Goal: Task Accomplishment & Management: Use online tool/utility

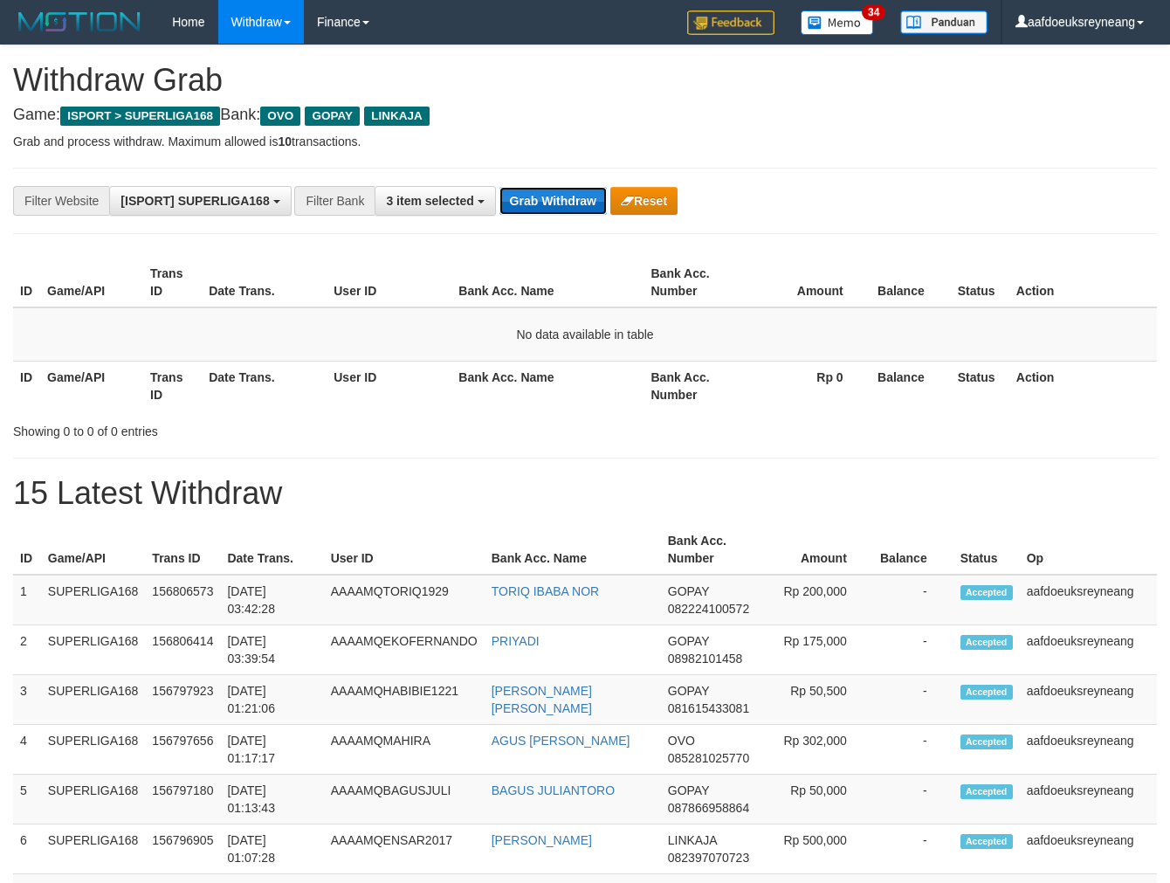
click at [561, 197] on button "Grab Withdraw" at bounding box center [553, 201] width 107 height 28
click at [565, 198] on button "Grab Withdraw" at bounding box center [553, 201] width 107 height 28
click at [500, 187] on button "Grab Withdraw" at bounding box center [553, 201] width 107 height 28
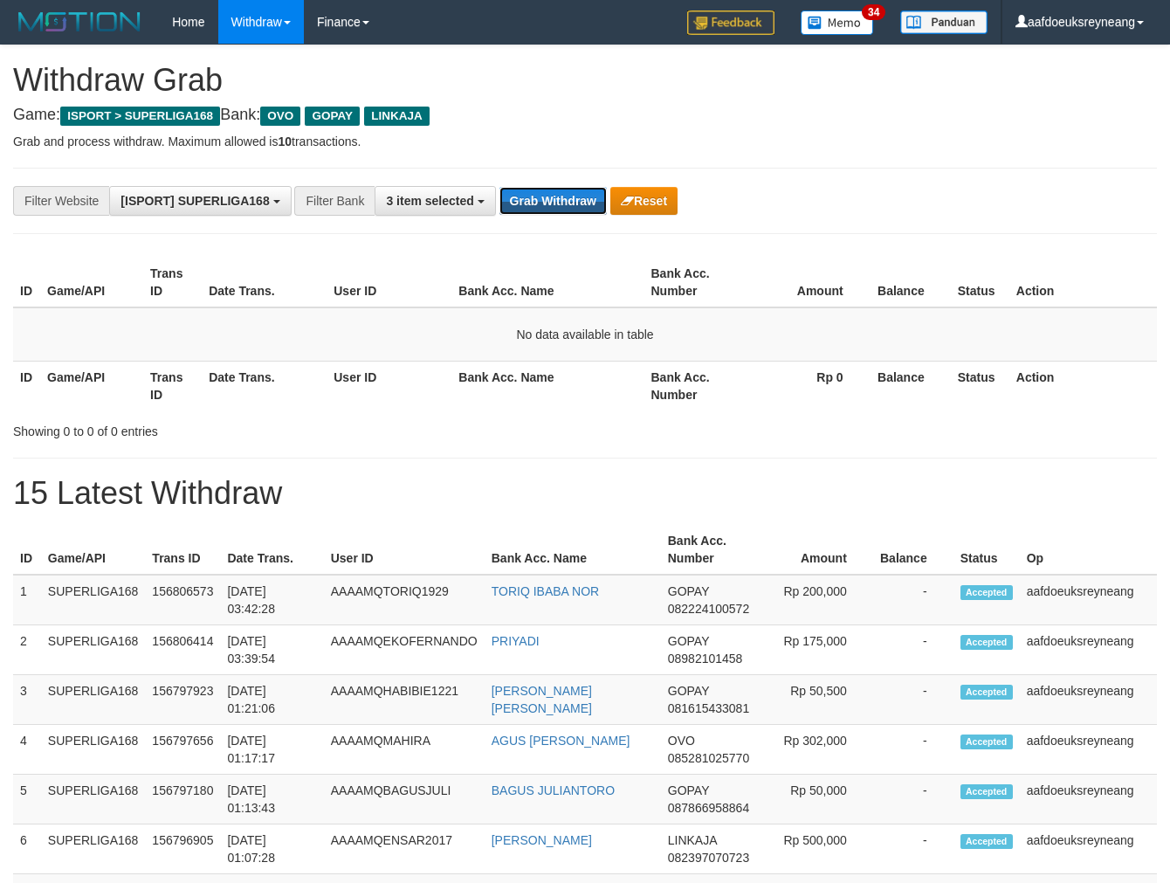
click at [500, 187] on button "Grab Withdraw" at bounding box center [553, 201] width 107 height 28
drag, startPoint x: 158, startPoint y: 383, endPoint x: 914, endPoint y: 476, distance: 761.3
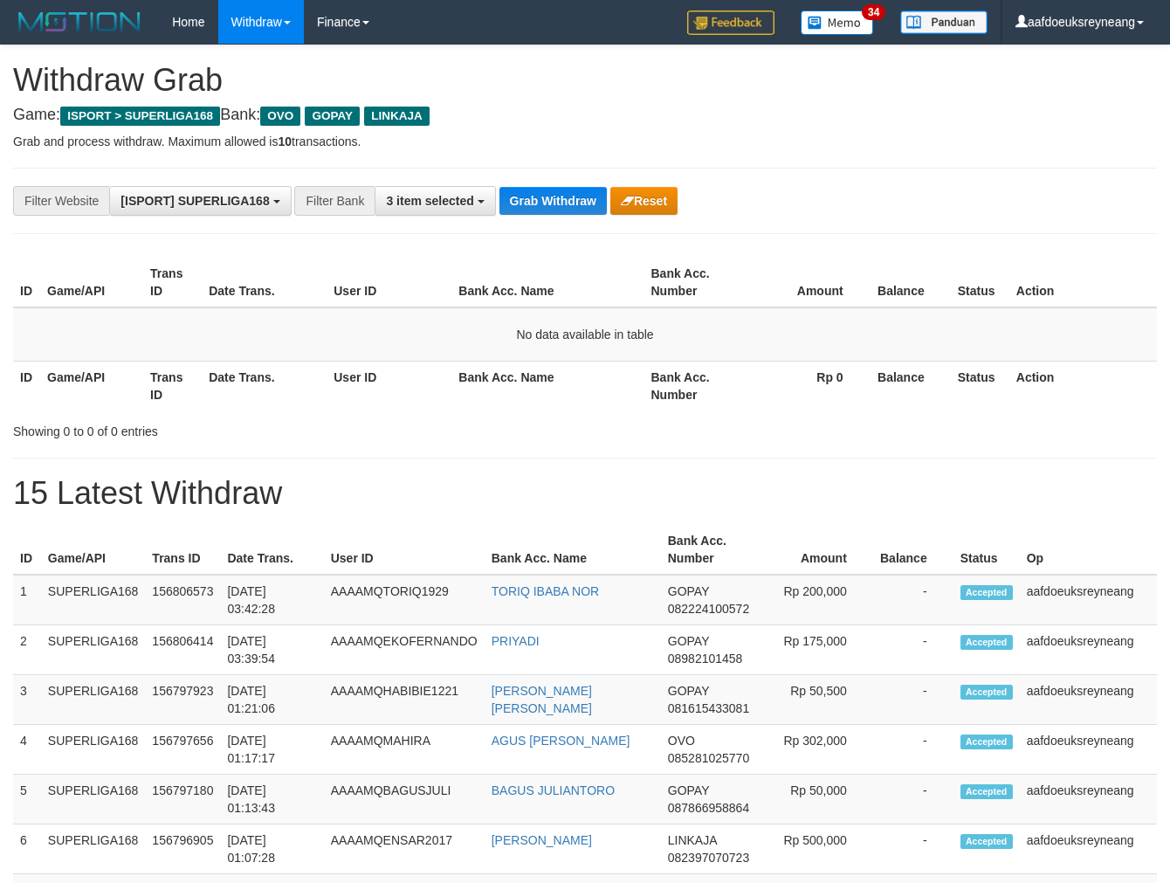
click at [158, 383] on th "Trans ID" at bounding box center [172, 386] width 59 height 50
drag, startPoint x: 179, startPoint y: 537, endPoint x: 248, endPoint y: 540, distance: 69.1
click at [219, 540] on th "Trans ID" at bounding box center [182, 550] width 75 height 50
click at [536, 198] on button "Grab Withdraw" at bounding box center [553, 201] width 107 height 28
click at [534, 198] on button "Grab Withdraw" at bounding box center [553, 201] width 107 height 28
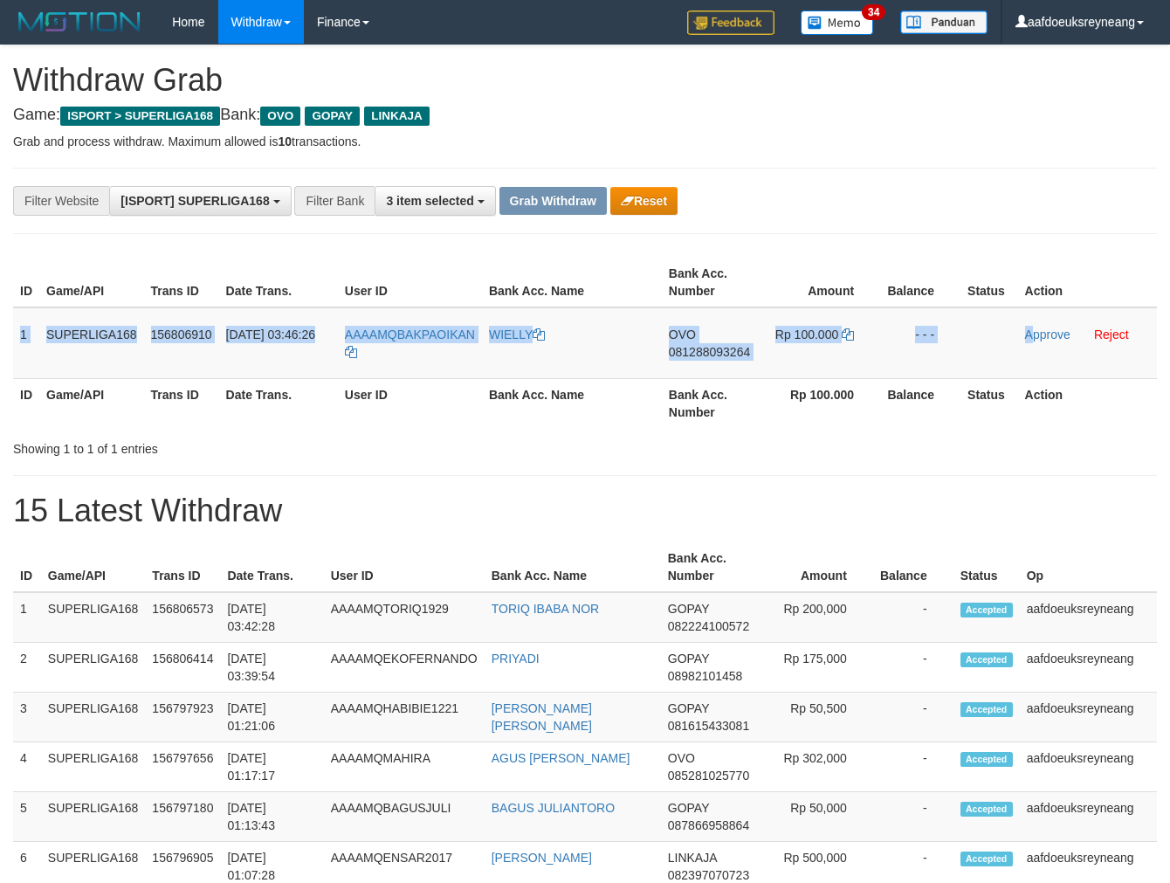
drag, startPoint x: 77, startPoint y: 364, endPoint x: 1181, endPoint y: 317, distance: 1105.0
click at [1032, 336] on tr "1 SUPERLIGA168 156806910 01/10/2025 03:46:26 AAAAMQBAKPAOIKAN WIELLY OVO 081288…" at bounding box center [585, 343] width 1144 height 72
copy tr "1 SUPERLIGA168 156806910 01/10/2025 03:46:26 AAAAMQBAKPAOIKAN WIELLY OVO 081288…"
click at [704, 354] on span "081288093264" at bounding box center [709, 352] width 81 height 14
copy tr "1 SUPERLIGA168 156806910 01/10/2025 03:46:26 AAAAMQBAKPAOIKAN WIELLY OVO 081288…"
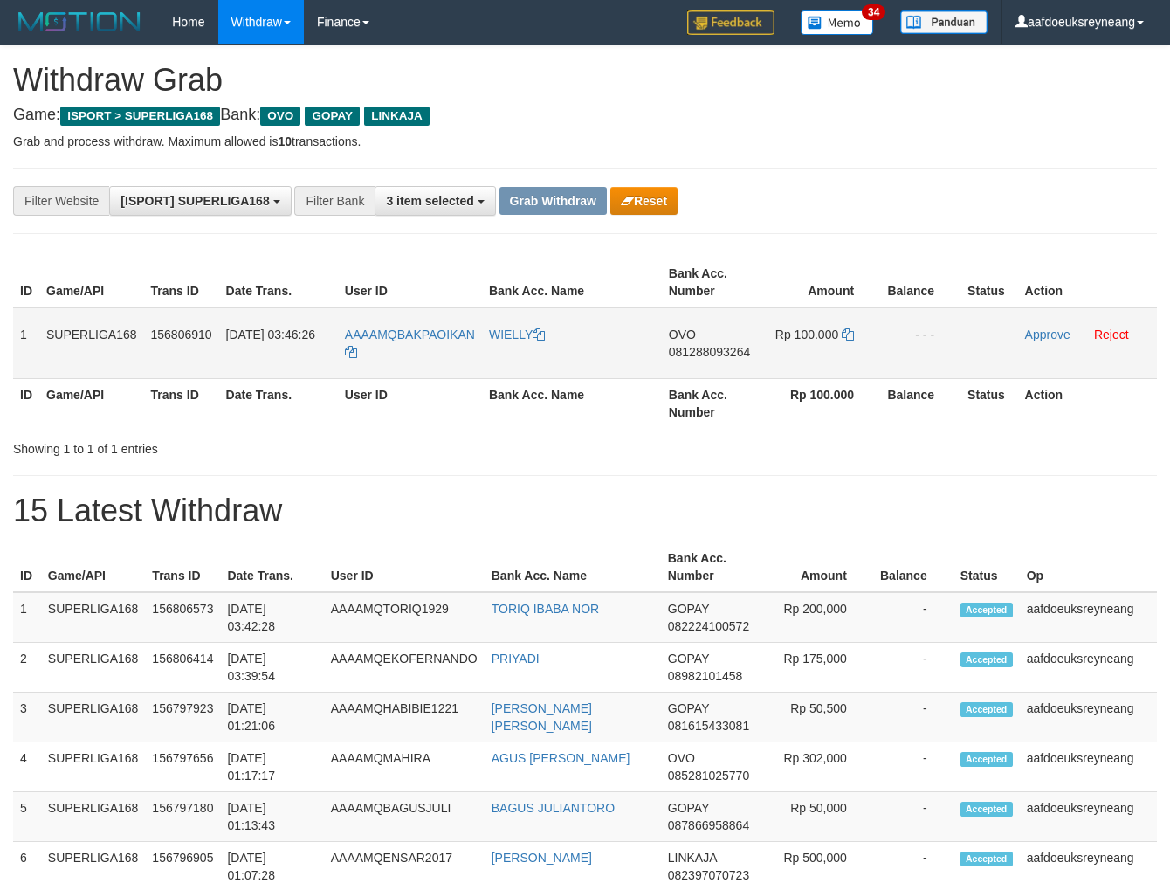
click at [704, 354] on span "081288093264" at bounding box center [709, 352] width 81 height 14
click at [852, 328] on icon at bounding box center [848, 334] width 12 height 12
drag, startPoint x: 482, startPoint y: 325, endPoint x: 397, endPoint y: 335, distance: 85.4
click at [397, 335] on tr "1 SUPERLIGA168 156806910 01/10/2025 03:46:26 AAAAMQBAKPAOIKAN WIELLY OVO 081288…" at bounding box center [585, 343] width 1144 height 72
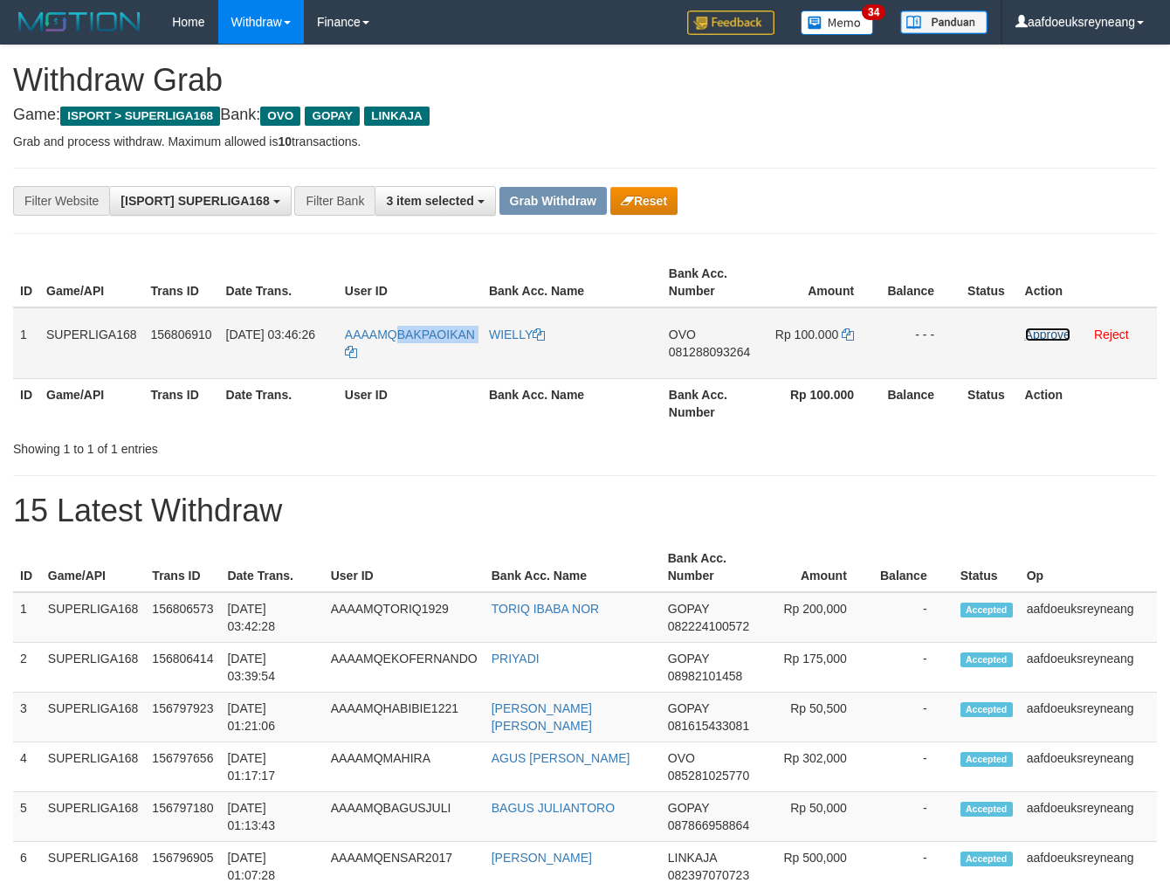
click at [1044, 335] on link "Approve" at bounding box center [1047, 335] width 45 height 14
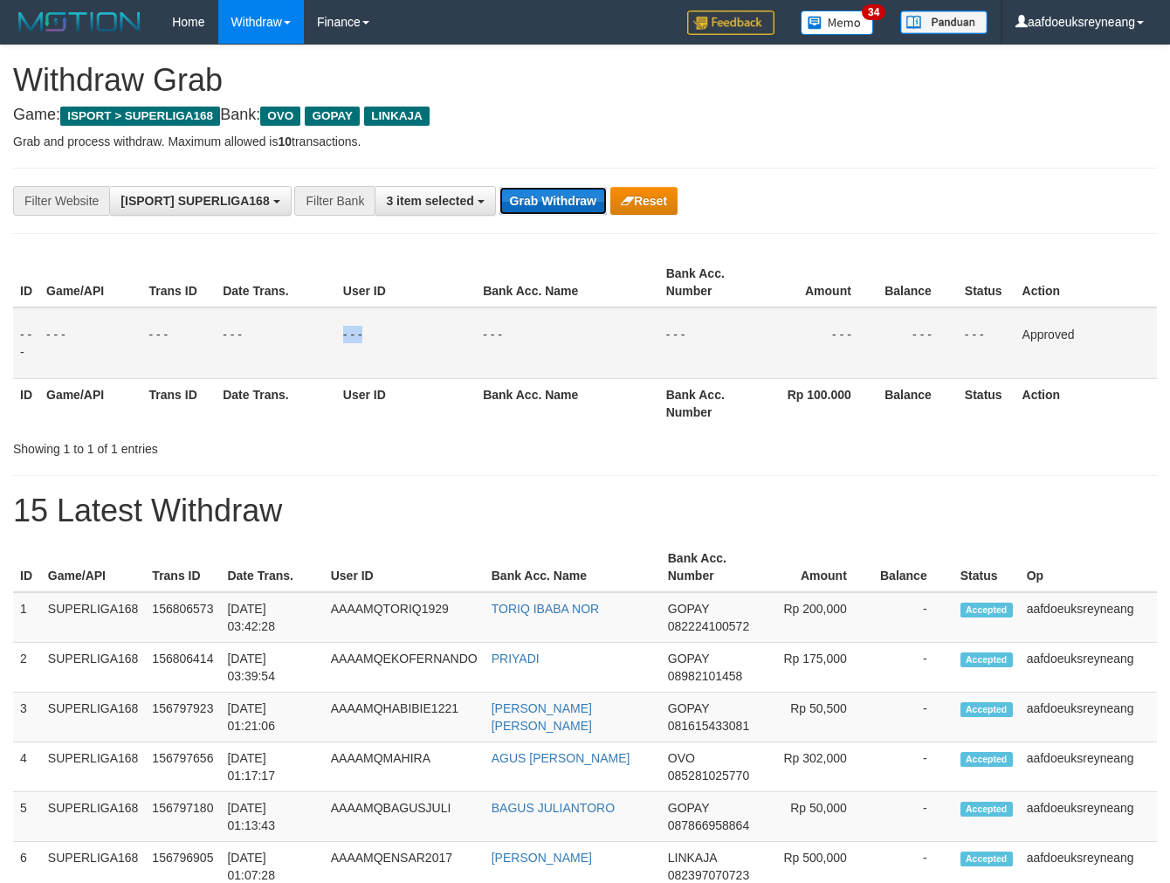
click at [563, 203] on button "Grab Withdraw" at bounding box center [553, 201] width 107 height 28
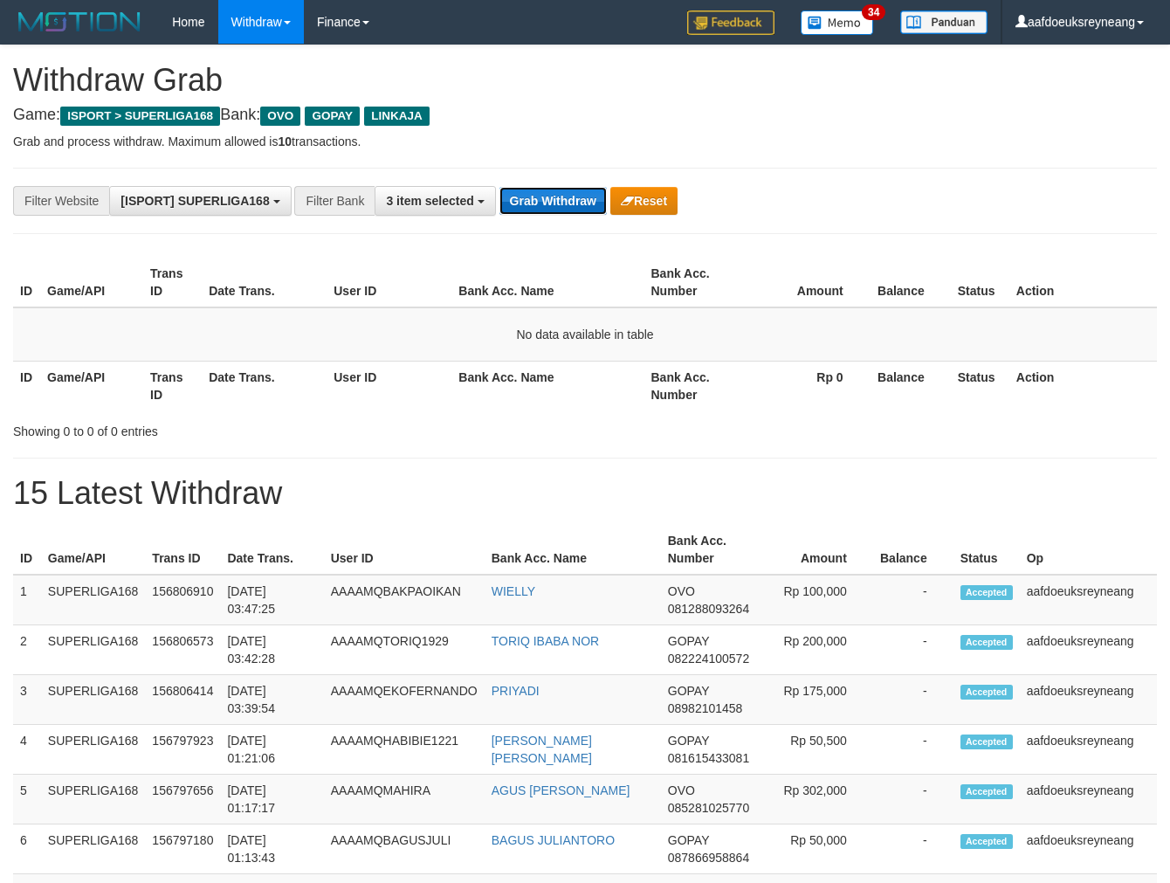
click at [575, 204] on button "Grab Withdraw" at bounding box center [553, 201] width 107 height 28
click at [574, 204] on button "Grab Withdraw" at bounding box center [553, 201] width 107 height 28
drag, startPoint x: 258, startPoint y: 397, endPoint x: 1170, endPoint y: 368, distance: 913.2
click at [272, 397] on th "Date Trans." at bounding box center [264, 386] width 125 height 50
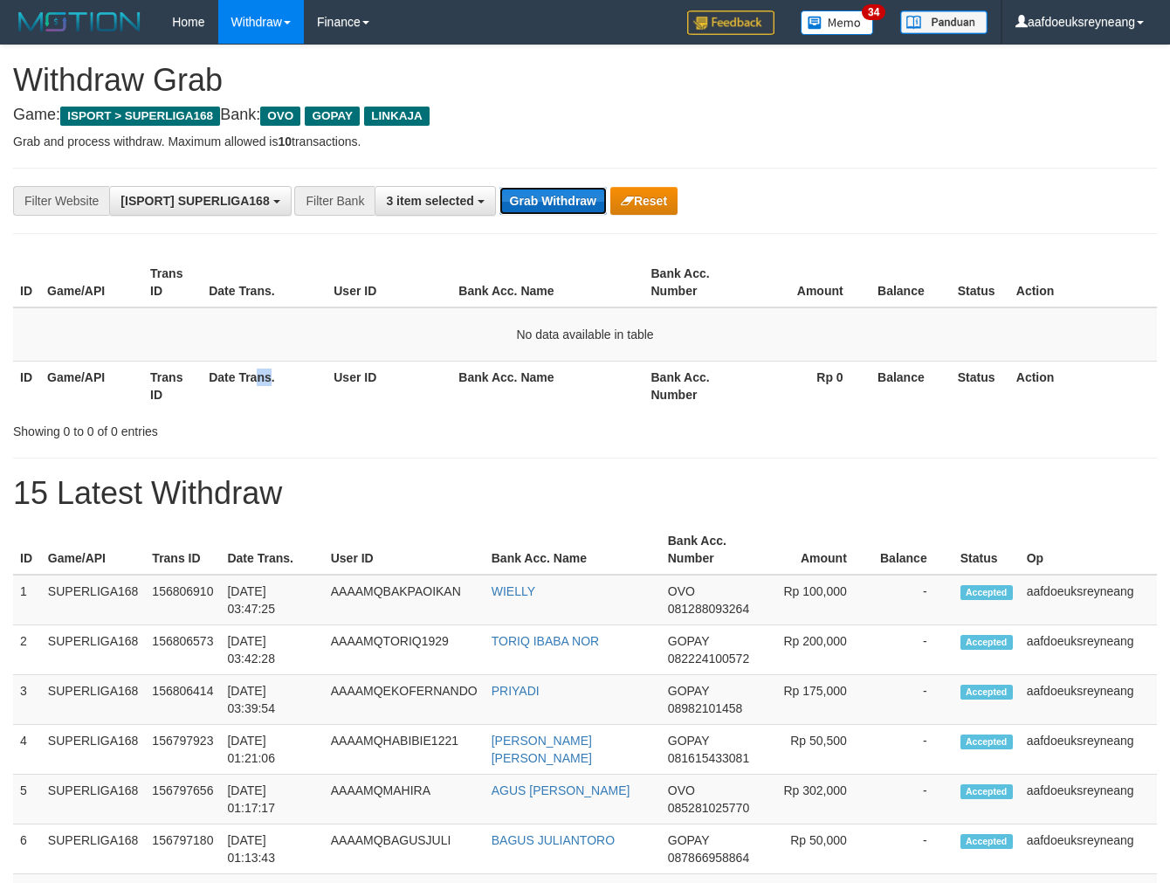
click at [592, 193] on button "Grab Withdraw" at bounding box center [553, 201] width 107 height 28
click at [591, 194] on button "Grab Withdraw" at bounding box center [553, 201] width 107 height 28
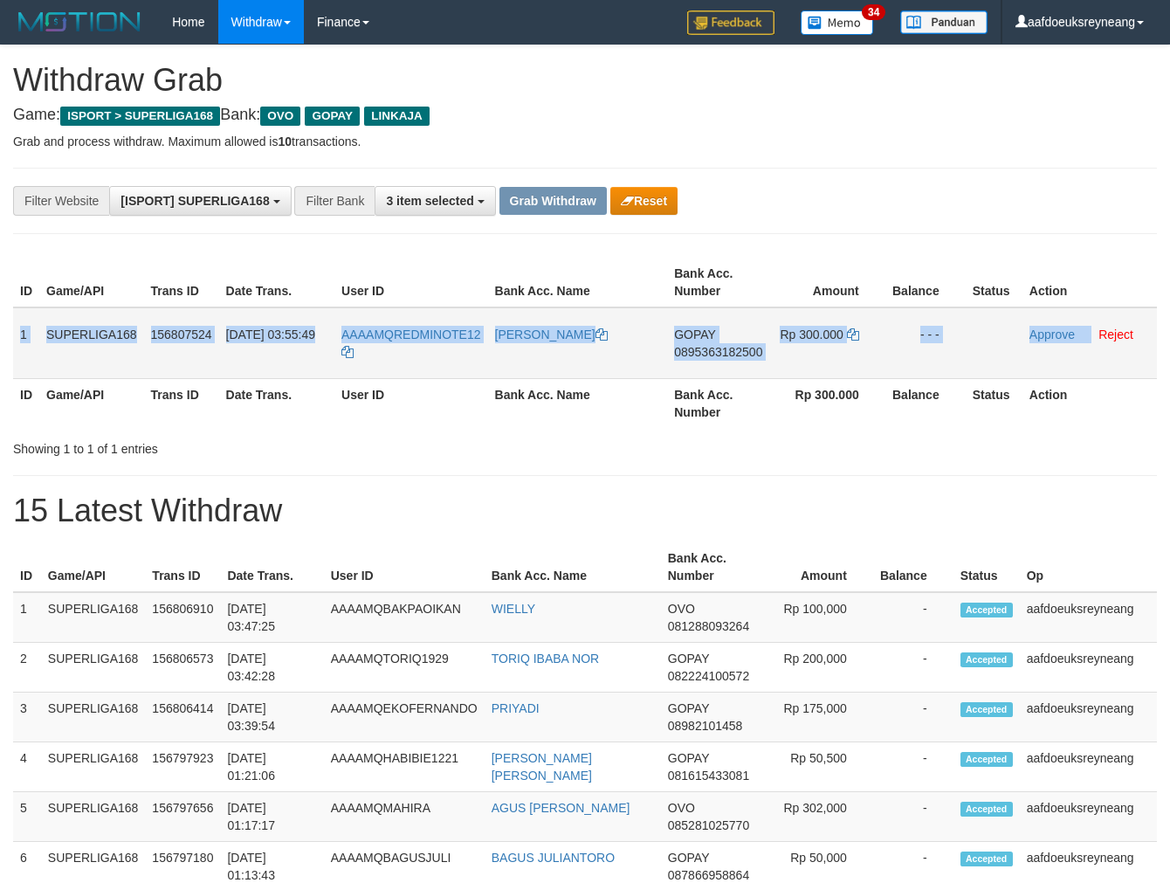
click at [1089, 329] on tr "1 SUPERLIGA168 156807524 [DATE] 03:55:49 AAAAMQREDMINOTE12 SALSABELA BALQIS GOP…" at bounding box center [585, 343] width 1144 height 72
click at [721, 342] on td "GOPAY 0895363182500" at bounding box center [718, 343] width 102 height 72
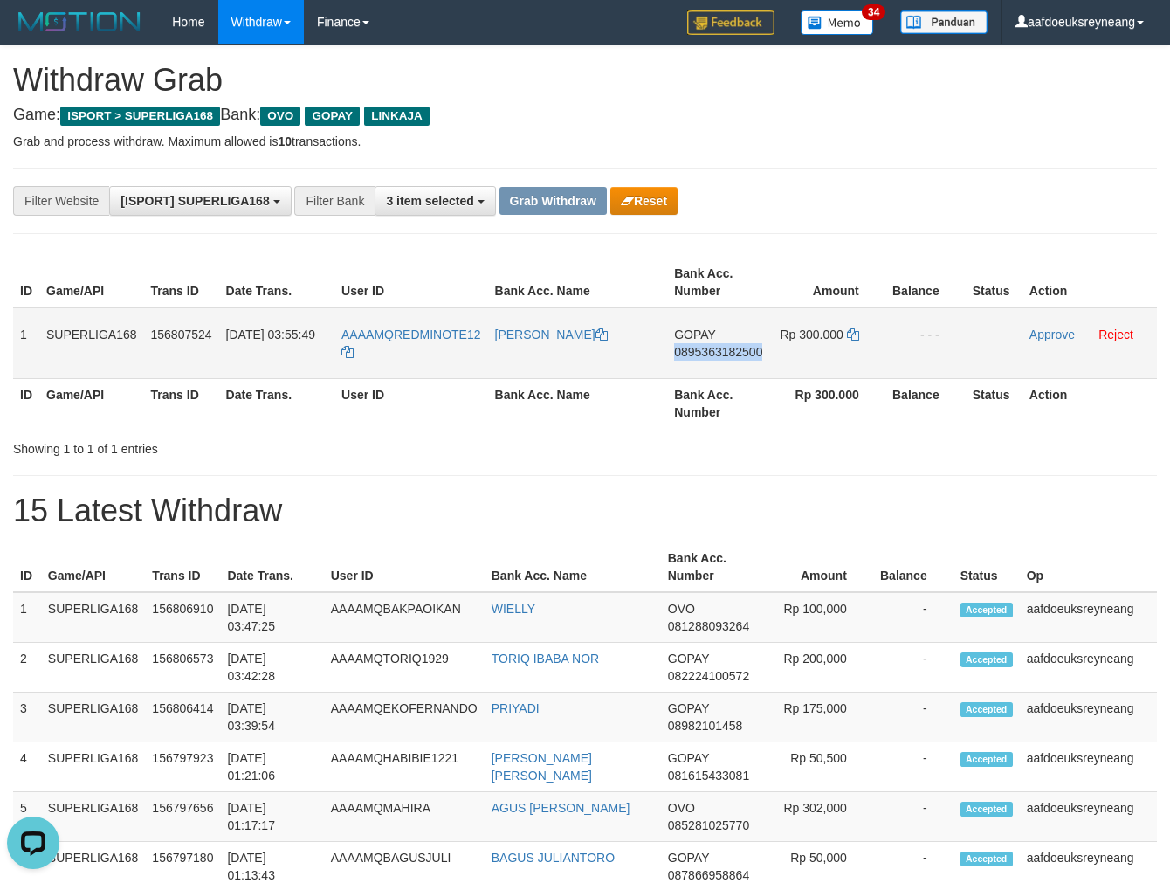
click at [720, 342] on td "GOPAY 0895363182500" at bounding box center [718, 343] width 102 height 72
click at [718, 344] on td "GOPAY 0895363182500" at bounding box center [718, 343] width 102 height 72
click at [716, 345] on span "0895363182500" at bounding box center [718, 352] width 88 height 14
click at [705, 350] on span "0895363182500" at bounding box center [718, 352] width 88 height 14
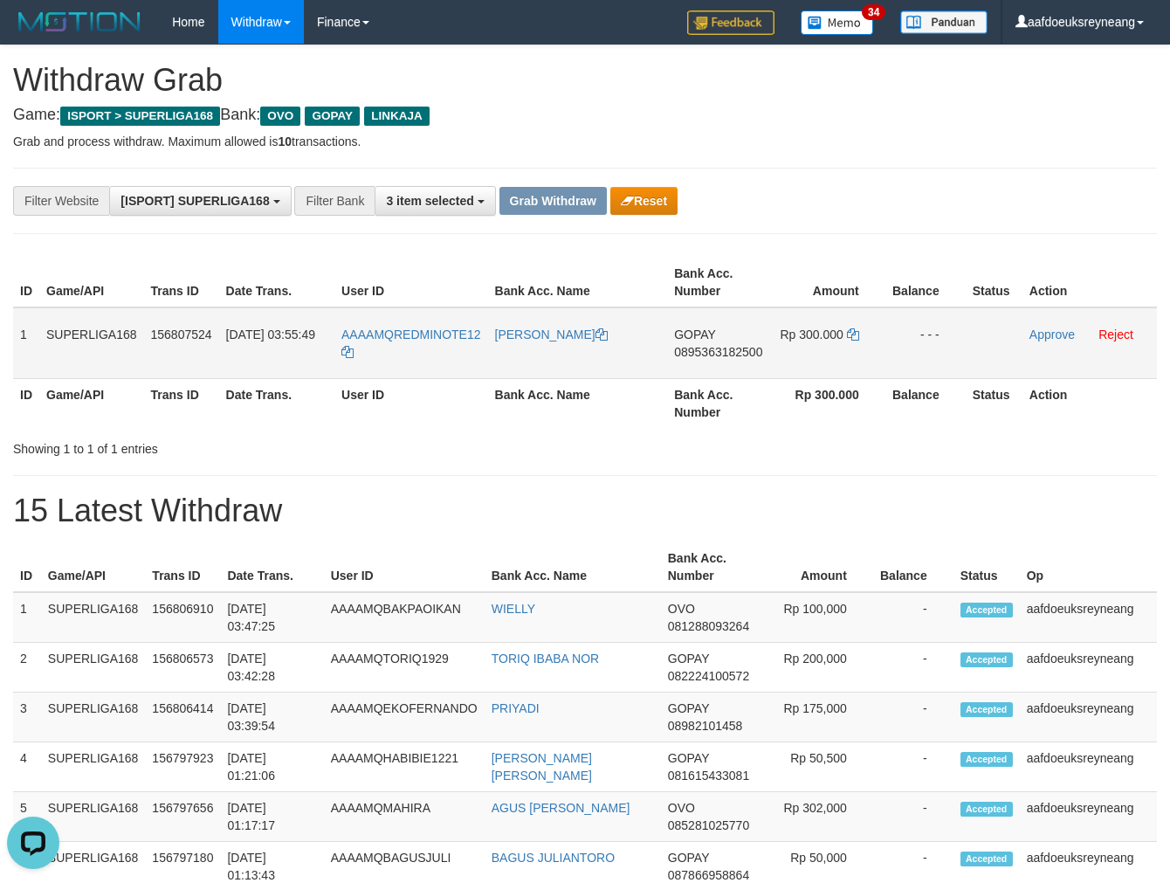
click at [704, 350] on span "0895363182500" at bounding box center [718, 352] width 88 height 14
click at [854, 335] on icon at bounding box center [853, 334] width 12 height 12
drag, startPoint x: 854, startPoint y: 335, endPoint x: 1184, endPoint y: 355, distance: 329.9
click at [856, 335] on icon at bounding box center [853, 334] width 12 height 12
click at [1044, 332] on link "Approve" at bounding box center [1052, 335] width 45 height 14
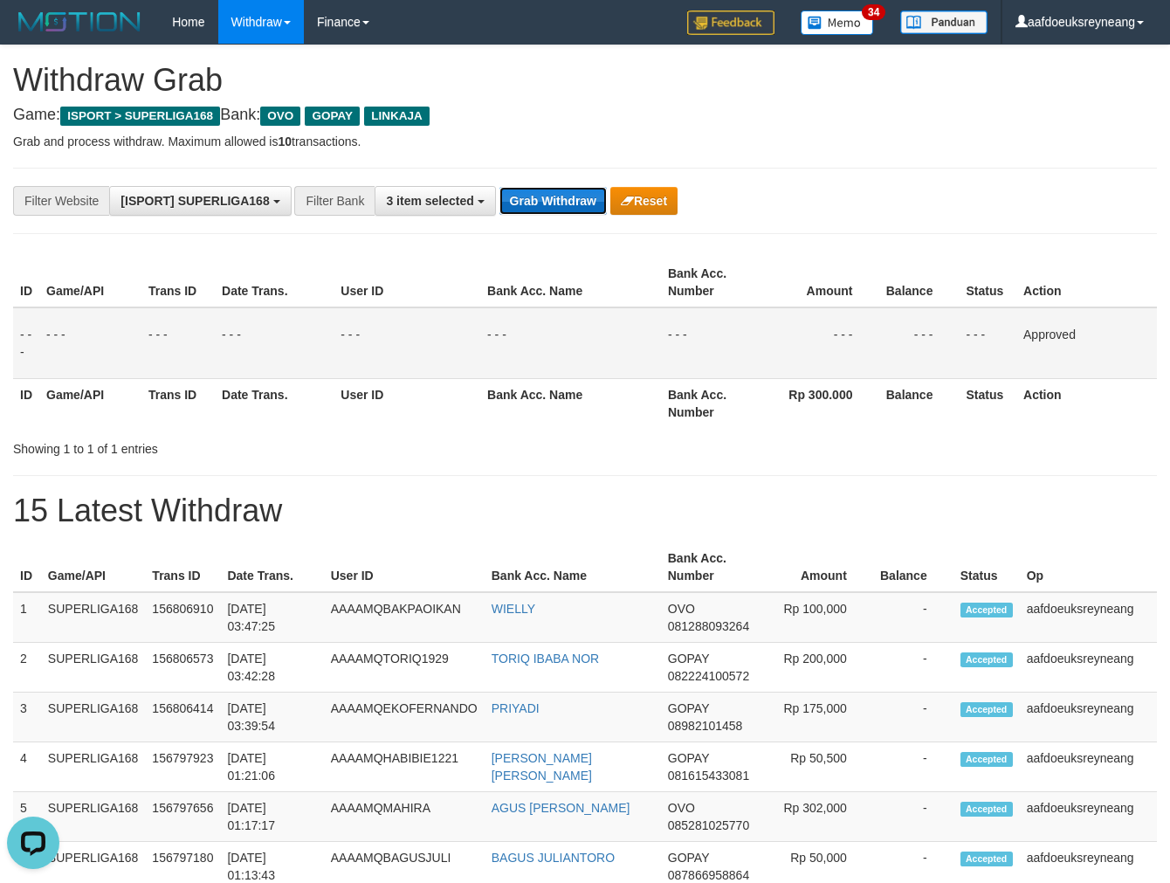
click at [559, 197] on button "Grab Withdraw" at bounding box center [553, 201] width 107 height 28
click at [557, 199] on button "Grab Withdraw" at bounding box center [553, 201] width 107 height 28
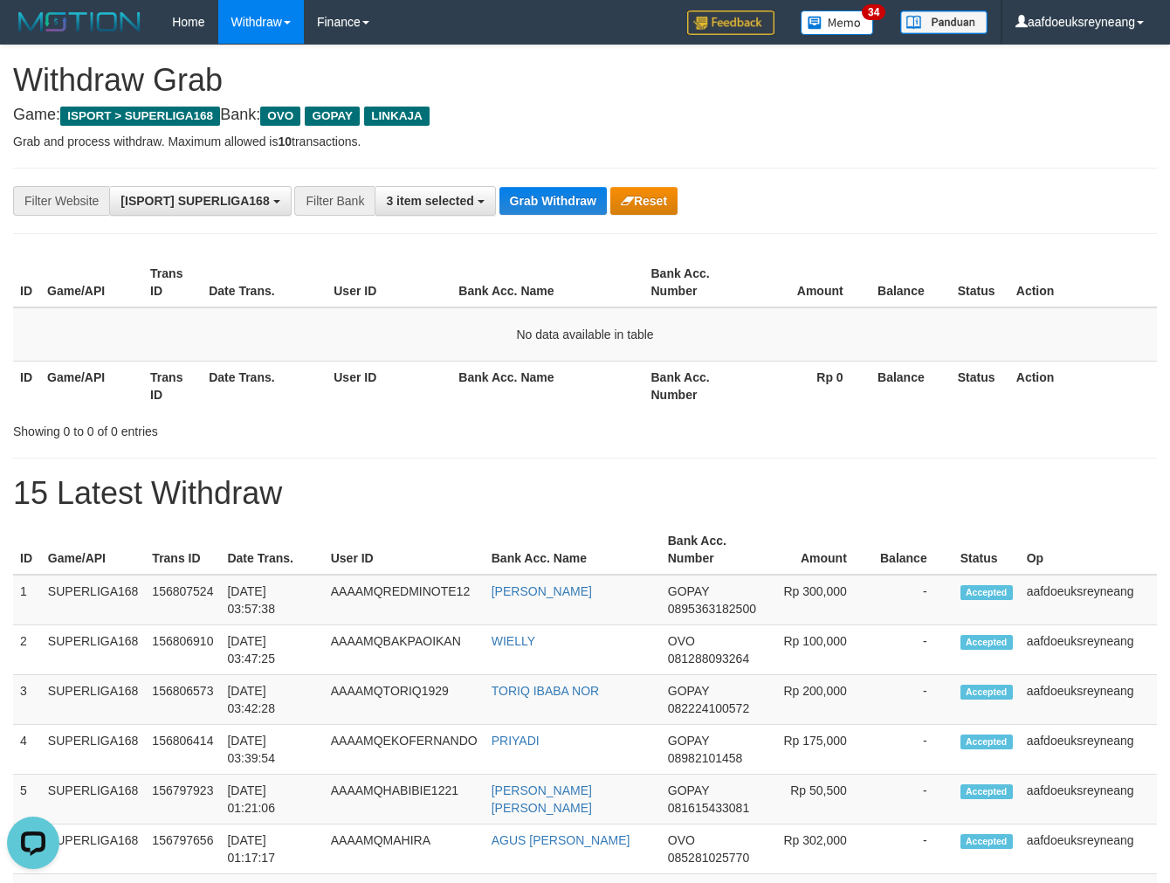
click at [517, 179] on div "**********" at bounding box center [585, 201] width 1144 height 66
click at [508, 176] on div "**********" at bounding box center [585, 201] width 1144 height 66
click at [507, 178] on div "**********" at bounding box center [585, 201] width 1144 height 66
drag, startPoint x: 579, startPoint y: 213, endPoint x: 568, endPoint y: 203, distance: 15.5
click at [575, 210] on button "Grab Withdraw" at bounding box center [553, 201] width 107 height 28
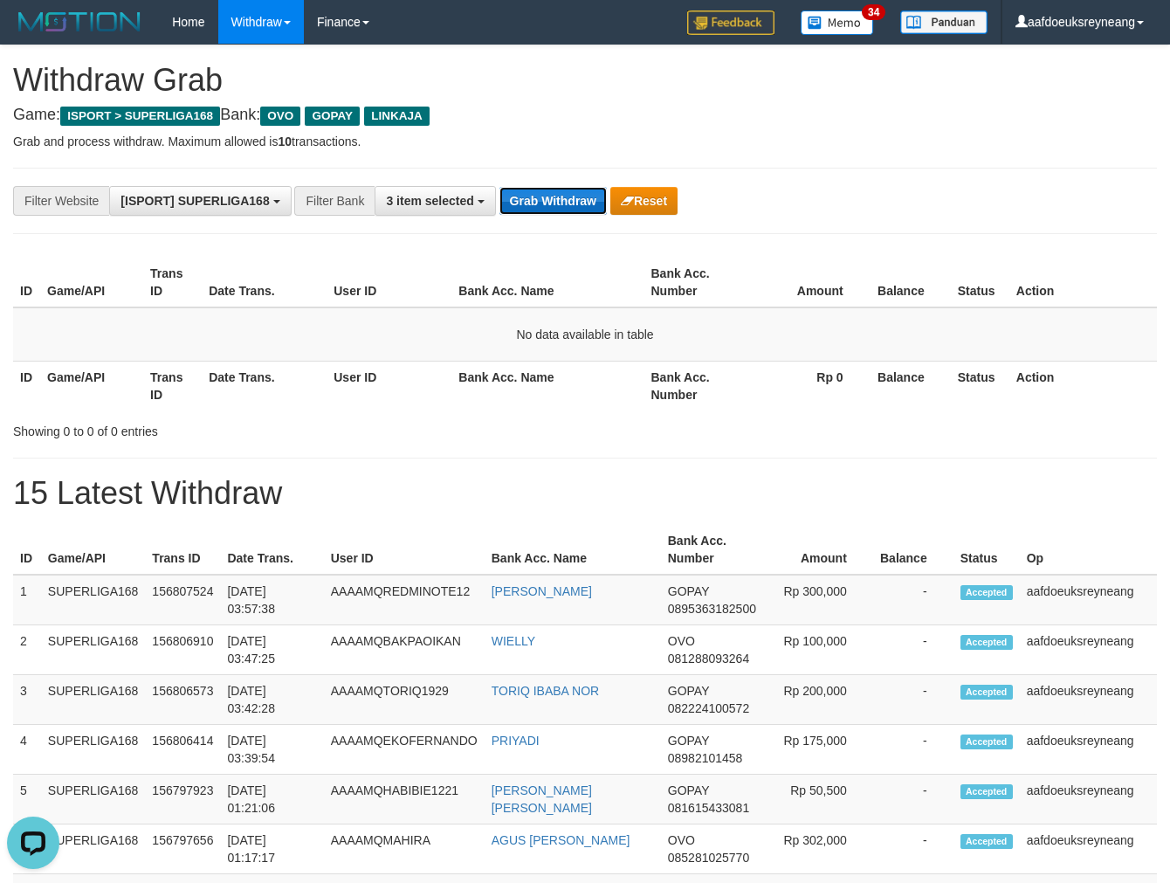
click at [568, 203] on button "Grab Withdraw" at bounding box center [553, 201] width 107 height 28
click at [565, 202] on button "Grab Withdraw" at bounding box center [553, 201] width 107 height 28
click at [566, 190] on button "Grab Withdraw" at bounding box center [553, 201] width 107 height 28
click at [563, 187] on button "Grab Withdraw" at bounding box center [553, 201] width 107 height 28
click at [562, 183] on div "**********" at bounding box center [585, 201] width 1144 height 66
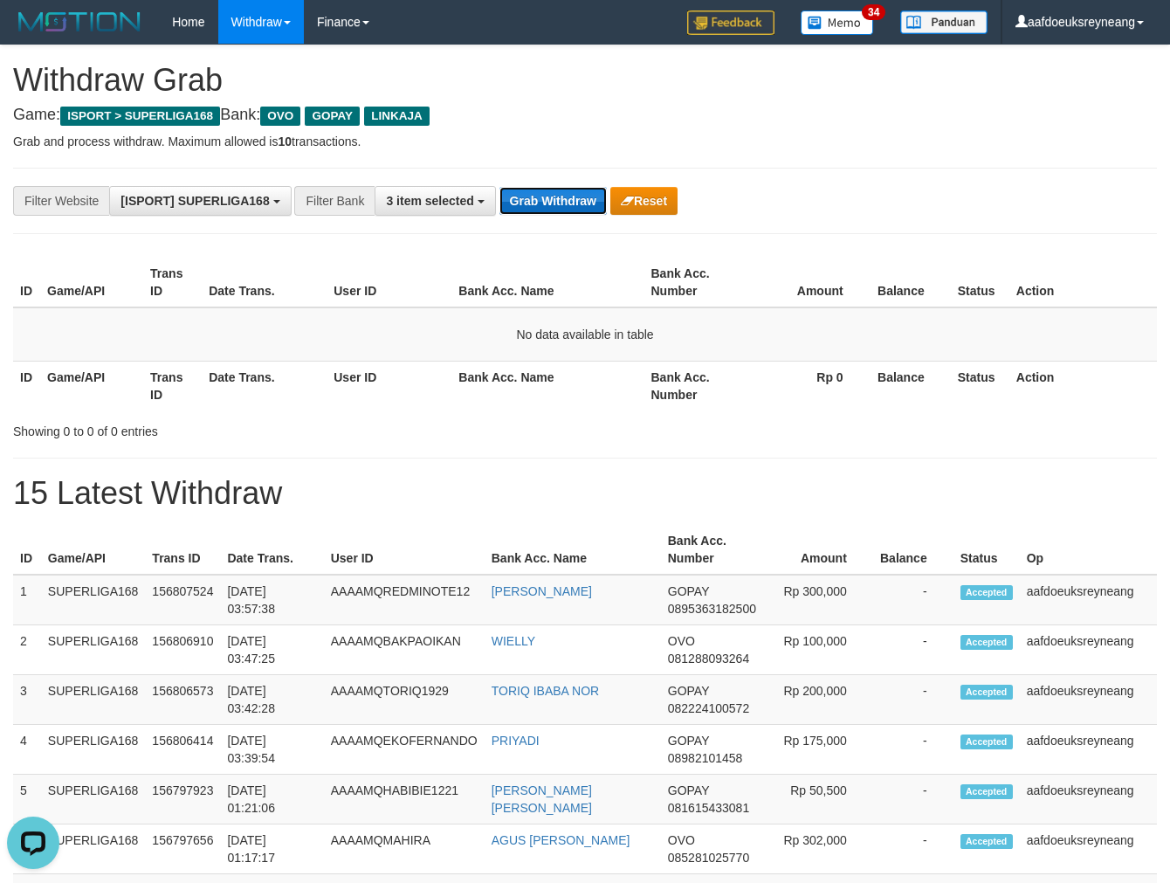
click at [564, 199] on button "Grab Withdraw" at bounding box center [553, 201] width 107 height 28
click at [500, 187] on button "Grab Withdraw" at bounding box center [553, 201] width 107 height 28
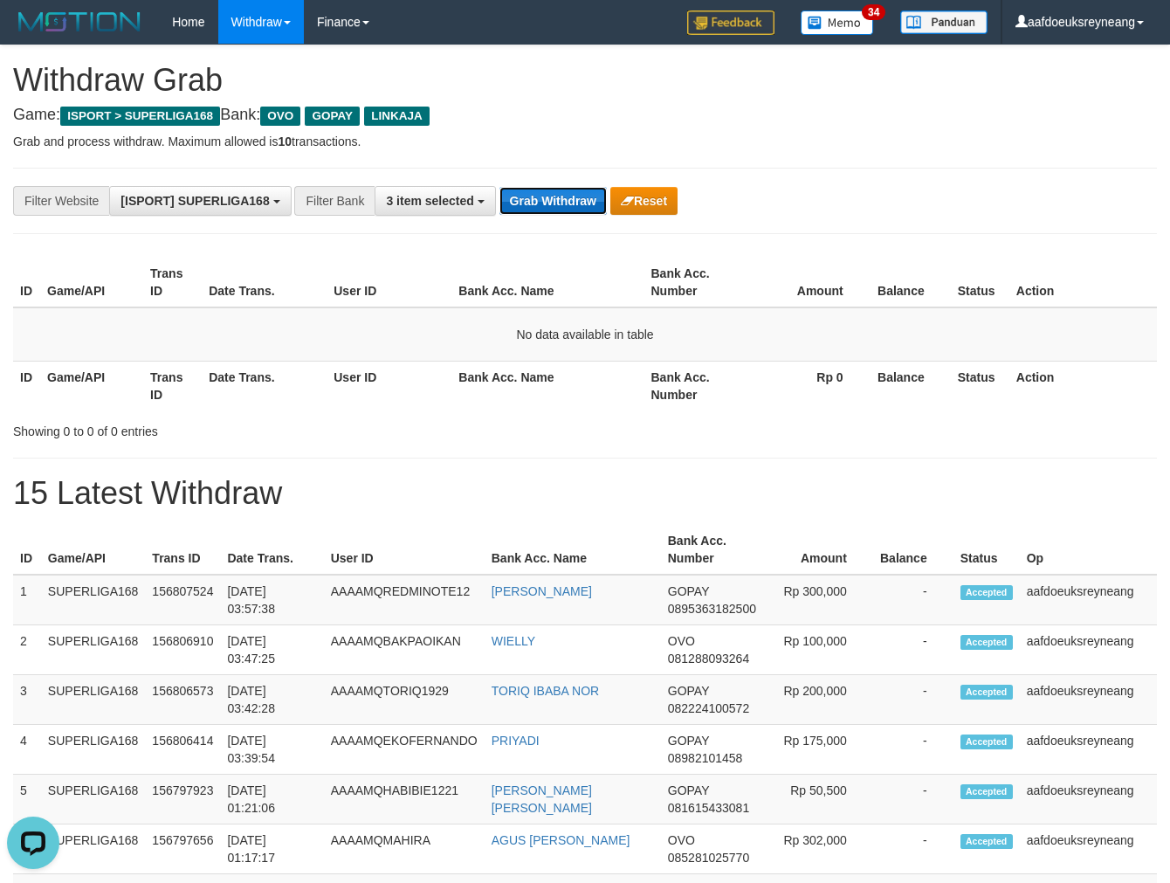
click at [500, 187] on button "Grab Withdraw" at bounding box center [553, 201] width 107 height 28
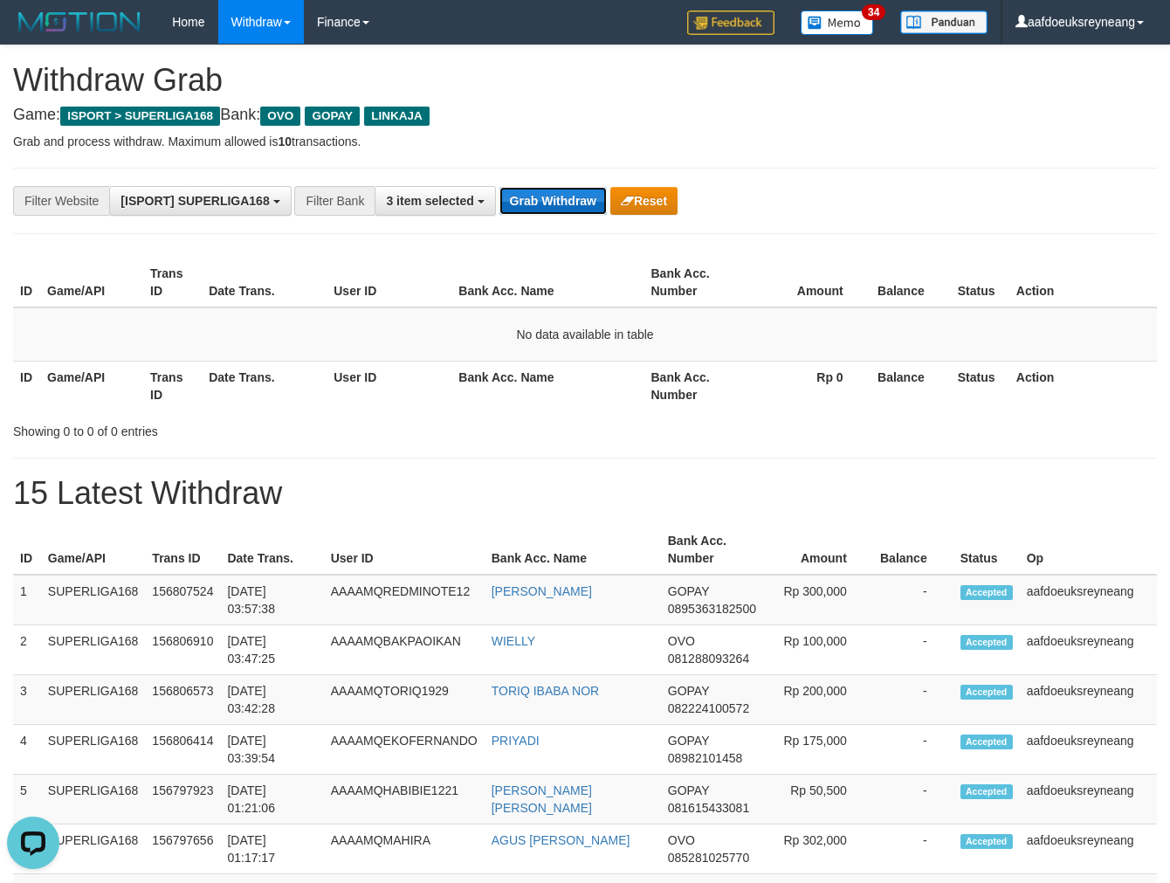
click at [564, 202] on button "Grab Withdraw" at bounding box center [553, 201] width 107 height 28
click at [500, 187] on button "Grab Withdraw" at bounding box center [553, 201] width 107 height 28
click at [564, 202] on button "Grab Withdraw" at bounding box center [553, 201] width 107 height 28
click at [500, 187] on button "Grab Withdraw" at bounding box center [553, 201] width 107 height 28
click at [564, 202] on button "Grab Withdraw" at bounding box center [553, 201] width 107 height 28
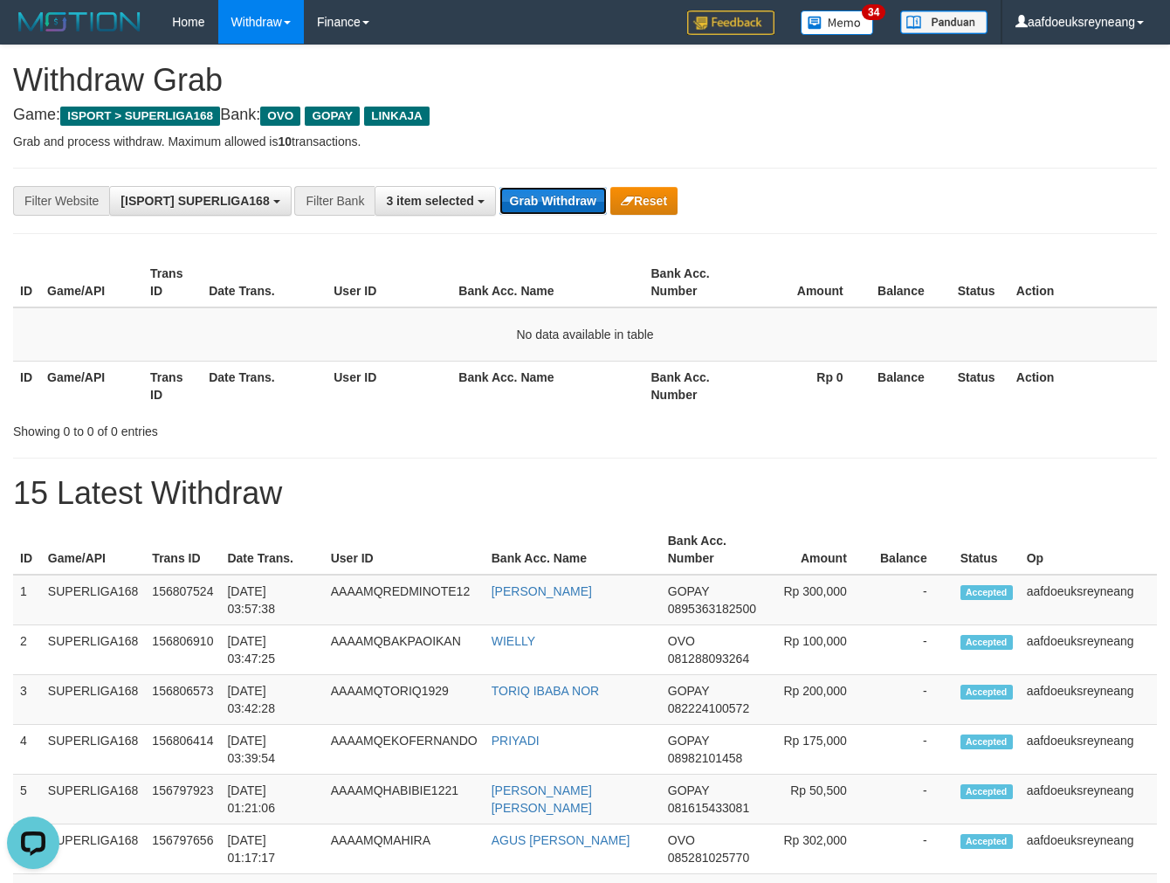
click at [565, 202] on button "Grab Withdraw" at bounding box center [553, 201] width 107 height 28
click at [500, 187] on button "Grab Withdraw" at bounding box center [553, 201] width 107 height 28
click at [386, 386] on th "User ID" at bounding box center [389, 386] width 125 height 50
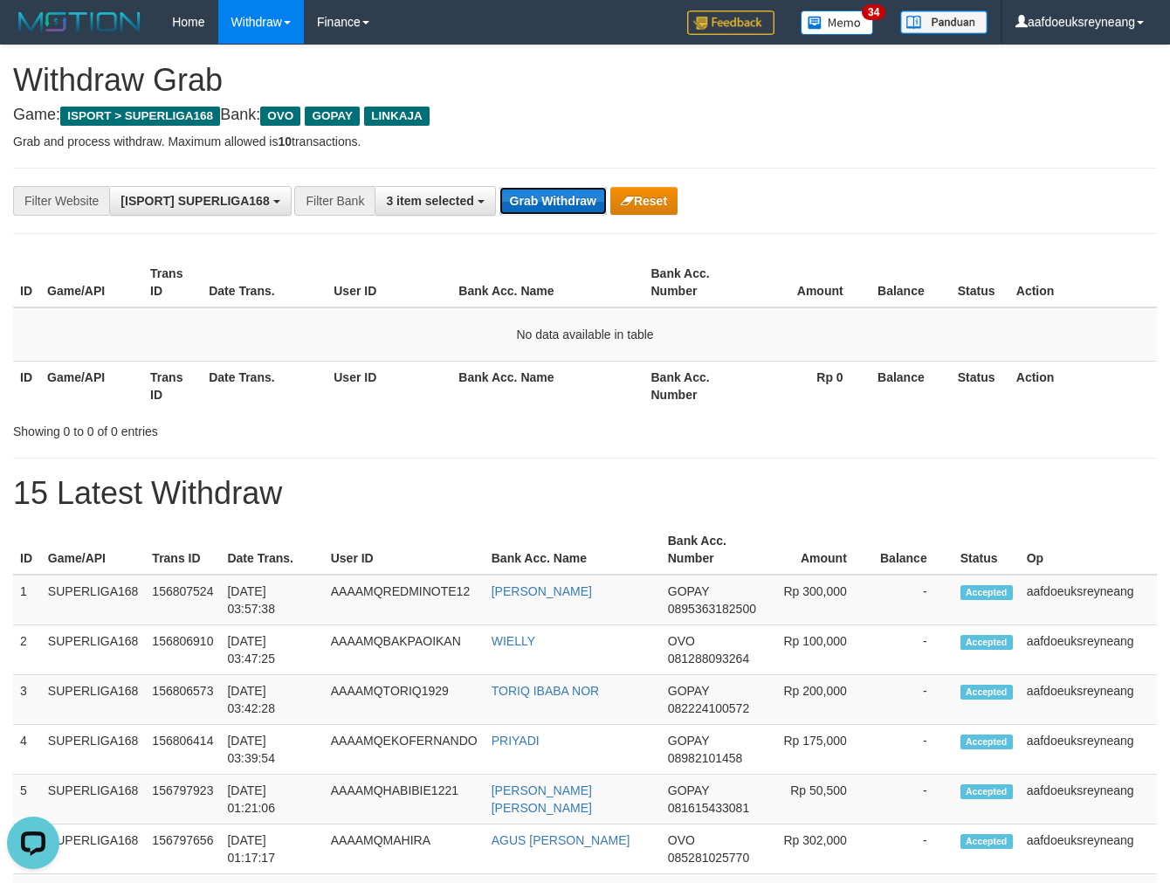
click at [571, 201] on button "Grab Withdraw" at bounding box center [553, 201] width 107 height 28
click at [500, 187] on button "Grab Withdraw" at bounding box center [553, 201] width 107 height 28
click at [571, 201] on button "Grab Withdraw" at bounding box center [553, 201] width 107 height 28
click at [500, 187] on button "Grab Withdraw" at bounding box center [553, 201] width 107 height 28
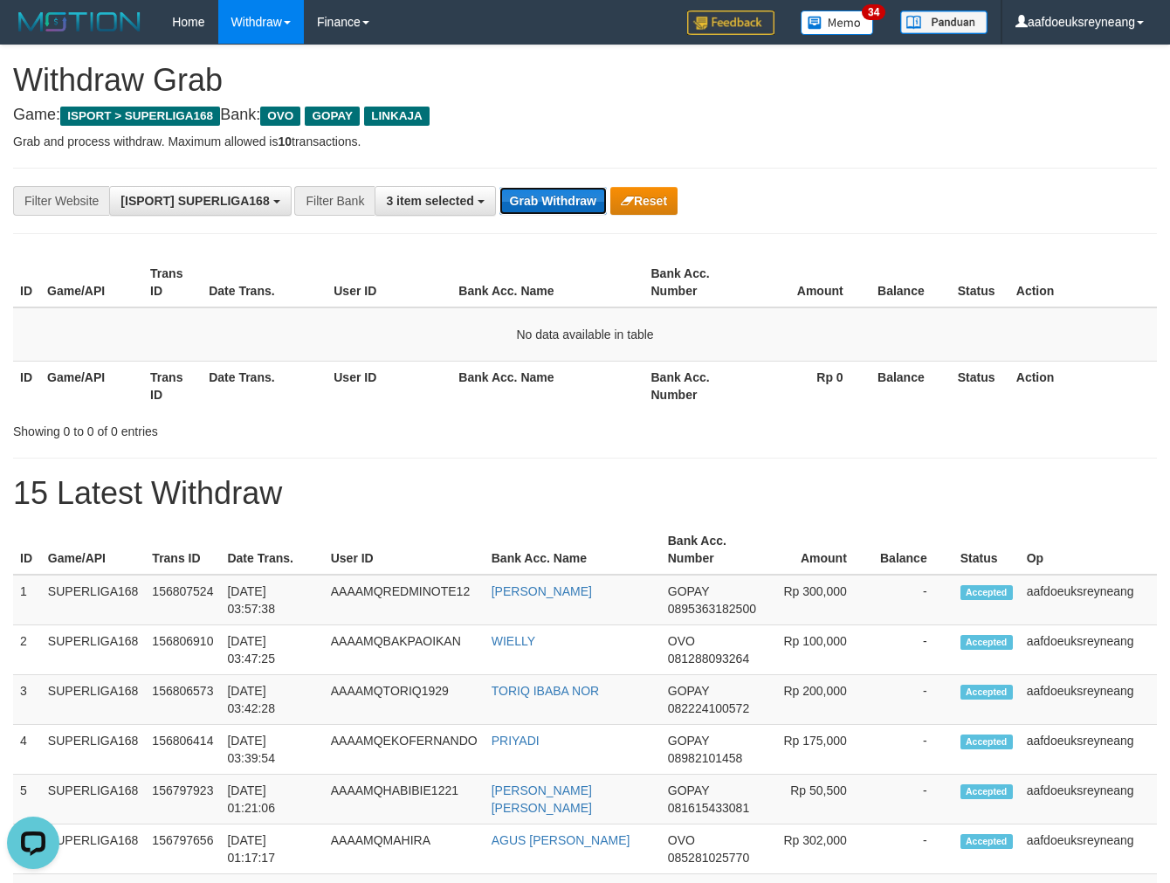
click at [571, 201] on button "Grab Withdraw" at bounding box center [553, 201] width 107 height 28
drag, startPoint x: 465, startPoint y: 457, endPoint x: 1169, endPoint y: 425, distance: 704.7
click at [467, 458] on hr at bounding box center [585, 458] width 1144 height 1
click at [519, 213] on button "Grab Withdraw" at bounding box center [553, 201] width 107 height 28
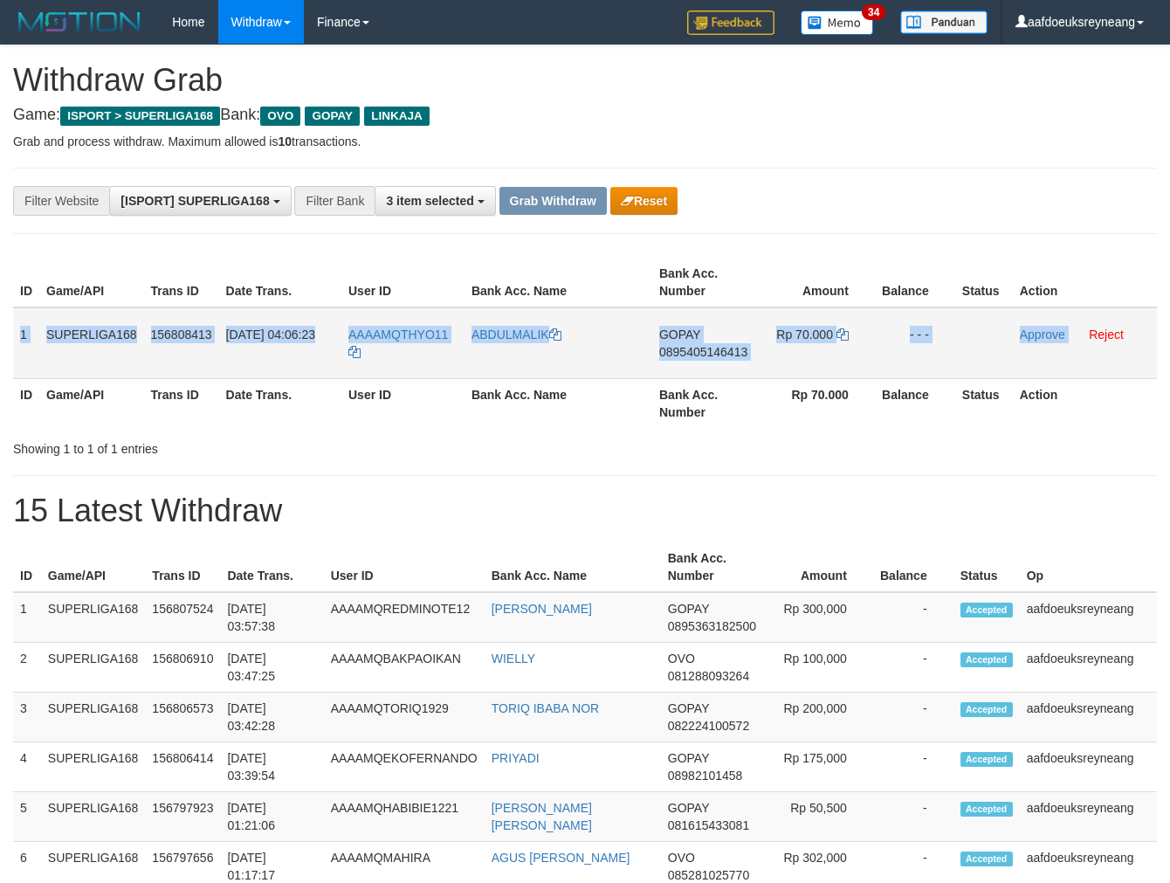
click at [1068, 359] on tr "1 SUPERLIGA168 156808413 [DATE] 04:06:23 AAAAMQTHYO11 ABDULMALIK GOPAY 08954051…" at bounding box center [585, 343] width 1144 height 72
click at [671, 345] on span "0895405146413" at bounding box center [703, 352] width 88 height 14
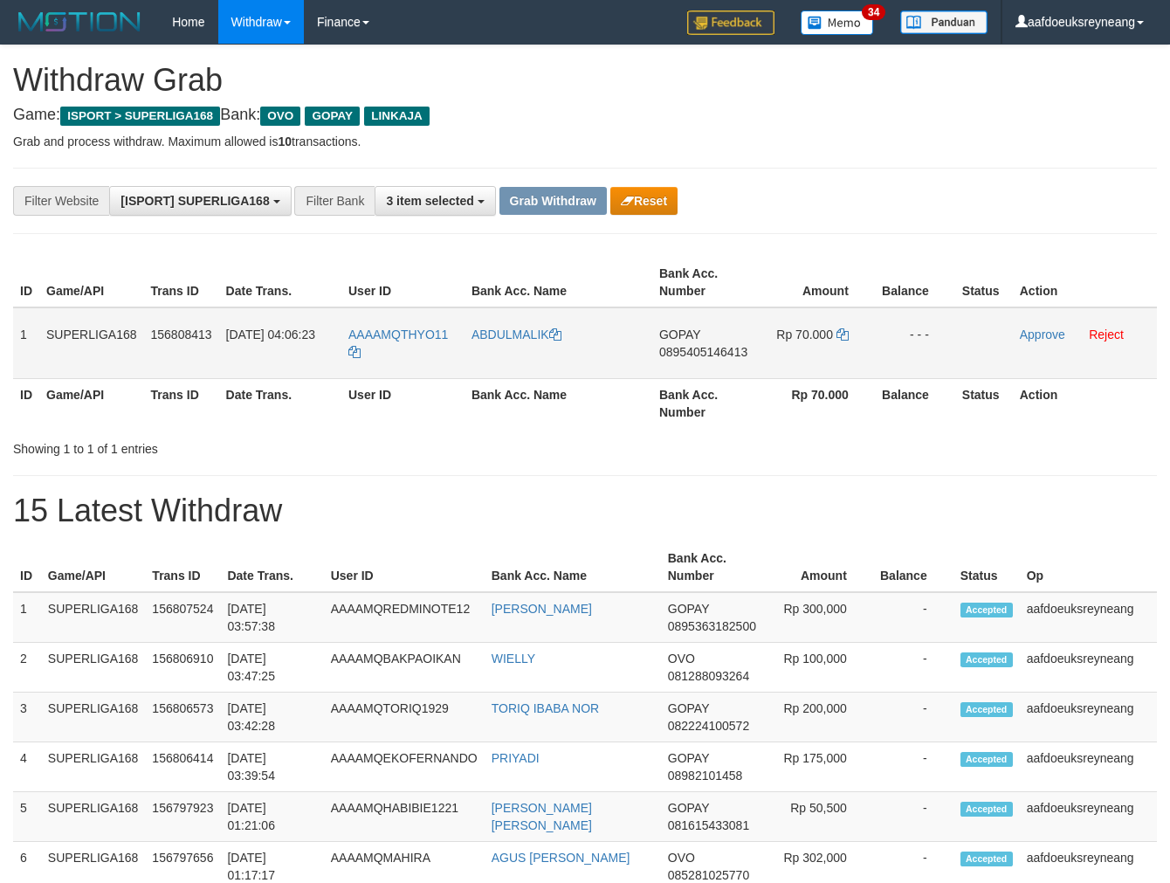
click at [671, 345] on span "0895405146413" at bounding box center [703, 352] width 88 height 14
click at [844, 334] on icon at bounding box center [843, 334] width 12 height 12
drag, startPoint x: 450, startPoint y: 327, endPoint x: 397, endPoint y: 341, distance: 54.2
click at [397, 341] on td "AAAAMQTHYO11" at bounding box center [403, 343] width 123 height 72
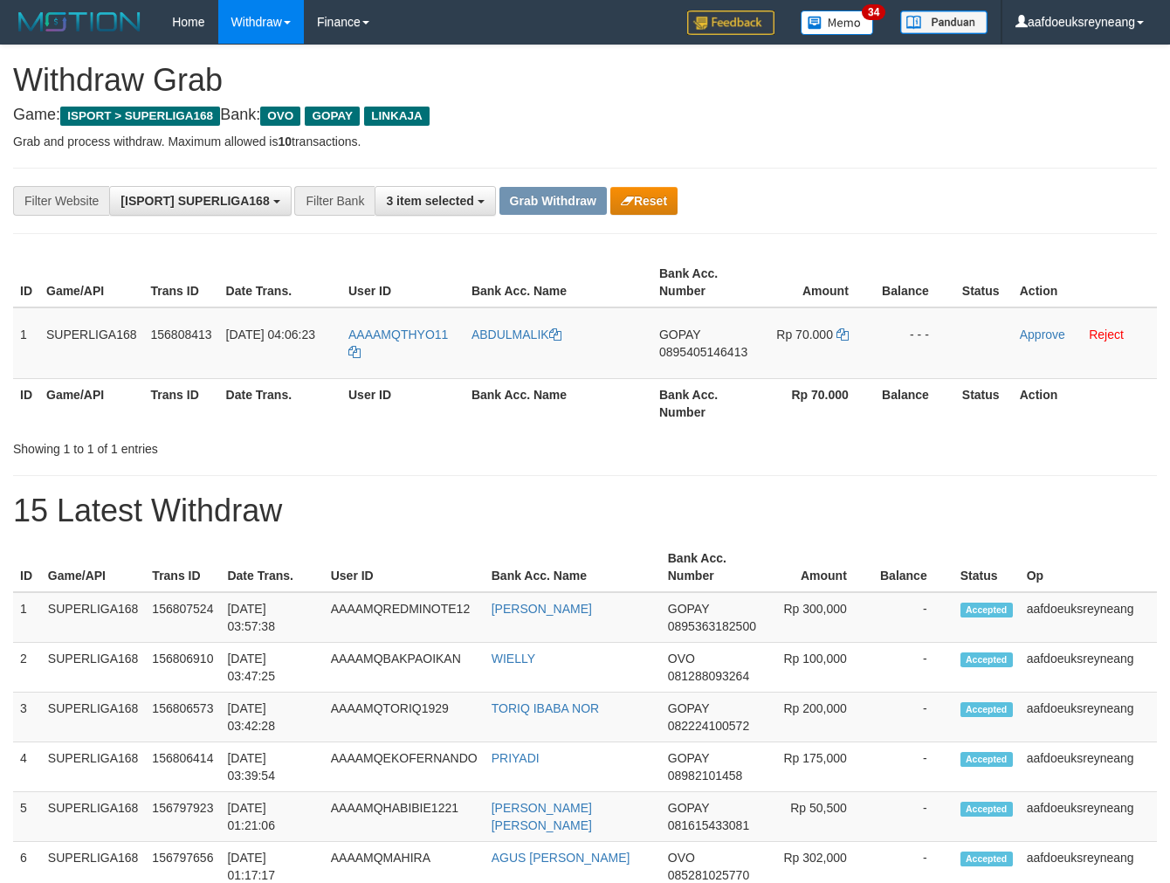
click at [613, 434] on div "Showing 1 to 1 of 1 entries" at bounding box center [585, 445] width 1170 height 24
copy span "THYO11"
drag, startPoint x: 452, startPoint y: 313, endPoint x: 404, endPoint y: 328, distance: 50.3
click at [404, 328] on td "AAAAMQTHYO11" at bounding box center [403, 343] width 123 height 72
click at [1038, 329] on link "Approve" at bounding box center [1042, 335] width 45 height 14
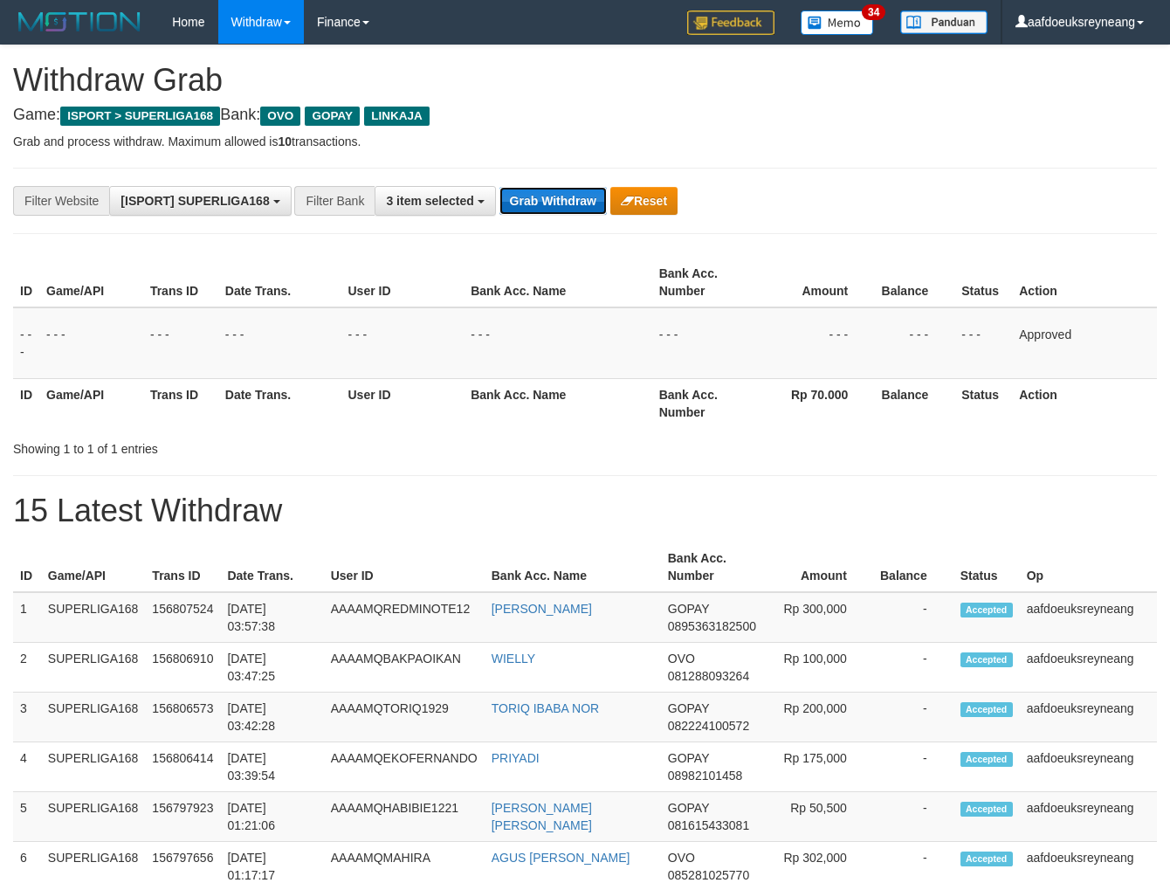
click at [562, 202] on button "Grab Withdraw" at bounding box center [553, 201] width 107 height 28
click at [562, 204] on button "Grab Withdraw" at bounding box center [553, 201] width 107 height 28
click at [562, 205] on button "Grab Withdraw" at bounding box center [553, 201] width 107 height 28
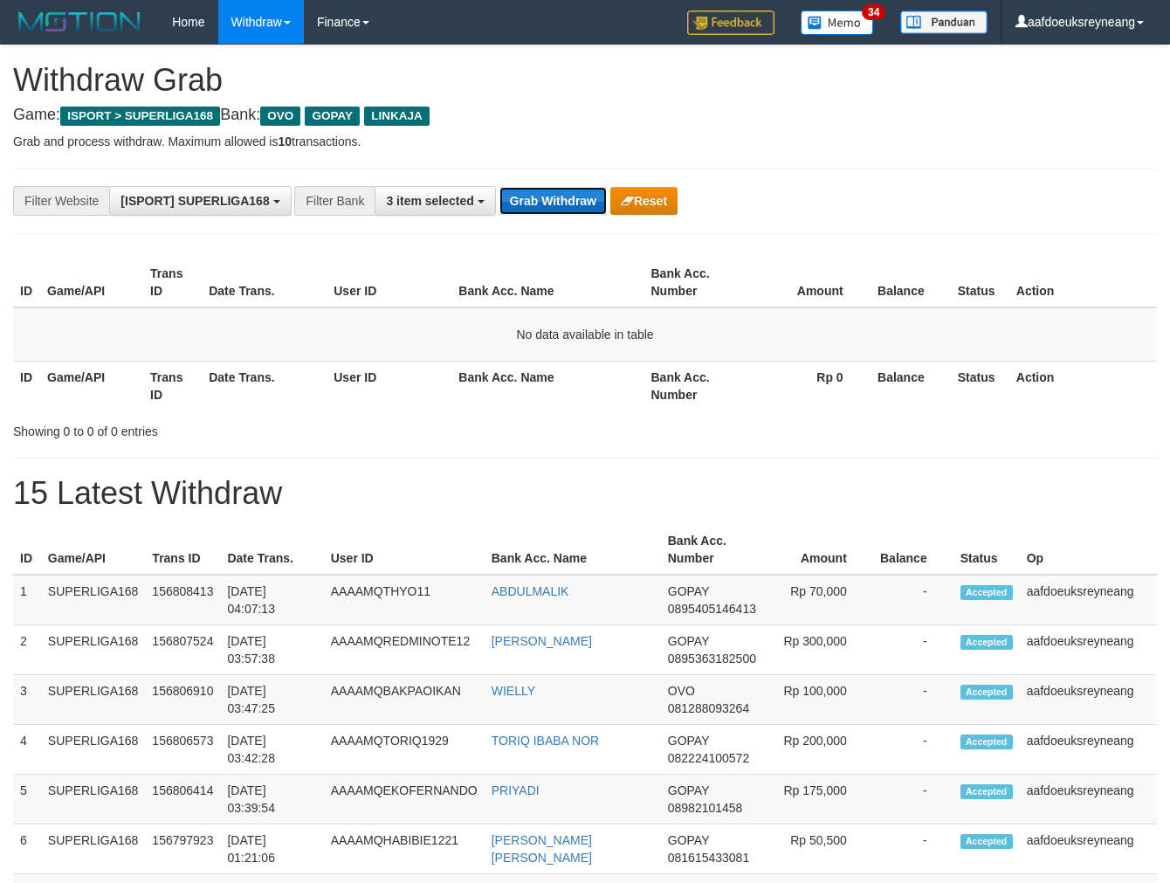
drag, startPoint x: 586, startPoint y: 198, endPoint x: 577, endPoint y: 201, distance: 9.1
click at [582, 199] on button "Grab Withdraw" at bounding box center [553, 201] width 107 height 28
drag, startPoint x: 577, startPoint y: 201, endPoint x: 945, endPoint y: 376, distance: 407.1
click at [596, 213] on button "Grab Withdraw" at bounding box center [553, 201] width 107 height 28
click at [866, 342] on td "No data available in table" at bounding box center [585, 334] width 1144 height 54
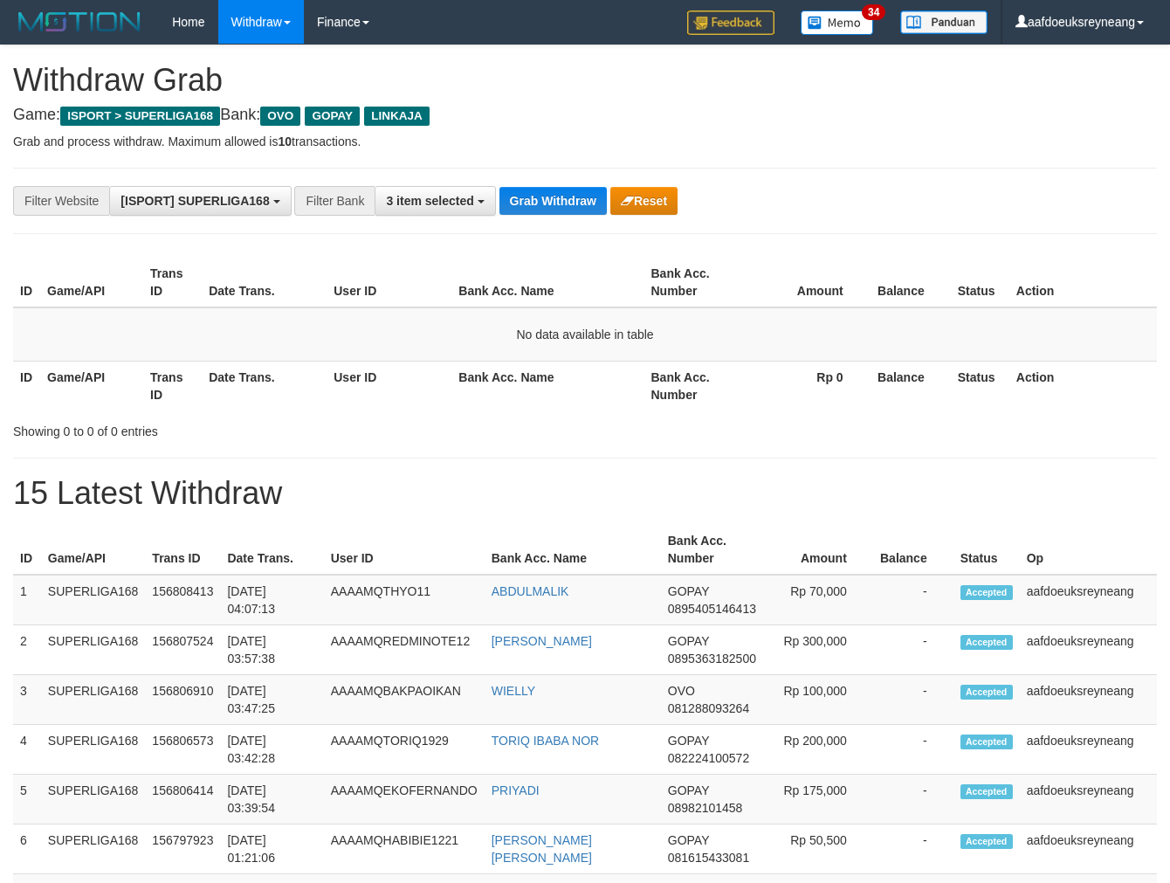
drag, startPoint x: 380, startPoint y: 403, endPoint x: 543, endPoint y: 390, distance: 163.9
click at [391, 397] on th "User ID" at bounding box center [389, 386] width 125 height 50
click at [526, 201] on button "Grab Withdraw" at bounding box center [553, 201] width 107 height 28
click at [526, 202] on button "Grab Withdraw" at bounding box center [553, 201] width 107 height 28
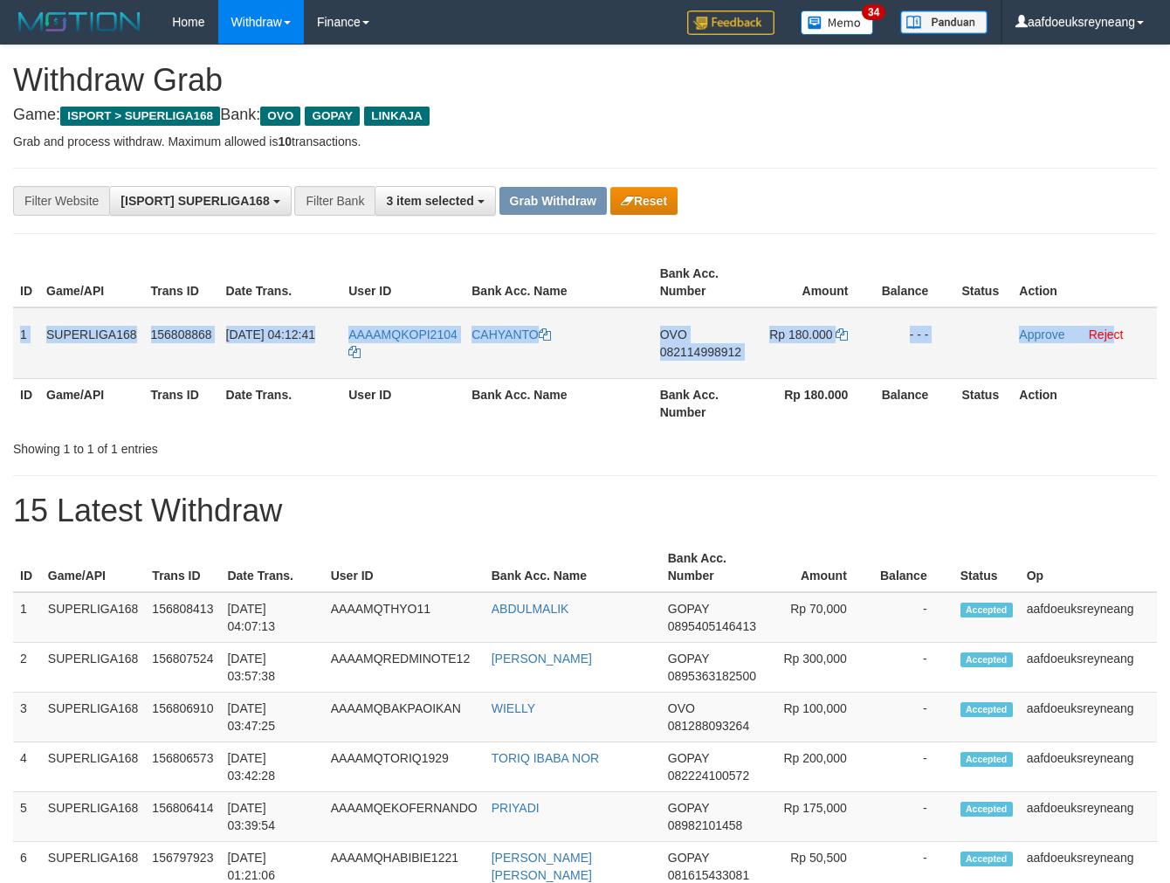
click at [1115, 354] on tr "1 SUPERLIGA168 156808868 [DATE] 04:12:41 AAAAMQKOPI2104 [GEOGRAPHIC_DATA] OVO 0…" at bounding box center [585, 343] width 1144 height 72
click at [713, 348] on span "082114998912" at bounding box center [700, 352] width 81 height 14
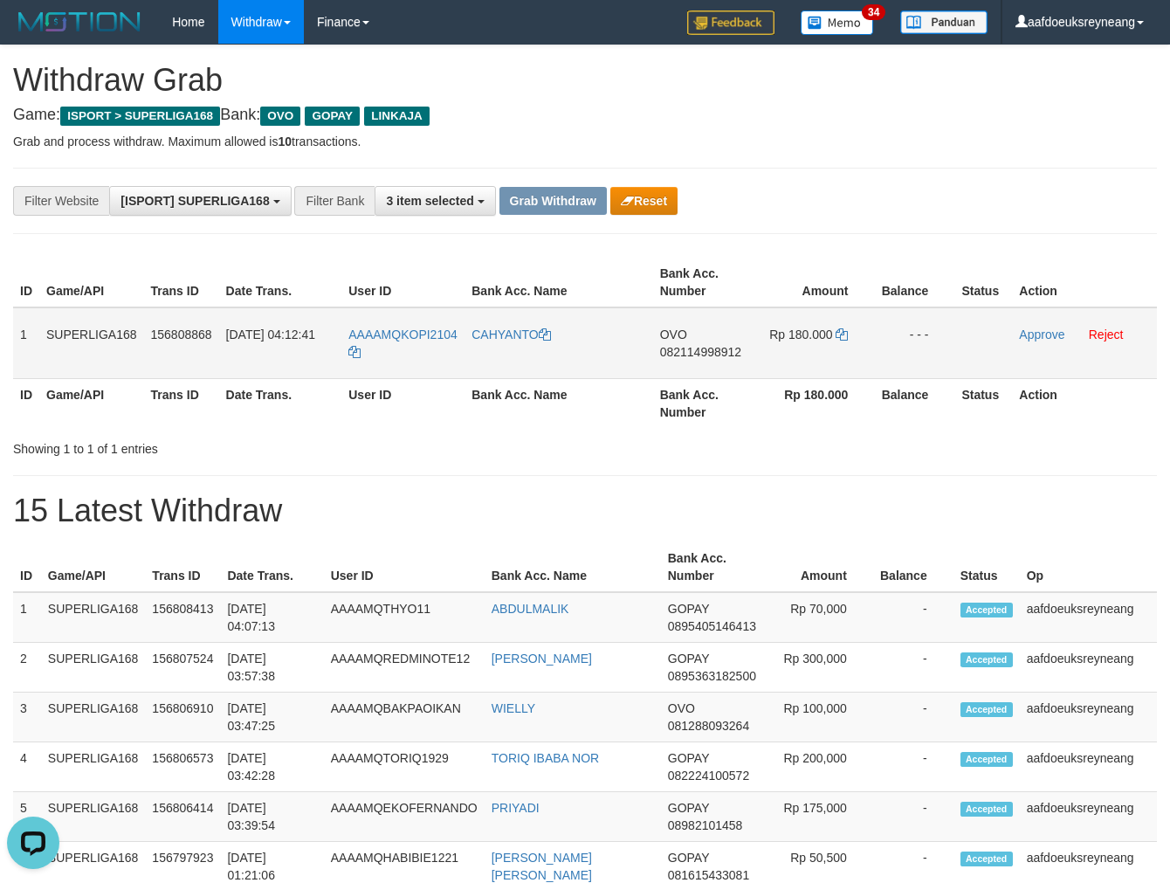
click at [713, 348] on span "082114998912" at bounding box center [700, 352] width 81 height 14
click at [692, 346] on span "082114998912" at bounding box center [700, 352] width 81 height 14
click at [692, 347] on span "082114998912" at bounding box center [700, 352] width 81 height 14
click at [714, 345] on span "082114998912" at bounding box center [700, 352] width 81 height 14
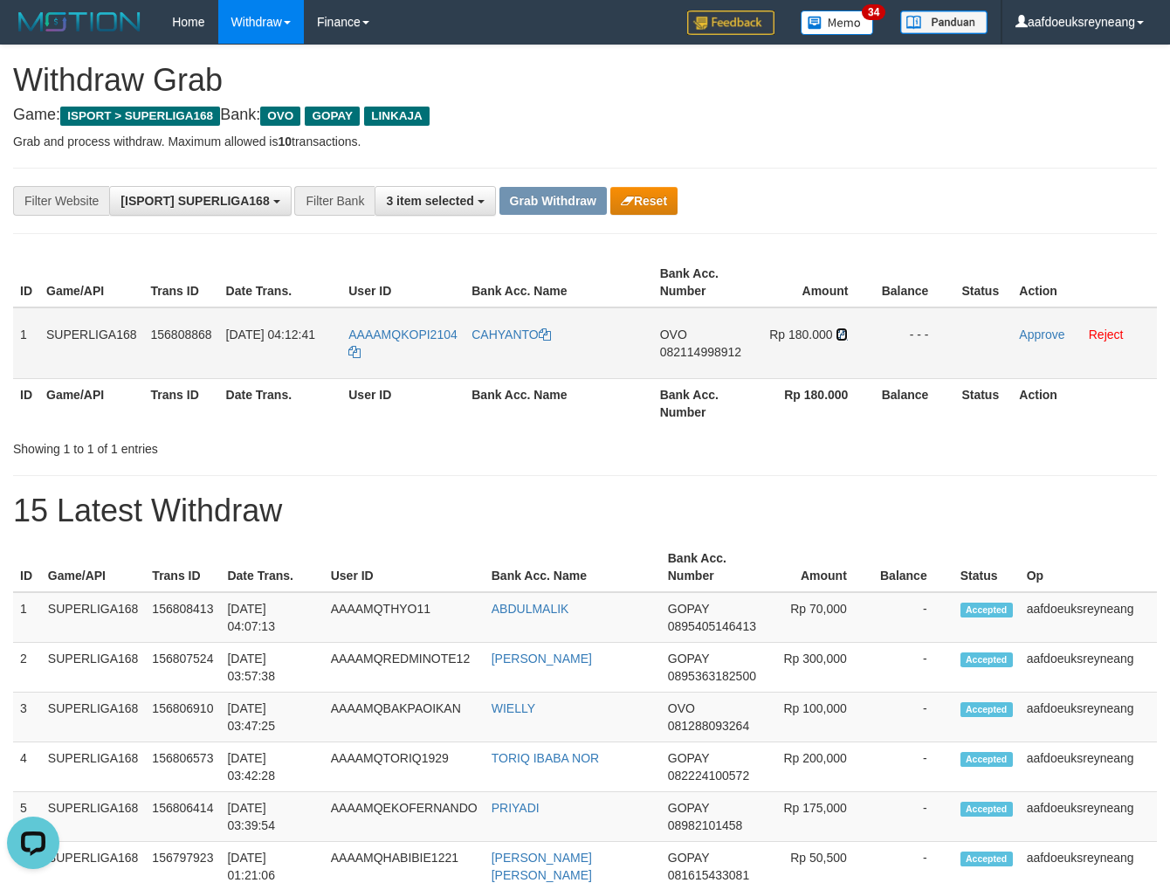
click at [844, 337] on icon at bounding box center [842, 334] width 12 height 12
click at [844, 336] on icon at bounding box center [842, 334] width 12 height 12
click at [1034, 332] on link "Approve" at bounding box center [1041, 335] width 45 height 14
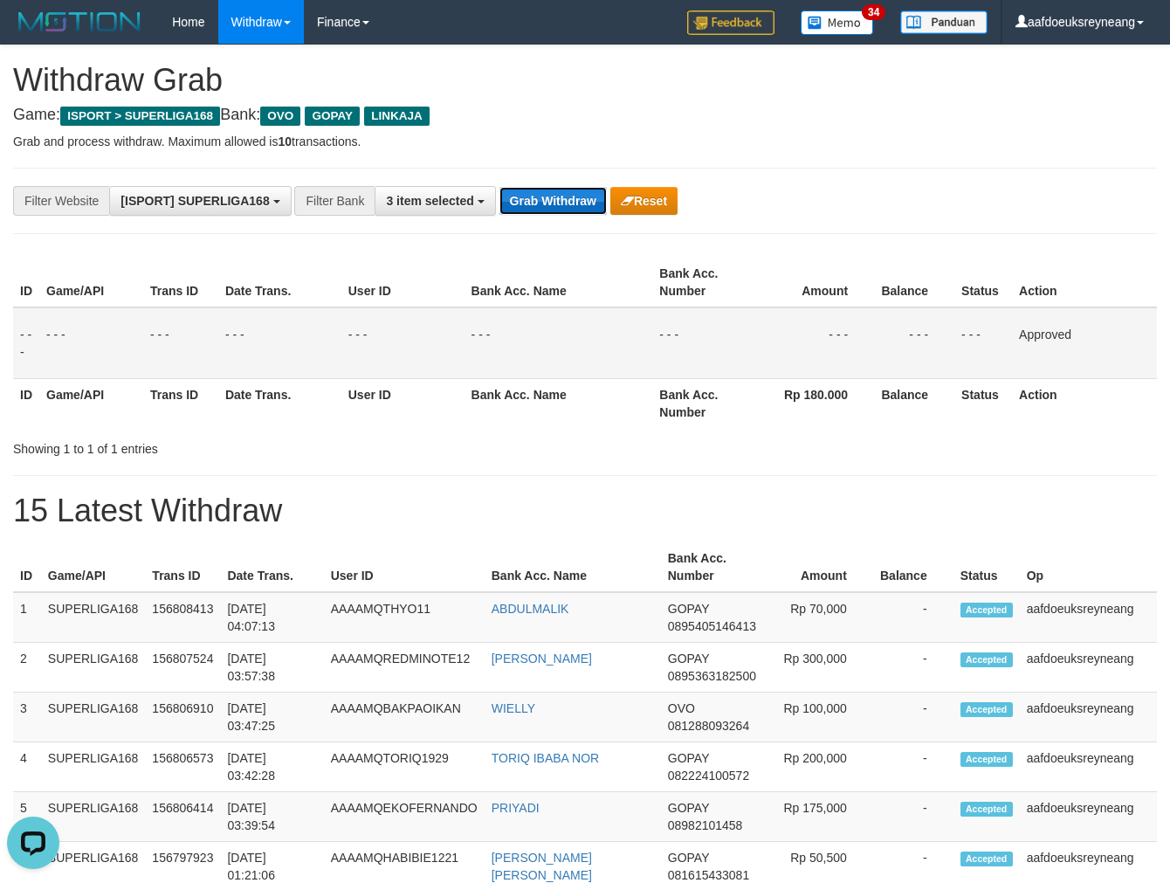
click at [544, 197] on button "Grab Withdraw" at bounding box center [553, 201] width 107 height 28
click at [547, 198] on button "Grab Withdraw" at bounding box center [553, 201] width 107 height 28
click at [548, 198] on button "Grab Withdraw" at bounding box center [553, 201] width 107 height 28
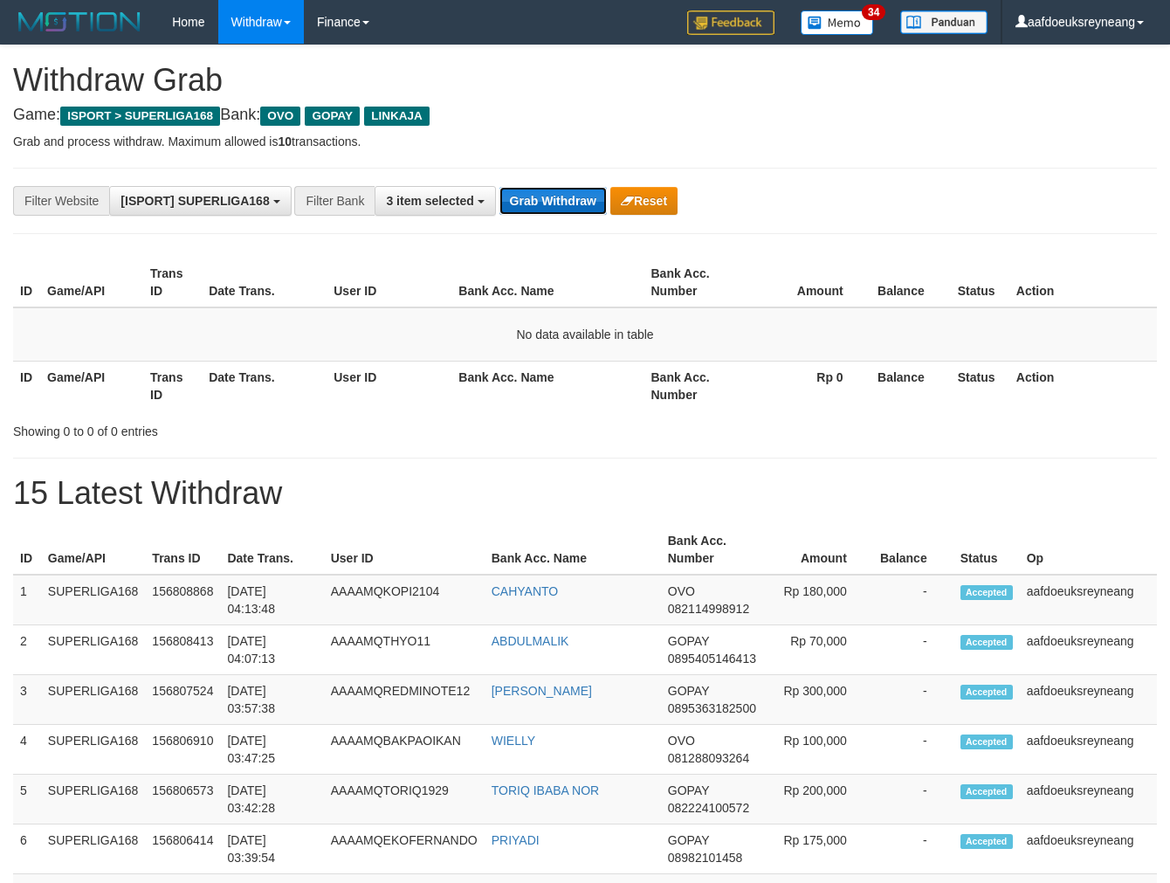
click at [561, 192] on button "Grab Withdraw" at bounding box center [553, 201] width 107 height 28
drag, startPoint x: 562, startPoint y: 195, endPoint x: 1181, endPoint y: 434, distance: 663.1
click at [577, 215] on div "**********" at bounding box center [488, 201] width 976 height 30
click at [441, 400] on th "User ID" at bounding box center [389, 386] width 125 height 50
click at [583, 196] on button "Grab Withdraw" at bounding box center [553, 201] width 107 height 28
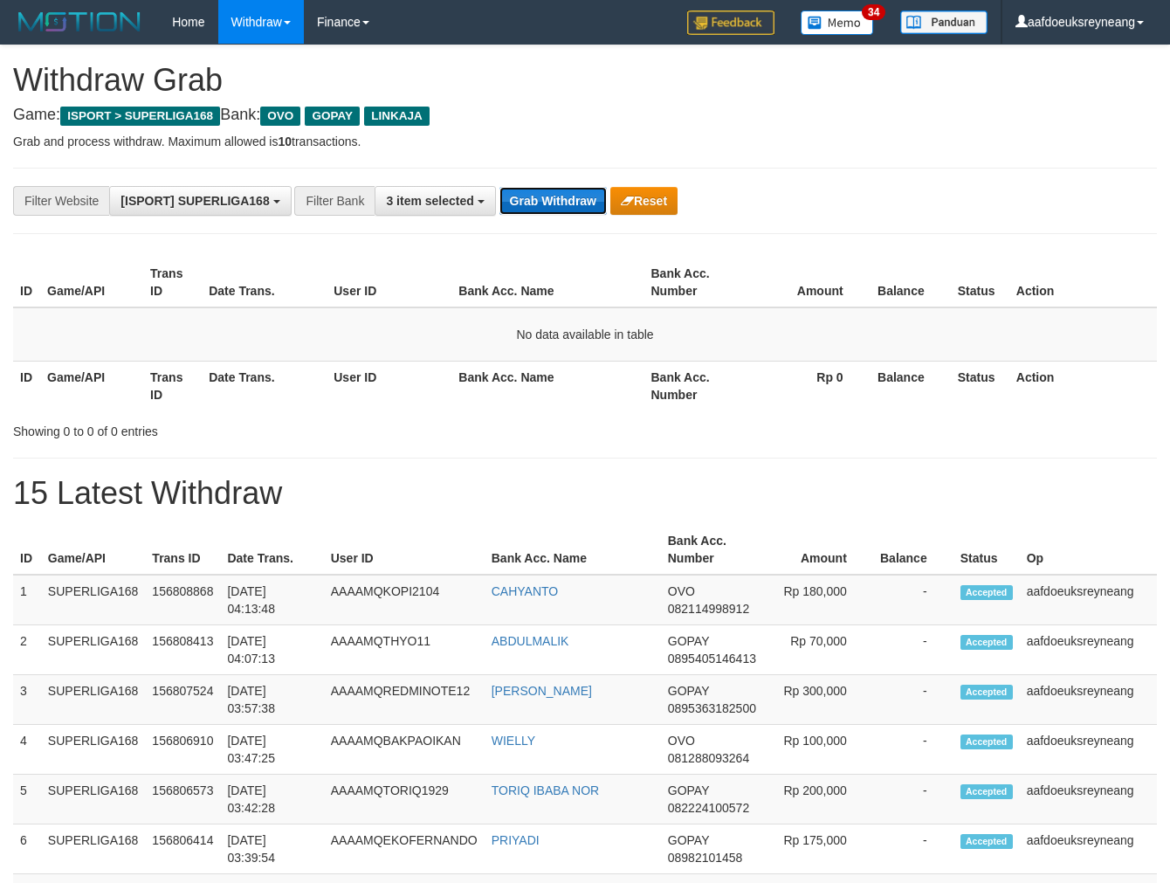
click at [580, 198] on button "Grab Withdraw" at bounding box center [553, 201] width 107 height 28
click at [579, 199] on button "Grab Withdraw" at bounding box center [553, 201] width 107 height 28
click at [551, 210] on button "Grab Withdraw" at bounding box center [553, 201] width 107 height 28
click at [548, 208] on button "Grab Withdraw" at bounding box center [553, 201] width 107 height 28
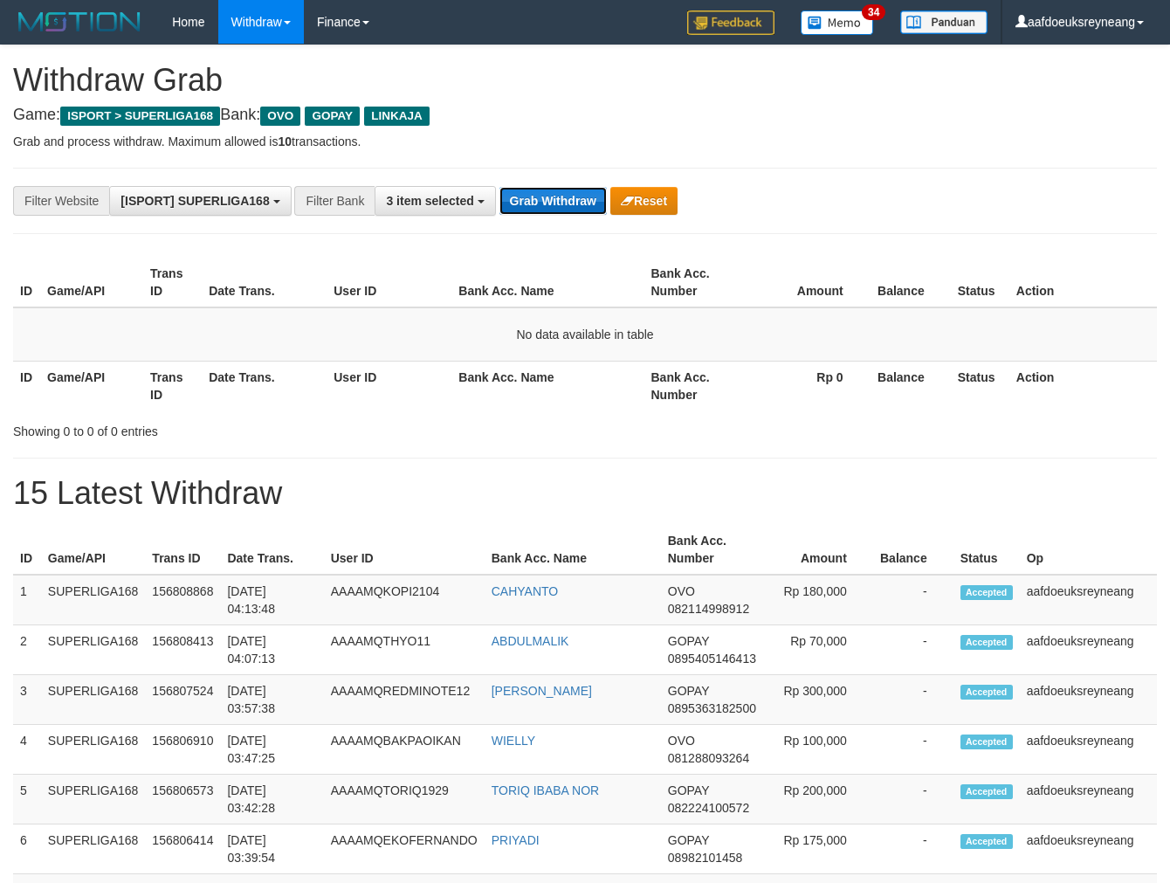
click at [548, 208] on button "Grab Withdraw" at bounding box center [553, 201] width 107 height 28
click at [560, 194] on button "Grab Withdraw" at bounding box center [553, 201] width 107 height 28
click at [555, 189] on button "Grab Withdraw" at bounding box center [553, 201] width 107 height 28
click at [560, 186] on div "**********" at bounding box center [488, 201] width 976 height 30
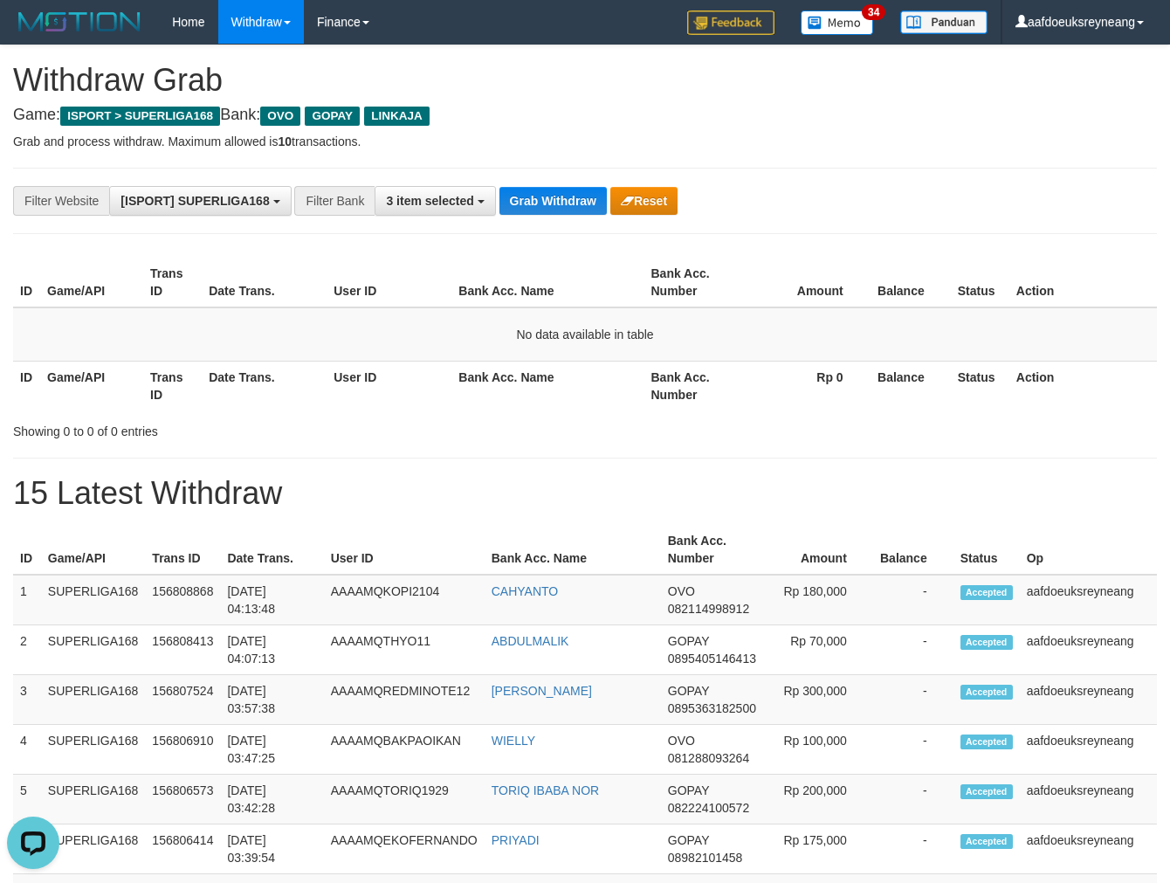
click at [560, 186] on div "**********" at bounding box center [488, 201] width 976 height 30
click at [555, 181] on div "**********" at bounding box center [585, 201] width 1144 height 66
click at [515, 212] on button "Grab Withdraw" at bounding box center [553, 201] width 107 height 28
click at [515, 213] on button "Grab Withdraw" at bounding box center [553, 201] width 107 height 28
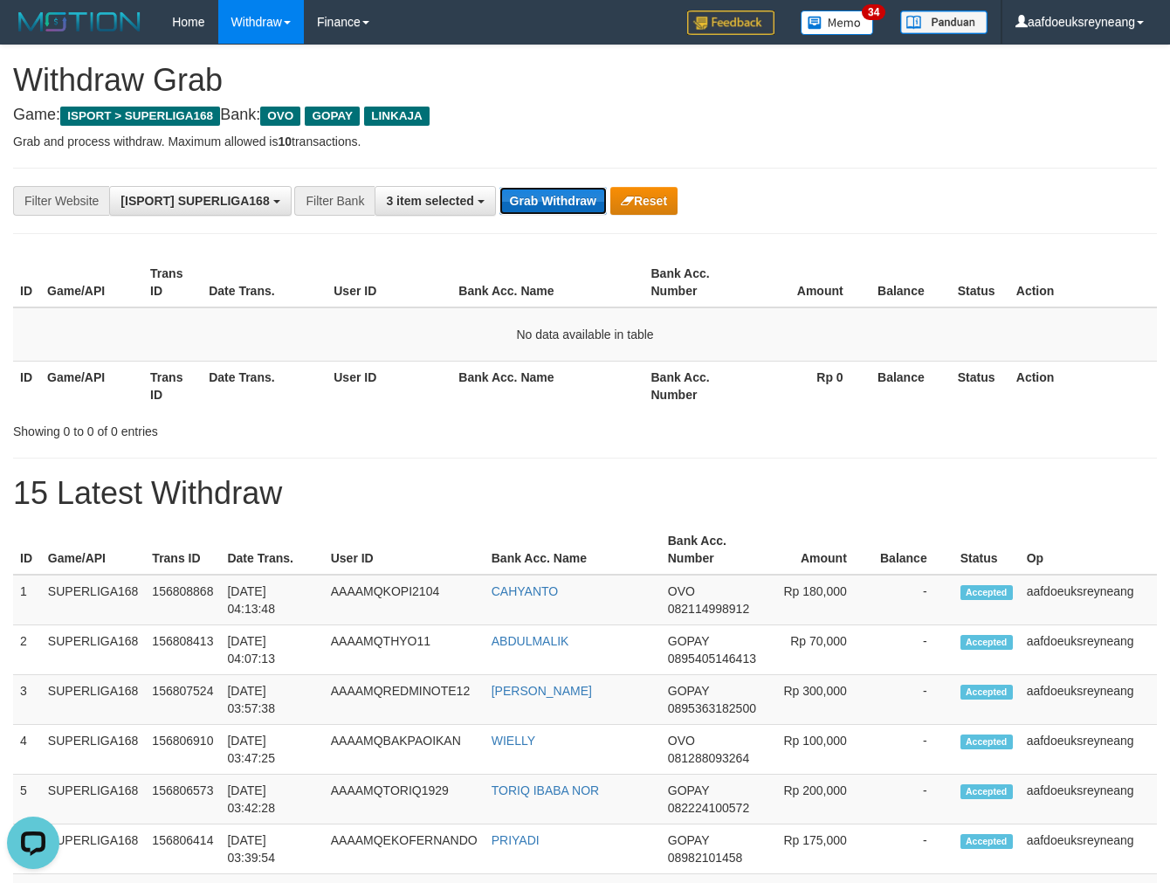
click at [564, 214] on button "Grab Withdraw" at bounding box center [553, 201] width 107 height 28
click at [561, 211] on button "Grab Withdraw" at bounding box center [553, 201] width 107 height 28
click at [561, 210] on button "Grab Withdraw" at bounding box center [553, 201] width 107 height 28
click at [569, 210] on button "Grab Withdraw" at bounding box center [553, 201] width 107 height 28
click at [555, 199] on button "Grab Withdraw" at bounding box center [553, 201] width 107 height 28
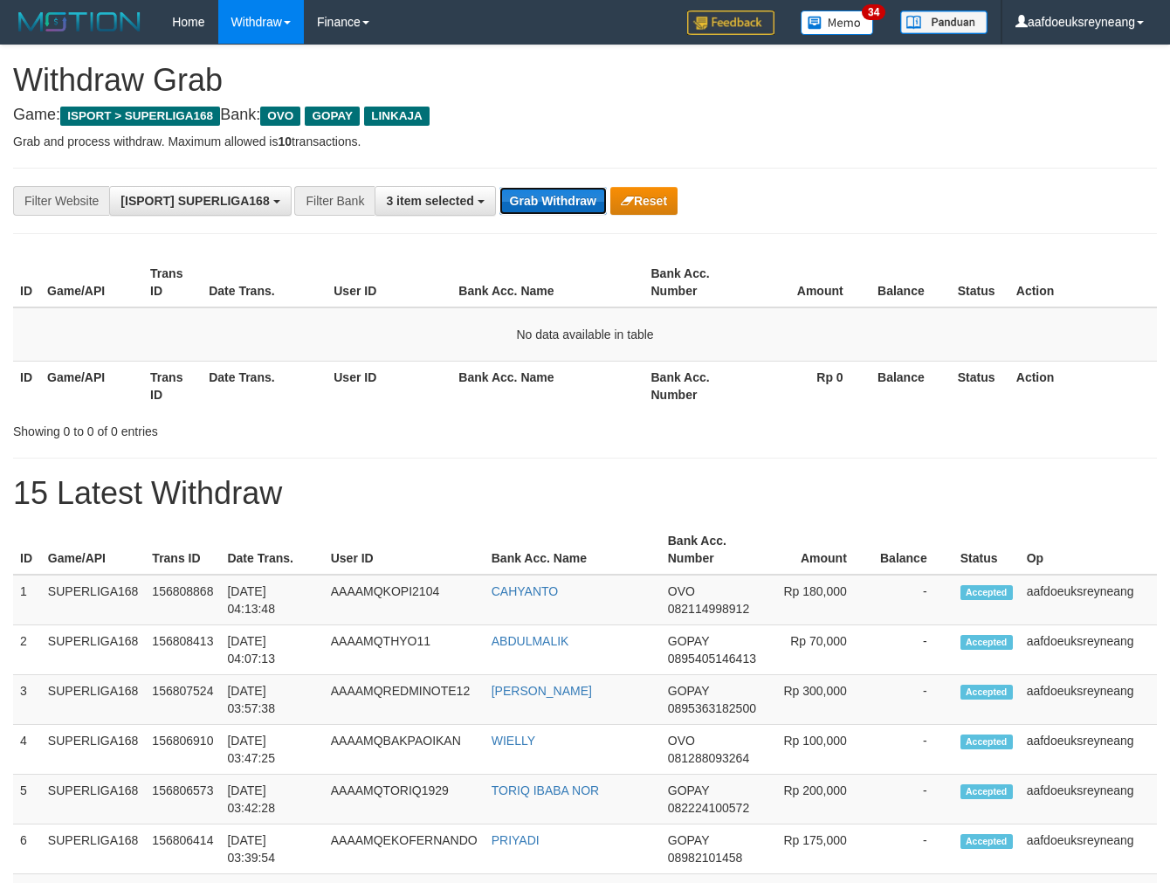
click at [500, 187] on button "Grab Withdraw" at bounding box center [553, 201] width 107 height 28
click at [555, 199] on button "Grab Withdraw" at bounding box center [553, 201] width 107 height 28
click at [500, 187] on button "Grab Withdraw" at bounding box center [553, 201] width 107 height 28
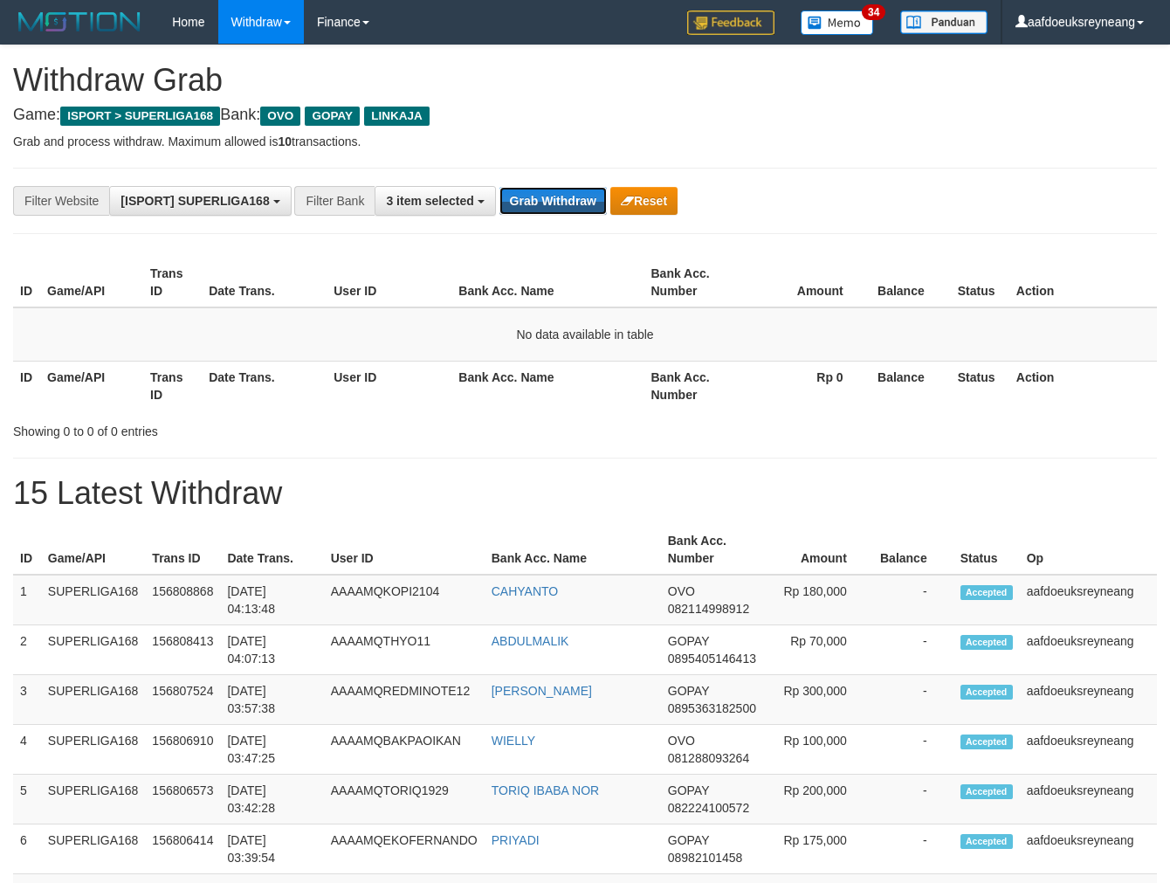
click at [500, 187] on button "Grab Withdraw" at bounding box center [553, 201] width 107 height 28
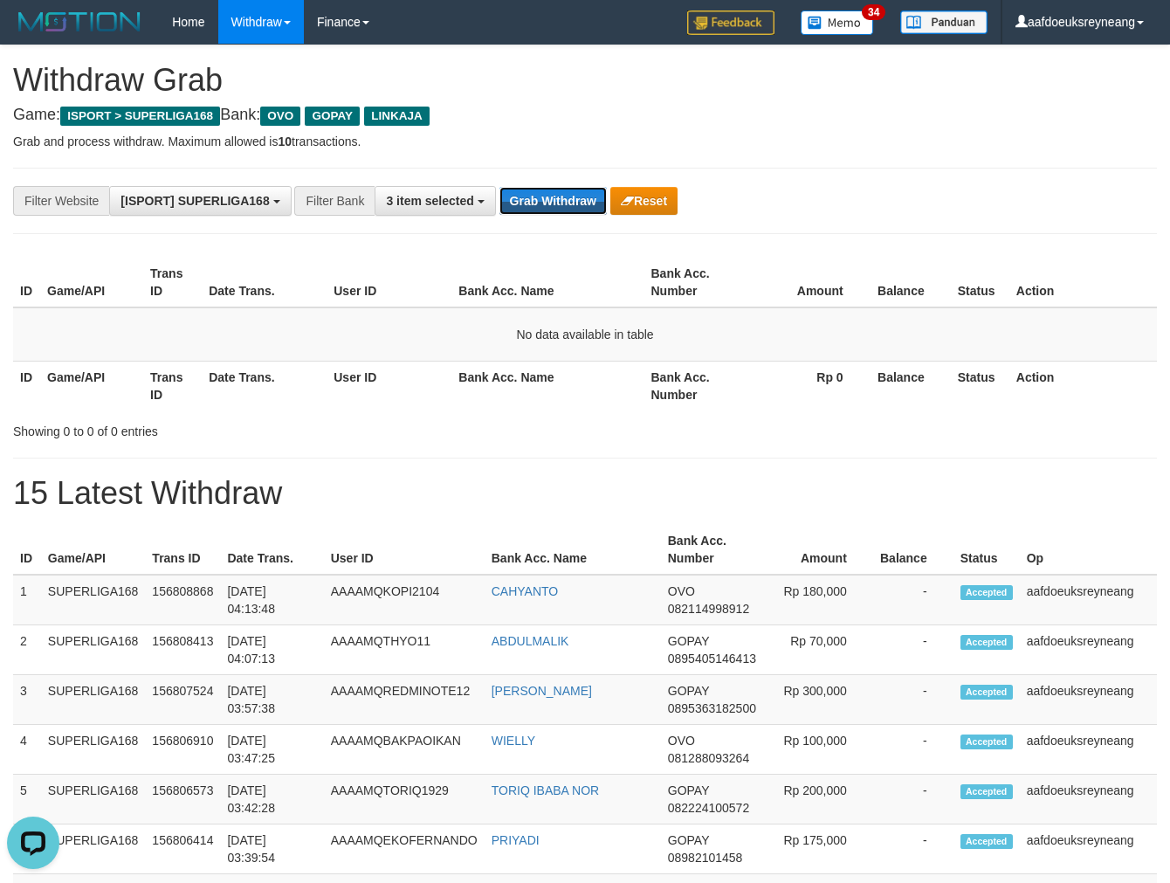
click at [500, 187] on button "Grab Withdraw" at bounding box center [553, 201] width 107 height 28
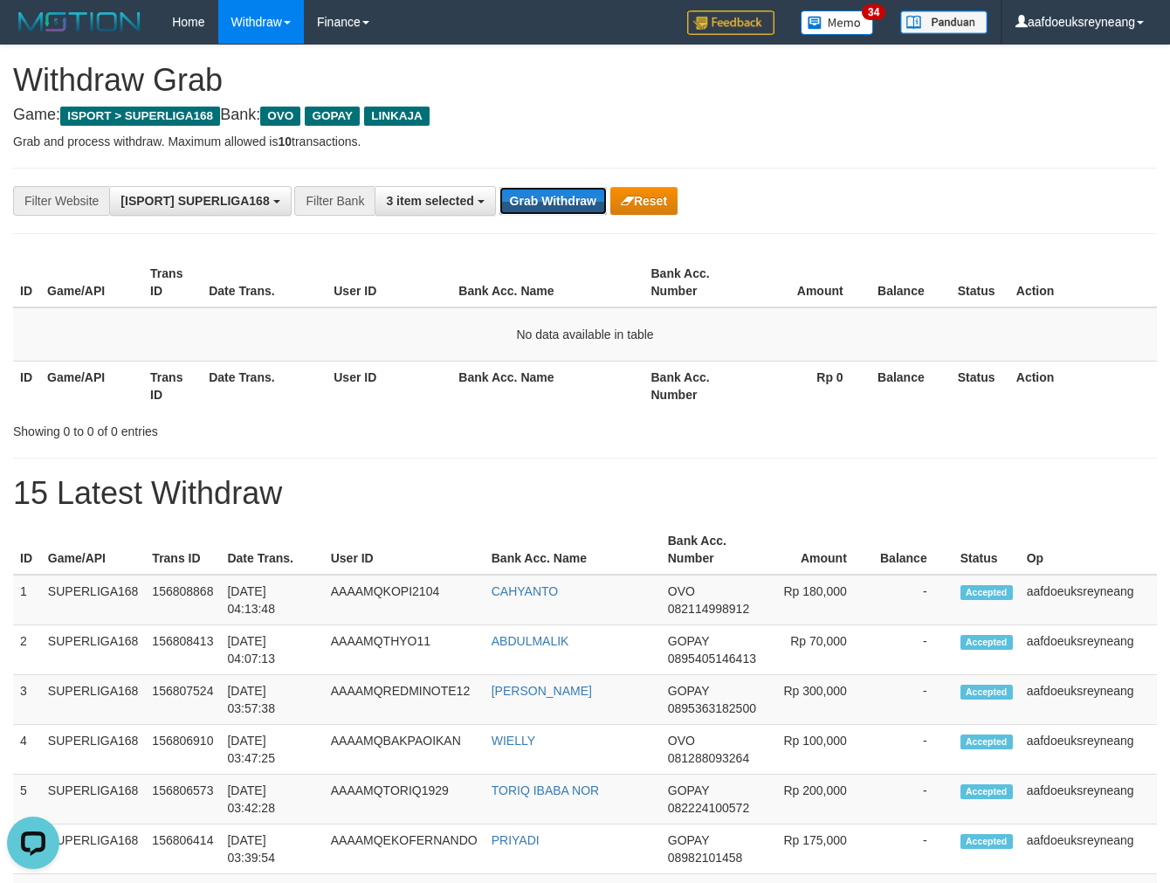
click at [500, 187] on button "Grab Withdraw" at bounding box center [553, 201] width 107 height 28
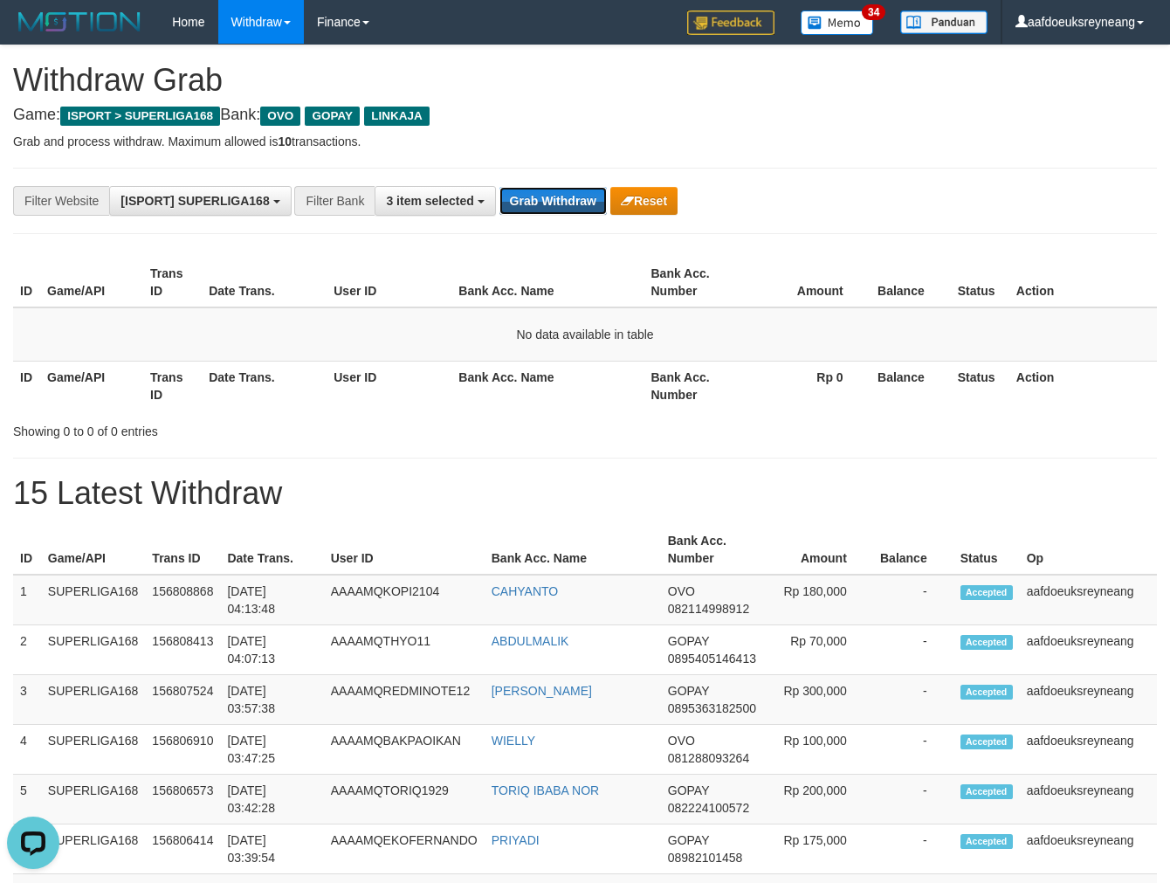
click at [500, 187] on button "Grab Withdraw" at bounding box center [553, 201] width 107 height 28
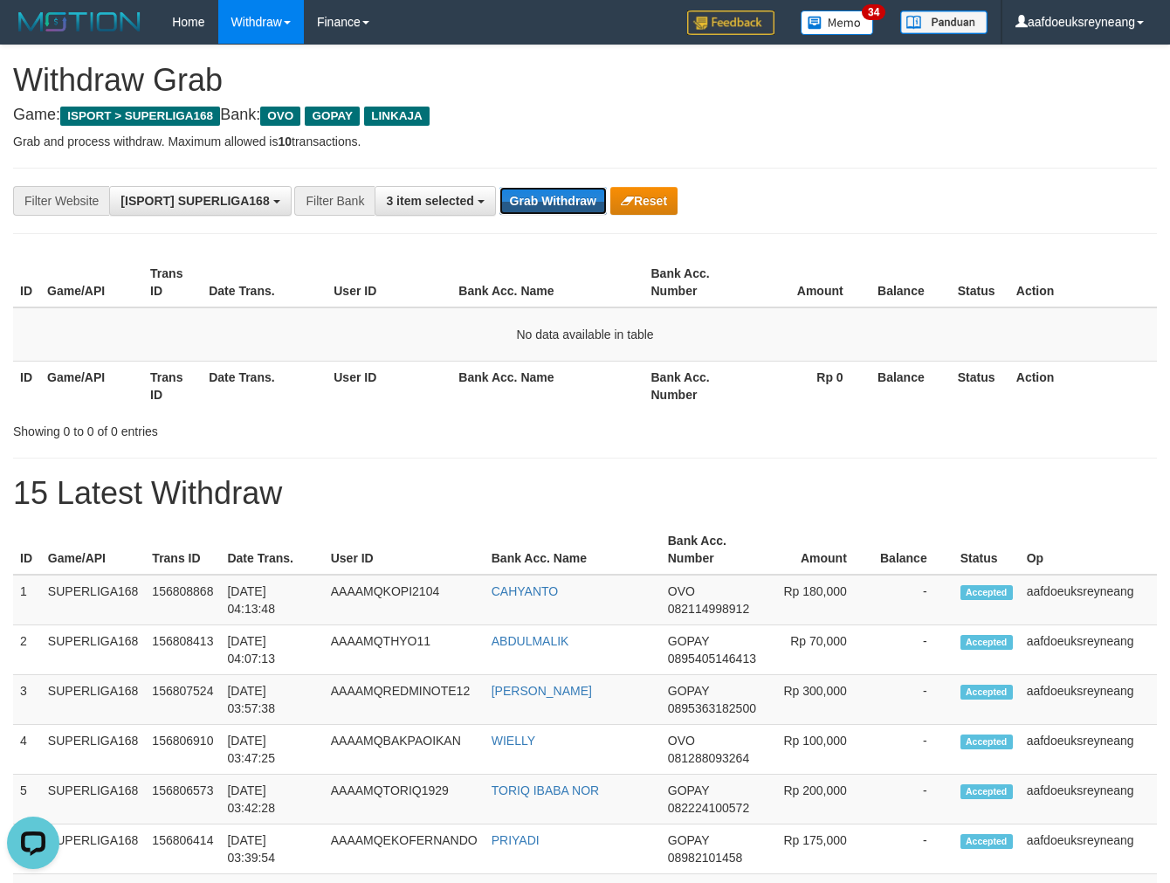
click at [500, 187] on button "Grab Withdraw" at bounding box center [553, 201] width 107 height 28
click at [537, 196] on button "Grab Withdraw" at bounding box center [553, 201] width 107 height 28
click at [537, 197] on button "Grab Withdraw" at bounding box center [553, 201] width 107 height 28
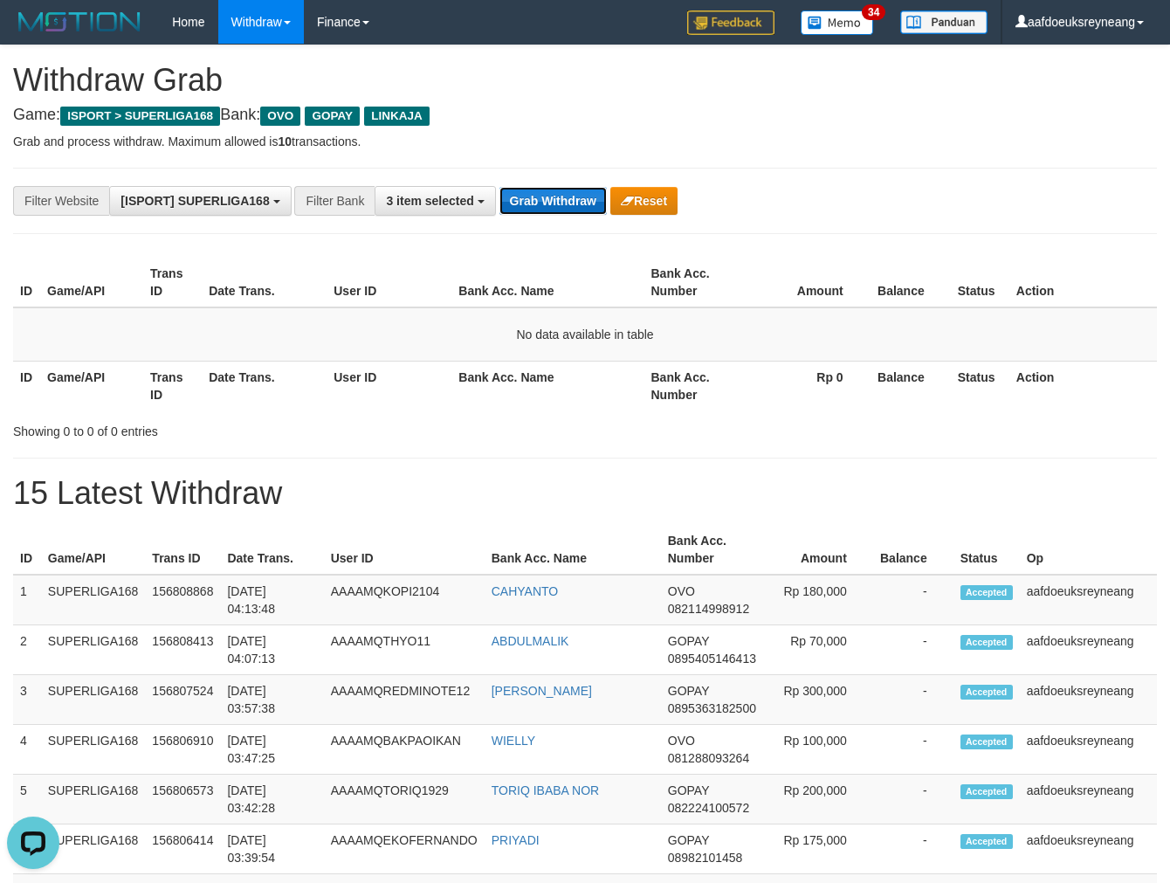
click at [537, 203] on button "Grab Withdraw" at bounding box center [553, 201] width 107 height 28
click at [537, 206] on button "Grab Withdraw" at bounding box center [553, 201] width 107 height 28
click at [537, 207] on button "Grab Withdraw" at bounding box center [553, 201] width 107 height 28
click at [545, 224] on div "**********" at bounding box center [585, 201] width 1144 height 66
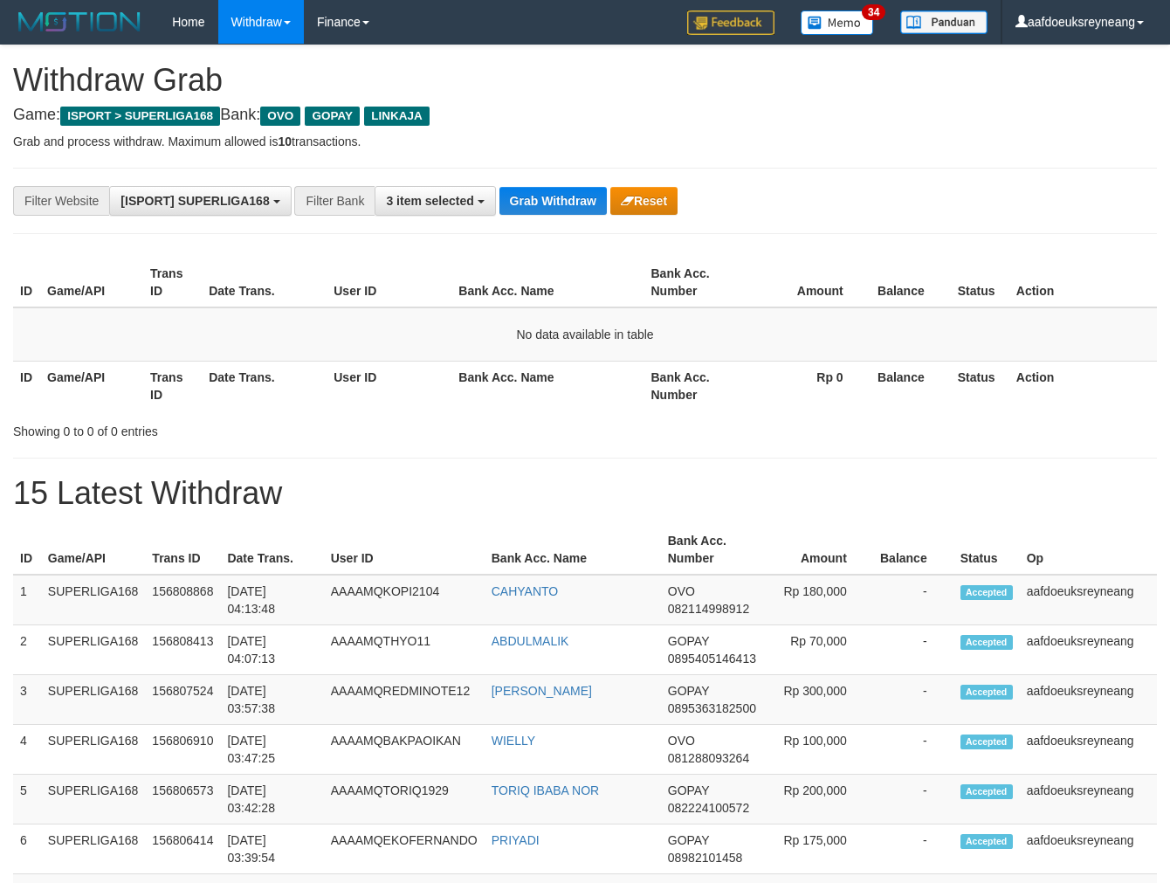
click at [545, 221] on div "**********" at bounding box center [585, 201] width 1144 height 66
click at [546, 219] on div "**********" at bounding box center [585, 201] width 1144 height 66
click at [547, 220] on div "**********" at bounding box center [585, 201] width 1144 height 66
click at [547, 223] on div "**********" at bounding box center [585, 201] width 1144 height 66
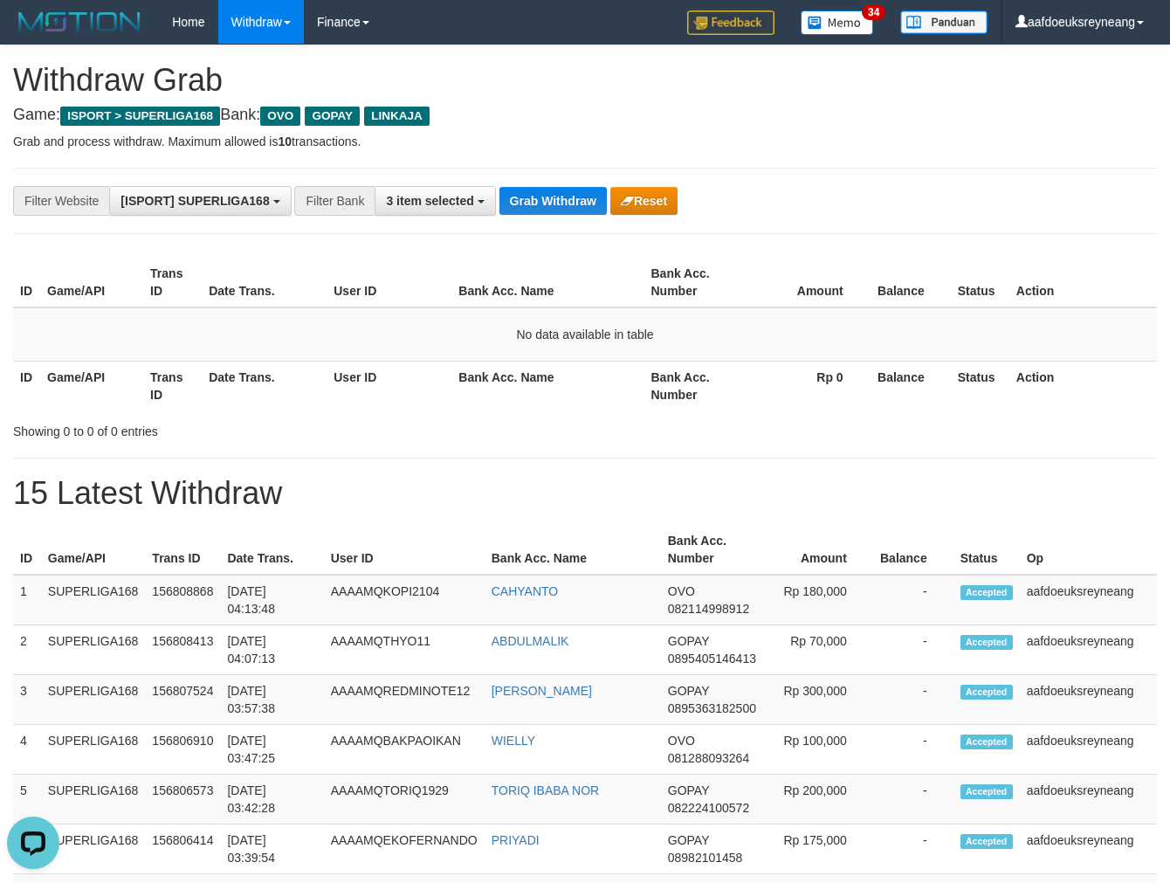
click at [548, 224] on div "**********" at bounding box center [585, 201] width 1144 height 66
click at [537, 190] on button "Grab Withdraw" at bounding box center [553, 201] width 107 height 28
click at [537, 192] on button "Grab Withdraw" at bounding box center [553, 201] width 107 height 28
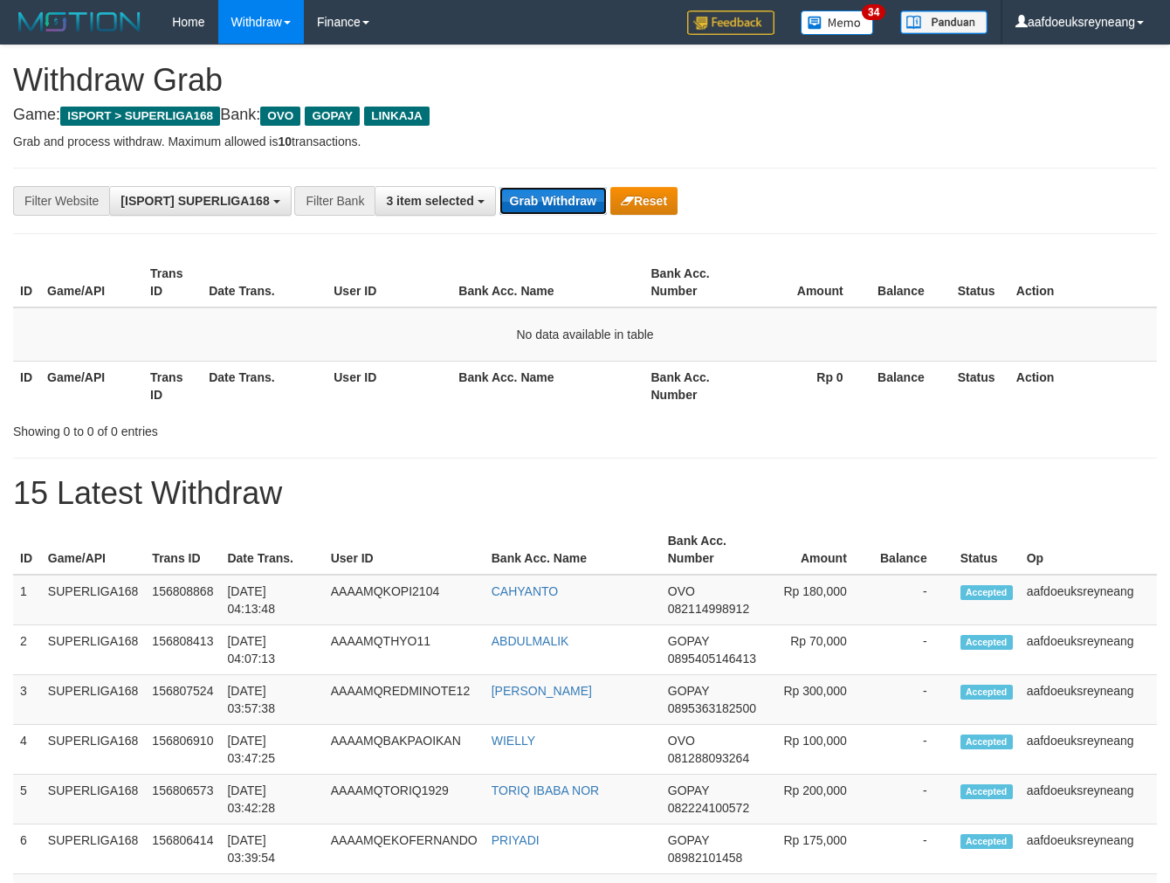
click at [568, 190] on button "Grab Withdraw" at bounding box center [553, 201] width 107 height 28
click at [564, 189] on div "**********" at bounding box center [488, 201] width 976 height 30
click at [597, 201] on button "Grab Withdraw" at bounding box center [553, 201] width 107 height 28
click at [596, 201] on button "Grab Withdraw" at bounding box center [553, 201] width 107 height 28
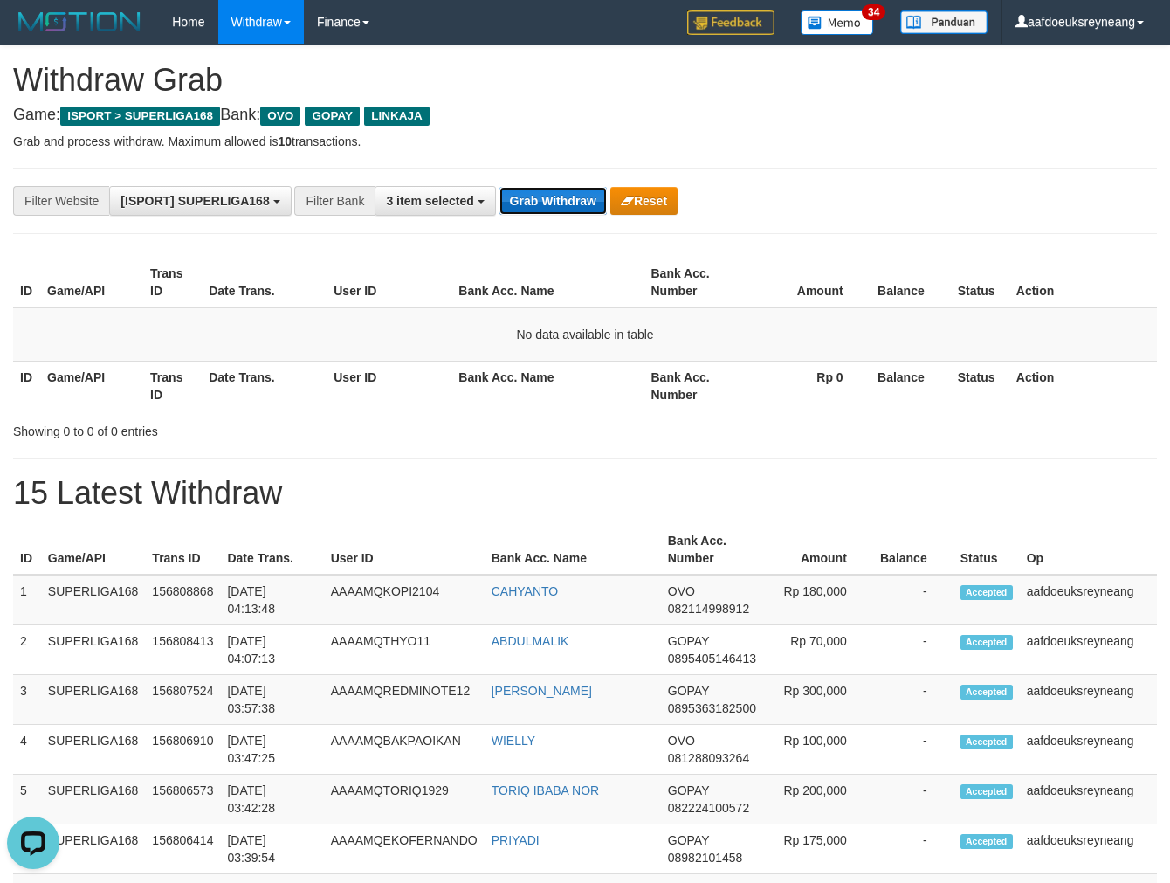
click at [595, 201] on button "Grab Withdraw" at bounding box center [553, 201] width 107 height 28
click at [580, 194] on button "Grab Withdraw" at bounding box center [553, 201] width 107 height 28
click at [579, 194] on button "Grab Withdraw" at bounding box center [553, 201] width 107 height 28
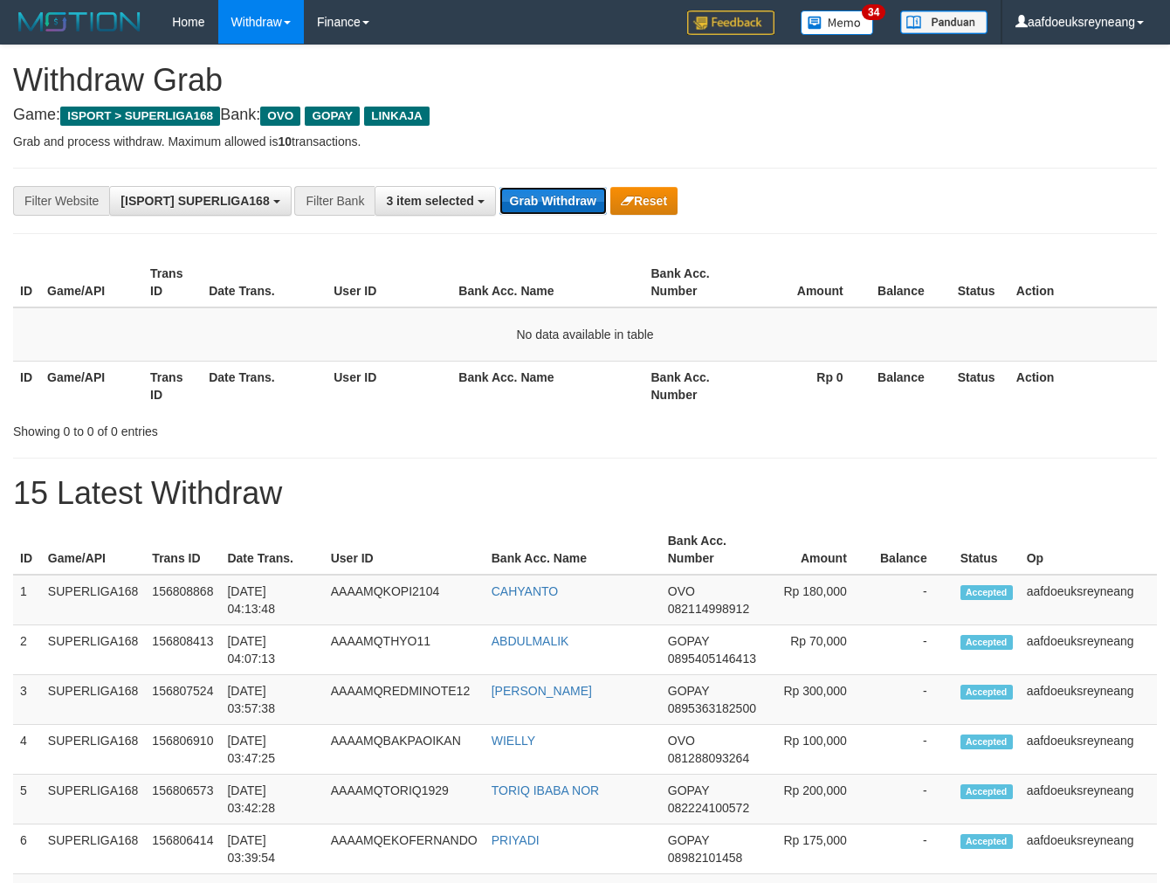
click at [578, 194] on button "Grab Withdraw" at bounding box center [553, 201] width 107 height 28
click at [576, 197] on button "Grab Withdraw" at bounding box center [553, 201] width 107 height 28
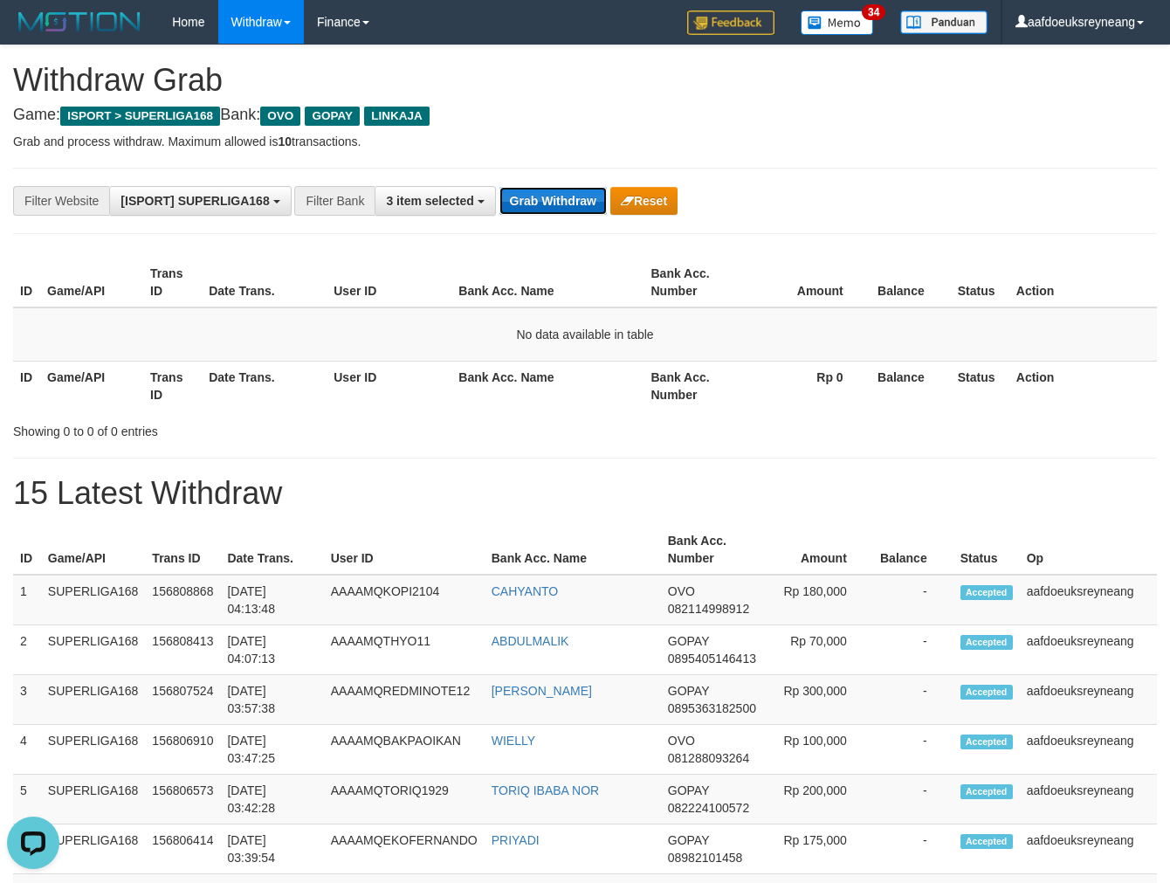
click at [574, 197] on button "Grab Withdraw" at bounding box center [553, 201] width 107 height 28
click at [573, 197] on button "Grab Withdraw" at bounding box center [553, 201] width 107 height 28
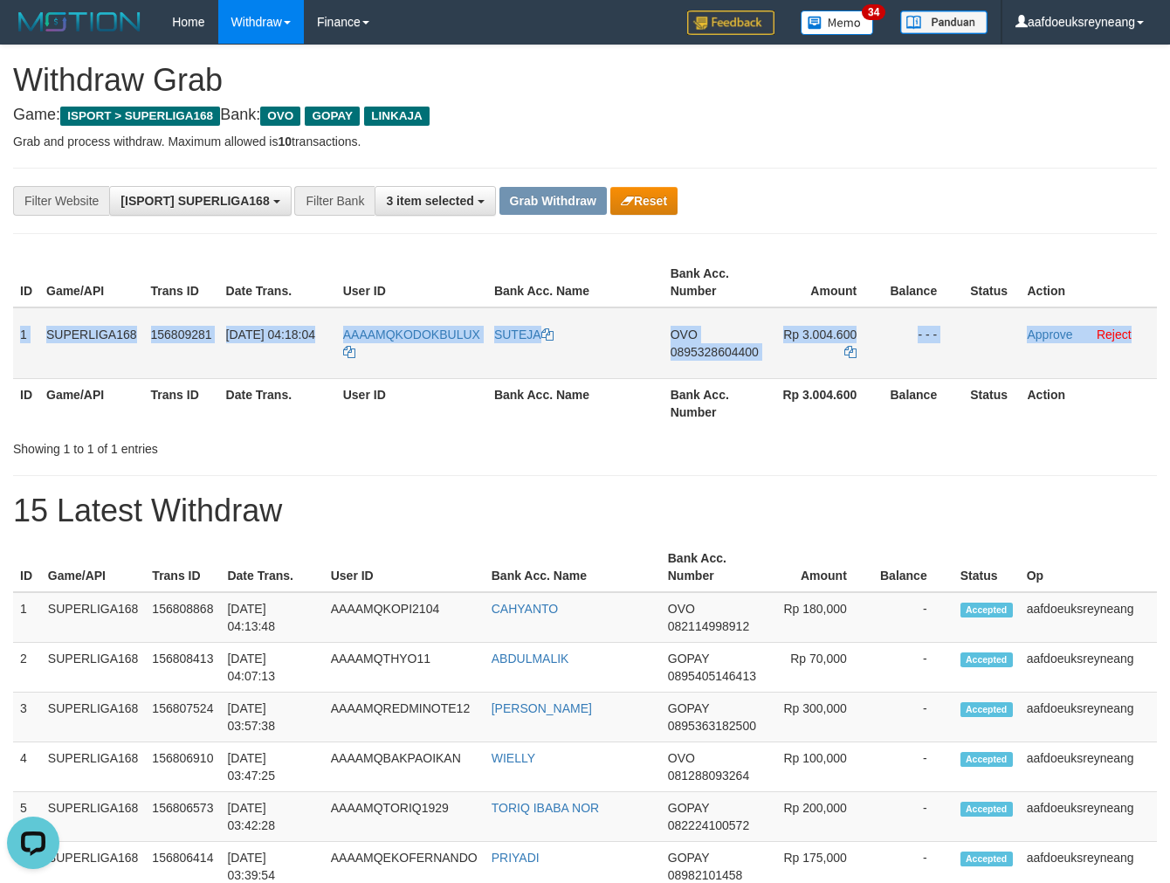
drag, startPoint x: 18, startPoint y: 327, endPoint x: 1142, endPoint y: 345, distance: 1123.4
click at [1142, 345] on tr "1 SUPERLIGA168 156809281 [DATE] 04:18:04 AAAAMQKODOKBULUX SUTEJA OVO 0895328604…" at bounding box center [585, 343] width 1144 height 72
copy tr "1 SUPERLIGA168 156809281 [DATE] 04:18:04 AAAAMQKODOKBULUX SUTEJA OVO 0895328604…"
click at [742, 353] on span "0895328604400" at bounding box center [715, 352] width 88 height 14
copy tr "1 SUPERLIGA168 156809281 [DATE] 04:18:04 AAAAMQKODOKBULUX SUTEJA OVO 0895328604…"
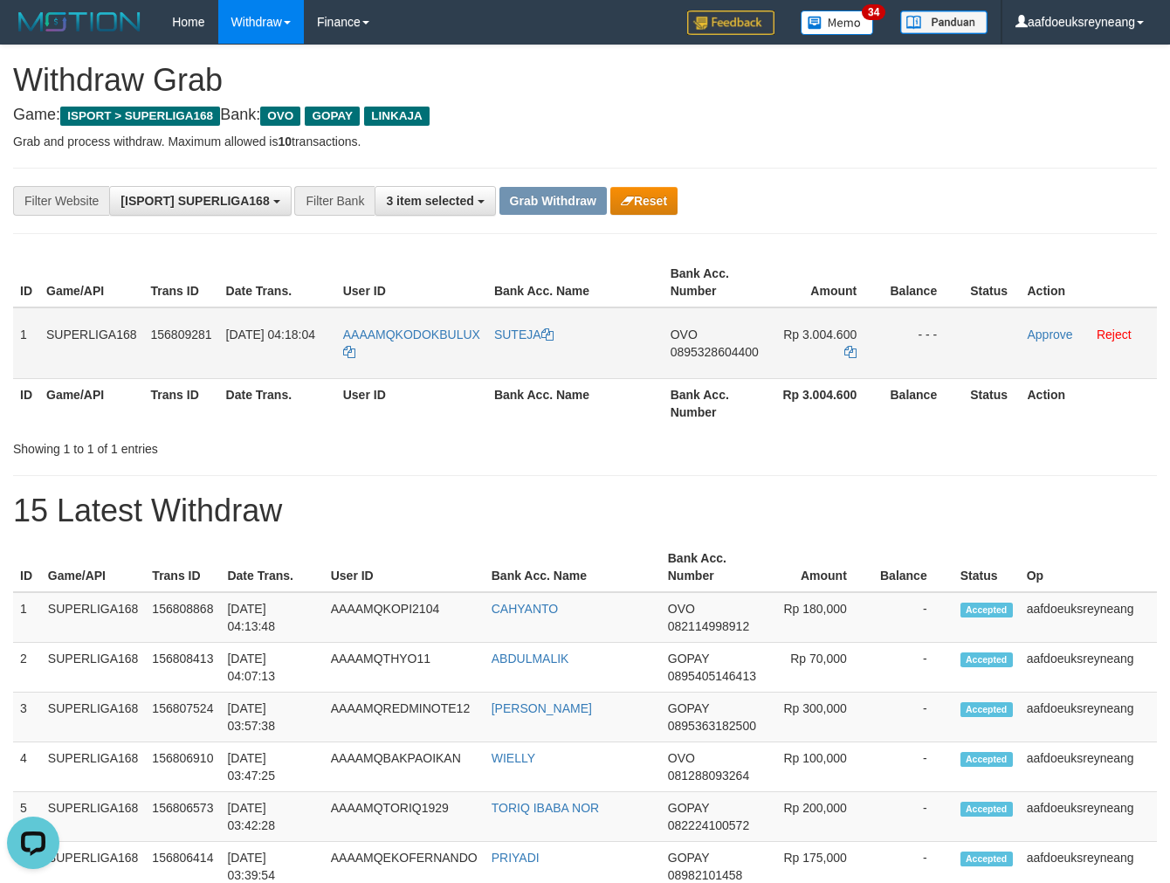
click at [742, 353] on span "0895328604400" at bounding box center [715, 352] width 88 height 14
click at [679, 351] on span "0895328604400" at bounding box center [715, 352] width 88 height 14
click at [714, 351] on span "0895328604400" at bounding box center [715, 352] width 88 height 14
click at [856, 349] on icon at bounding box center [851, 352] width 12 height 12
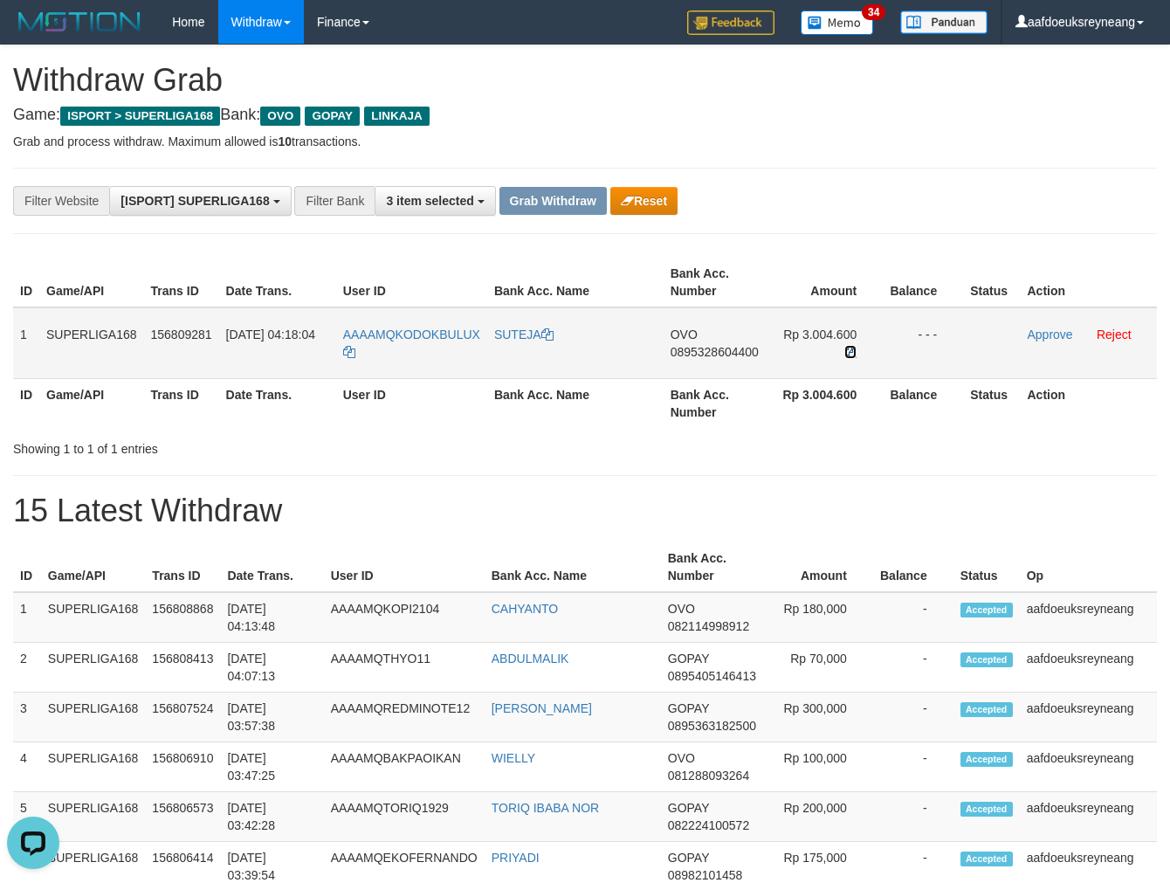
click at [854, 349] on icon at bounding box center [851, 352] width 12 height 12
click at [1039, 329] on link "Approve" at bounding box center [1049, 335] width 45 height 14
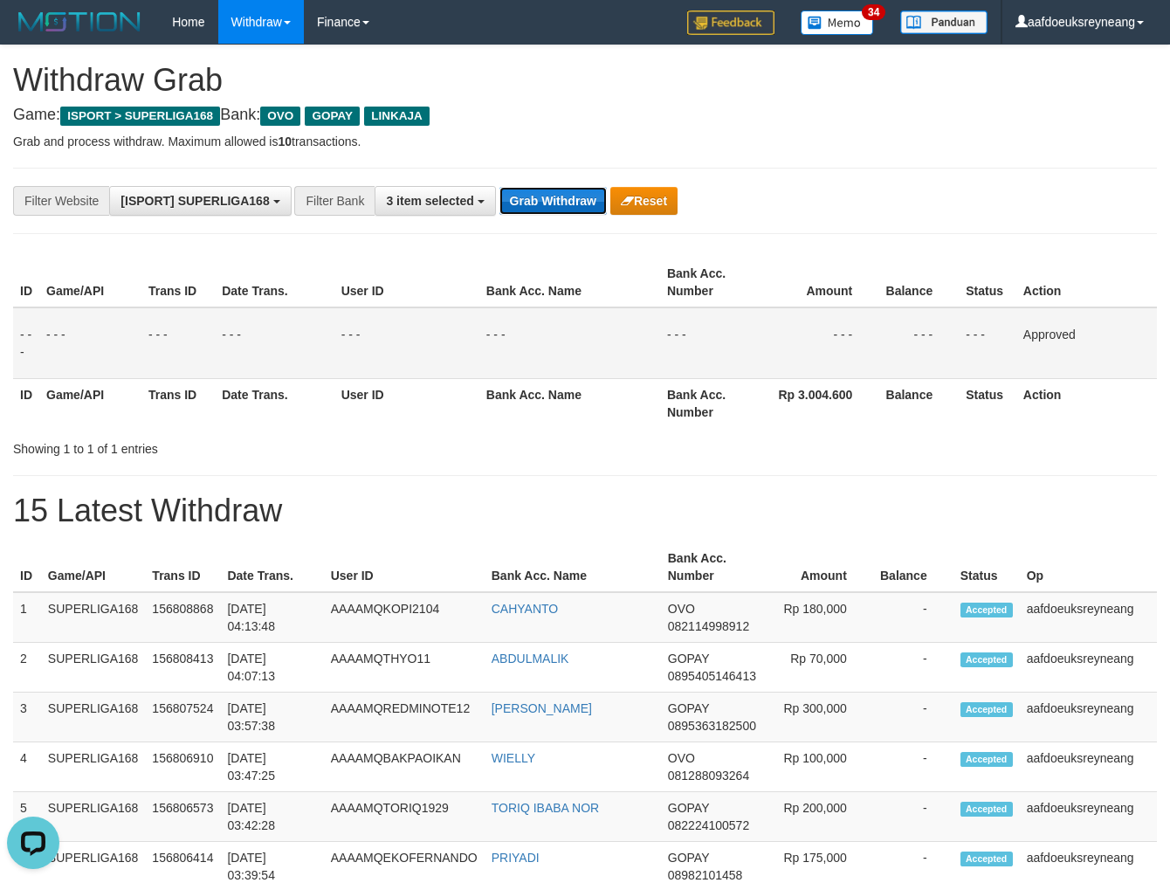
click at [560, 198] on button "Grab Withdraw" at bounding box center [553, 201] width 107 height 28
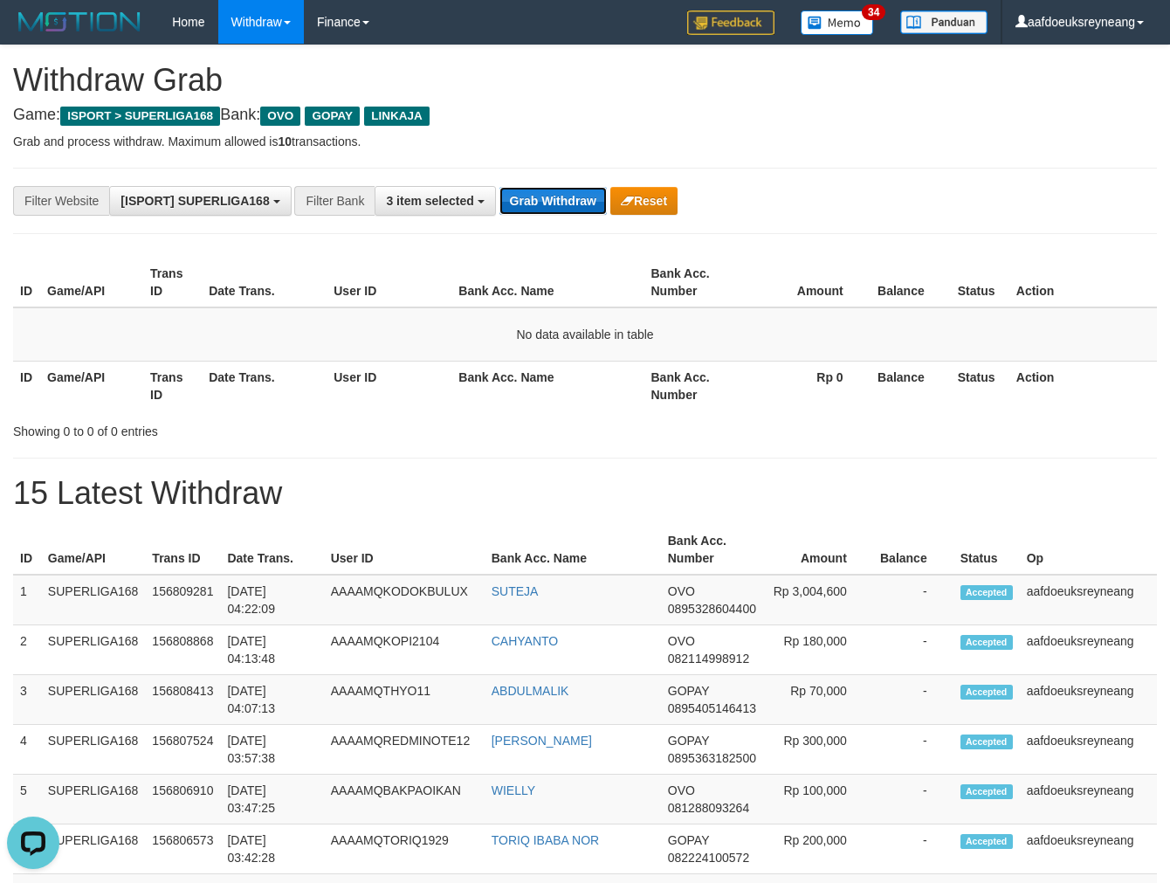
click at [569, 194] on button "Grab Withdraw" at bounding box center [553, 201] width 107 height 28
click at [569, 195] on button "Grab Withdraw" at bounding box center [553, 201] width 107 height 28
click at [569, 196] on button "Grab Withdraw" at bounding box center [553, 201] width 107 height 28
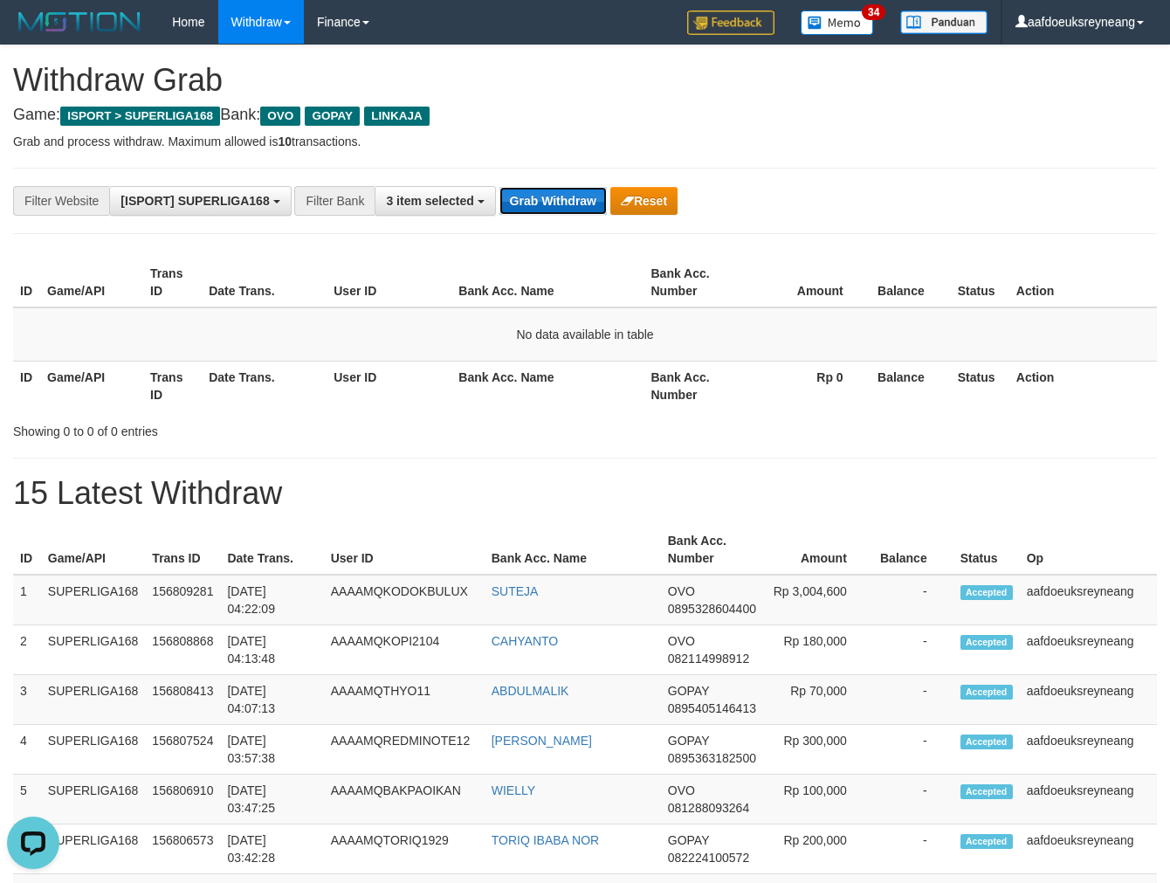
click at [562, 199] on button "Grab Withdraw" at bounding box center [553, 201] width 107 height 28
click at [557, 202] on button "Grab Withdraw" at bounding box center [553, 201] width 107 height 28
click at [557, 204] on button "Grab Withdraw" at bounding box center [553, 201] width 107 height 28
click at [557, 205] on button "Grab Withdraw" at bounding box center [553, 201] width 107 height 28
click at [559, 205] on button "Grab Withdraw" at bounding box center [553, 201] width 107 height 28
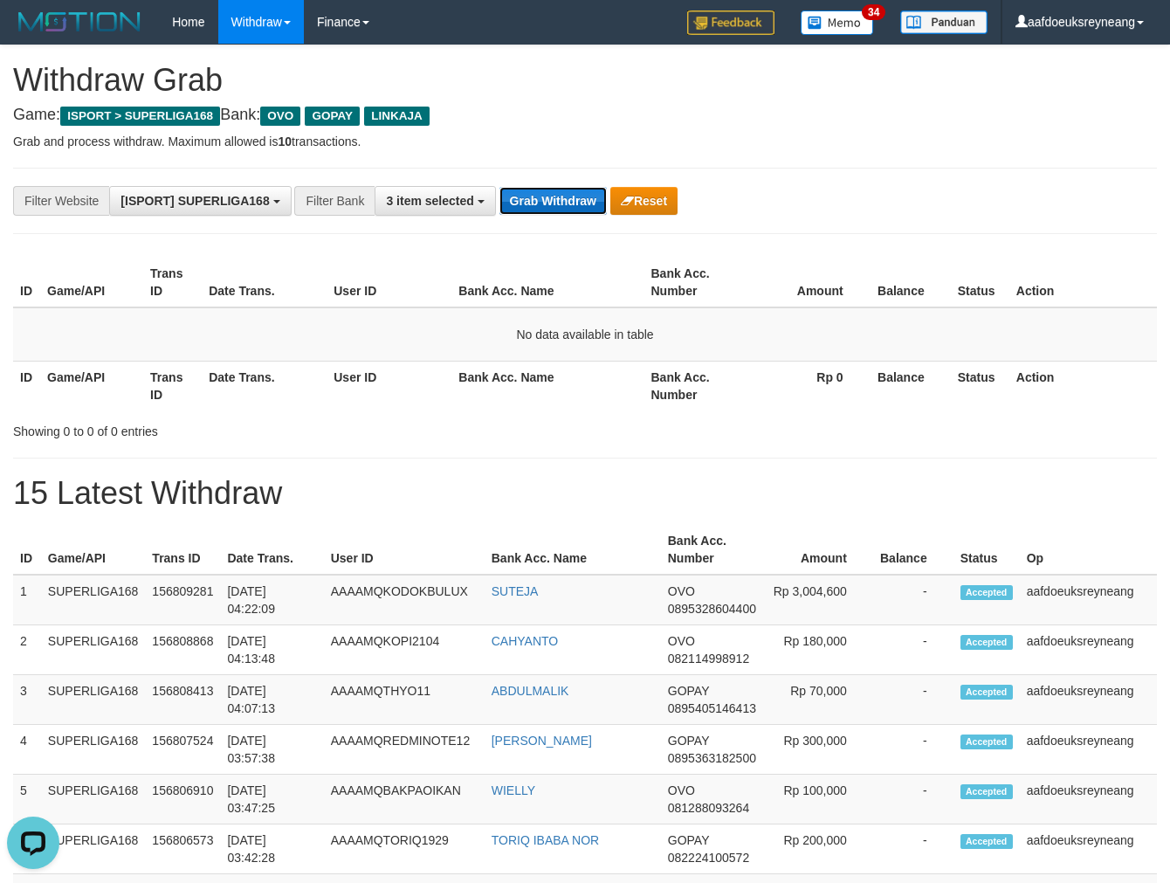
click at [561, 206] on button "Grab Withdraw" at bounding box center [553, 201] width 107 height 28
drag, startPoint x: 521, startPoint y: 202, endPoint x: 781, endPoint y: 5, distance: 326.1
click at [530, 204] on button "Grab Withdraw" at bounding box center [553, 201] width 107 height 28
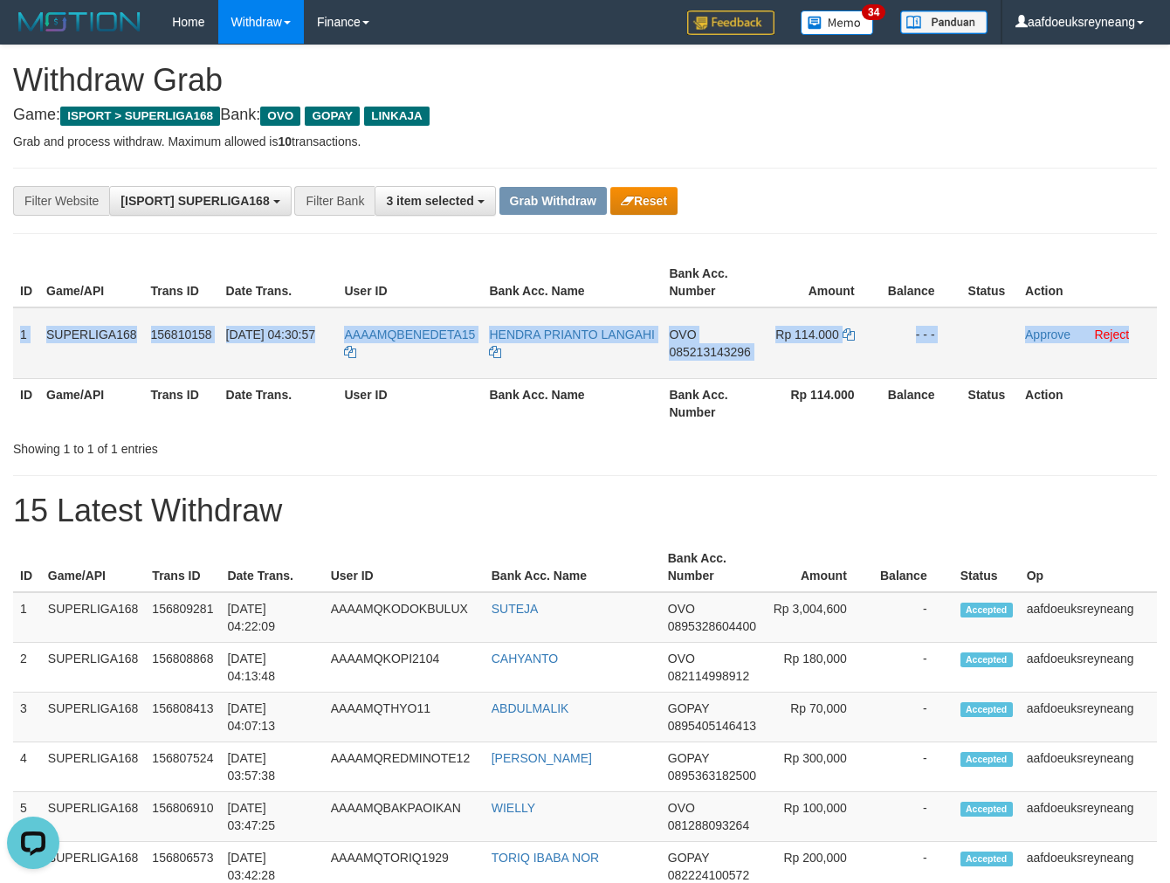
drag, startPoint x: 18, startPoint y: 346, endPoint x: 1131, endPoint y: 354, distance: 1112.8
click at [1131, 354] on tr "1 SUPERLIGA168 156810158 [DATE] 04:30:57 AAAAMQBENEDETA15 HENDRA PRIANTO LANGAH…" at bounding box center [585, 343] width 1144 height 72
copy tr "1 SUPERLIGA168 156810158 01/10/2025 04:30:57 AAAAMQBENEDETA15 HENDRA PRIANTO LA…"
click at [692, 362] on td "OVO 085213143296" at bounding box center [712, 343] width 101 height 72
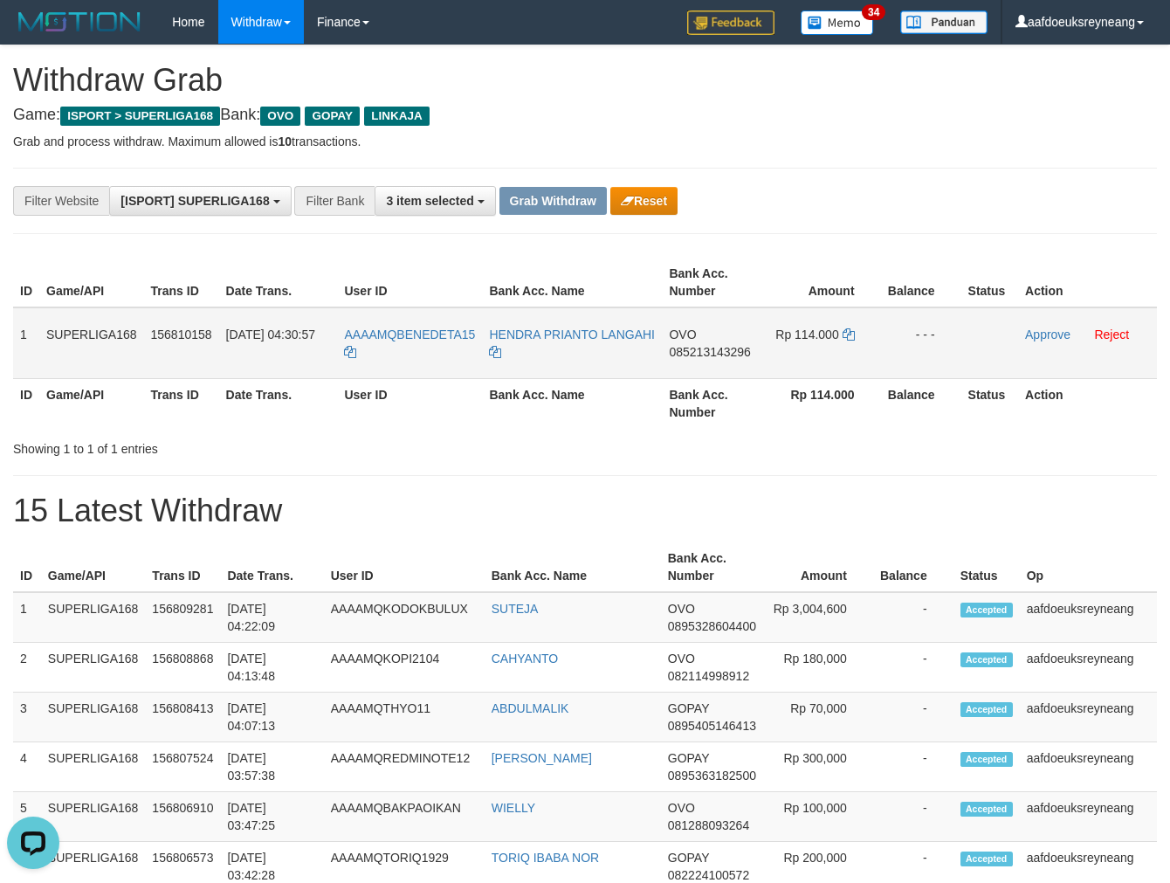
click at [725, 356] on td "OVO 085213143296" at bounding box center [712, 343] width 101 height 72
click at [722, 348] on span "085213143296" at bounding box center [709, 352] width 81 height 14
click at [722, 349] on span "085213143296" at bounding box center [709, 352] width 81 height 14
click at [850, 333] on icon at bounding box center [849, 334] width 12 height 12
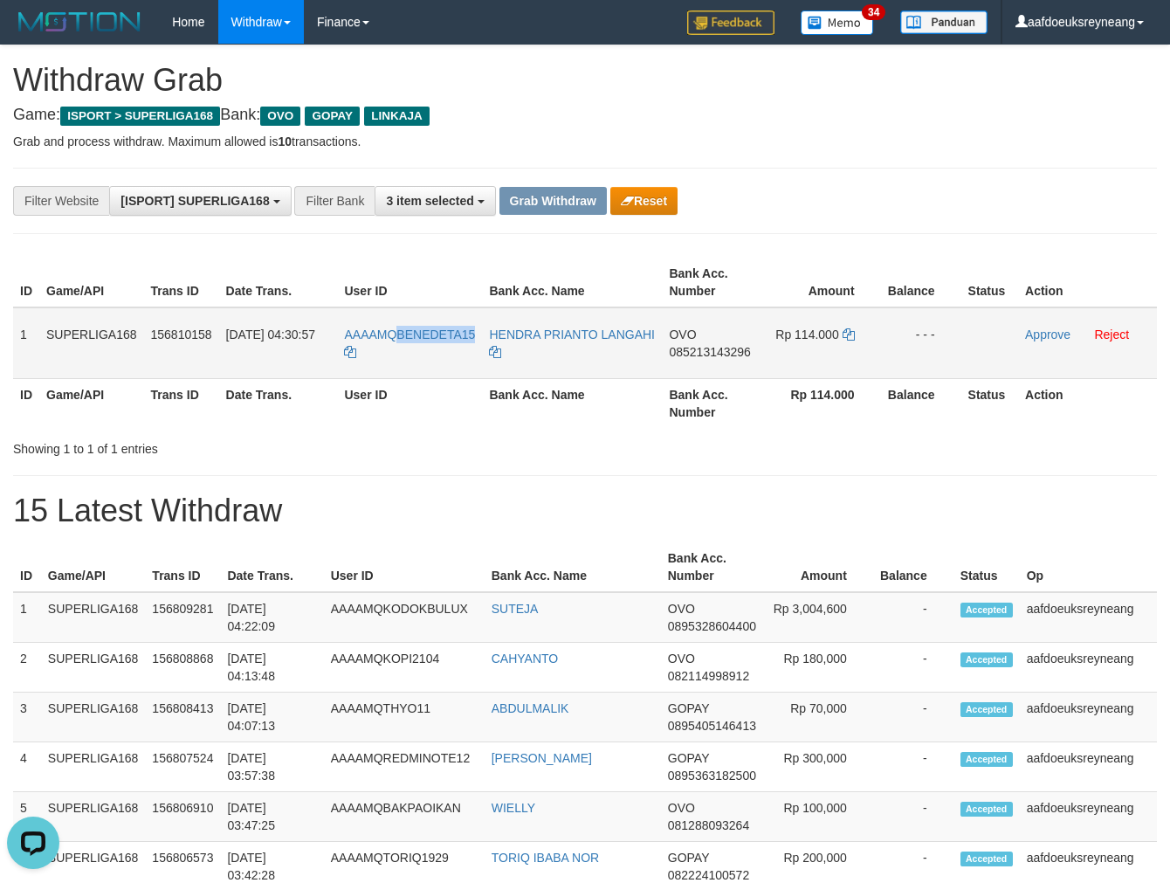
drag, startPoint x: 480, startPoint y: 316, endPoint x: 394, endPoint y: 342, distance: 90.1
click at [394, 342] on td "AAAAMQBENEDETA15" at bounding box center [409, 343] width 145 height 72
copy span "BENEDETA15"
click at [1046, 335] on link "Approve" at bounding box center [1047, 335] width 45 height 14
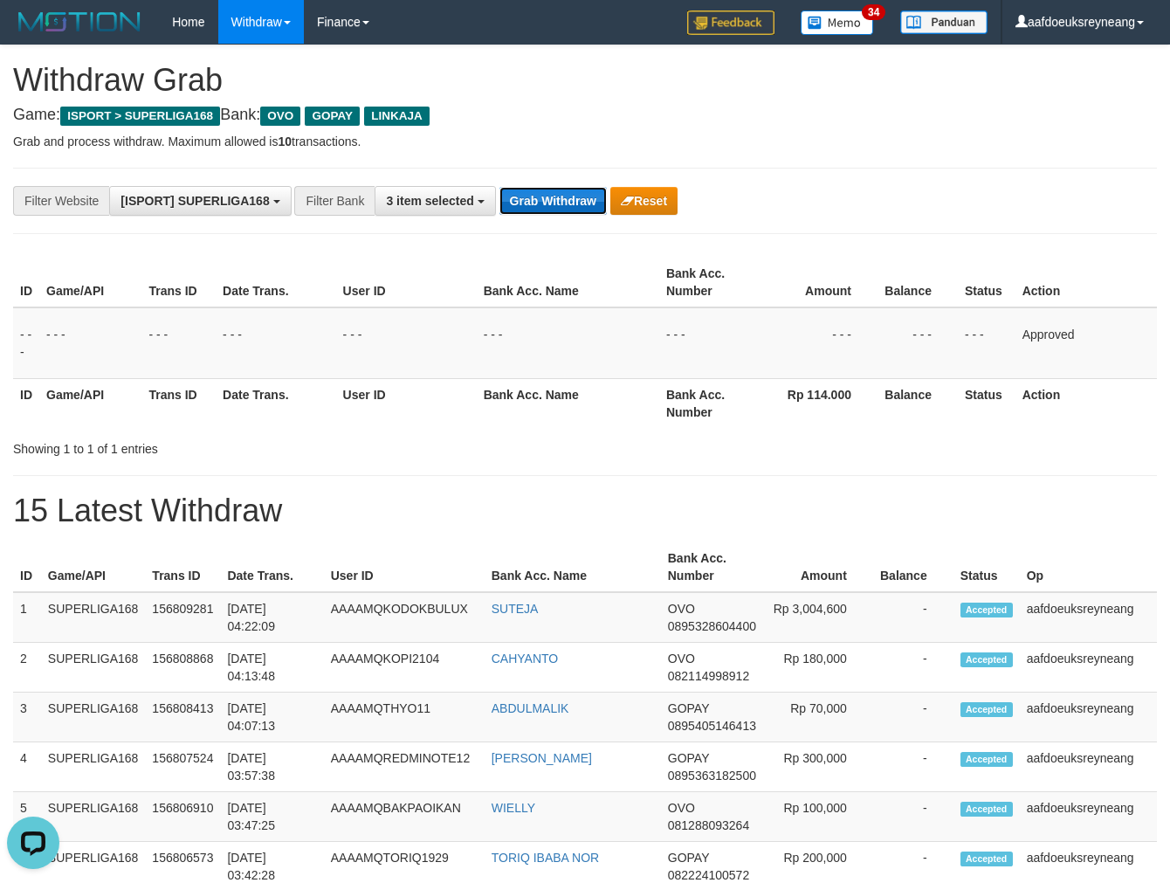
click at [560, 204] on button "Grab Withdraw" at bounding box center [553, 201] width 107 height 28
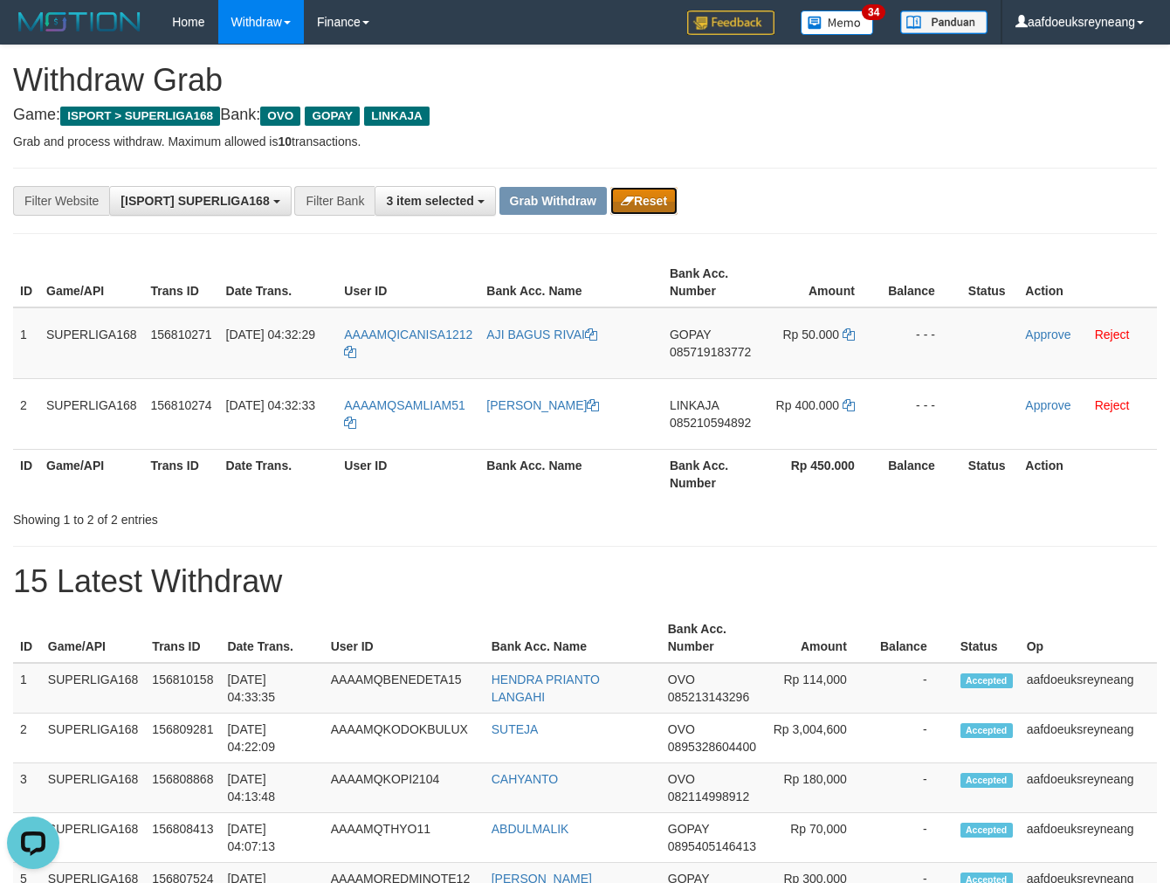
click at [666, 198] on button "Reset" at bounding box center [644, 201] width 67 height 28
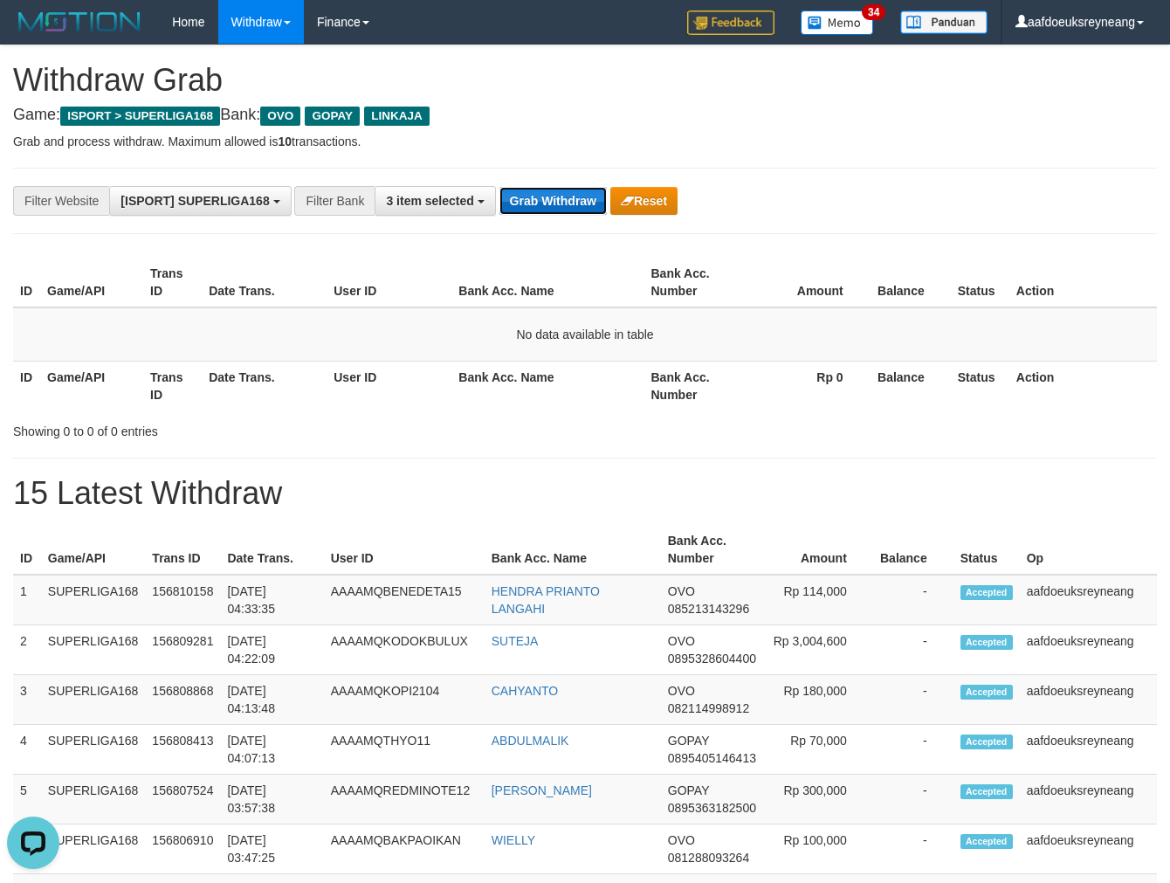
click at [540, 199] on button "Grab Withdraw" at bounding box center [553, 201] width 107 height 28
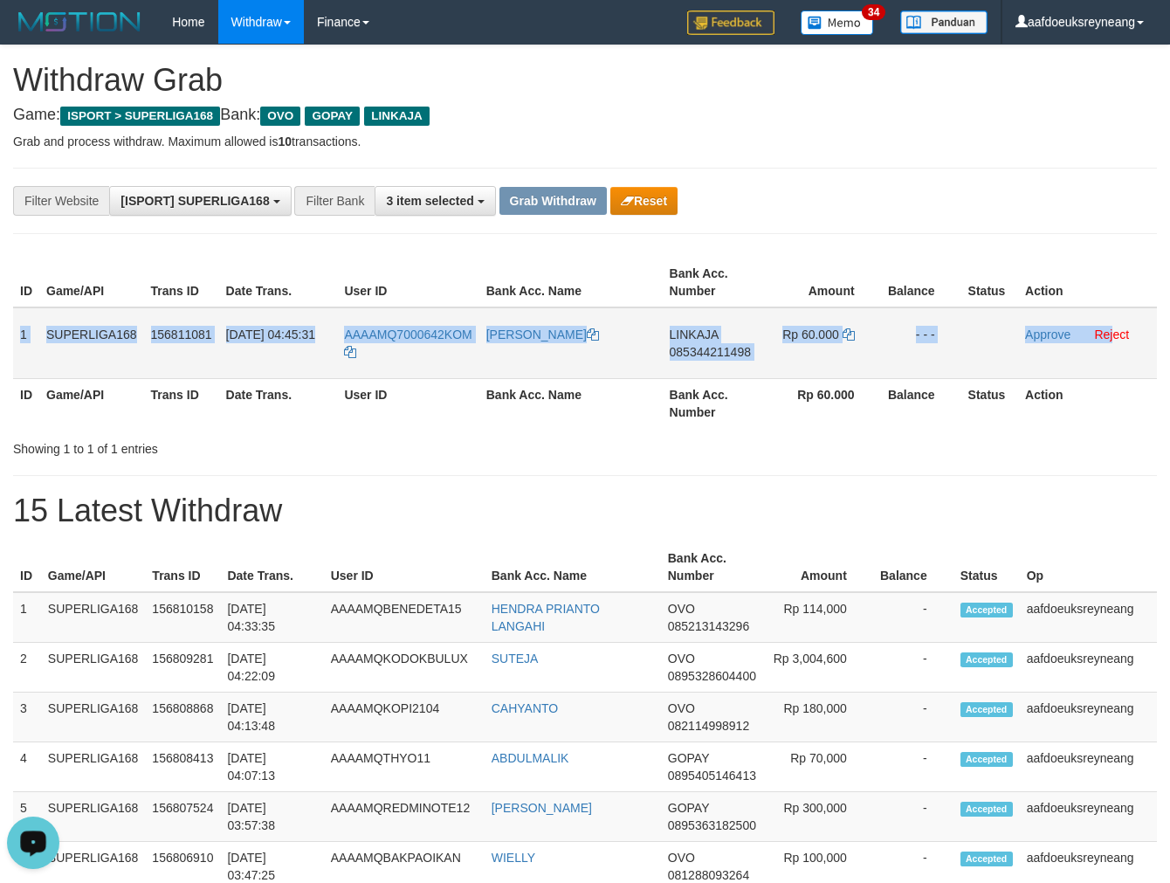
drag, startPoint x: 18, startPoint y: 318, endPoint x: 1114, endPoint y: 355, distance: 1095.9
click at [1114, 355] on tr "1 SUPERLIGA168 156811081 01/10/2025 04:45:31 AAAAMQ7000642KOM RINALDI PRAMANDIK…" at bounding box center [585, 343] width 1144 height 72
copy tr "1 SUPERLIGA168 156811081 01/10/2025 04:45:31 AAAAMQ7000642KOM RINALDI PRAMANDIK…"
click at [714, 351] on span "085344211498" at bounding box center [710, 352] width 81 height 14
copy tr "1 SUPERLIGA168 156811081 01/10/2025 04:45:31 AAAAMQ7000642KOM RINALDI PRAMANDIK…"
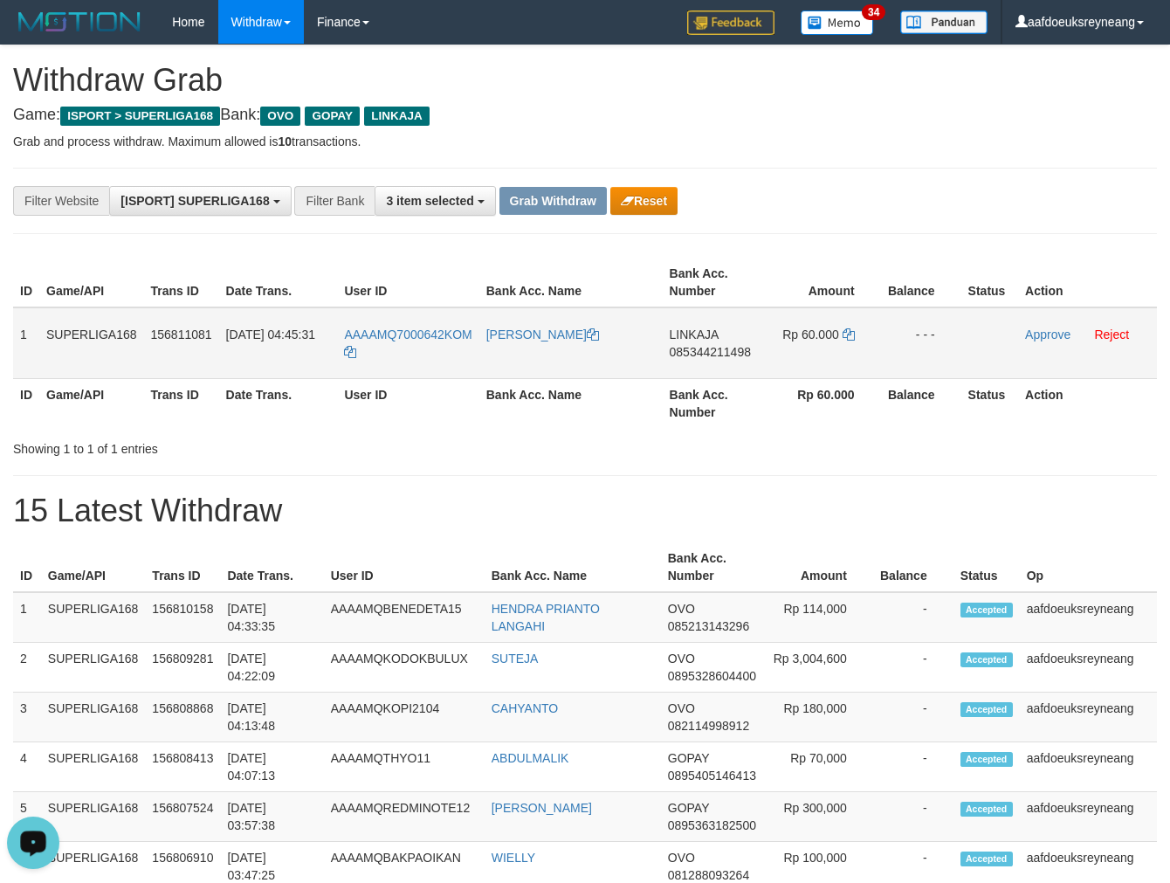
click at [714, 351] on span "085344211498" at bounding box center [710, 352] width 81 height 14
click at [736, 348] on span "085344211498" at bounding box center [710, 352] width 81 height 14
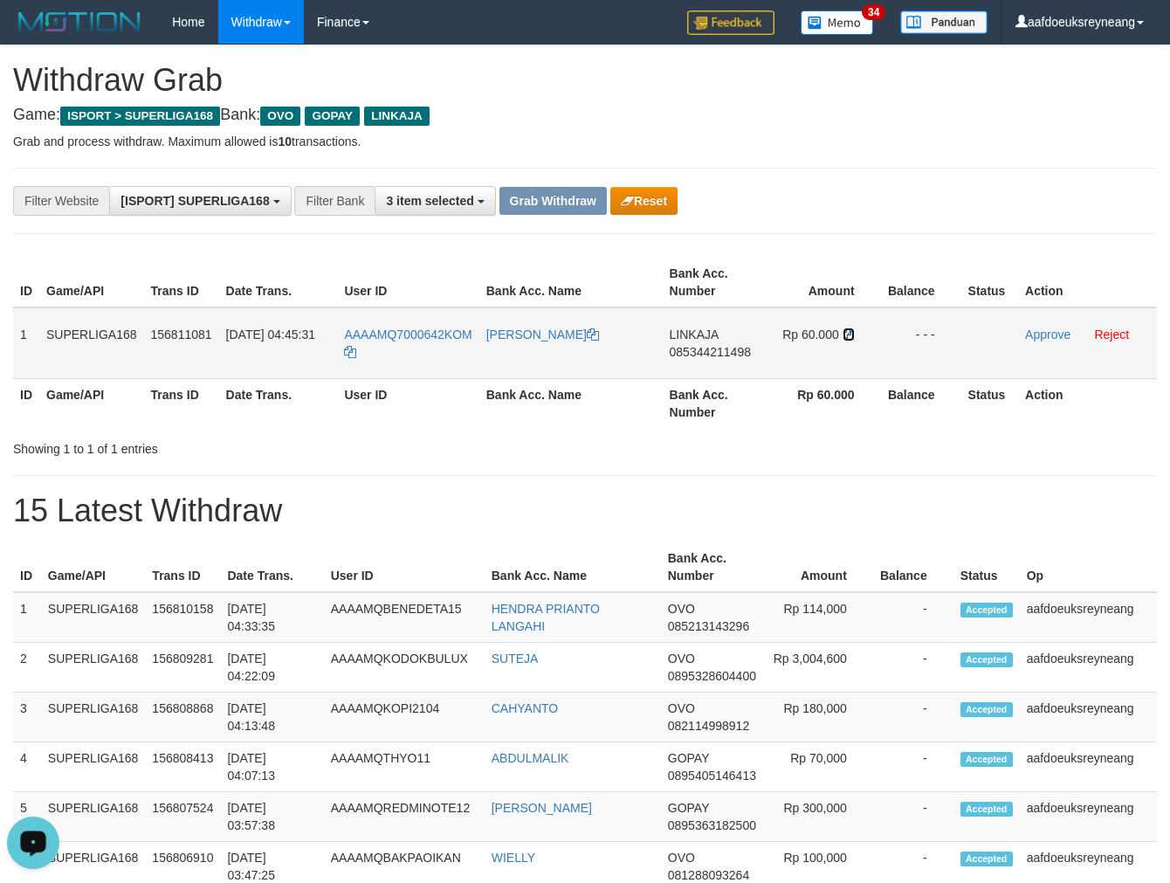
click at [848, 335] on icon at bounding box center [849, 334] width 12 height 12
drag, startPoint x: 848, startPoint y: 335, endPoint x: 1183, endPoint y: 349, distance: 334.8
click at [851, 336] on icon at bounding box center [849, 334] width 12 height 12
drag, startPoint x: 475, startPoint y: 326, endPoint x: 397, endPoint y: 332, distance: 78.0
click at [397, 332] on td "AAAAMQ7000642KOM" at bounding box center [407, 343] width 141 height 72
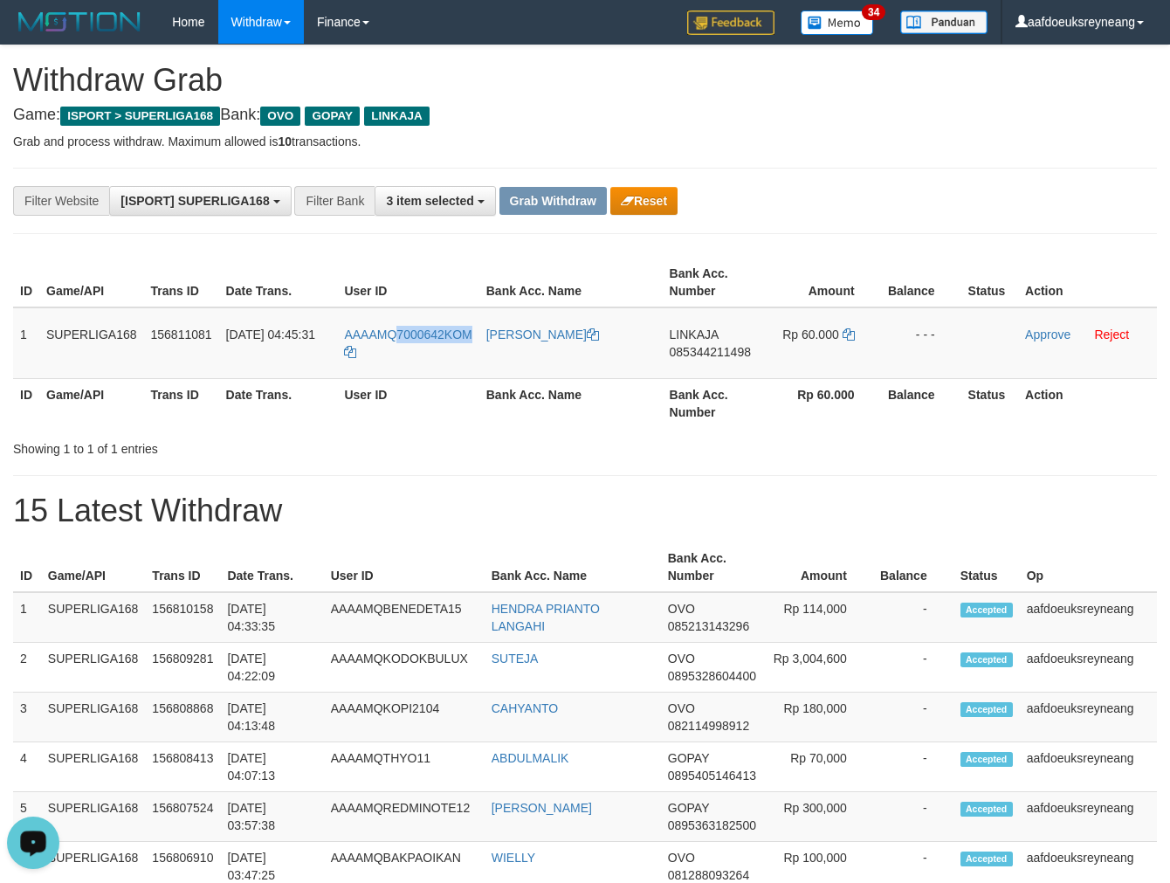
copy span "7000642KOM"
drag, startPoint x: 1044, startPoint y: 328, endPoint x: 668, endPoint y: 195, distance: 398.4
click at [1043, 328] on link "Approve" at bounding box center [1047, 335] width 45 height 14
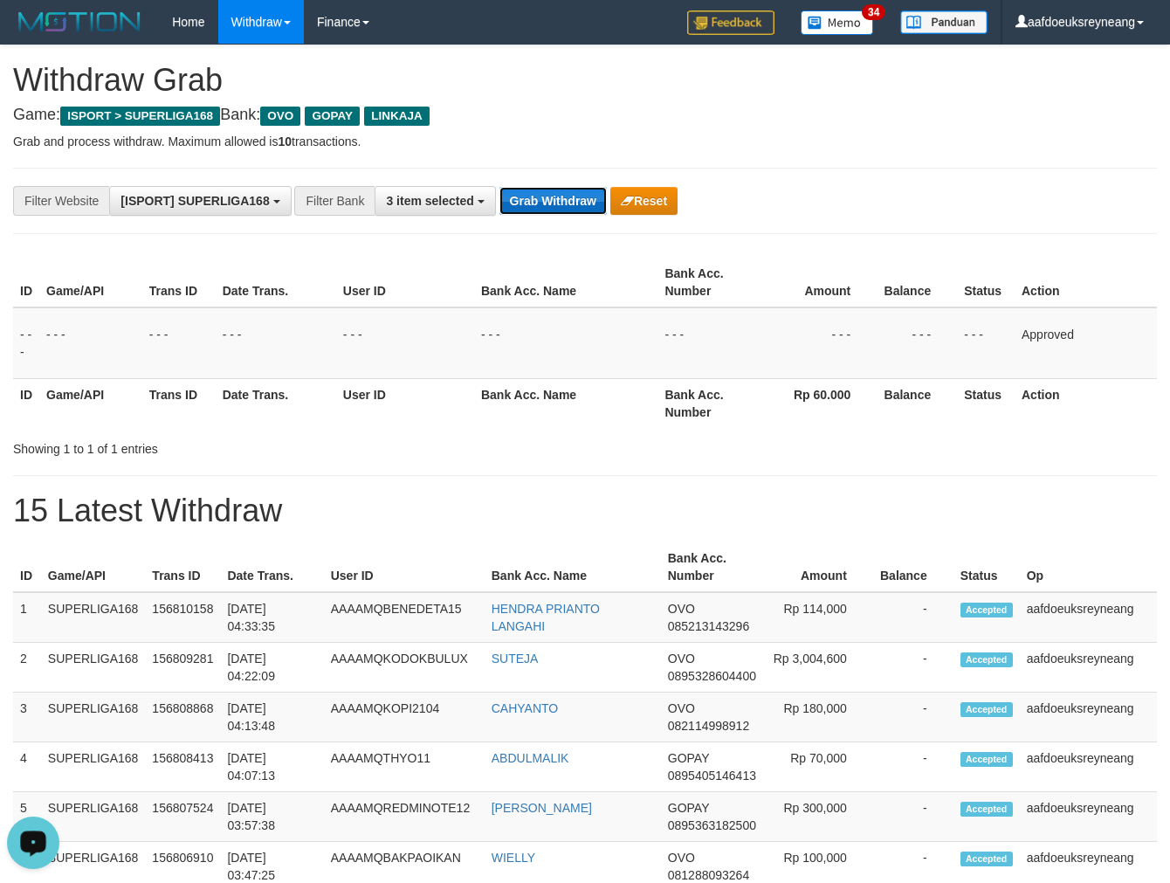
click at [557, 193] on button "Grab Withdraw" at bounding box center [553, 201] width 107 height 28
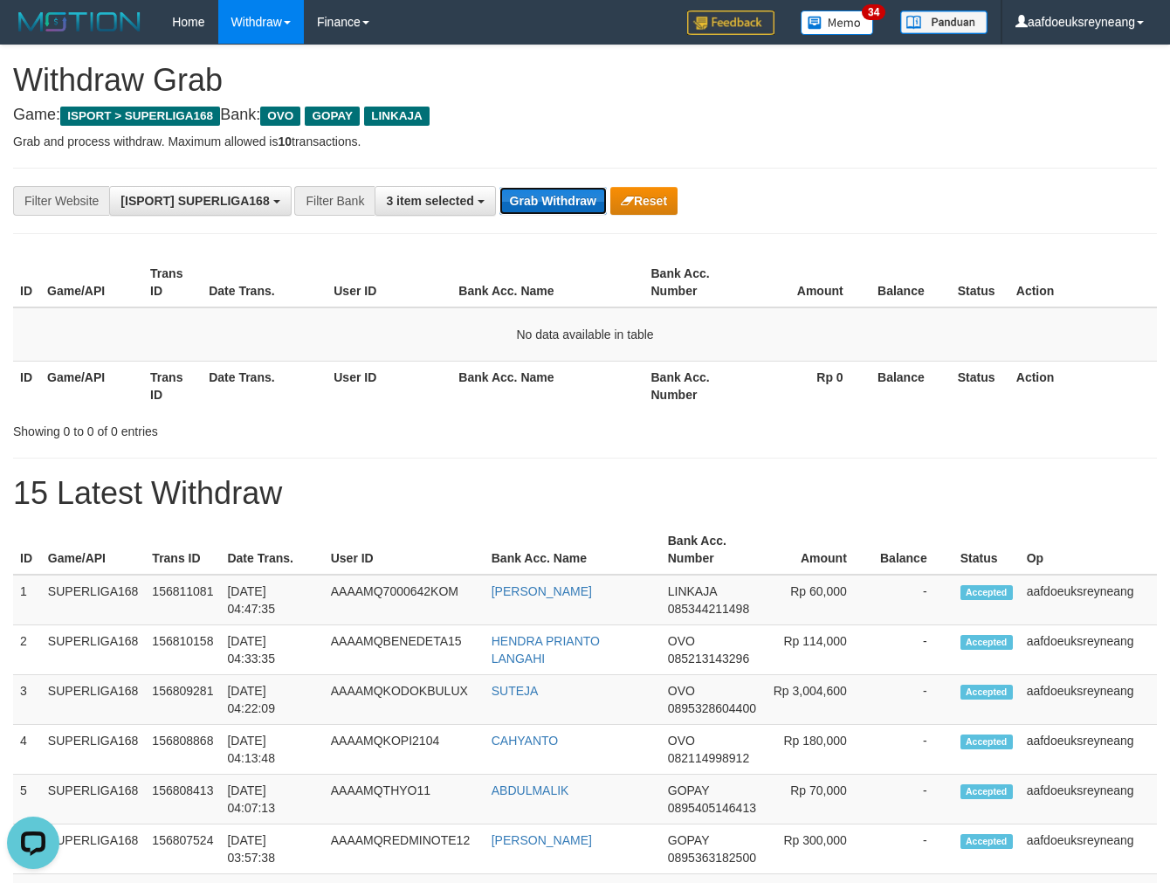
click at [564, 197] on button "Grab Withdraw" at bounding box center [553, 201] width 107 height 28
click at [562, 198] on button "Grab Withdraw" at bounding box center [553, 201] width 107 height 28
click at [555, 204] on button "Grab Withdraw" at bounding box center [553, 201] width 107 height 28
click at [557, 197] on button "Grab Withdraw" at bounding box center [553, 201] width 107 height 28
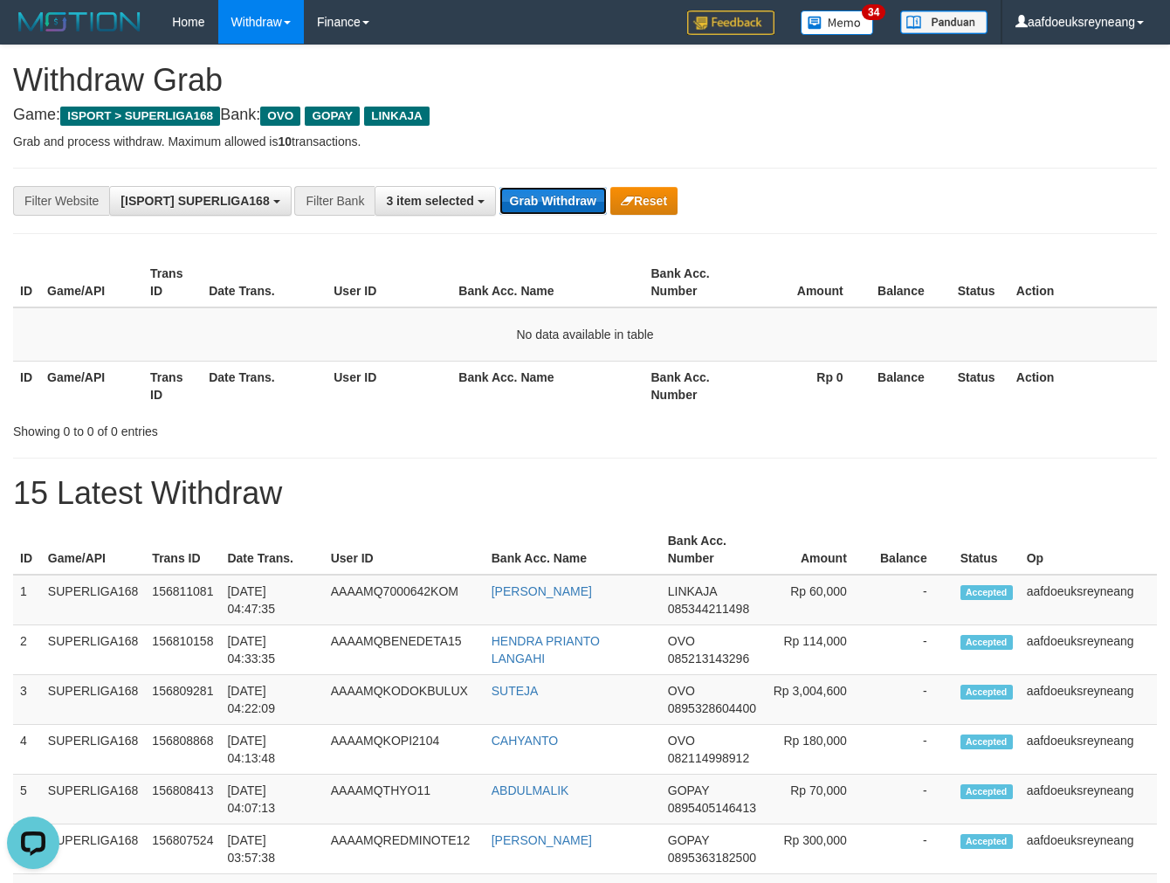
click at [554, 196] on button "Grab Withdraw" at bounding box center [553, 201] width 107 height 28
click at [553, 196] on button "Grab Withdraw" at bounding box center [553, 201] width 107 height 28
click at [544, 192] on button "Grab Withdraw" at bounding box center [553, 201] width 107 height 28
drag, startPoint x: 0, startPoint y: 0, endPoint x: 543, endPoint y: 192, distance: 576.3
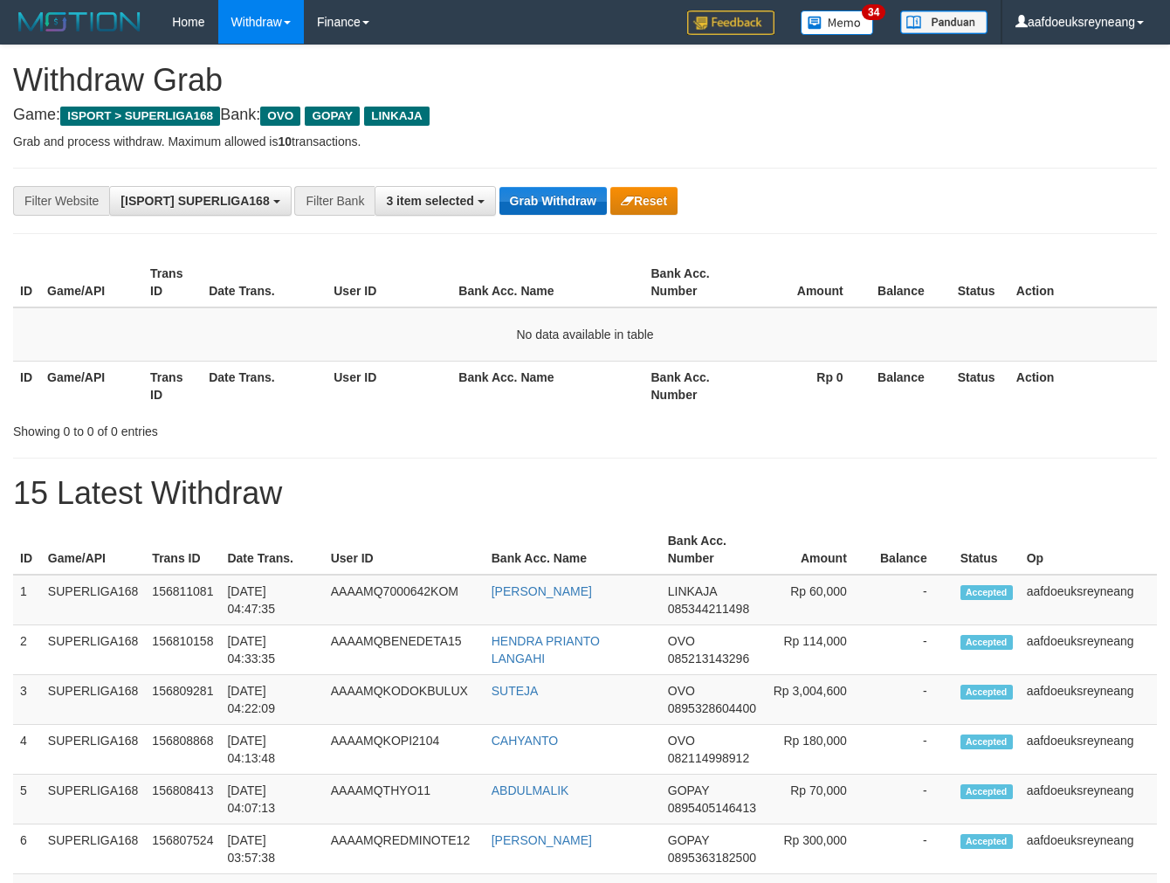
click at [543, 192] on button "Grab Withdraw" at bounding box center [553, 201] width 107 height 28
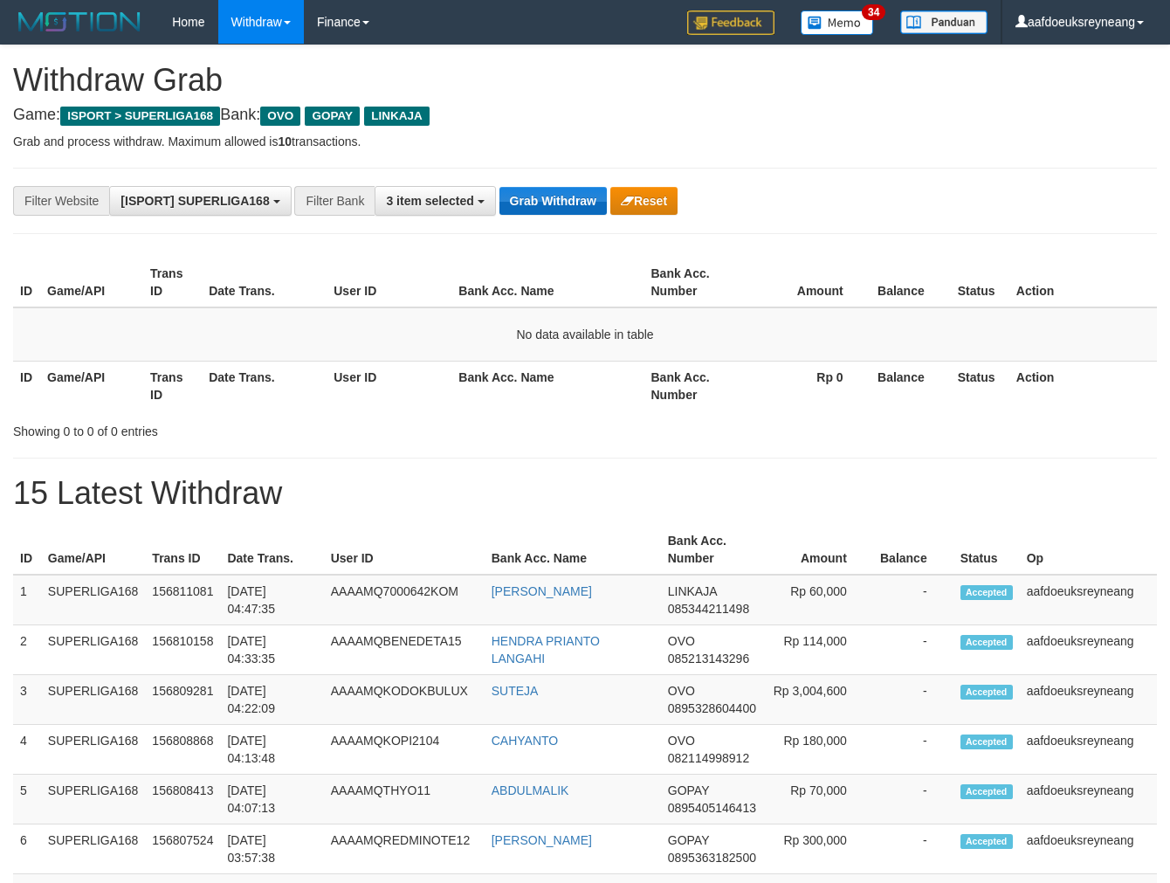
click at [543, 192] on button "Grab Withdraw" at bounding box center [553, 201] width 107 height 28
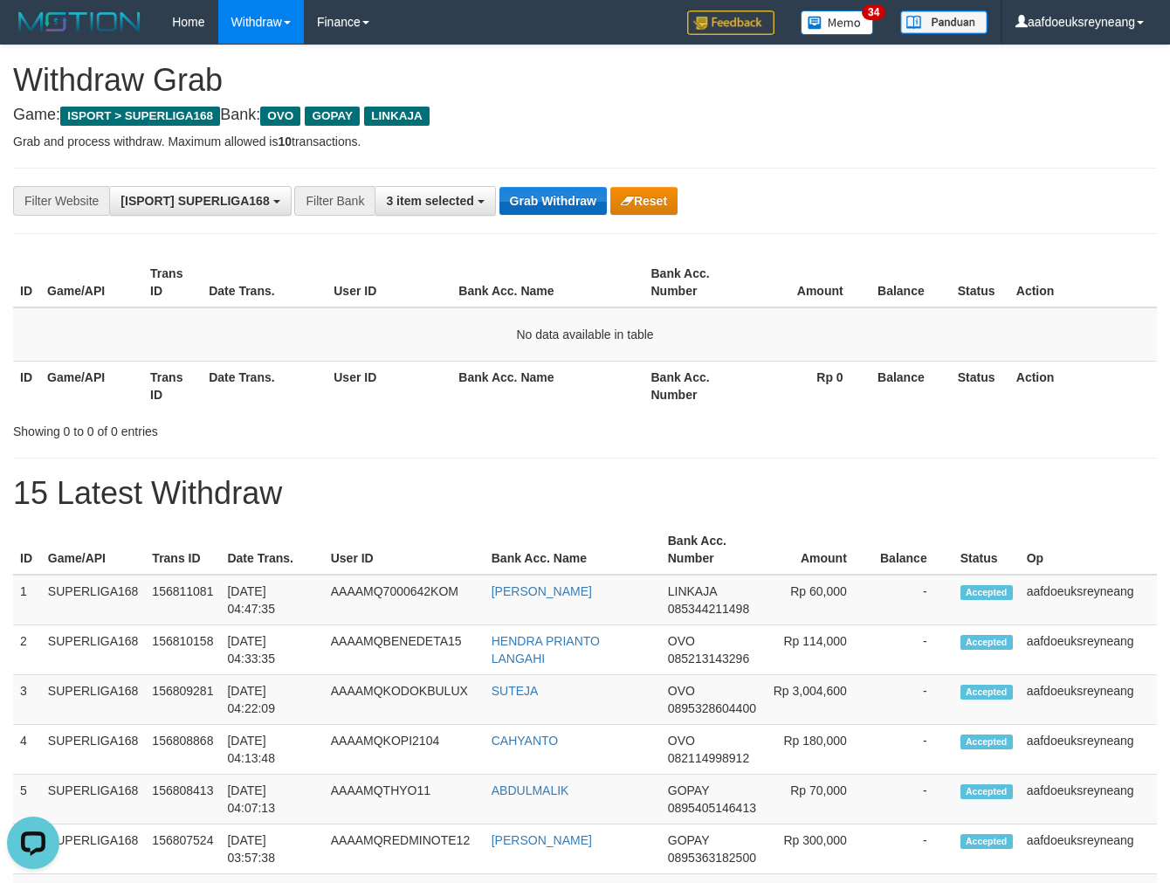
click at [543, 192] on button "Grab Withdraw" at bounding box center [553, 201] width 107 height 28
click at [542, 192] on button "Grab Withdraw" at bounding box center [553, 201] width 107 height 28
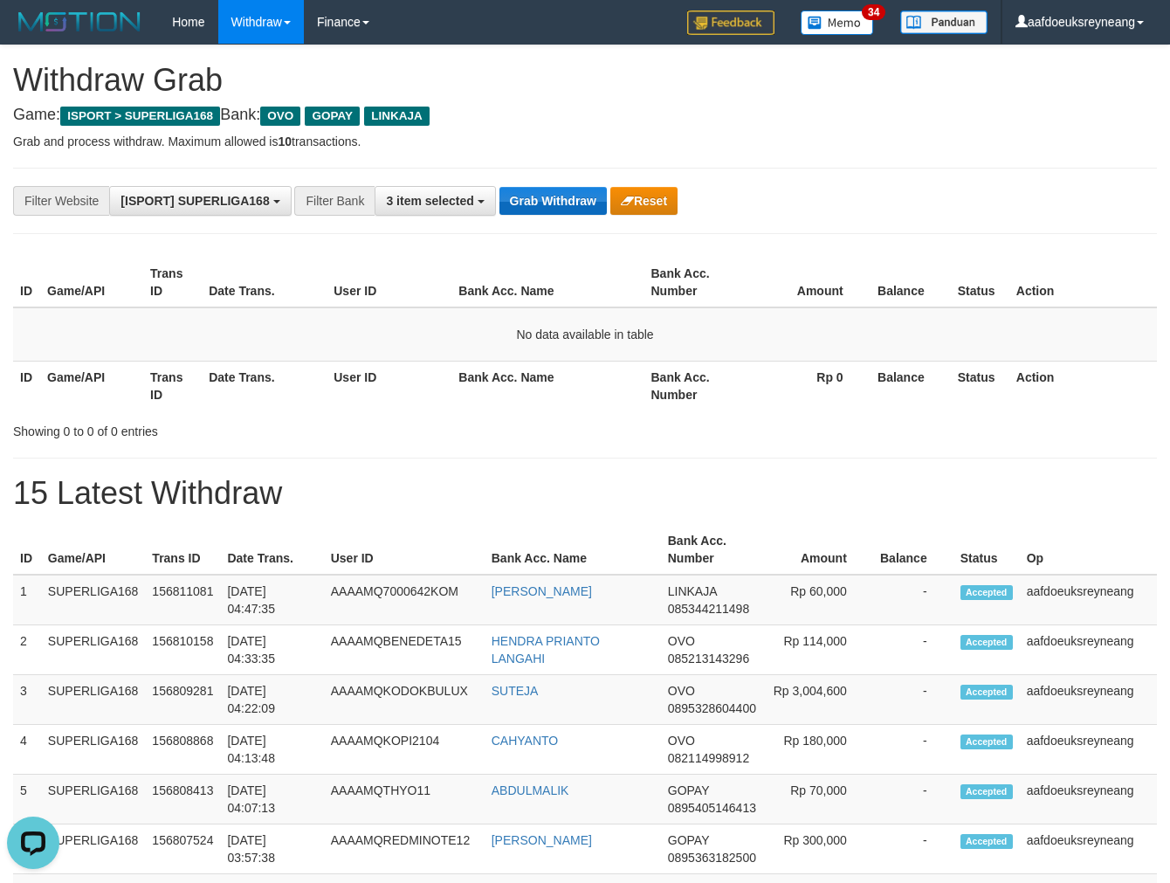
click at [542, 192] on button "Grab Withdraw" at bounding box center [553, 201] width 107 height 28
click at [569, 194] on button "Grab Withdraw" at bounding box center [553, 201] width 107 height 28
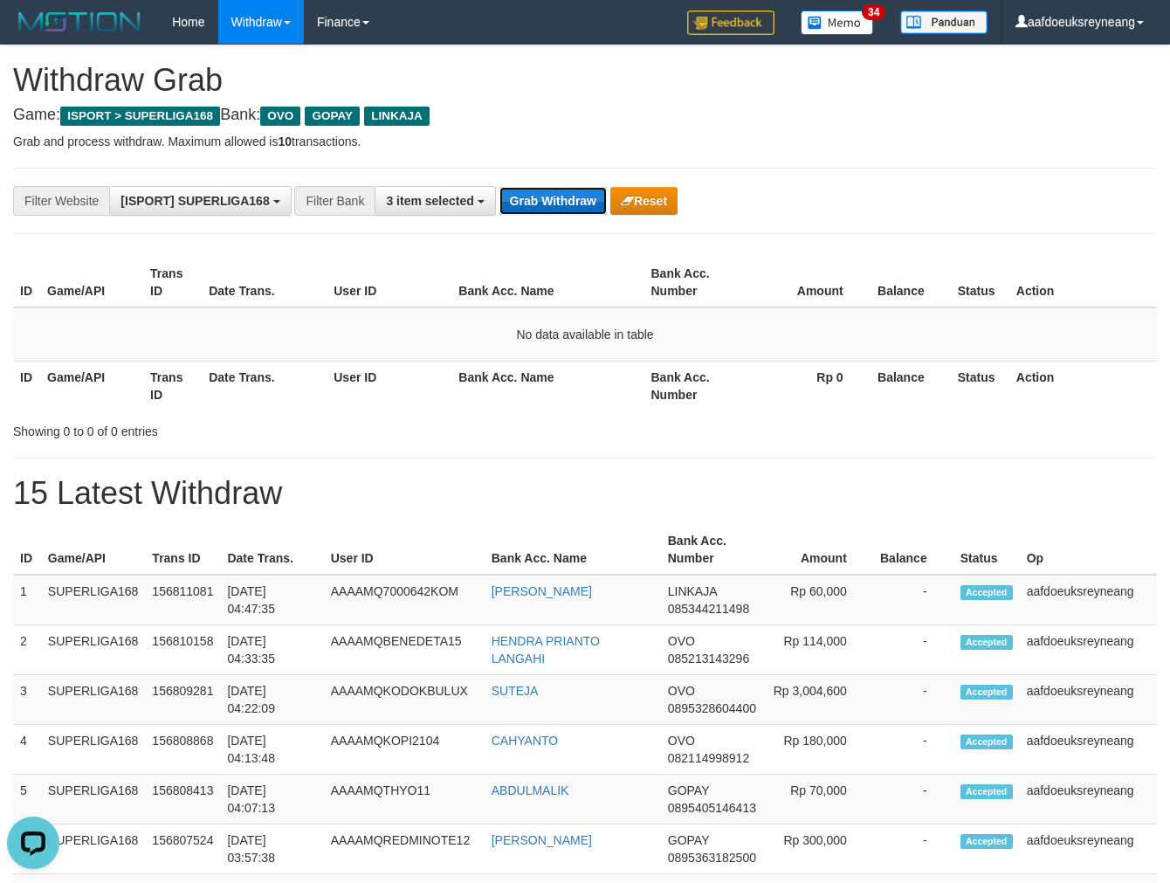
click at [569, 194] on button "Grab Withdraw" at bounding box center [553, 201] width 107 height 28
click at [537, 197] on button "Grab Withdraw" at bounding box center [553, 201] width 107 height 28
click at [537, 198] on button "Grab Withdraw" at bounding box center [553, 201] width 107 height 28
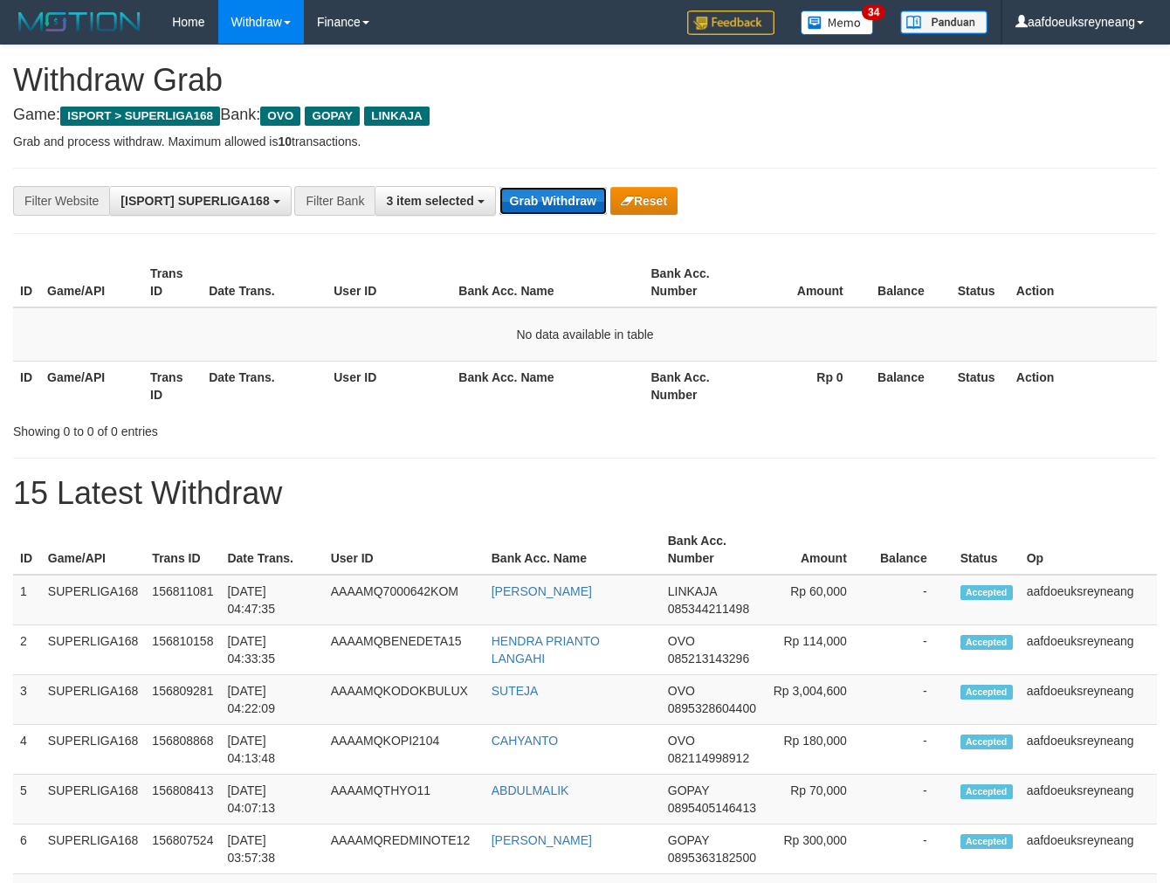
click at [562, 197] on button "Grab Withdraw" at bounding box center [553, 201] width 107 height 28
click at [572, 203] on button "Grab Withdraw" at bounding box center [553, 201] width 107 height 28
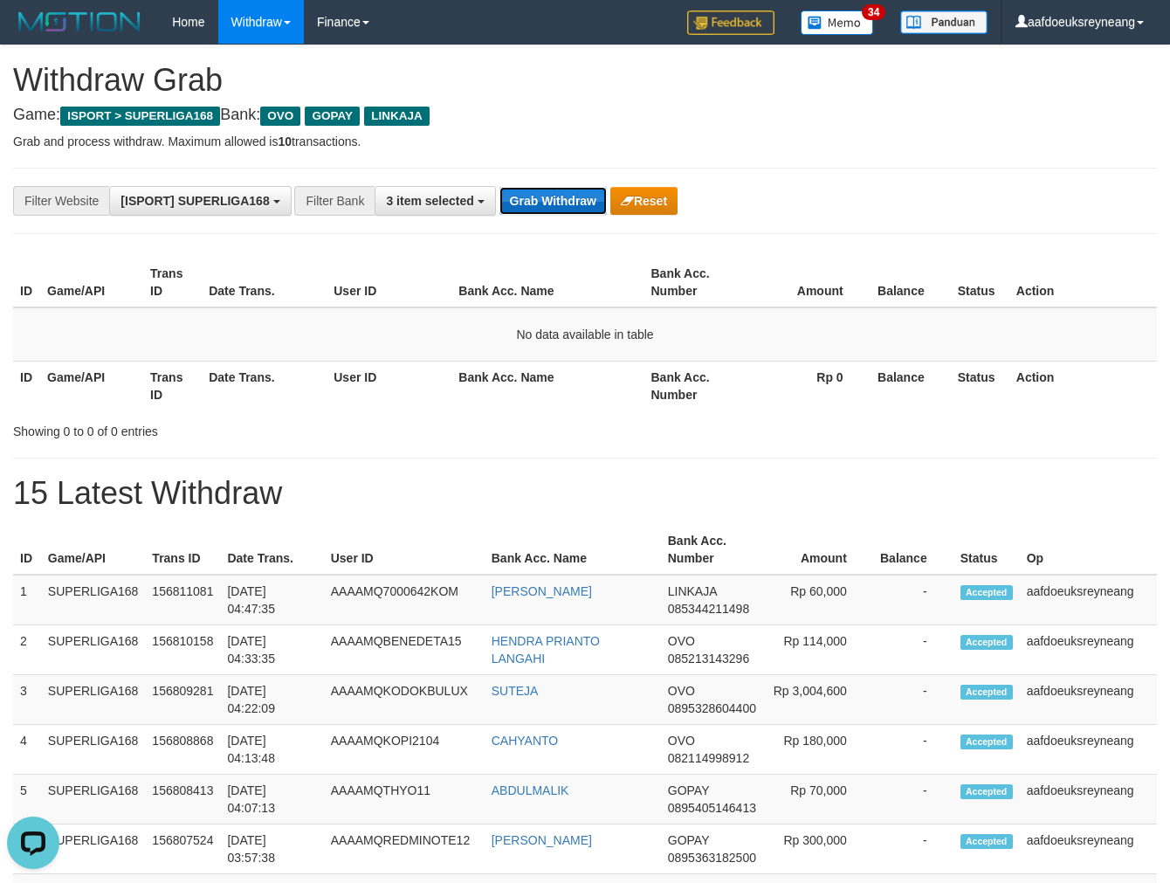
click at [572, 203] on button "Grab Withdraw" at bounding box center [553, 201] width 107 height 28
click at [511, 190] on button "Grab Withdraw" at bounding box center [553, 201] width 107 height 28
drag, startPoint x: 513, startPoint y: 190, endPoint x: 521, endPoint y: 192, distance: 9.1
click at [514, 190] on button "Grab Withdraw" at bounding box center [553, 201] width 107 height 28
drag, startPoint x: 521, startPoint y: 192, endPoint x: 1175, endPoint y: 224, distance: 654.1
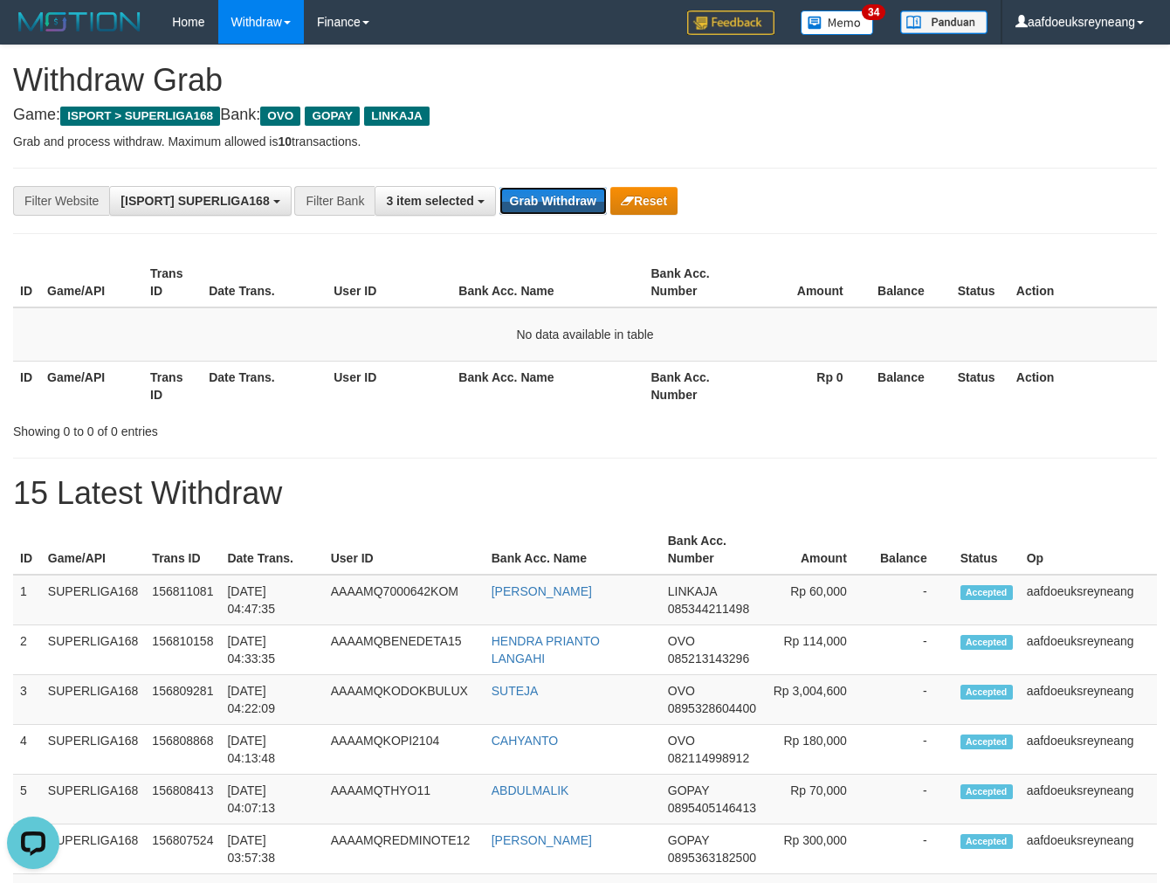
click at [537, 202] on button "Grab Withdraw" at bounding box center [553, 201] width 107 height 28
click at [561, 196] on button "Grab Withdraw" at bounding box center [553, 201] width 107 height 28
click at [560, 196] on button "Grab Withdraw" at bounding box center [553, 201] width 107 height 28
click at [542, 205] on button "Grab Withdraw" at bounding box center [553, 201] width 107 height 28
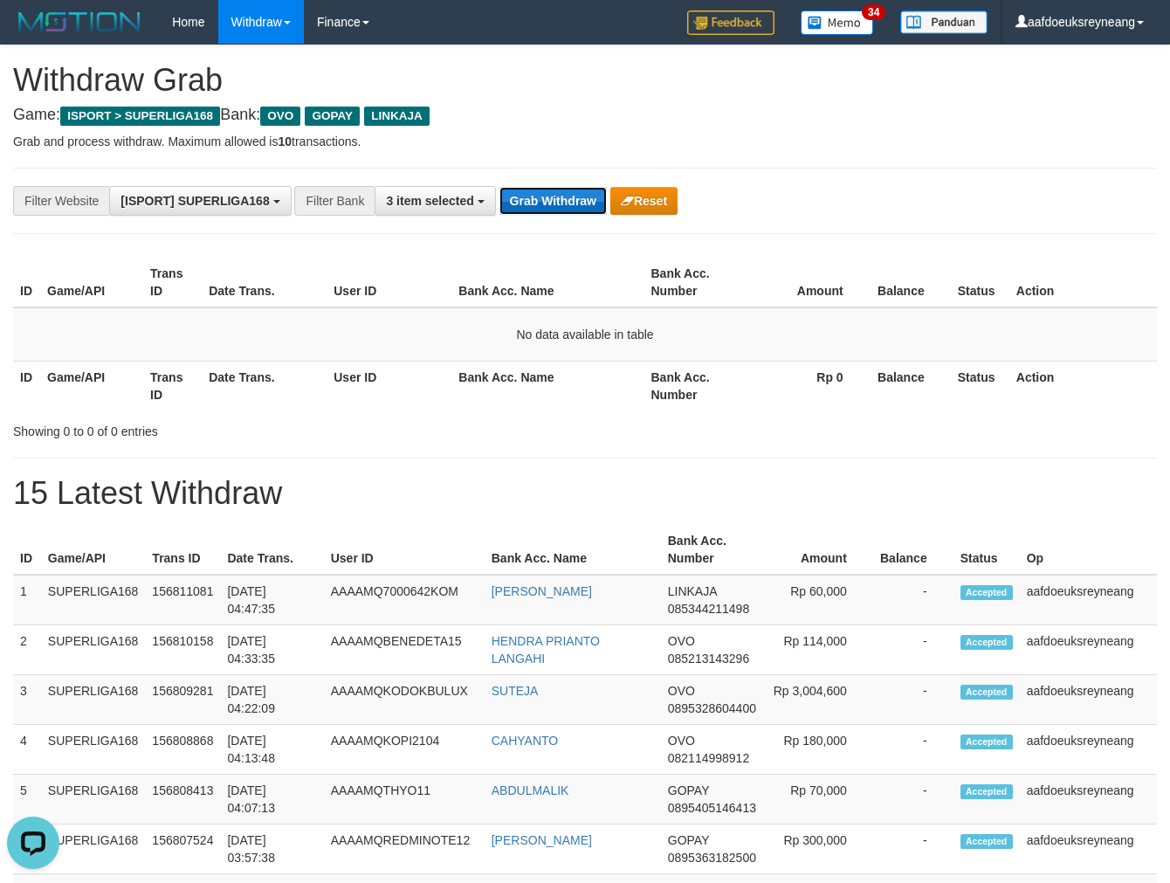
click at [542, 205] on button "Grab Withdraw" at bounding box center [553, 201] width 107 height 28
click at [569, 204] on button "Grab Withdraw" at bounding box center [553, 201] width 107 height 28
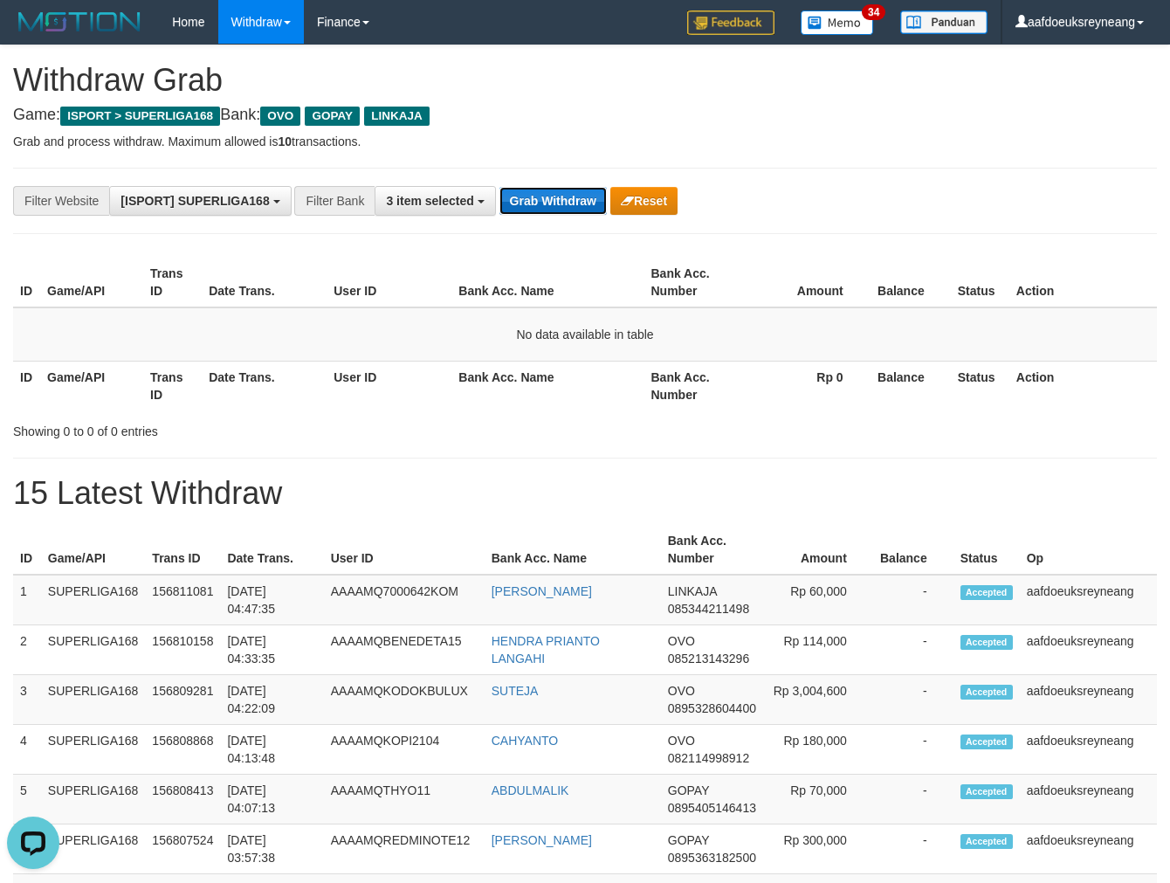
click at [569, 204] on button "Grab Withdraw" at bounding box center [553, 201] width 107 height 28
click at [546, 203] on button "Grab Withdraw" at bounding box center [553, 201] width 107 height 28
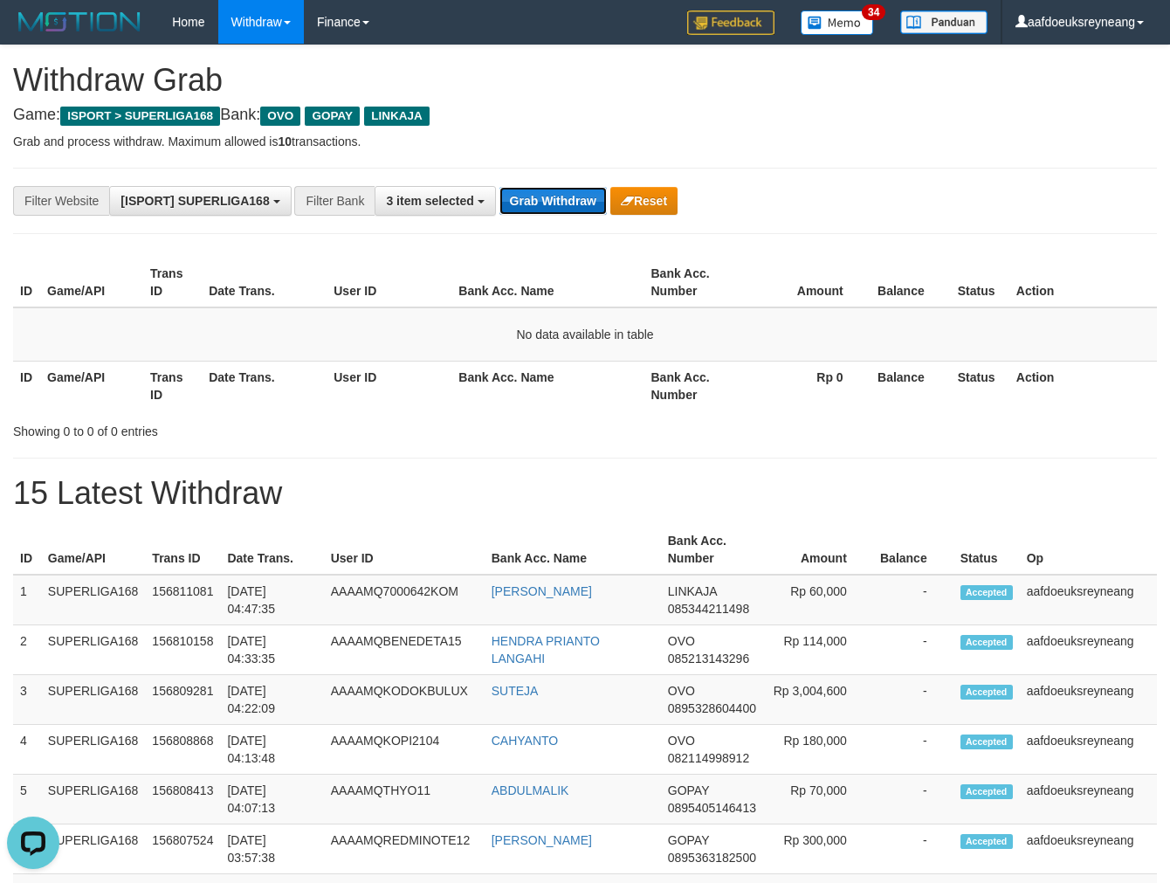
click at [535, 196] on button "Grab Withdraw" at bounding box center [553, 201] width 107 height 28
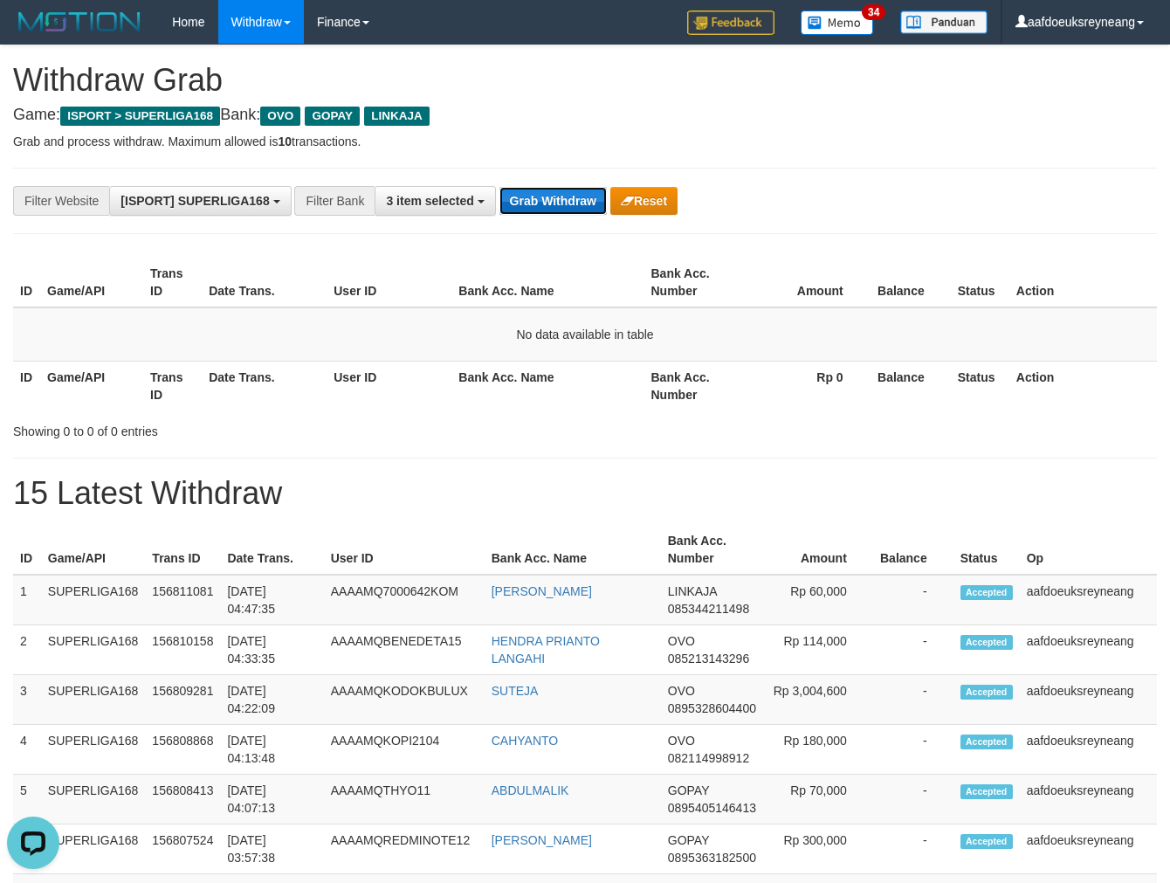
click at [535, 196] on button "Grab Withdraw" at bounding box center [553, 201] width 107 height 28
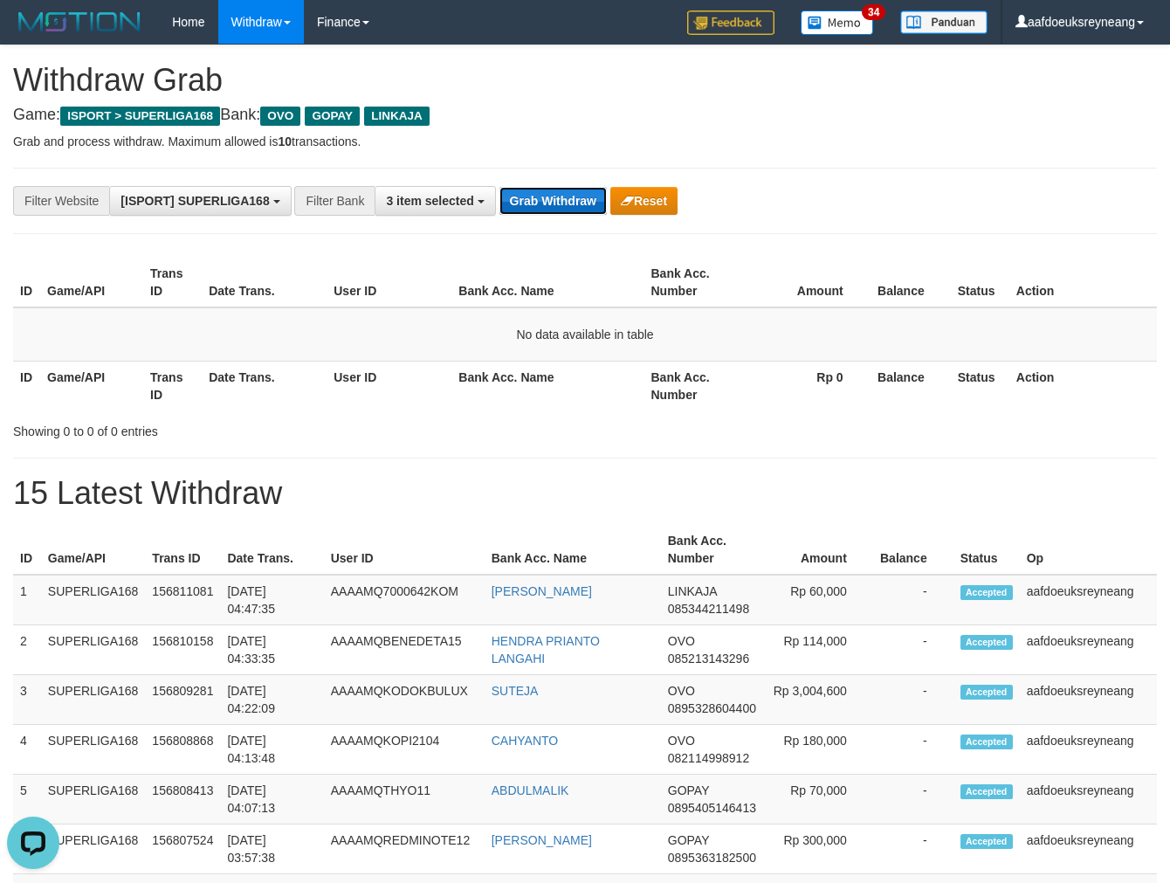
click at [535, 196] on button "Grab Withdraw" at bounding box center [553, 201] width 107 height 28
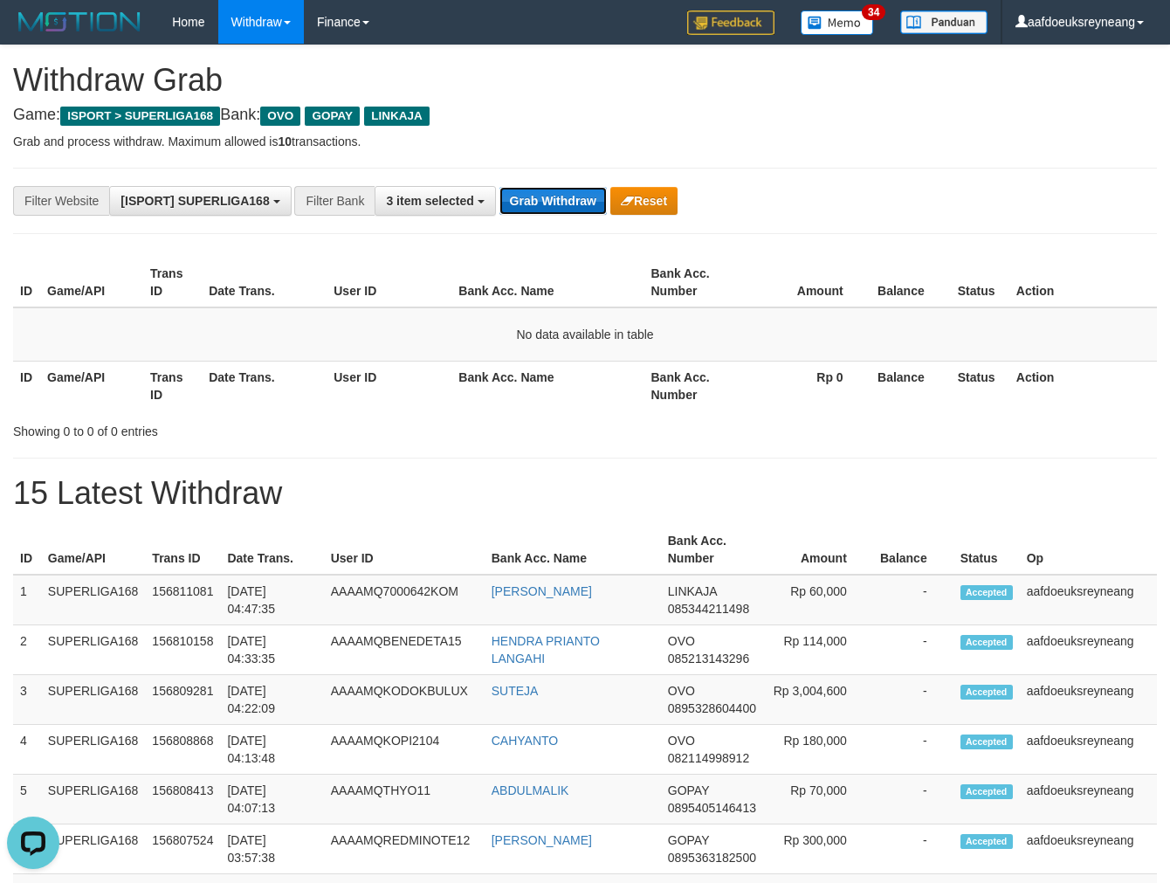
click at [535, 196] on button "Grab Withdraw" at bounding box center [553, 201] width 107 height 28
click at [556, 190] on button "Grab Withdraw" at bounding box center [553, 201] width 107 height 28
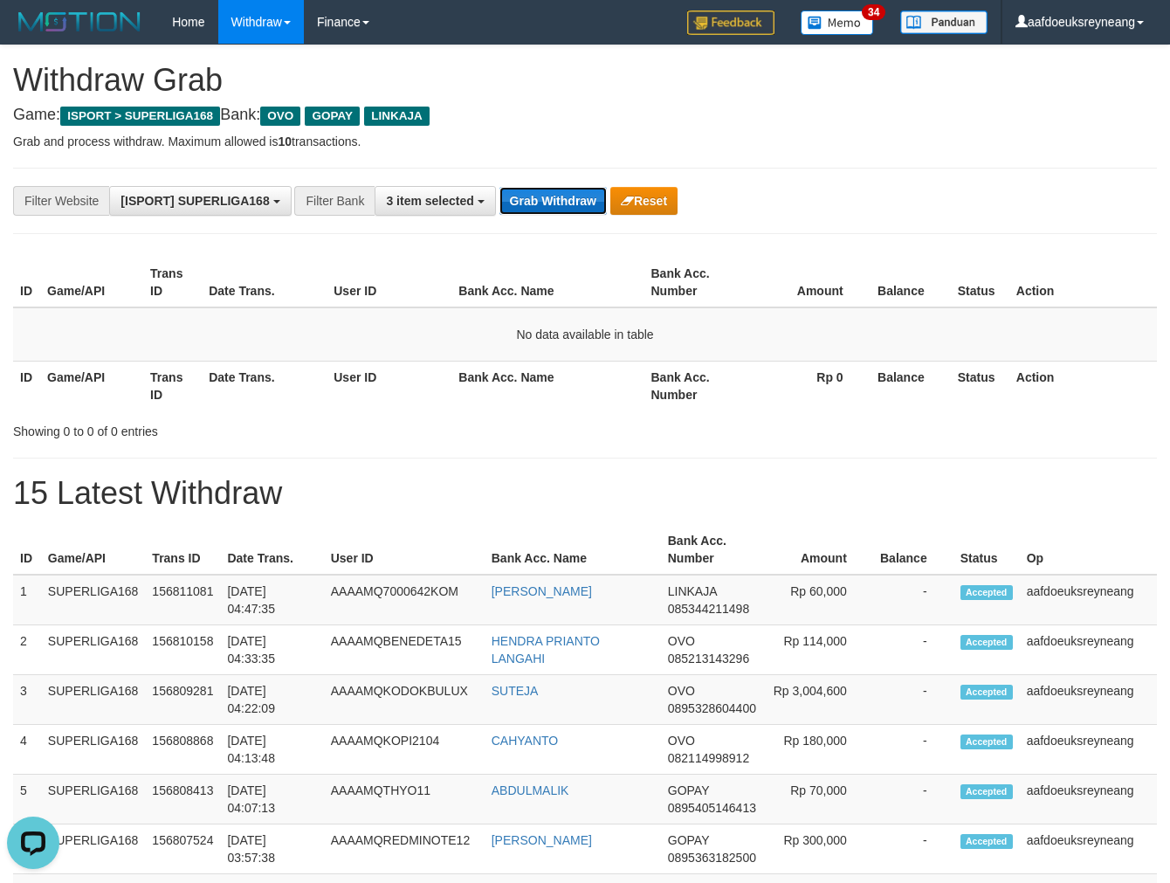
click at [556, 190] on button "Grab Withdraw" at bounding box center [553, 201] width 107 height 28
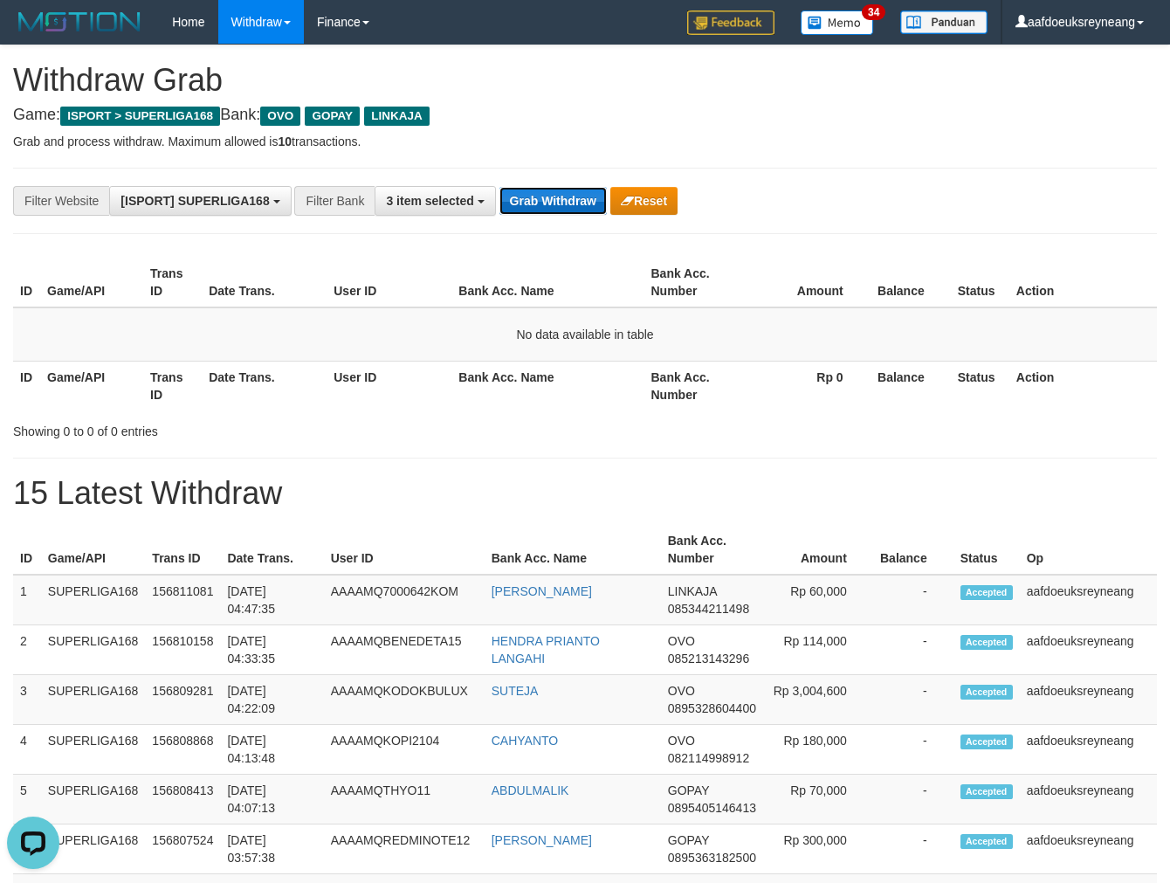
click at [556, 190] on button "Grab Withdraw" at bounding box center [553, 201] width 107 height 28
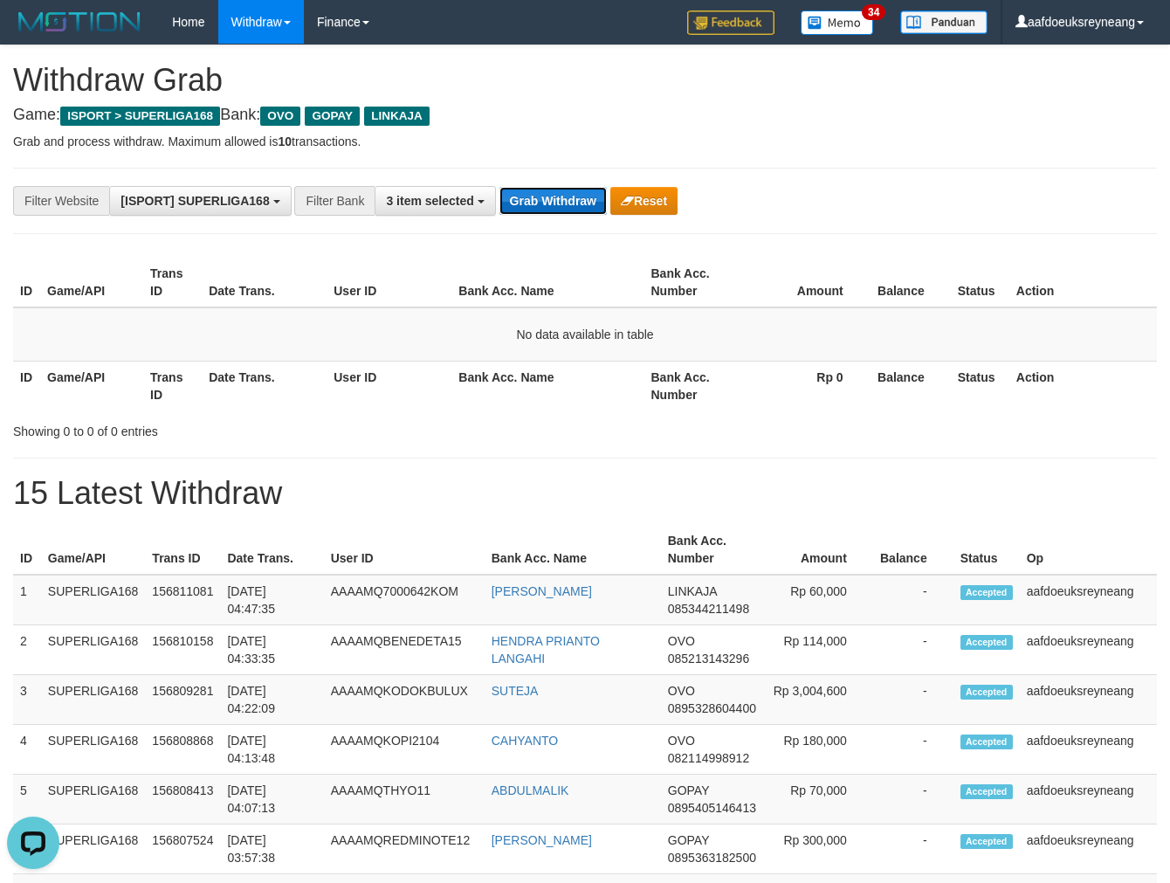
click at [556, 190] on button "Grab Withdraw" at bounding box center [553, 201] width 107 height 28
click at [556, 188] on button "Grab Withdraw" at bounding box center [553, 201] width 107 height 28
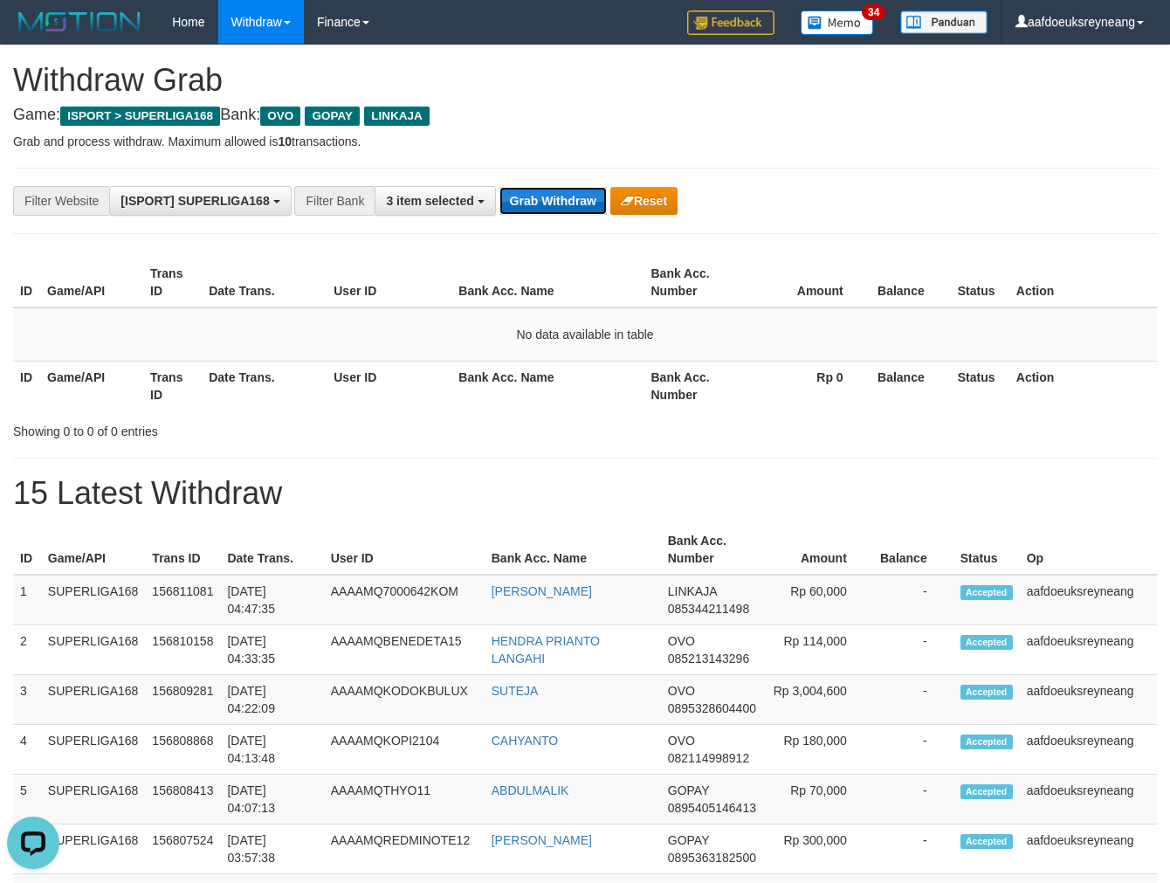
click at [556, 188] on button "Grab Withdraw" at bounding box center [553, 201] width 107 height 28
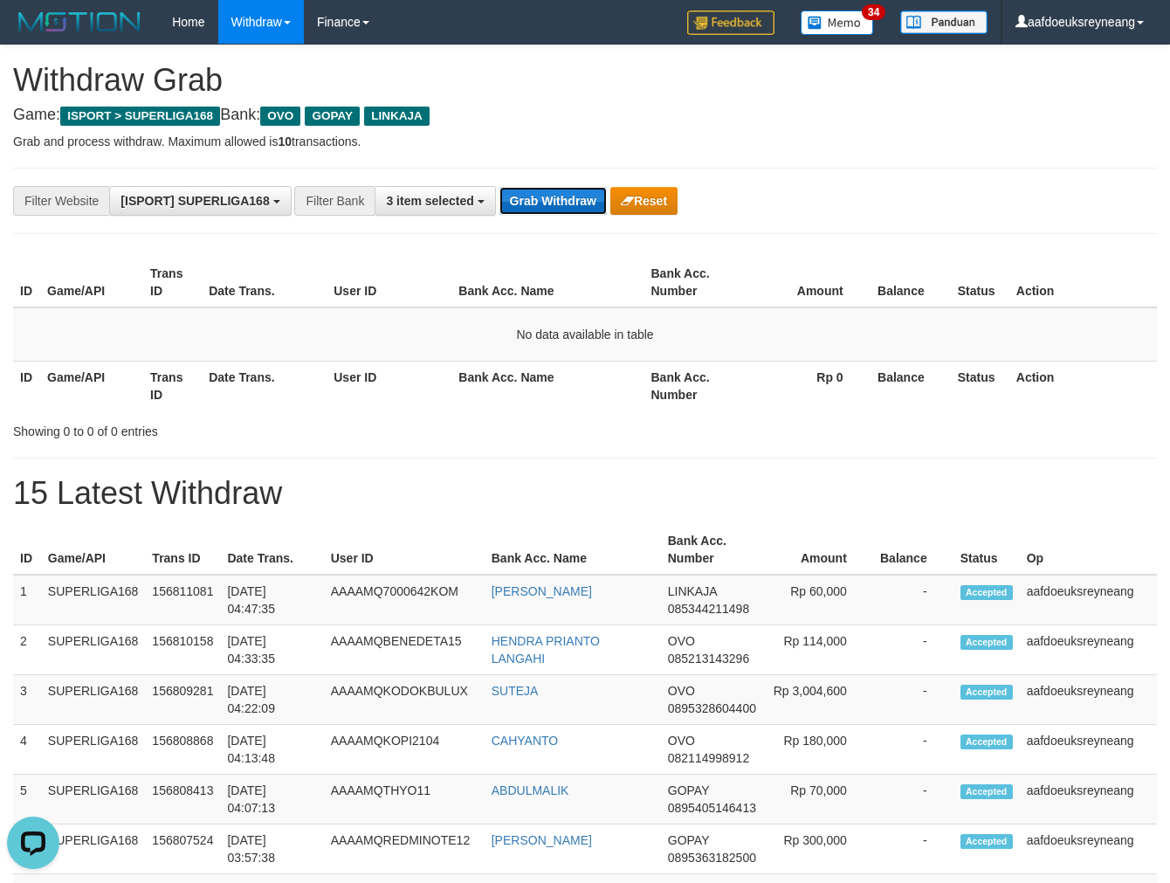
click at [556, 188] on button "Grab Withdraw" at bounding box center [553, 201] width 107 height 28
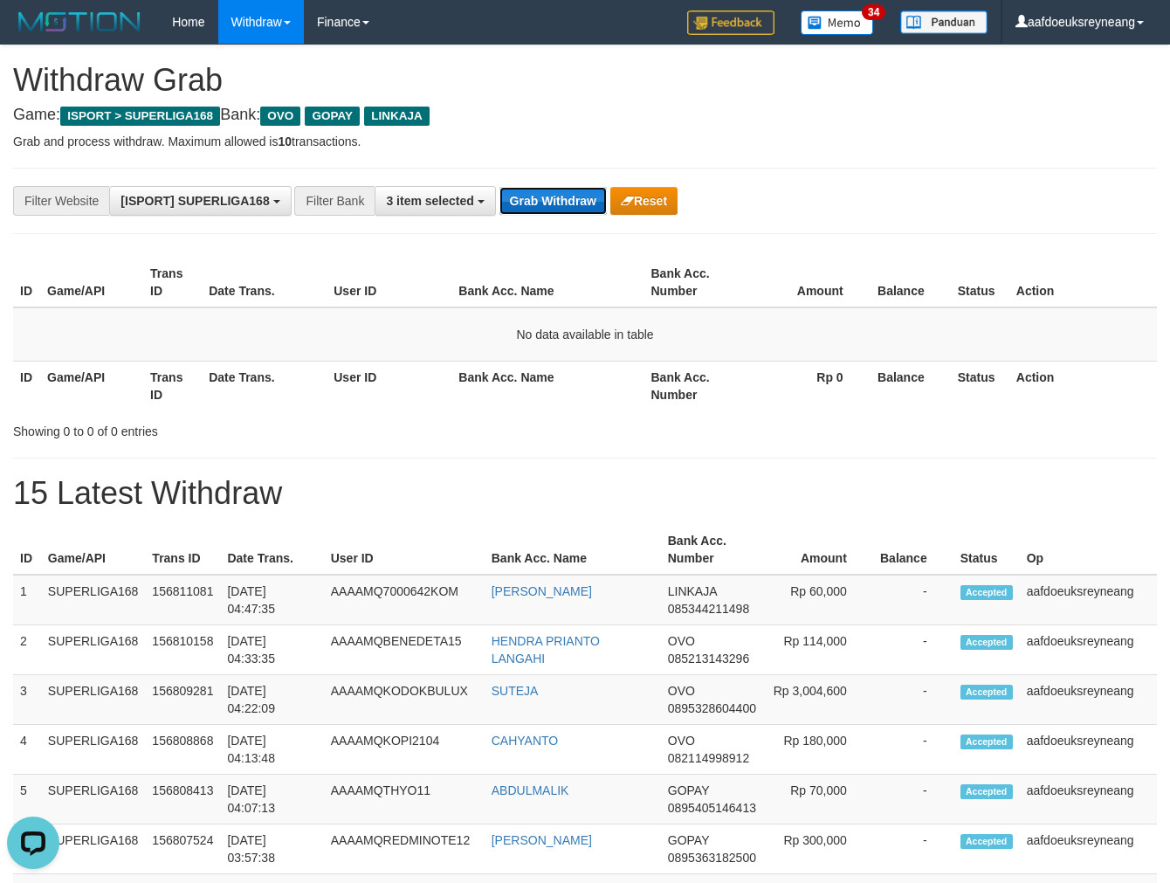
click at [556, 188] on button "Grab Withdraw" at bounding box center [553, 201] width 107 height 28
click at [562, 208] on button "Grab Withdraw" at bounding box center [553, 201] width 107 height 28
click at [525, 197] on button "Grab Withdraw" at bounding box center [553, 201] width 107 height 28
drag, startPoint x: 525, startPoint y: 197, endPoint x: 573, endPoint y: 203, distance: 48.3
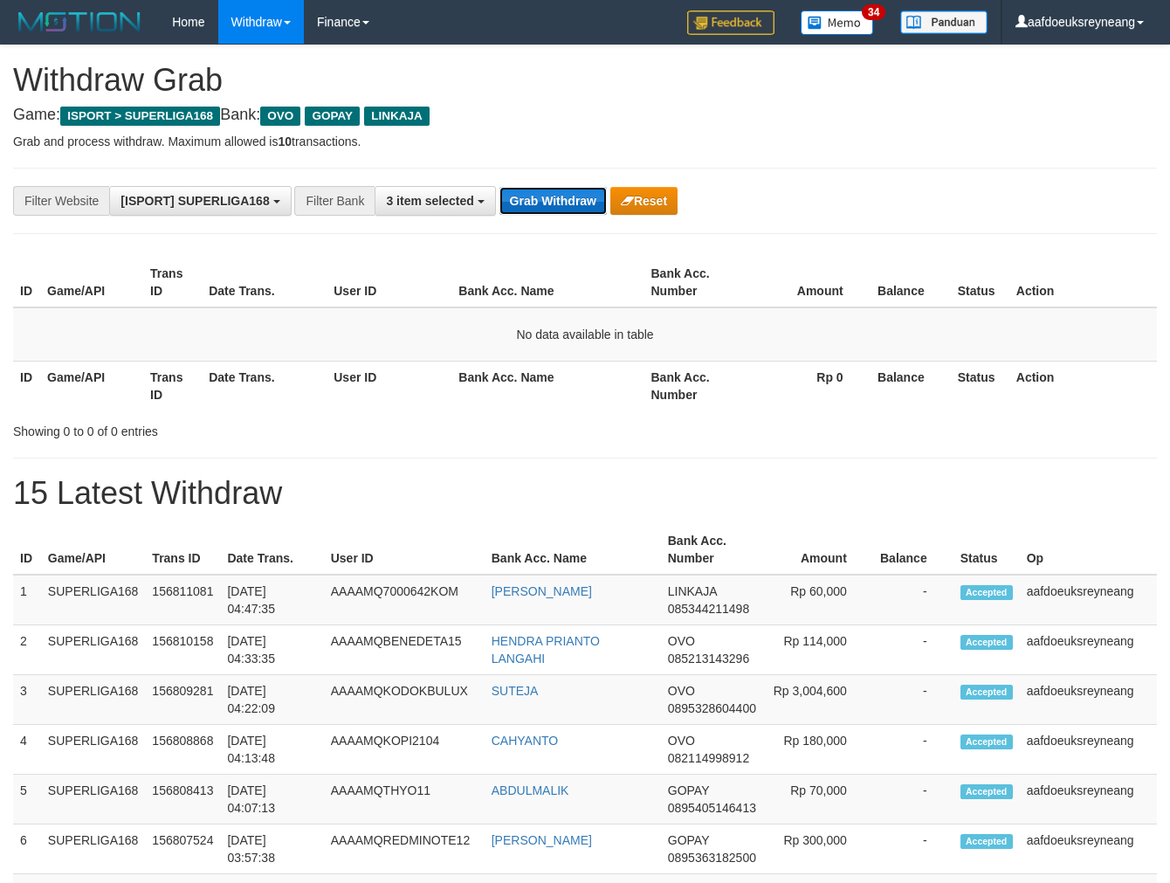
click at [533, 199] on button "Grab Withdraw" at bounding box center [553, 201] width 107 height 28
click at [559, 224] on div "**********" at bounding box center [585, 201] width 1144 height 66
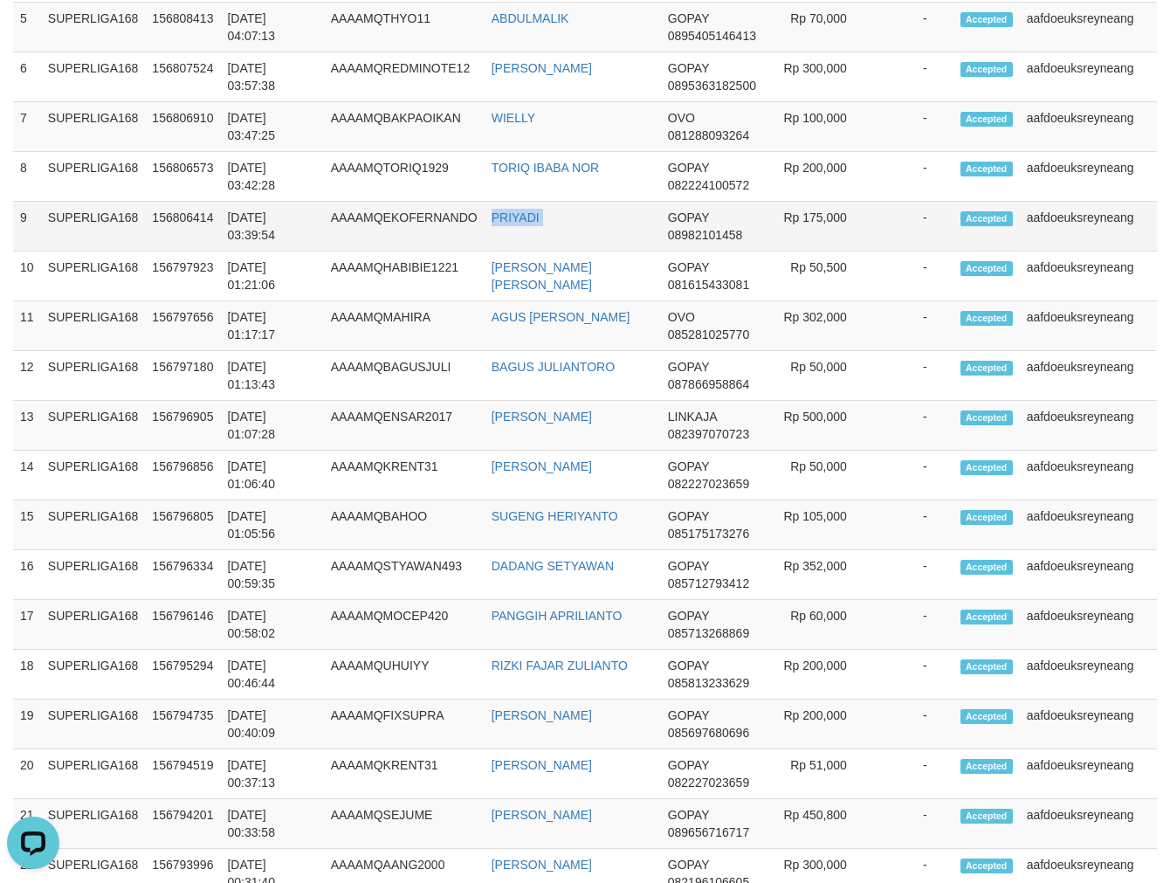
click at [560, 223] on tbody "1 SUPERLIGA168 156811081 [DATE] 04:47:35 AAAAMQ7000642KOM [PERSON_NAME] PRAMAND…" at bounding box center [585, 426] width 1144 height 1246
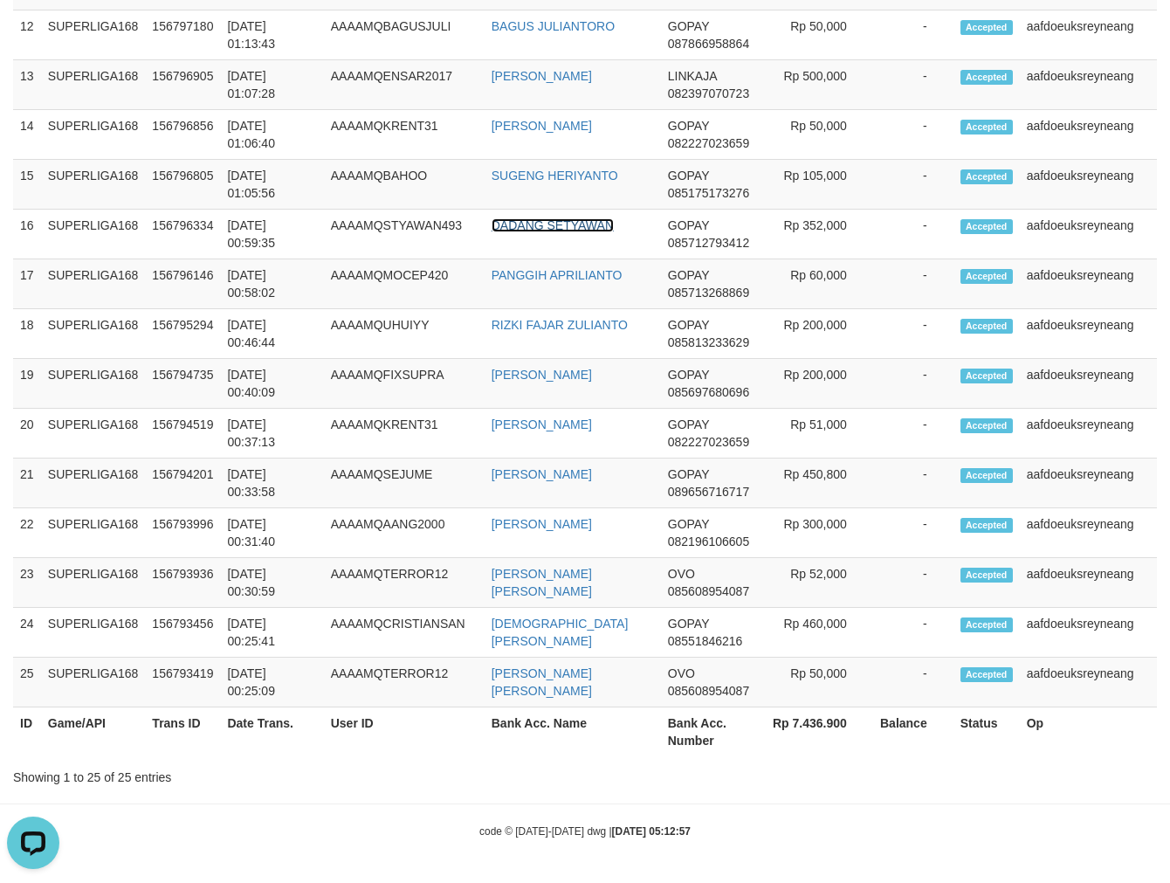
click at [560, 223] on link "DADANG SETYAWAN" at bounding box center [553, 225] width 122 height 14
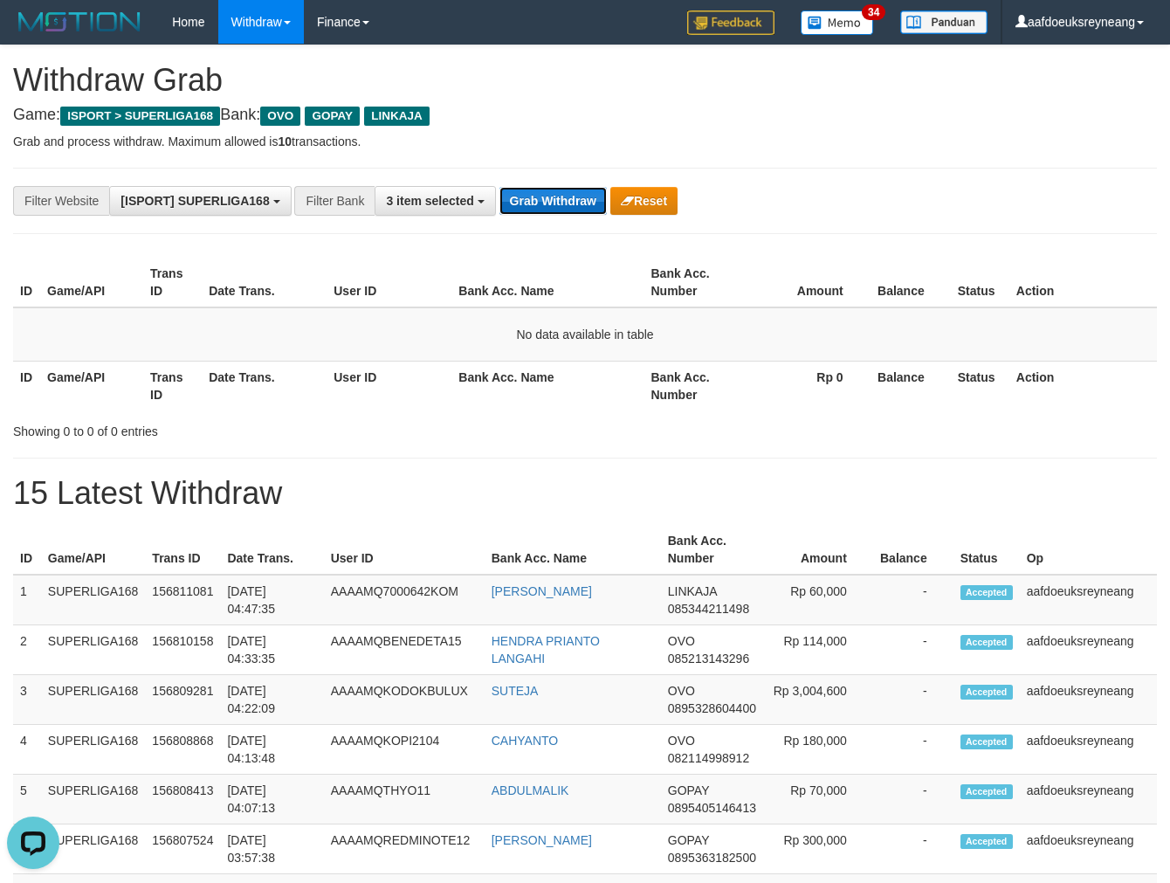
click at [547, 188] on button "Grab Withdraw" at bounding box center [553, 201] width 107 height 28
click at [547, 189] on button "Grab Withdraw" at bounding box center [553, 201] width 107 height 28
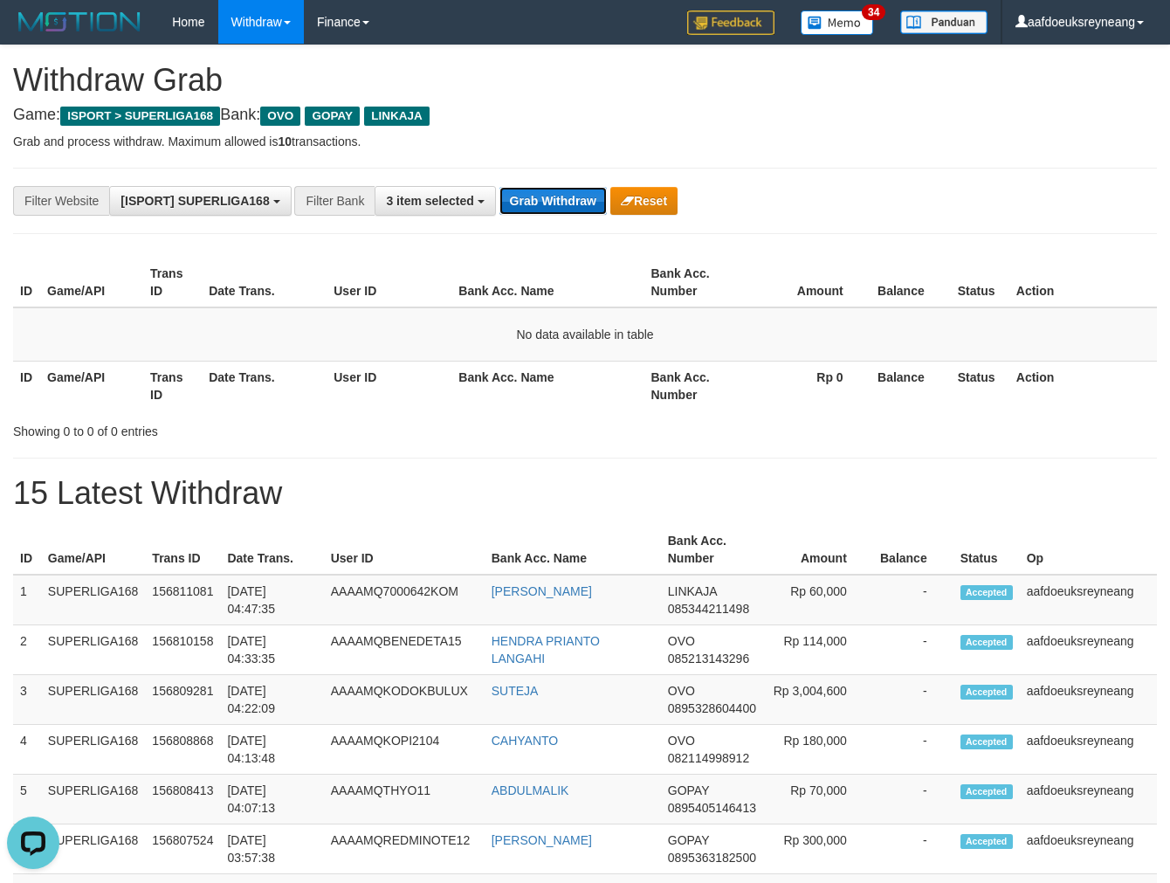
click at [577, 212] on button "Grab Withdraw" at bounding box center [553, 201] width 107 height 28
click at [576, 211] on button "Grab Withdraw" at bounding box center [553, 201] width 107 height 28
click at [575, 210] on button "Grab Withdraw" at bounding box center [553, 201] width 107 height 28
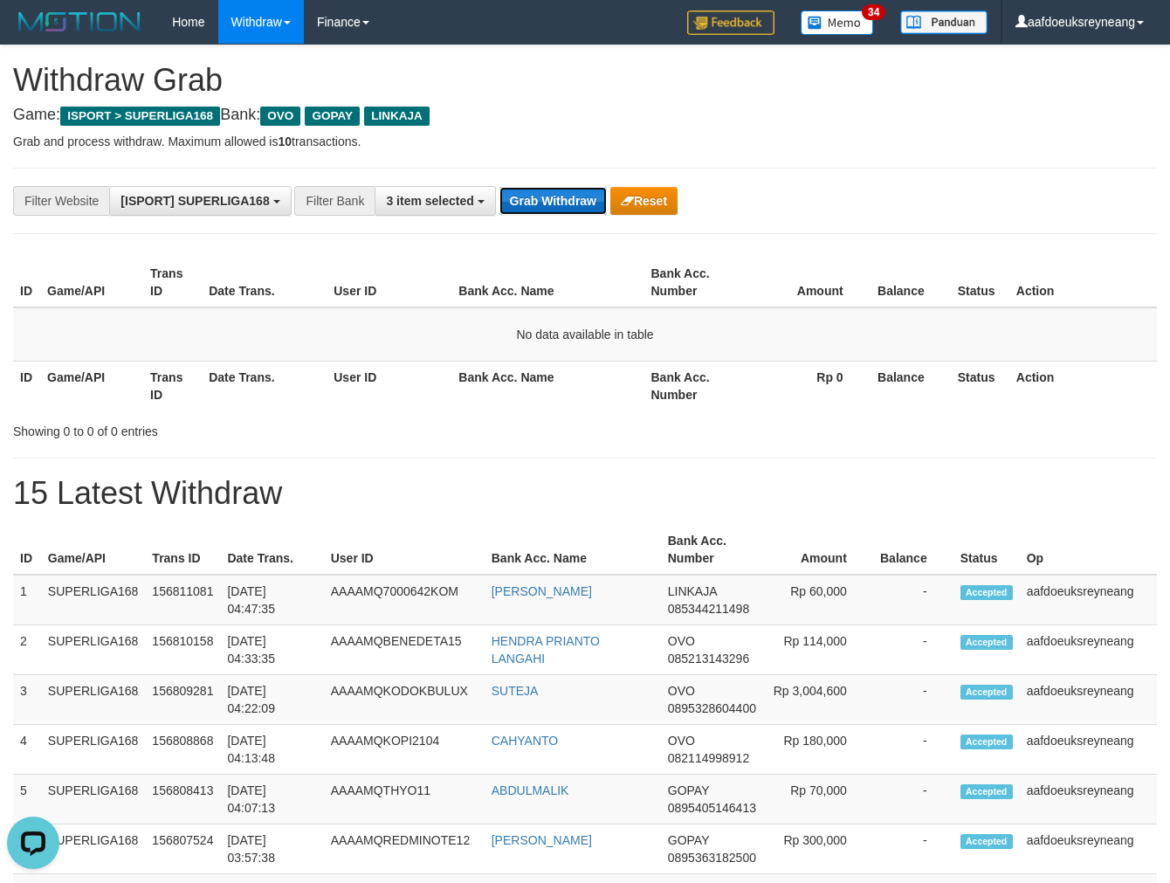
click at [542, 203] on button "Grab Withdraw" at bounding box center [553, 201] width 107 height 28
click at [542, 204] on button "Grab Withdraw" at bounding box center [553, 201] width 107 height 28
click at [546, 190] on button "Grab Withdraw" at bounding box center [553, 201] width 107 height 28
click at [545, 192] on button "Grab Withdraw" at bounding box center [553, 201] width 107 height 28
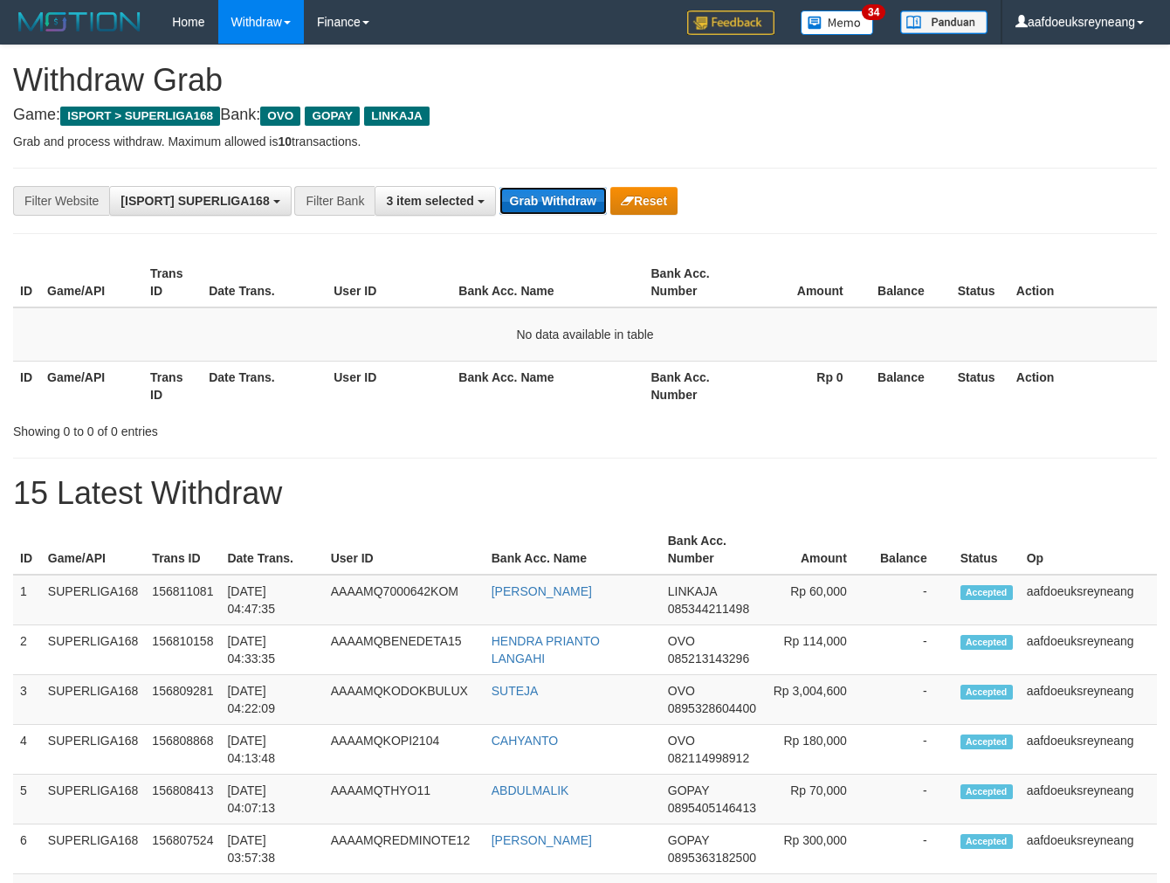
click at [580, 193] on button "Grab Withdraw" at bounding box center [553, 201] width 107 height 28
click at [549, 204] on button "Grab Withdraw" at bounding box center [553, 201] width 107 height 28
drag, startPoint x: 579, startPoint y: 186, endPoint x: 571, endPoint y: 198, distance: 14.5
click at [579, 189] on button "Grab Withdraw" at bounding box center [553, 201] width 107 height 28
click at [568, 203] on button "Grab Withdraw" at bounding box center [553, 201] width 107 height 28
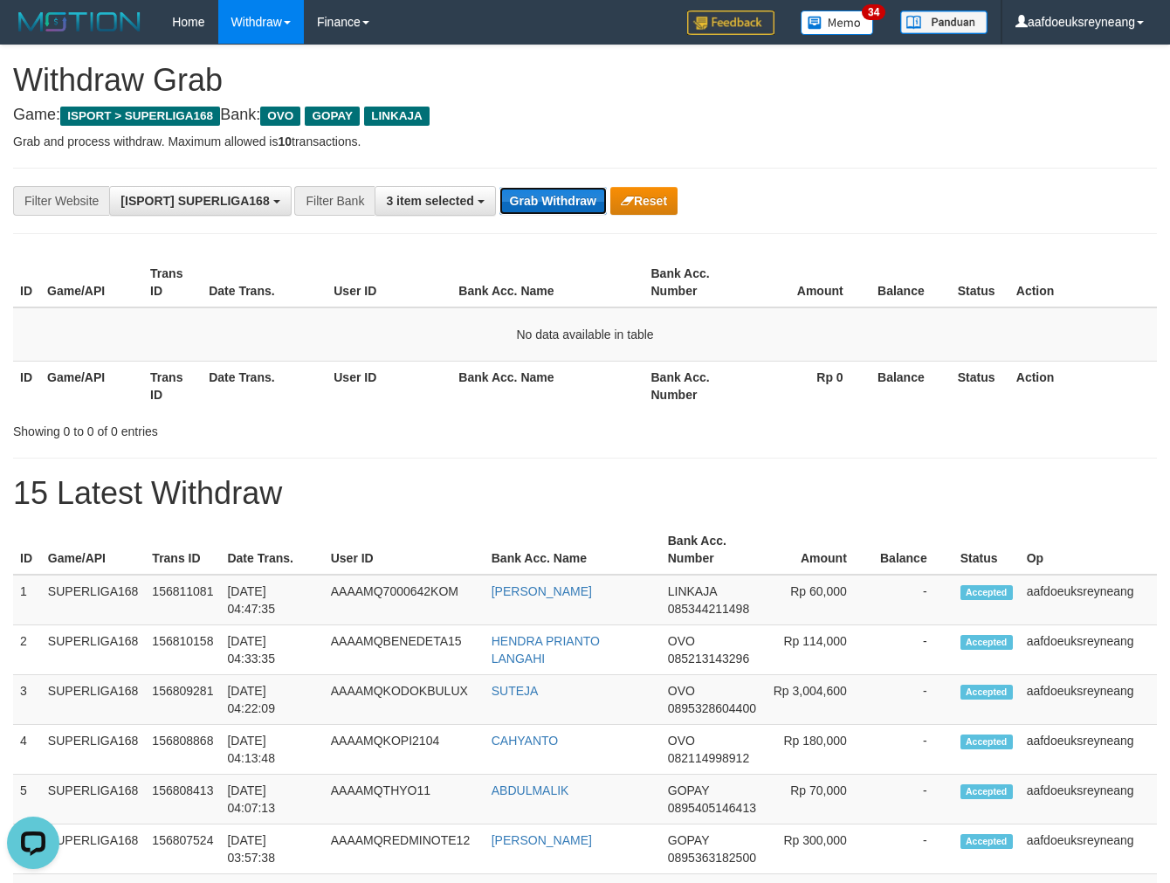
click at [568, 203] on button "Grab Withdraw" at bounding box center [553, 201] width 107 height 28
click at [568, 202] on button "Grab Withdraw" at bounding box center [553, 201] width 107 height 28
click at [568, 201] on button "Grab Withdraw" at bounding box center [553, 201] width 107 height 28
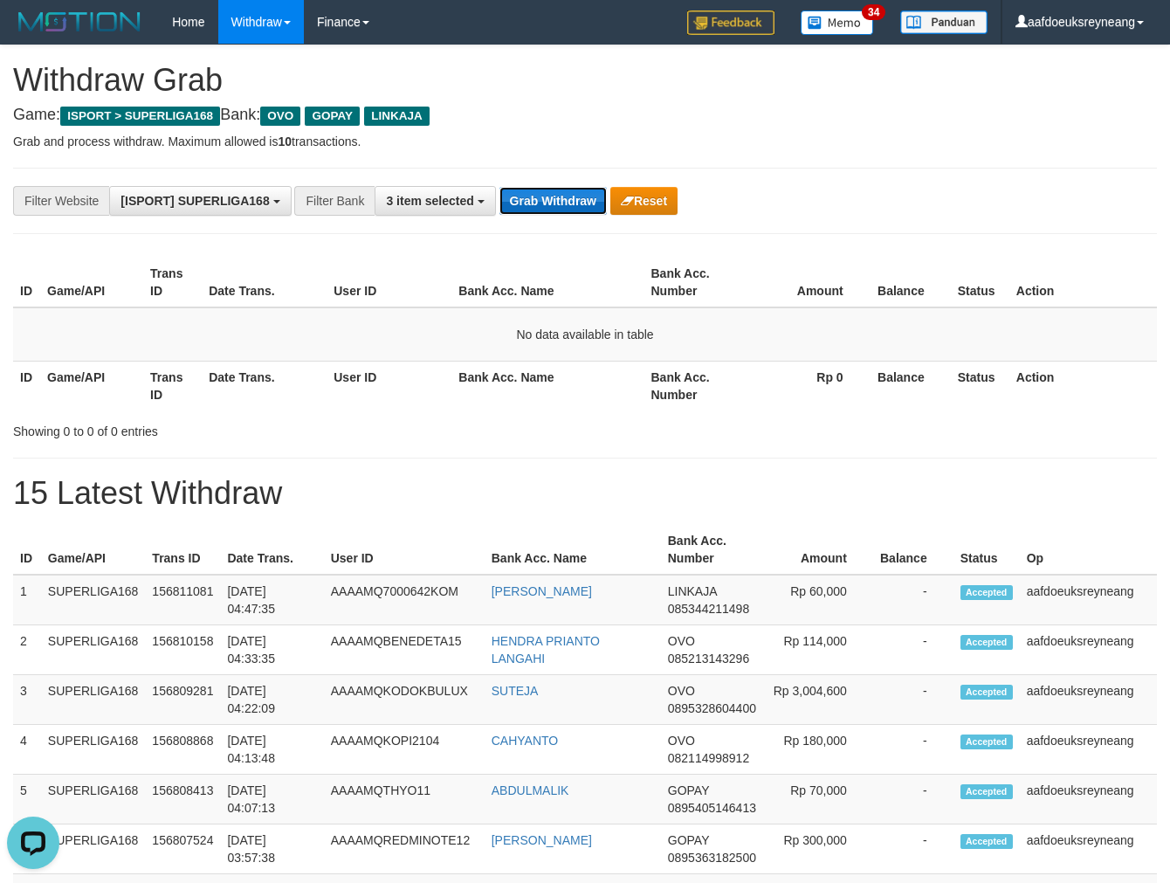
click at [568, 201] on button "Grab Withdraw" at bounding box center [553, 201] width 107 height 28
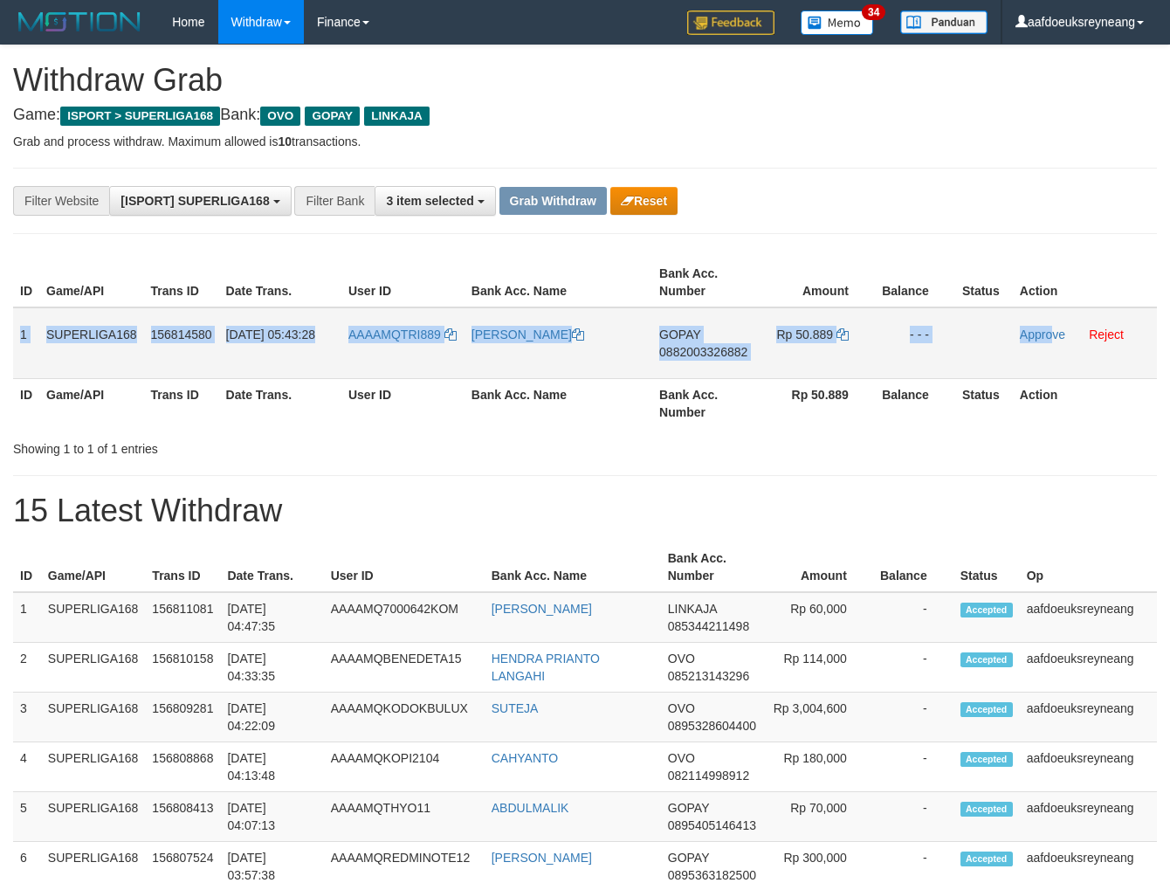
drag, startPoint x: 18, startPoint y: 345, endPoint x: 1077, endPoint y: 351, distance: 1058.6
click at [1053, 353] on tr "1 SUPERLIGA168 156814580 [DATE] 05:43:28 AAAAMQTRI889 SRI MARYATI GOPAY 0882003…" at bounding box center [585, 343] width 1144 height 72
copy tr "1 SUPERLIGA168 156814580 [DATE] 05:43:28 AAAAMQTRI889 [PERSON_NAME] 08820033268…"
click at [717, 345] on span "0882003326882" at bounding box center [703, 352] width 88 height 14
copy tr "1 SUPERLIGA168 156814580 [DATE] 05:43:28 AAAAMQTRI889 [PERSON_NAME] 08820033268…"
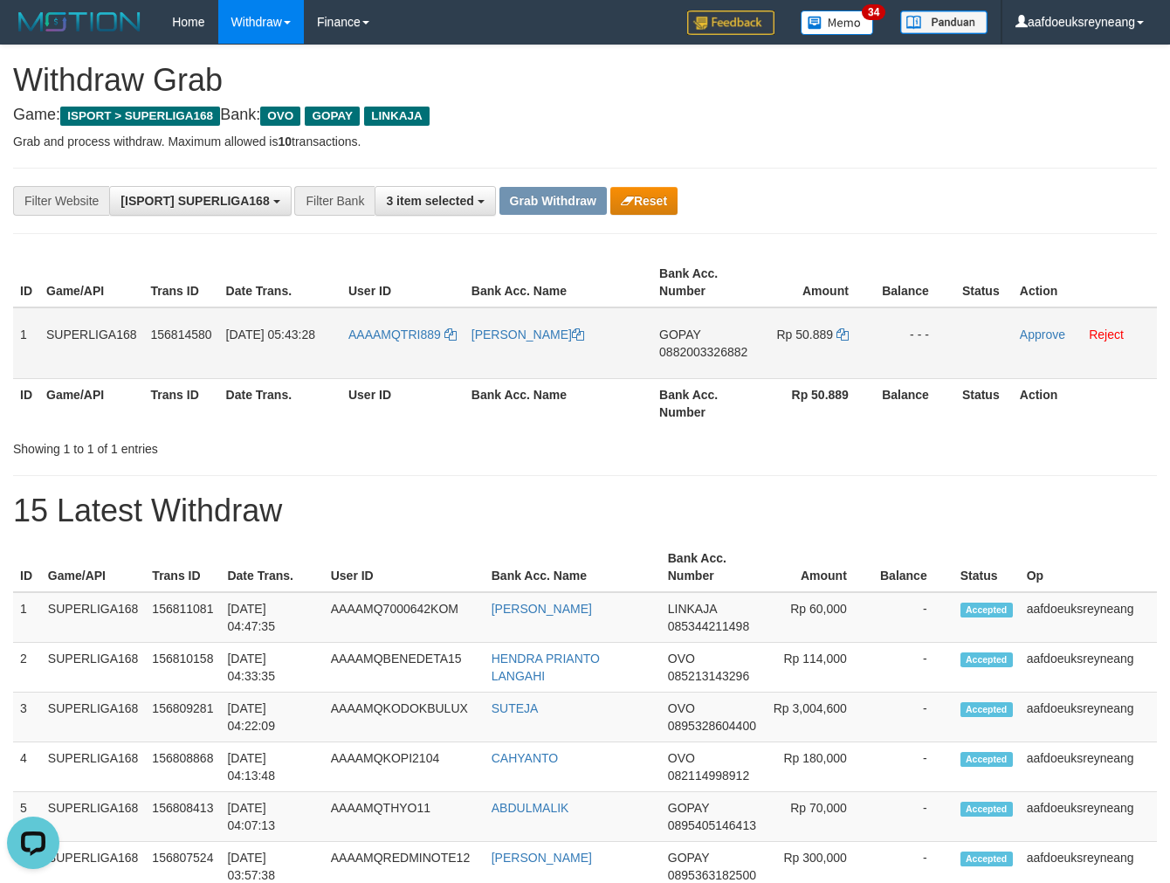
click at [717, 345] on span "0882003326882" at bounding box center [703, 352] width 88 height 14
click at [721, 349] on span "0882003326882" at bounding box center [703, 352] width 88 height 14
click at [842, 335] on icon at bounding box center [843, 334] width 12 height 12
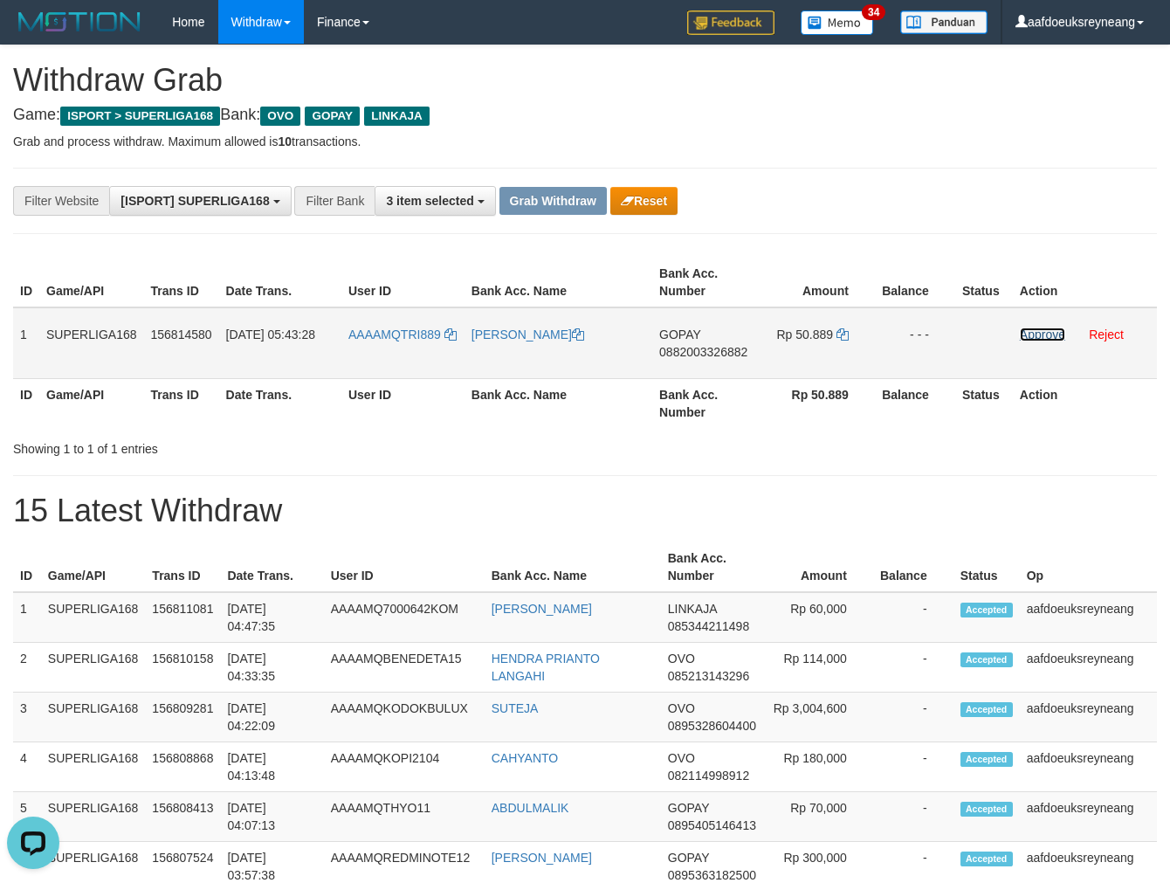
click at [1024, 328] on link "Approve" at bounding box center [1042, 335] width 45 height 14
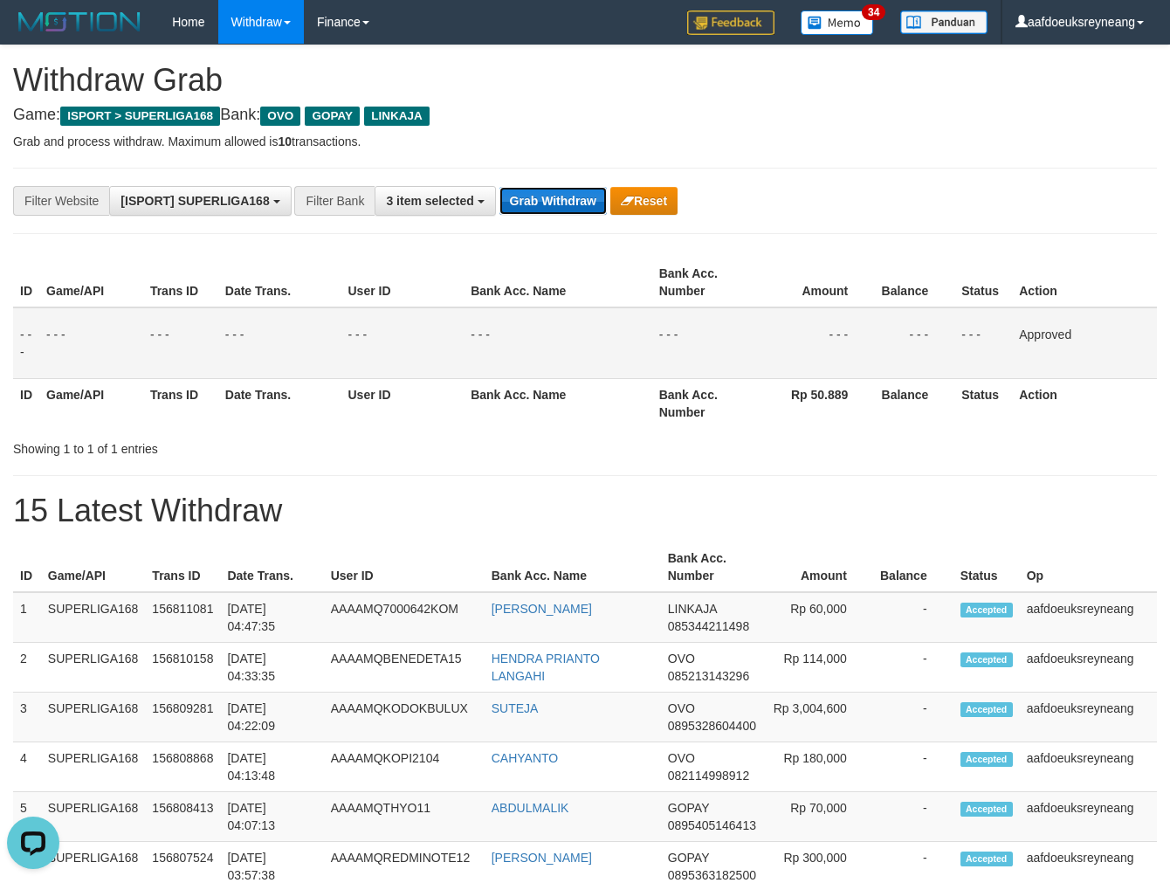
click at [535, 203] on button "Grab Withdraw" at bounding box center [553, 201] width 107 height 28
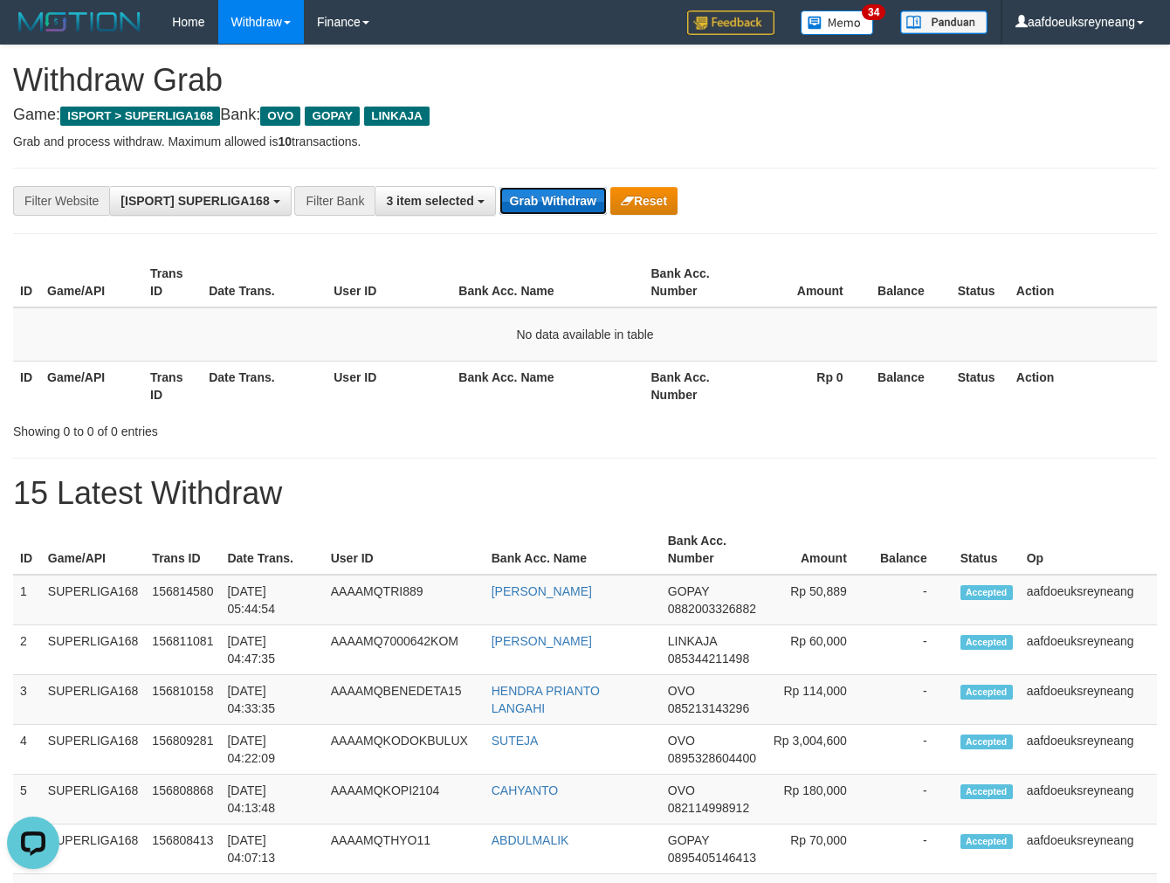
click at [580, 199] on button "Grab Withdraw" at bounding box center [553, 201] width 107 height 28
click at [576, 199] on button "Grab Withdraw" at bounding box center [553, 201] width 107 height 28
click at [549, 189] on button "Grab Withdraw" at bounding box center [553, 201] width 107 height 28
click at [549, 190] on button "Grab Withdraw" at bounding box center [553, 201] width 107 height 28
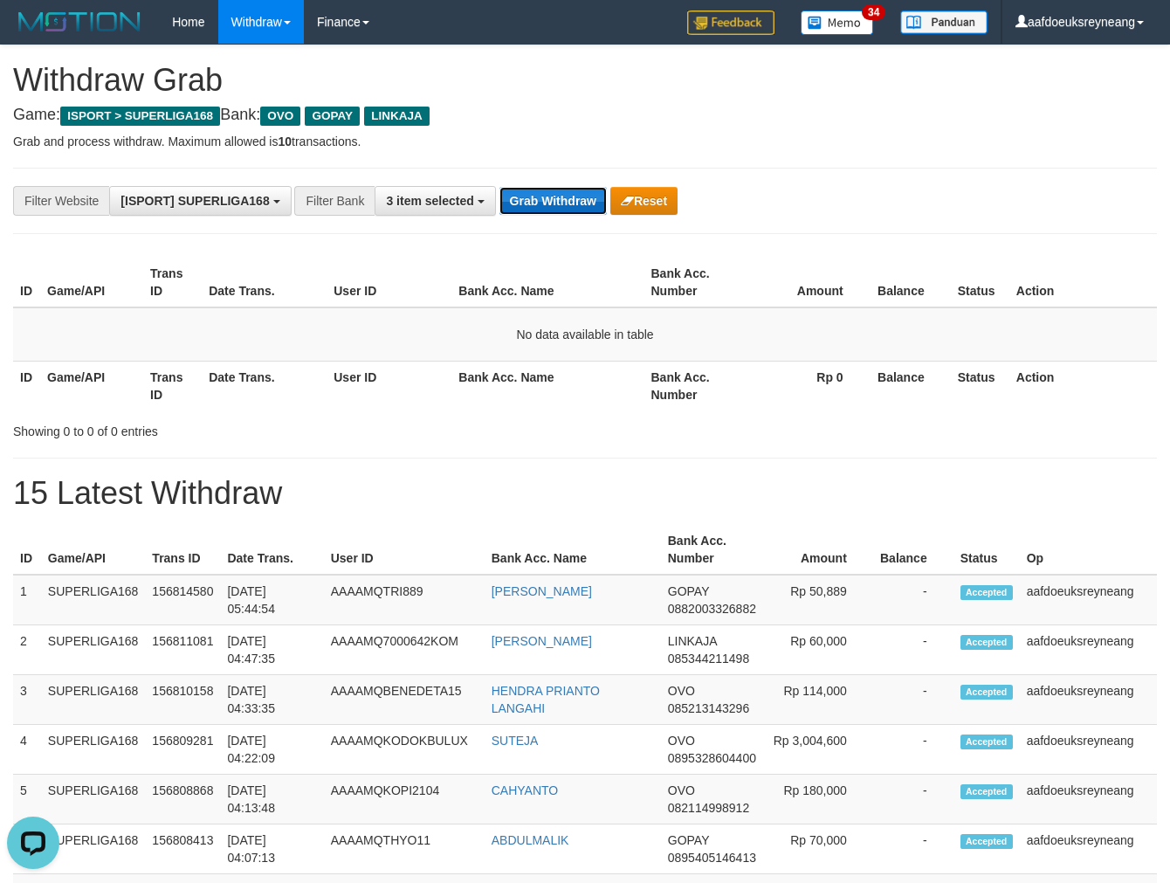
click at [549, 190] on button "Grab Withdraw" at bounding box center [553, 201] width 107 height 28
drag, startPoint x: 438, startPoint y: 237, endPoint x: 540, endPoint y: 205, distance: 106.1
click at [547, 192] on button "Grab Withdraw" at bounding box center [553, 201] width 107 height 28
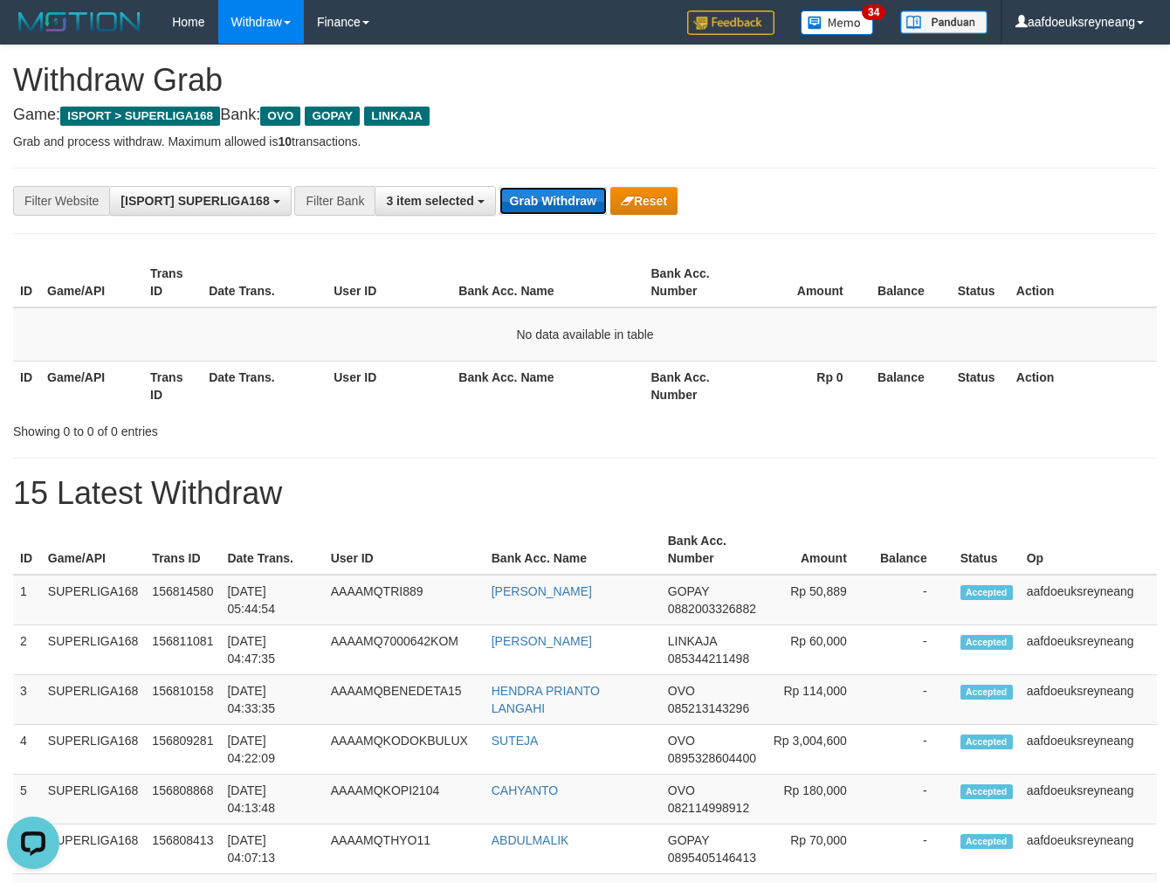
click at [547, 192] on button "Grab Withdraw" at bounding box center [553, 201] width 107 height 28
click at [562, 199] on button "Grab Withdraw" at bounding box center [553, 201] width 107 height 28
click at [565, 199] on button "Grab Withdraw" at bounding box center [553, 201] width 107 height 28
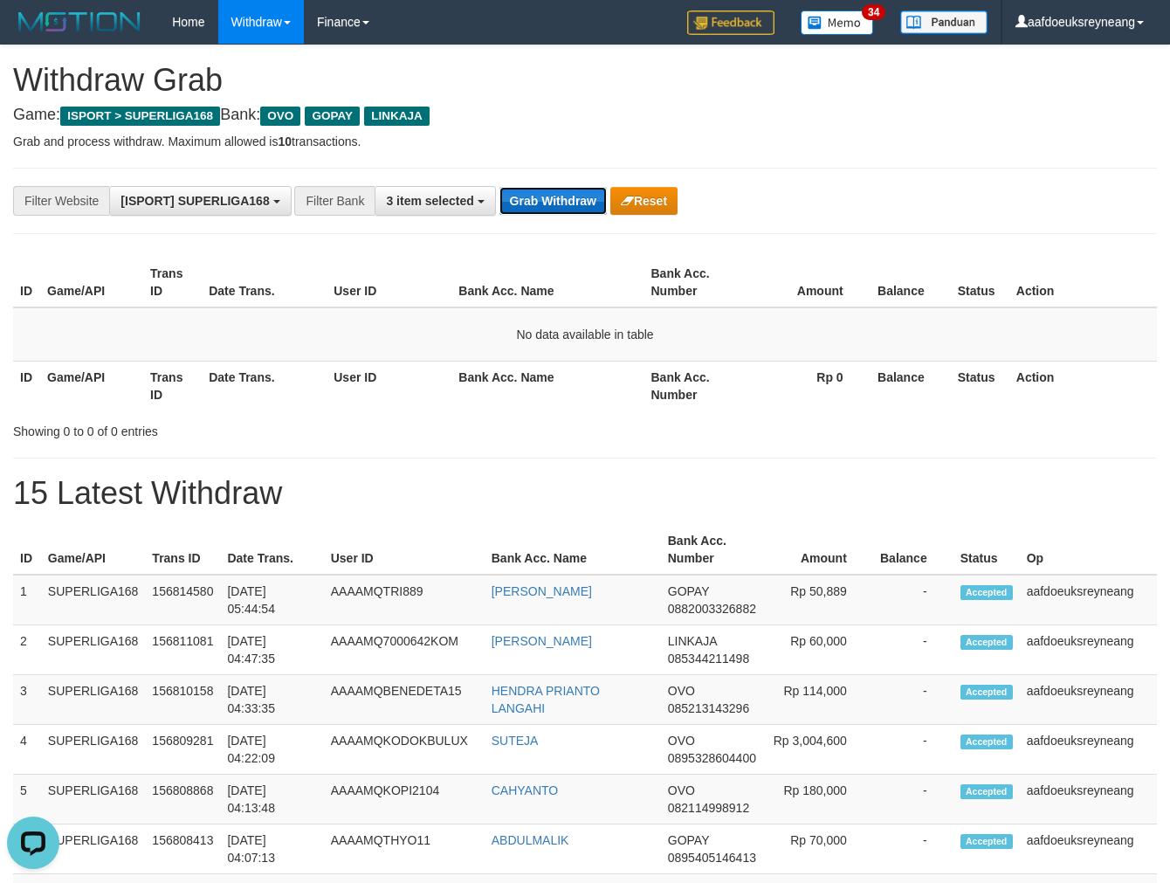
click at [565, 199] on button "Grab Withdraw" at bounding box center [553, 201] width 107 height 28
click at [534, 205] on button "Grab Withdraw" at bounding box center [553, 201] width 107 height 28
click at [535, 189] on button "Grab Withdraw" at bounding box center [553, 201] width 107 height 28
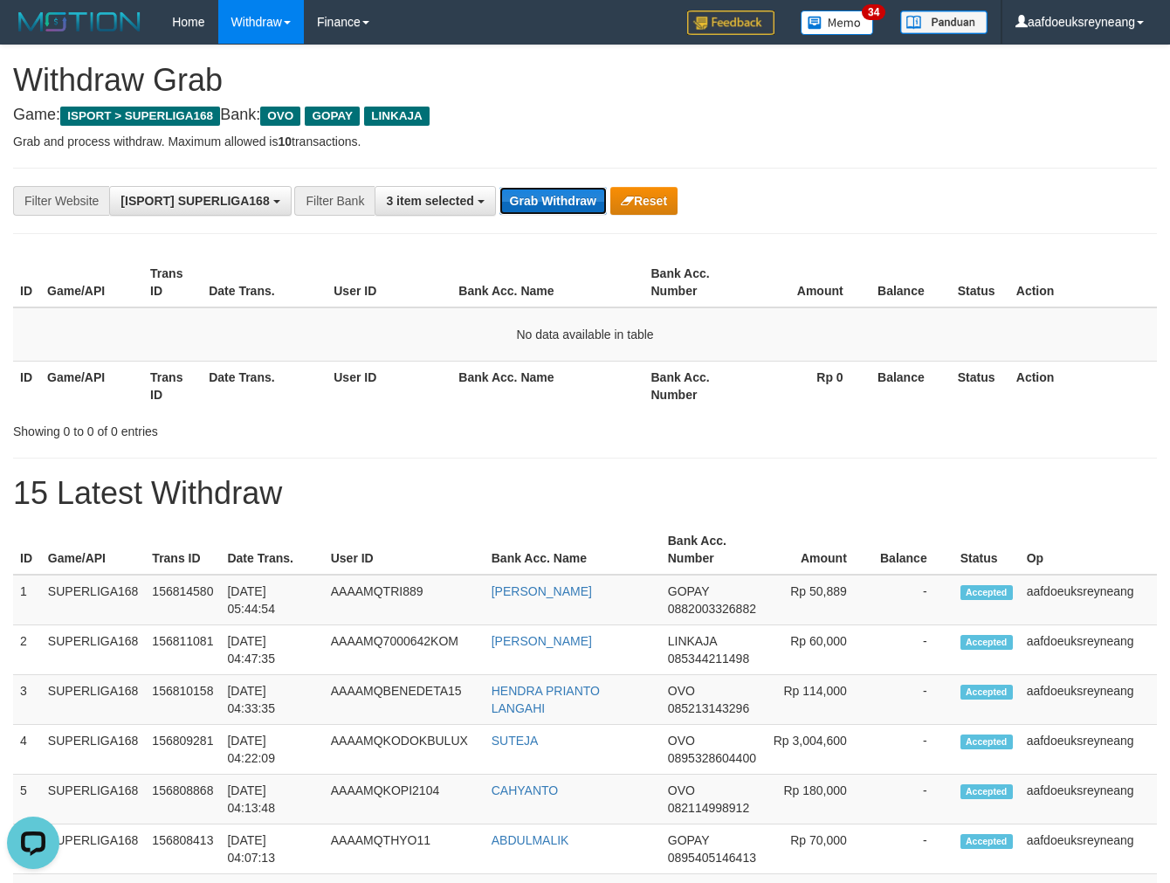
click at [535, 189] on button "Grab Withdraw" at bounding box center [553, 201] width 107 height 28
click at [573, 198] on button "Grab Withdraw" at bounding box center [553, 201] width 107 height 28
click at [572, 198] on button "Grab Withdraw" at bounding box center [553, 201] width 107 height 28
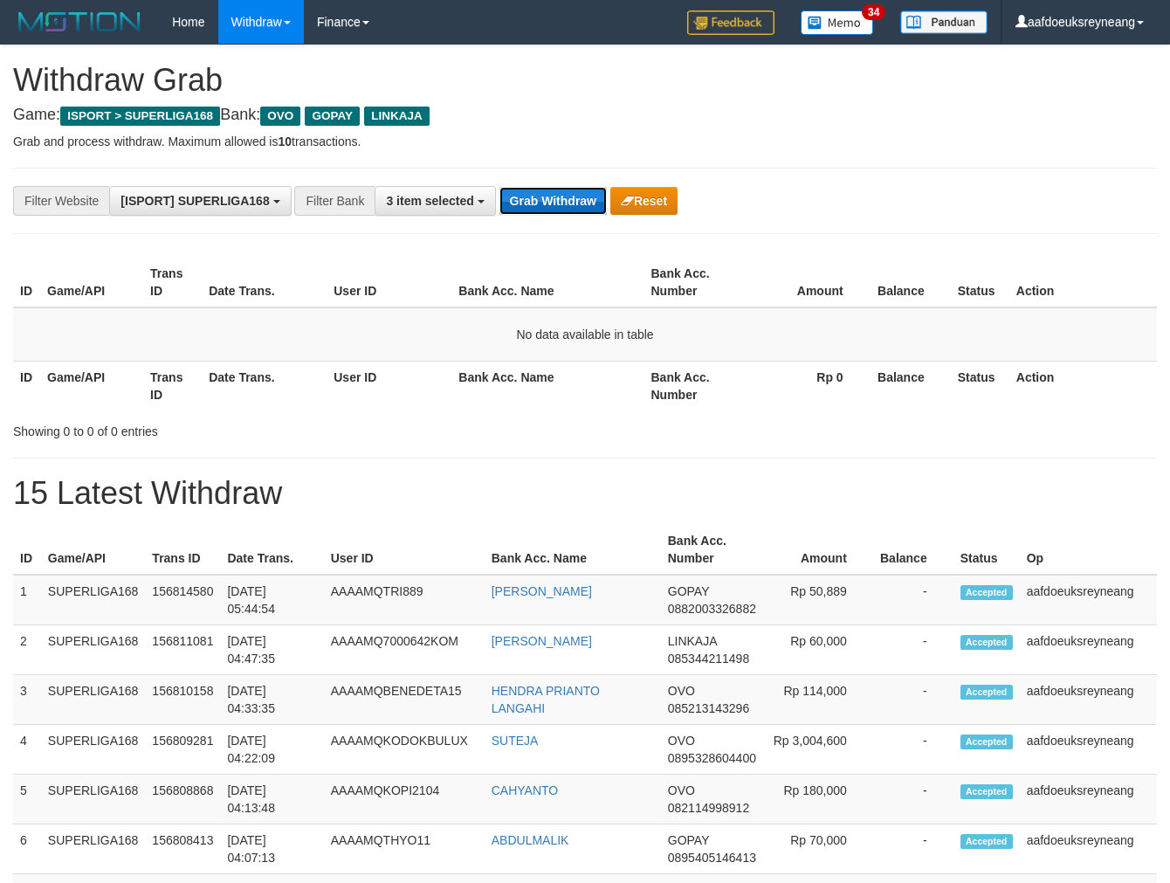
click at [572, 198] on button "Grab Withdraw" at bounding box center [553, 201] width 107 height 28
click at [571, 197] on button "Grab Withdraw" at bounding box center [553, 201] width 107 height 28
click at [570, 197] on button "Grab Withdraw" at bounding box center [553, 201] width 107 height 28
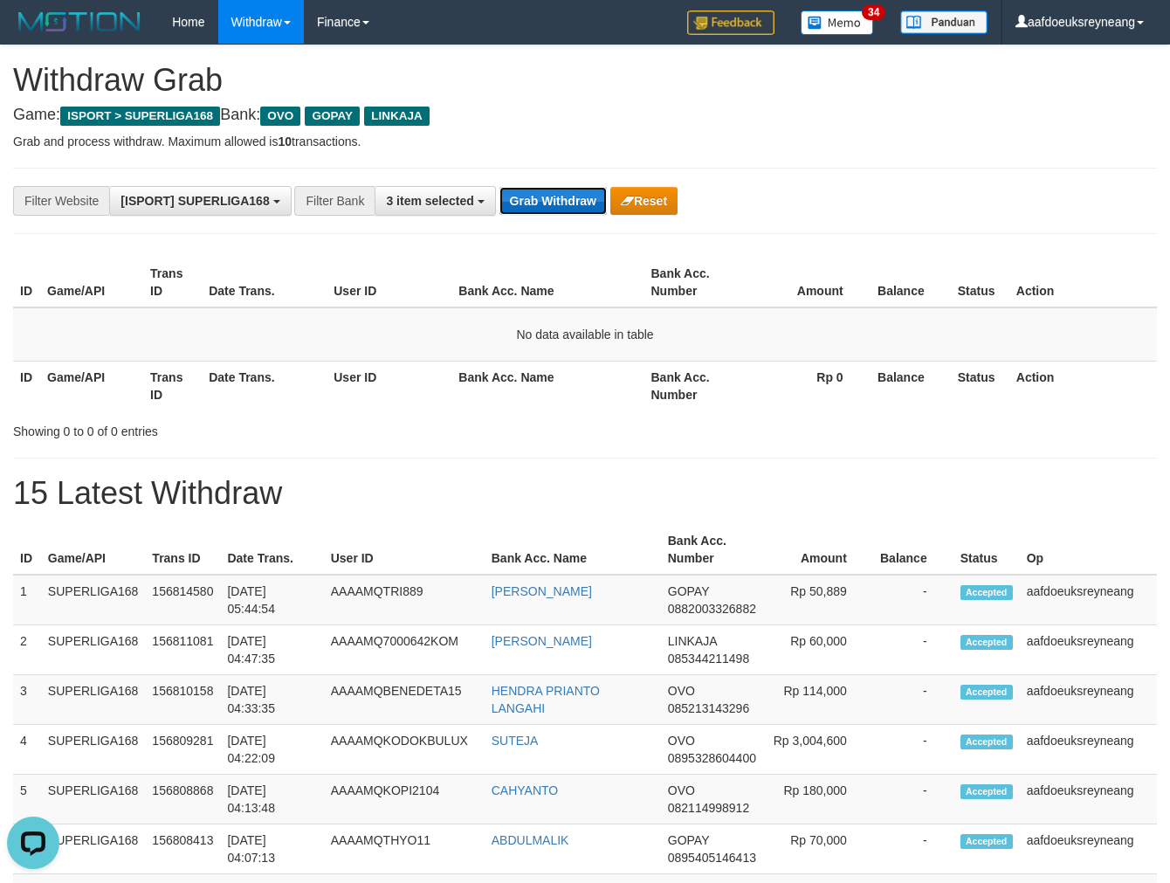
click at [570, 197] on button "Grab Withdraw" at bounding box center [553, 201] width 107 height 28
click at [573, 196] on button "Grab Withdraw" at bounding box center [553, 201] width 107 height 28
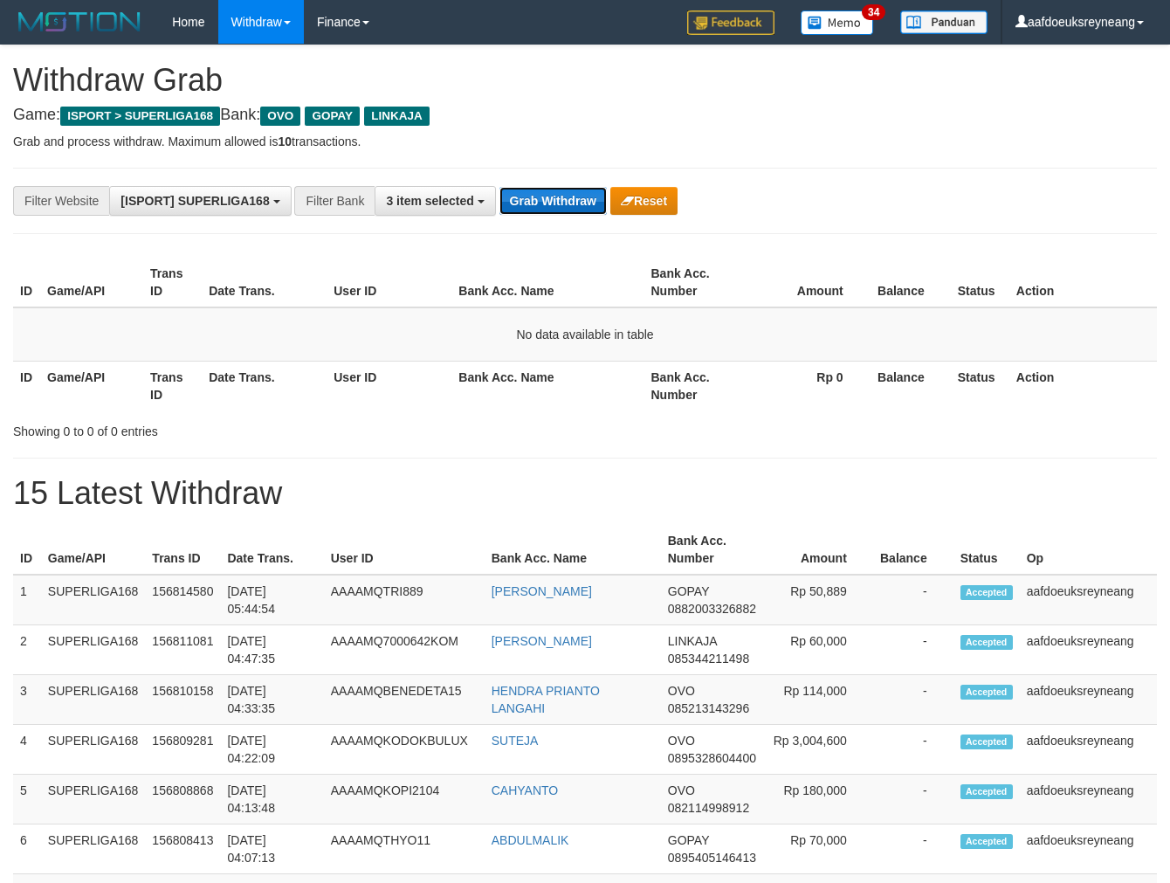
click at [573, 196] on button "Grab Withdraw" at bounding box center [553, 201] width 107 height 28
click at [571, 196] on button "Grab Withdraw" at bounding box center [553, 201] width 107 height 28
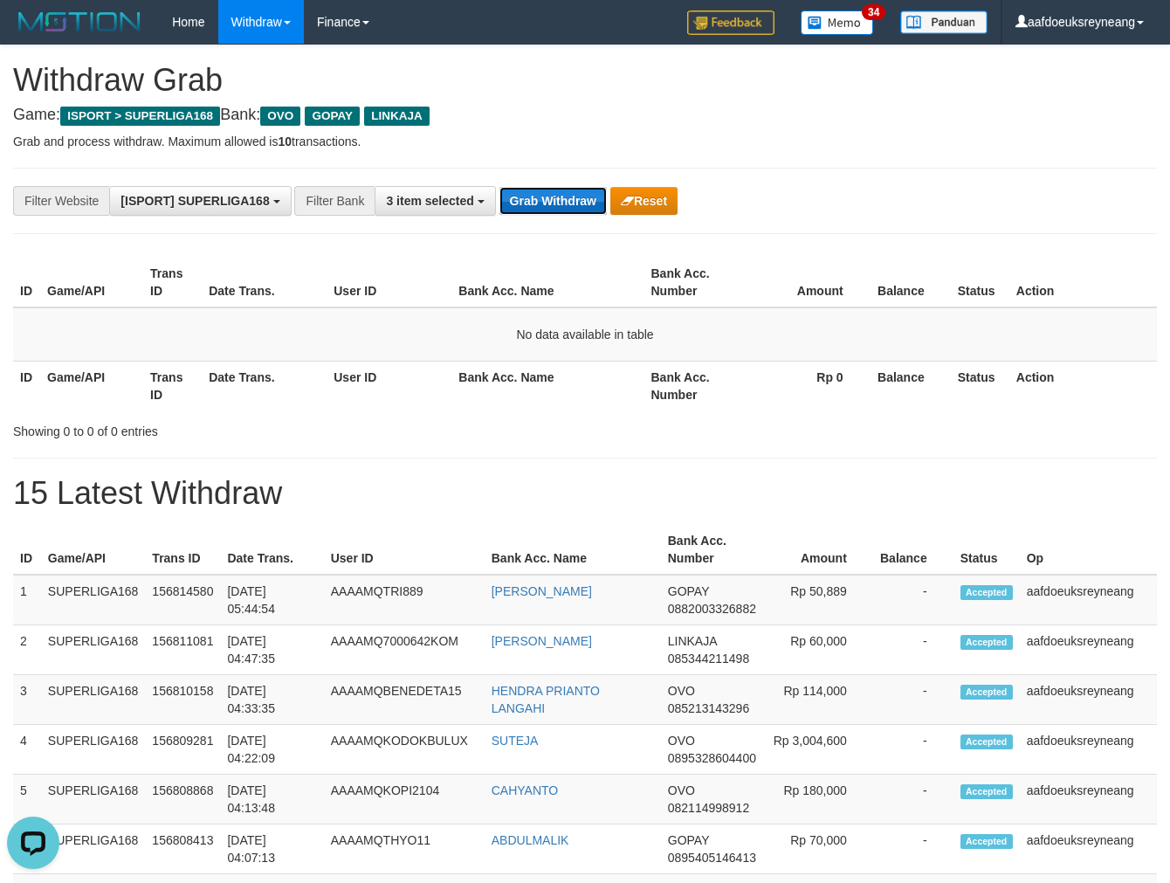
click at [571, 196] on button "Grab Withdraw" at bounding box center [553, 201] width 107 height 28
click at [570, 195] on button "Grab Withdraw" at bounding box center [553, 201] width 107 height 28
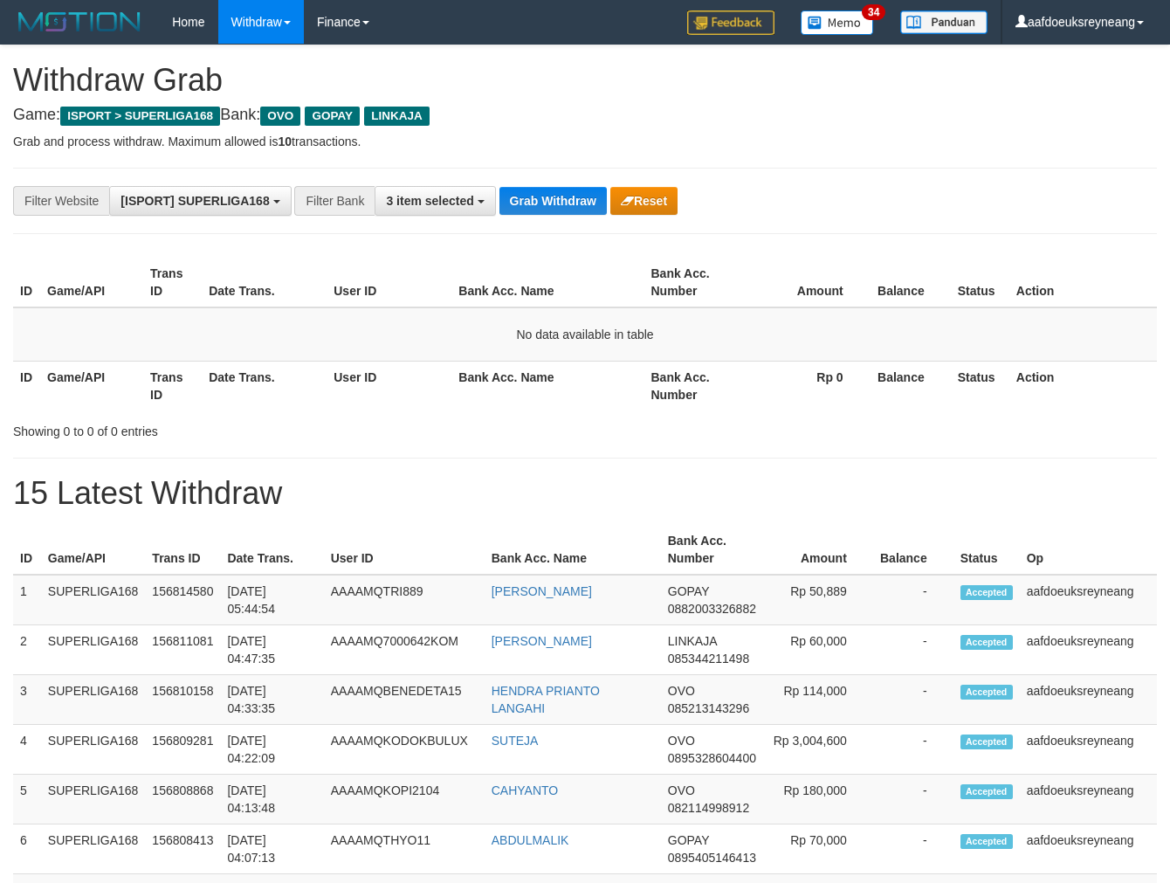
click at [570, 195] on button "Grab Withdraw" at bounding box center [553, 201] width 107 height 28
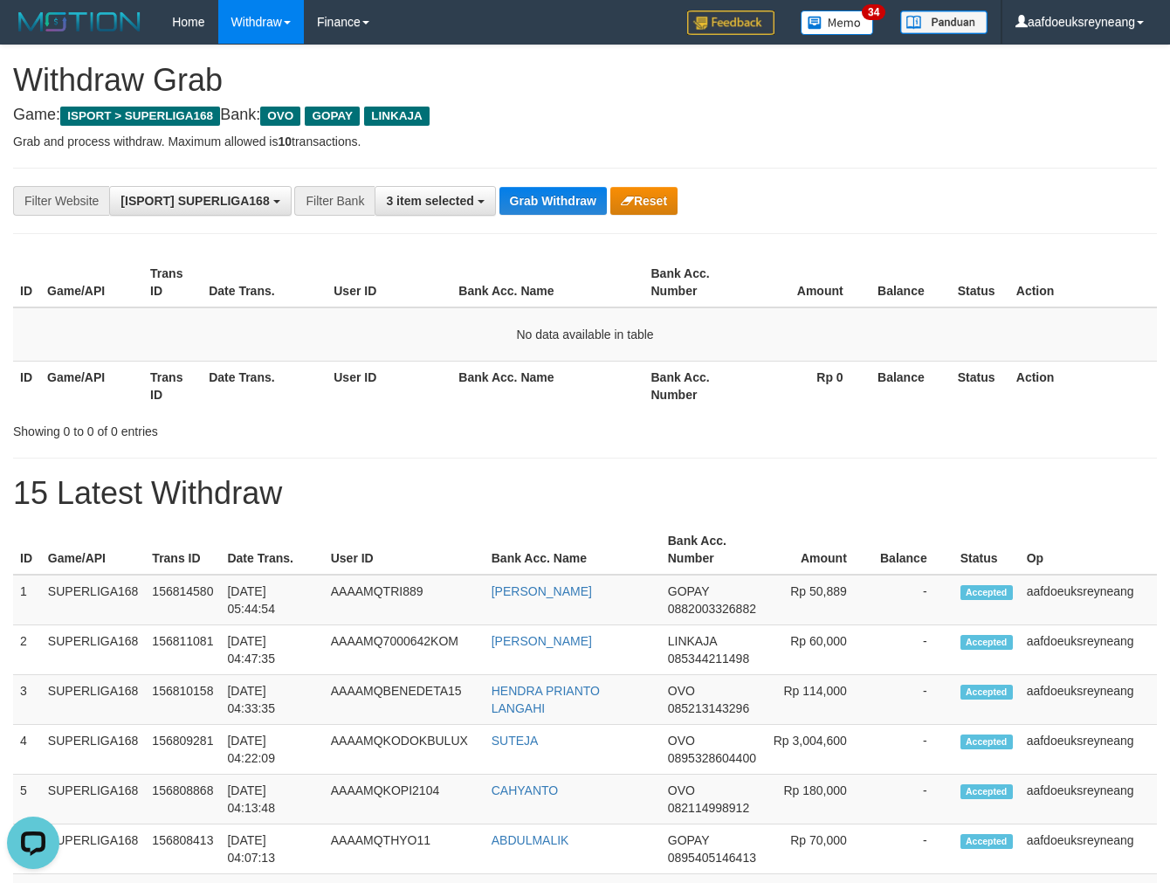
click at [570, 195] on button "Grab Withdraw" at bounding box center [553, 201] width 107 height 28
click at [579, 179] on div "**********" at bounding box center [585, 201] width 1144 height 66
drag, startPoint x: 557, startPoint y: 213, endPoint x: 552, endPoint y: 221, distance: 9.4
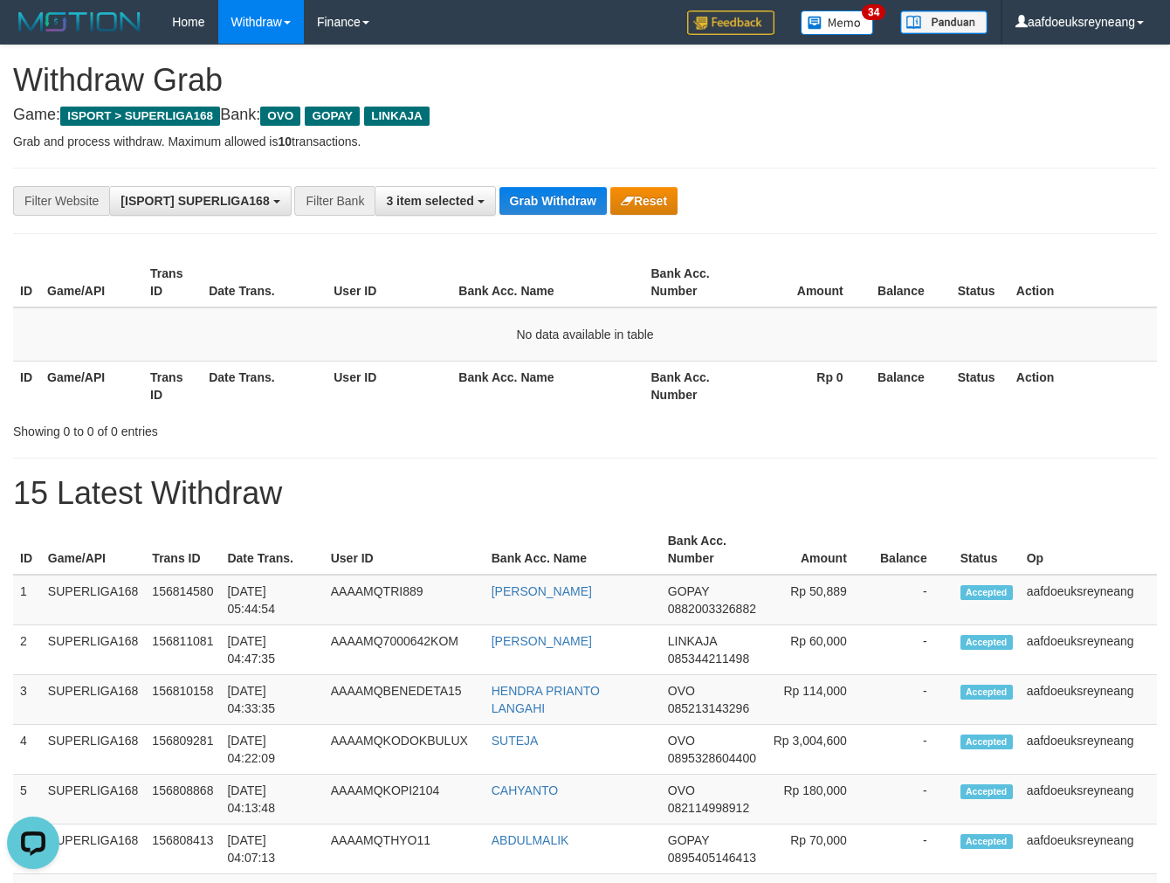
click at [554, 221] on div "**********" at bounding box center [585, 201] width 1144 height 66
click at [556, 203] on button "Grab Withdraw" at bounding box center [553, 201] width 107 height 28
click at [553, 206] on button "Grab Withdraw" at bounding box center [553, 201] width 107 height 28
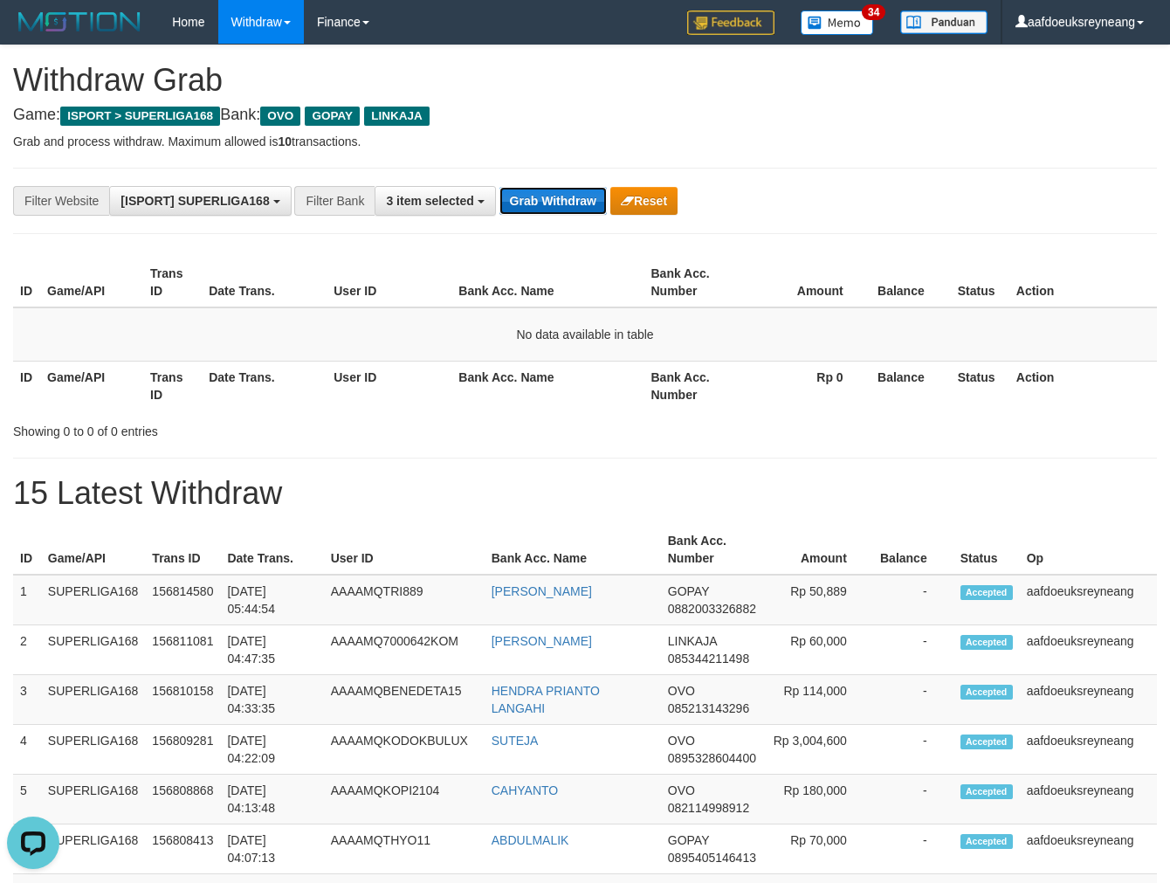
click at [553, 206] on button "Grab Withdraw" at bounding box center [553, 201] width 107 height 28
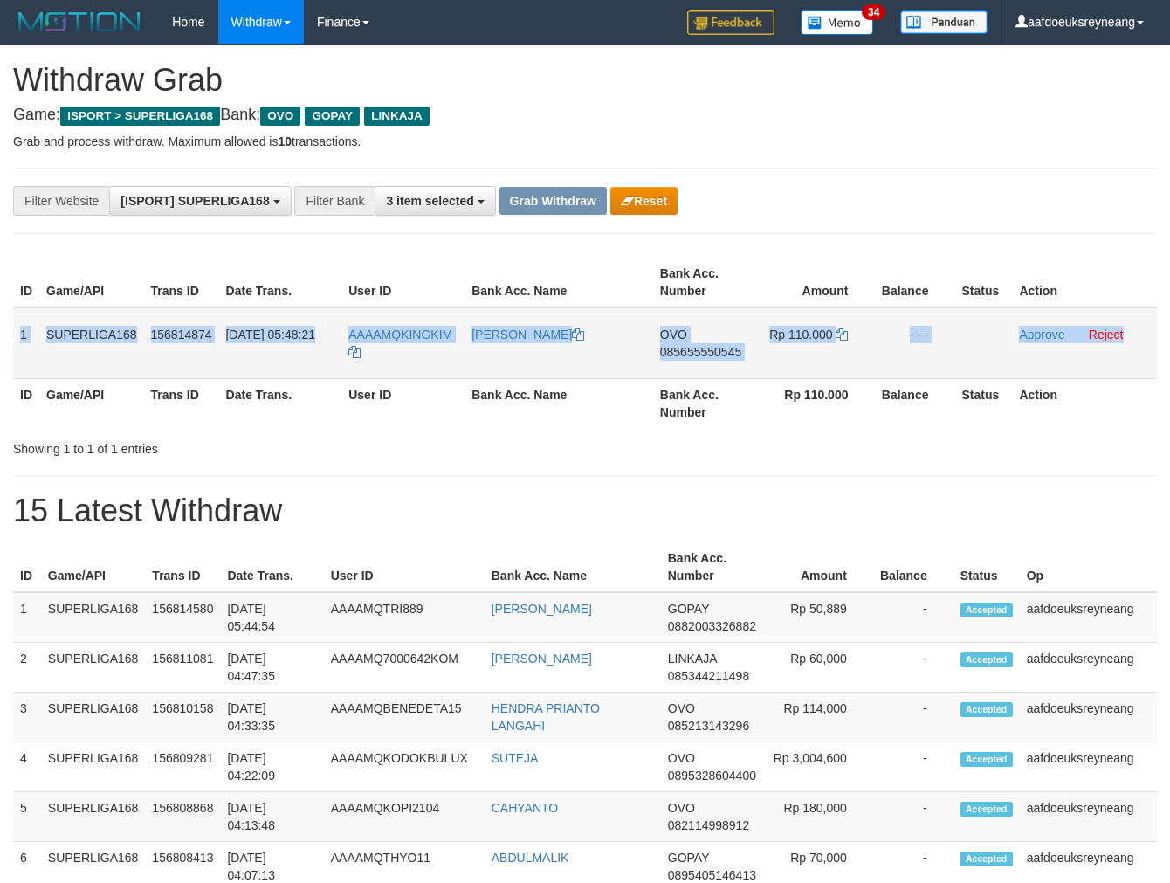
drag, startPoint x: 197, startPoint y: 355, endPoint x: 1124, endPoint y: 342, distance: 927.7
click at [1124, 342] on tr "1 SUPERLIGA168 156814874 01/10/2025 05:48:21 AAAAMQKINGKIM SUKMA HAKIM OVO 0856…" at bounding box center [585, 343] width 1144 height 72
copy tr "1 SUPERLIGA168 156814874 01/10/2025 05:48:21 AAAAMQKINGKIM SUKMA HAKIM OVO 0856…"
click at [721, 351] on span "085655550545" at bounding box center [700, 352] width 81 height 14
copy tr "1 SUPERLIGA168 156814874 01/10/2025 05:48:21 AAAAMQKINGKIM SUKMA HAKIM OVO 0856…"
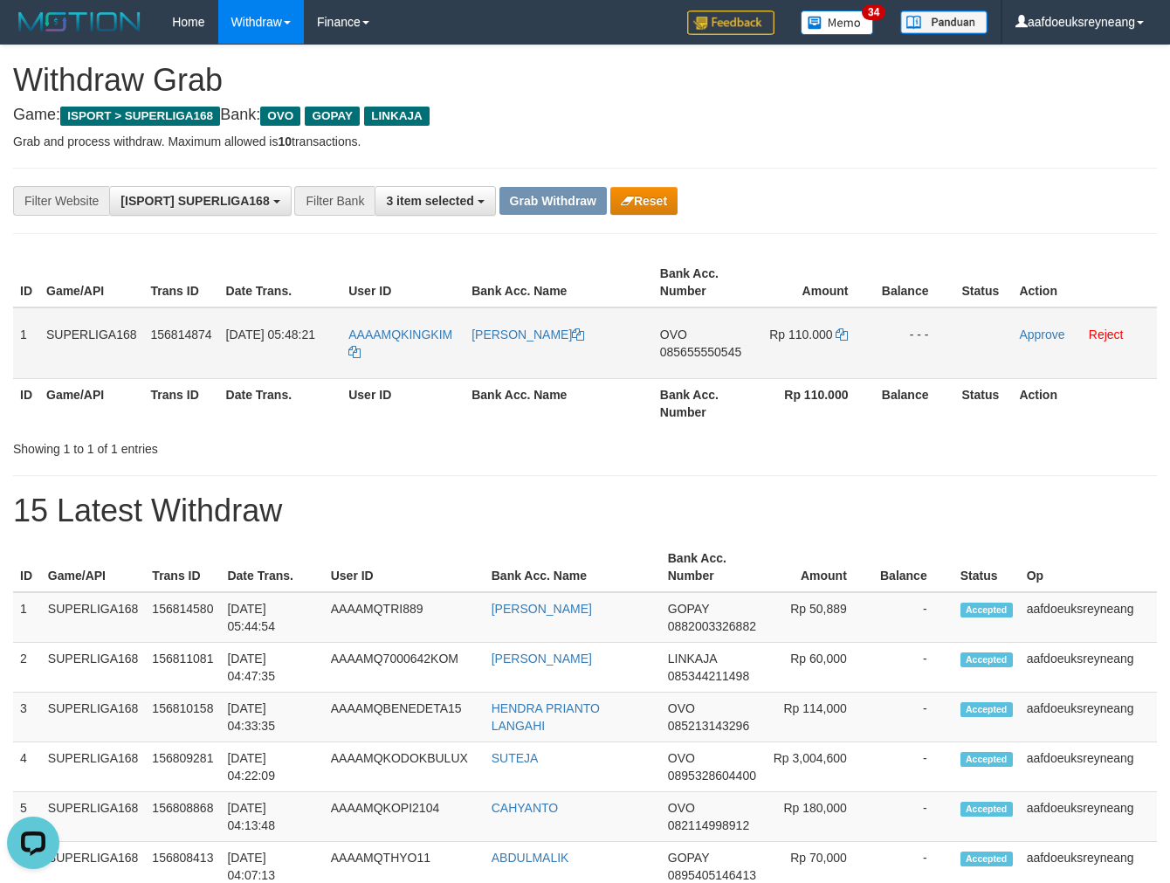
click at [721, 351] on span "085655550545" at bounding box center [700, 352] width 81 height 14
click at [725, 351] on span "085655550545" at bounding box center [700, 352] width 81 height 14
click at [839, 329] on icon at bounding box center [842, 334] width 12 height 12
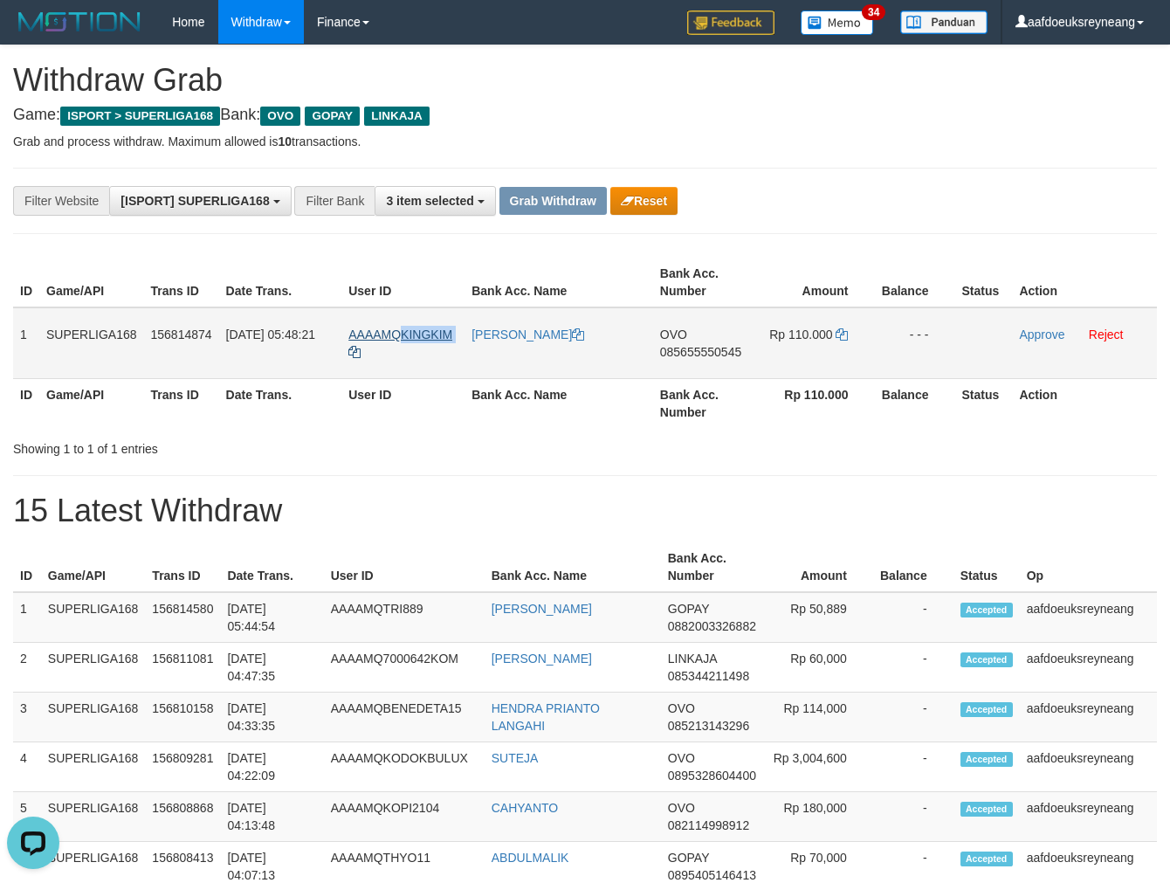
drag, startPoint x: 466, startPoint y: 321, endPoint x: 399, endPoint y: 335, distance: 67.8
click at [397, 335] on tr "1 SUPERLIGA168 156814874 01/10/2025 05:48:21 AAAAMQKINGKIM SUKMA HAKIM OVO 0856…" at bounding box center [585, 343] width 1144 height 72
copy tr "KINGKIM"
click at [1038, 335] on link "Approve" at bounding box center [1041, 335] width 45 height 14
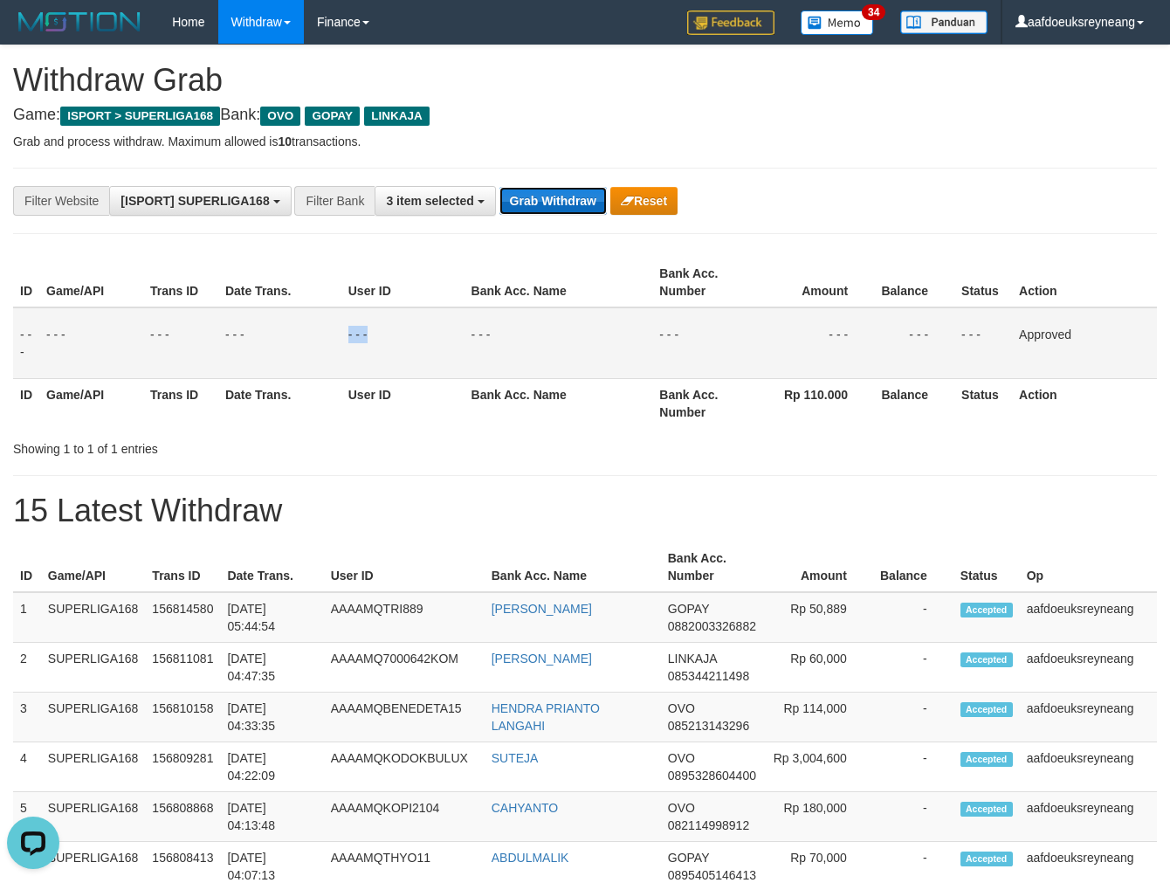
click at [554, 196] on button "Grab Withdraw" at bounding box center [553, 201] width 107 height 28
click at [554, 197] on button "Grab Withdraw" at bounding box center [553, 201] width 107 height 28
click at [554, 198] on button "Grab Withdraw" at bounding box center [553, 201] width 107 height 28
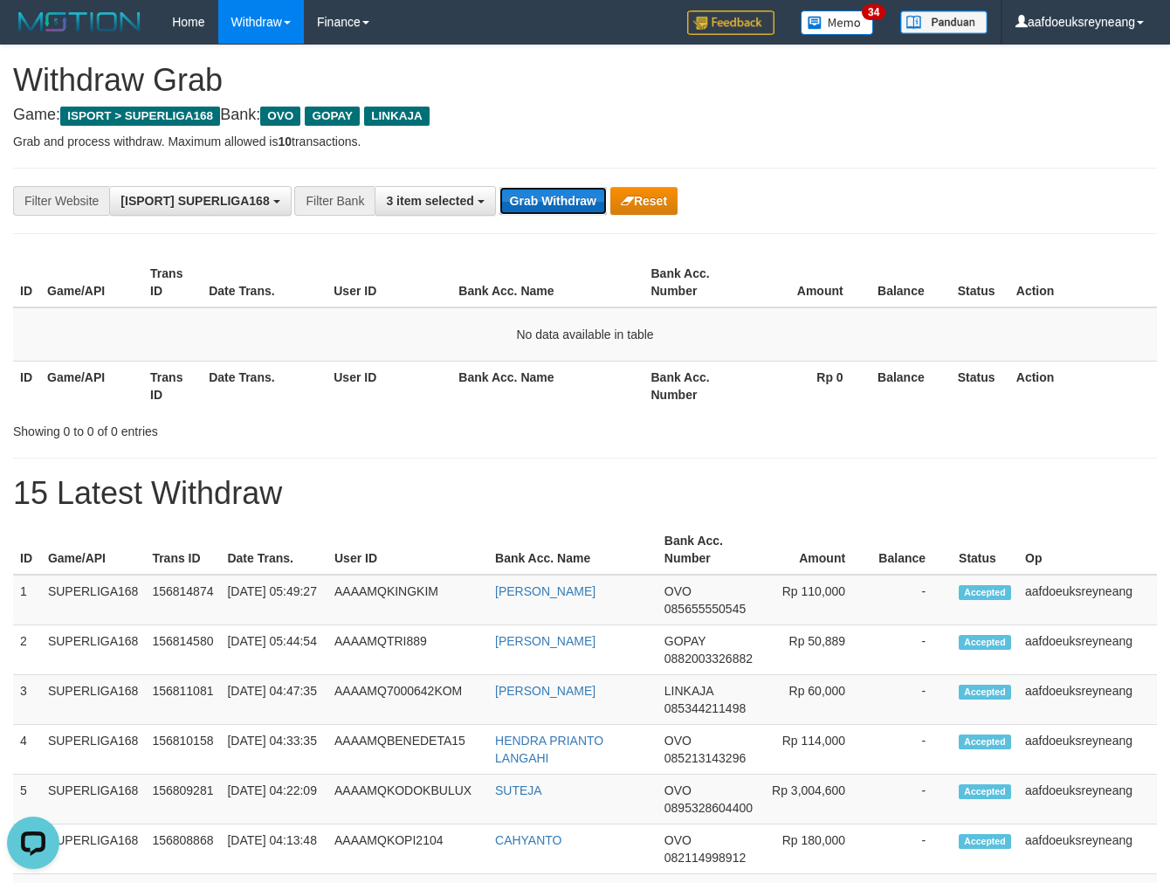
click at [562, 197] on button "Grab Withdraw" at bounding box center [553, 201] width 107 height 28
click at [561, 198] on button "Grab Withdraw" at bounding box center [553, 201] width 107 height 28
drag, startPoint x: 280, startPoint y: 419, endPoint x: 293, endPoint y: 424, distance: 14.9
click at [285, 422] on div "Showing 0 to 0 of 0 entries" at bounding box center [243, 428] width 461 height 24
click at [581, 199] on button "Grab Withdraw" at bounding box center [553, 201] width 107 height 28
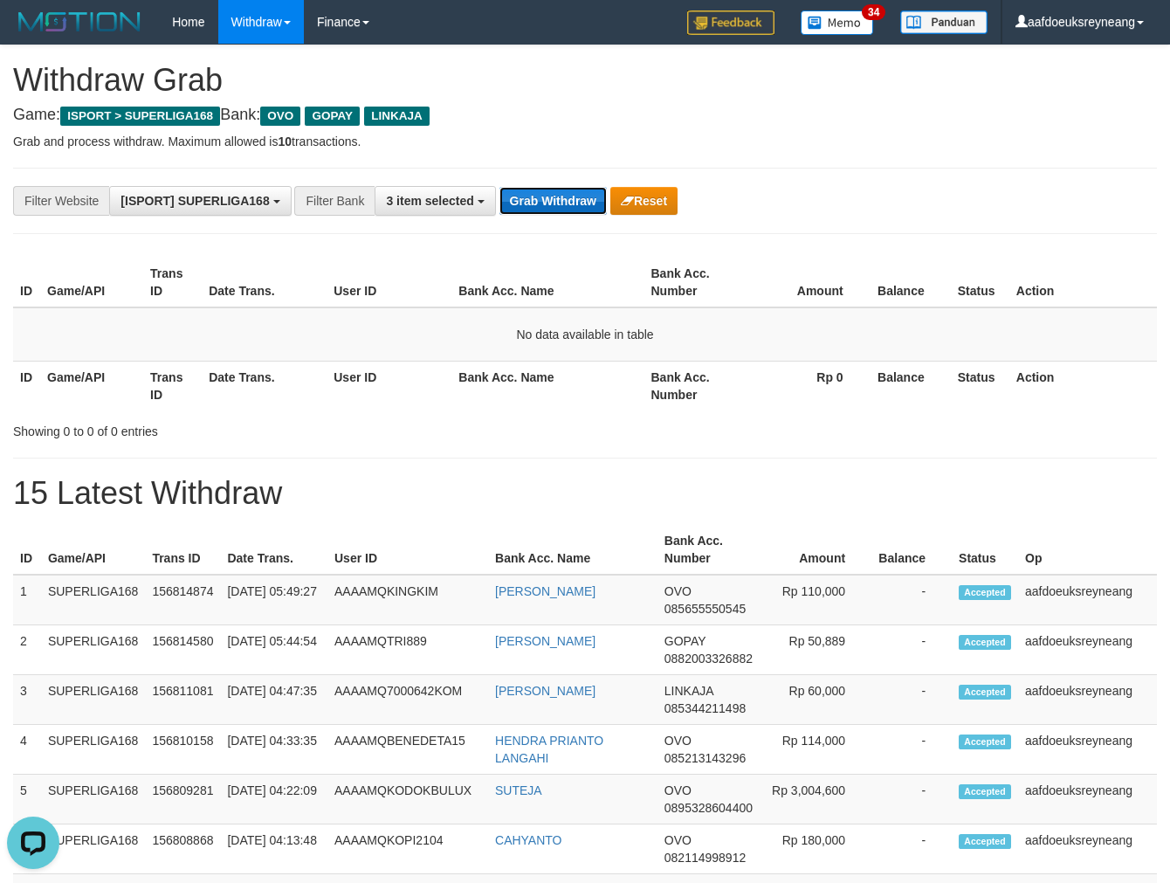
click at [581, 199] on button "Grab Withdraw" at bounding box center [553, 201] width 107 height 28
click at [556, 199] on button "Grab Withdraw" at bounding box center [553, 201] width 107 height 28
click at [555, 199] on button "Grab Withdraw" at bounding box center [553, 201] width 107 height 28
click at [553, 199] on button "Grab Withdraw" at bounding box center [553, 201] width 107 height 28
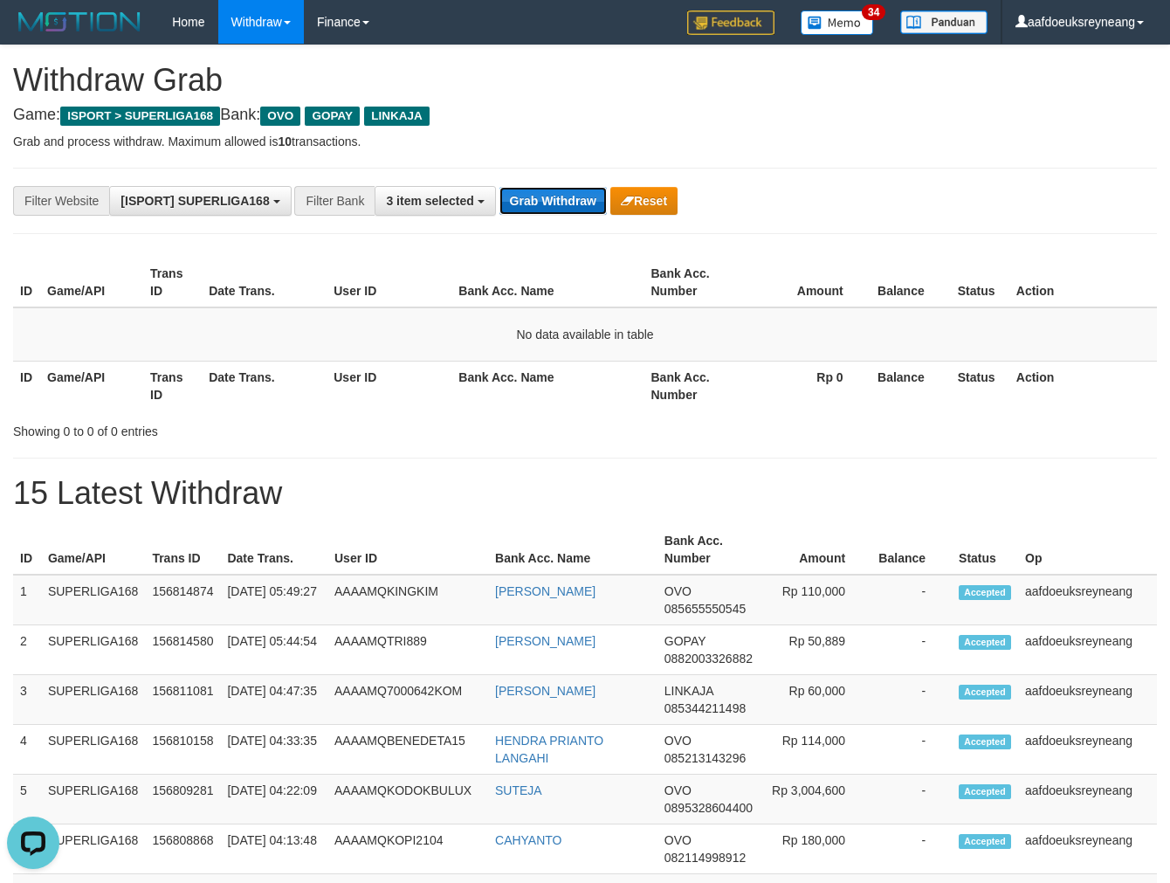
click at [552, 197] on button "Grab Withdraw" at bounding box center [553, 201] width 107 height 28
click at [549, 193] on button "Grab Withdraw" at bounding box center [553, 201] width 107 height 28
click at [549, 190] on button "Grab Withdraw" at bounding box center [553, 201] width 107 height 28
click at [549, 189] on button "Grab Withdraw" at bounding box center [553, 201] width 107 height 28
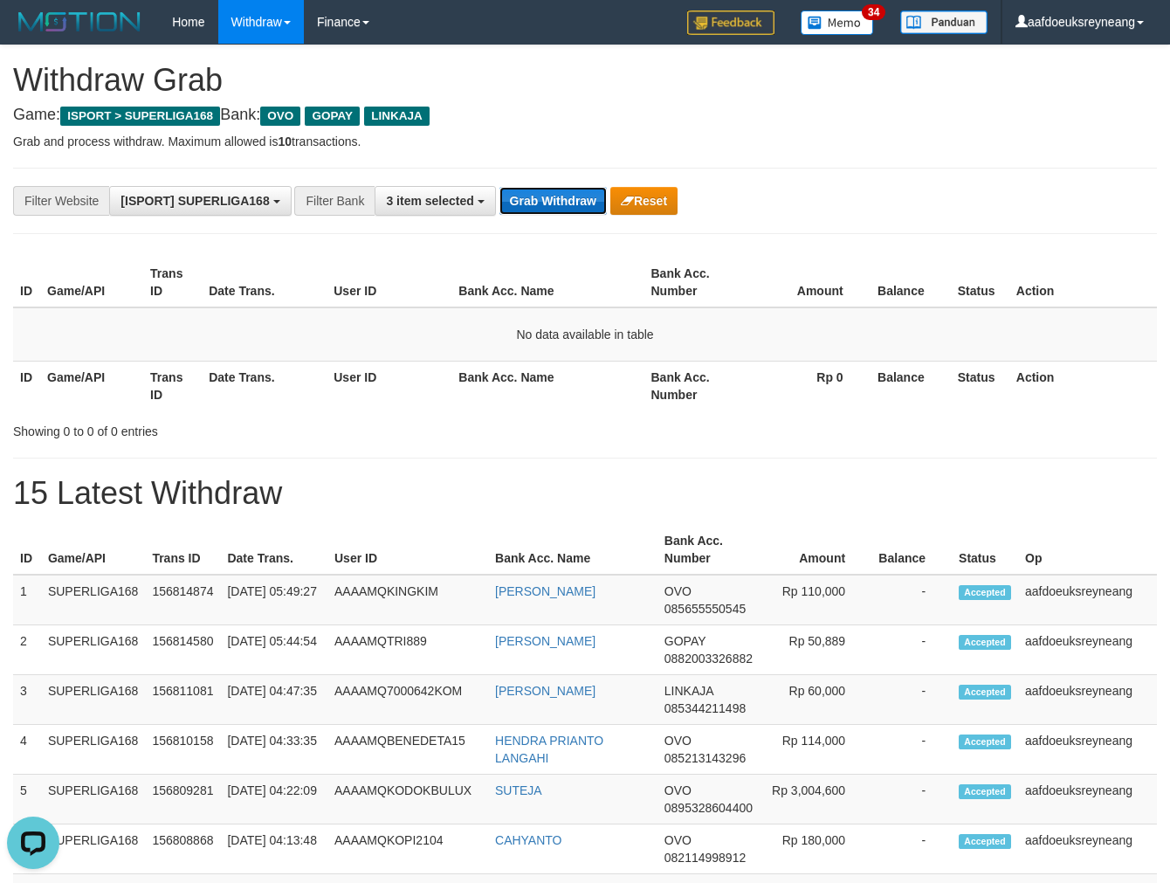
click at [549, 189] on button "Grab Withdraw" at bounding box center [553, 201] width 107 height 28
click at [560, 195] on button "Grab Withdraw" at bounding box center [553, 201] width 107 height 28
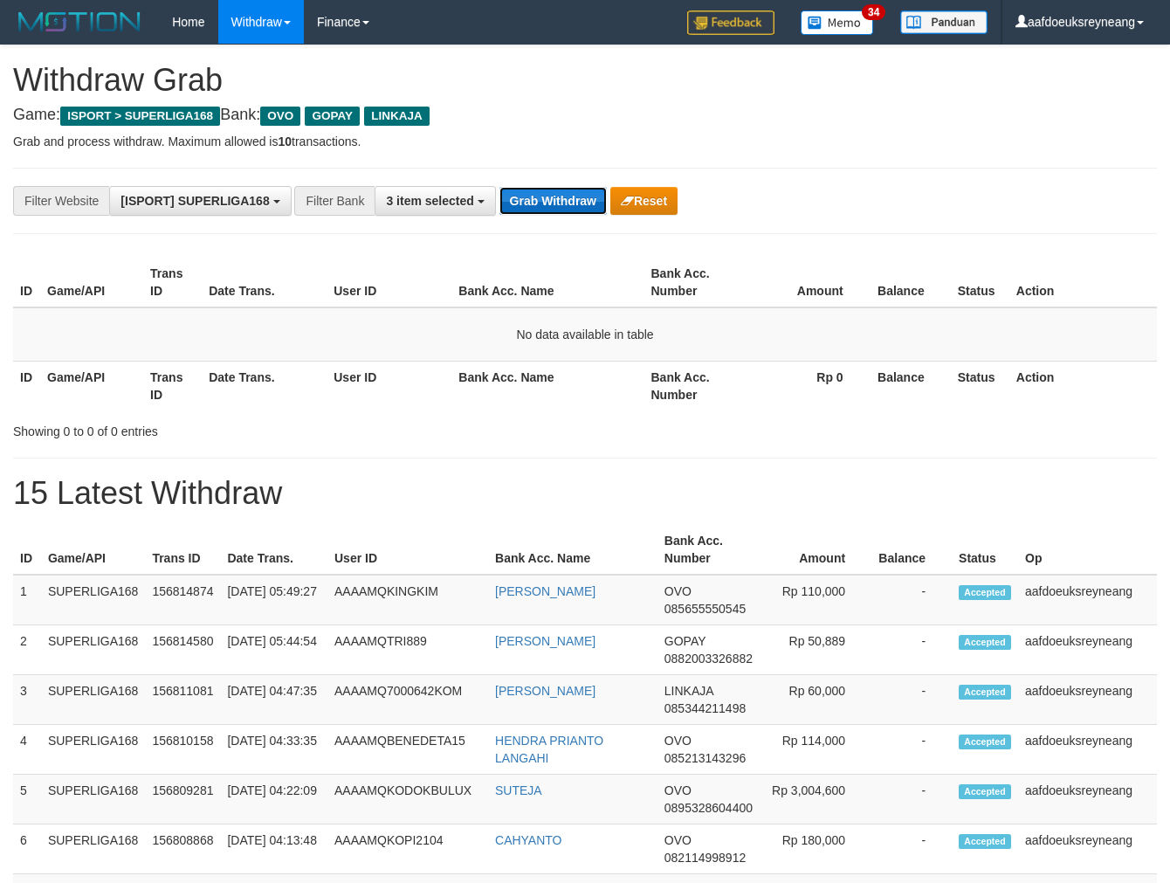
click at [560, 195] on button "Grab Withdraw" at bounding box center [553, 201] width 107 height 28
click at [534, 180] on div "**********" at bounding box center [585, 201] width 1144 height 66
click at [535, 186] on div "**********" at bounding box center [488, 201] width 976 height 30
drag, startPoint x: 556, startPoint y: 178, endPoint x: 545, endPoint y: 195, distance: 20.1
click at [556, 179] on div "**********" at bounding box center [585, 201] width 1144 height 66
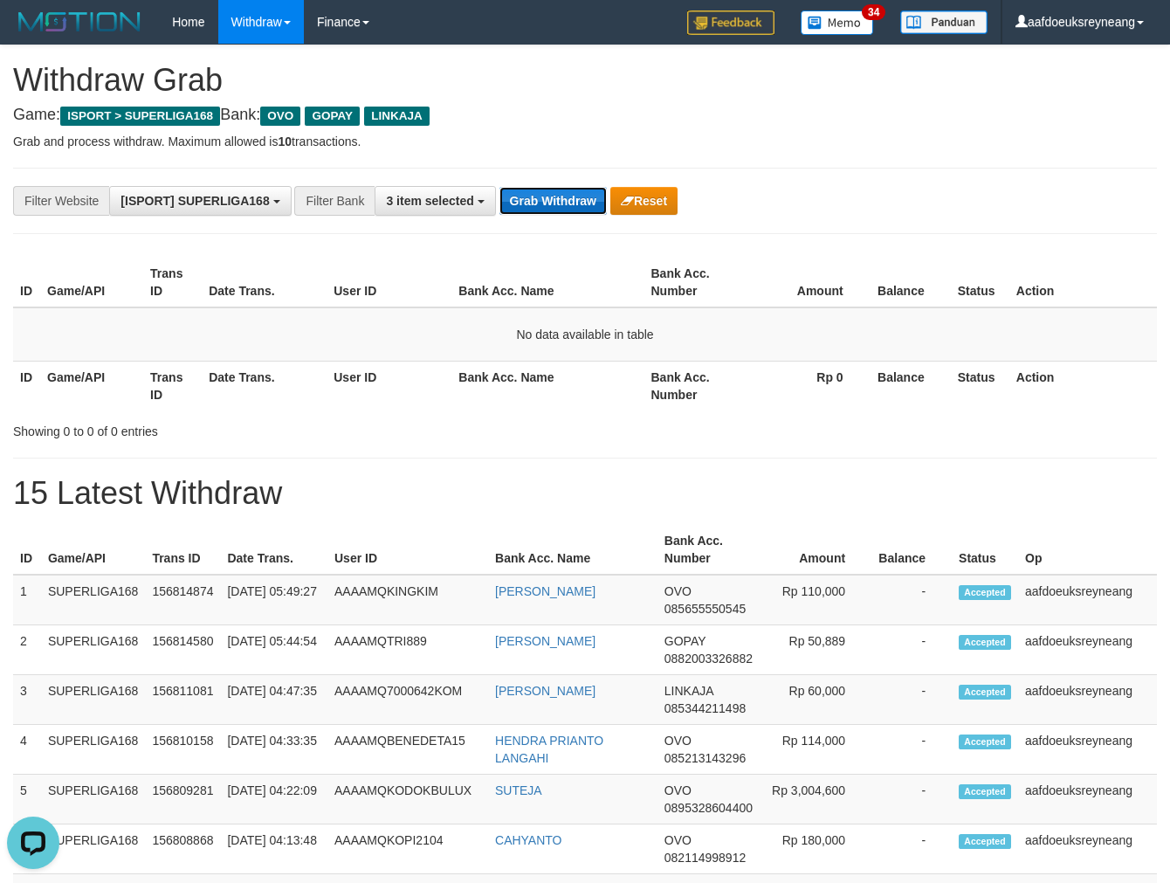
click at [545, 195] on button "Grab Withdraw" at bounding box center [553, 201] width 107 height 28
click at [544, 195] on button "Grab Withdraw" at bounding box center [553, 201] width 107 height 28
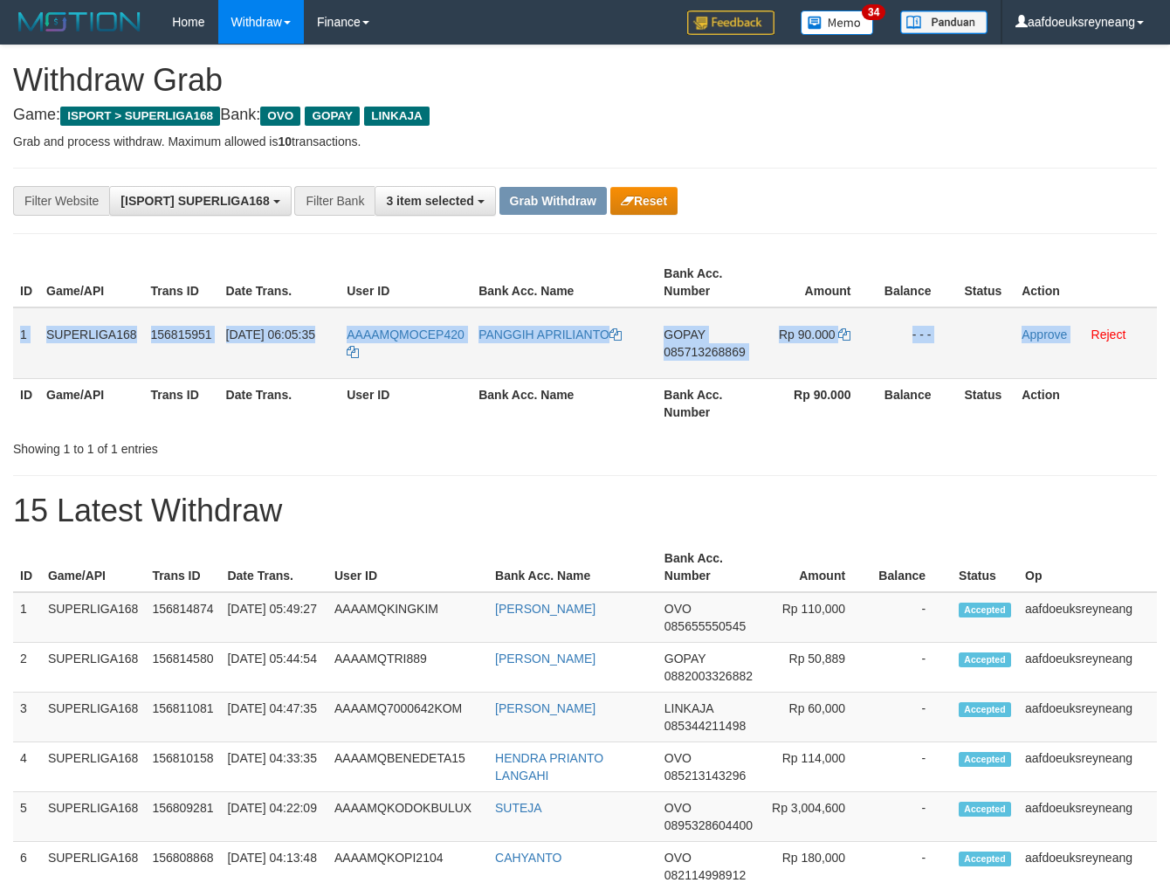
drag, startPoint x: 18, startPoint y: 352, endPoint x: 1111, endPoint y: 344, distance: 1092.7
click at [1073, 337] on tr "1 SUPERLIGA168 156815951 [DATE] 06:05:35 AAAAMQMOCEP420 PANGGIH APRILIANTO GOPA…" at bounding box center [585, 343] width 1144 height 72
copy tr "1 SUPERLIGA168 156815951 [DATE] 06:05:35 AAAAMQMOCEP420 PANGGIH APRILIANTO GOPA…"
click at [693, 347] on span "085713268869" at bounding box center [704, 352] width 81 height 14
copy tr "1 SUPERLIGA168 156815951 01/10/2025 06:05:35 AAAAMQMOCEP420 PANGGIH APRILIANTO …"
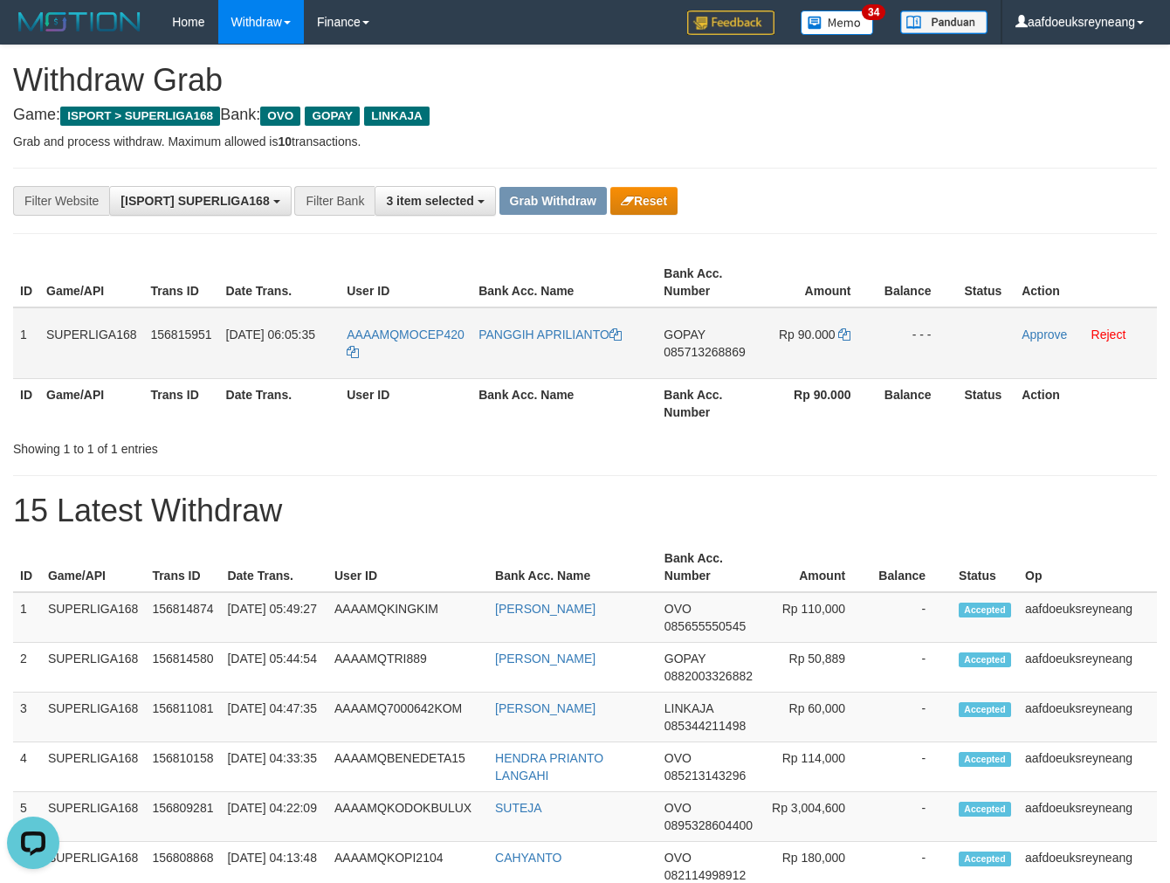
click at [692, 347] on span "085713268869" at bounding box center [704, 352] width 81 height 14
click at [673, 348] on span "085713268869" at bounding box center [704, 352] width 81 height 14
click at [845, 328] on icon at bounding box center [845, 334] width 12 height 12
copy span "MOCEP420"
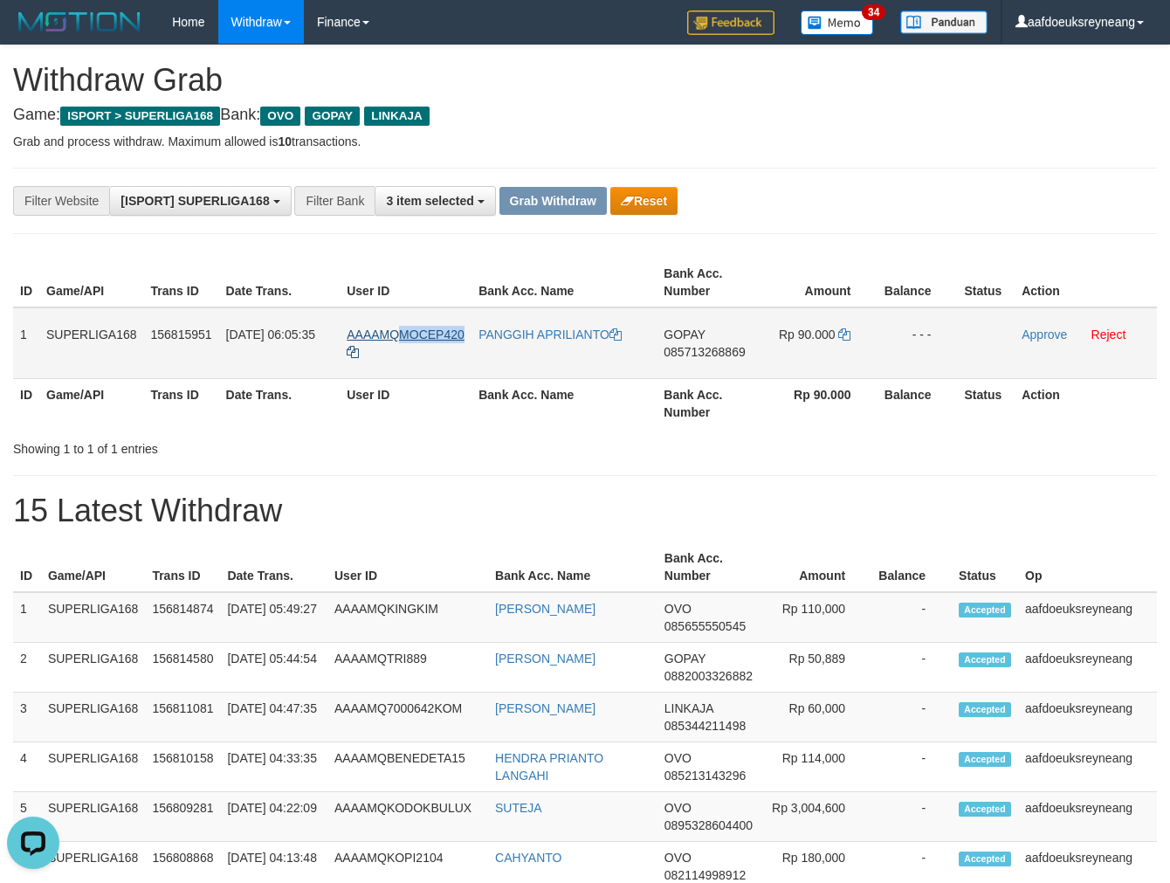
drag, startPoint x: 467, startPoint y: 328, endPoint x: 403, endPoint y: 332, distance: 64.7
click at [403, 332] on td "AAAAMQMOCEP420" at bounding box center [406, 343] width 132 height 72
click at [1036, 334] on link "Approve" at bounding box center [1044, 335] width 45 height 14
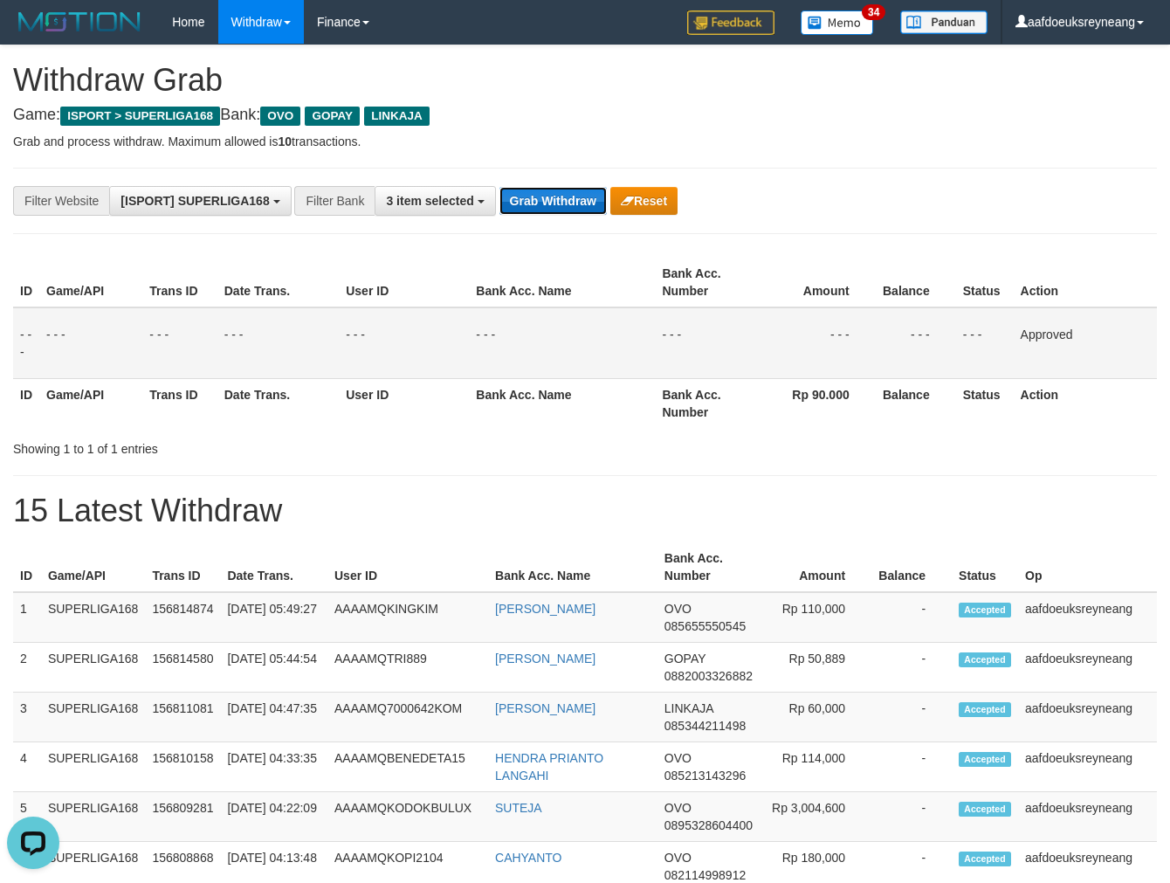
click at [577, 198] on button "Grab Withdraw" at bounding box center [553, 201] width 107 height 28
click at [577, 201] on button "Grab Withdraw" at bounding box center [553, 201] width 107 height 28
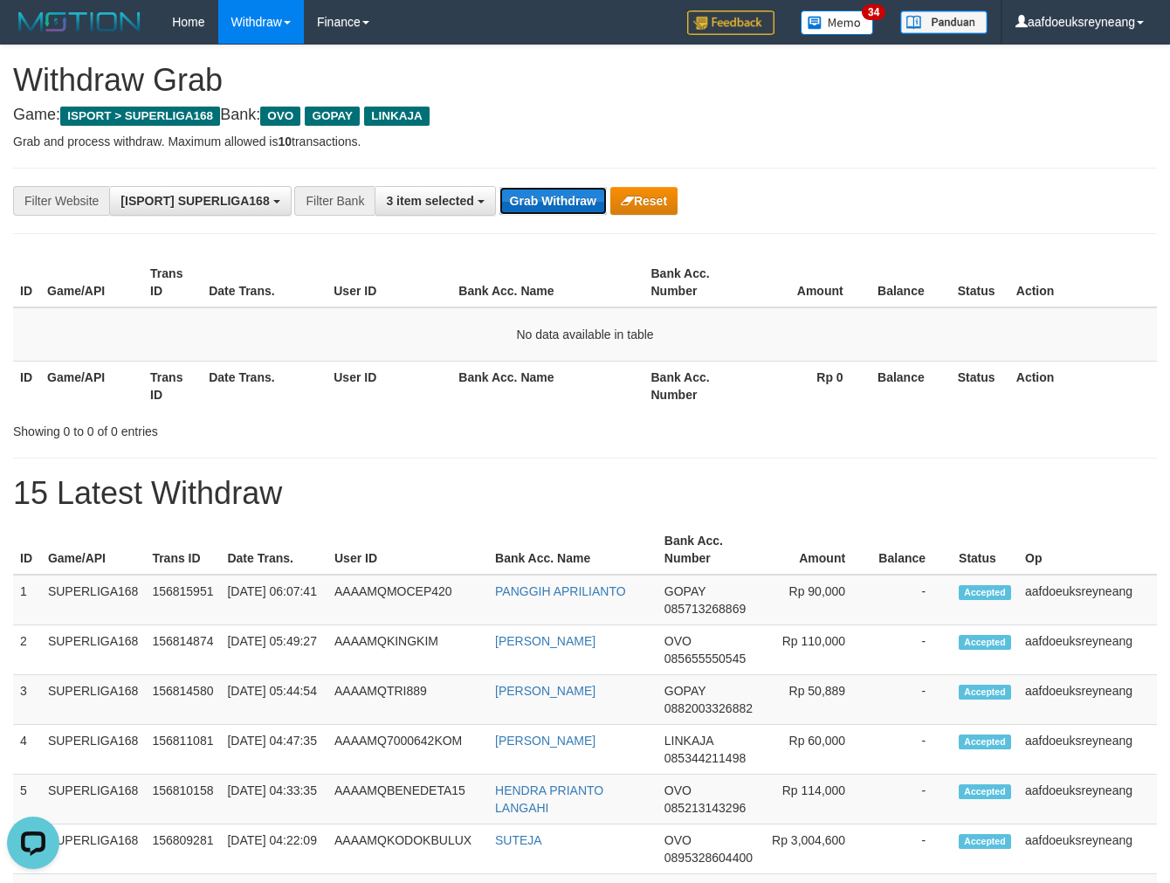
click at [564, 197] on button "Grab Withdraw" at bounding box center [553, 201] width 107 height 28
click at [577, 206] on button "Grab Withdraw" at bounding box center [553, 201] width 107 height 28
click at [500, 187] on button "Grab Withdraw" at bounding box center [553, 201] width 107 height 28
click at [576, 206] on button "Grab Withdraw" at bounding box center [553, 201] width 107 height 28
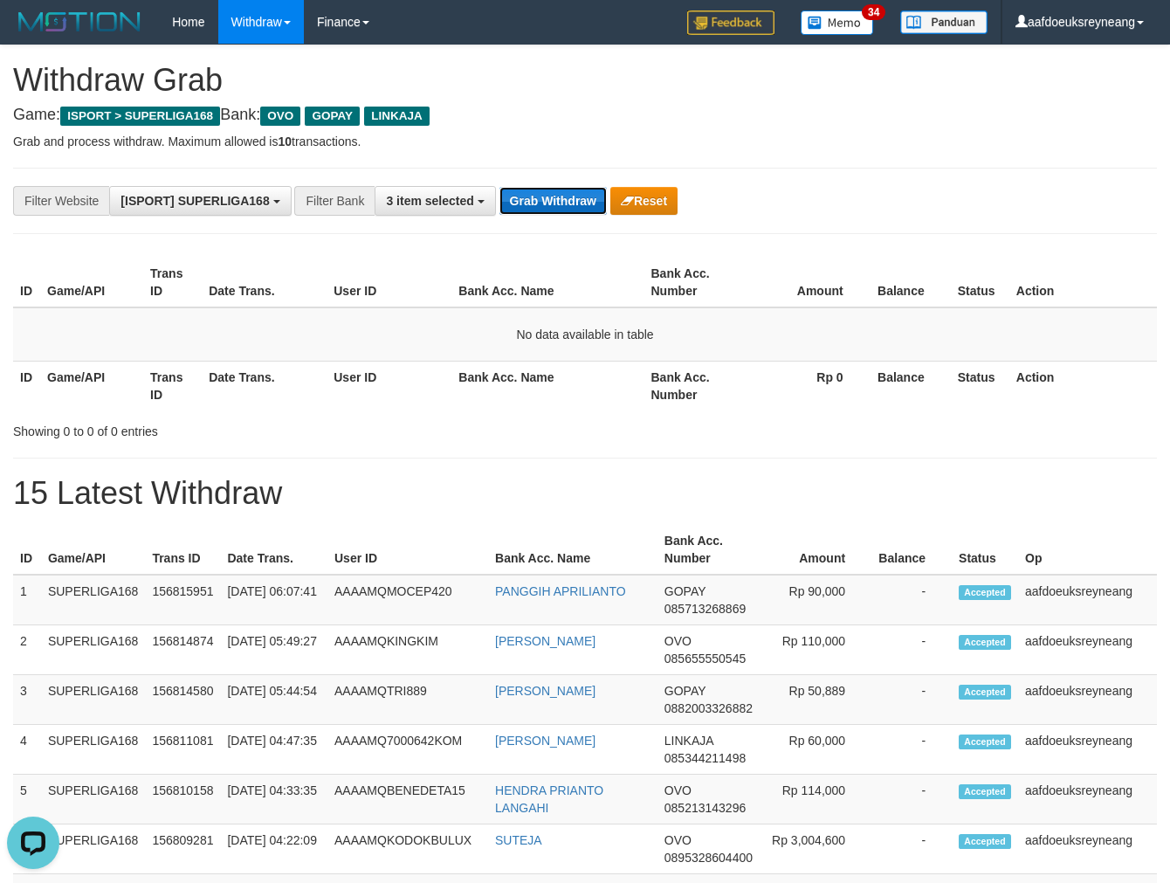
click at [500, 187] on button "Grab Withdraw" at bounding box center [553, 201] width 107 height 28
click at [576, 206] on button "Grab Withdraw" at bounding box center [553, 201] width 107 height 28
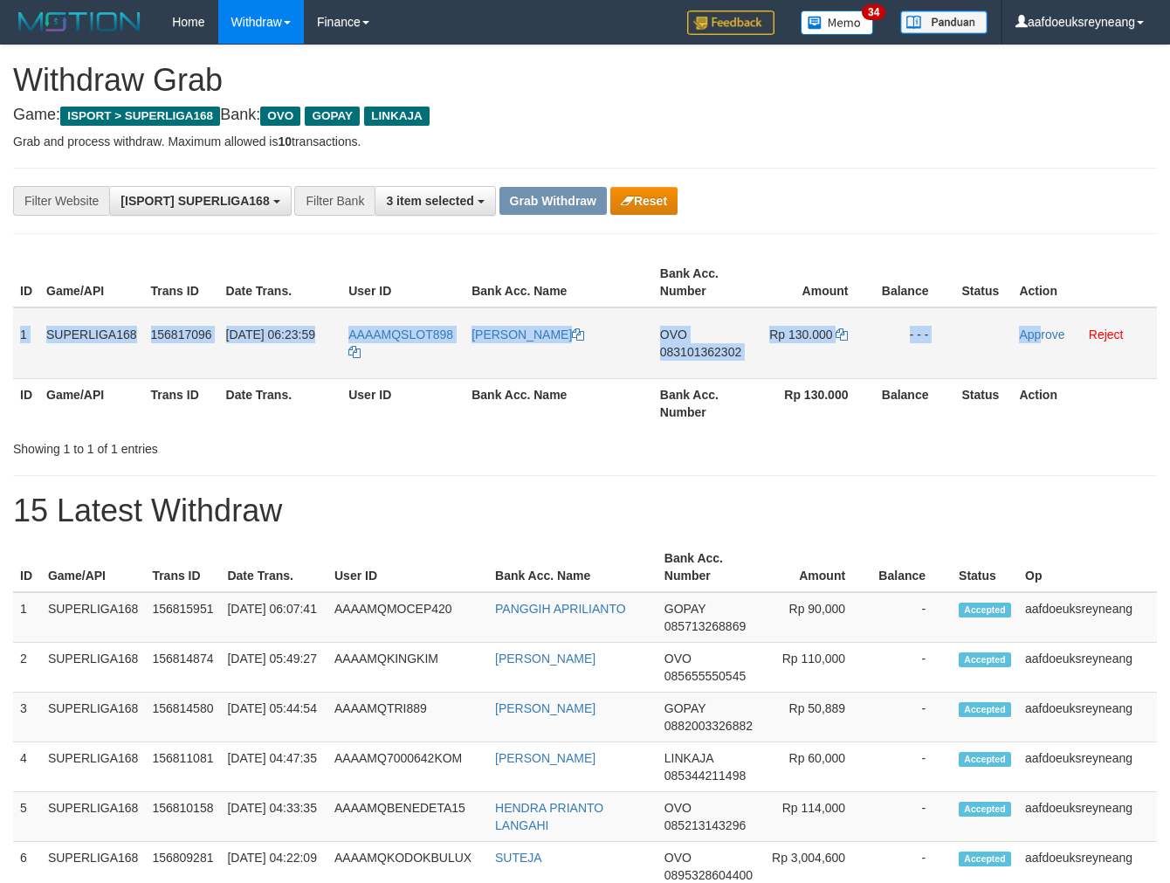
drag, startPoint x: 18, startPoint y: 365, endPoint x: 1128, endPoint y: 347, distance: 1109.4
click at [1043, 336] on tr "1 SUPERLIGA168 156817096 [DATE] 06:23:59 AAAAMQSLOT898 [PERSON_NAME] OVO 083101…" at bounding box center [585, 343] width 1144 height 72
copy tr "1 SUPERLIGA168 156817096 [DATE] 06:23:59 AAAAMQSLOT898 [PERSON_NAME] OVO 083101…"
click at [702, 345] on span "083101362302" at bounding box center [700, 352] width 81 height 14
copy tr "1 SUPERLIGA168 156817096 [DATE] 06:23:59 AAAAMQSLOT898 [PERSON_NAME] OVO 083101…"
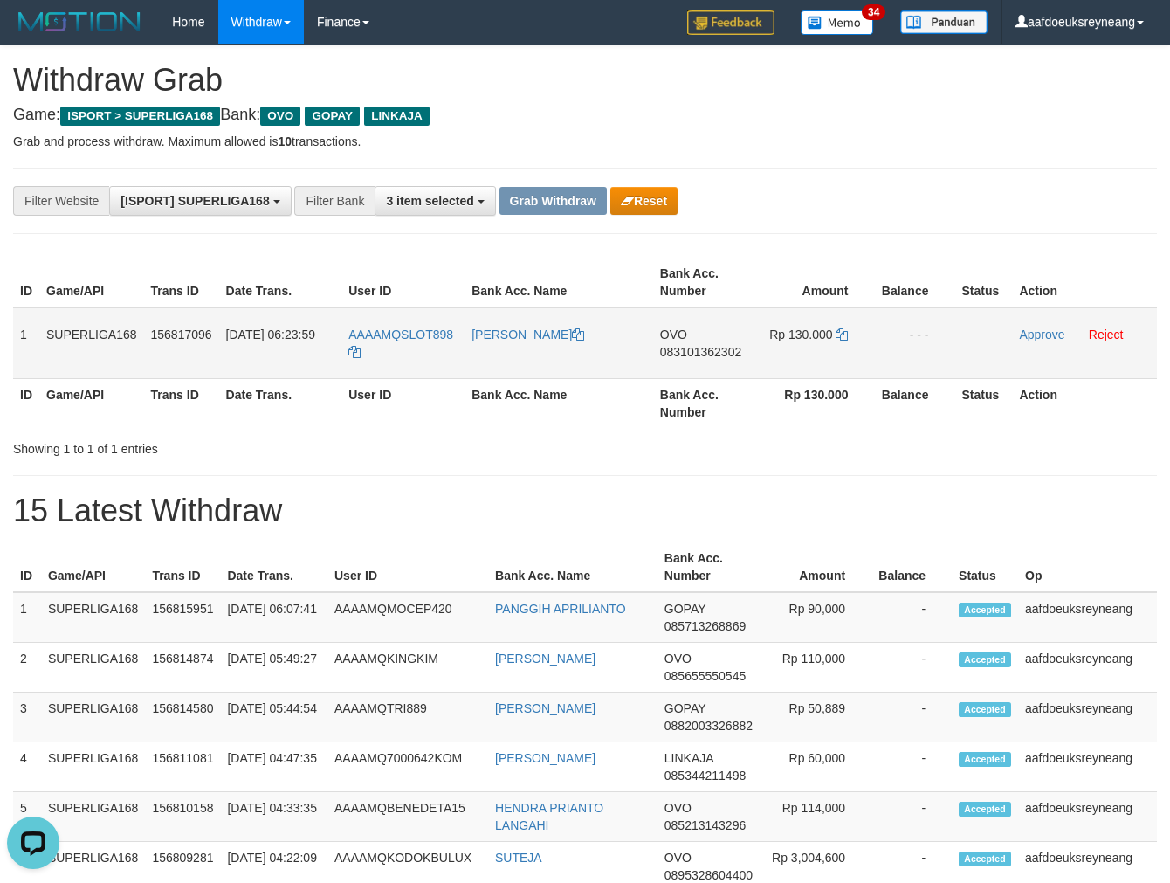
click at [702, 345] on span "083101362302" at bounding box center [700, 352] width 81 height 14
click at [716, 347] on span "083101362302" at bounding box center [700, 352] width 81 height 14
click at [840, 334] on icon at bounding box center [842, 334] width 12 height 12
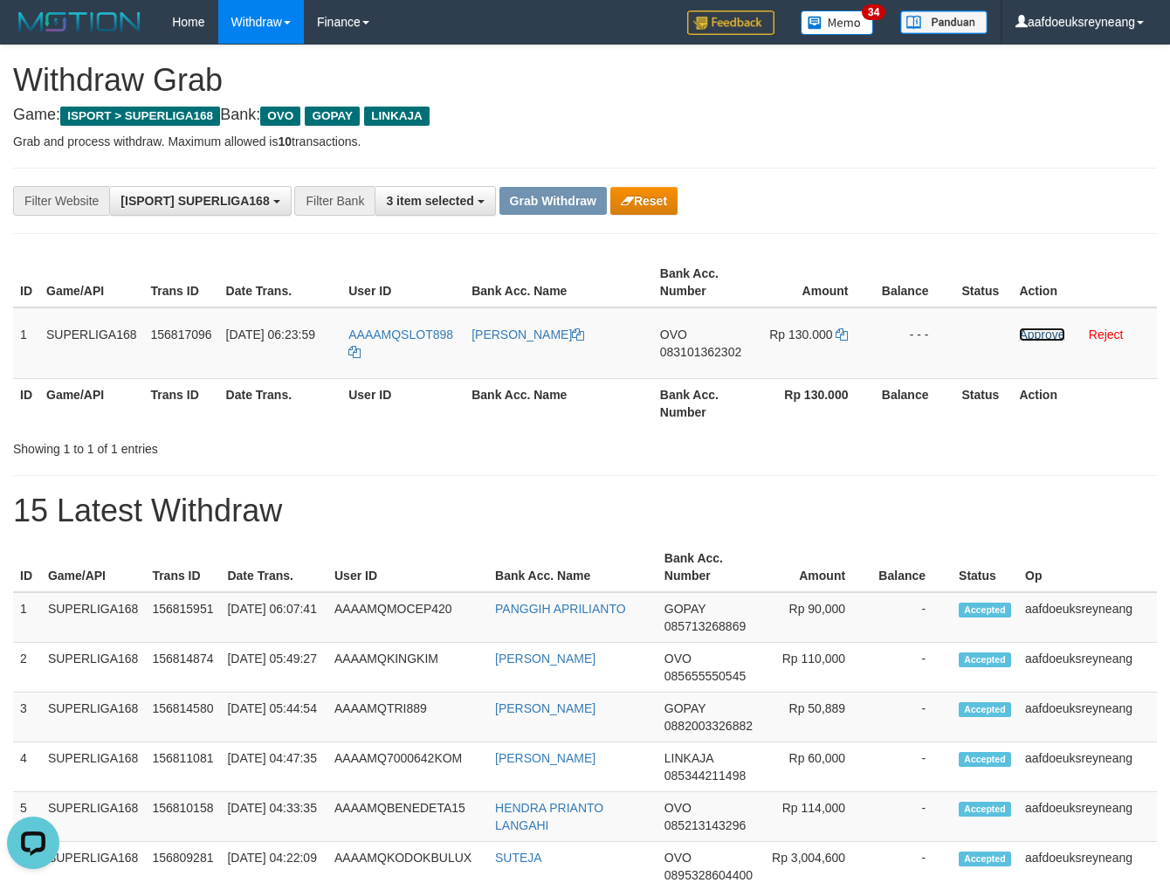
drag, startPoint x: 1033, startPoint y: 335, endPoint x: 695, endPoint y: 189, distance: 368.2
click at [1033, 335] on link "Approve" at bounding box center [1041, 335] width 45 height 14
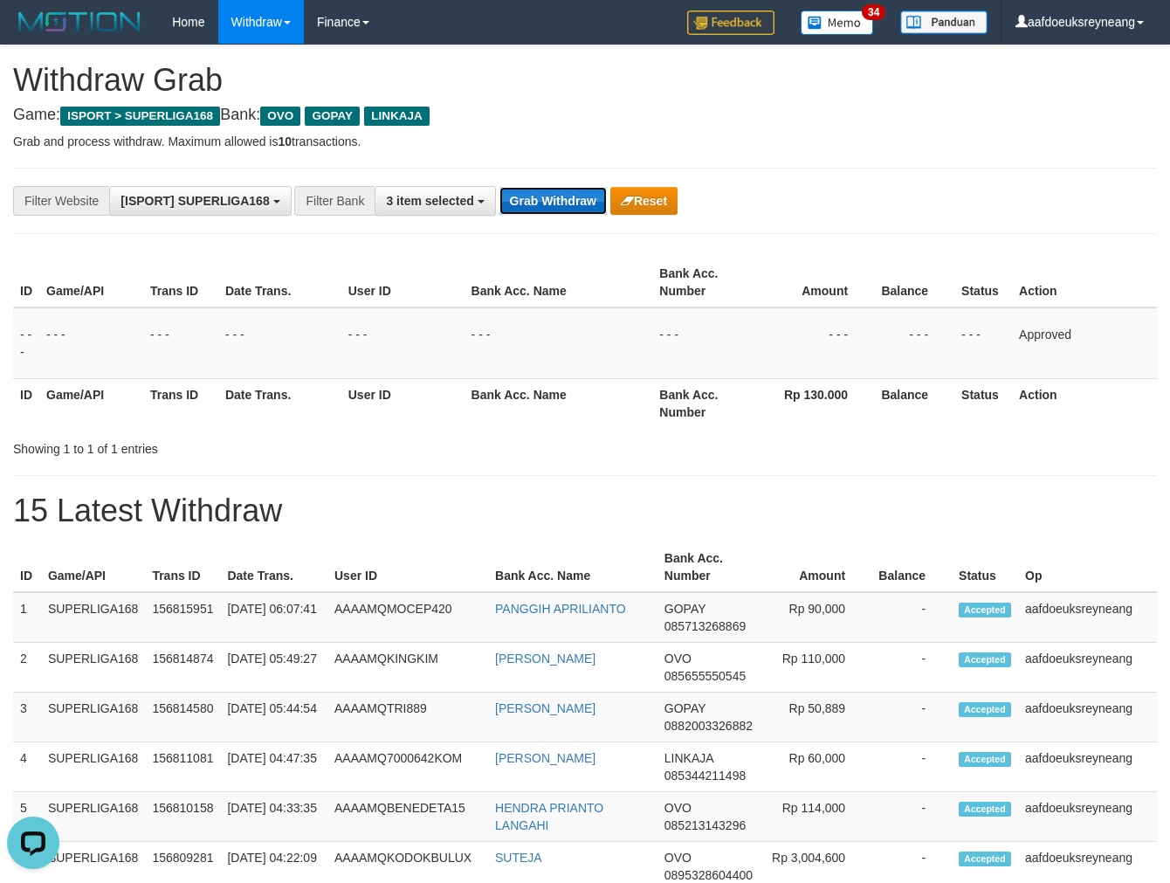
click at [571, 201] on button "Grab Withdraw" at bounding box center [553, 201] width 107 height 28
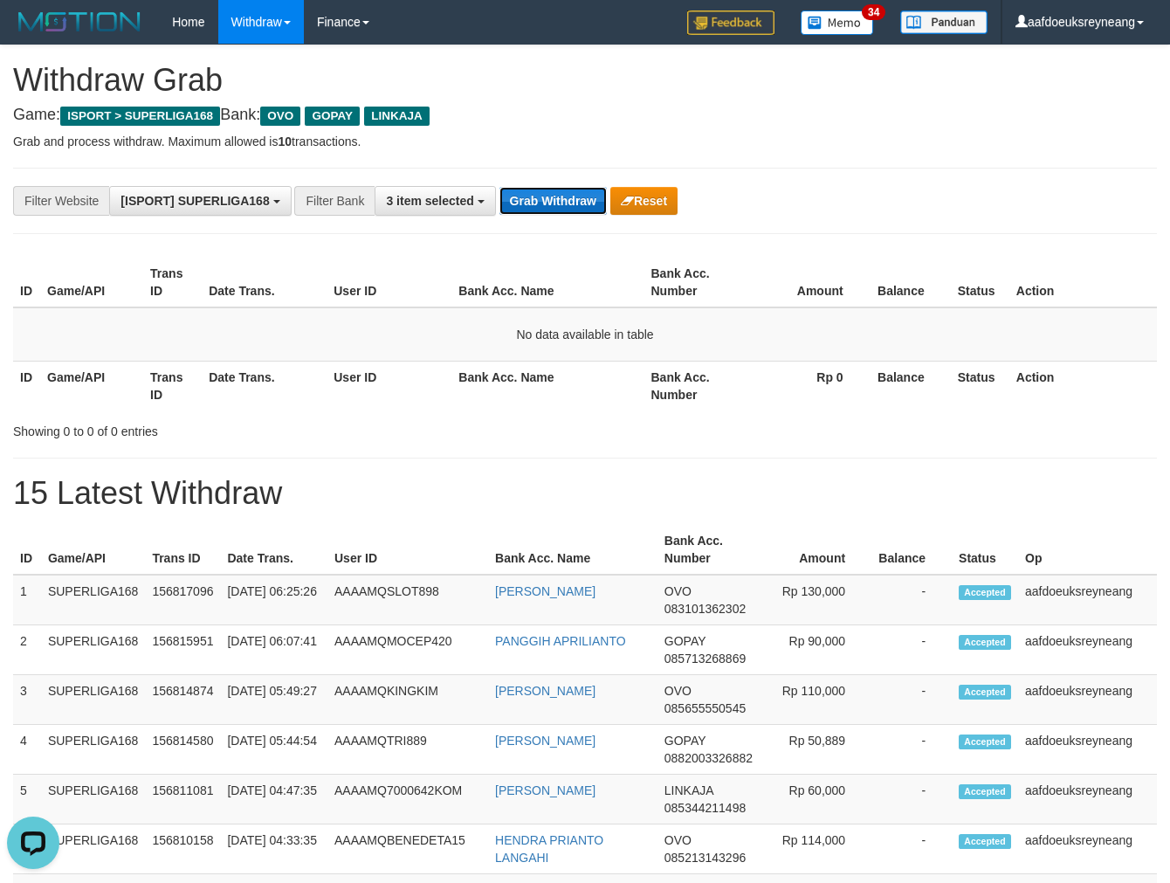
click at [528, 198] on button "Grab Withdraw" at bounding box center [553, 201] width 107 height 28
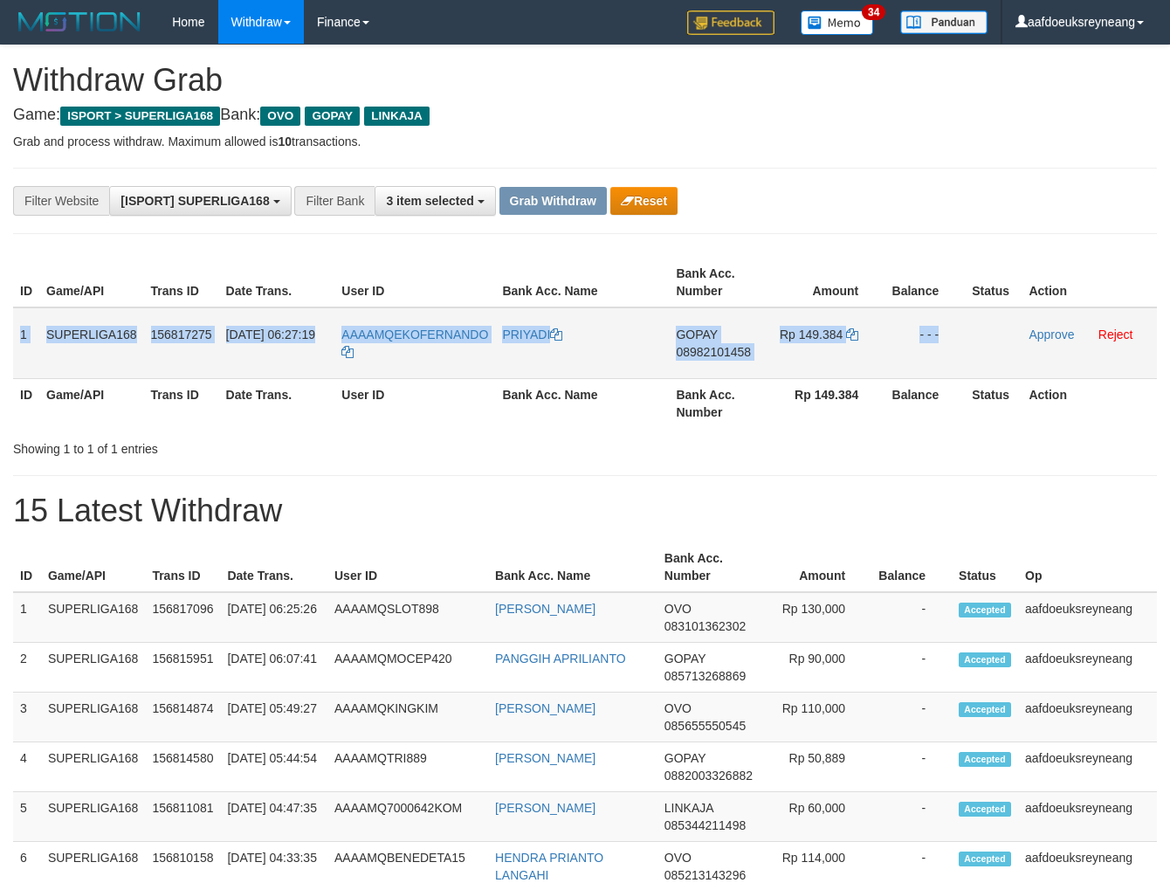
drag, startPoint x: 37, startPoint y: 339, endPoint x: 1003, endPoint y: 345, distance: 966.0
click at [1003, 343] on tr "1 SUPERLIGA168 156817275 01/10/2025 06:27:19 AAAAMQEKOFERNANDO PRIYADI GOPAY 08…" at bounding box center [585, 343] width 1144 height 72
copy tr "1 SUPERLIGA168 156817275 01/10/2025 06:27:19 AAAAMQEKOFERNANDO PRIYADI GOPAY 08…"
click at [707, 350] on span "08982101458" at bounding box center [713, 352] width 75 height 14
copy tr "1 SUPERLIGA168 156817275 01/10/2025 06:27:19 AAAAMQEKOFERNANDO PRIYADI GOPAY 08…"
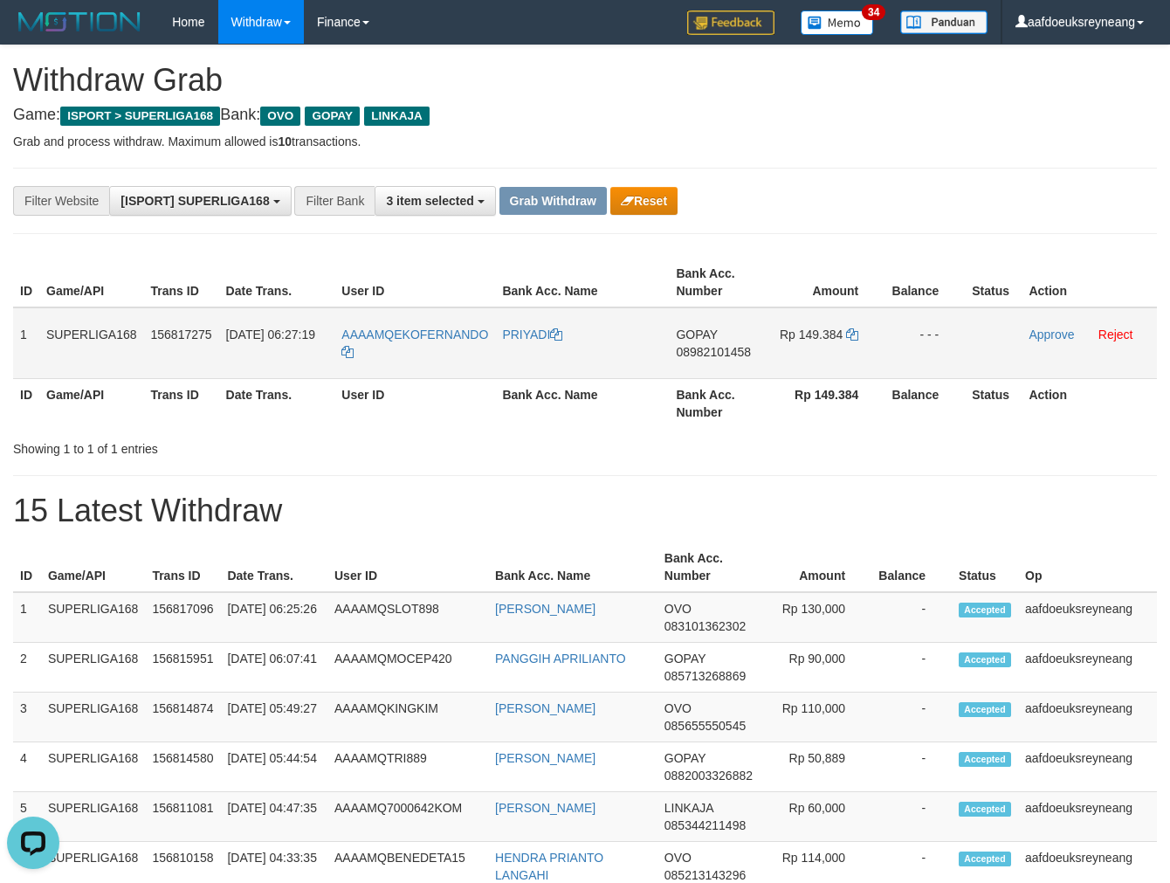
click at [707, 350] on span "08982101458" at bounding box center [713, 352] width 75 height 14
click at [852, 332] on icon at bounding box center [852, 334] width 12 height 12
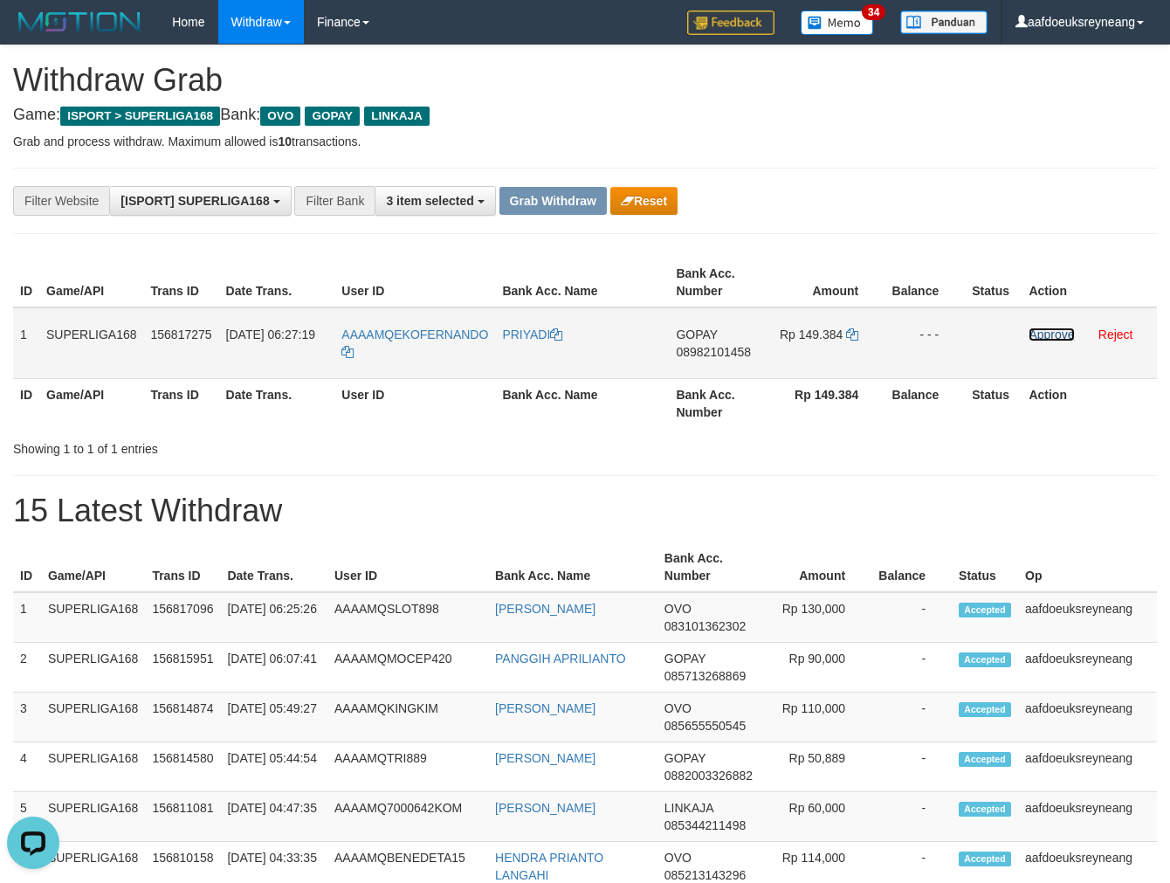
click at [1046, 335] on link "Approve" at bounding box center [1051, 335] width 45 height 14
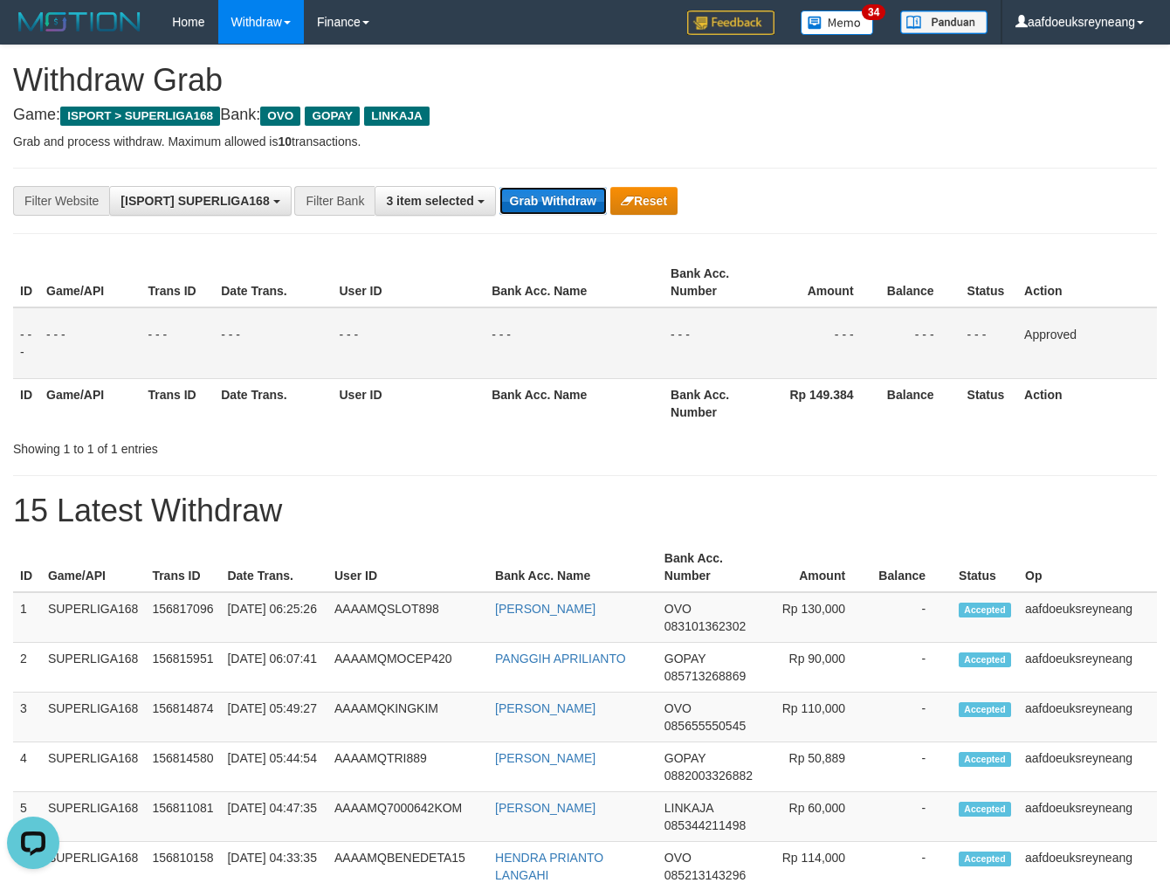
drag, startPoint x: 575, startPoint y: 212, endPoint x: 576, endPoint y: 195, distance: 17.6
click at [575, 211] on button "Grab Withdraw" at bounding box center [553, 201] width 107 height 28
click at [576, 195] on button "Grab Withdraw" at bounding box center [553, 201] width 107 height 28
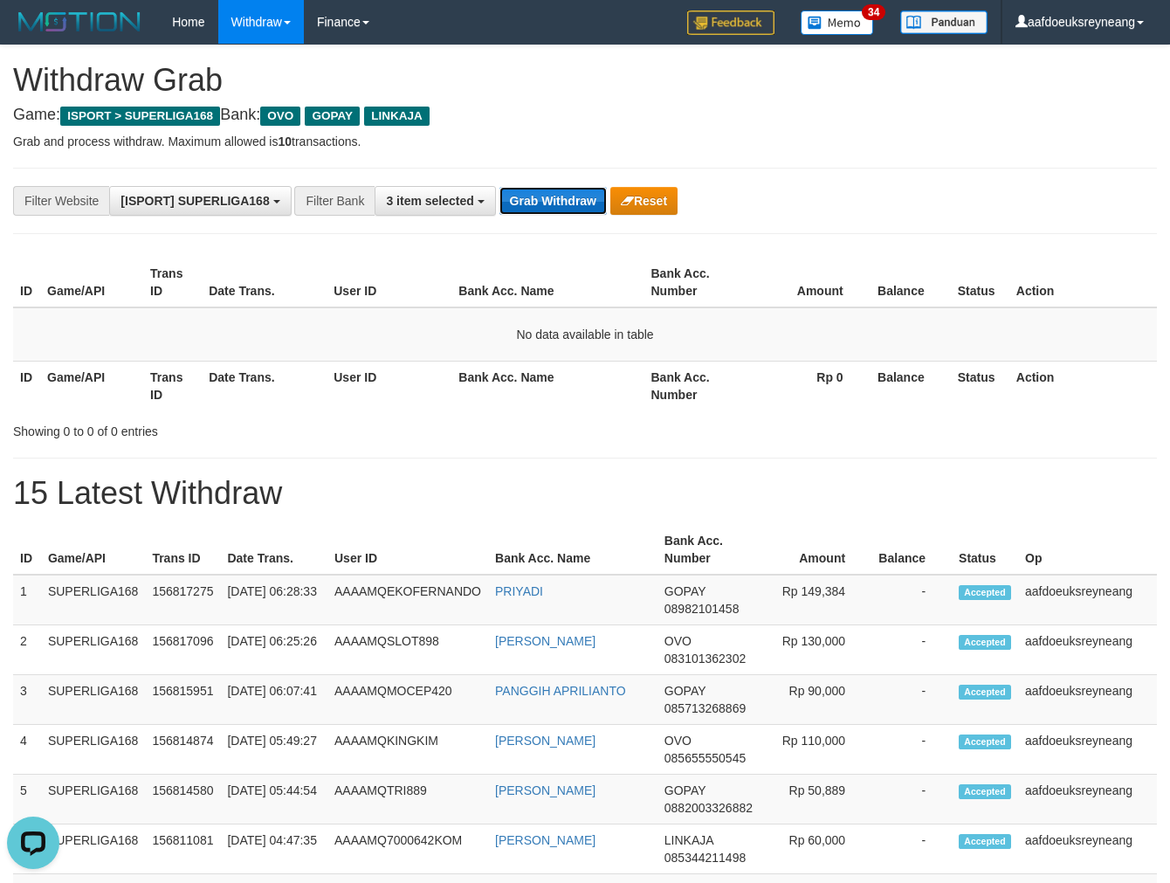
click at [557, 210] on button "Grab Withdraw" at bounding box center [553, 201] width 107 height 28
click at [555, 204] on button "Grab Withdraw" at bounding box center [553, 201] width 107 height 28
click at [500, 187] on button "Grab Withdraw" at bounding box center [553, 201] width 107 height 28
click at [555, 204] on button "Grab Withdraw" at bounding box center [553, 201] width 107 height 28
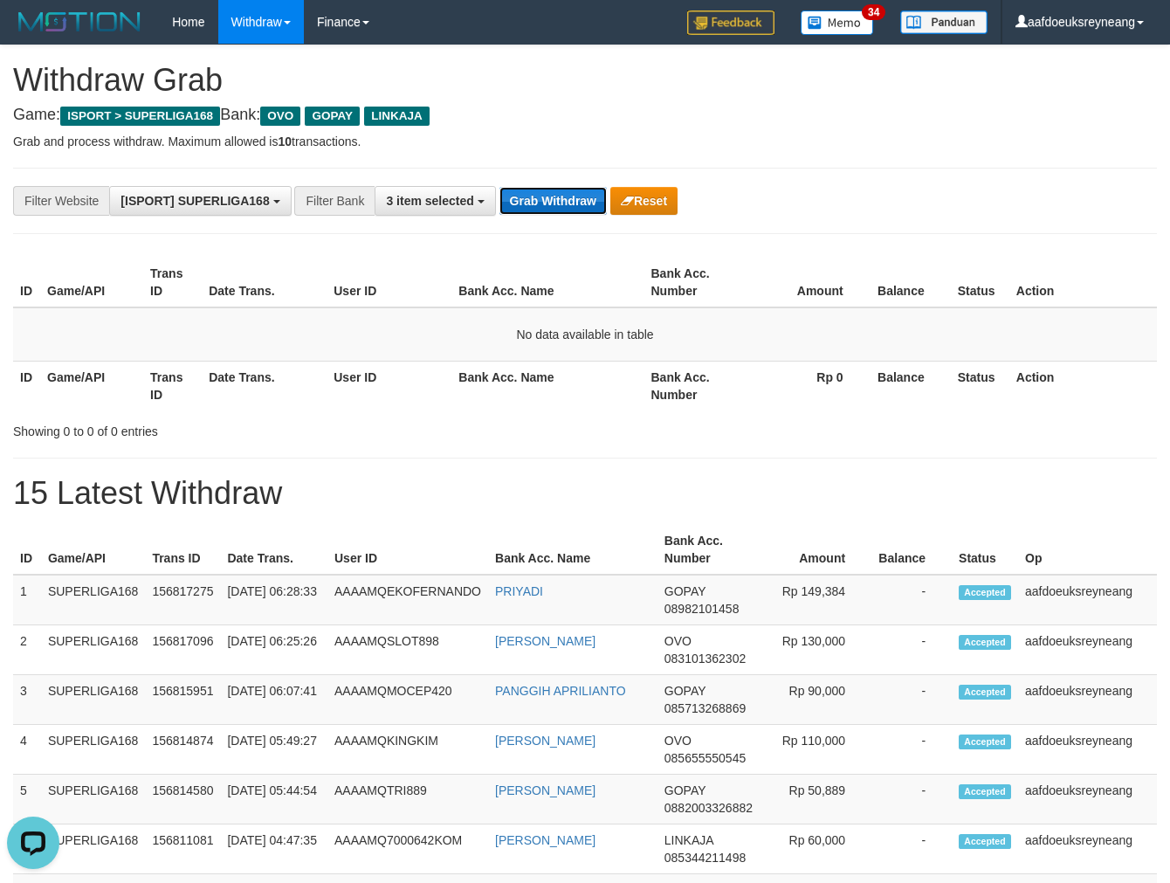
click at [500, 187] on button "Grab Withdraw" at bounding box center [553, 201] width 107 height 28
click at [555, 204] on button "Grab Withdraw" at bounding box center [553, 201] width 107 height 28
click at [554, 204] on button "Grab Withdraw" at bounding box center [553, 201] width 107 height 28
click at [553, 204] on button "Grab Withdraw" at bounding box center [553, 201] width 107 height 28
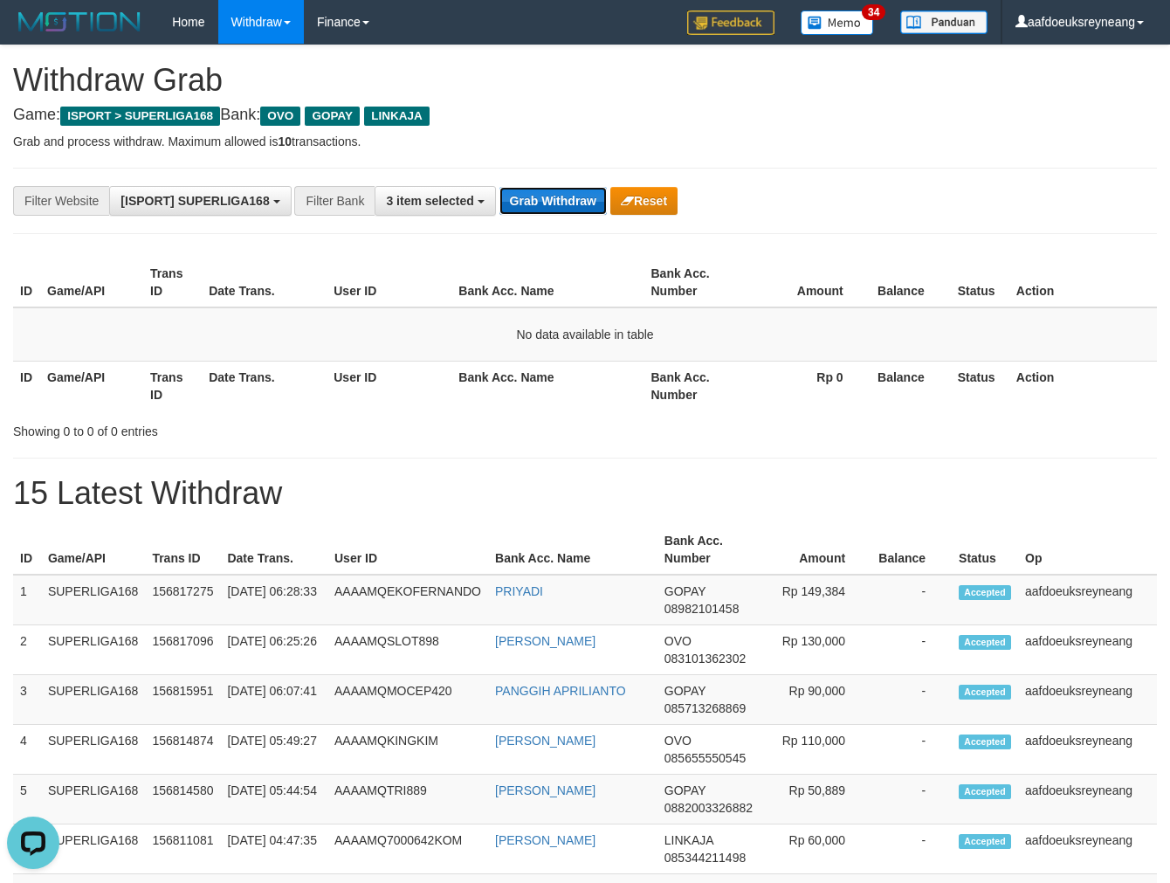
click at [553, 204] on button "Grab Withdraw" at bounding box center [553, 201] width 107 height 28
click at [547, 193] on button "Grab Withdraw" at bounding box center [553, 201] width 107 height 28
click at [547, 194] on button "Grab Withdraw" at bounding box center [553, 201] width 107 height 28
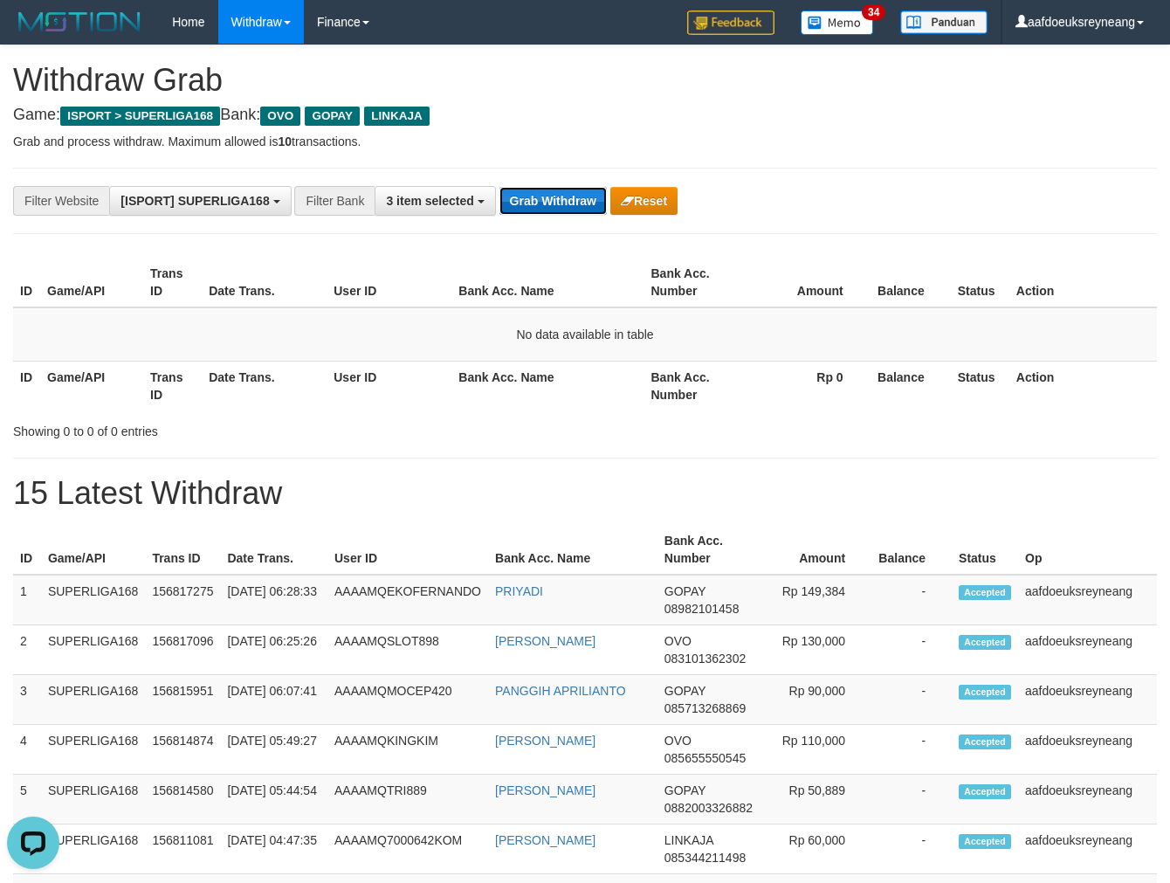
drag, startPoint x: 547, startPoint y: 194, endPoint x: 1176, endPoint y: 255, distance: 631.8
click at [547, 195] on button "Grab Withdraw" at bounding box center [553, 201] width 107 height 28
drag, startPoint x: 518, startPoint y: 360, endPoint x: 560, endPoint y: 352, distance: 42.7
click at [518, 361] on th "Bank Acc. Name" at bounding box center [548, 386] width 192 height 50
click at [538, 197] on button "Grab Withdraw" at bounding box center [553, 201] width 107 height 28
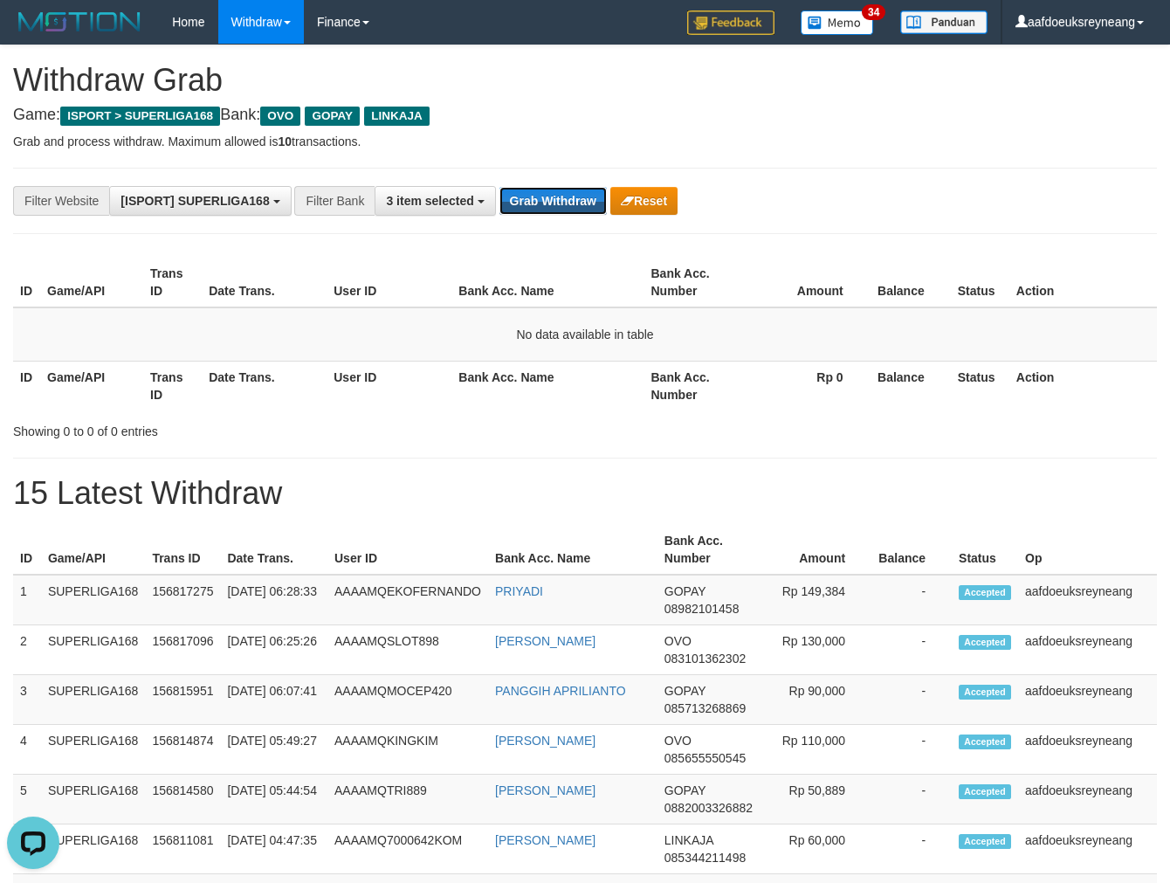
drag, startPoint x: 538, startPoint y: 197, endPoint x: 493, endPoint y: 302, distance: 115.0
click at [538, 198] on button "Grab Withdraw" at bounding box center [553, 201] width 107 height 28
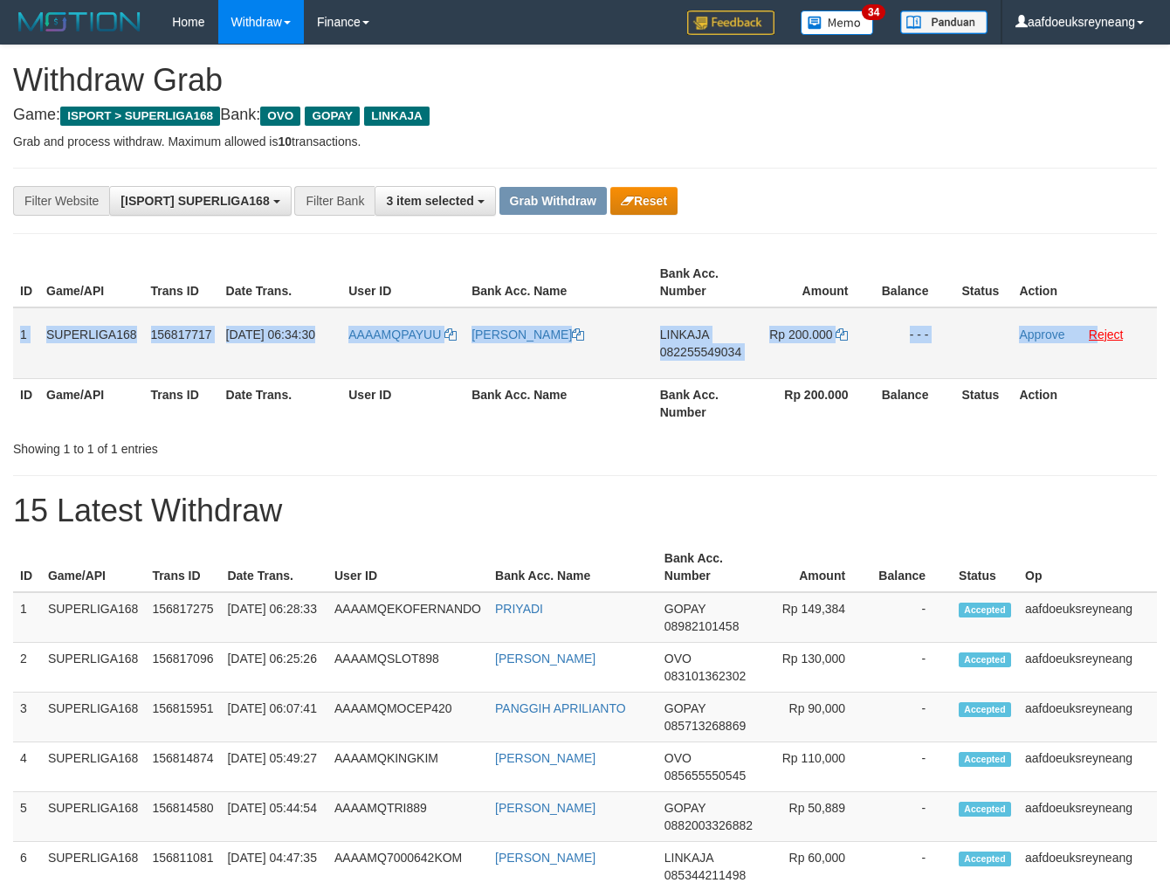
click at [1097, 328] on tr "1 SUPERLIGA168 156817717 [DATE] 06:34:30 AAAAMQPAYUU [PERSON_NAME] LINKAJA 0822…" at bounding box center [585, 343] width 1144 height 72
click at [699, 345] on span "082255549034" at bounding box center [700, 352] width 81 height 14
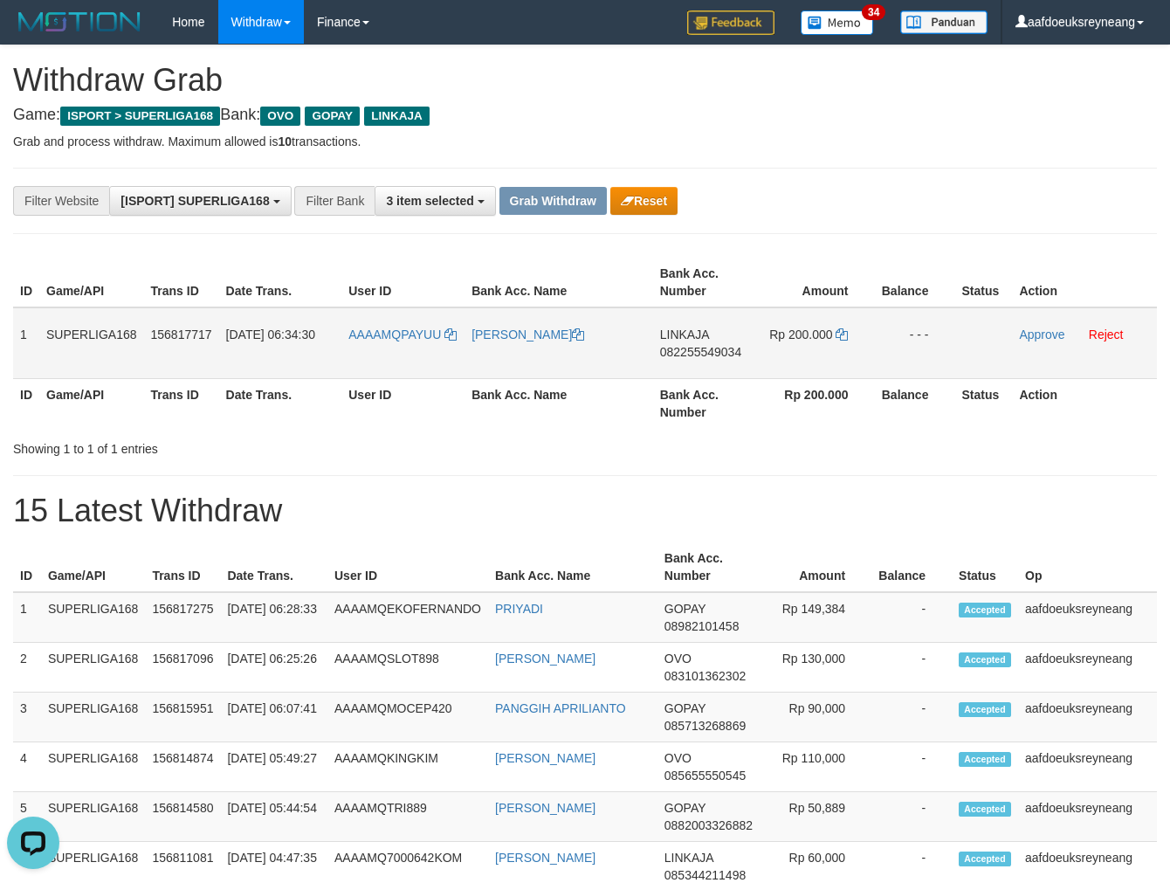
click at [699, 345] on span "082255549034" at bounding box center [700, 352] width 81 height 14
click at [705, 355] on span "082255549034" at bounding box center [700, 352] width 81 height 14
click at [705, 354] on span "082255549034" at bounding box center [700, 352] width 81 height 14
click at [839, 334] on icon at bounding box center [842, 334] width 12 height 12
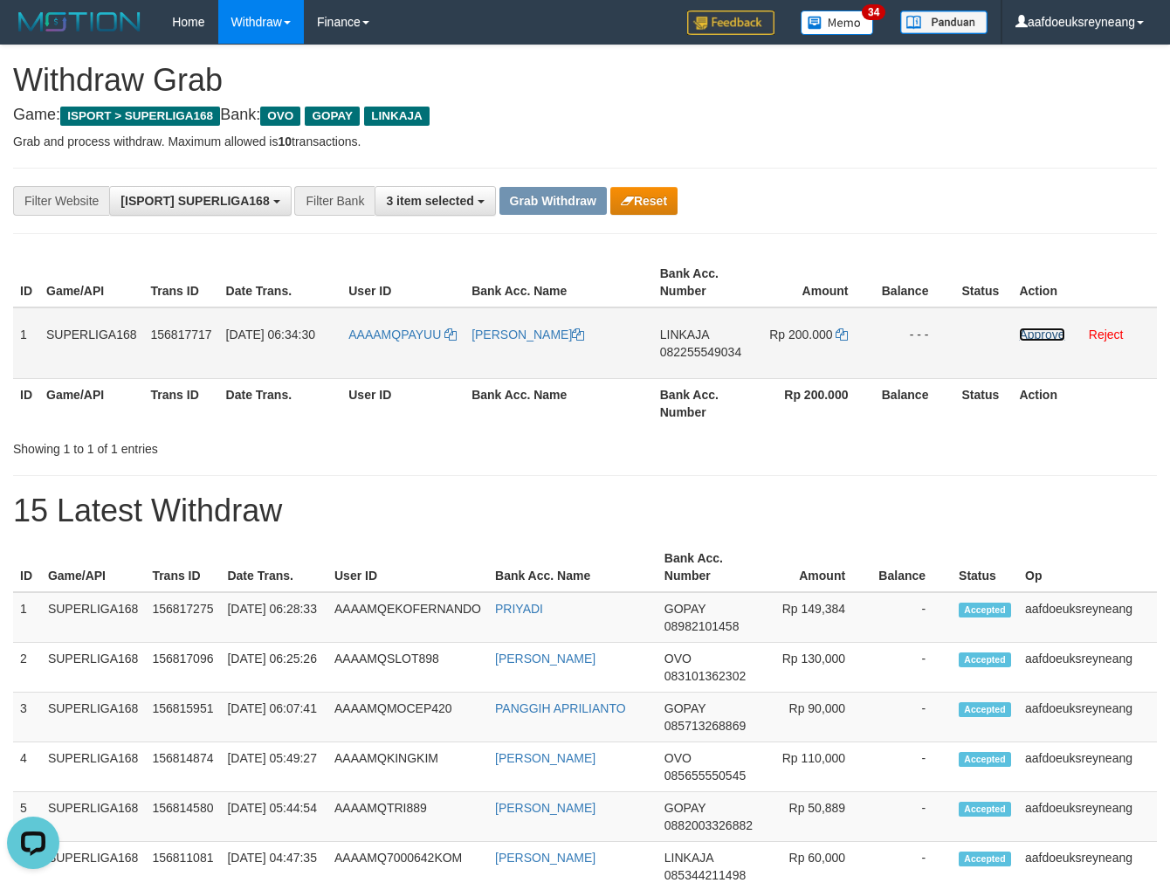
click at [1032, 335] on link "Approve" at bounding box center [1041, 335] width 45 height 14
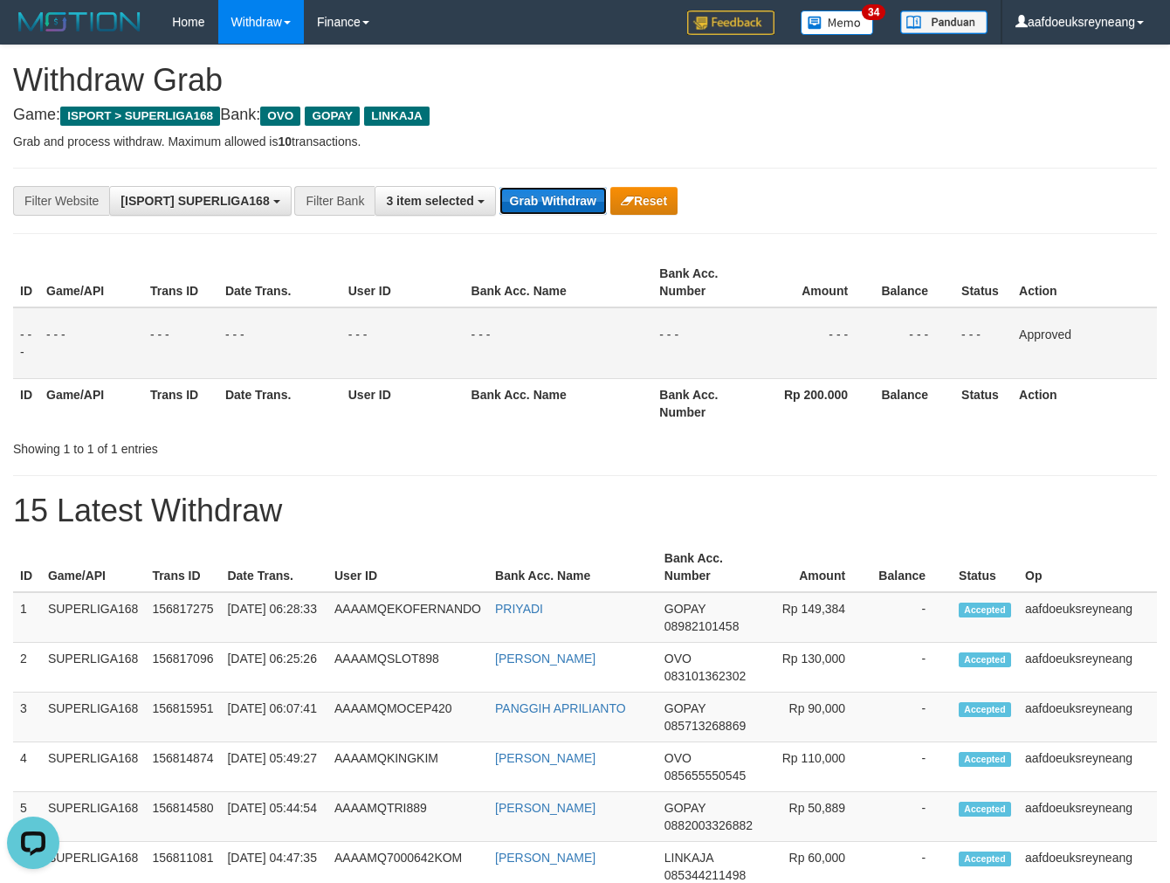
click at [565, 197] on button "Grab Withdraw" at bounding box center [553, 201] width 107 height 28
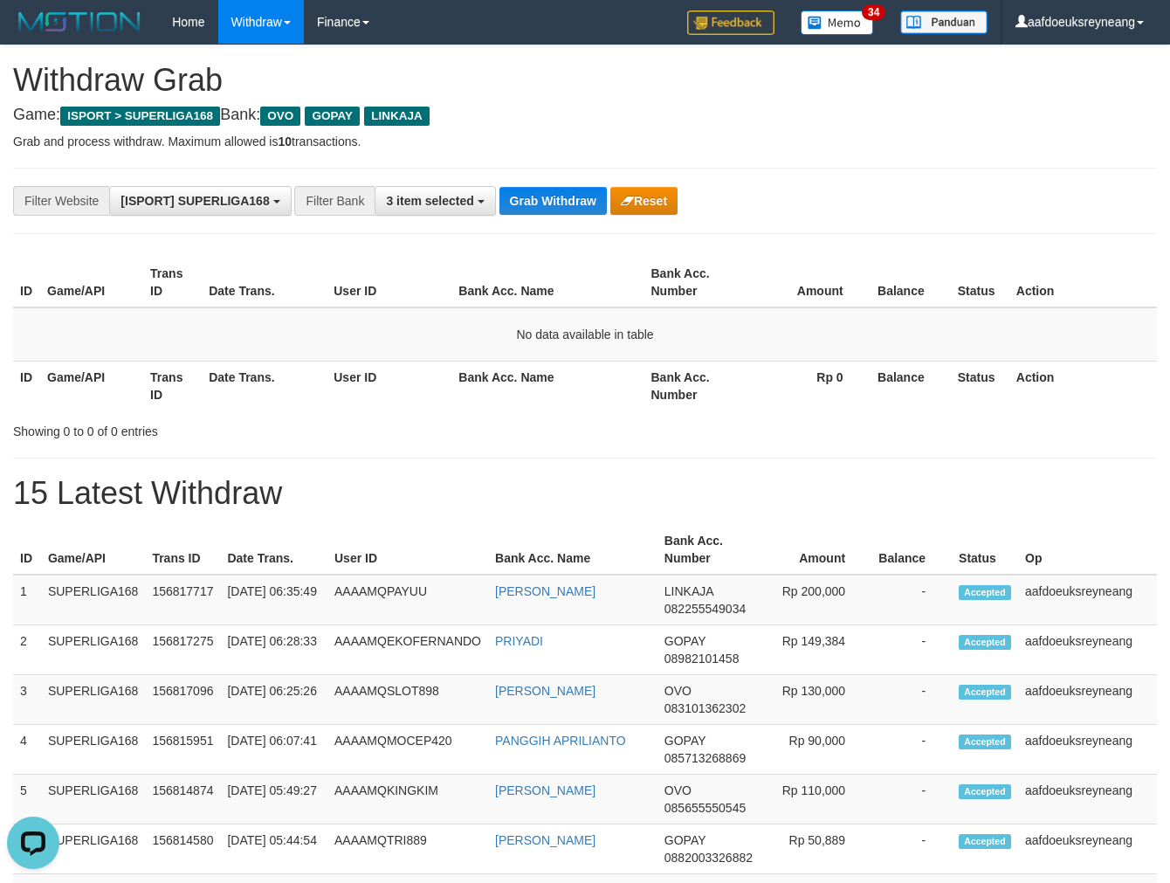
click at [560, 218] on div "**********" at bounding box center [585, 201] width 1144 height 66
click at [557, 229] on div "**********" at bounding box center [585, 201] width 1144 height 66
click at [556, 229] on div "**********" at bounding box center [585, 201] width 1144 height 66
click at [557, 229] on div "**********" at bounding box center [585, 201] width 1144 height 66
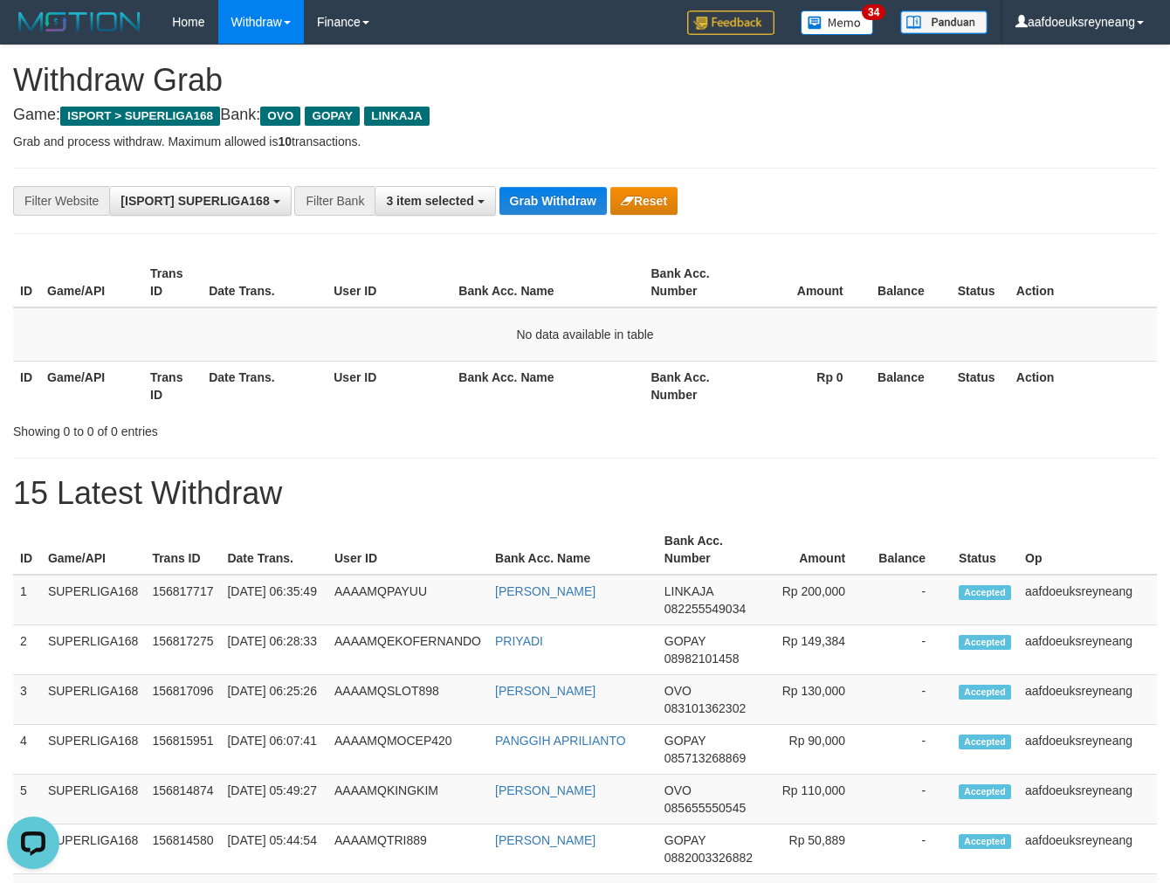
click at [557, 229] on div "**********" at bounding box center [585, 201] width 1144 height 66
click at [556, 194] on button "Grab Withdraw" at bounding box center [553, 201] width 107 height 28
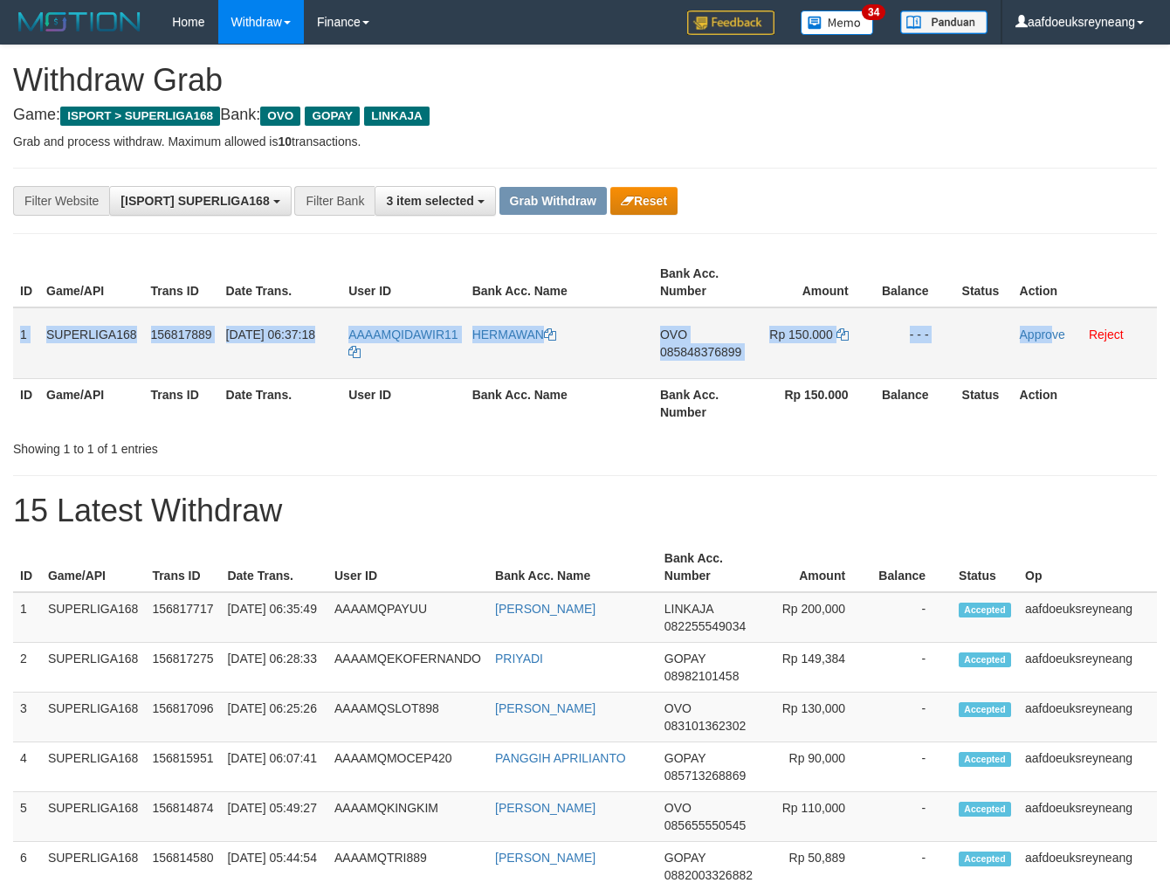
drag, startPoint x: 18, startPoint y: 312, endPoint x: 1052, endPoint y: 345, distance: 1034.7
click at [1052, 345] on tr "1 SUPERLIGA168 156817889 [DATE] 06:37:18 AAAAMQIDAWIR11 [GEOGRAPHIC_DATA] OVO 0…" at bounding box center [585, 343] width 1144 height 72
copy tr "1 SUPERLIGA168 156817889 [DATE] 06:37:18 AAAAMQIDAWIR11 HERMAWAN OVO 0858483768…"
click at [711, 347] on span "085848376899" at bounding box center [700, 352] width 81 height 14
copy tr "1 SUPERLIGA168 156817889 01/10/2025 06:37:18 AAAAMQIDAWIR11 HERMAWAN OVO 085848…"
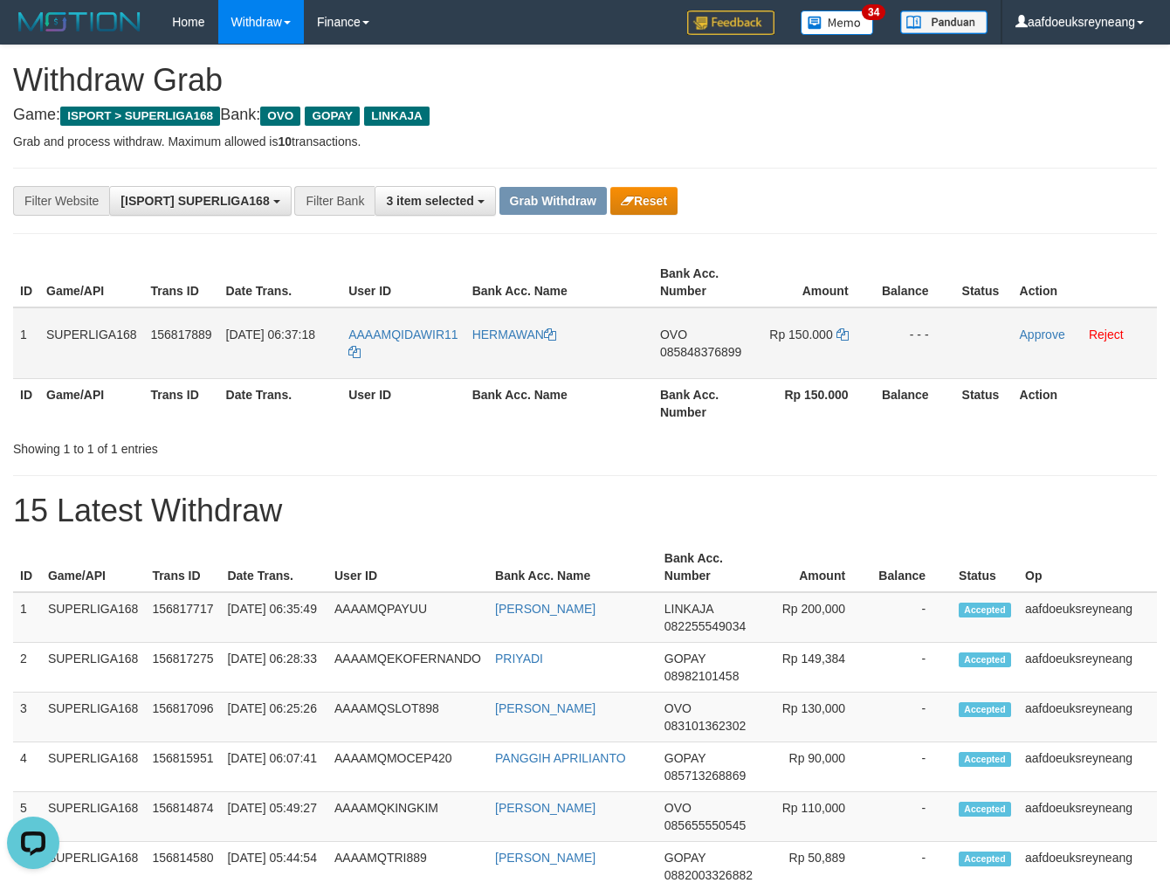
click at [711, 347] on span "085848376899" at bounding box center [700, 352] width 81 height 14
click at [840, 334] on icon at bounding box center [843, 334] width 12 height 12
click at [1044, 328] on link "Approve" at bounding box center [1042, 335] width 45 height 14
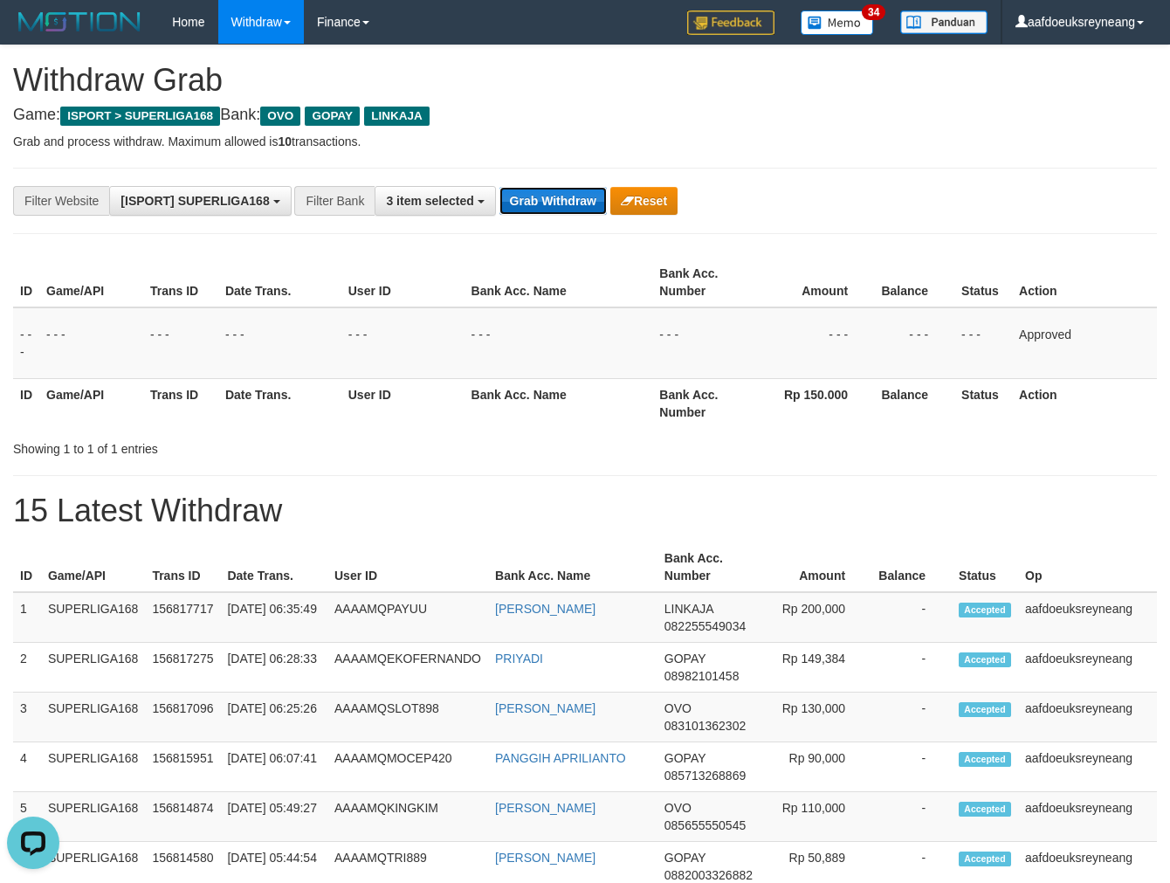
click at [530, 198] on button "Grab Withdraw" at bounding box center [553, 201] width 107 height 28
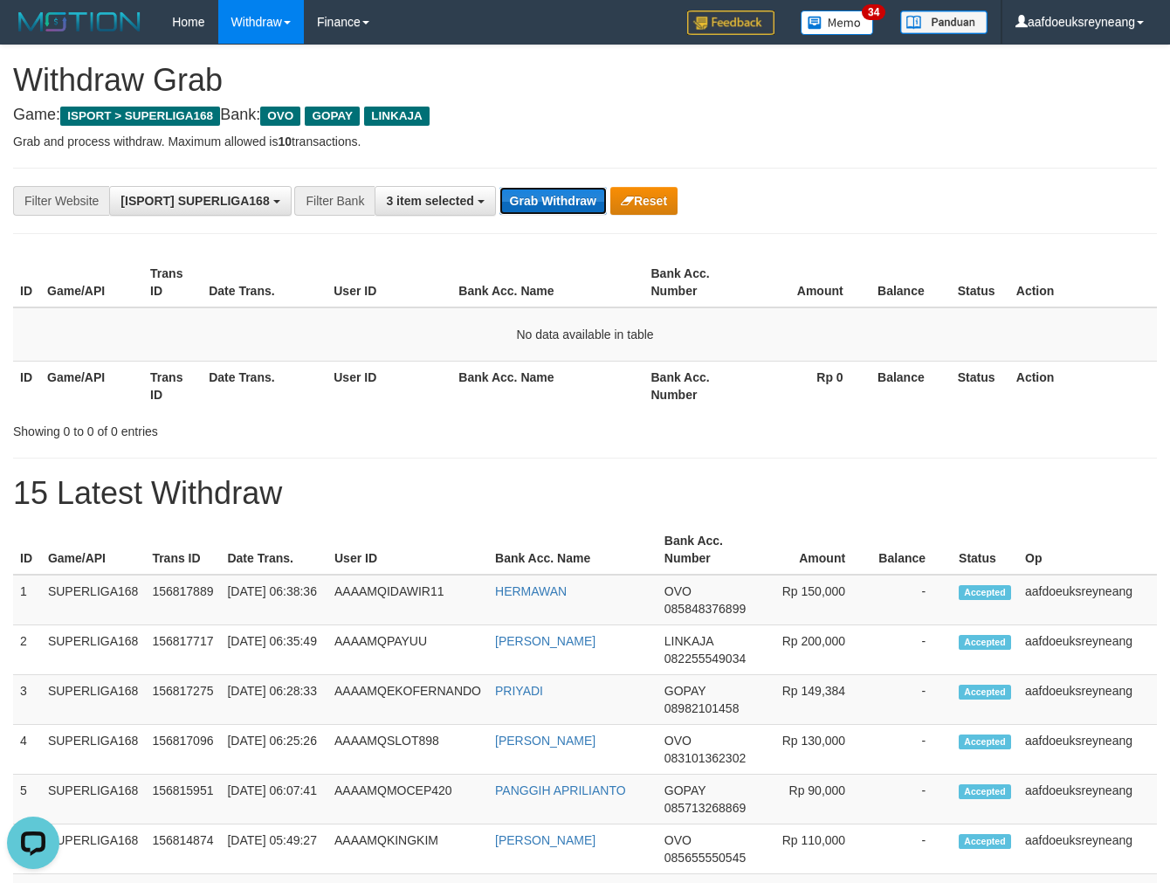
click at [536, 194] on button "Grab Withdraw" at bounding box center [553, 201] width 107 height 28
click at [500, 187] on button "Grab Withdraw" at bounding box center [553, 201] width 107 height 28
click at [536, 194] on button "Grab Withdraw" at bounding box center [553, 201] width 107 height 28
click at [500, 187] on button "Grab Withdraw" at bounding box center [553, 201] width 107 height 28
click at [536, 194] on button "Grab Withdraw" at bounding box center [553, 201] width 107 height 28
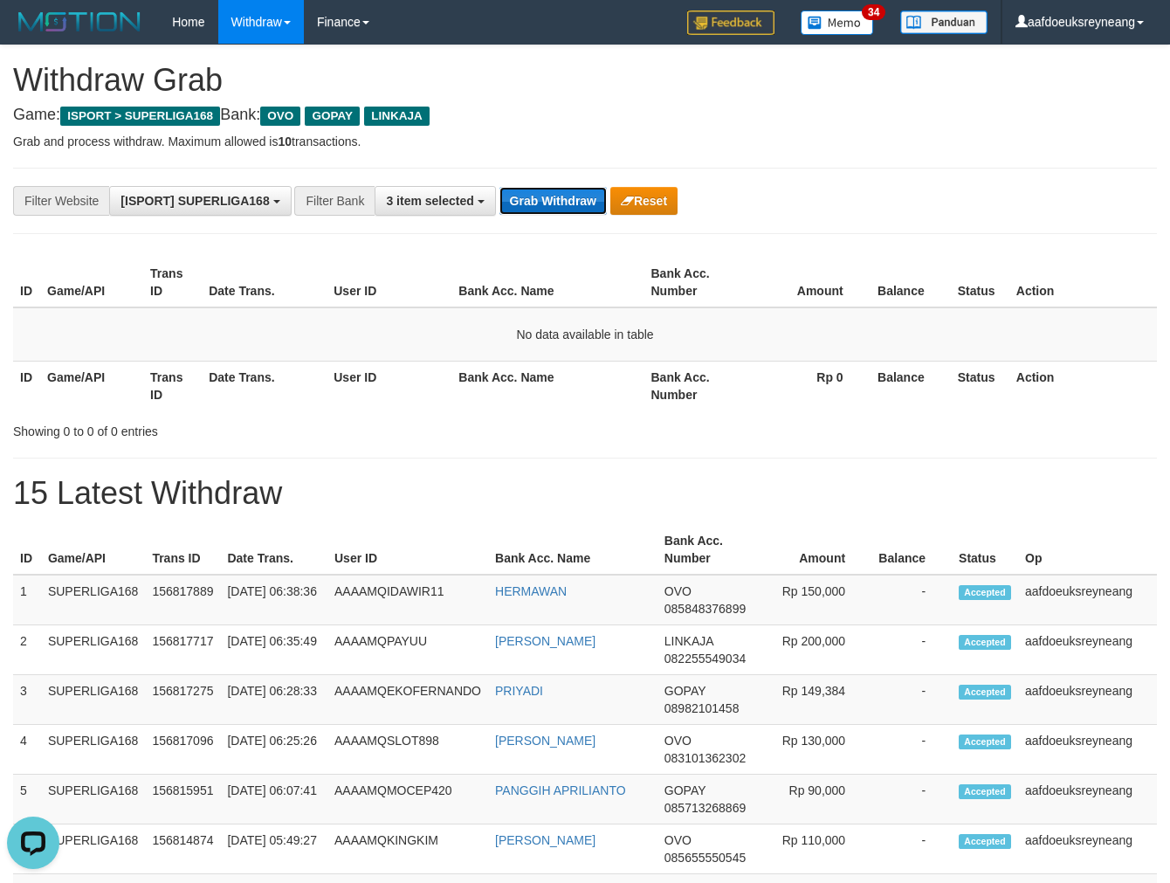
click at [500, 187] on button "Grab Withdraw" at bounding box center [553, 201] width 107 height 28
click at [536, 195] on button "Grab Withdraw" at bounding box center [553, 201] width 107 height 28
click at [500, 187] on button "Grab Withdraw" at bounding box center [553, 201] width 107 height 28
click at [536, 195] on button "Grab Withdraw" at bounding box center [553, 201] width 107 height 28
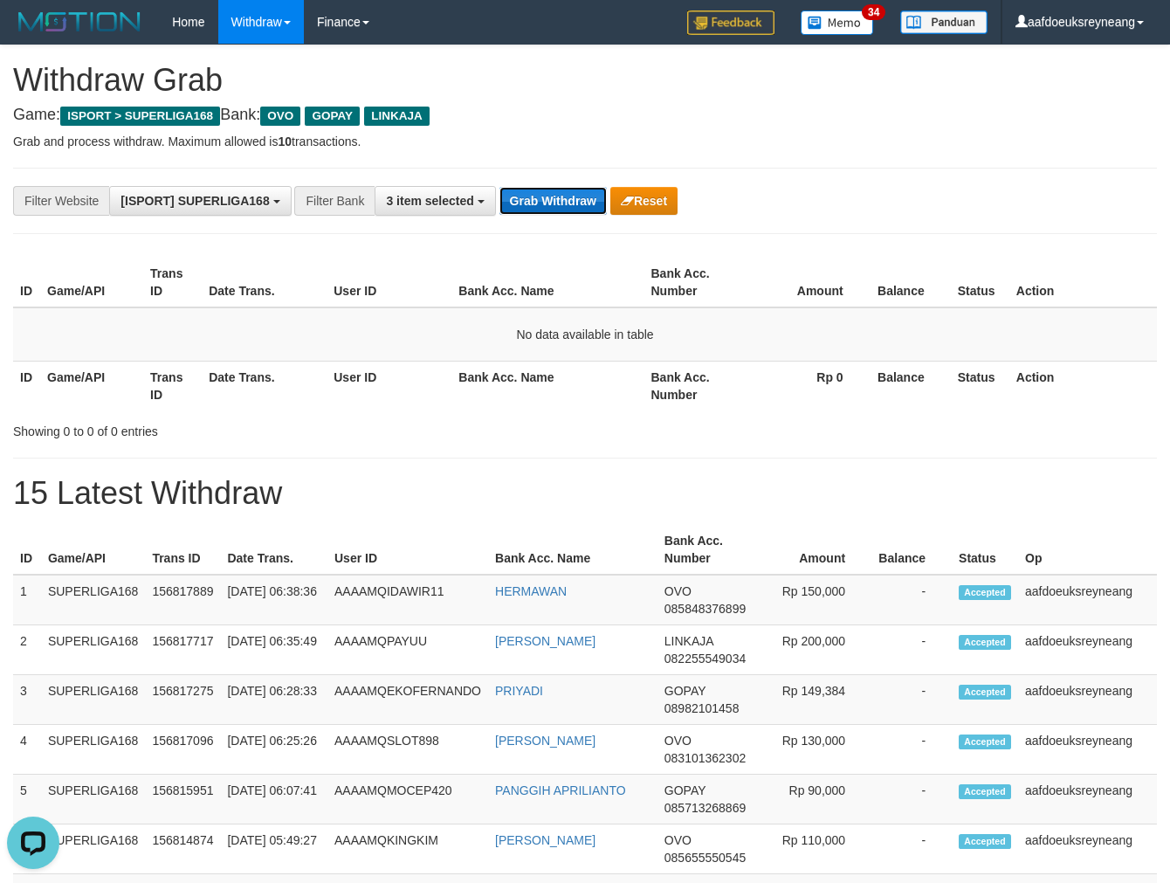
click at [535, 195] on button "Grab Withdraw" at bounding box center [553, 201] width 107 height 28
click at [555, 206] on button "Grab Withdraw" at bounding box center [553, 201] width 107 height 28
click at [555, 205] on button "Grab Withdraw" at bounding box center [553, 201] width 107 height 28
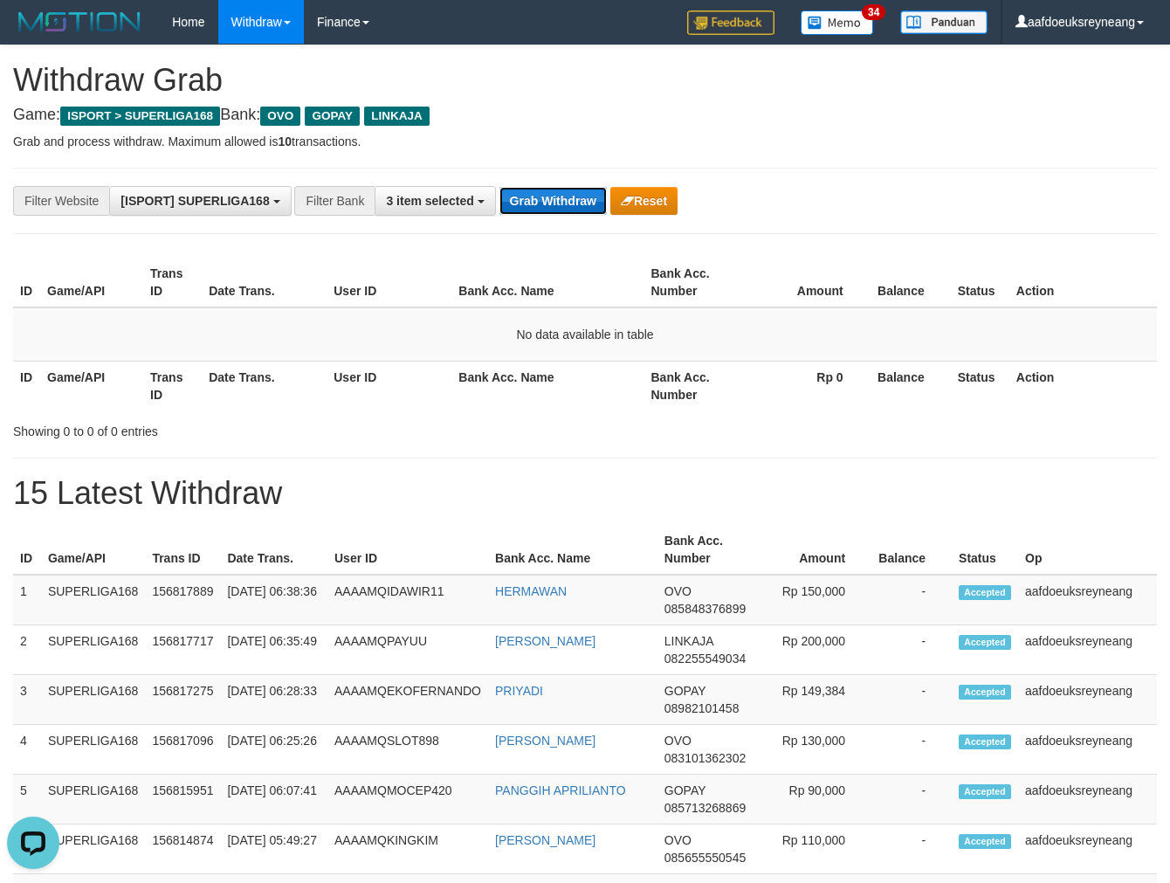
click at [555, 205] on button "Grab Withdraw" at bounding box center [553, 201] width 107 height 28
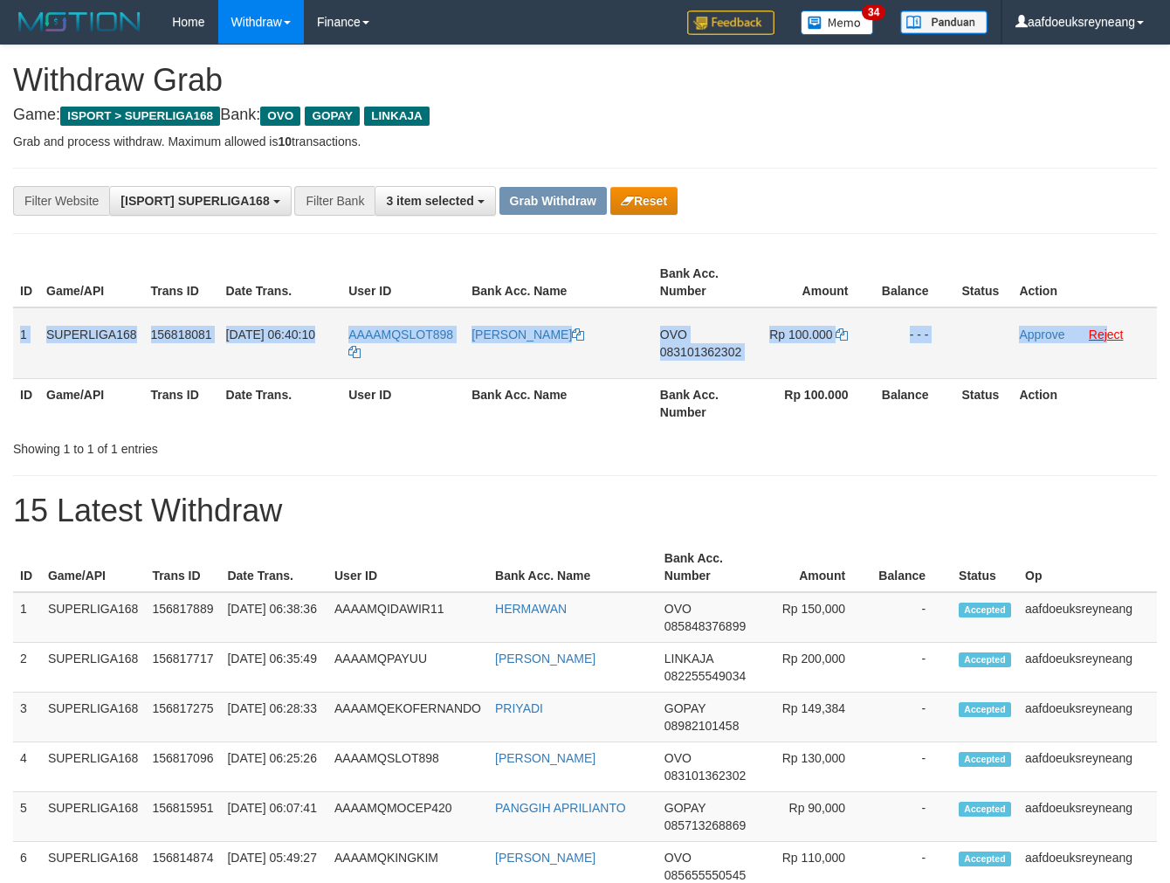
drag, startPoint x: 441, startPoint y: 346, endPoint x: 1106, endPoint y: 334, distance: 664.8
click at [1106, 334] on tr "1 SUPERLIGA168 156818081 [DATE] 06:40:10 AAAAMQSLOT898 [PERSON_NAME] OVO 083101…" at bounding box center [585, 343] width 1144 height 72
copy tr "1 SUPERLIGA168 156818081 [DATE] 06:40:10 AAAAMQSLOT898 [PERSON_NAME] OVO 083101…"
click at [710, 346] on span "083101362302" at bounding box center [700, 352] width 81 height 14
copy tr "1 SUPERLIGA168 156818081 01/10/2025 06:40:10 AAAAMQSLOT898 ALBERTUS MAGNUS SARF…"
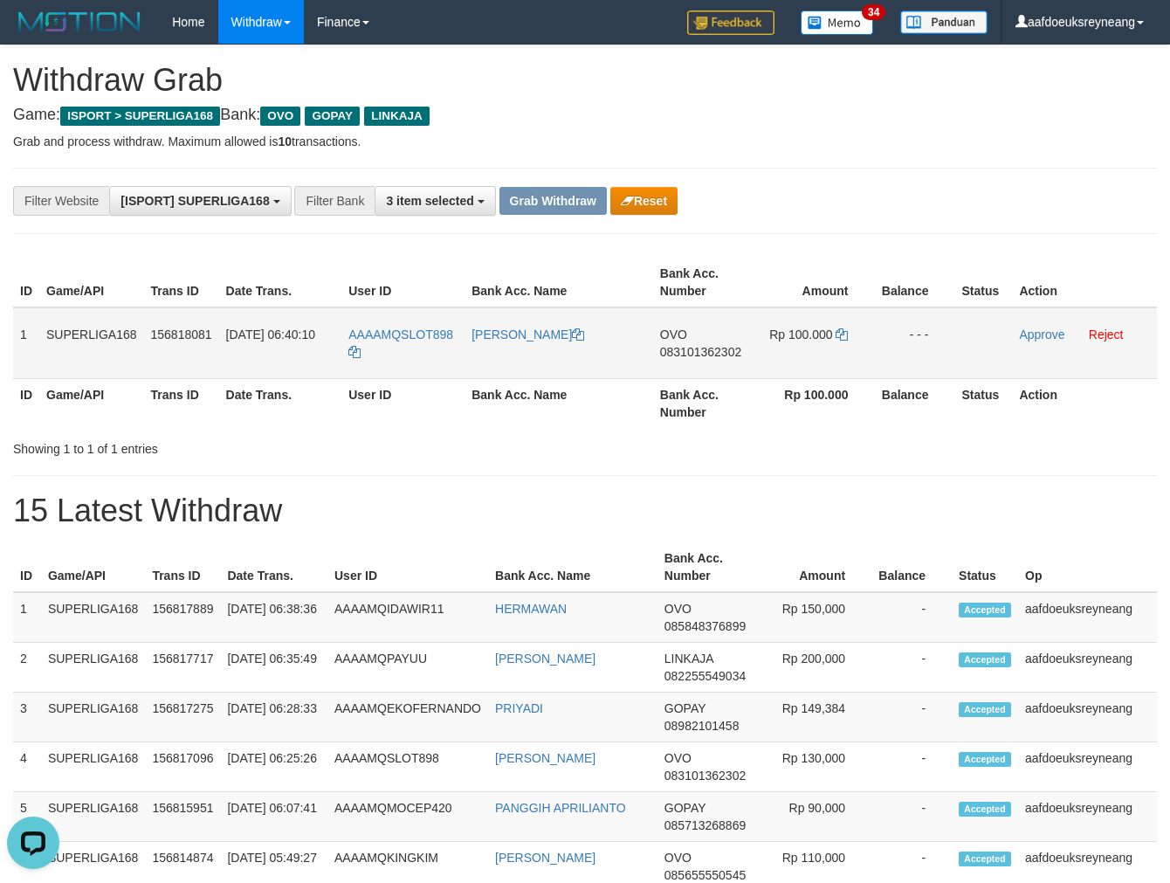
click at [710, 346] on span "083101362302" at bounding box center [700, 352] width 81 height 14
click at [847, 333] on icon at bounding box center [842, 334] width 12 height 12
click at [1035, 333] on link "Approve" at bounding box center [1041, 335] width 45 height 14
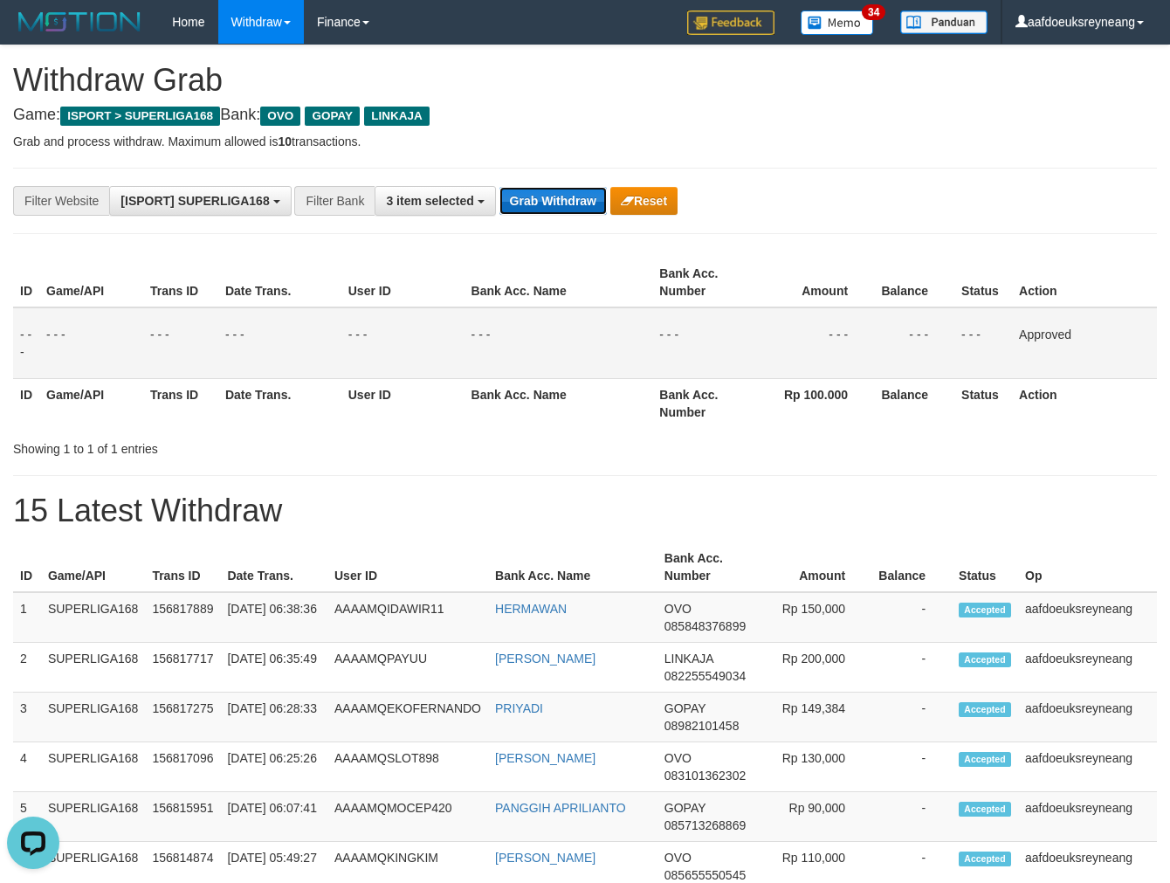
click at [531, 208] on button "Grab Withdraw" at bounding box center [553, 201] width 107 height 28
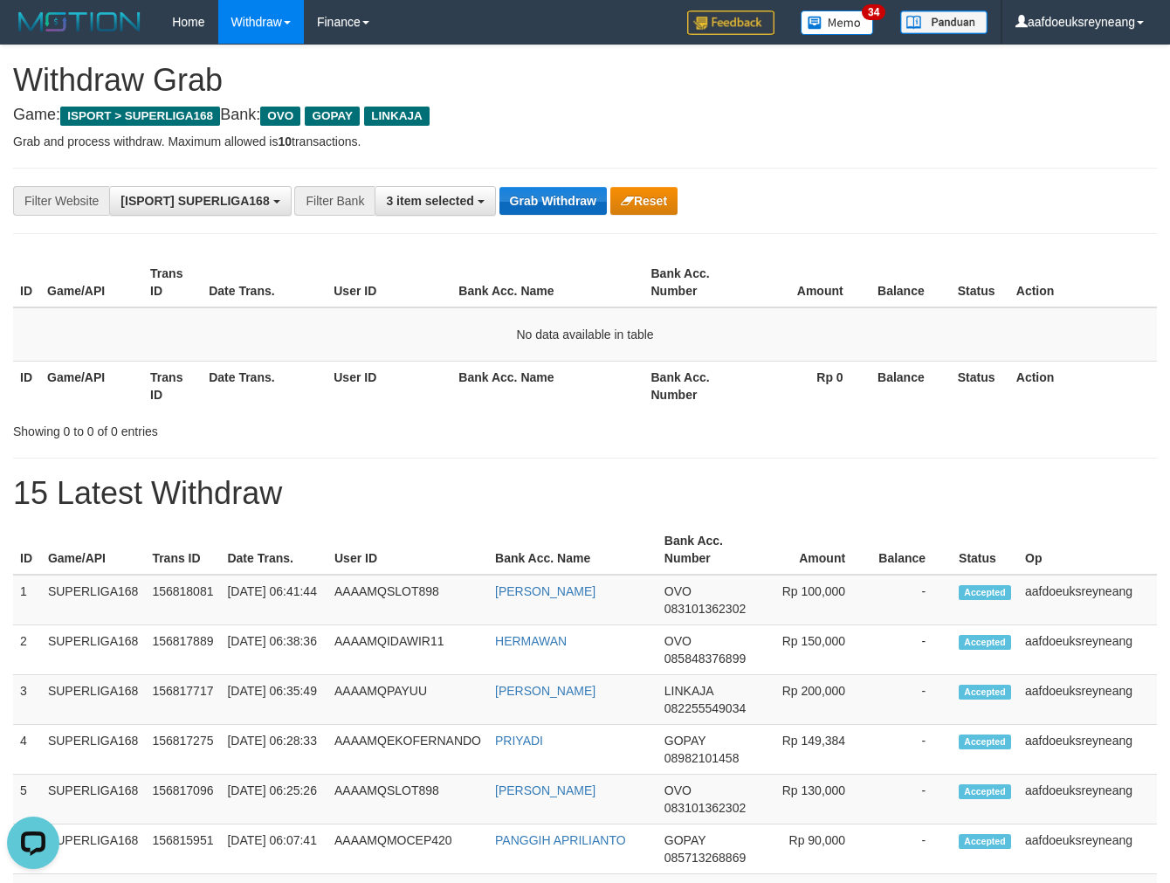
click at [518, 183] on div "**********" at bounding box center [585, 201] width 1144 height 66
click at [542, 195] on button "Grab Withdraw" at bounding box center [553, 201] width 107 height 28
click at [554, 201] on button "Grab Withdraw" at bounding box center [553, 201] width 107 height 28
click at [550, 204] on button "Grab Withdraw" at bounding box center [553, 201] width 107 height 28
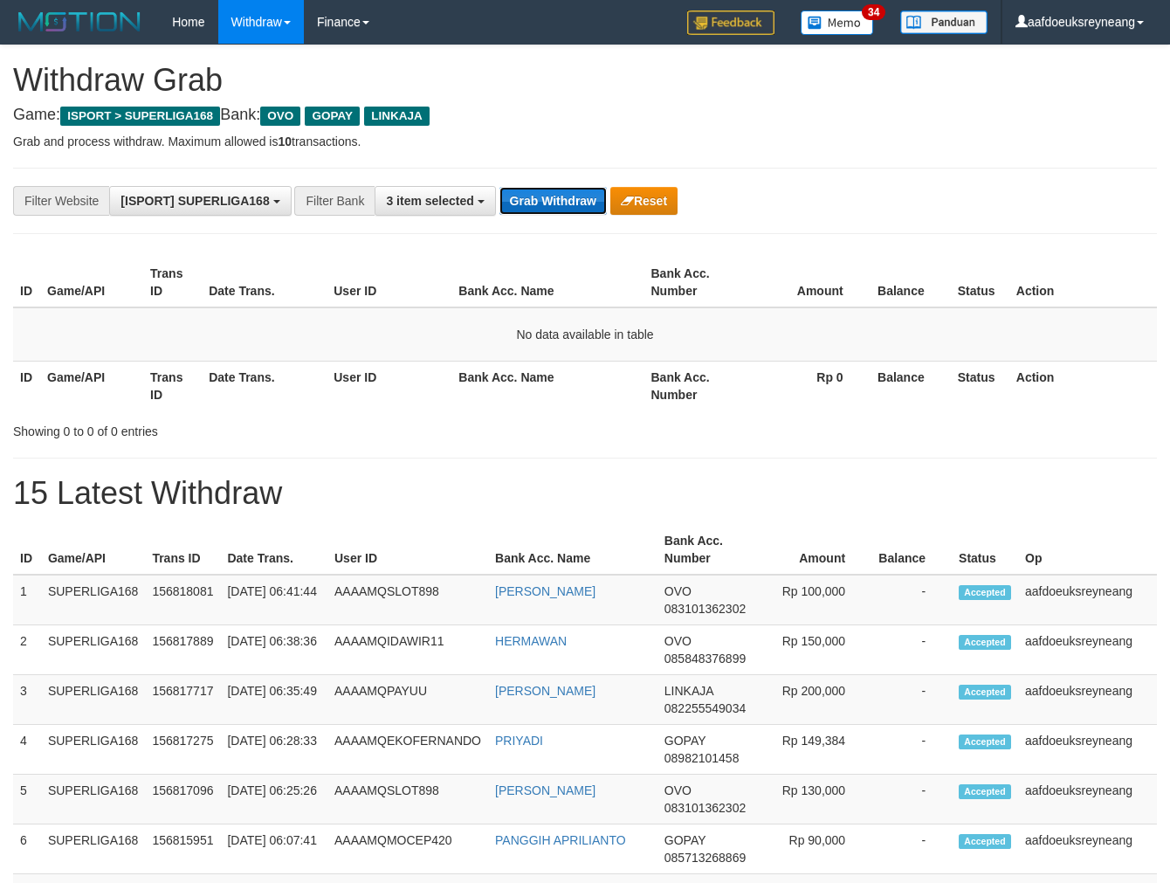
click at [550, 204] on button "Grab Withdraw" at bounding box center [553, 201] width 107 height 28
click at [580, 194] on button "Grab Withdraw" at bounding box center [553, 201] width 107 height 28
click at [579, 197] on button "Grab Withdraw" at bounding box center [553, 201] width 107 height 28
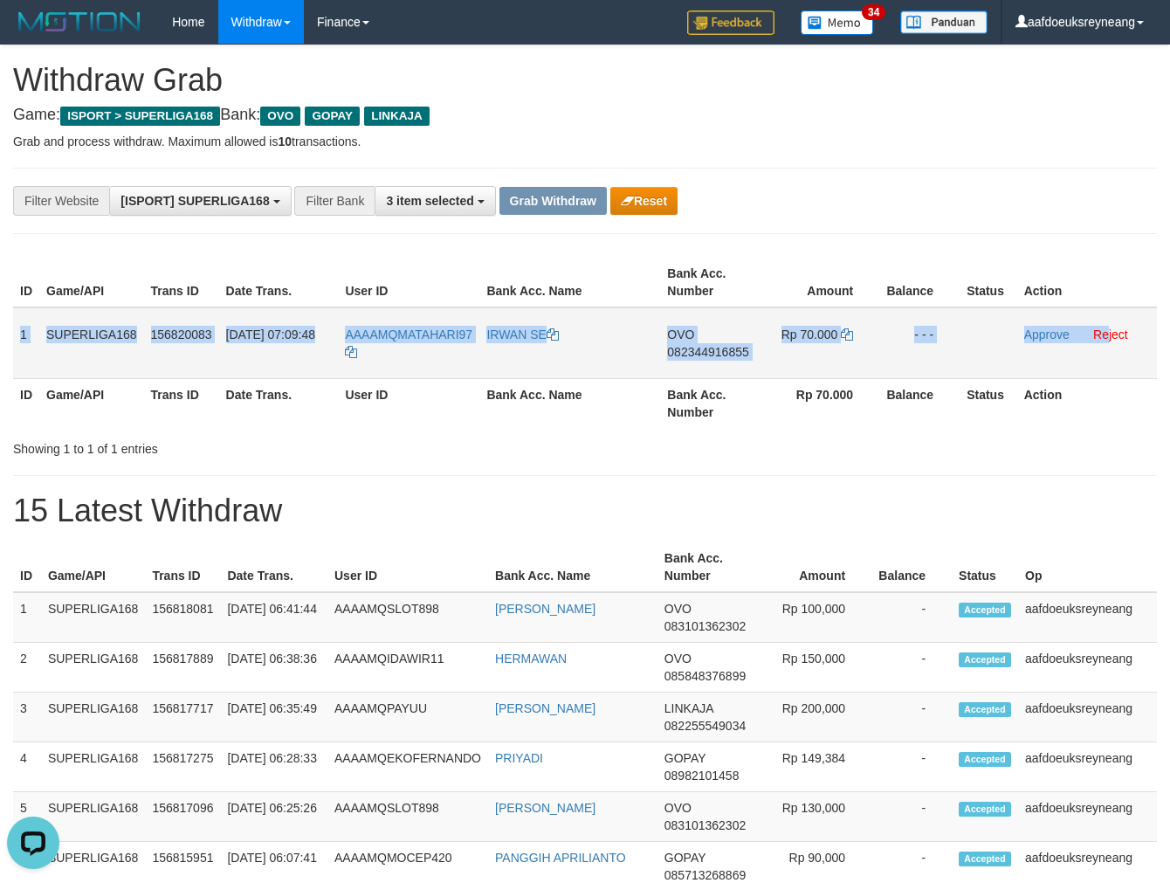
drag, startPoint x: 18, startPoint y: 327, endPoint x: 1106, endPoint y: 348, distance: 1087.6
click at [1106, 348] on tr "1 SUPERLIGA168 156820083 [DATE] 07:09:48 AAAAMQMATAHARI97 IRWAN SE OVO 08234491…" at bounding box center [585, 343] width 1144 height 72
copy tr "1 SUPERLIGA168 156820083 [DATE] 07:09:48 AAAAMQMATAHARI97 IRWAN SE OVO 08234491…"
click at [723, 345] on span "082344916855" at bounding box center [707, 352] width 81 height 14
copy tr "1 SUPERLIGA168 156820083 [DATE] 07:09:48 AAAAMQMATAHARI97 IRWAN SE OVO 08234491…"
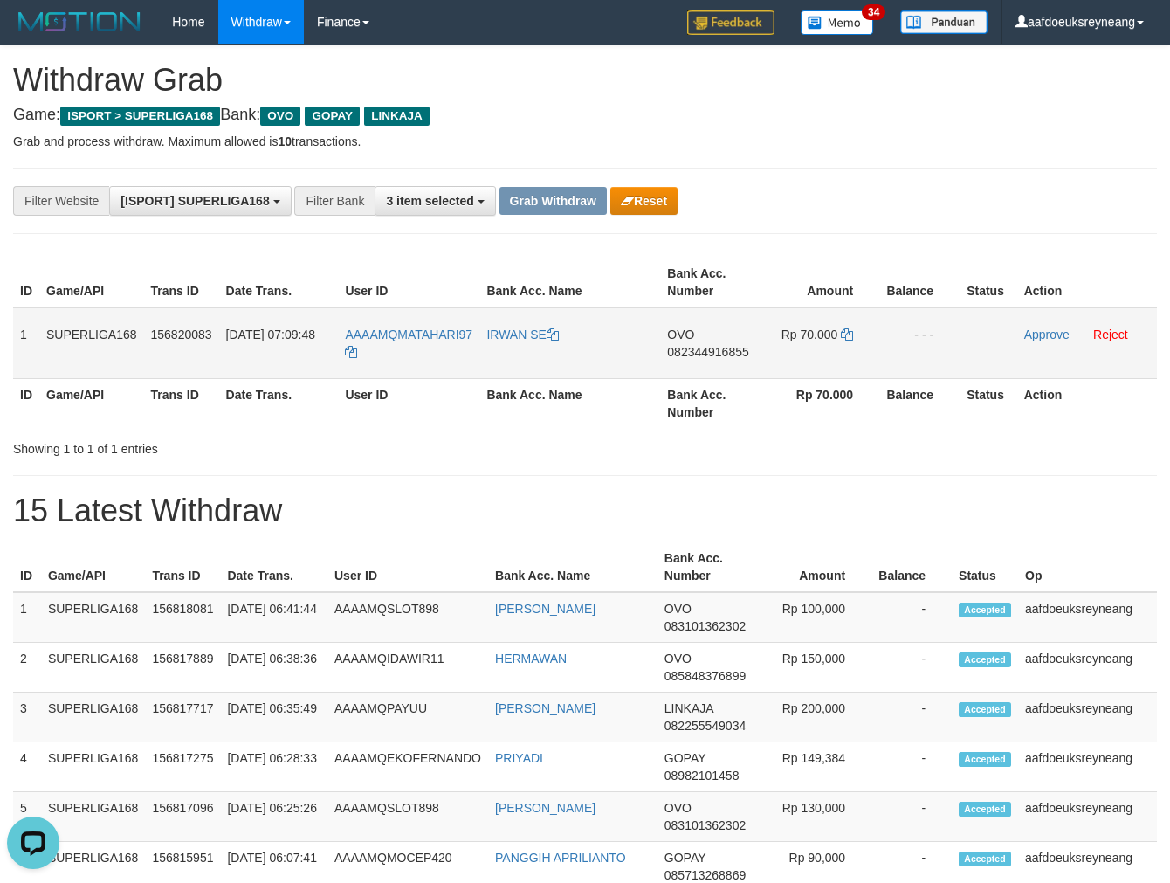
click at [722, 347] on span "082344916855" at bounding box center [707, 352] width 81 height 14
click at [723, 349] on span "082344916855" at bounding box center [707, 352] width 81 height 14
click at [710, 347] on span "082344916855" at bounding box center [707, 352] width 81 height 14
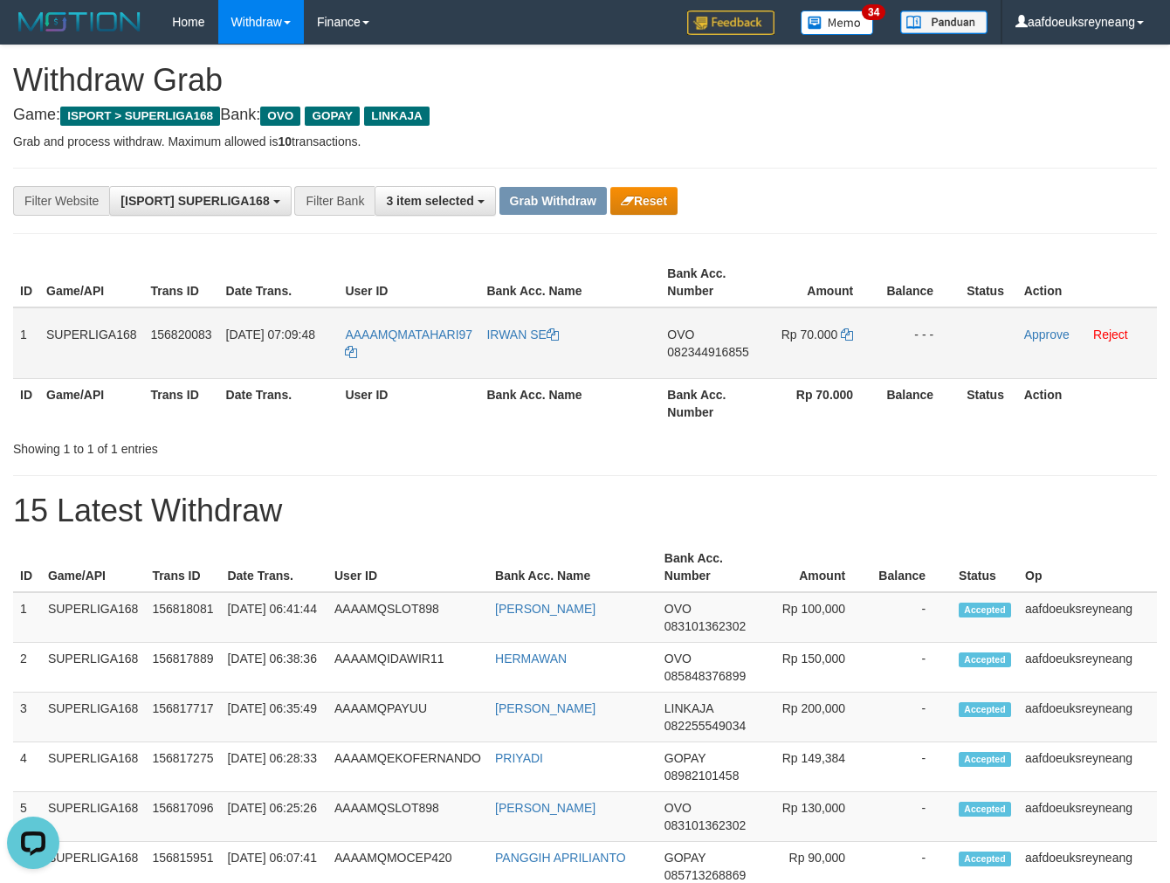
click at [726, 350] on span "082344916855" at bounding box center [707, 352] width 81 height 14
click at [849, 328] on icon at bounding box center [847, 334] width 12 height 12
click at [1032, 336] on link "Approve" at bounding box center [1047, 335] width 45 height 14
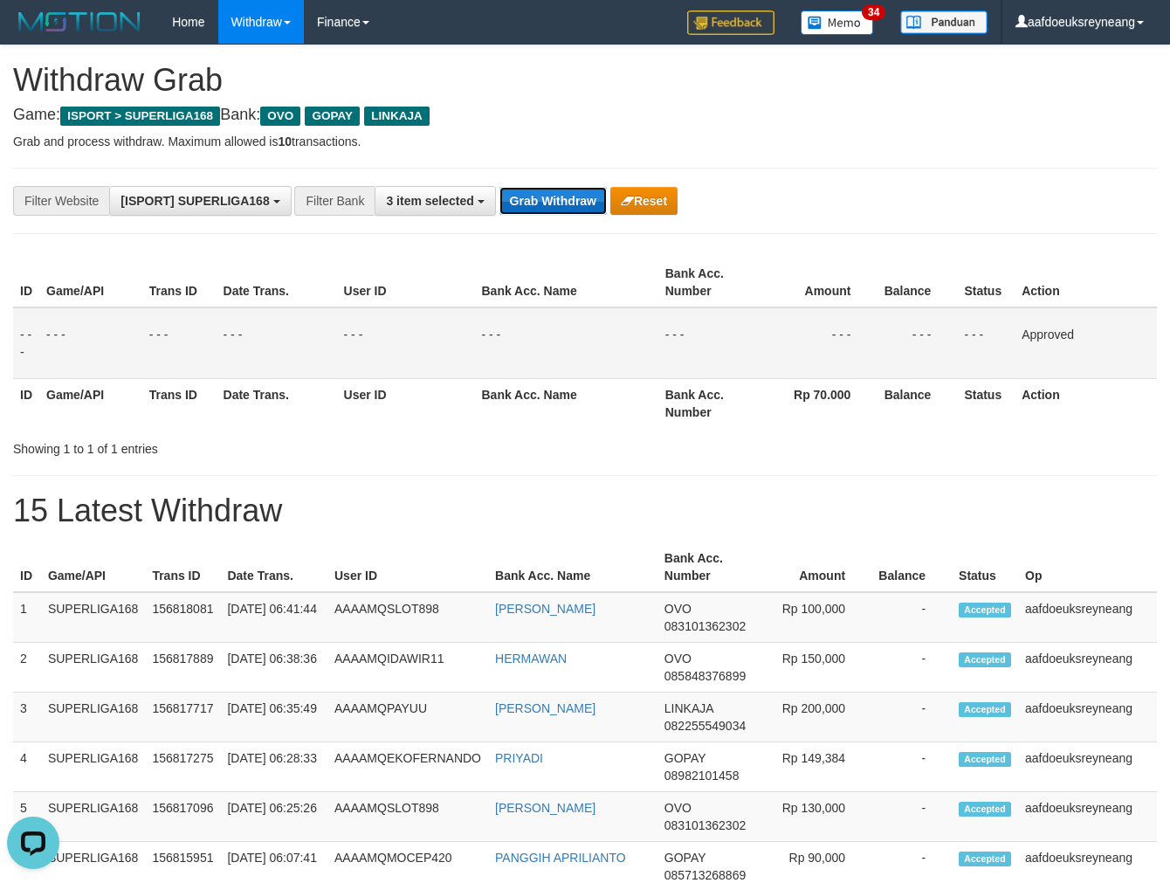
click at [527, 197] on button "Grab Withdraw" at bounding box center [553, 201] width 107 height 28
click at [531, 201] on button "Grab Withdraw" at bounding box center [553, 201] width 107 height 28
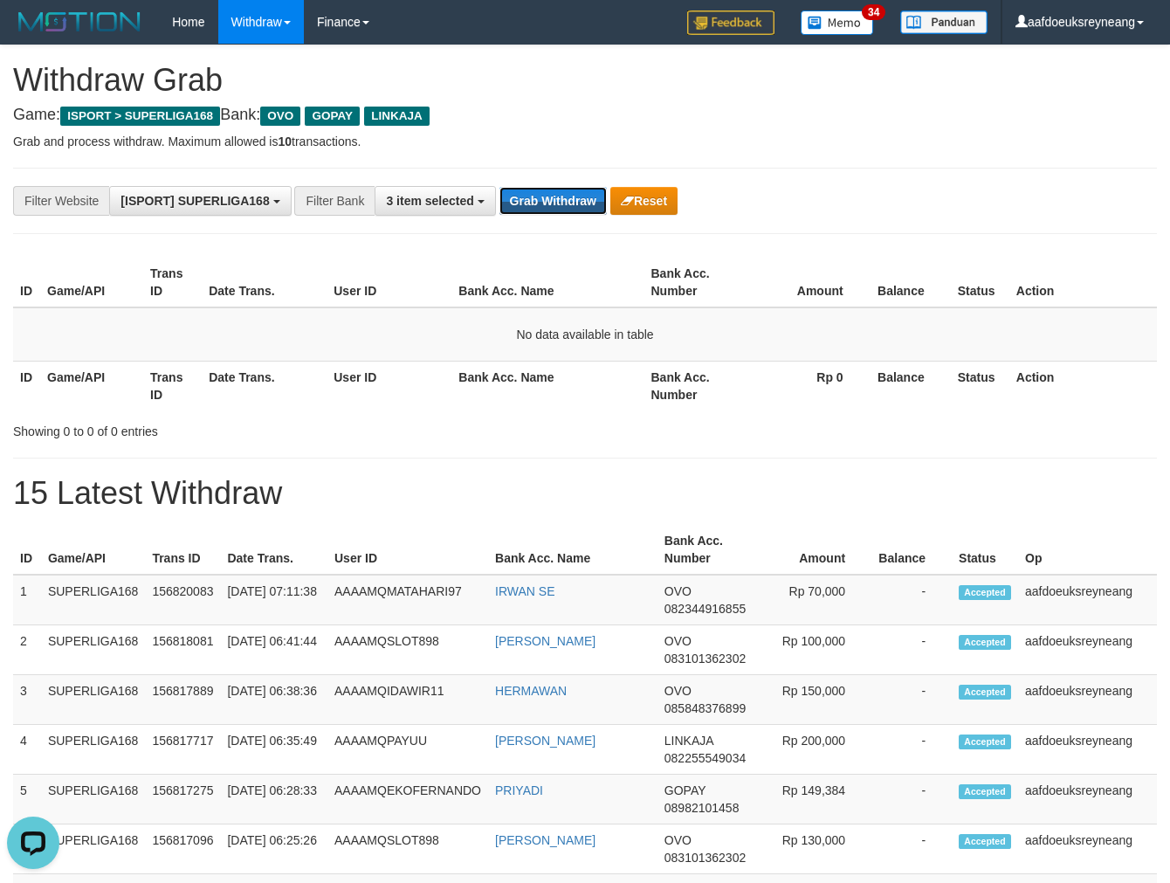
drag, startPoint x: 574, startPoint y: 196, endPoint x: 836, endPoint y: 234, distance: 264.8
click at [573, 196] on button "Grab Withdraw" at bounding box center [553, 201] width 107 height 28
click at [554, 187] on button "Grab Withdraw" at bounding box center [553, 201] width 107 height 28
click at [588, 204] on button "Grab Withdraw" at bounding box center [553, 201] width 107 height 28
click at [588, 203] on button "Grab Withdraw" at bounding box center [553, 201] width 107 height 28
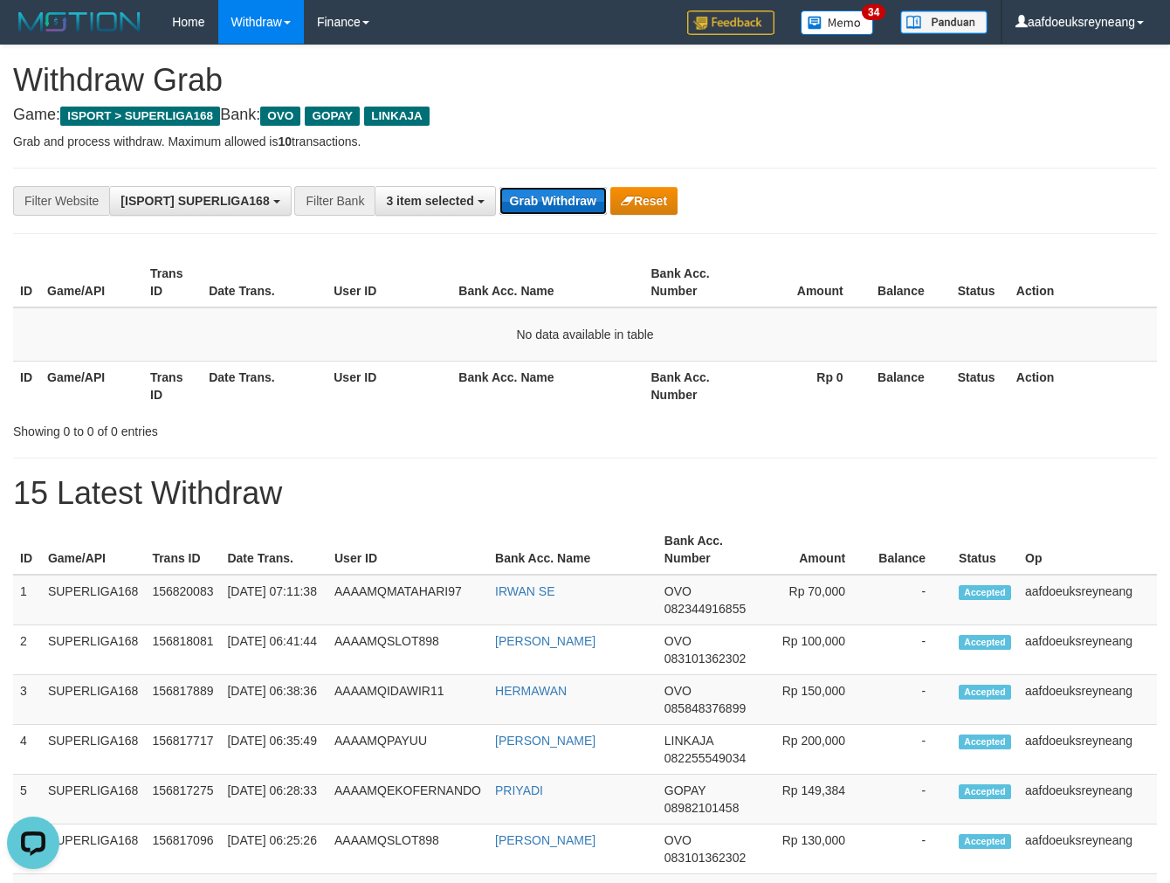
click at [548, 204] on button "Grab Withdraw" at bounding box center [553, 201] width 107 height 28
click at [548, 205] on button "Grab Withdraw" at bounding box center [553, 201] width 107 height 28
click at [548, 204] on button "Grab Withdraw" at bounding box center [553, 201] width 107 height 28
click at [576, 198] on button "Grab Withdraw" at bounding box center [553, 201] width 107 height 28
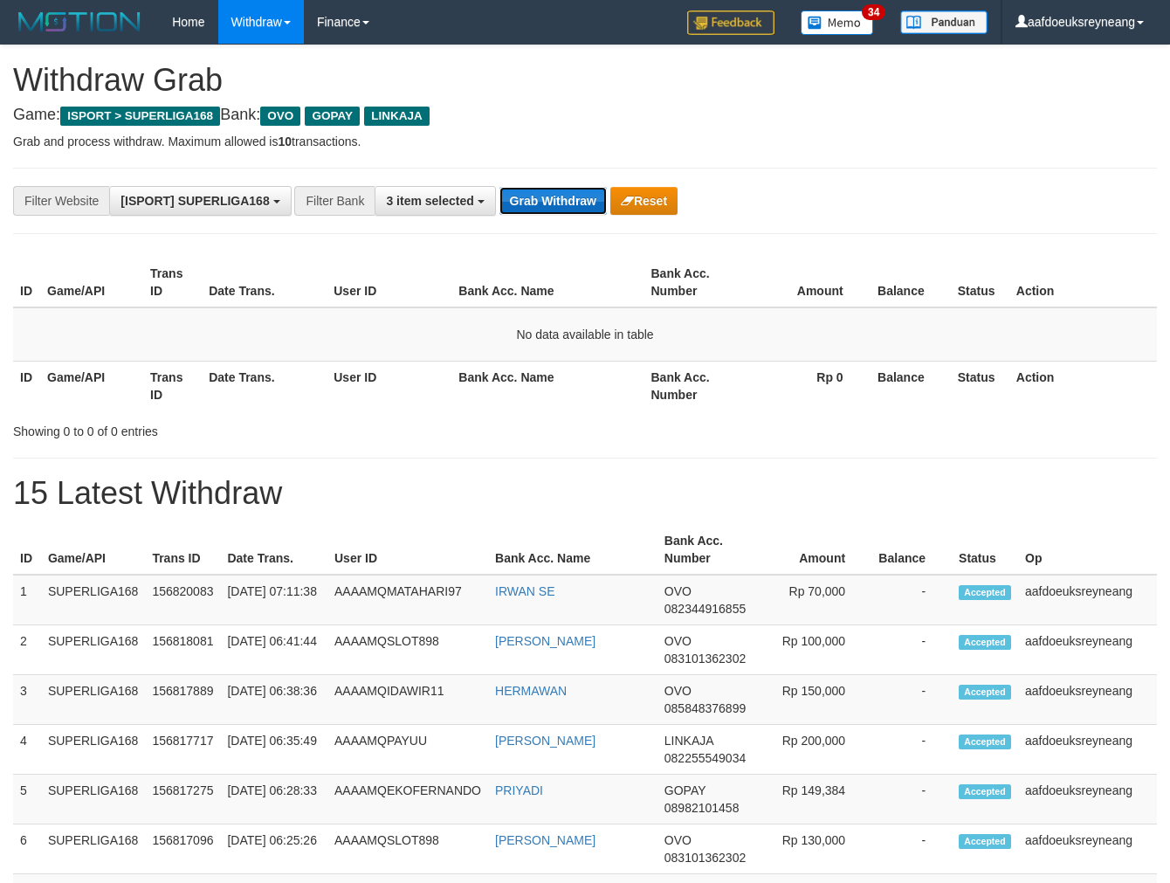
click at [555, 204] on button "Grab Withdraw" at bounding box center [553, 201] width 107 height 28
click at [554, 204] on button "Grab Withdraw" at bounding box center [553, 201] width 107 height 28
drag, startPoint x: 579, startPoint y: 188, endPoint x: 583, endPoint y: 210, distance: 22.3
click at [579, 188] on button "Grab Withdraw" at bounding box center [553, 201] width 107 height 28
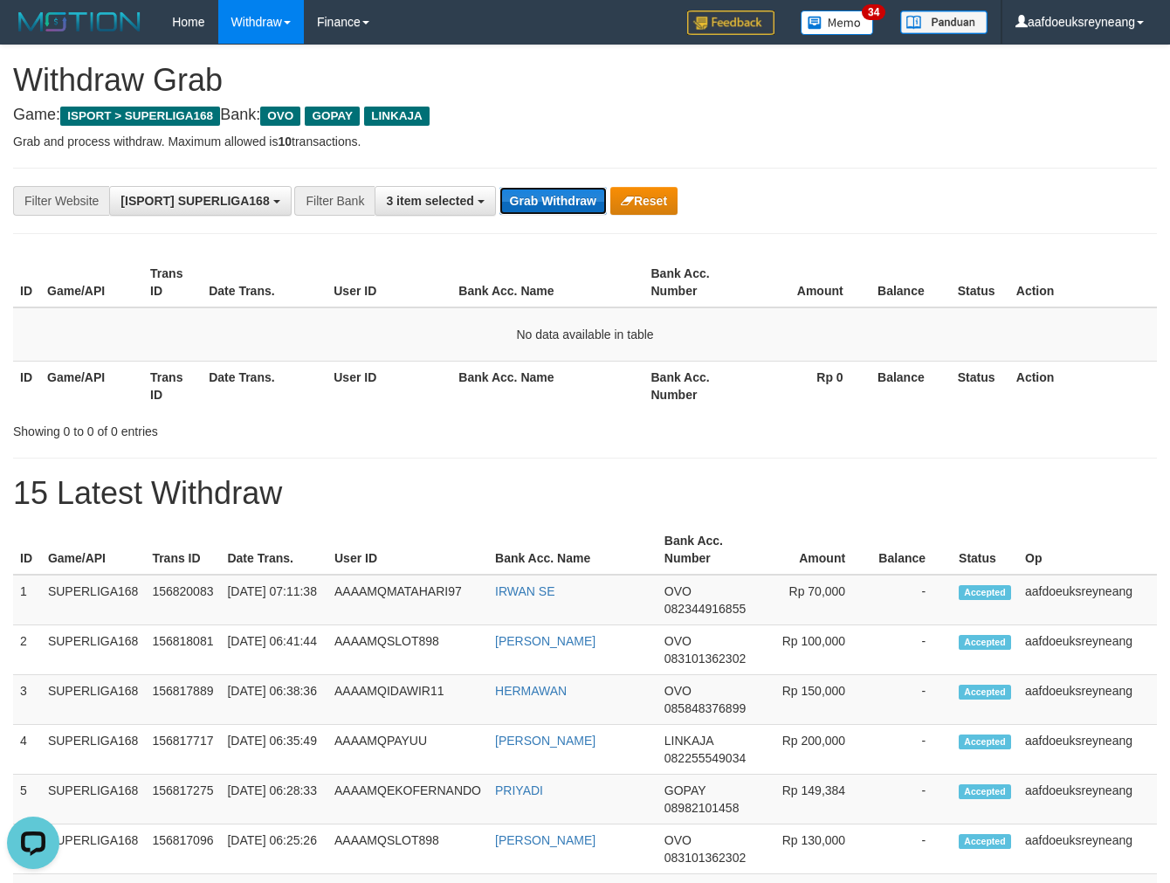
click at [583, 210] on button "Grab Withdraw" at bounding box center [553, 201] width 107 height 28
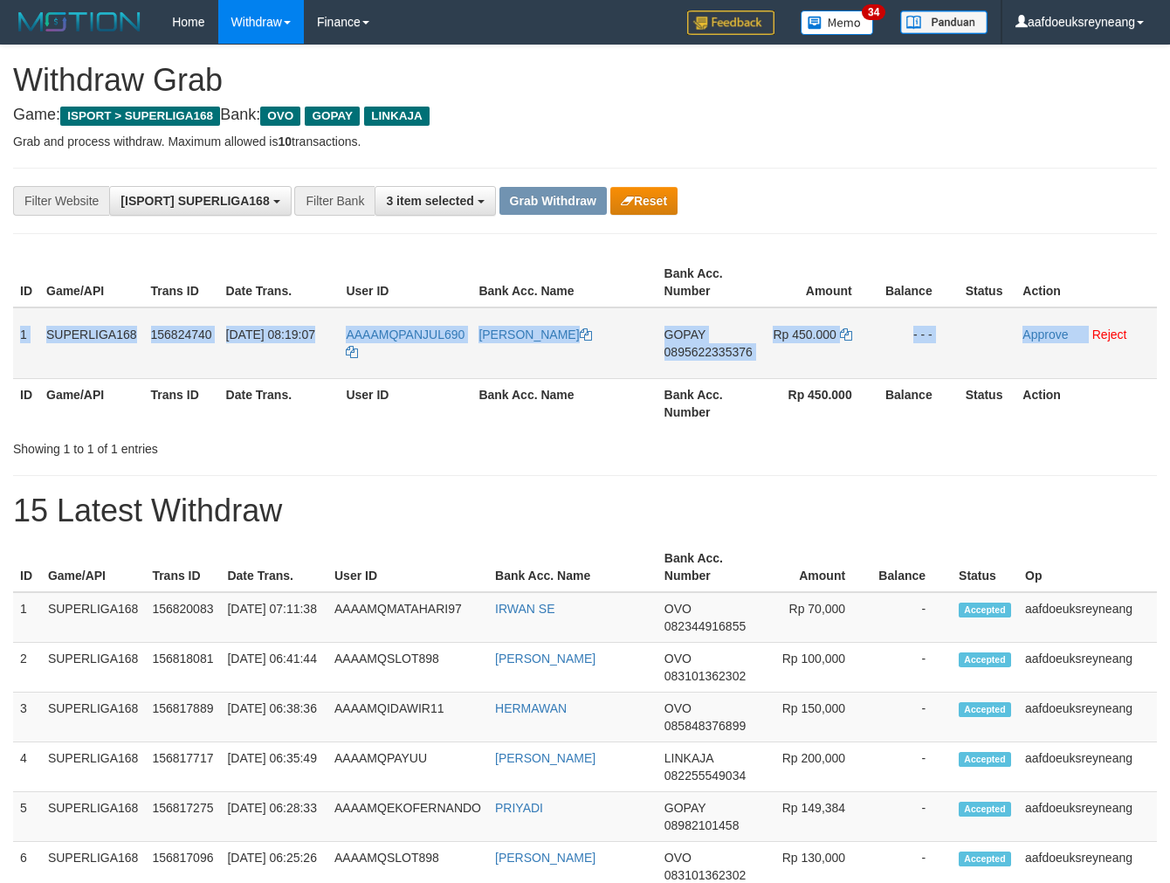
click at [1087, 360] on tr "1 SUPERLIGA168 156824740 01/10/2025 08:19:07 AAAAMQPANJUL690 FIKRI NAUFAL GOPAY…" at bounding box center [585, 343] width 1144 height 72
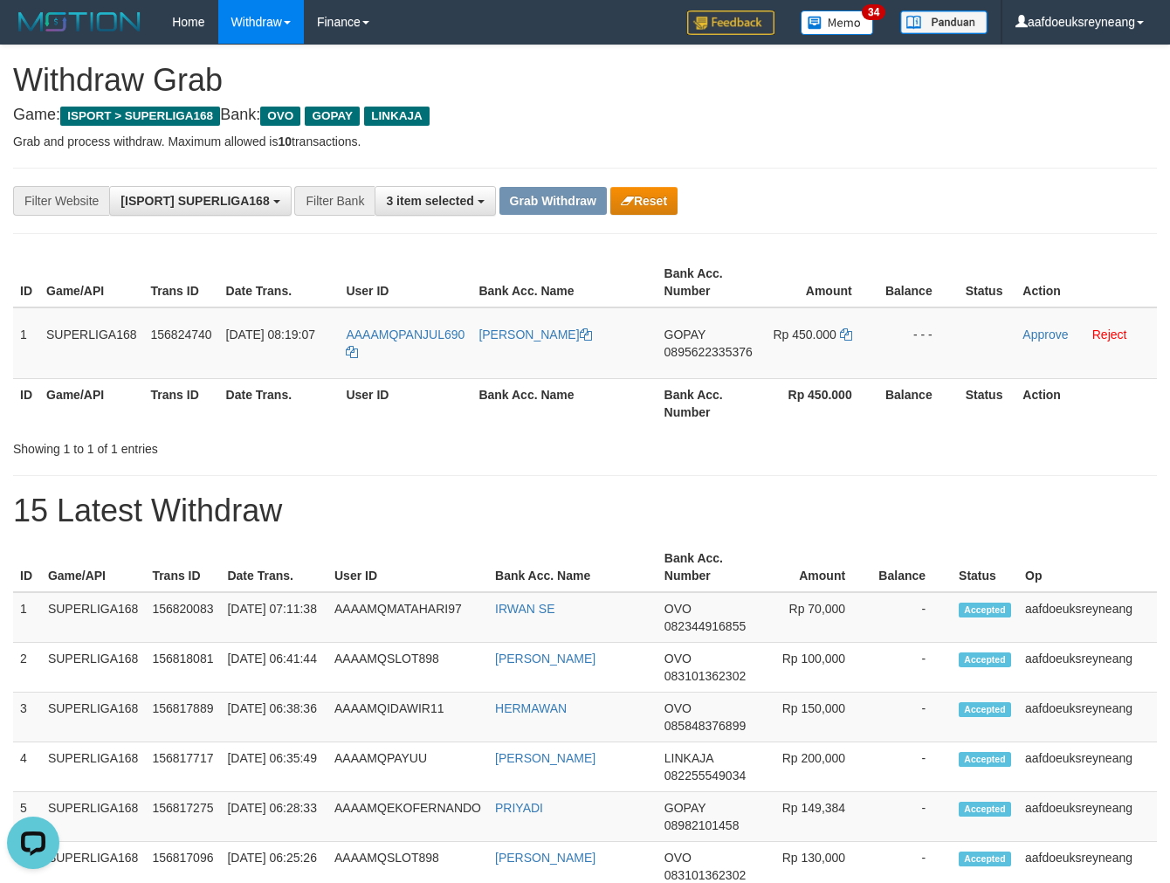
drag, startPoint x: 704, startPoint y: 461, endPoint x: 729, endPoint y: 452, distance: 27.1
click at [708, 347] on span "0895622335376" at bounding box center [709, 352] width 88 height 14
click at [722, 354] on span "0895622335376" at bounding box center [709, 352] width 88 height 14
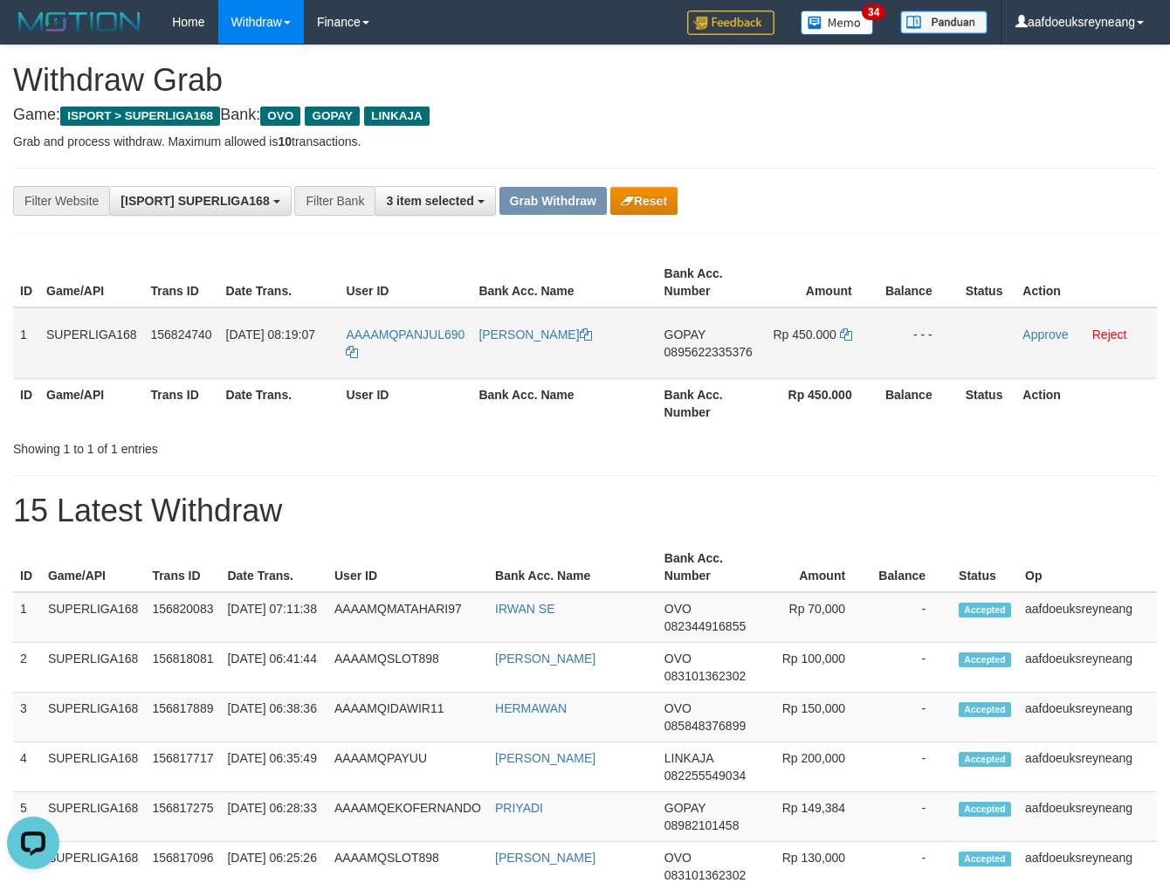
click at [725, 354] on span "0895622335376" at bounding box center [709, 352] width 88 height 14
click at [670, 349] on span "0895622335376" at bounding box center [709, 352] width 88 height 14
click at [842, 336] on icon at bounding box center [846, 334] width 12 height 12
drag, startPoint x: 843, startPoint y: 336, endPoint x: 1163, endPoint y: 321, distance: 320.9
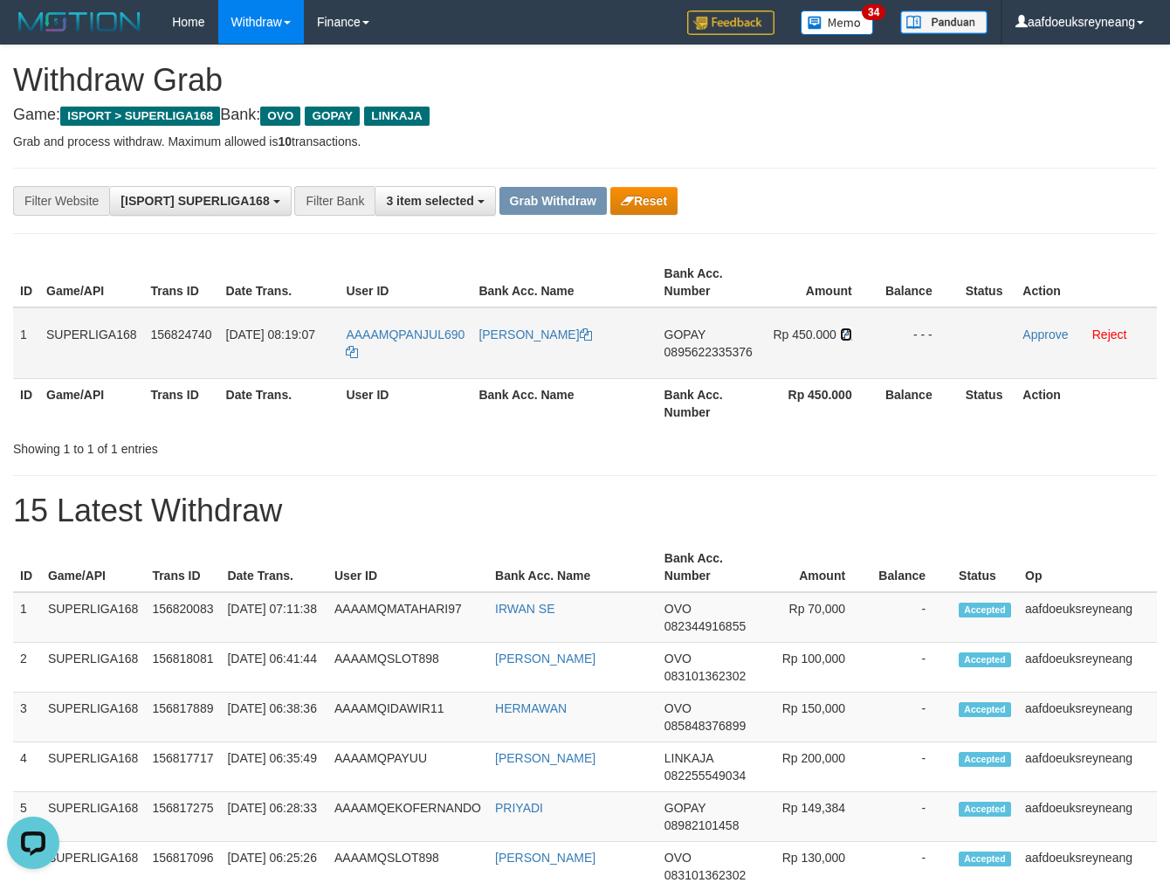
click at [844, 336] on icon at bounding box center [846, 334] width 12 height 12
click at [1029, 335] on link "Approve" at bounding box center [1045, 335] width 45 height 14
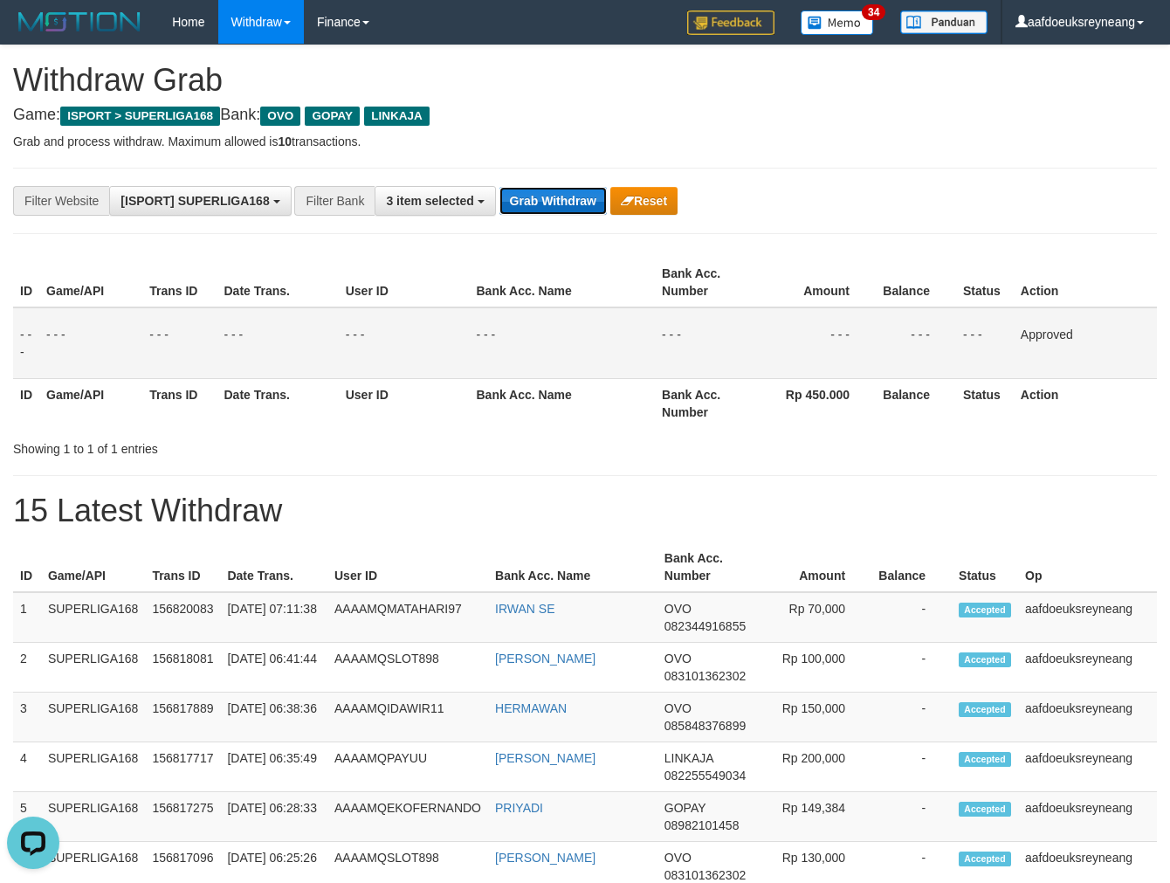
click at [590, 199] on button "Grab Withdraw" at bounding box center [553, 201] width 107 height 28
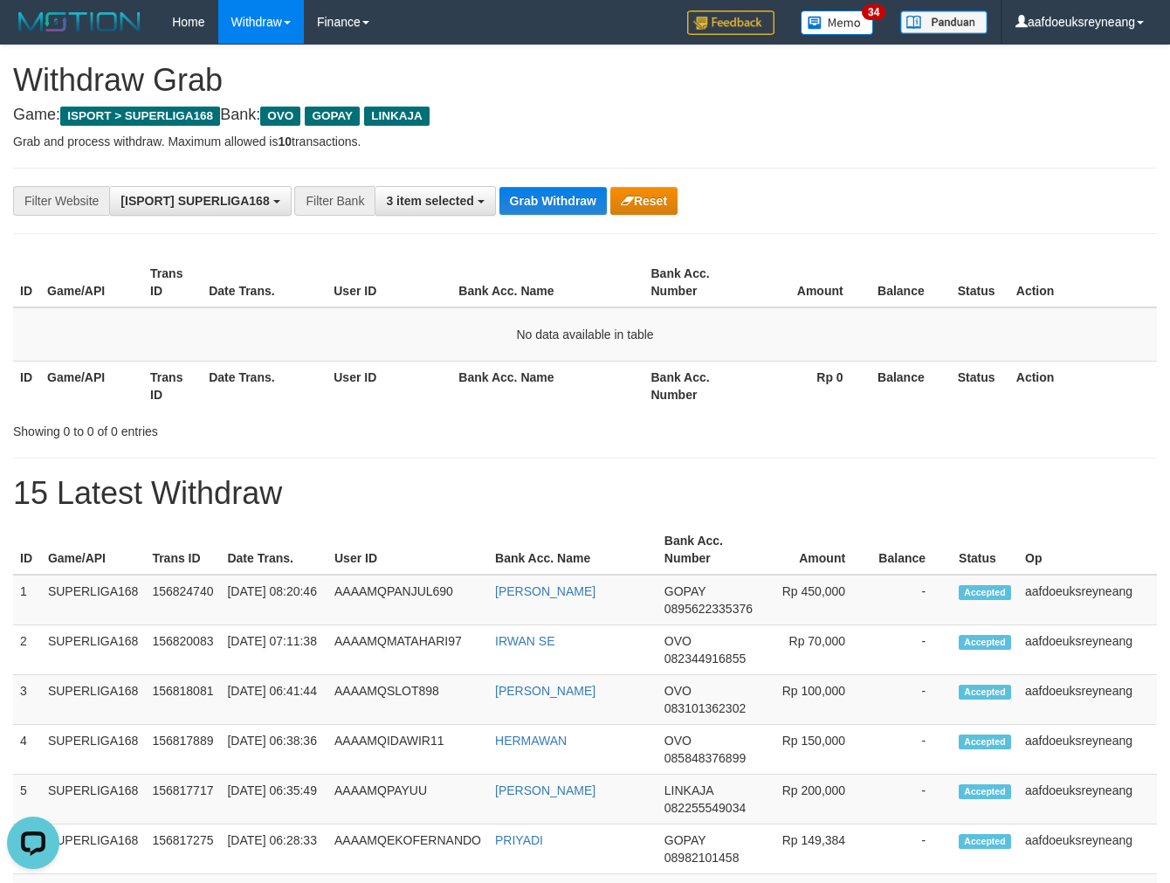
click at [248, 420] on div "Showing 0 to 0 of 0 entries" at bounding box center [243, 428] width 461 height 24
click at [526, 197] on button "Grab Withdraw" at bounding box center [553, 201] width 107 height 28
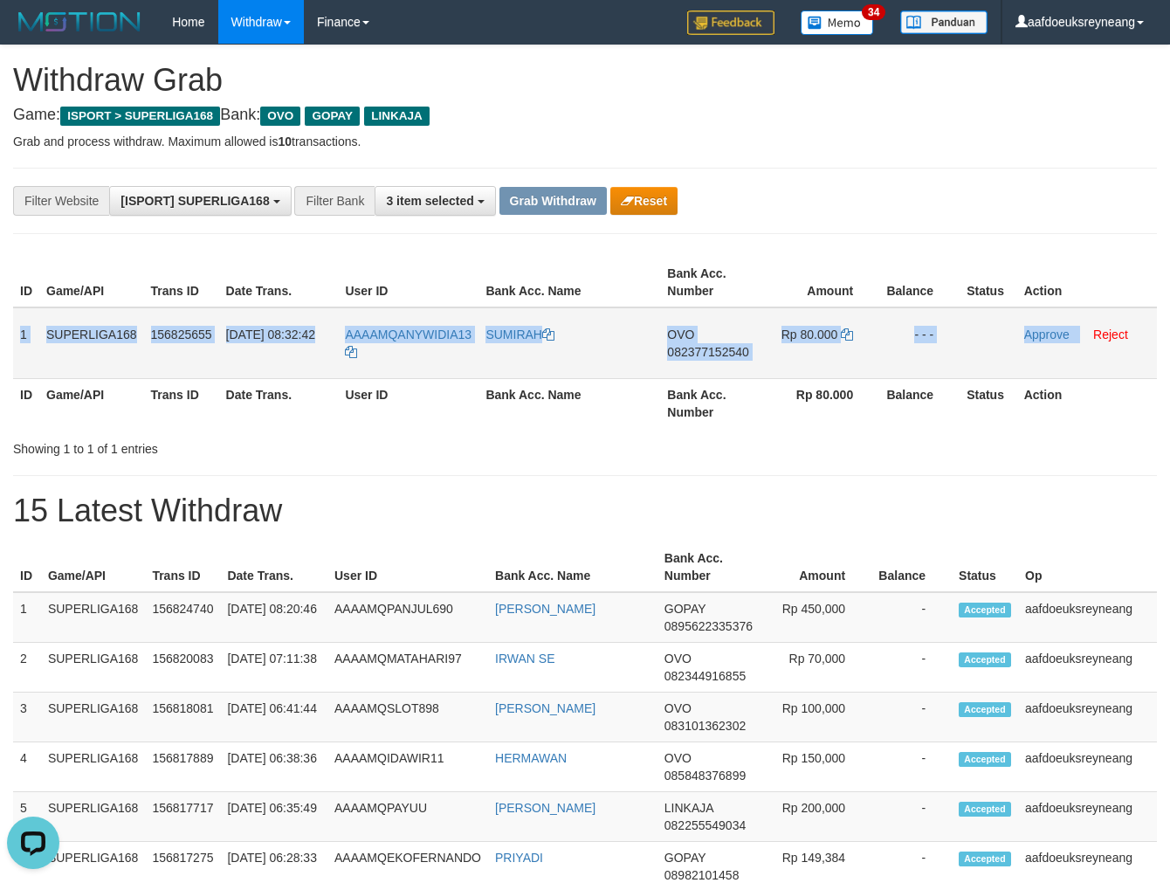
drag, startPoint x: 18, startPoint y: 351, endPoint x: 1080, endPoint y: 351, distance: 1061.2
click at [1080, 351] on tr "1 SUPERLIGA168 156825655 01/10/2025 08:32:42 AAAAMQANYWIDIA13 SUMIRAH OVO 08237…" at bounding box center [585, 343] width 1144 height 72
copy tr "1 SUPERLIGA168 156825655 01/10/2025 08:32:42 AAAAMQANYWIDIA13 SUMIRAH OVO 08237…"
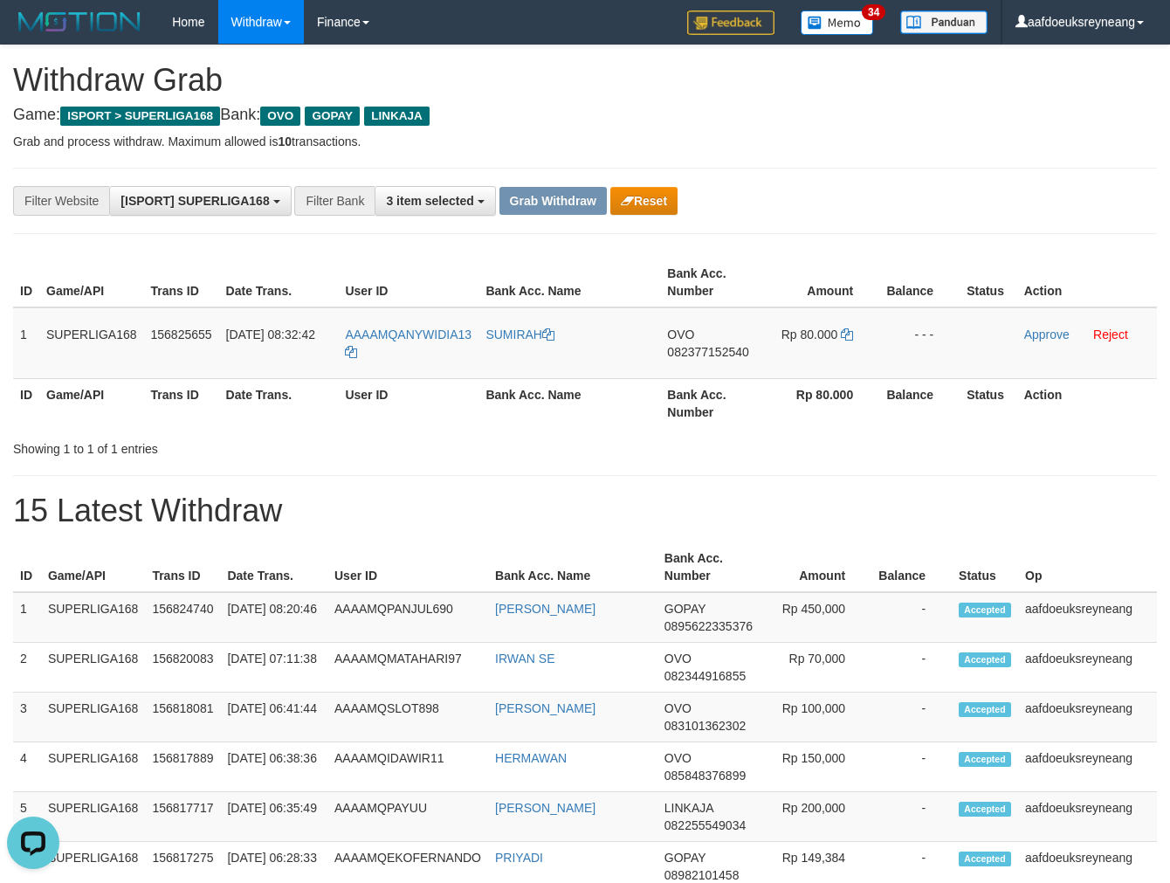
drag, startPoint x: 590, startPoint y: 404, endPoint x: 569, endPoint y: 404, distance: 20.1
click at [590, 403] on th "Bank Acc. Name" at bounding box center [570, 403] width 182 height 50
click at [719, 353] on span "082377152540" at bounding box center [707, 352] width 81 height 14
click at [729, 352] on span "082377152540" at bounding box center [707, 352] width 81 height 14
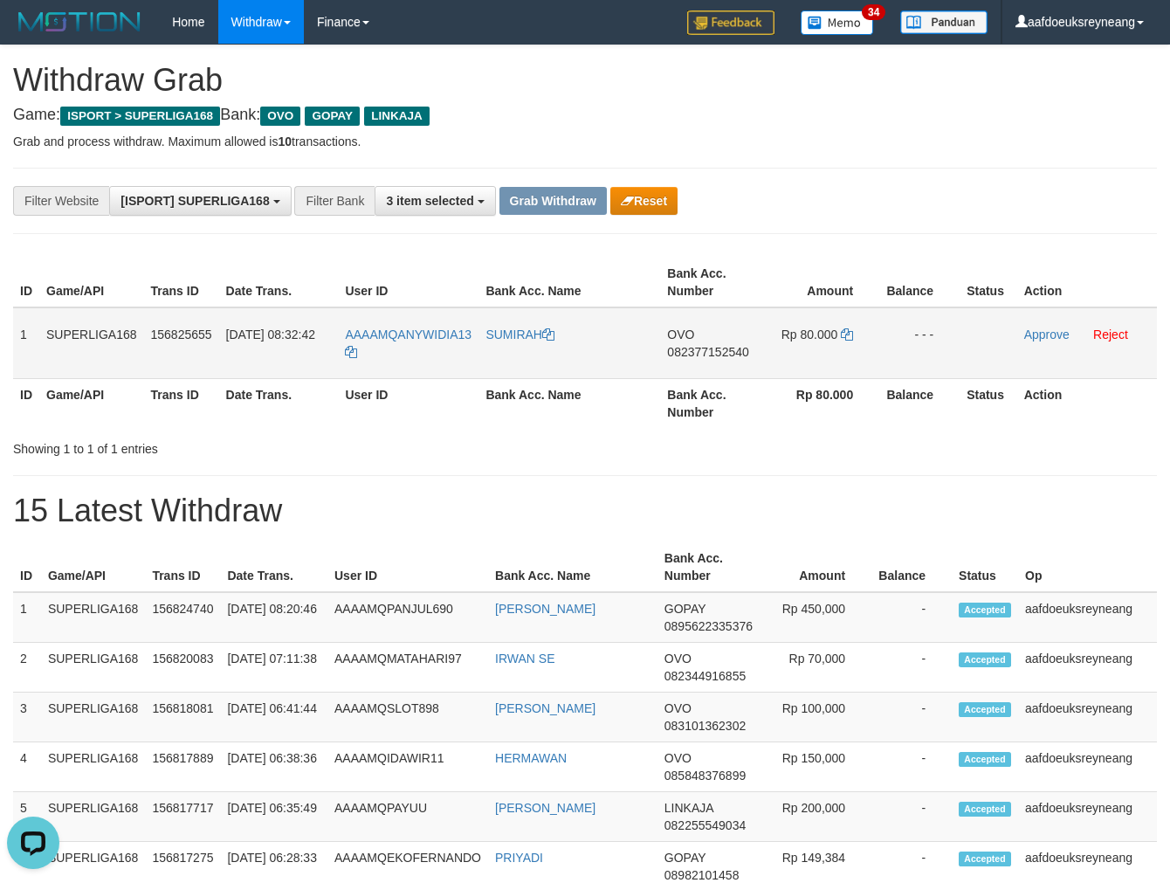
click at [729, 352] on span "082377152540" at bounding box center [707, 352] width 81 height 14
click at [691, 353] on span "082377152540" at bounding box center [707, 352] width 81 height 14
click at [849, 333] on icon at bounding box center [847, 334] width 12 height 12
drag, startPoint x: 849, startPoint y: 333, endPoint x: 1097, endPoint y: 382, distance: 252.8
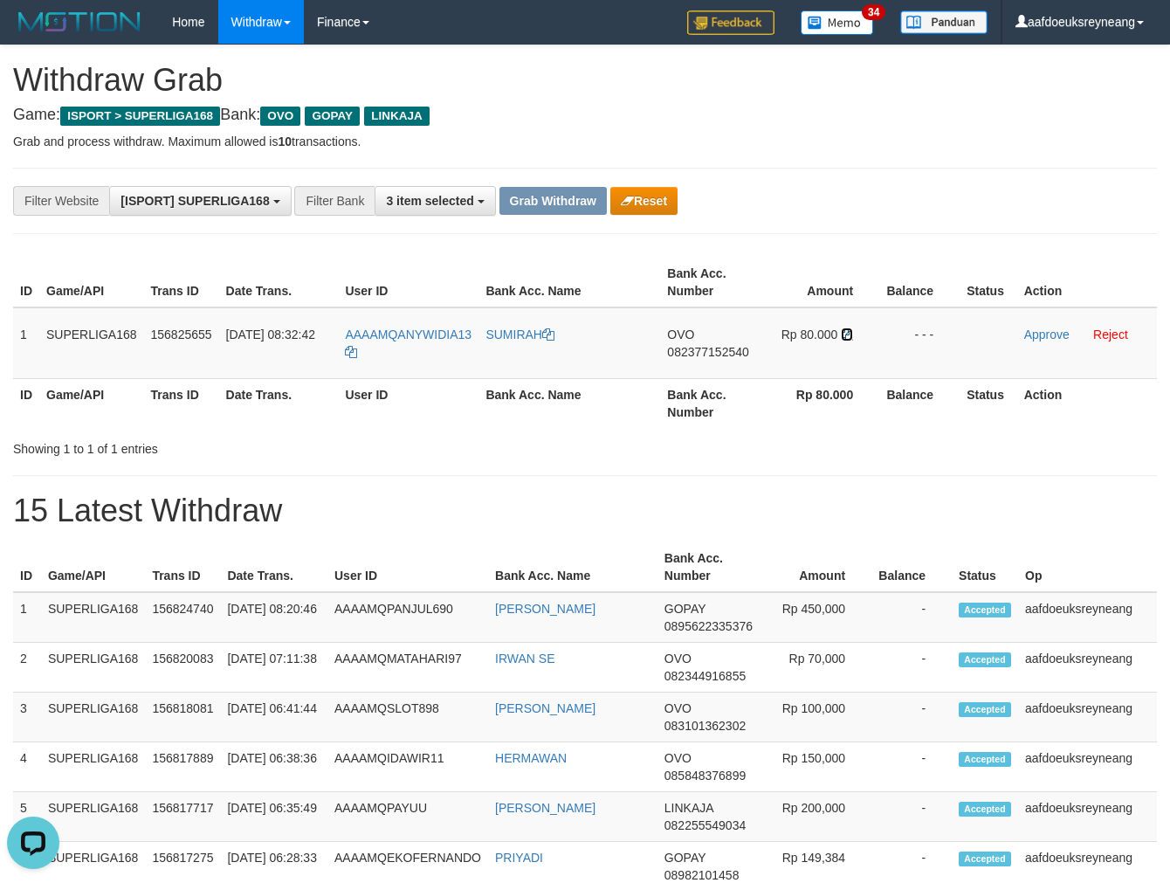
click at [872, 346] on td "Rp 80.000" at bounding box center [821, 343] width 118 height 72
click at [1039, 329] on link "Approve" at bounding box center [1047, 335] width 45 height 14
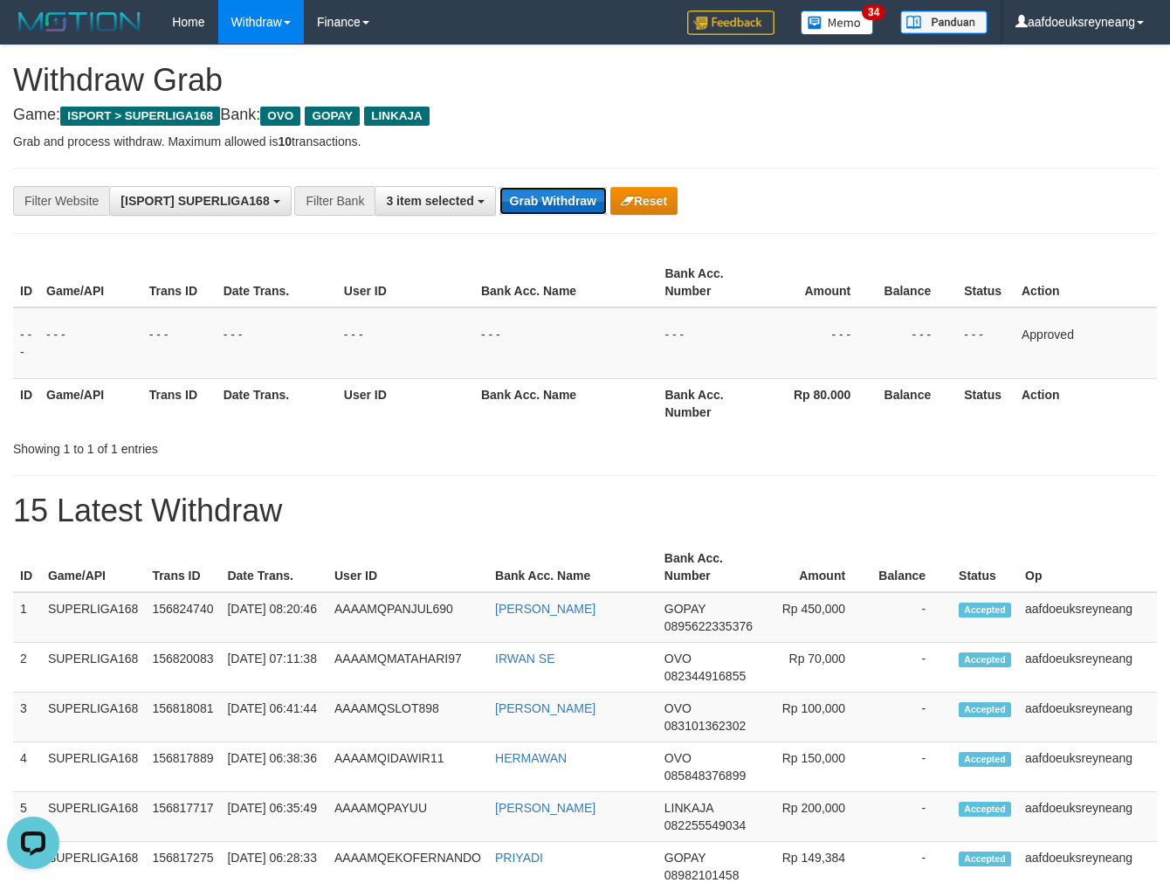
click at [573, 203] on button "Grab Withdraw" at bounding box center [553, 201] width 107 height 28
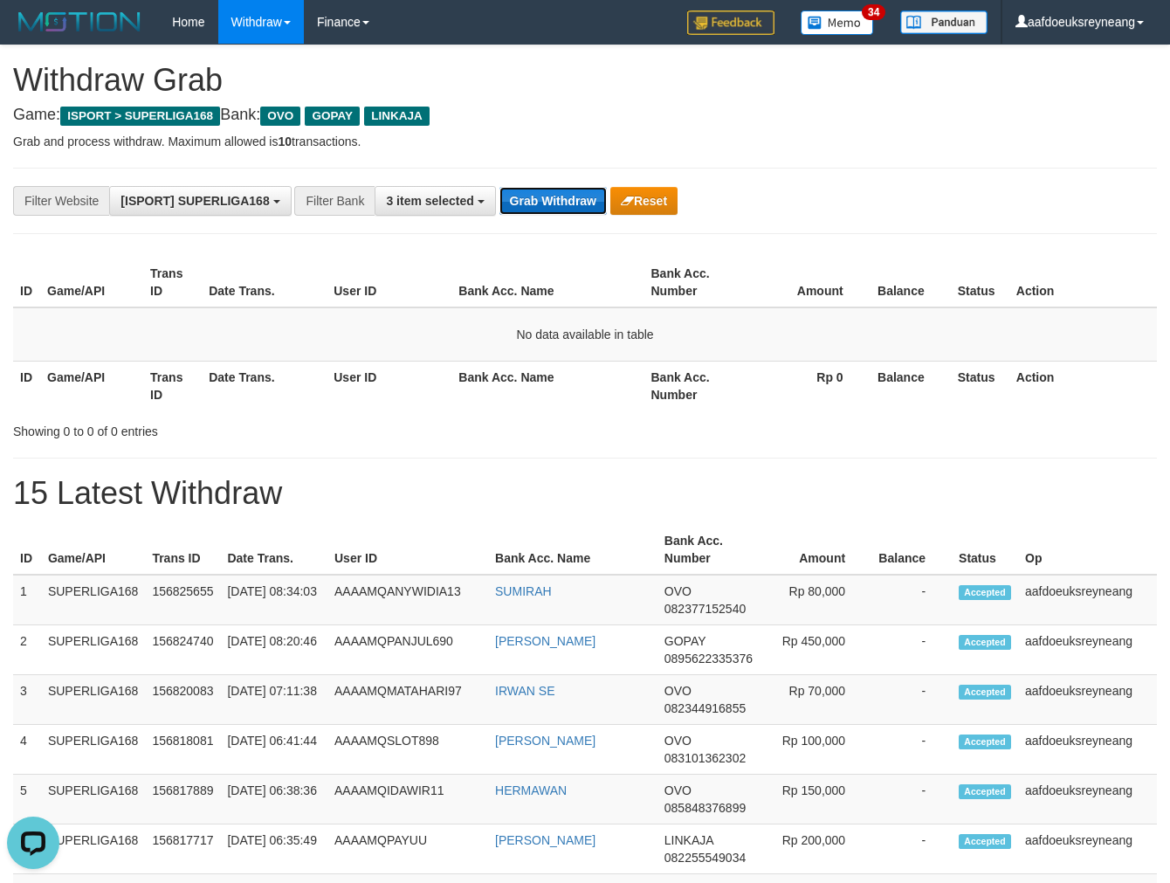
click at [562, 201] on button "Grab Withdraw" at bounding box center [553, 201] width 107 height 28
click at [562, 202] on button "Grab Withdraw" at bounding box center [553, 201] width 107 height 28
click at [562, 204] on button "Grab Withdraw" at bounding box center [553, 201] width 107 height 28
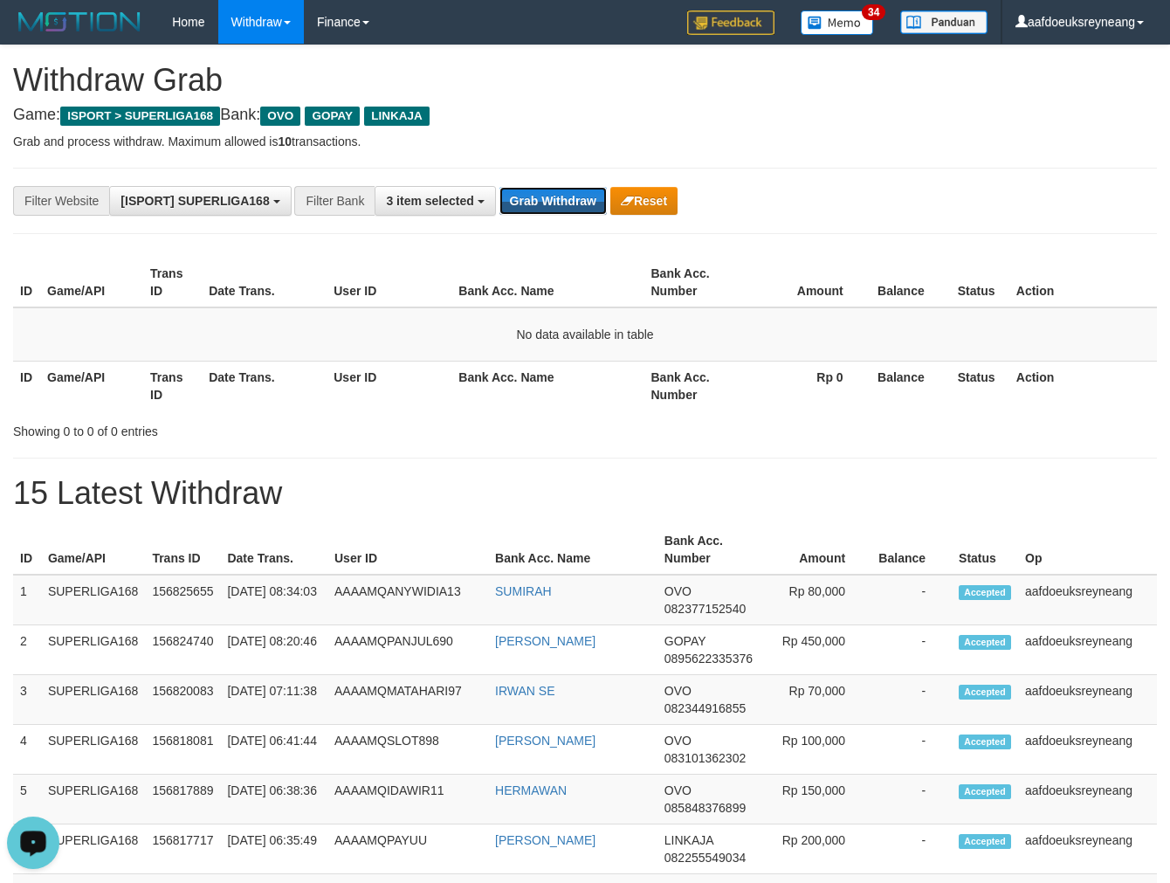
drag, startPoint x: 562, startPoint y: 202, endPoint x: 666, endPoint y: 228, distance: 107.2
click at [564, 203] on button "Grab Withdraw" at bounding box center [553, 201] width 107 height 28
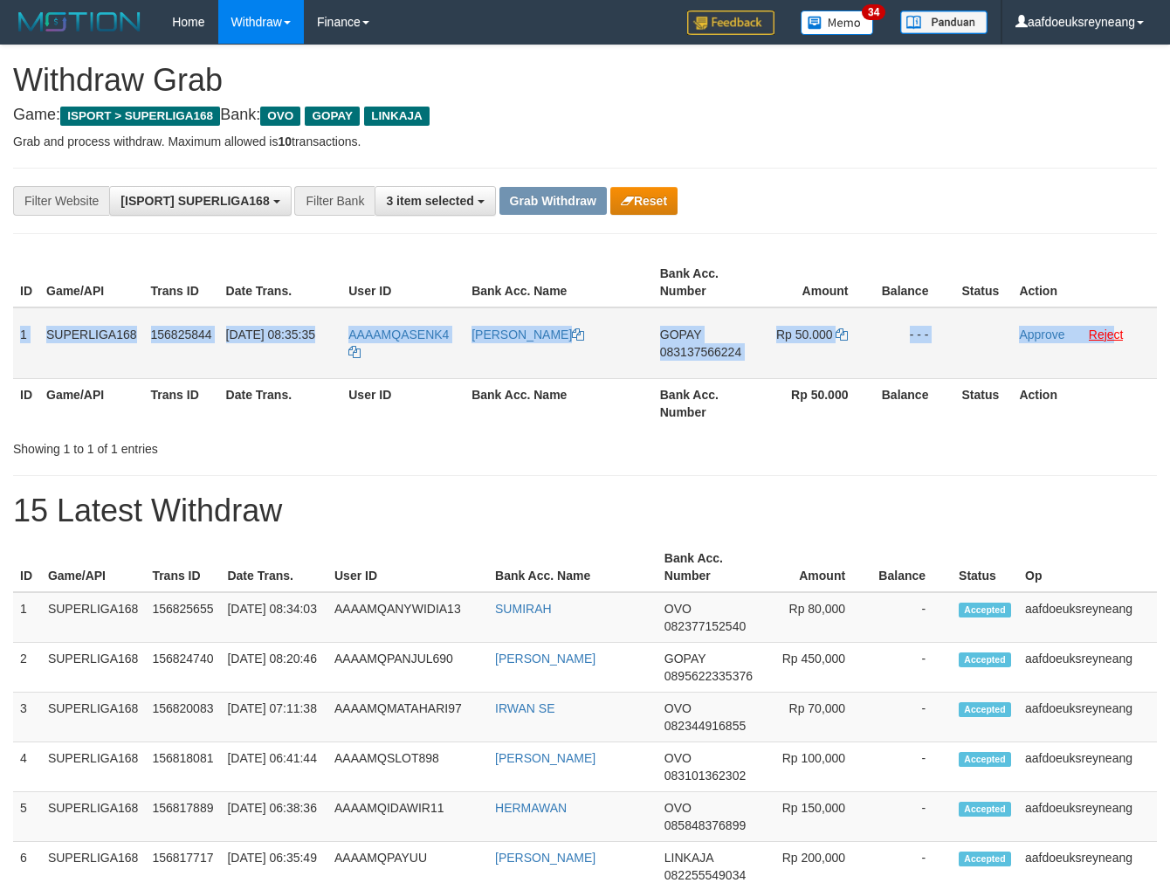
drag, startPoint x: 18, startPoint y: 360, endPoint x: 1112, endPoint y: 337, distance: 1093.8
click at [1112, 337] on tr "1 SUPERLIGA168 156825844 [DATE] 08:35:35 AAAAMQASENK4 [PERSON_NAME] GOPAY 08313…" at bounding box center [585, 343] width 1144 height 72
copy tr "1 SUPERLIGA168 156825844 [DATE] 08:35:35 AAAAMQASENK4 ASEP MULYANA GOPAY 083137…"
click at [694, 348] on span "083137566224" at bounding box center [700, 352] width 81 height 14
copy tr "1 SUPERLIGA168 156825844 [DATE] 08:35:35 AAAAMQASENK4 ASEP MULYANA GOPAY 083137…"
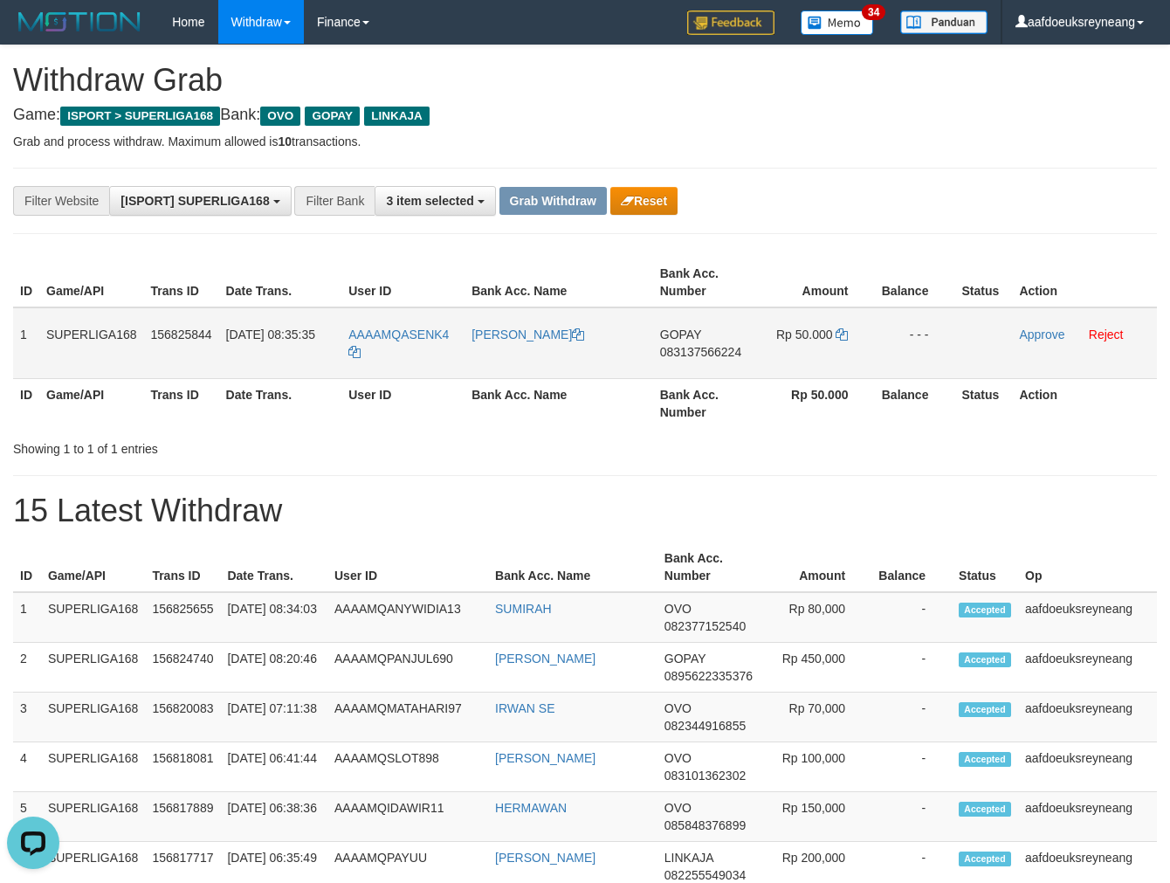
click at [694, 348] on span "083137566224" at bounding box center [700, 352] width 81 height 14
click at [841, 335] on icon at bounding box center [842, 334] width 12 height 12
click at [844, 336] on icon at bounding box center [842, 334] width 12 height 12
click at [1023, 333] on link "Approve" at bounding box center [1041, 335] width 45 height 14
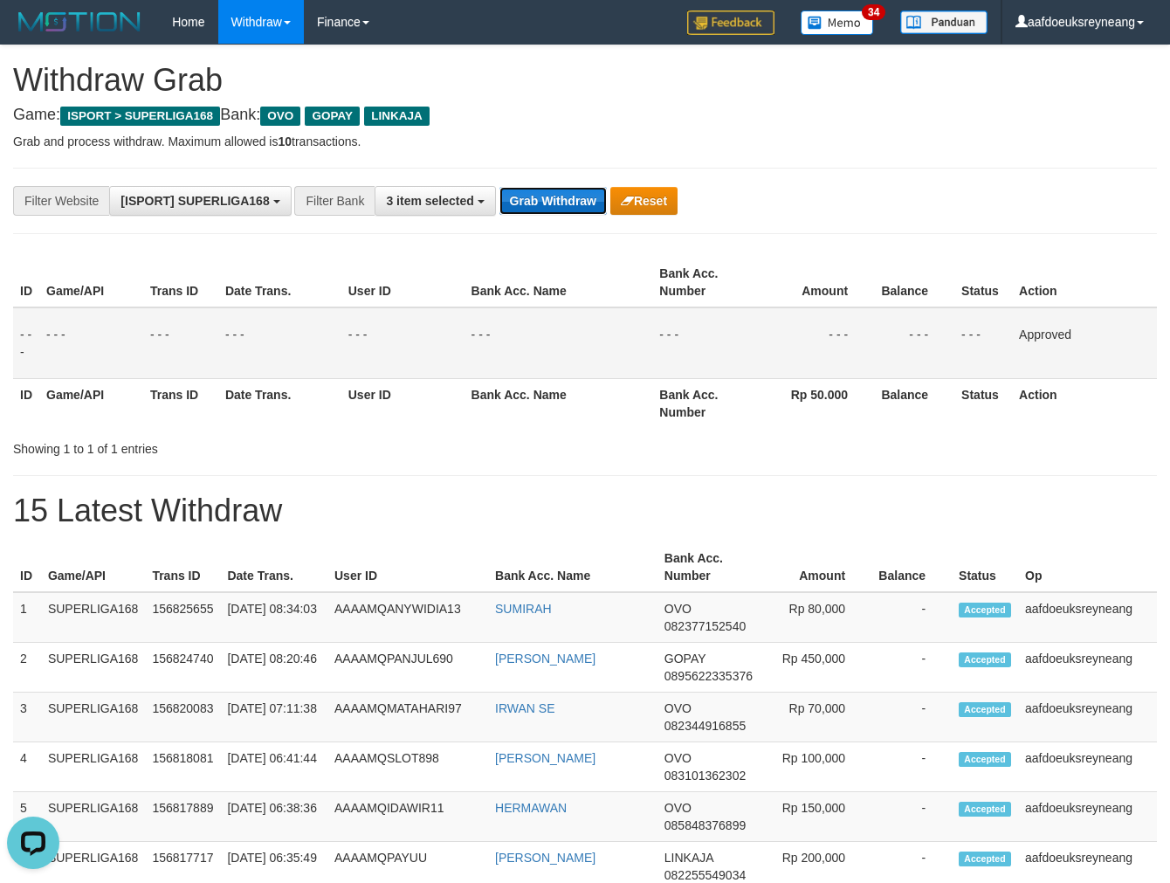
click at [547, 196] on button "Grab Withdraw" at bounding box center [553, 201] width 107 height 28
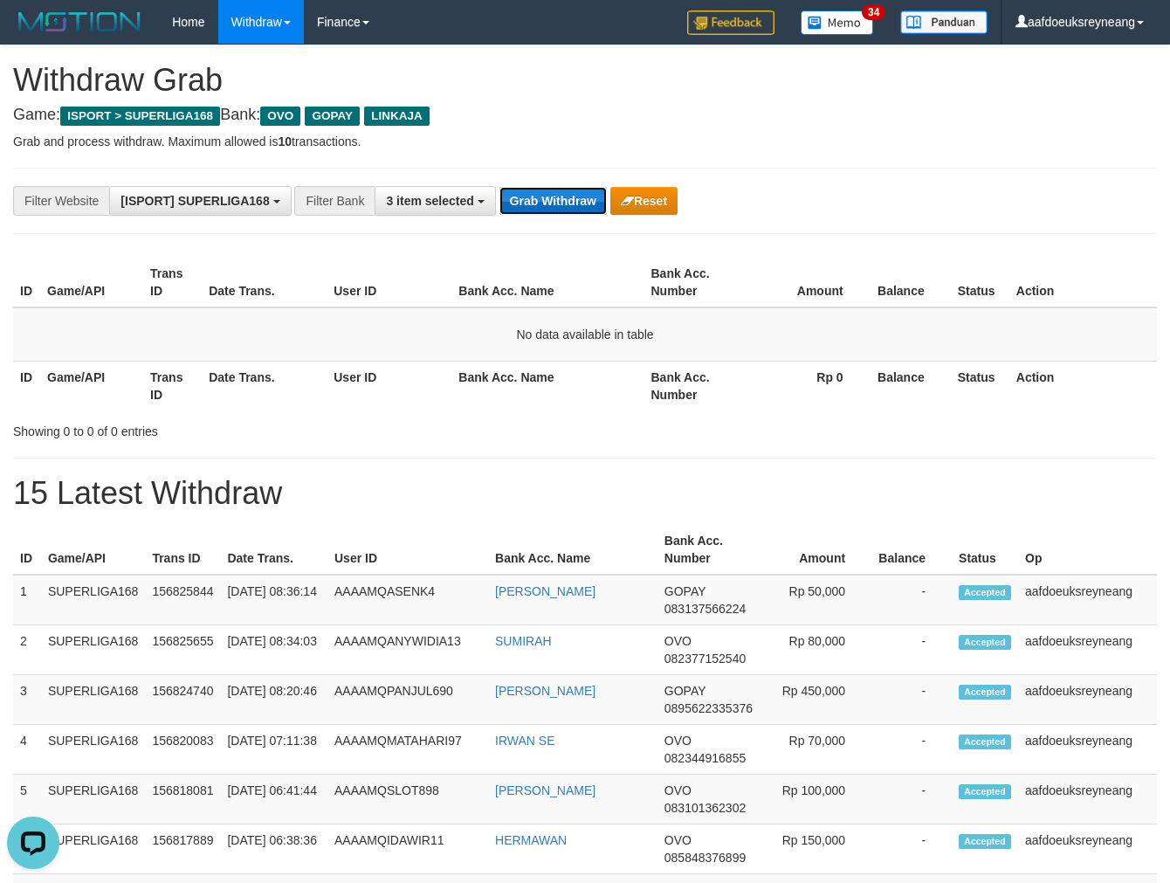
click at [550, 210] on button "Grab Withdraw" at bounding box center [553, 201] width 107 height 28
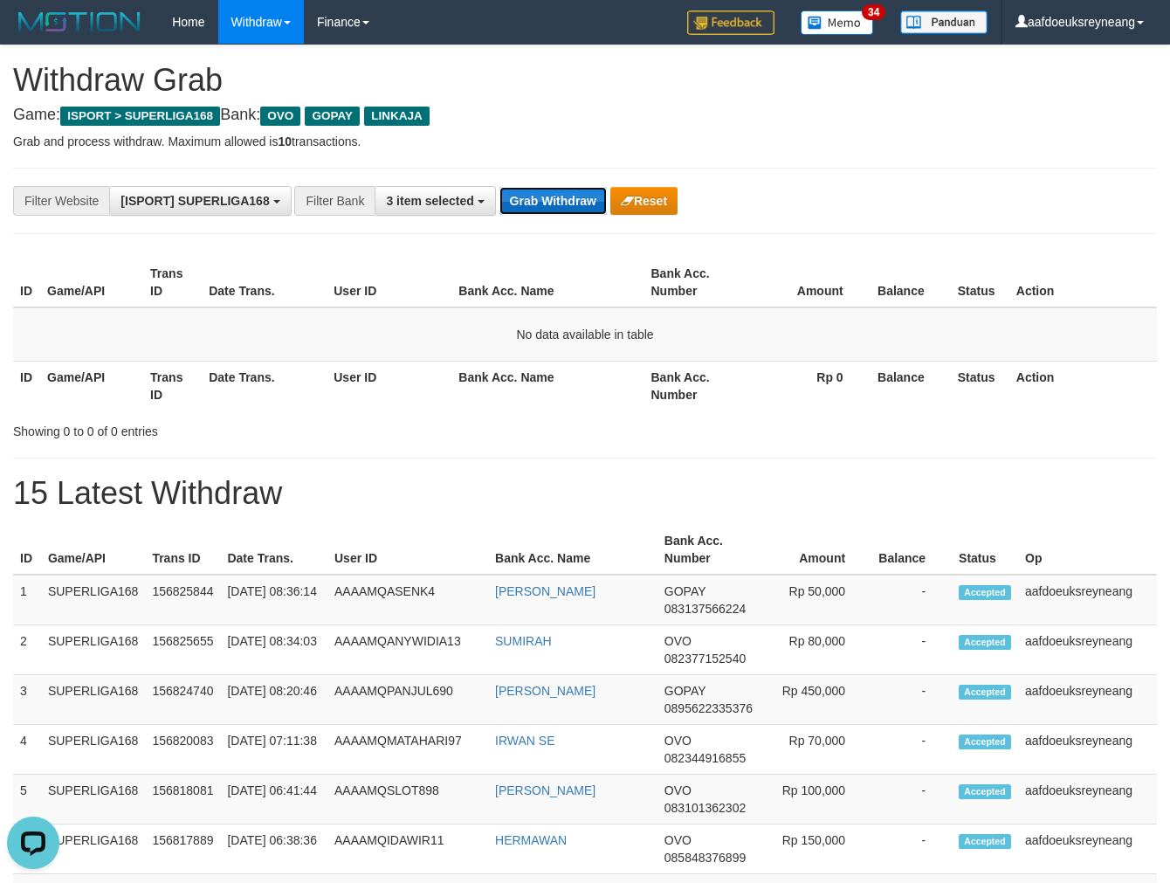
click at [550, 210] on button "Grab Withdraw" at bounding box center [553, 201] width 107 height 28
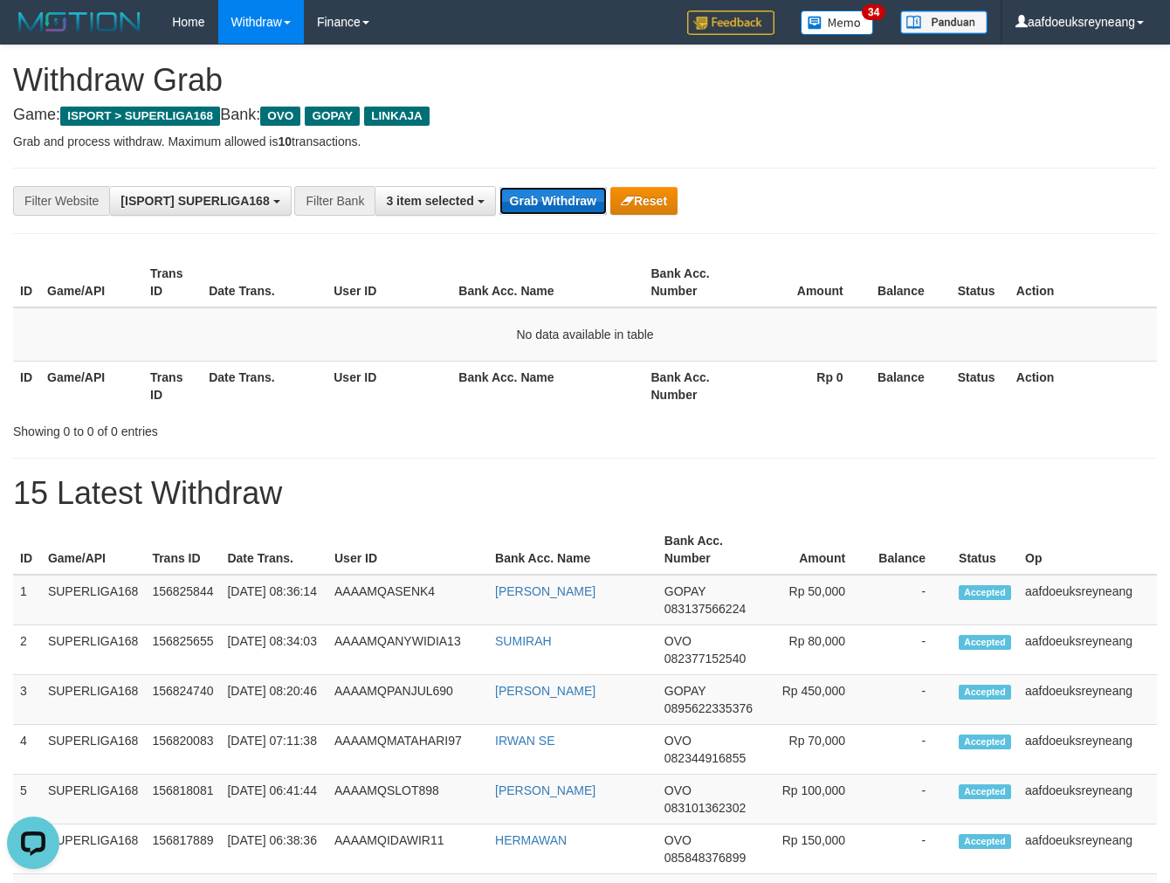
click at [550, 210] on button "Grab Withdraw" at bounding box center [553, 201] width 107 height 28
click at [565, 202] on button "Grab Withdraw" at bounding box center [553, 201] width 107 height 28
click at [565, 201] on button "Grab Withdraw" at bounding box center [553, 201] width 107 height 28
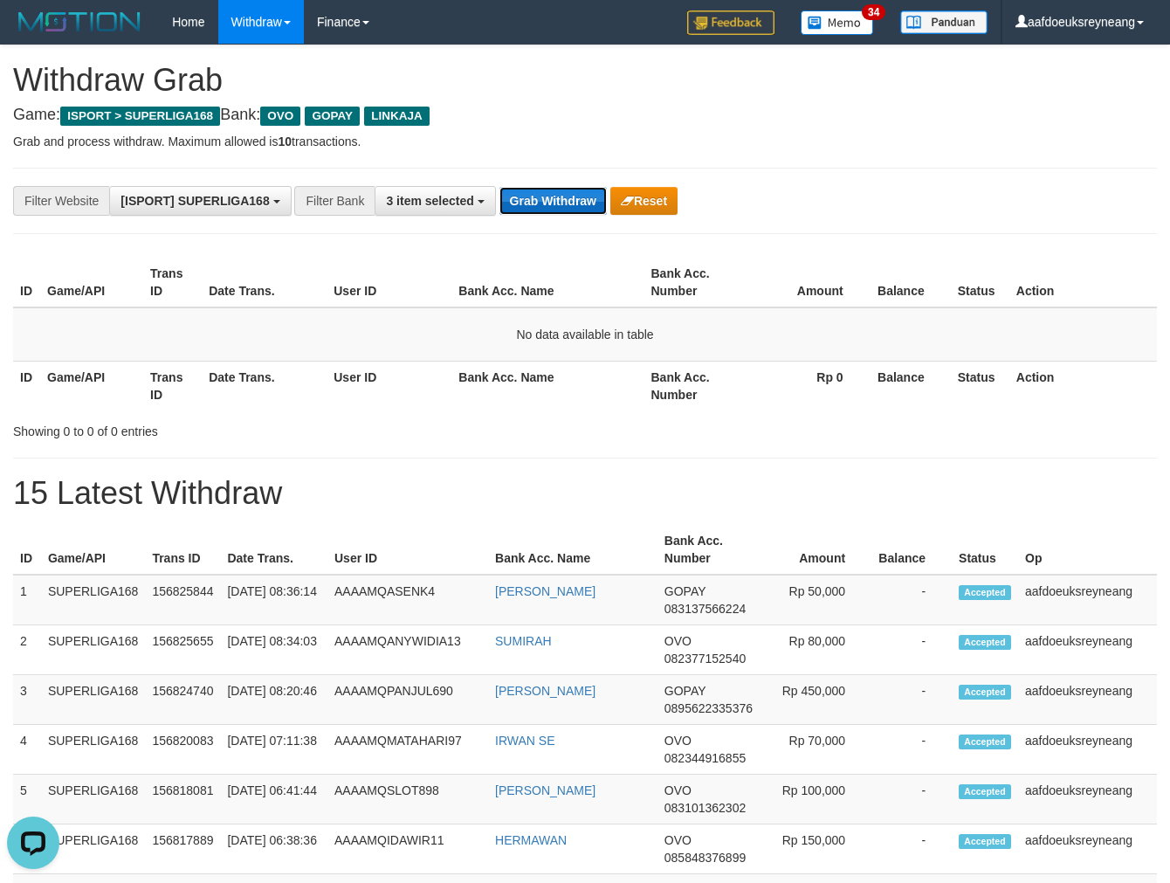
click at [500, 187] on button "Grab Withdraw" at bounding box center [553, 201] width 107 height 28
click at [565, 201] on button "Grab Withdraw" at bounding box center [553, 201] width 107 height 28
click at [500, 187] on button "Grab Withdraw" at bounding box center [553, 201] width 107 height 28
click at [565, 201] on button "Grab Withdraw" at bounding box center [553, 201] width 107 height 28
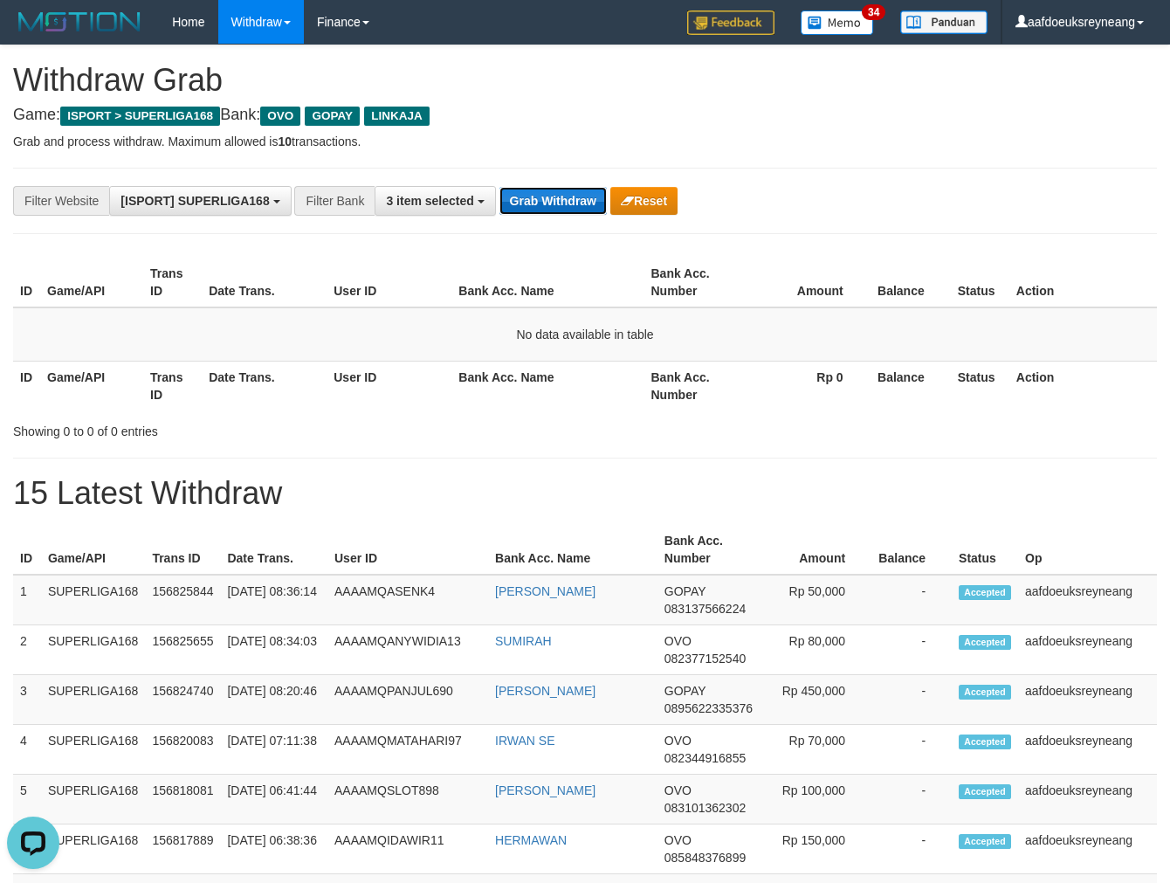
click at [535, 206] on button "Grab Withdraw" at bounding box center [553, 201] width 107 height 28
click at [535, 201] on button "Grab Withdraw" at bounding box center [553, 201] width 107 height 28
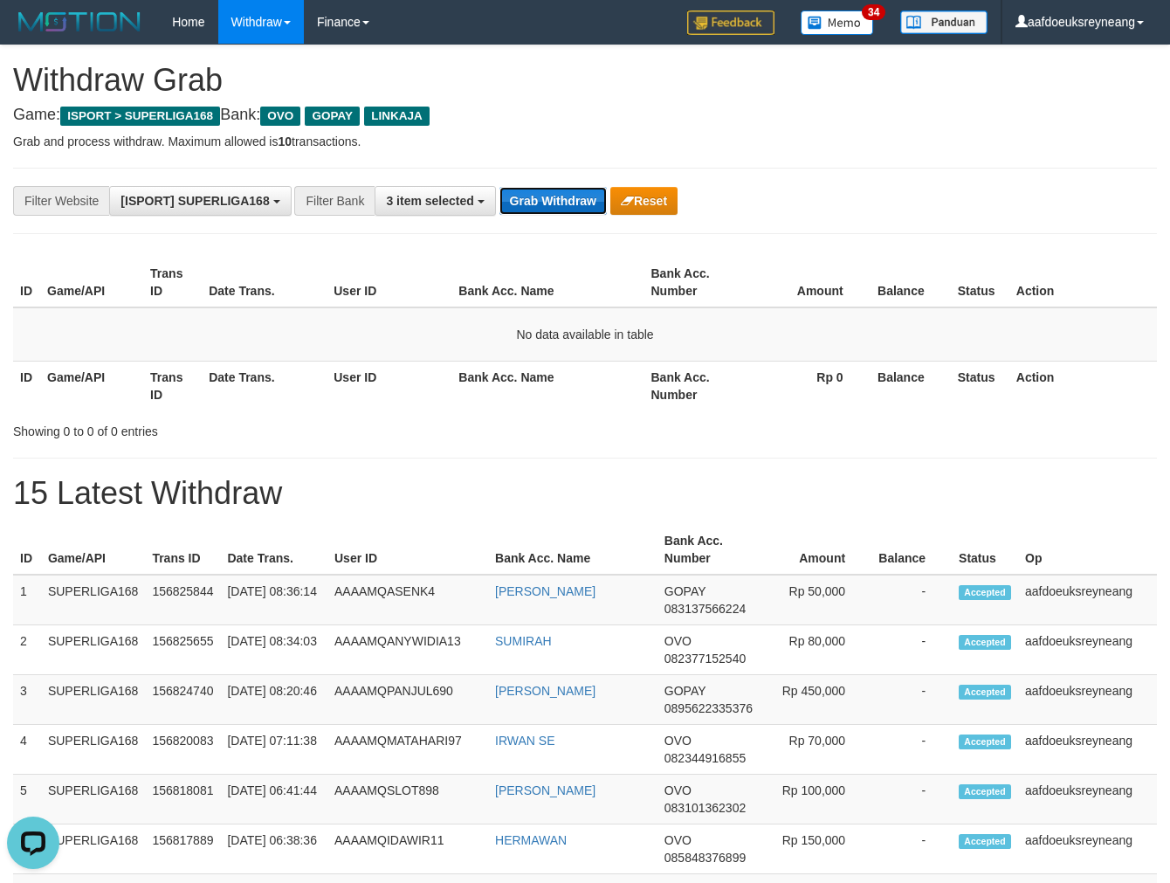
click at [535, 201] on button "Grab Withdraw" at bounding box center [553, 201] width 107 height 28
click at [560, 206] on button "Grab Withdraw" at bounding box center [553, 201] width 107 height 28
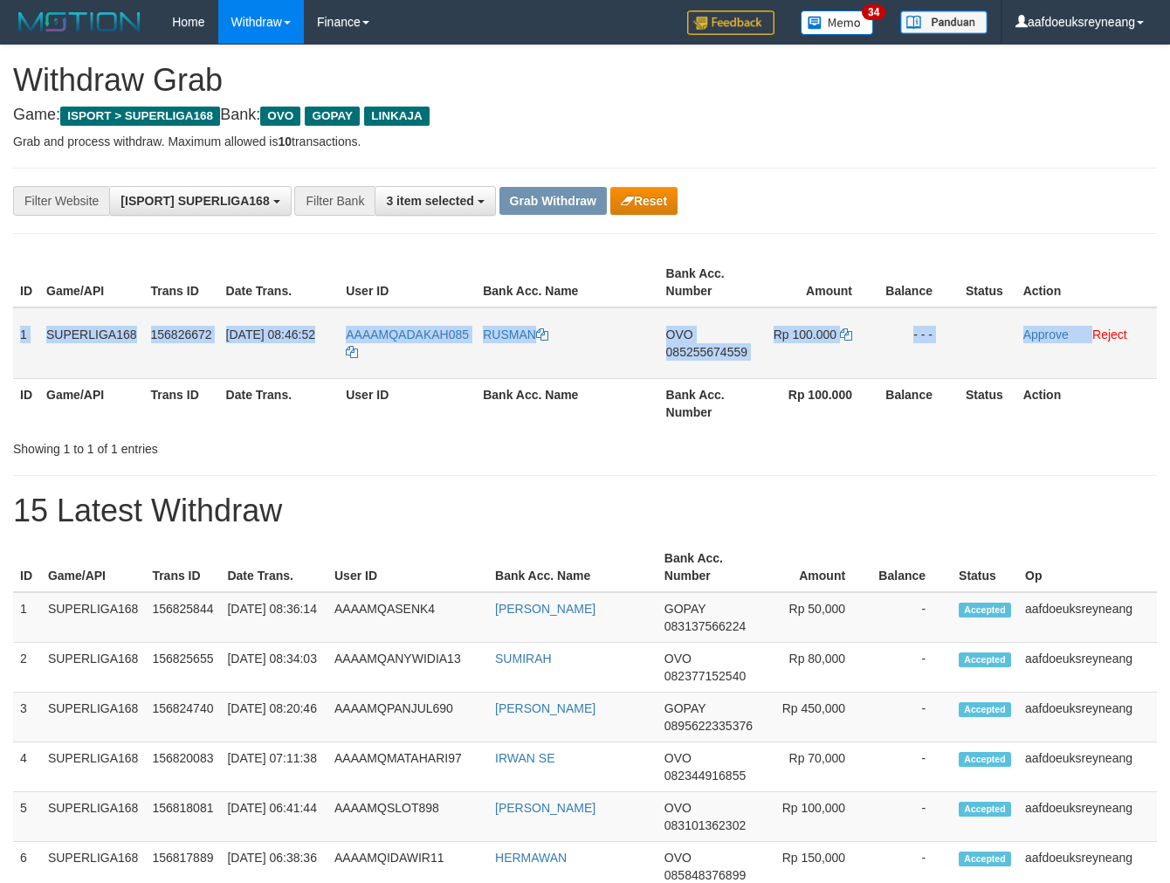
click at [1092, 348] on tr "1 SUPERLIGA168 156826672 01/10/2025 08:46:52 AAAAMQADAKAH085 RUSMAN OVO 0852556…" at bounding box center [585, 343] width 1144 height 72
click at [697, 350] on span "085255674559" at bounding box center [706, 352] width 81 height 14
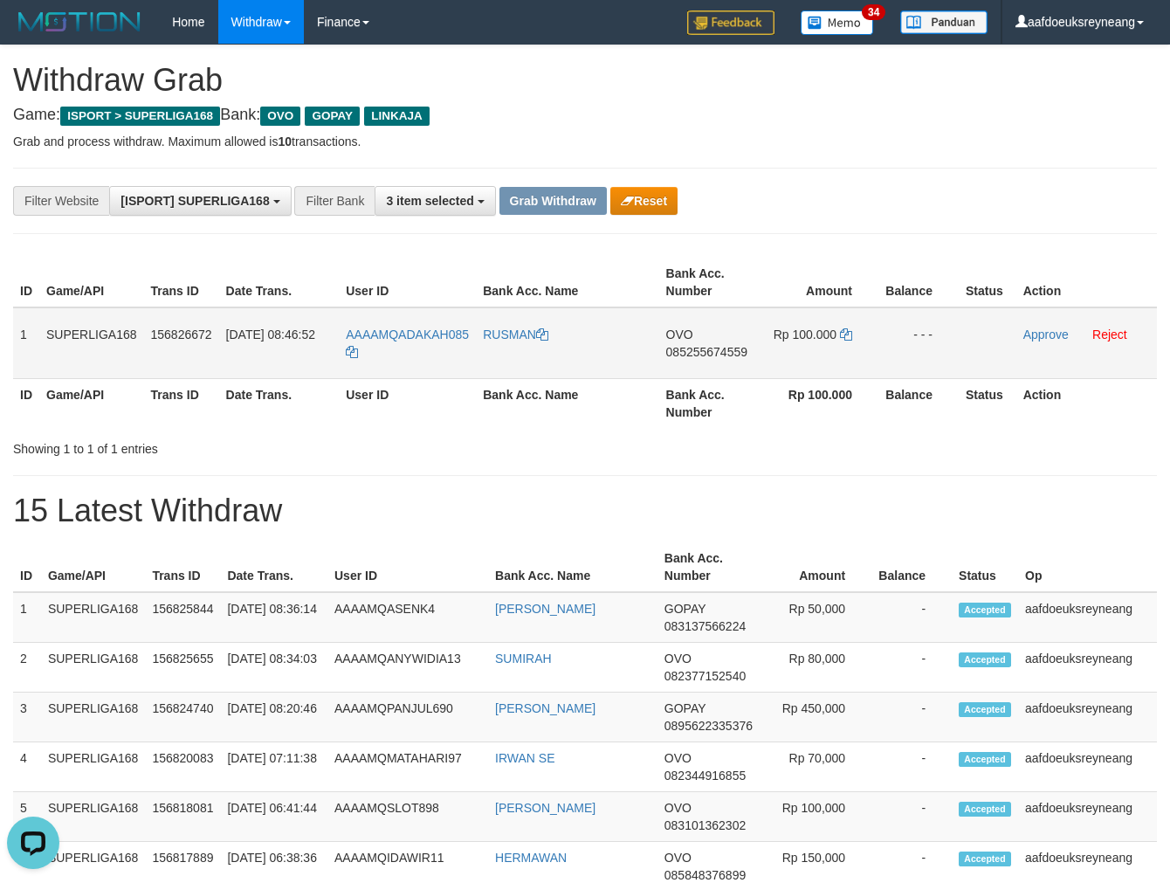
click at [728, 351] on span "085255674559" at bounding box center [706, 352] width 81 height 14
click at [728, 350] on span "085255674559" at bounding box center [706, 352] width 81 height 14
click at [695, 352] on span "085255674559" at bounding box center [706, 352] width 81 height 14
click at [847, 329] on icon at bounding box center [846, 334] width 12 height 12
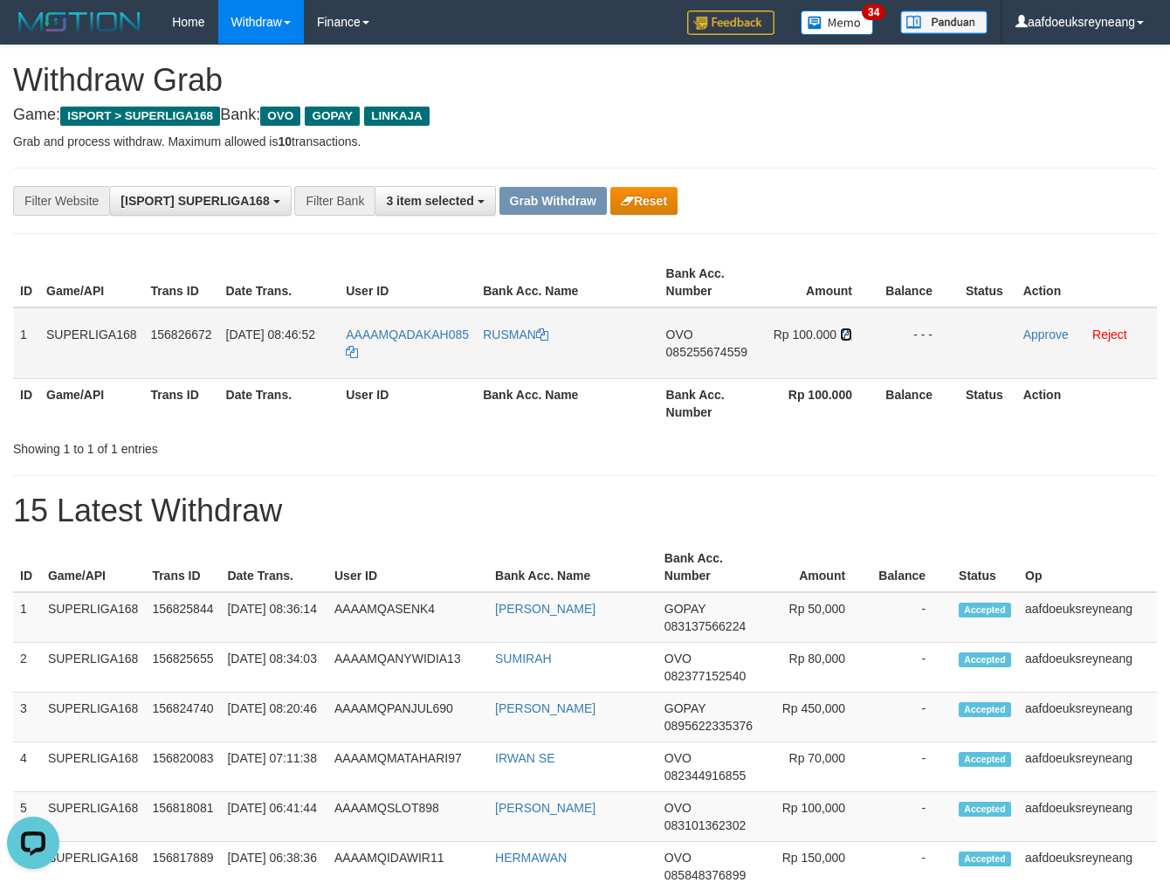
click at [847, 329] on icon at bounding box center [846, 334] width 12 height 12
click at [847, 330] on icon at bounding box center [846, 334] width 12 height 12
click at [1029, 333] on link "Approve" at bounding box center [1046, 335] width 45 height 14
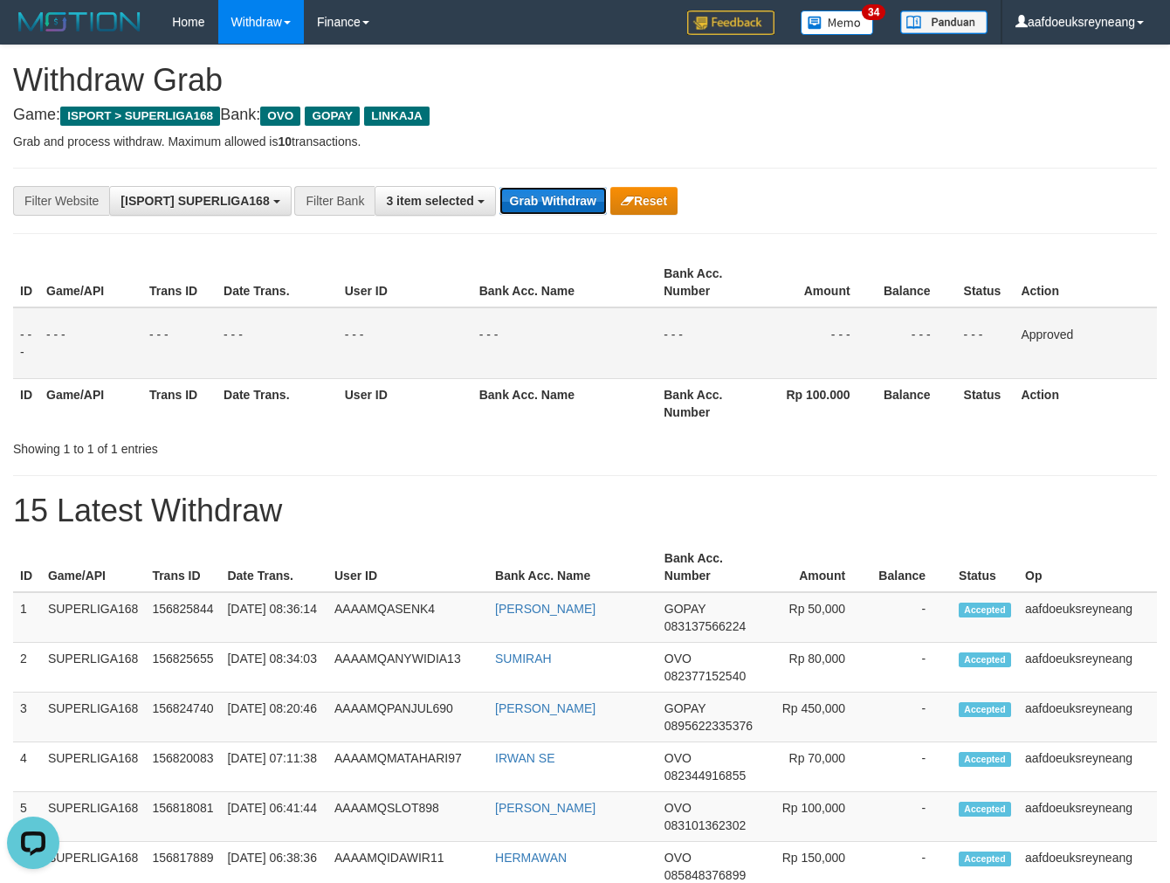
click at [564, 198] on button "Grab Withdraw" at bounding box center [553, 201] width 107 height 28
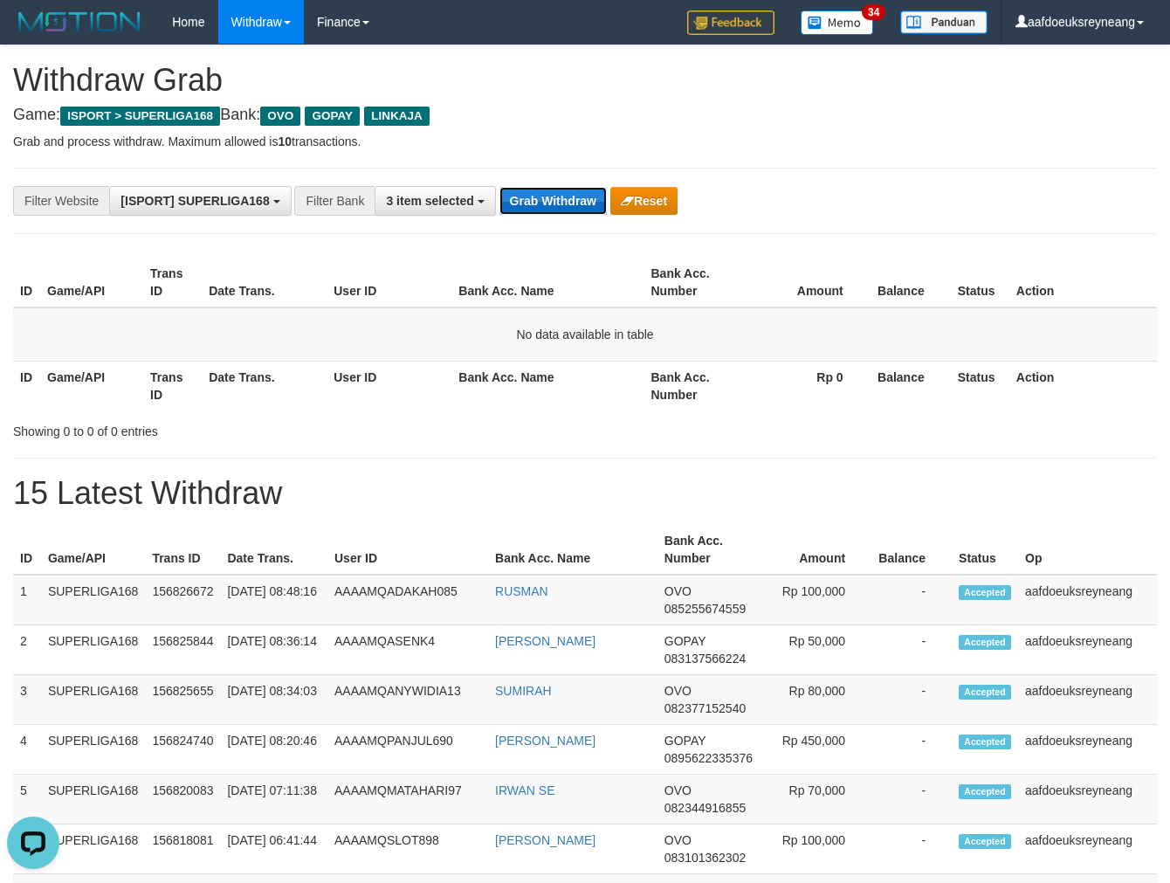
click at [555, 202] on button "Grab Withdraw" at bounding box center [553, 201] width 107 height 28
click at [543, 195] on button "Grab Withdraw" at bounding box center [553, 201] width 107 height 28
click at [500, 187] on button "Grab Withdraw" at bounding box center [553, 201] width 107 height 28
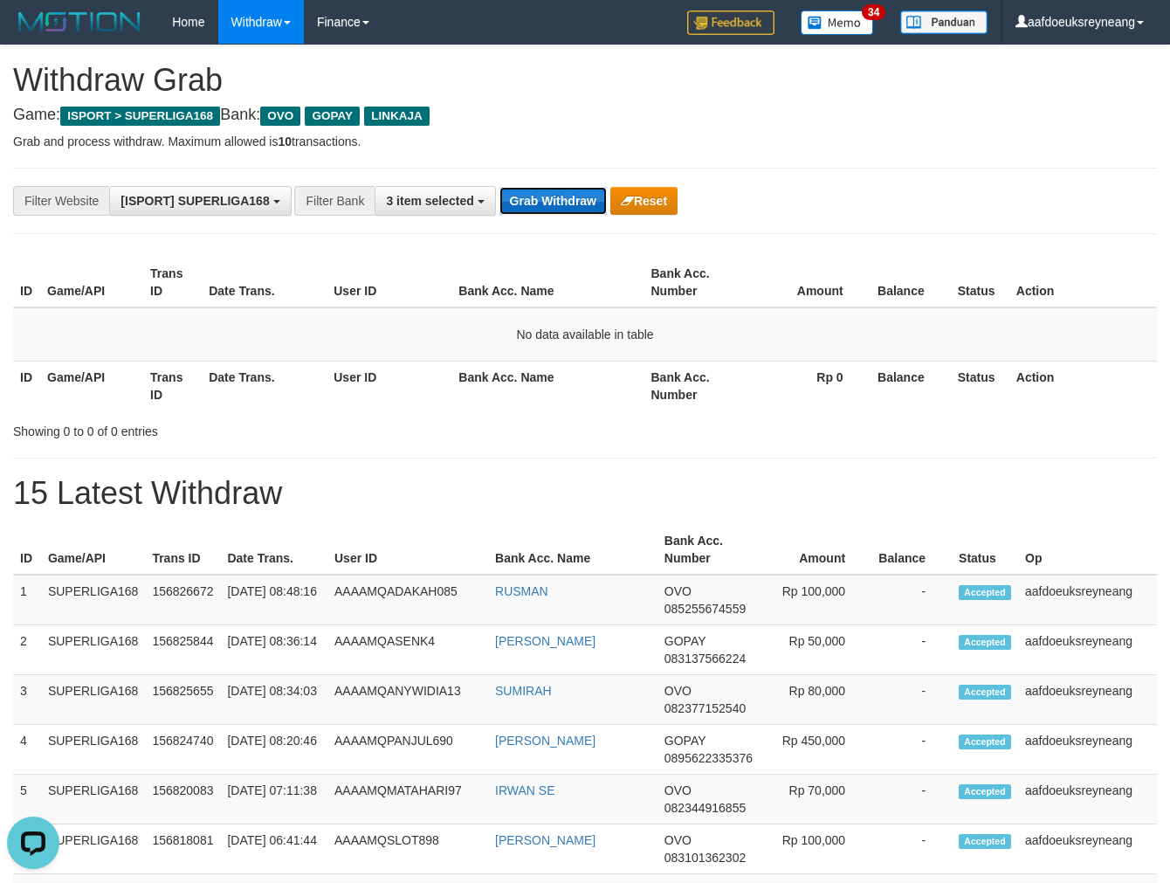
click at [546, 197] on button "Grab Withdraw" at bounding box center [553, 201] width 107 height 28
click at [500, 187] on button "Grab Withdraw" at bounding box center [553, 201] width 107 height 28
click at [547, 197] on button "Grab Withdraw" at bounding box center [553, 201] width 107 height 28
click at [500, 187] on button "Grab Withdraw" at bounding box center [553, 201] width 107 height 28
click at [547, 197] on button "Grab Withdraw" at bounding box center [553, 201] width 107 height 28
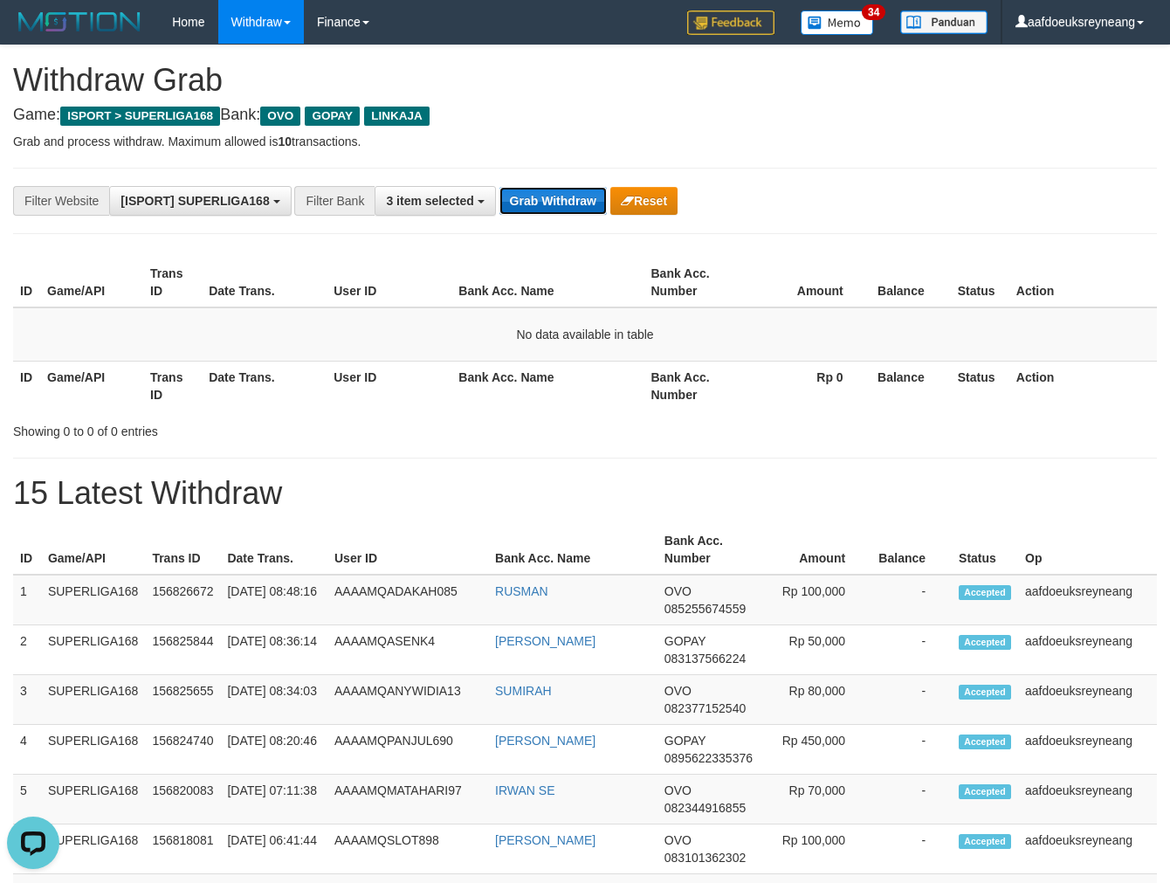
click at [500, 187] on button "Grab Withdraw" at bounding box center [553, 201] width 107 height 28
click at [547, 197] on button "Grab Withdraw" at bounding box center [553, 201] width 107 height 28
click at [500, 187] on button "Grab Withdraw" at bounding box center [553, 201] width 107 height 28
click at [547, 197] on button "Grab Withdraw" at bounding box center [553, 201] width 107 height 28
click at [500, 187] on button "Grab Withdraw" at bounding box center [553, 201] width 107 height 28
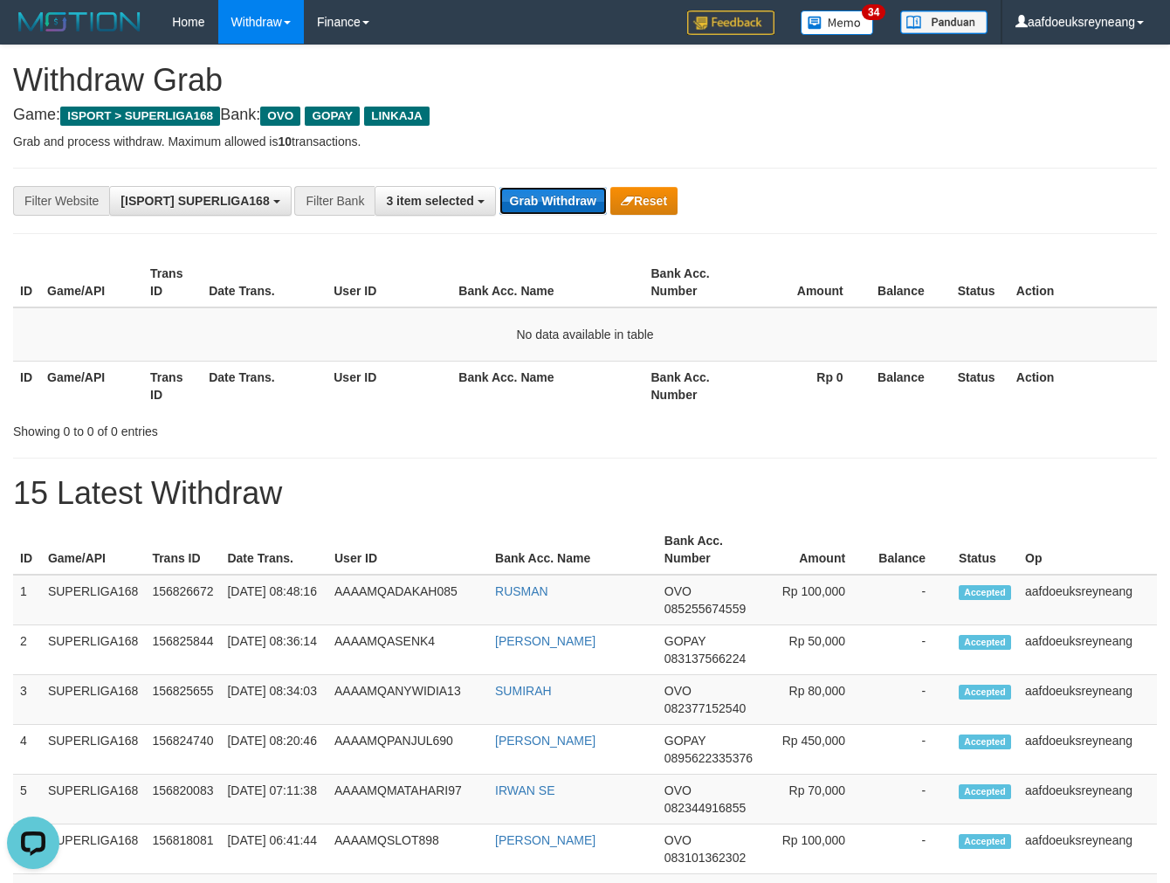
click at [500, 187] on button "Grab Withdraw" at bounding box center [553, 201] width 107 height 28
click at [547, 197] on button "Grab Withdraw" at bounding box center [553, 201] width 107 height 28
click at [500, 187] on button "Grab Withdraw" at bounding box center [553, 201] width 107 height 28
click at [548, 199] on button "Grab Withdraw" at bounding box center [553, 201] width 107 height 28
click at [500, 187] on button "Grab Withdraw" at bounding box center [553, 201] width 107 height 28
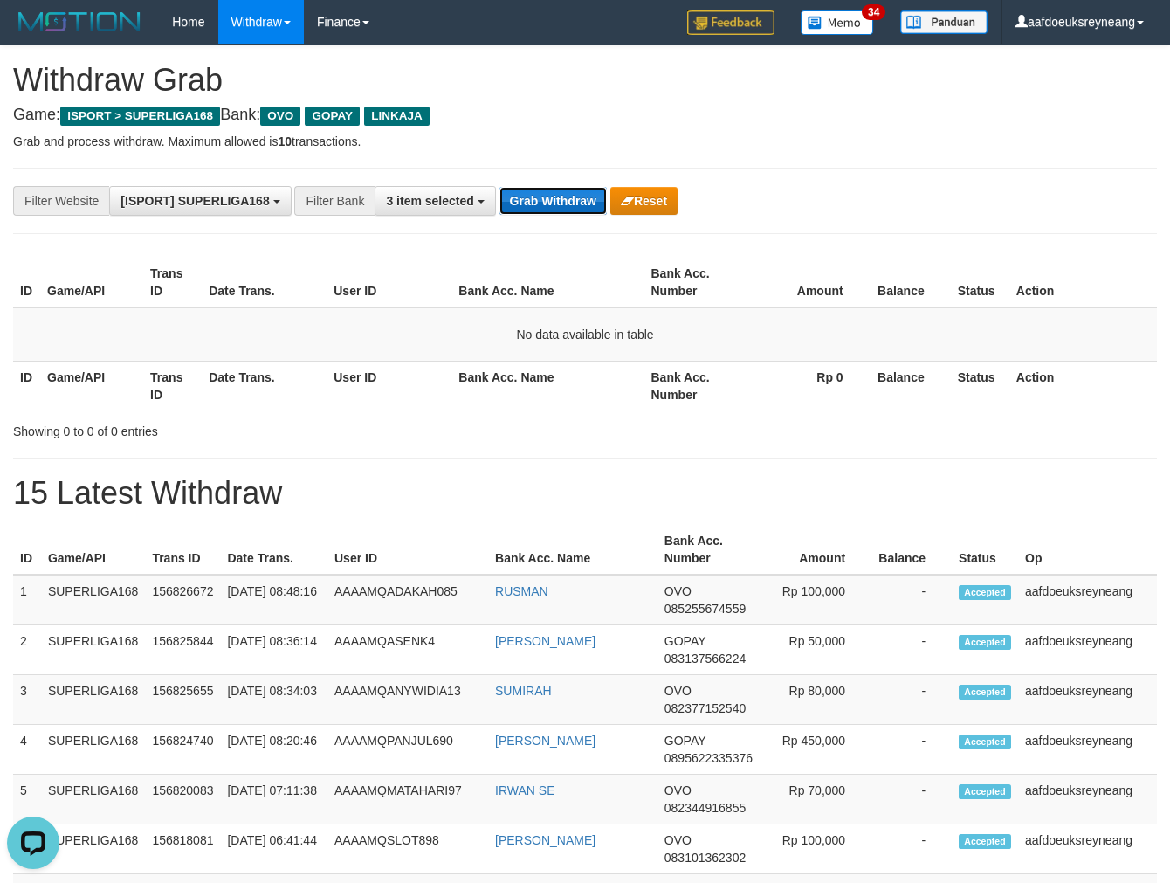
click at [548, 199] on button "Grab Withdraw" at bounding box center [553, 201] width 107 height 28
click at [500, 187] on button "Grab Withdraw" at bounding box center [553, 201] width 107 height 28
click at [548, 199] on button "Grab Withdraw" at bounding box center [553, 201] width 107 height 28
click at [500, 187] on button "Grab Withdraw" at bounding box center [553, 201] width 107 height 28
click at [548, 199] on button "Grab Withdraw" at bounding box center [553, 201] width 107 height 28
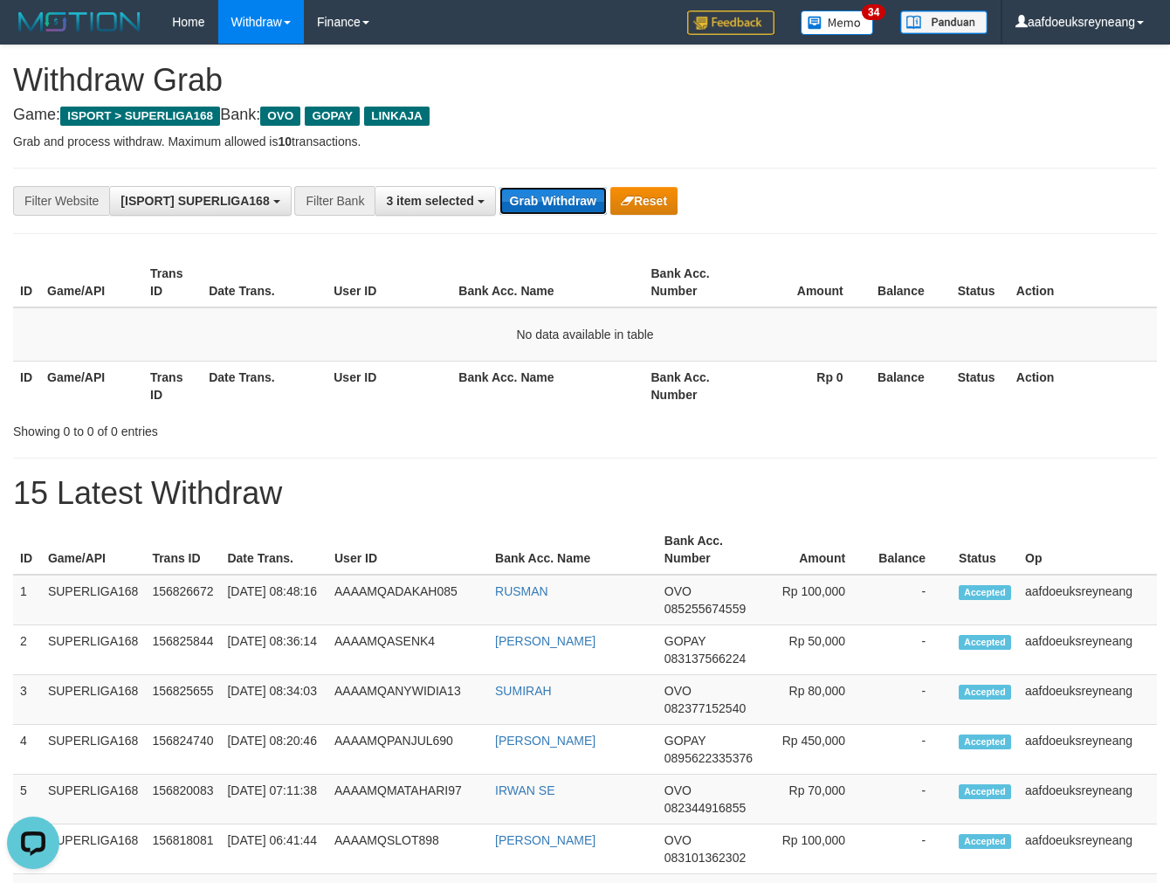
click at [500, 187] on button "Grab Withdraw" at bounding box center [553, 201] width 107 height 28
click at [548, 199] on button "Grab Withdraw" at bounding box center [553, 201] width 107 height 28
click at [500, 187] on button "Grab Withdraw" at bounding box center [553, 201] width 107 height 28
click at [548, 199] on button "Grab Withdraw" at bounding box center [553, 201] width 107 height 28
click at [500, 187] on button "Grab Withdraw" at bounding box center [553, 201] width 107 height 28
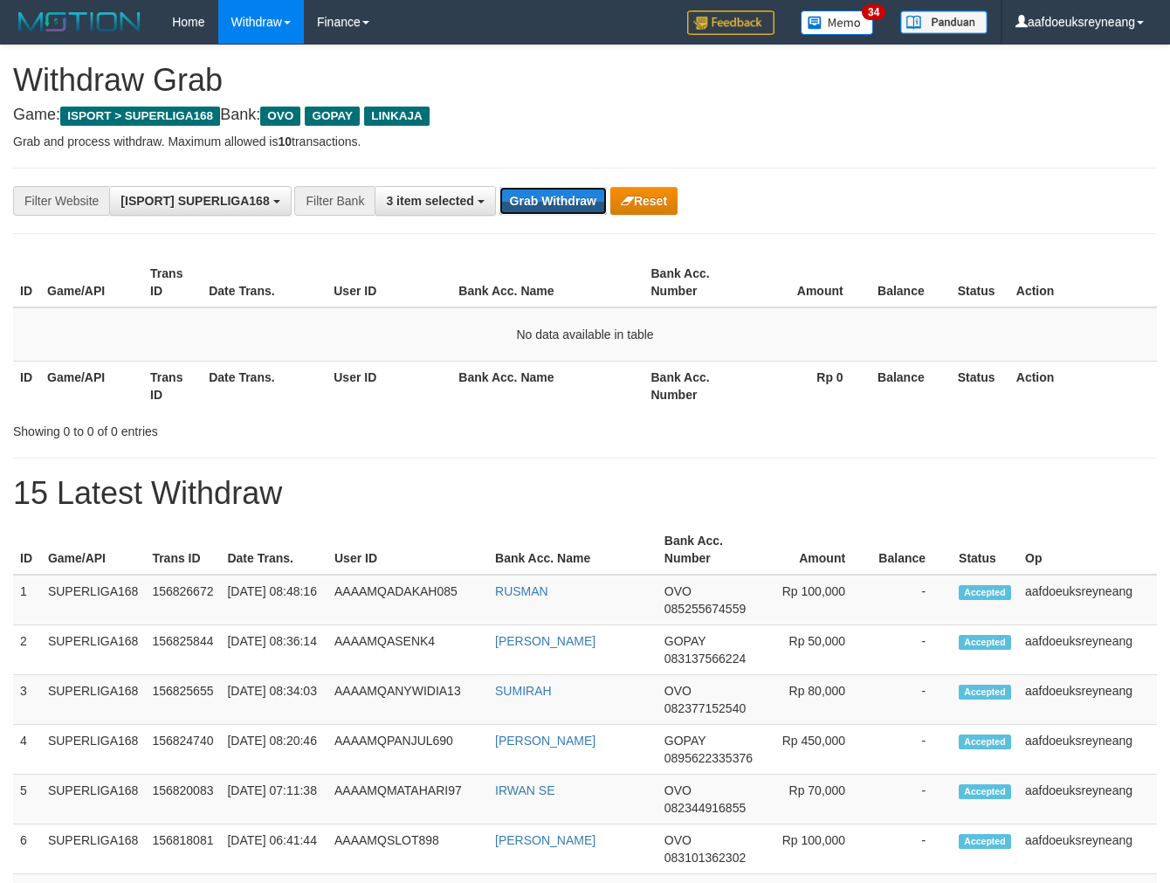
click at [580, 204] on button "Grab Withdraw" at bounding box center [553, 201] width 107 height 28
click at [555, 197] on button "Grab Withdraw" at bounding box center [553, 201] width 107 height 28
click at [500, 187] on button "Grab Withdraw" at bounding box center [553, 201] width 107 height 28
click at [555, 197] on button "Grab Withdraw" at bounding box center [553, 201] width 107 height 28
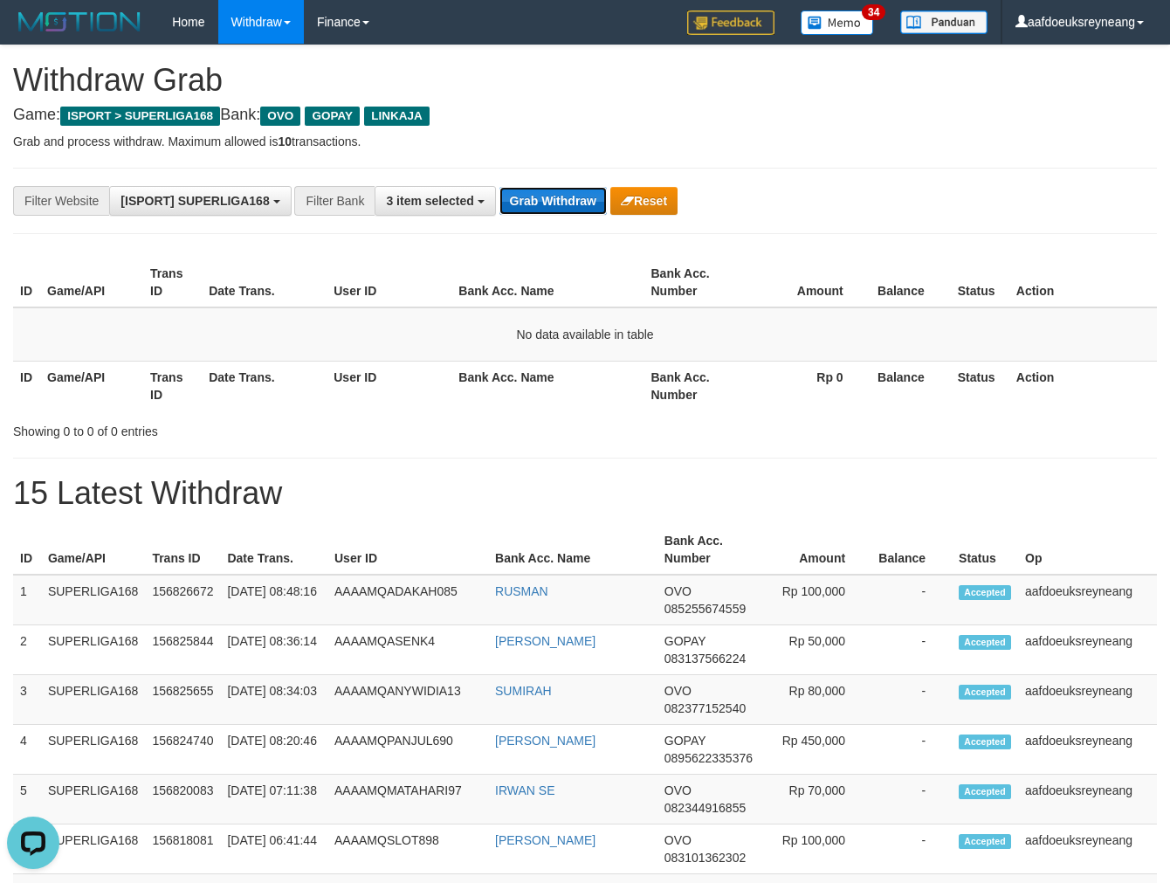
click at [500, 187] on button "Grab Withdraw" at bounding box center [553, 201] width 107 height 28
click at [568, 208] on button "Grab Withdraw" at bounding box center [553, 201] width 107 height 28
click at [500, 187] on button "Grab Withdraw" at bounding box center [553, 201] width 107 height 28
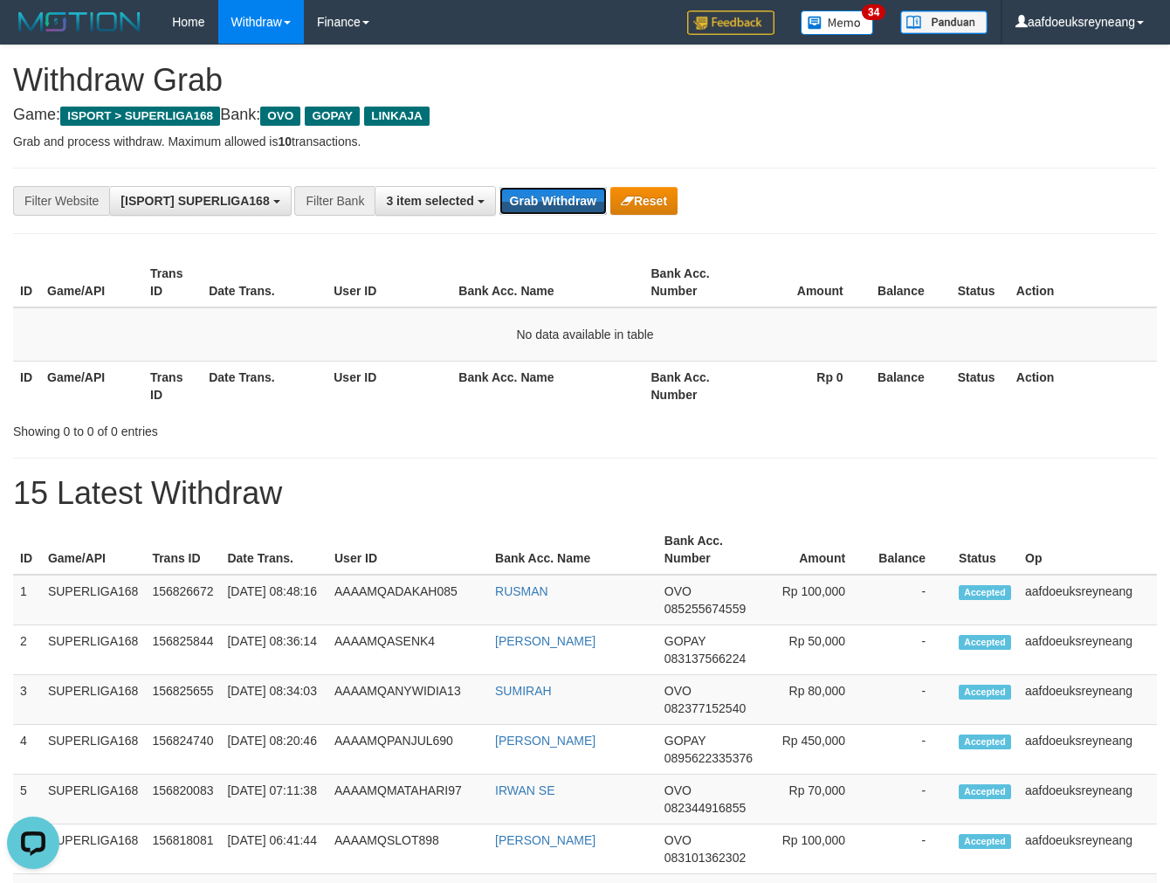
click at [500, 187] on button "Grab Withdraw" at bounding box center [553, 201] width 107 height 28
click at [539, 201] on button "Grab Withdraw" at bounding box center [553, 201] width 107 height 28
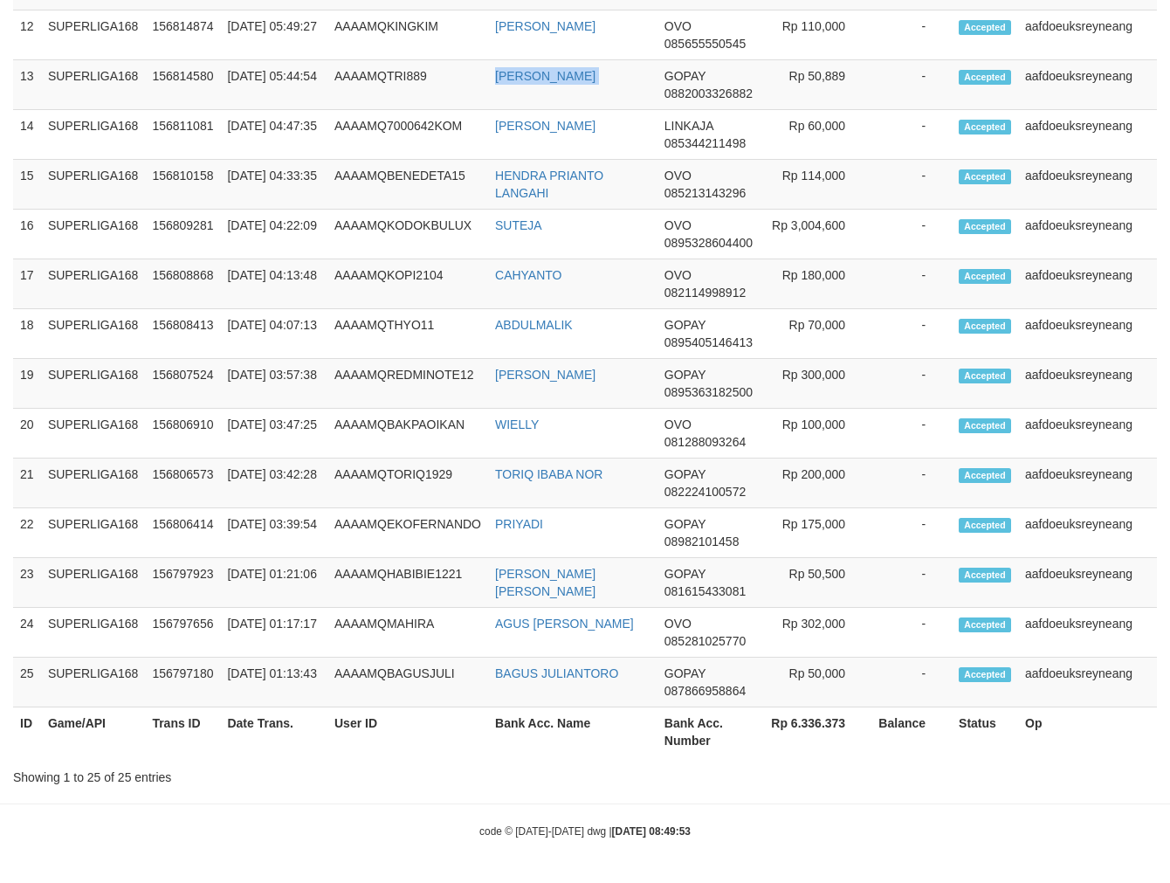
click at [539, 201] on tbody "1 SUPERLIGA168 156826672 [DATE] 08:48:16 AAAAMQADAKAH085 RUSMAN OVO 08525567455…" at bounding box center [585, 85] width 1144 height 1246
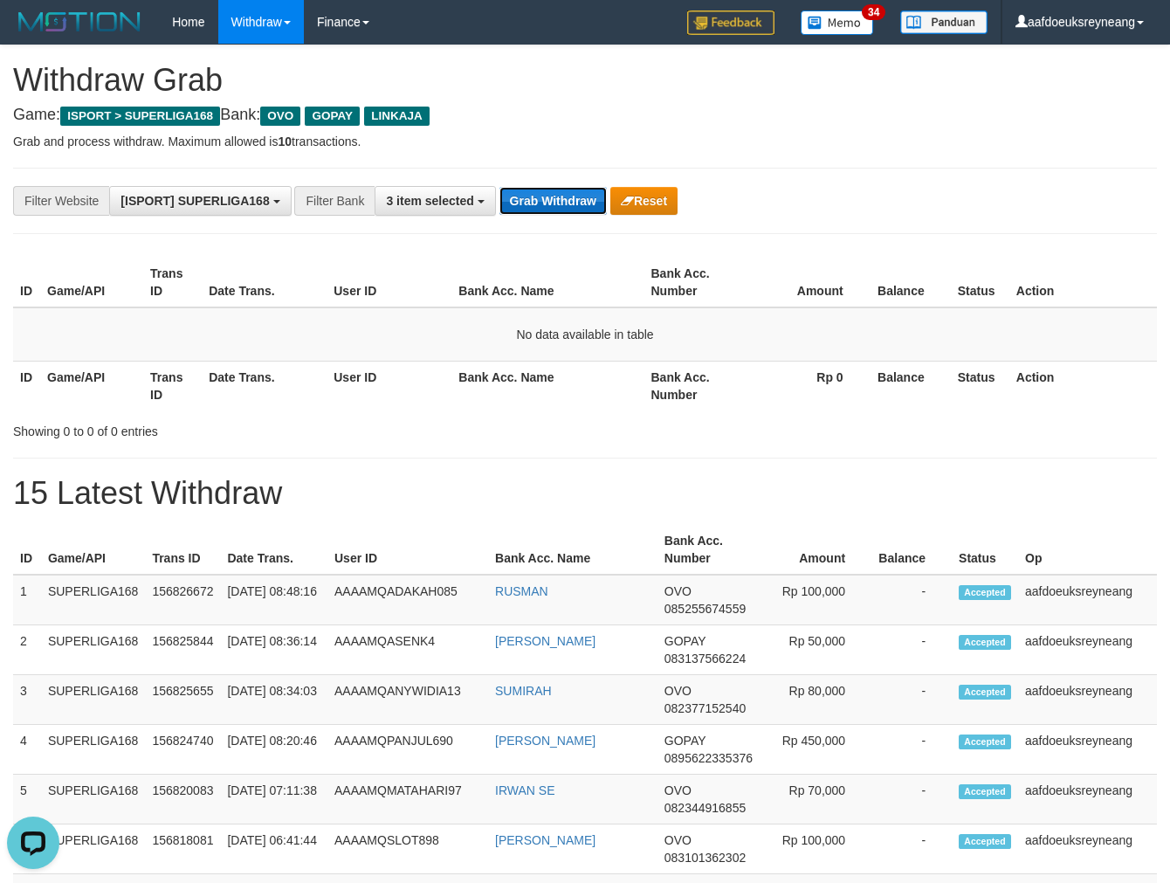
click at [529, 212] on button "Grab Withdraw" at bounding box center [553, 201] width 107 height 28
click at [500, 187] on button "Grab Withdraw" at bounding box center [553, 201] width 107 height 28
click at [530, 204] on button "Grab Withdraw" at bounding box center [553, 201] width 107 height 28
click at [528, 202] on button "Grab Withdraw" at bounding box center [553, 201] width 107 height 28
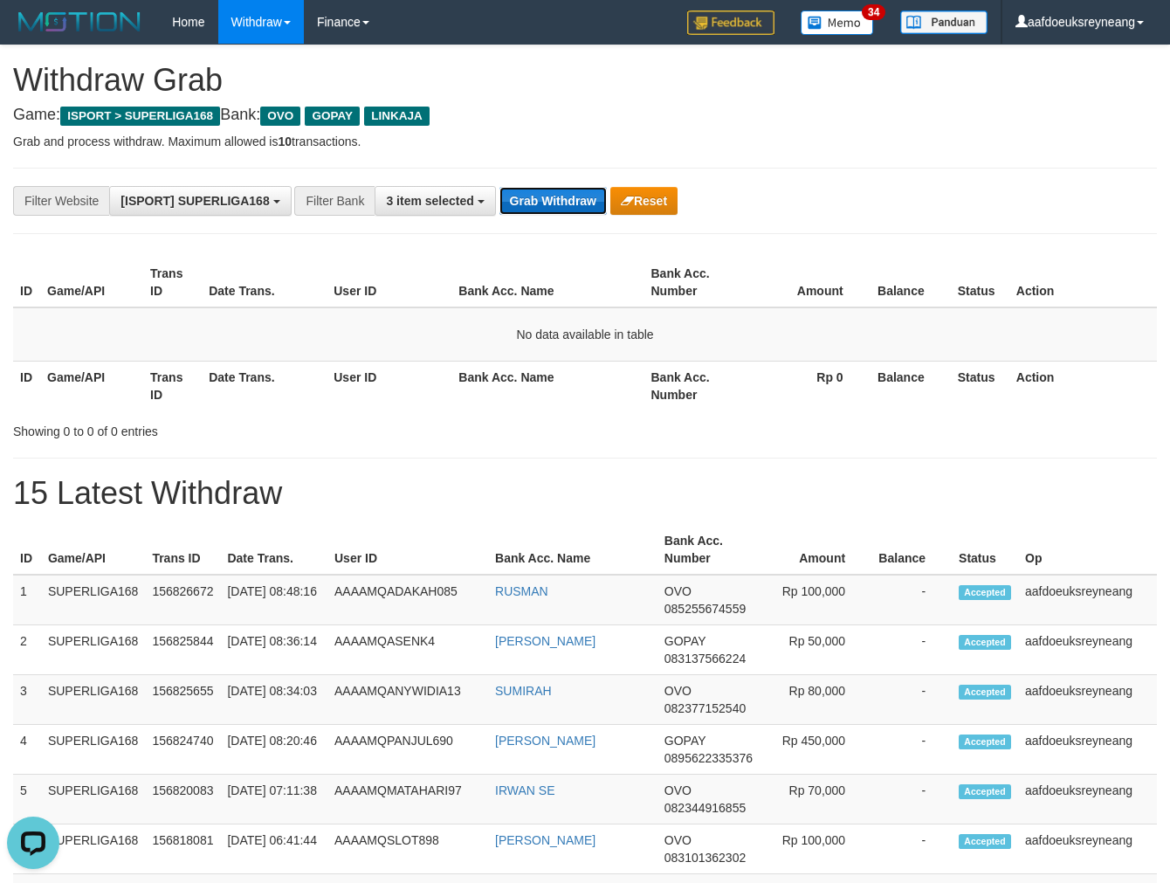
click at [500, 187] on button "Grab Withdraw" at bounding box center [553, 201] width 107 height 28
click at [528, 202] on button "Grab Withdraw" at bounding box center [553, 201] width 107 height 28
click at [500, 187] on button "Grab Withdraw" at bounding box center [553, 201] width 107 height 28
click at [528, 204] on button "Grab Withdraw" at bounding box center [553, 201] width 107 height 28
click at [500, 187] on button "Grab Withdraw" at bounding box center [553, 201] width 107 height 28
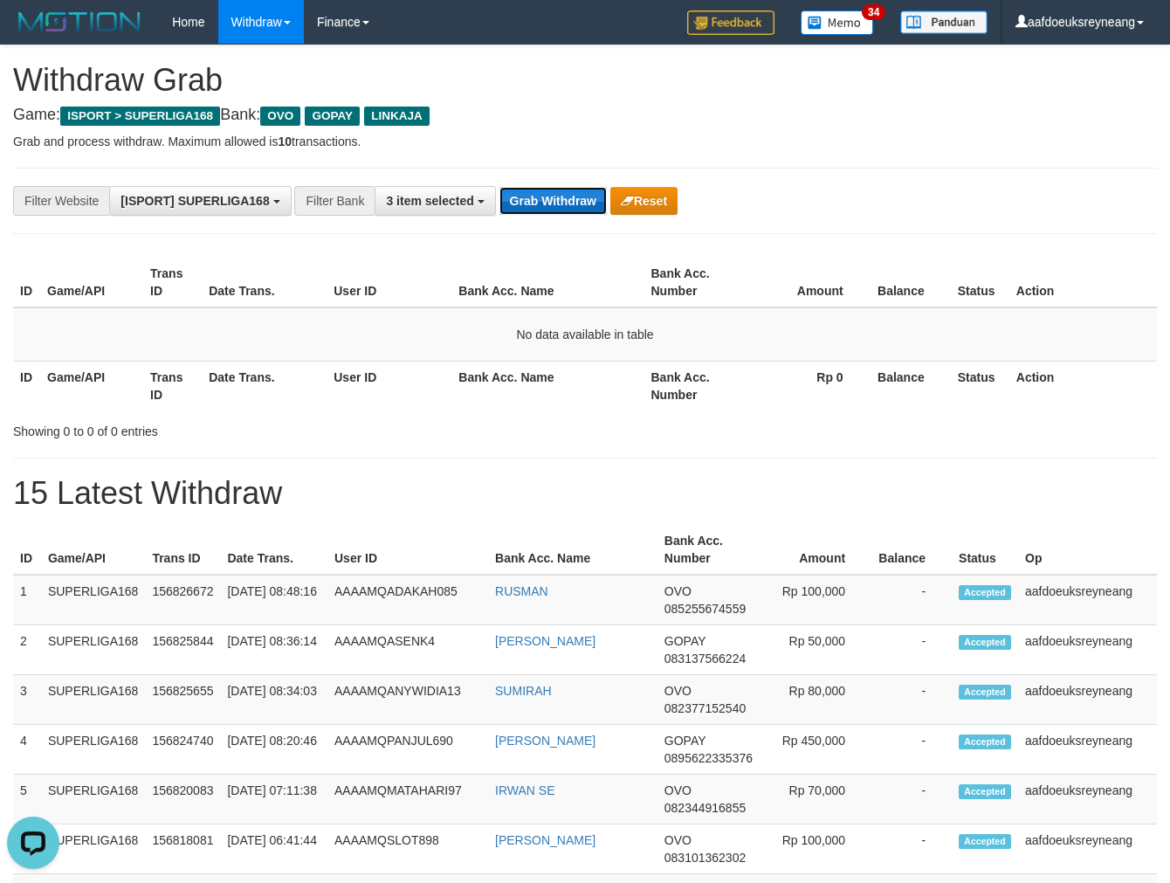
click at [528, 204] on button "Grab Withdraw" at bounding box center [553, 201] width 107 height 28
drag, startPoint x: 528, startPoint y: 204, endPoint x: 683, endPoint y: 224, distance: 155.9
click at [529, 204] on button "Grab Withdraw" at bounding box center [553, 201] width 107 height 28
click at [500, 187] on button "Grab Withdraw" at bounding box center [553, 201] width 107 height 28
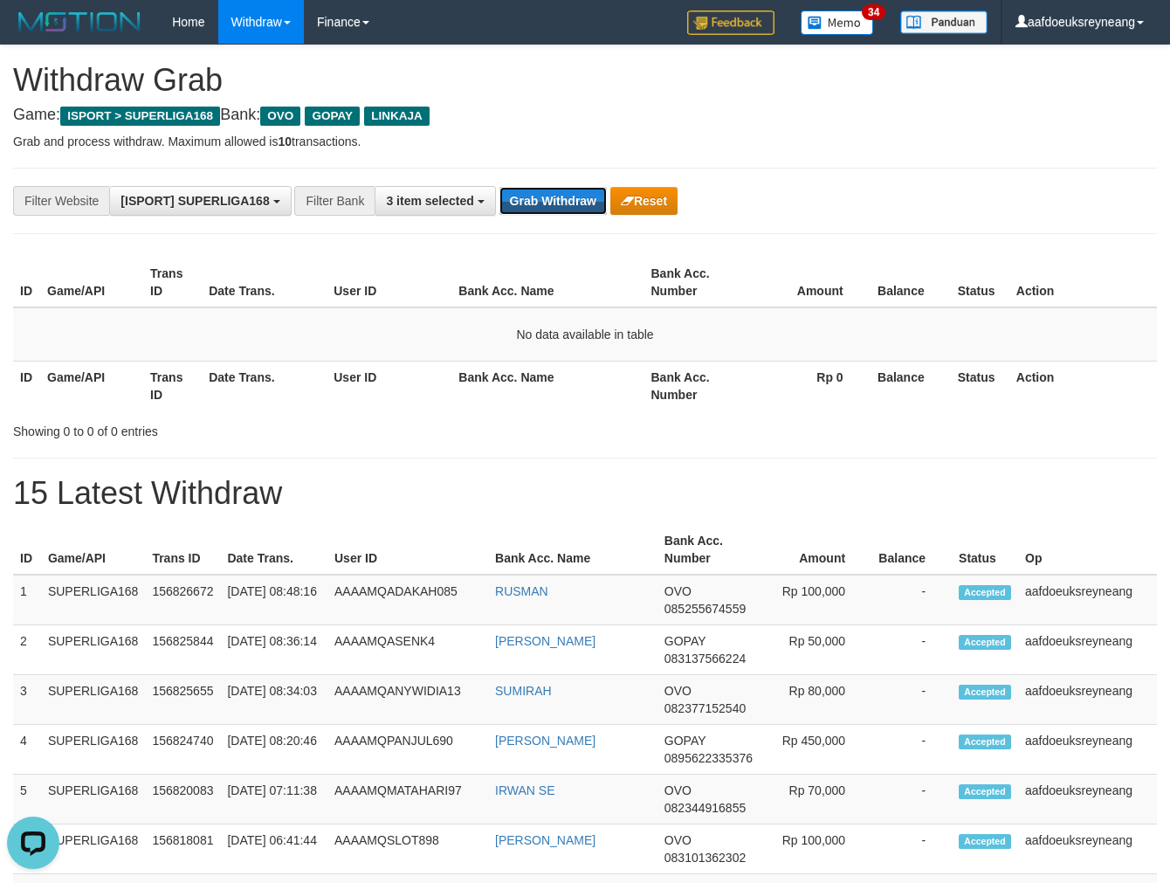
click at [500, 187] on button "Grab Withdraw" at bounding box center [553, 201] width 107 height 28
click at [530, 198] on button "Grab Withdraw" at bounding box center [553, 201] width 107 height 28
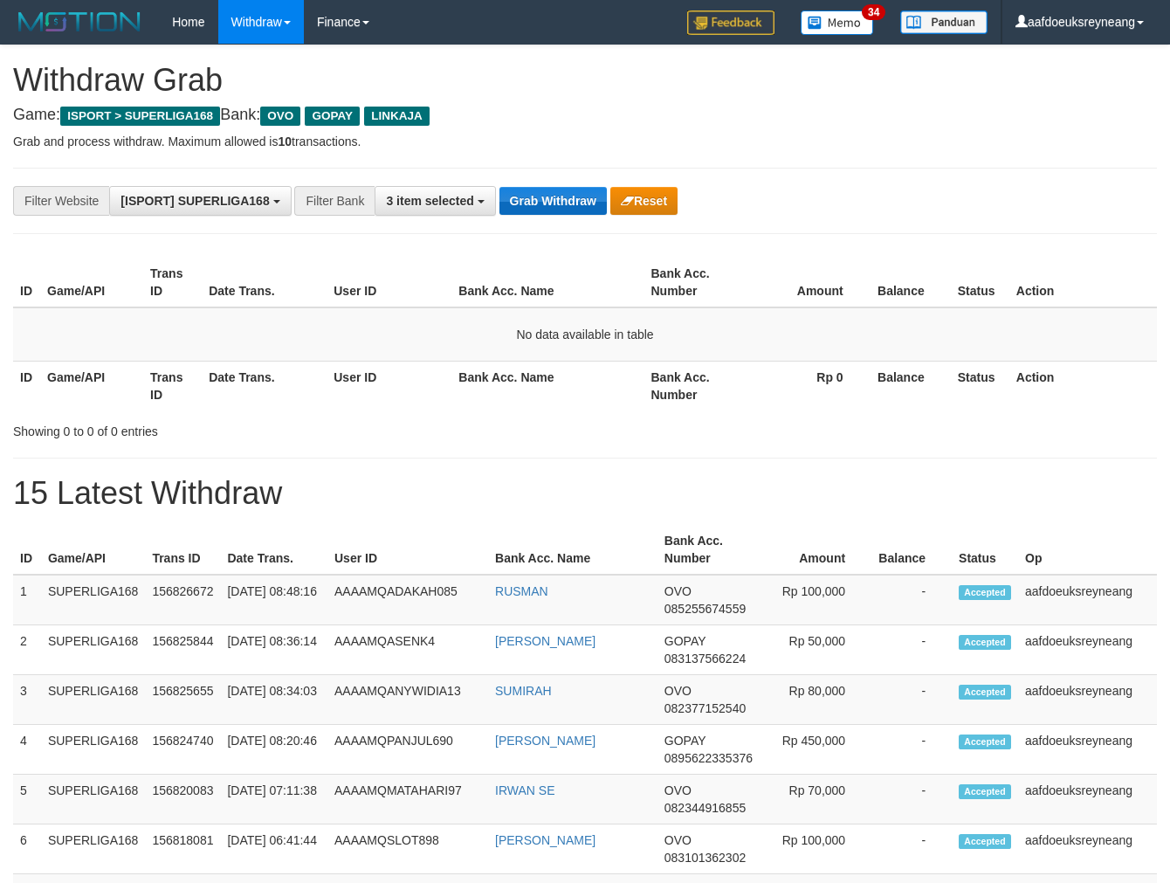
drag, startPoint x: 0, startPoint y: 0, endPoint x: 583, endPoint y: 206, distance: 618.0
click at [531, 198] on button "Grab Withdraw" at bounding box center [553, 201] width 107 height 28
click at [538, 195] on button "Grab Withdraw" at bounding box center [553, 201] width 107 height 28
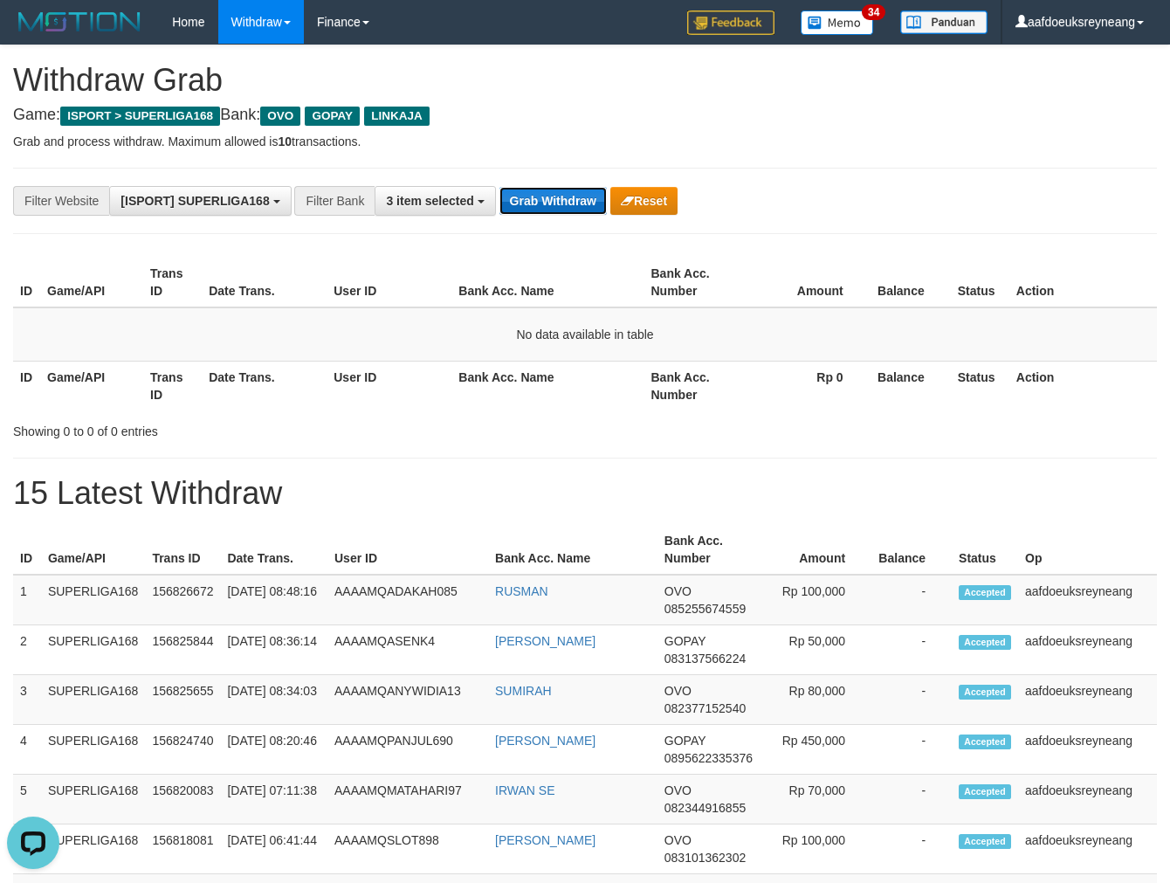
click at [536, 207] on button "Grab Withdraw" at bounding box center [553, 201] width 107 height 28
click at [535, 210] on button "Grab Withdraw" at bounding box center [553, 201] width 107 height 28
click at [525, 184] on div "**********" at bounding box center [585, 201] width 1144 height 66
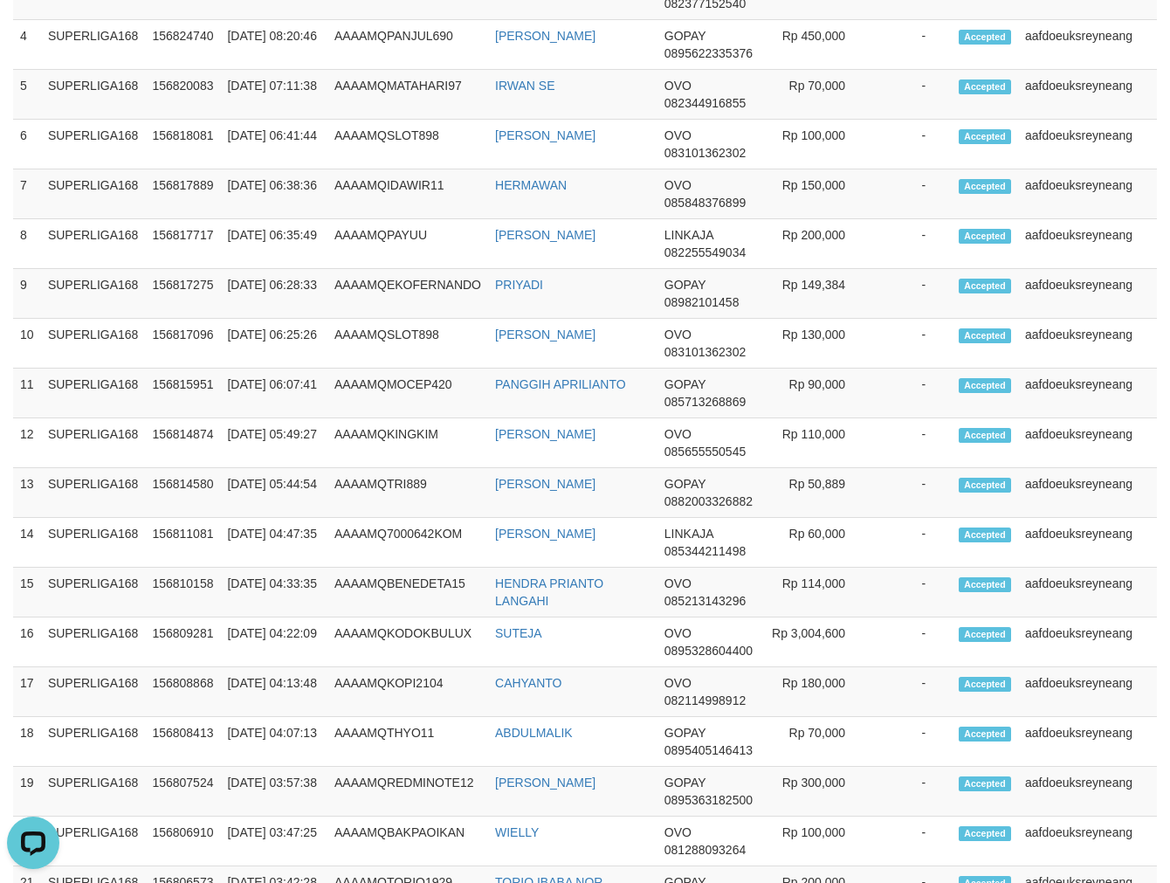
click at [525, 184] on div "**********" at bounding box center [585, 267] width 1170 height 1853
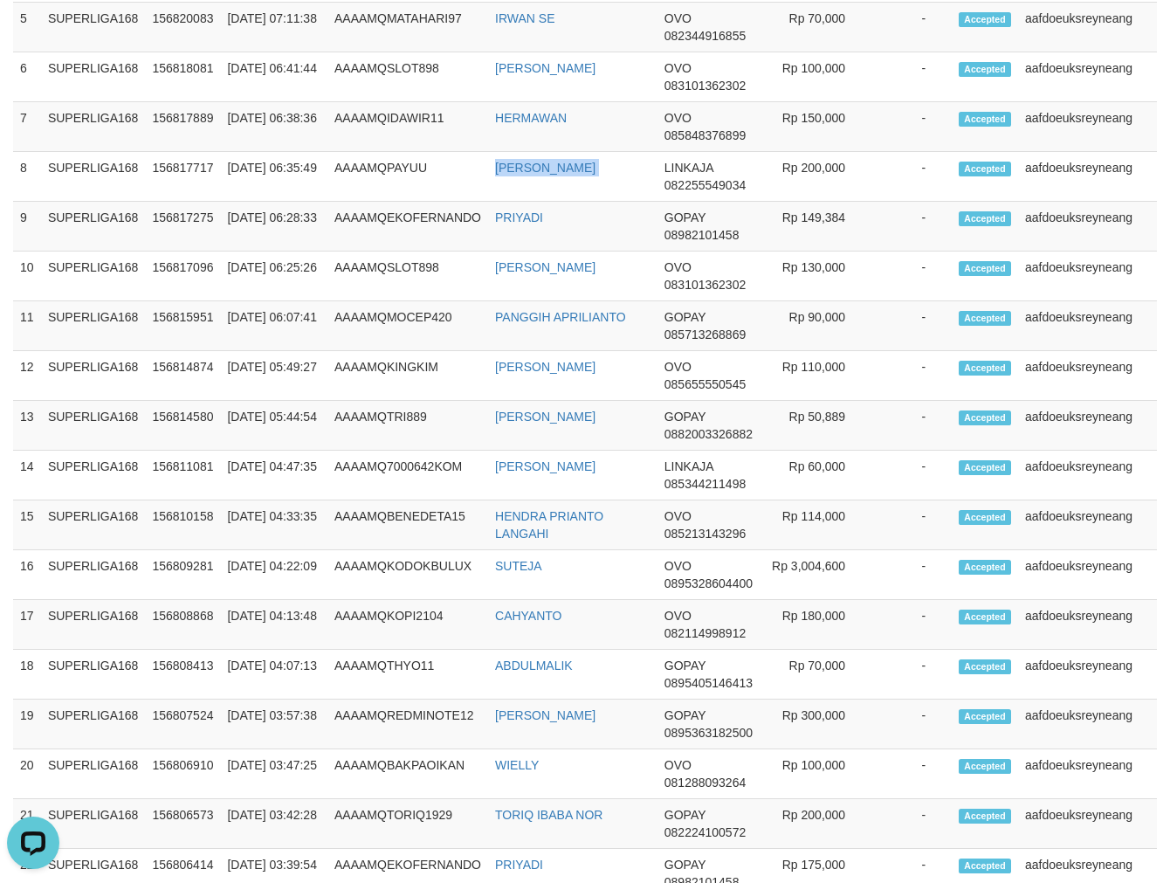
click at [525, 184] on td "[PERSON_NAME]" at bounding box center [572, 177] width 169 height 50
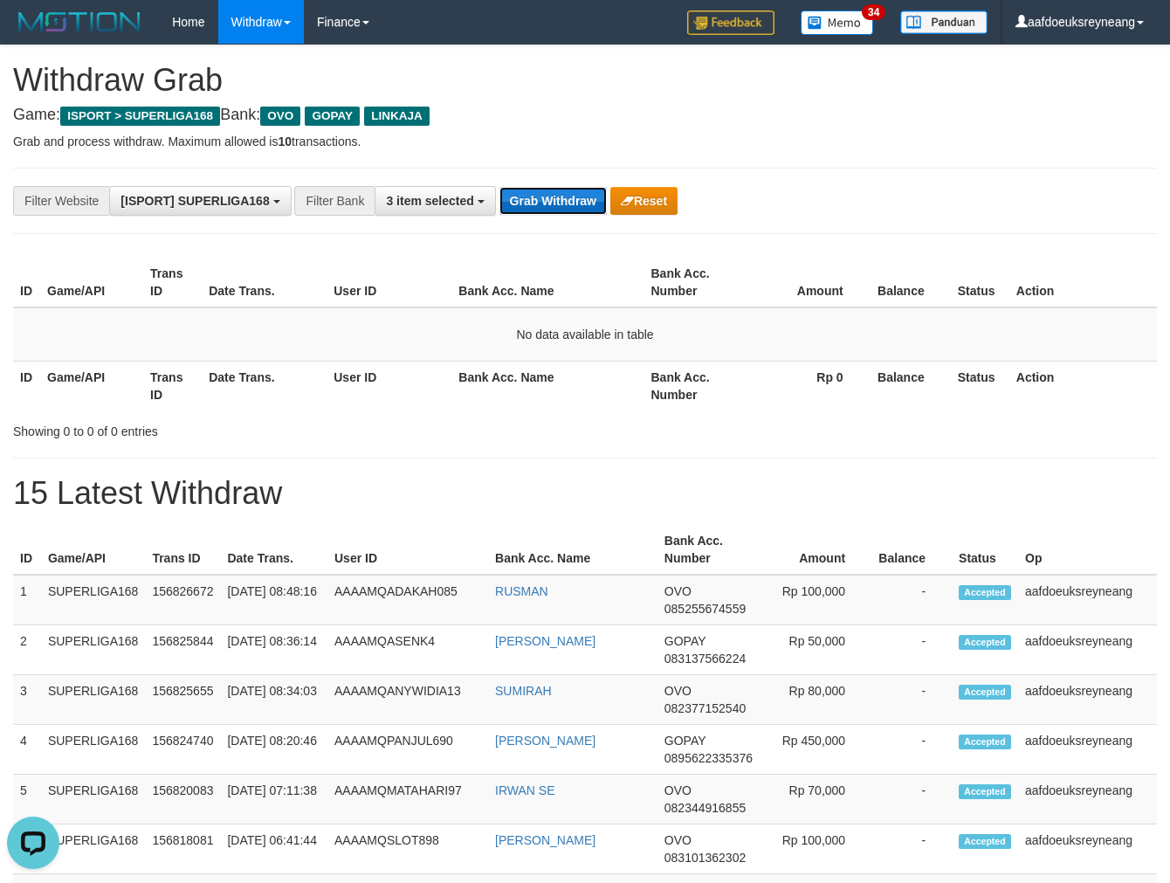
click at [586, 205] on button "Grab Withdraw" at bounding box center [553, 201] width 107 height 28
click at [500, 187] on button "Grab Withdraw" at bounding box center [553, 201] width 107 height 28
click at [586, 205] on button "Grab Withdraw" at bounding box center [553, 201] width 107 height 28
click at [500, 187] on button "Grab Withdraw" at bounding box center [553, 201] width 107 height 28
click at [586, 205] on button "Grab Withdraw" at bounding box center [553, 201] width 107 height 28
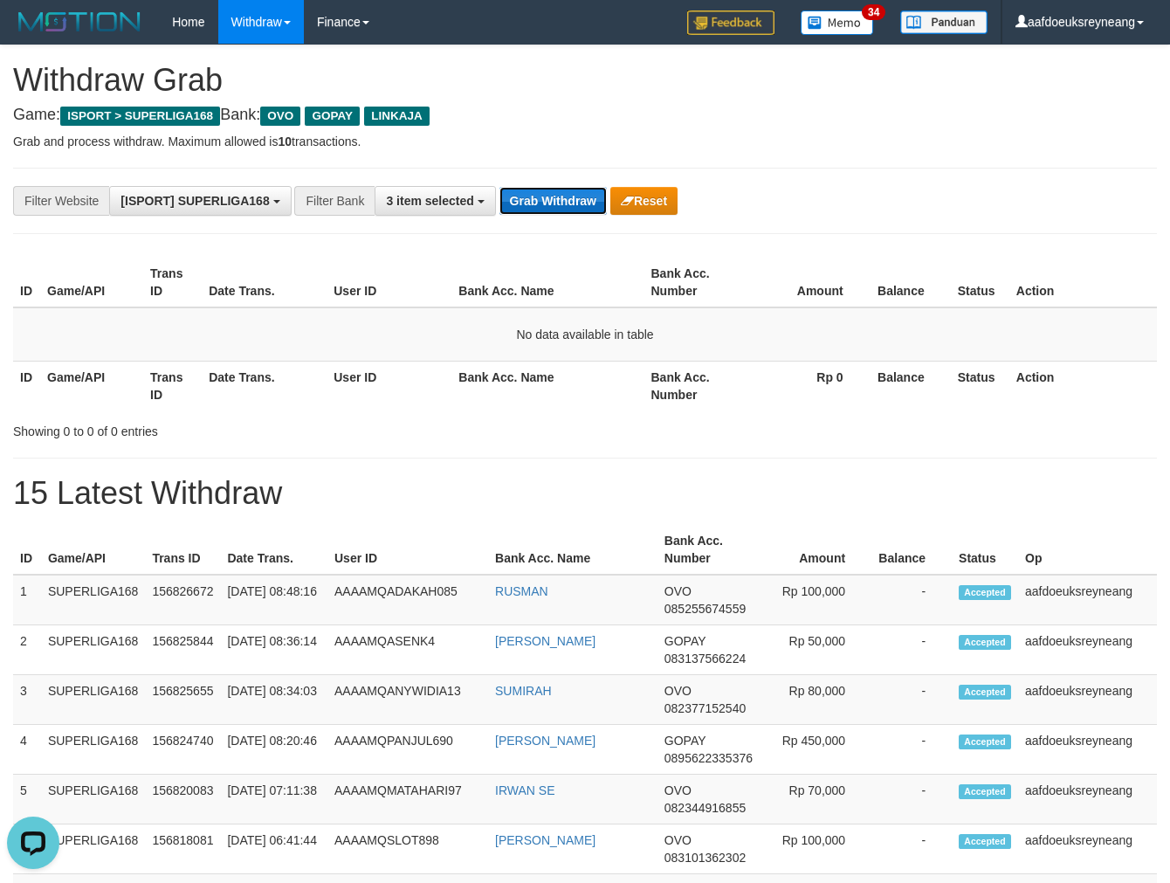
click at [500, 187] on button "Grab Withdraw" at bounding box center [553, 201] width 107 height 28
click at [586, 205] on button "Grab Withdraw" at bounding box center [553, 201] width 107 height 28
click at [500, 187] on button "Grab Withdraw" at bounding box center [553, 201] width 107 height 28
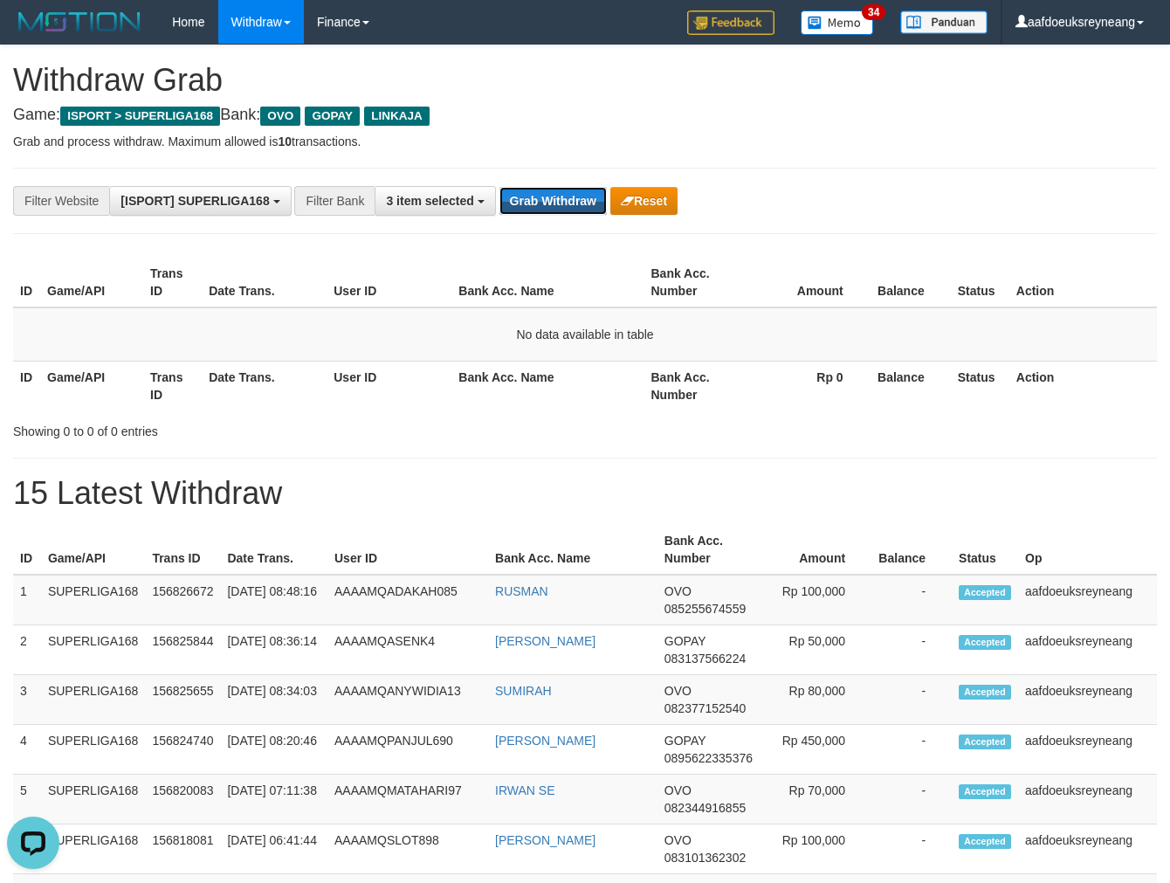
click at [500, 187] on button "Grab Withdraw" at bounding box center [553, 201] width 107 height 28
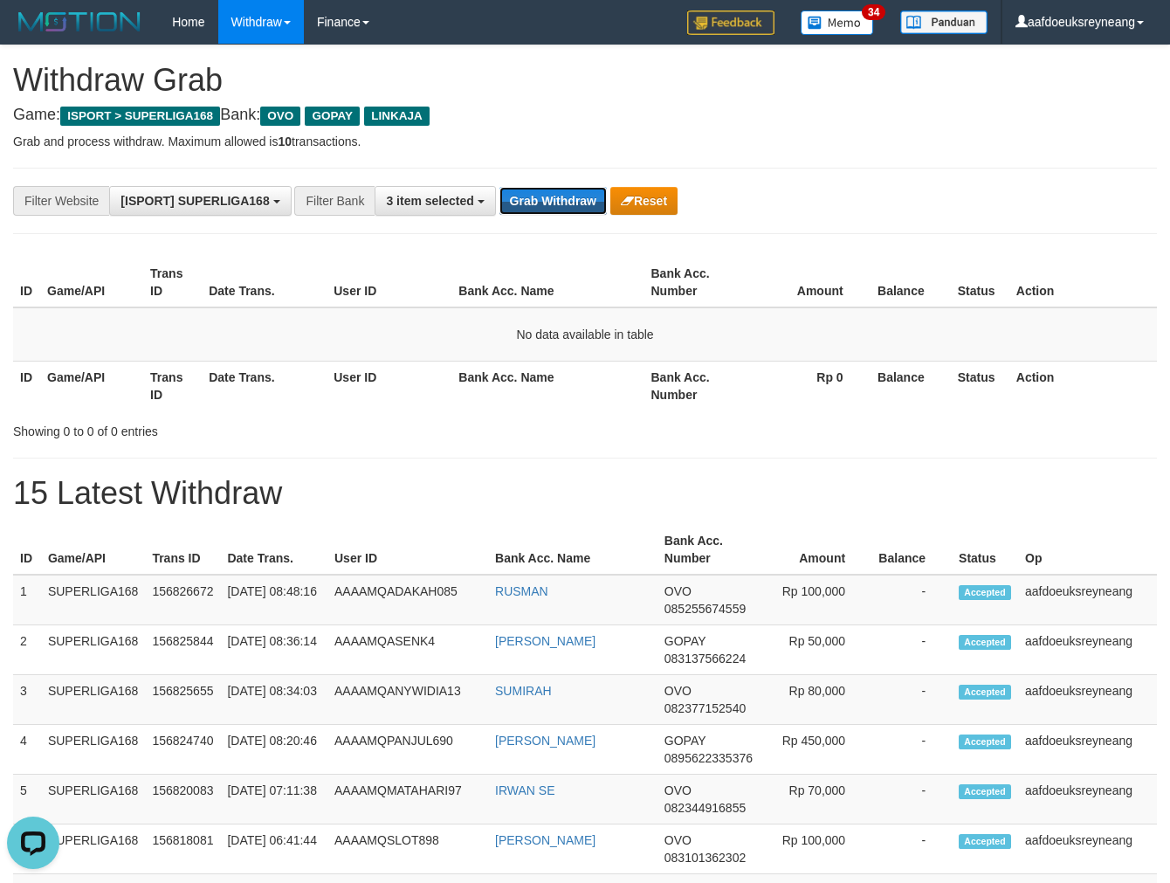
click at [500, 187] on button "Grab Withdraw" at bounding box center [553, 201] width 107 height 28
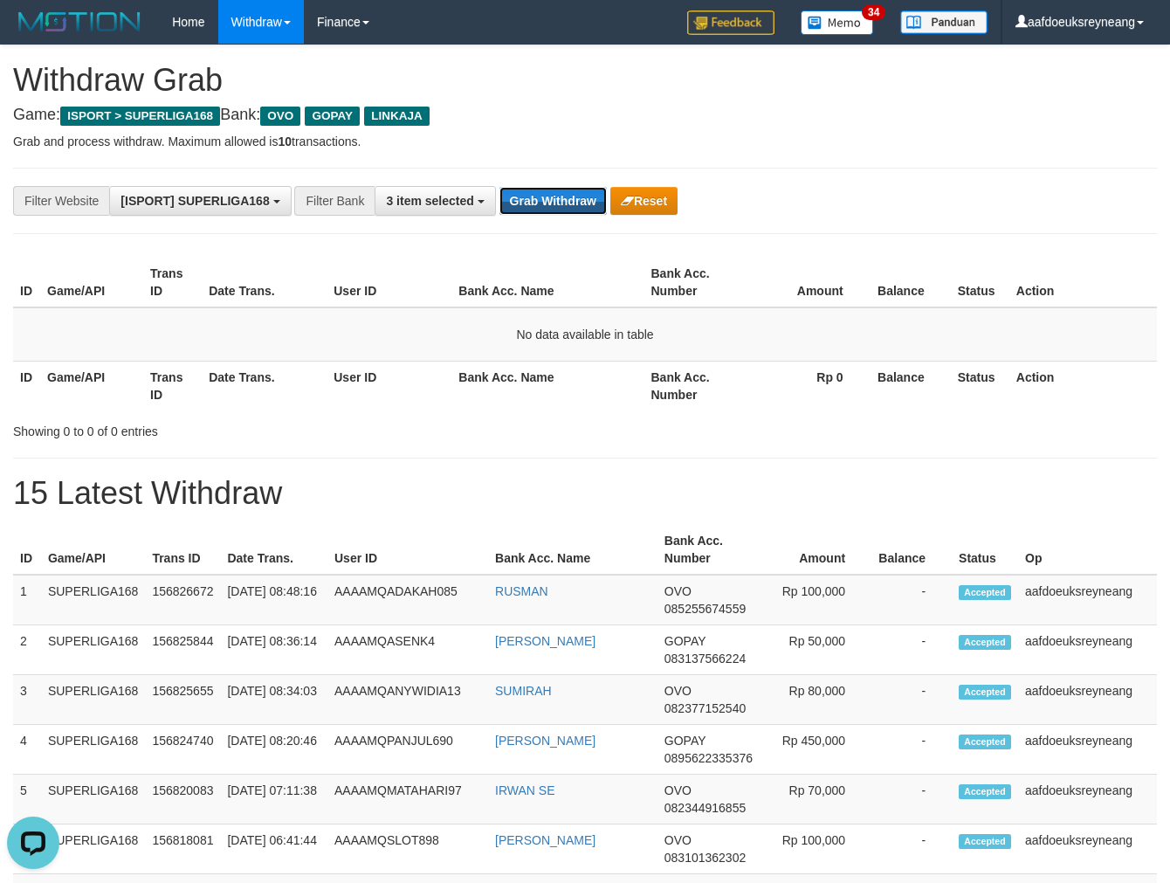
click at [500, 187] on button "Grab Withdraw" at bounding box center [553, 201] width 107 height 28
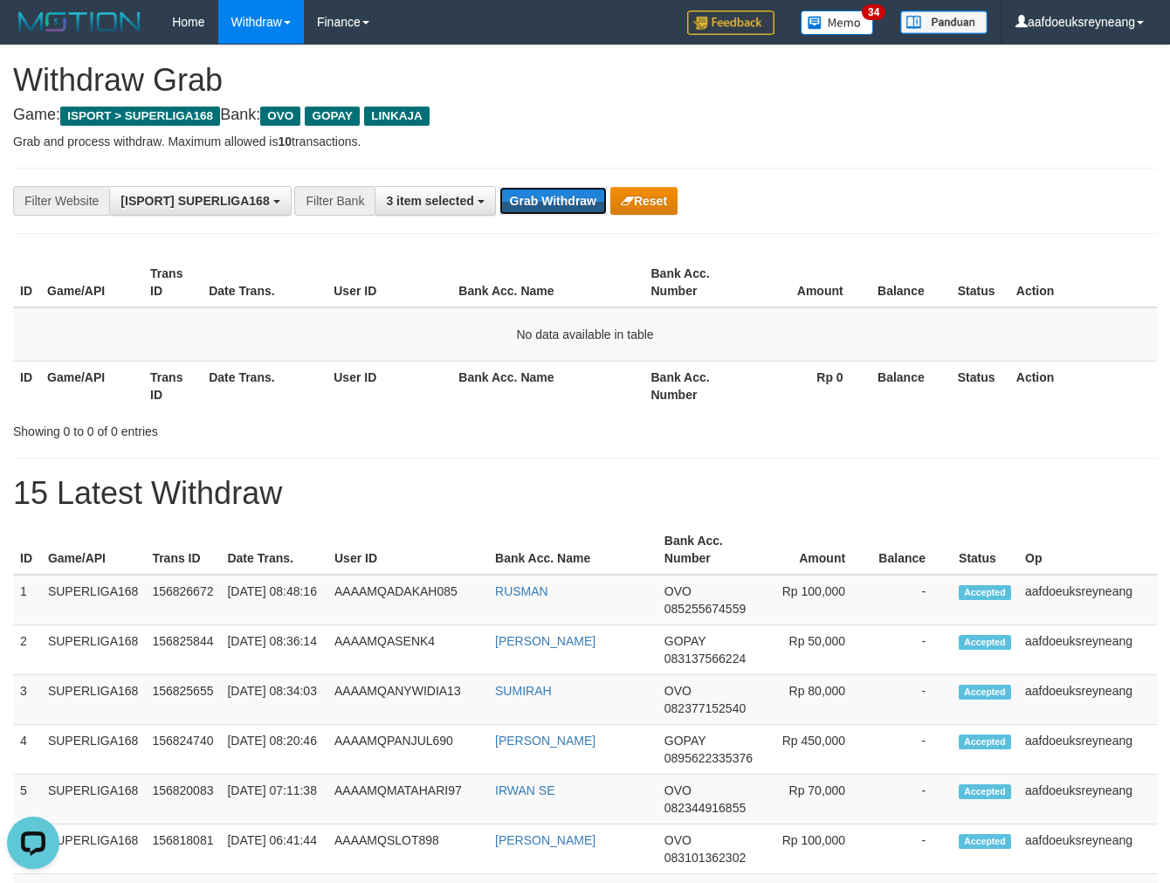
click at [500, 187] on button "Grab Withdraw" at bounding box center [553, 201] width 107 height 28
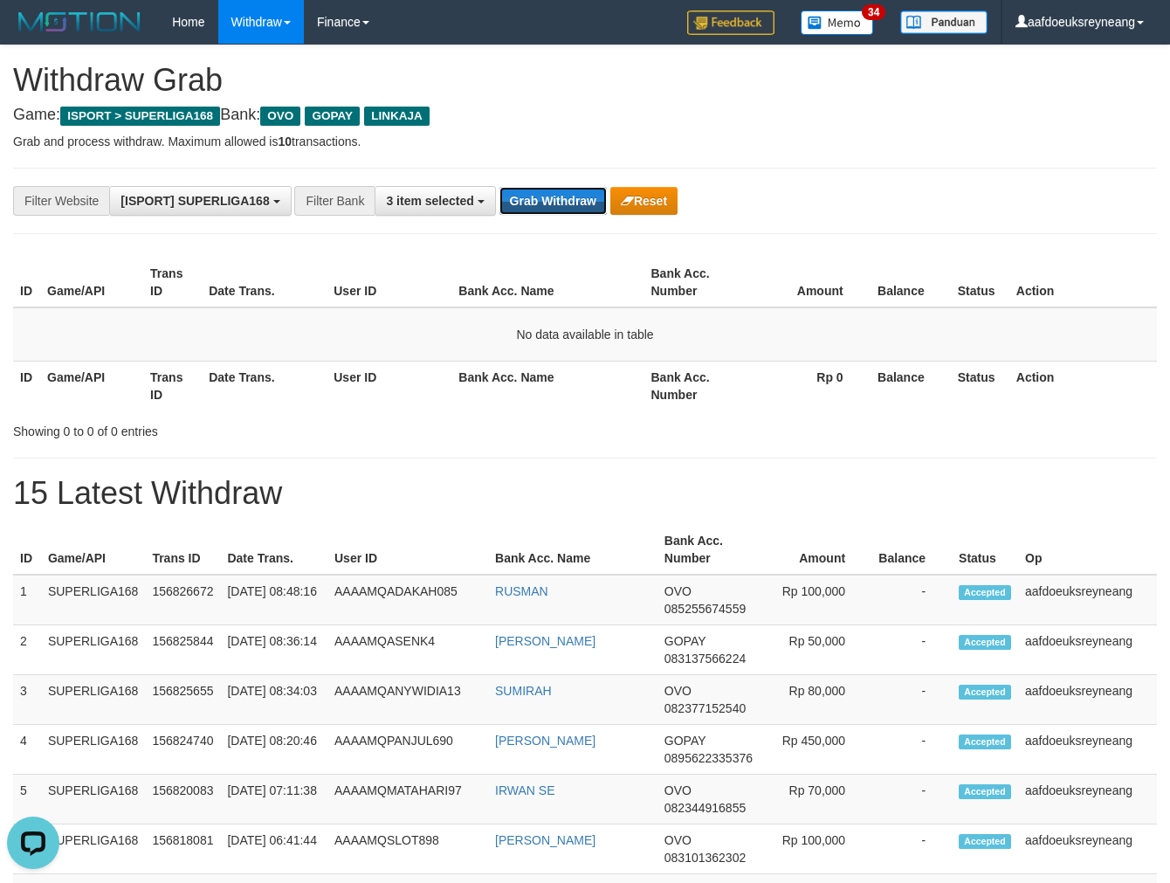
click at [500, 187] on button "Grab Withdraw" at bounding box center [553, 201] width 107 height 28
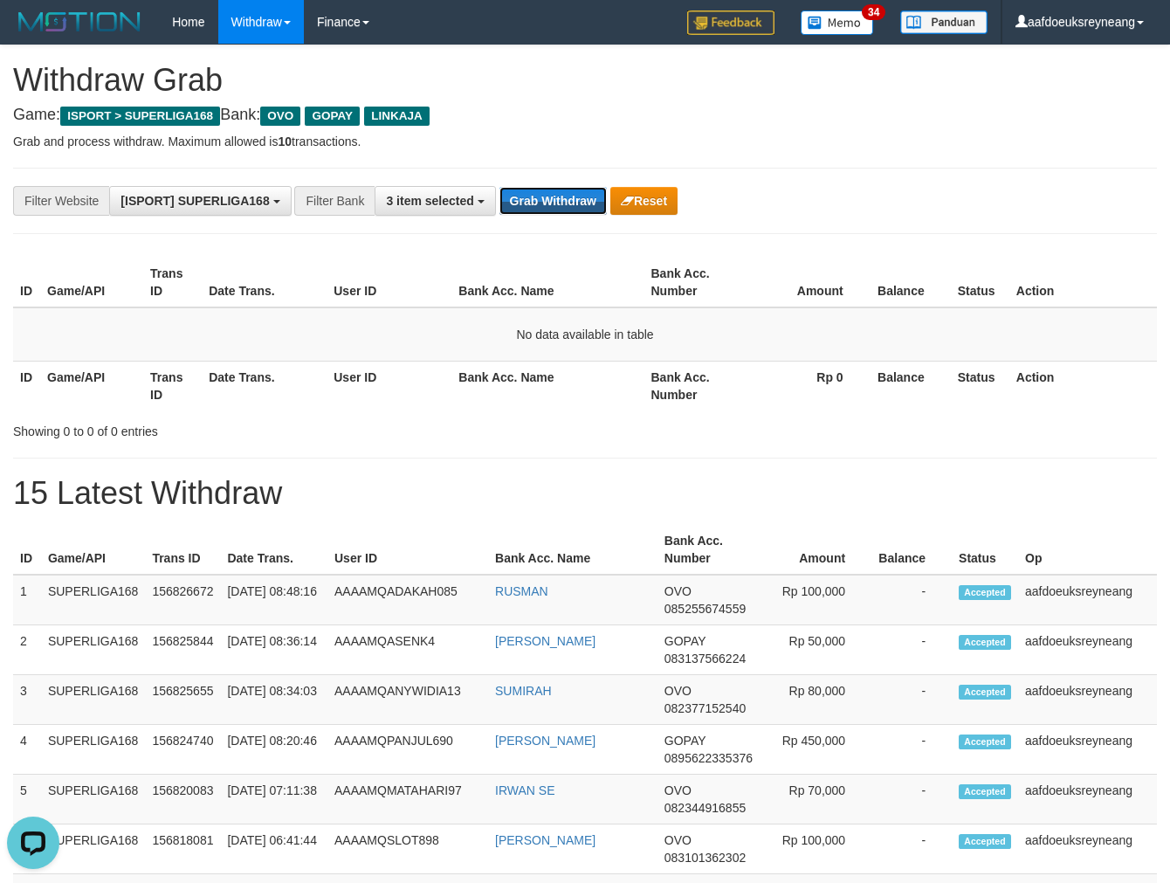
click at [500, 187] on button "Grab Withdraw" at bounding box center [553, 201] width 107 height 28
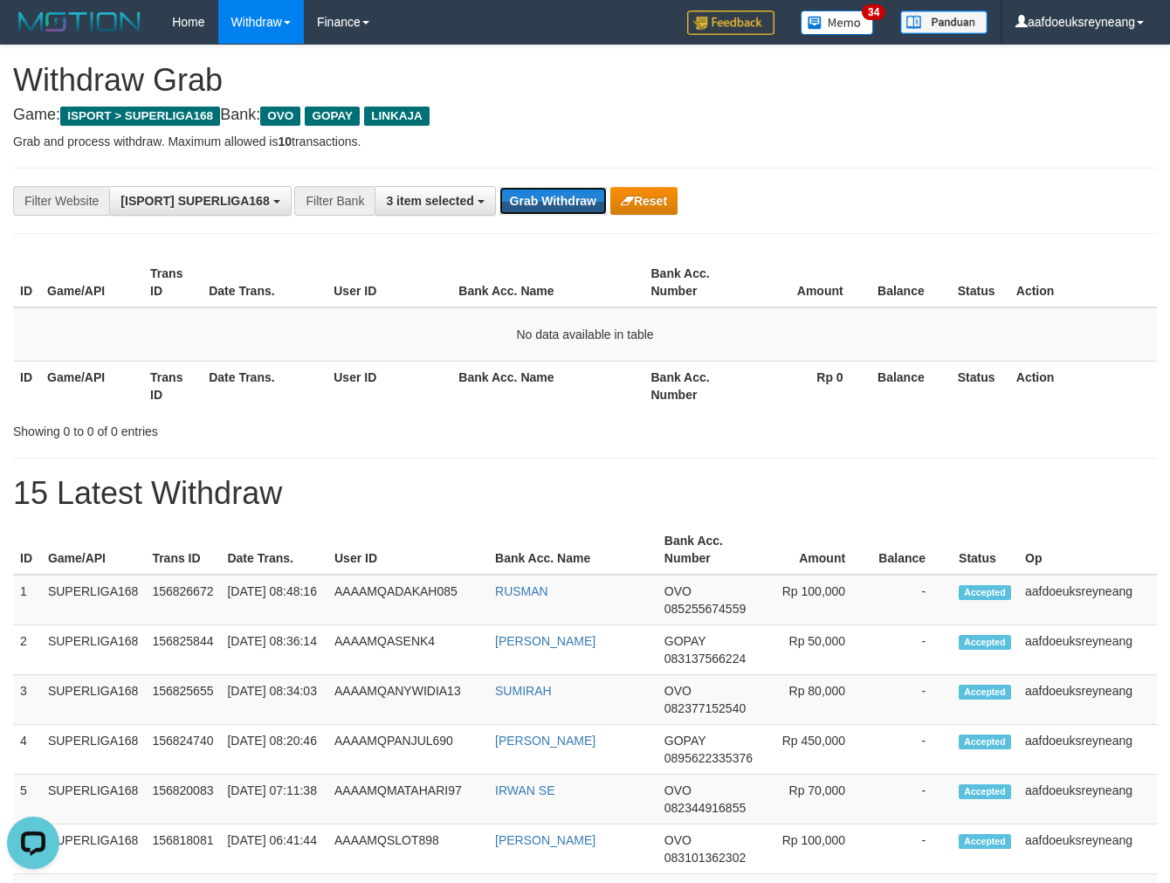
click at [500, 187] on button "Grab Withdraw" at bounding box center [553, 201] width 107 height 28
click at [552, 195] on button "Grab Withdraw" at bounding box center [553, 201] width 107 height 28
click at [544, 196] on button "Grab Withdraw" at bounding box center [553, 201] width 107 height 28
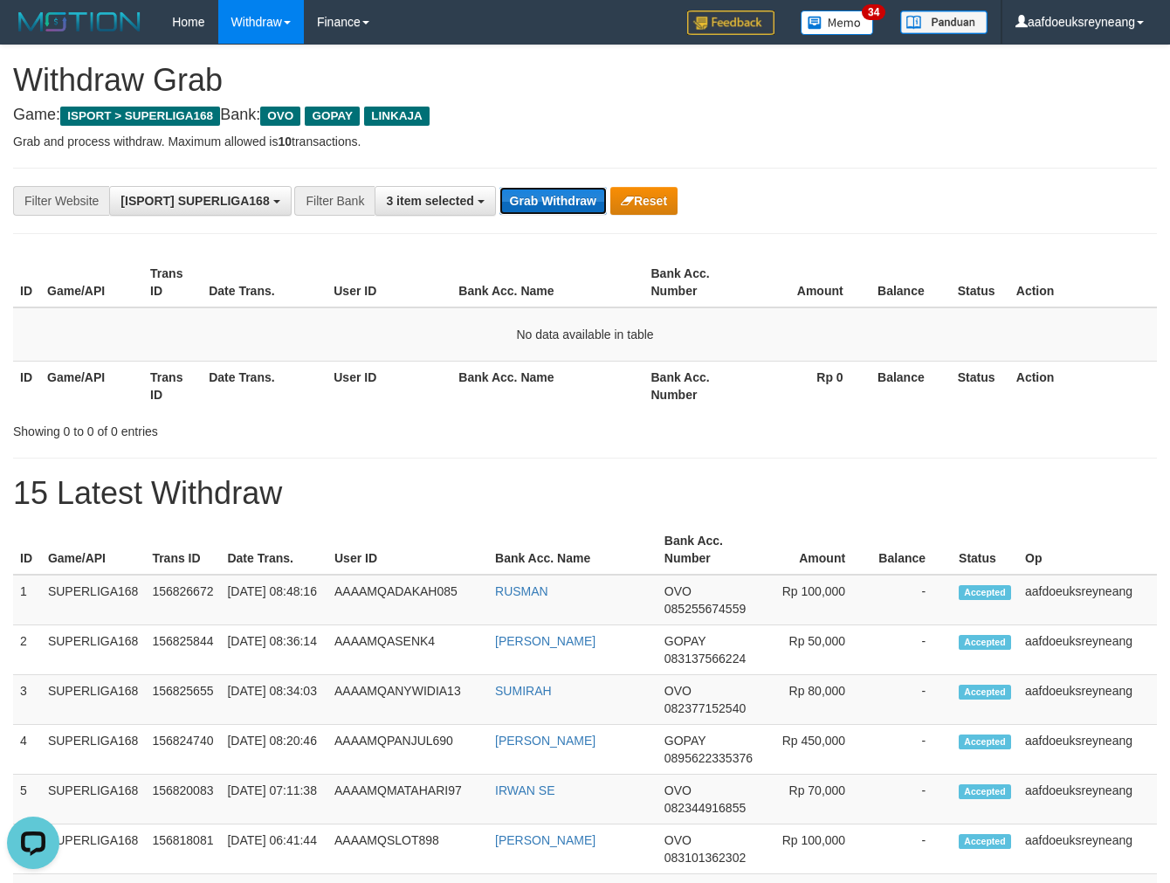
click at [544, 196] on button "Grab Withdraw" at bounding box center [553, 201] width 107 height 28
click at [544, 204] on button "Grab Withdraw" at bounding box center [553, 201] width 107 height 28
click at [543, 204] on button "Grab Withdraw" at bounding box center [553, 201] width 107 height 28
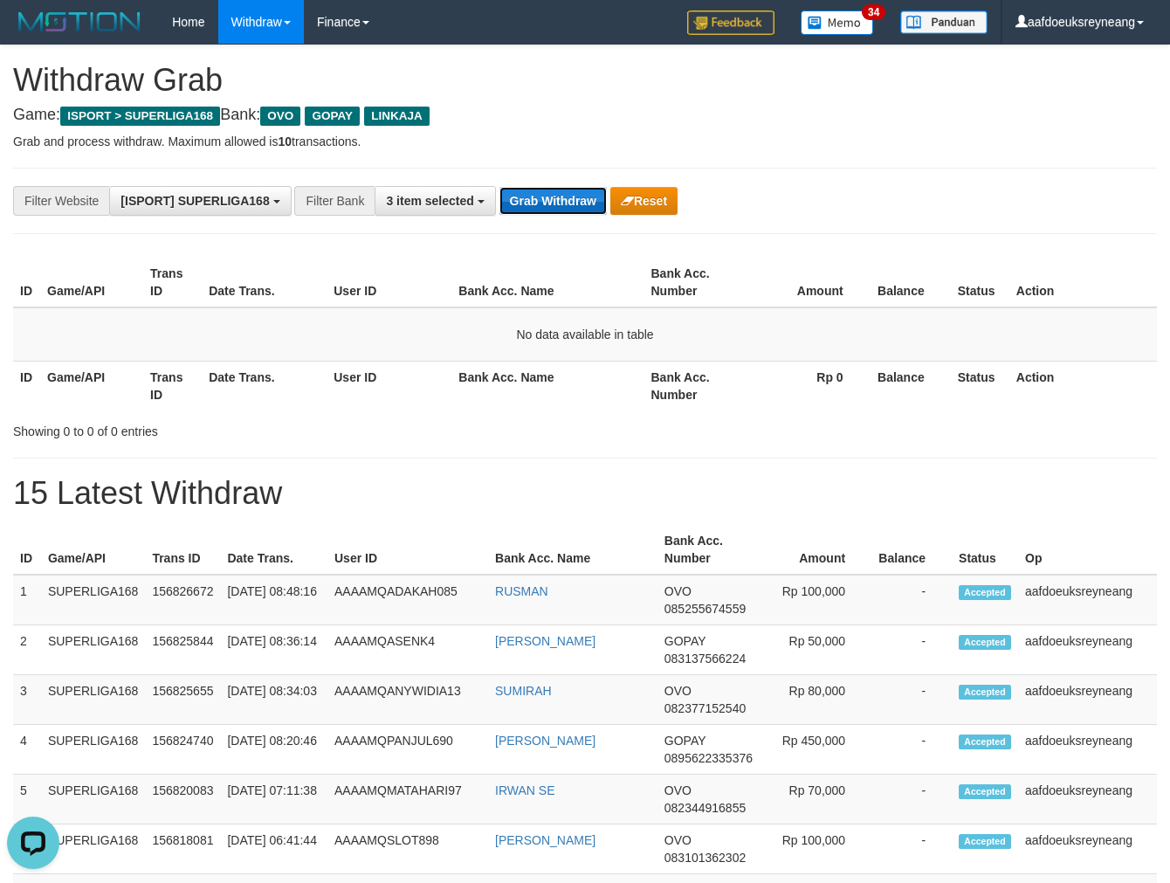
click at [543, 204] on button "Grab Withdraw" at bounding box center [553, 201] width 107 height 28
click at [542, 204] on button "Grab Withdraw" at bounding box center [553, 201] width 107 height 28
drag, startPoint x: 542, startPoint y: 204, endPoint x: 539, endPoint y: 231, distance: 27.3
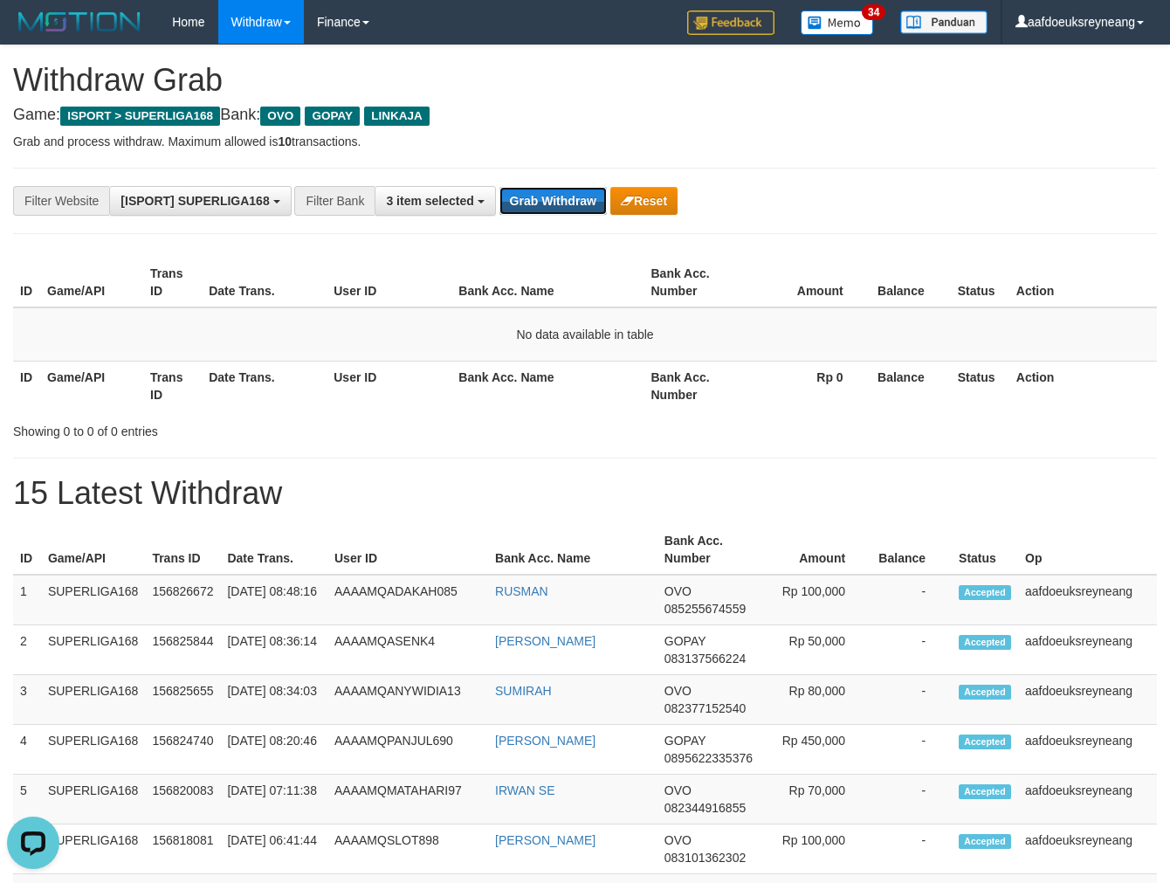
click at [539, 230] on div "**********" at bounding box center [585, 201] width 1144 height 66
click at [625, 147] on p "Grab and process withdraw. Maximum allowed is 10 transactions." at bounding box center [585, 141] width 1144 height 17
click at [560, 219] on div "**********" at bounding box center [585, 201] width 1144 height 66
click at [535, 198] on button "Grab Withdraw" at bounding box center [553, 201] width 107 height 28
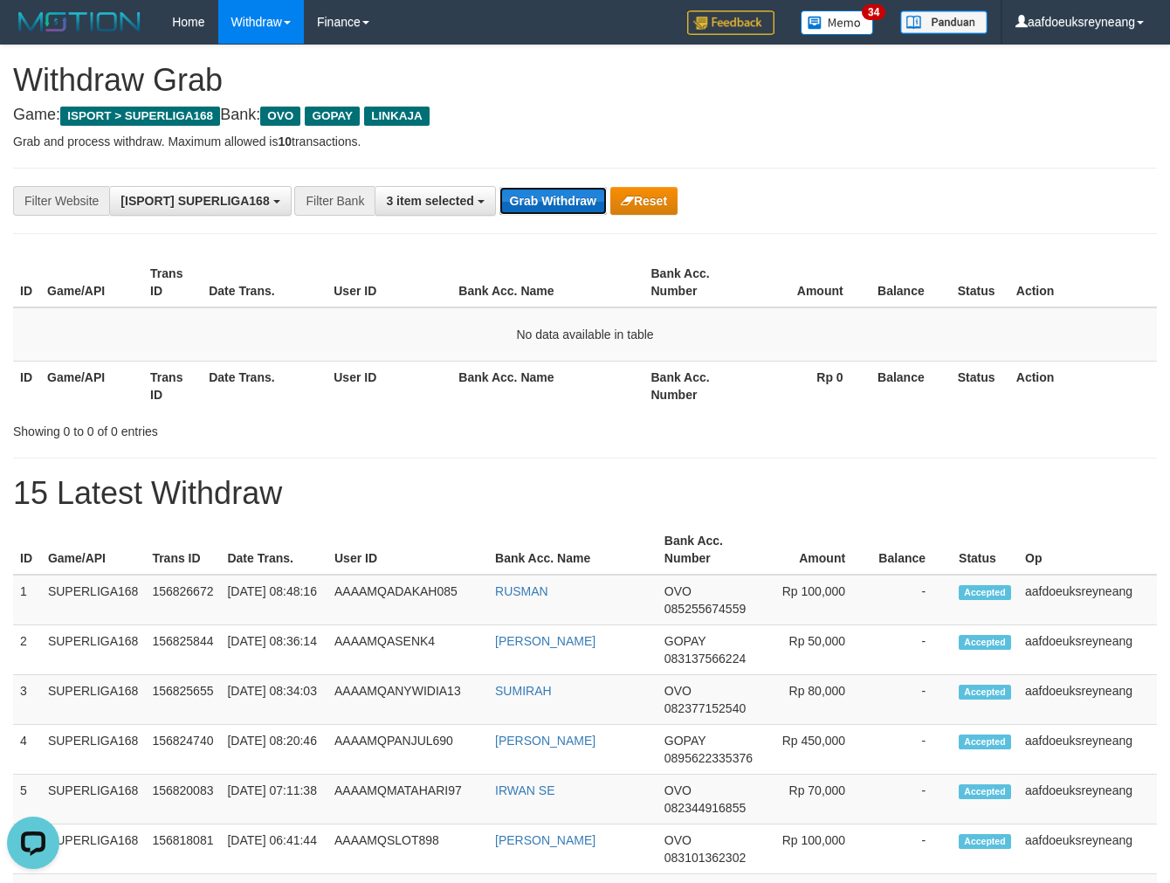
click at [535, 198] on button "Grab Withdraw" at bounding box center [553, 201] width 107 height 28
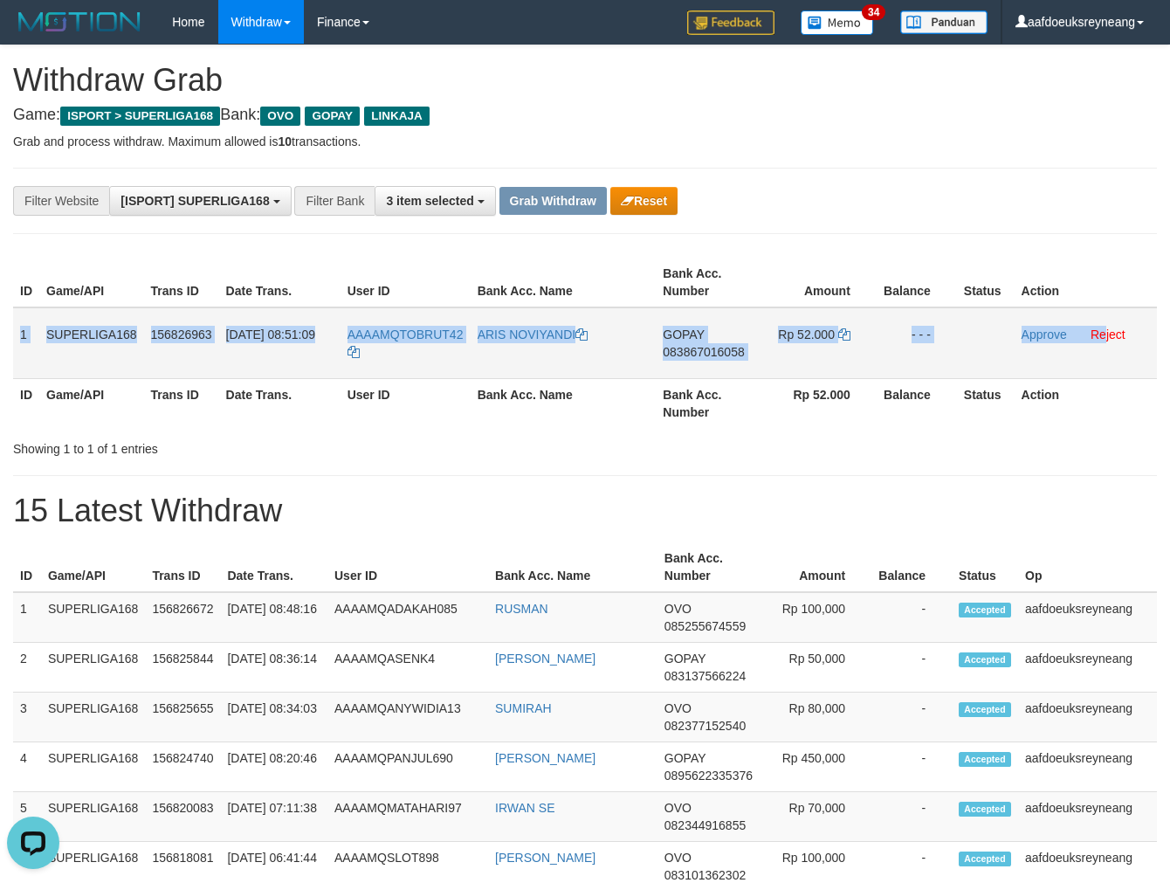
drag, startPoint x: 18, startPoint y: 370, endPoint x: 1107, endPoint y: 358, distance: 1088.4
click at [1107, 358] on tr "1 SUPERLIGA168 156826963 01/10/2025 08:51:09 AAAAMQTOBRUT42 ARIS NOVIYANDI GOPA…" at bounding box center [585, 343] width 1144 height 72
copy tr "1 SUPERLIGA168 156826963 01/10/2025 08:51:09 AAAAMQTOBRUT42 ARIS NOVIYANDI GOPA…"
click at [704, 360] on td "GOPAY 083867016058" at bounding box center [706, 343] width 101 height 72
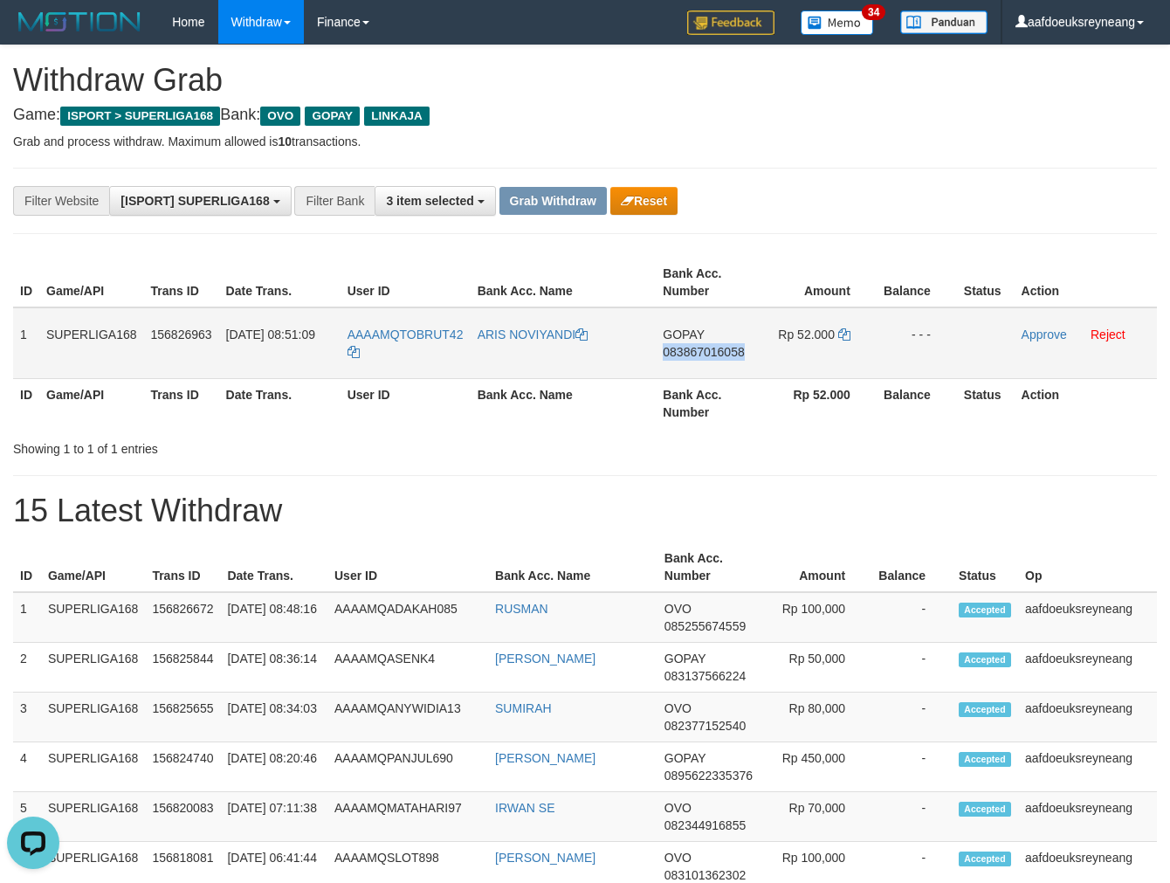
click at [703, 360] on td "GOPAY 083867016058" at bounding box center [706, 343] width 101 height 72
click at [696, 337] on span "GOPAY" at bounding box center [683, 335] width 41 height 14
click at [679, 348] on span "083867016058" at bounding box center [703, 352] width 81 height 14
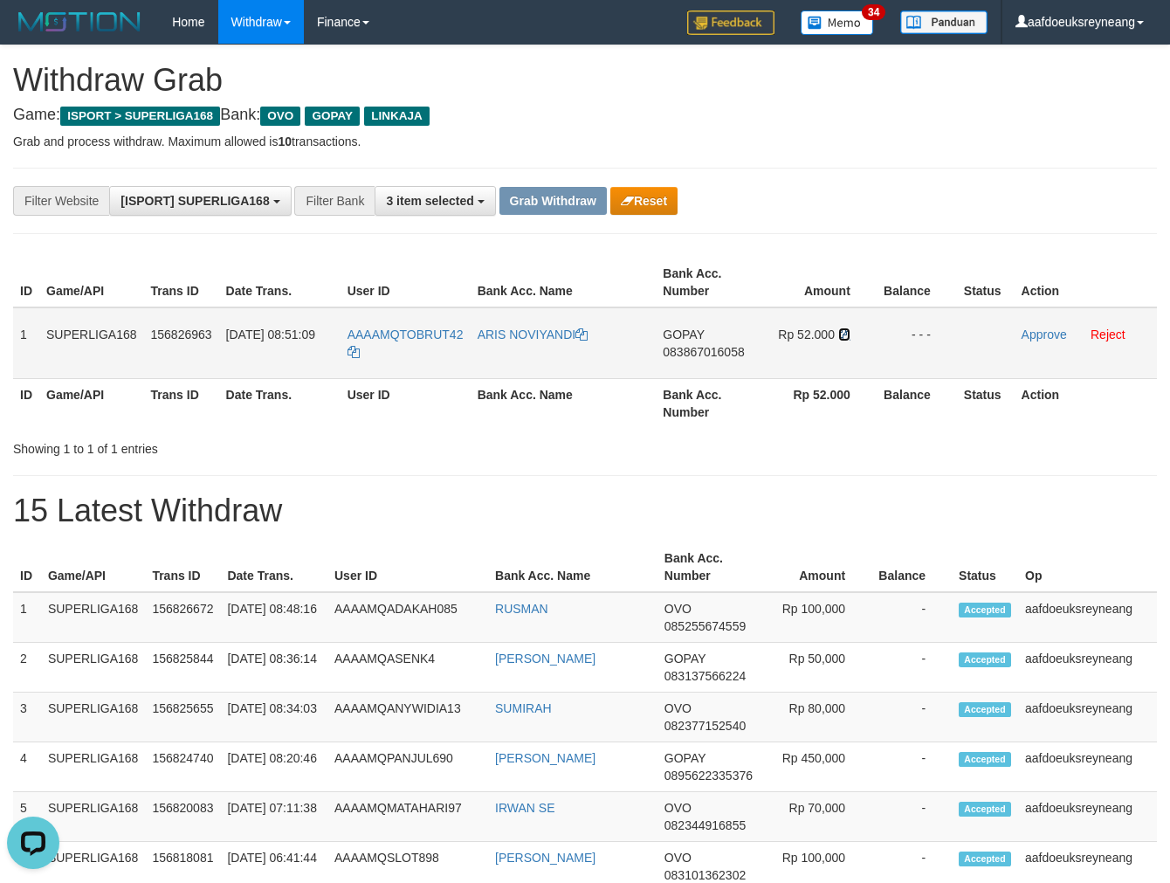
click at [844, 334] on icon at bounding box center [845, 334] width 12 height 12
drag, startPoint x: 1036, startPoint y: 333, endPoint x: 682, endPoint y: 199, distance: 378.1
click at [1036, 333] on link "Approve" at bounding box center [1044, 335] width 45 height 14
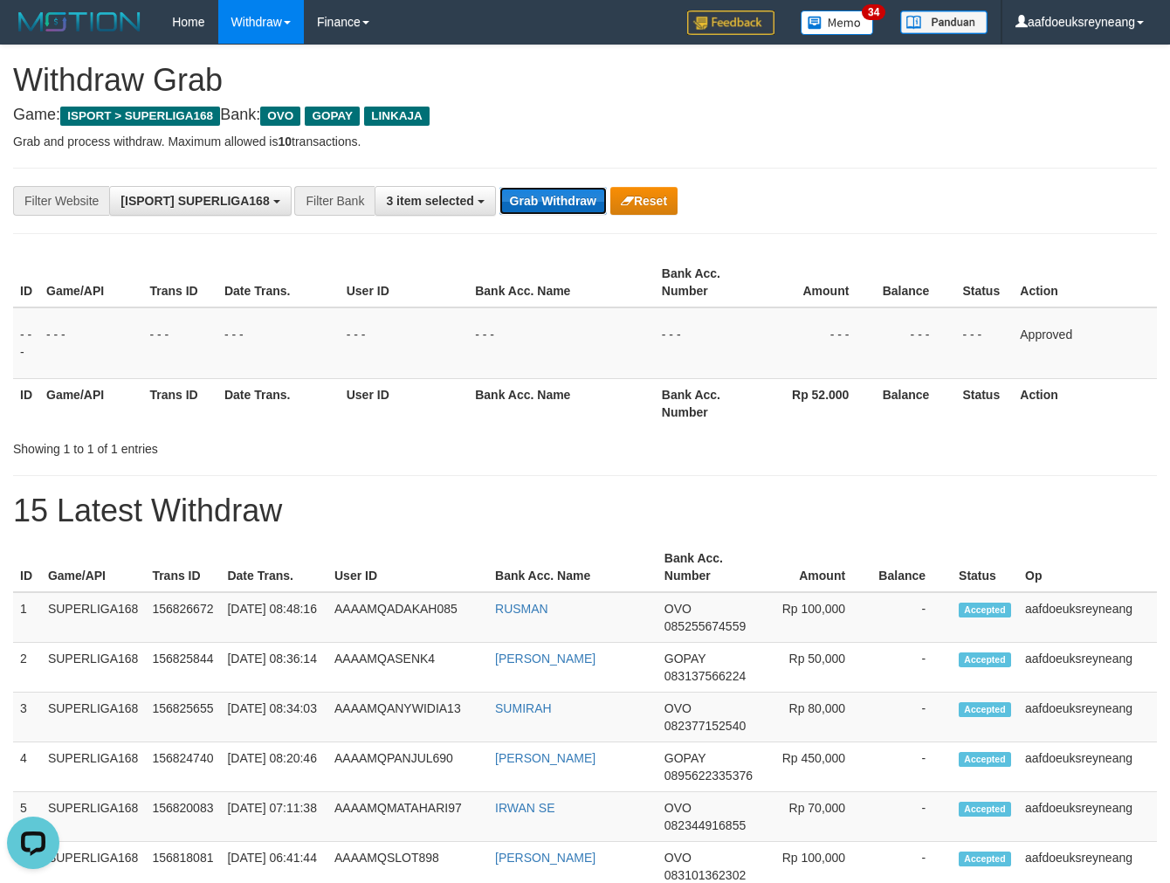
click at [554, 194] on button "Grab Withdraw" at bounding box center [553, 201] width 107 height 28
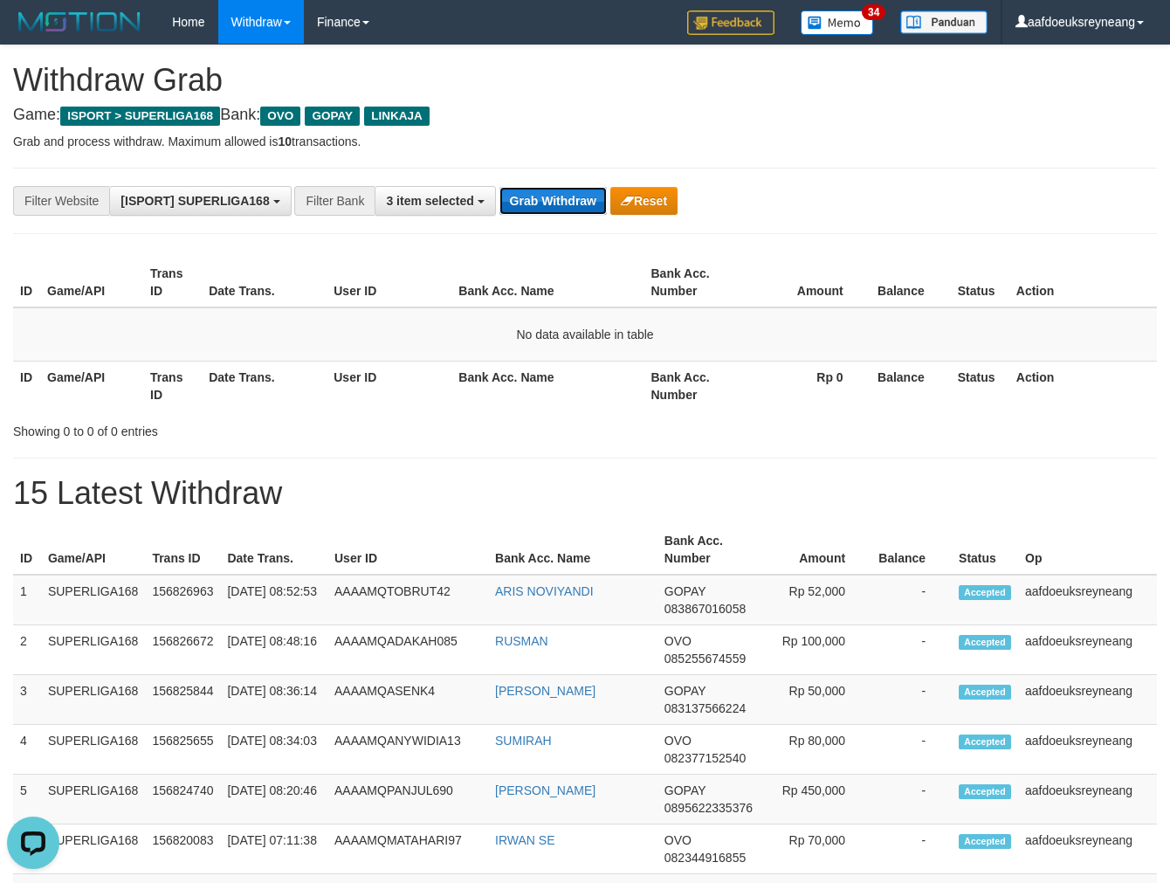
click at [583, 187] on button "Grab Withdraw" at bounding box center [553, 201] width 107 height 28
click at [552, 195] on button "Grab Withdraw" at bounding box center [553, 201] width 107 height 28
click at [550, 193] on button "Grab Withdraw" at bounding box center [553, 201] width 107 height 28
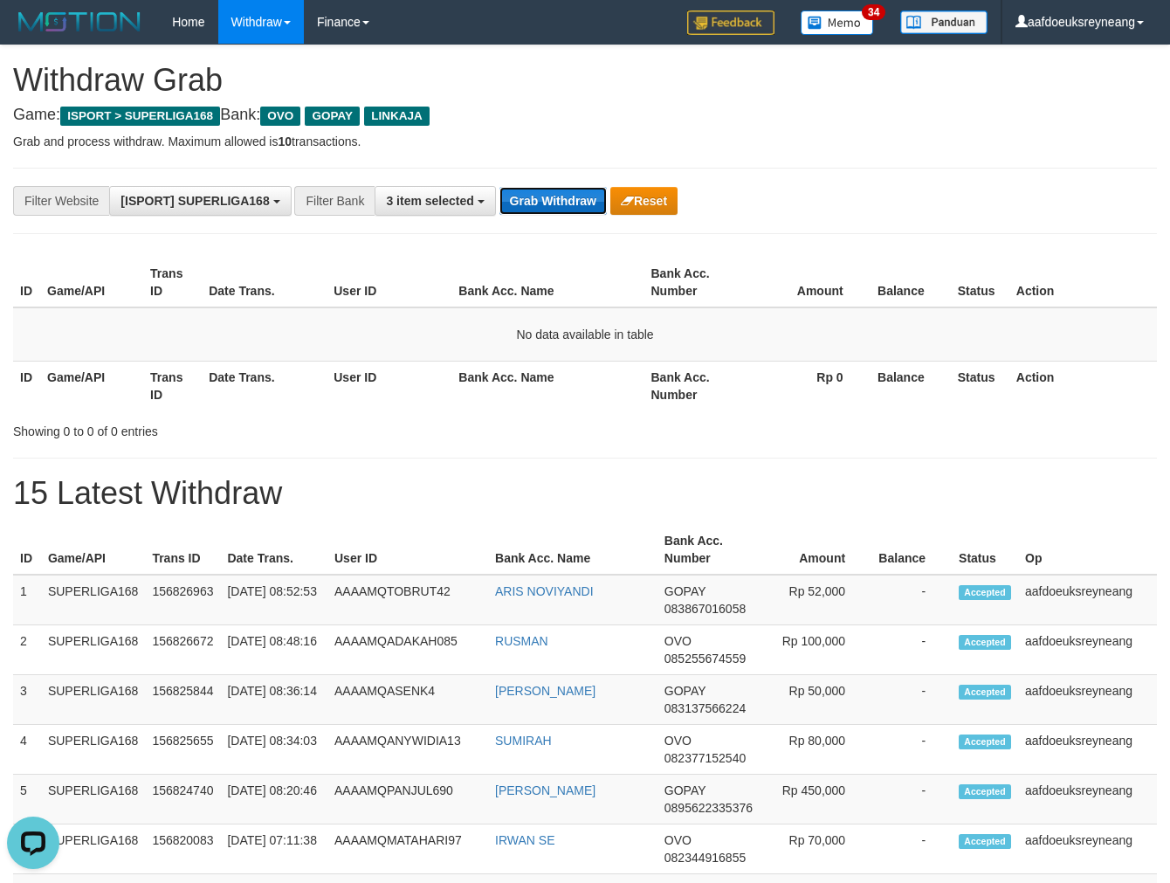
click at [549, 193] on button "Grab Withdraw" at bounding box center [553, 201] width 107 height 28
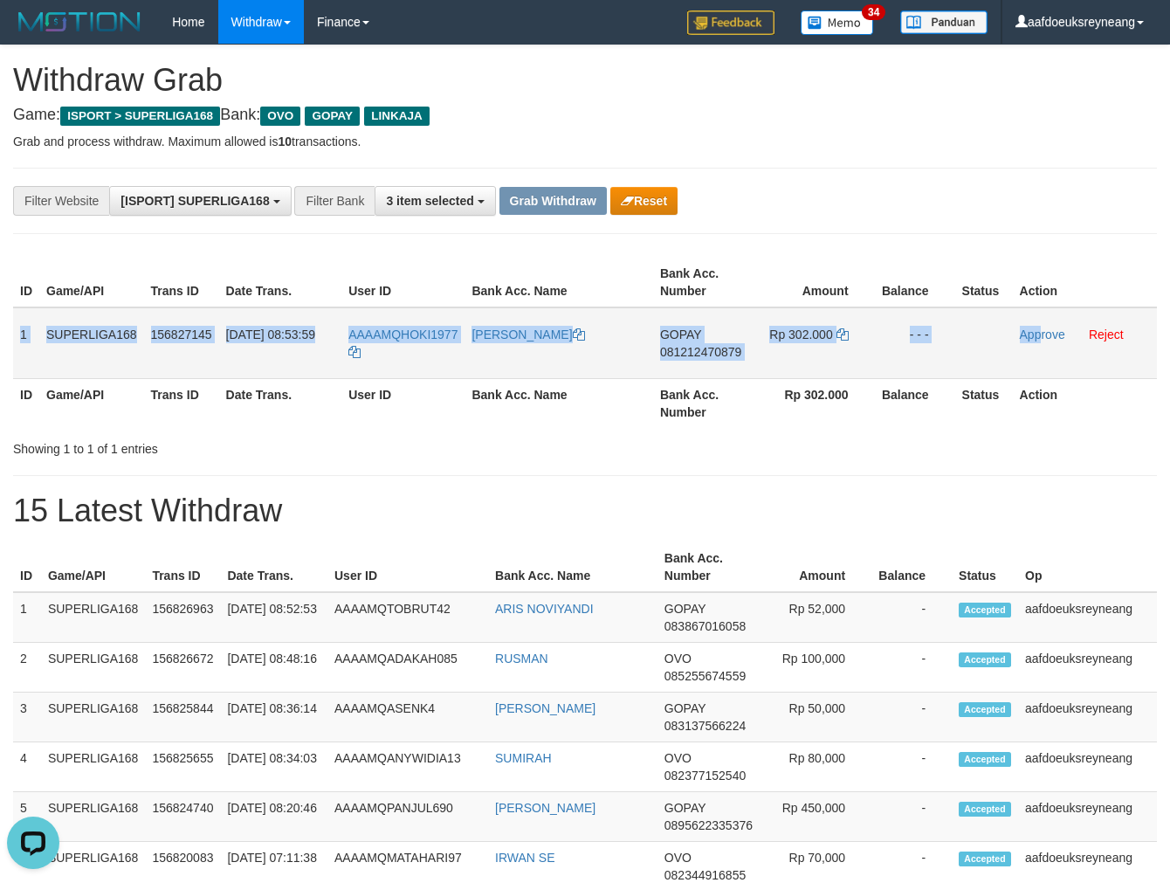
drag, startPoint x: 18, startPoint y: 328, endPoint x: 1105, endPoint y: 323, distance: 1086.6
click at [1048, 318] on tr "1 SUPERLIGA168 156827145 [DATE] 08:53:59 AAAAMQHOKI1977 EFENDI GOPAY 0812124708…" at bounding box center [585, 343] width 1144 height 72
copy tr "1 SUPERLIGA168 156827145 [DATE] 08:53:59 AAAAMQHOKI1977 [PERSON_NAME] 081212470…"
click at [717, 345] on span "081212470879" at bounding box center [700, 352] width 81 height 14
copy tr "1 SUPERLIGA168 156827145 [DATE] 08:53:59 AAAAMQHOKI1977 [PERSON_NAME] 081212470…"
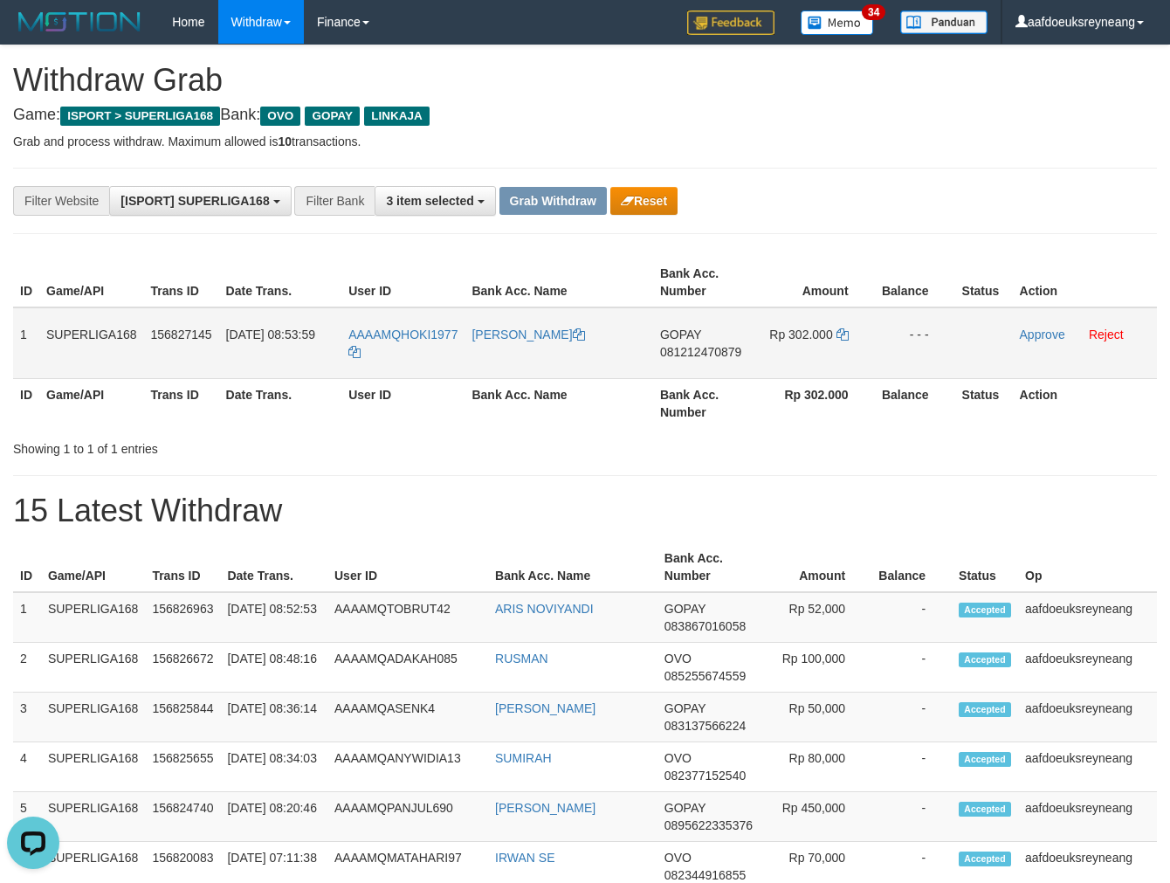
click at [717, 345] on span "081212470879" at bounding box center [700, 352] width 81 height 14
click at [844, 335] on icon at bounding box center [843, 334] width 12 height 12
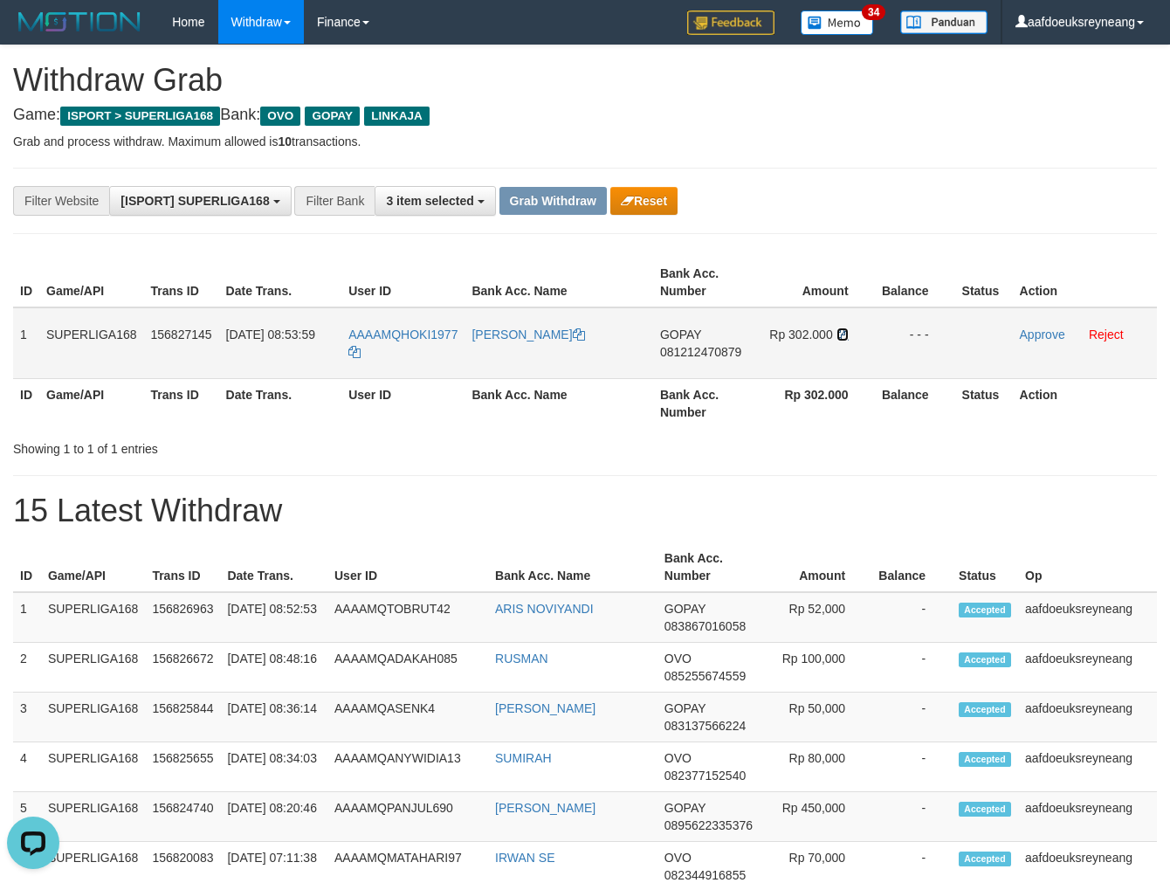
click at [843, 335] on icon at bounding box center [843, 334] width 12 height 12
drag, startPoint x: 459, startPoint y: 324, endPoint x: 400, endPoint y: 326, distance: 59.4
click at [400, 326] on td "AAAAMQHOKI1977" at bounding box center [403, 343] width 123 height 72
copy span "HOKI1977"
click at [1025, 328] on link "Approve" at bounding box center [1042, 335] width 45 height 14
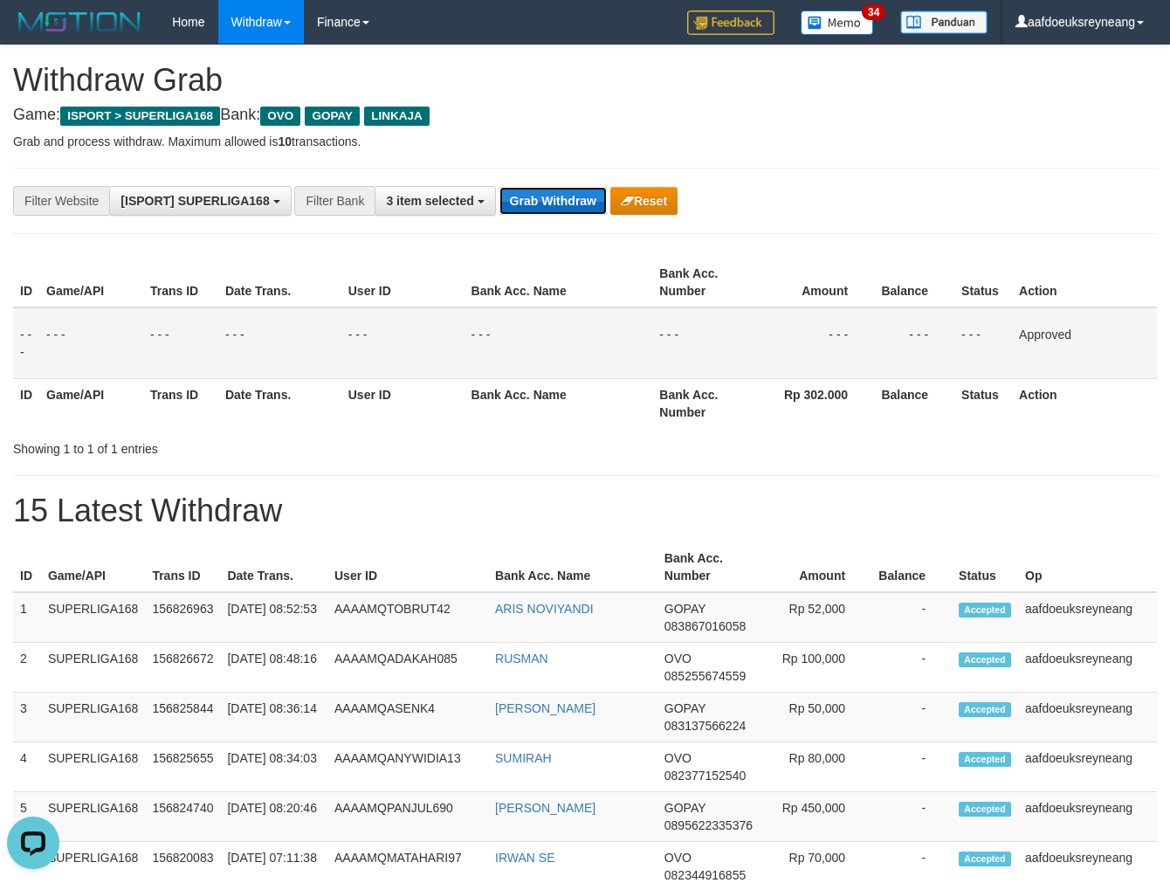
drag, startPoint x: 559, startPoint y: 197, endPoint x: 560, endPoint y: 214, distance: 17.5
click at [560, 213] on button "Grab Withdraw" at bounding box center [553, 201] width 107 height 28
drag, startPoint x: 562, startPoint y: 222, endPoint x: 564, endPoint y: 208, distance: 14.2
click at [564, 208] on div "**********" at bounding box center [585, 201] width 1144 height 66
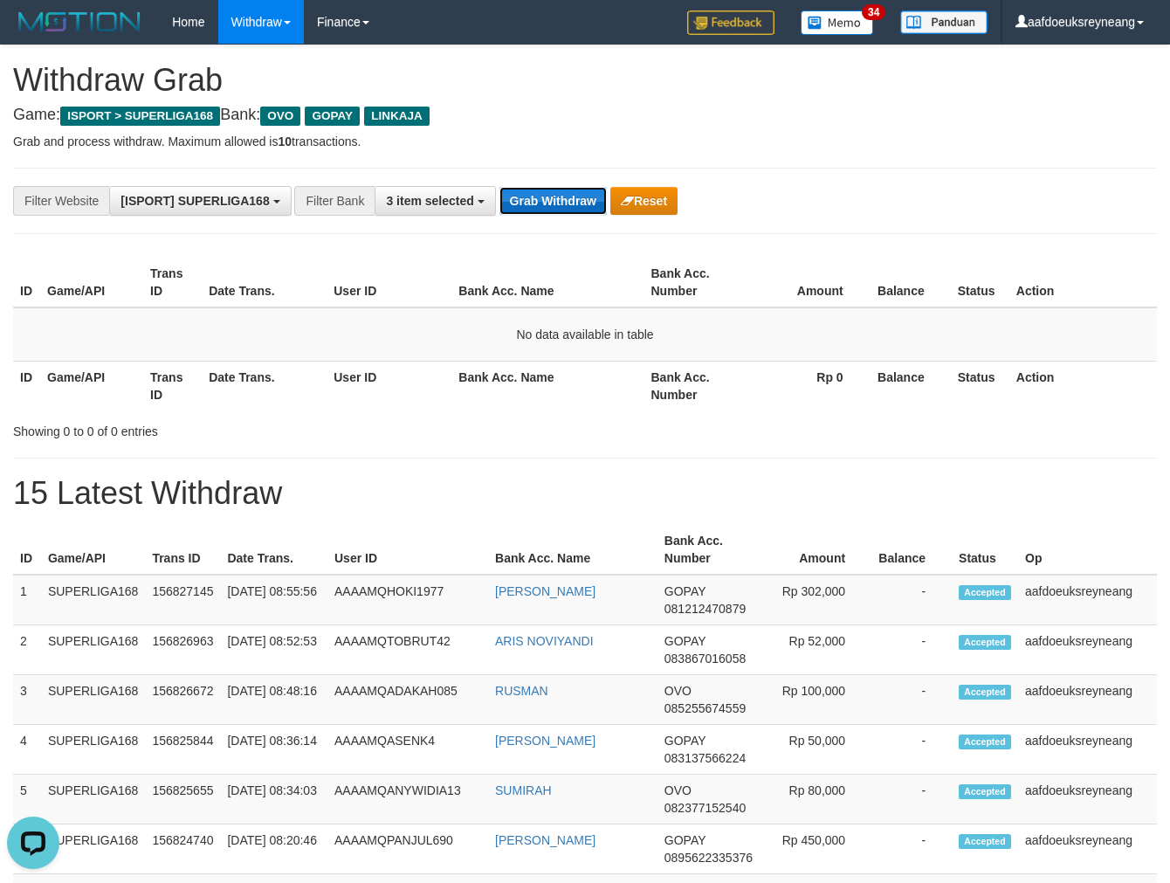
click at [550, 197] on button "Grab Withdraw" at bounding box center [553, 201] width 107 height 28
click at [500, 187] on button "Grab Withdraw" at bounding box center [553, 201] width 107 height 28
click at [547, 194] on button "Grab Withdraw" at bounding box center [553, 201] width 107 height 28
click at [500, 187] on button "Grab Withdraw" at bounding box center [553, 201] width 107 height 28
click at [547, 194] on button "Grab Withdraw" at bounding box center [553, 201] width 107 height 28
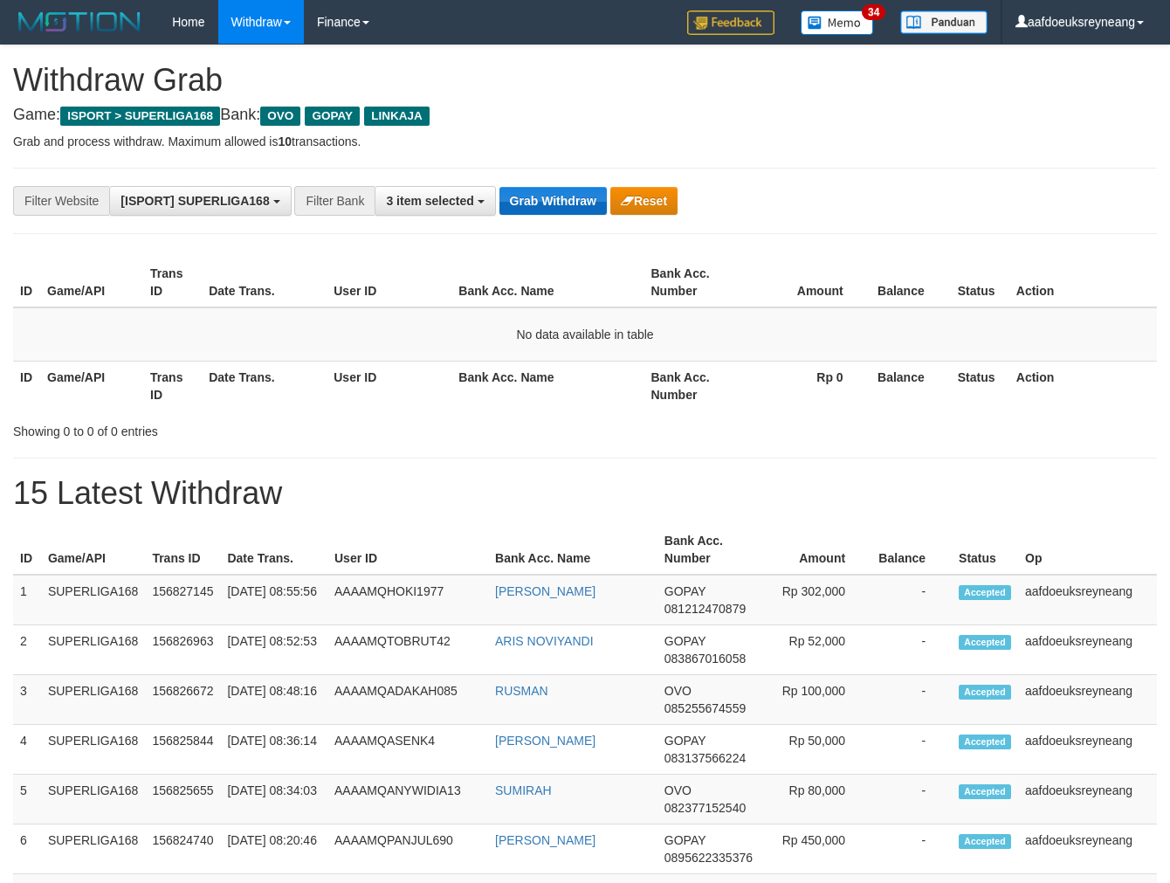
click at [500, 187] on button "Grab Withdraw" at bounding box center [553, 201] width 107 height 28
click at [547, 194] on button "Grab Withdraw" at bounding box center [553, 201] width 107 height 28
click at [500, 187] on button "Grab Withdraw" at bounding box center [553, 201] width 107 height 28
click at [547, 194] on button "Grab Withdraw" at bounding box center [553, 201] width 107 height 28
click at [500, 187] on button "Grab Withdraw" at bounding box center [553, 201] width 107 height 28
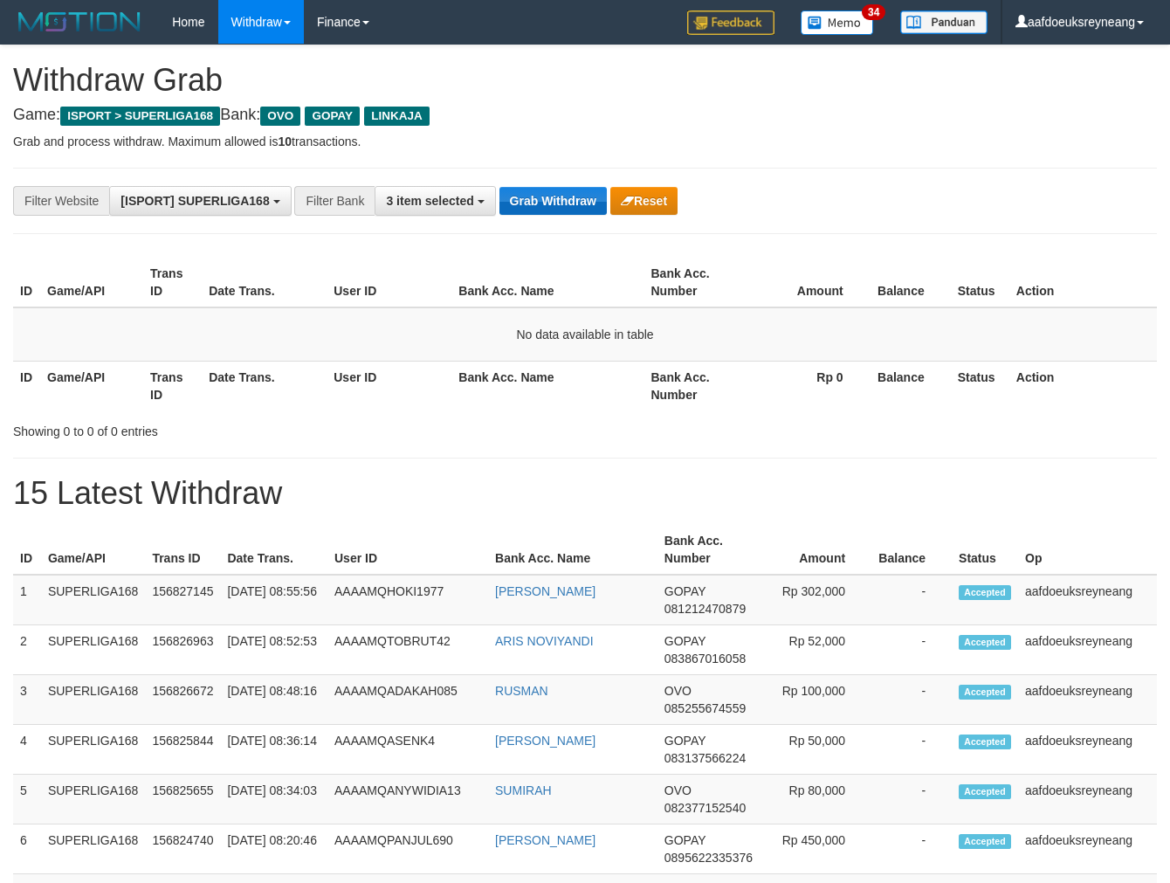
click at [547, 194] on button "Grab Withdraw" at bounding box center [553, 201] width 107 height 28
click at [500, 187] on button "Grab Withdraw" at bounding box center [553, 201] width 107 height 28
click at [546, 187] on button "Grab Withdraw" at bounding box center [553, 201] width 107 height 28
click at [500, 187] on button "Grab Withdraw" at bounding box center [553, 201] width 107 height 28
click at [546, 187] on button "Grab Withdraw" at bounding box center [553, 201] width 107 height 28
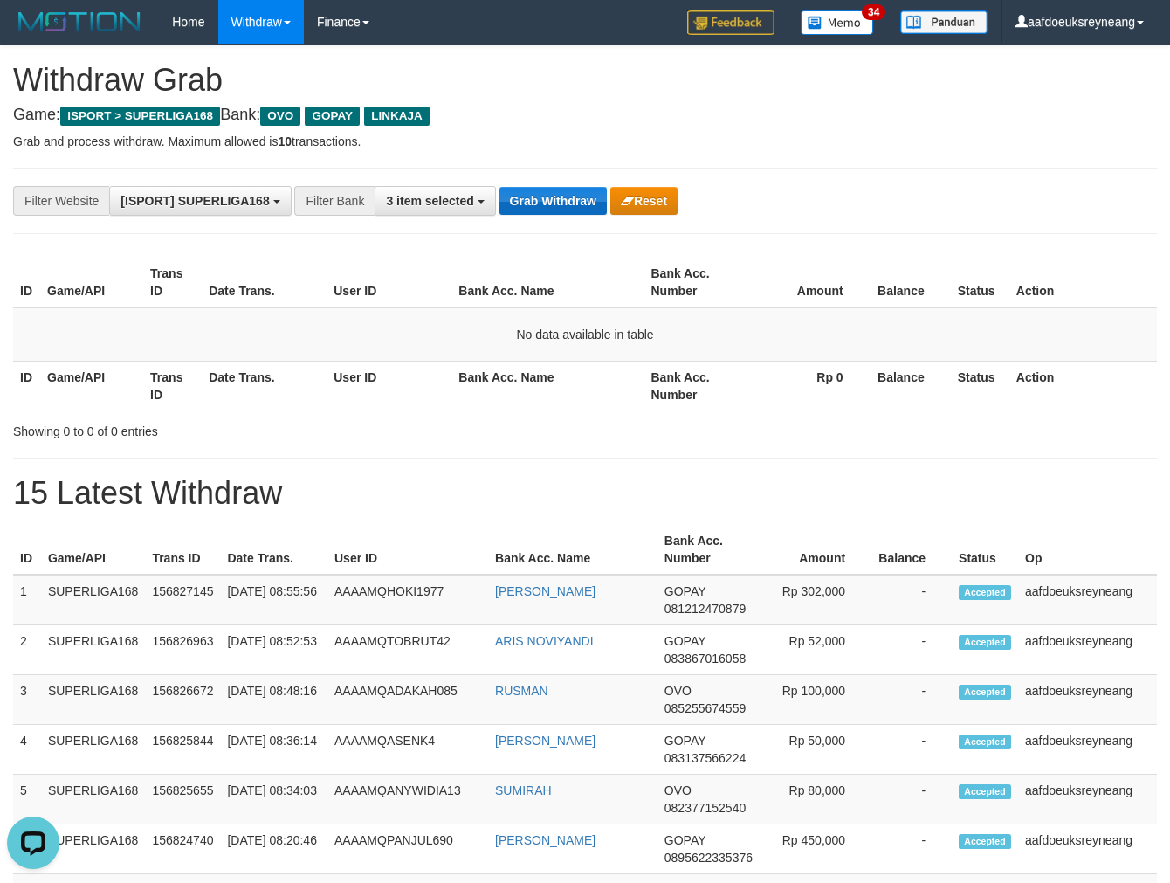
click at [500, 187] on button "Grab Withdraw" at bounding box center [553, 201] width 107 height 28
click at [546, 187] on button "Grab Withdraw" at bounding box center [553, 201] width 107 height 28
click at [500, 187] on button "Grab Withdraw" at bounding box center [553, 201] width 107 height 28
click at [546, 187] on button "Grab Withdraw" at bounding box center [553, 201] width 107 height 28
click at [500, 187] on button "Grab Withdraw" at bounding box center [553, 201] width 107 height 28
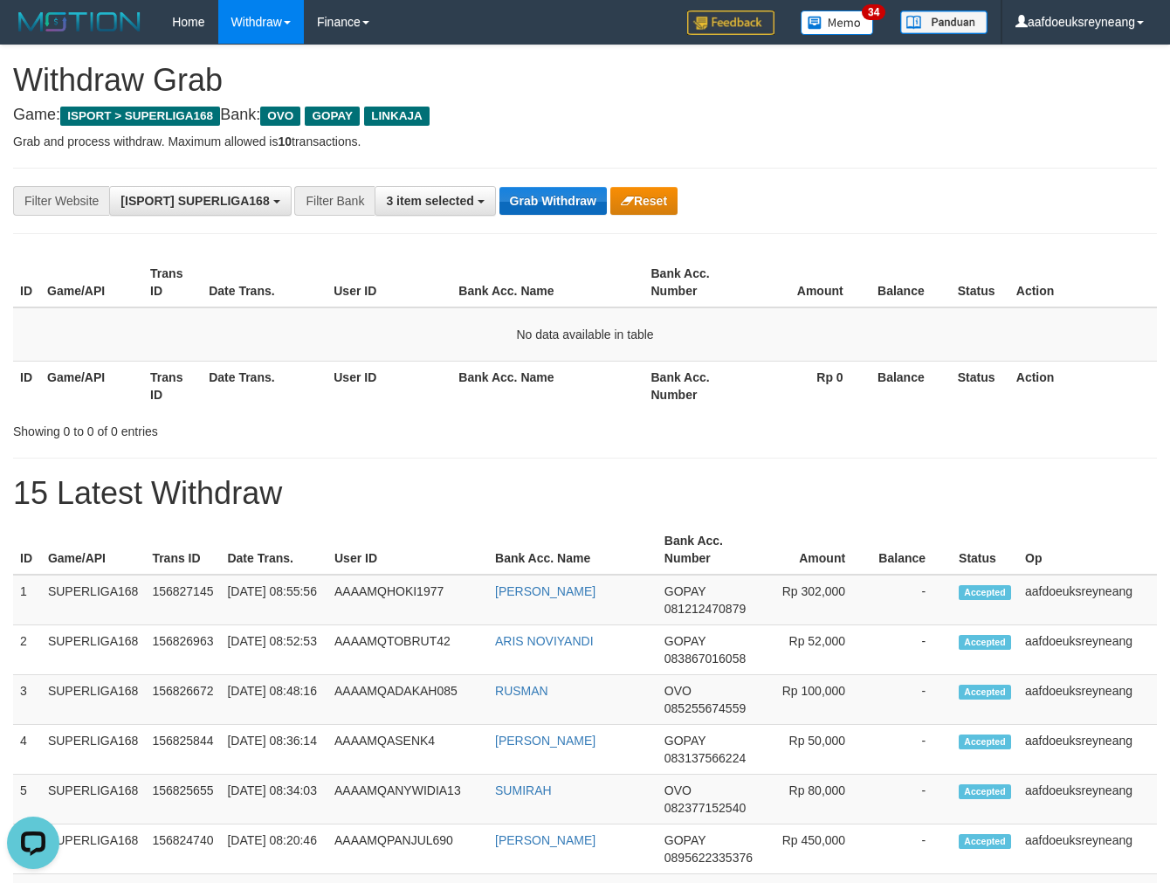
click at [546, 188] on button "Grab Withdraw" at bounding box center [553, 201] width 107 height 28
click at [500, 187] on button "Grab Withdraw" at bounding box center [553, 201] width 107 height 28
click at [546, 188] on button "Grab Withdraw" at bounding box center [553, 201] width 107 height 28
click at [500, 187] on button "Grab Withdraw" at bounding box center [553, 201] width 107 height 28
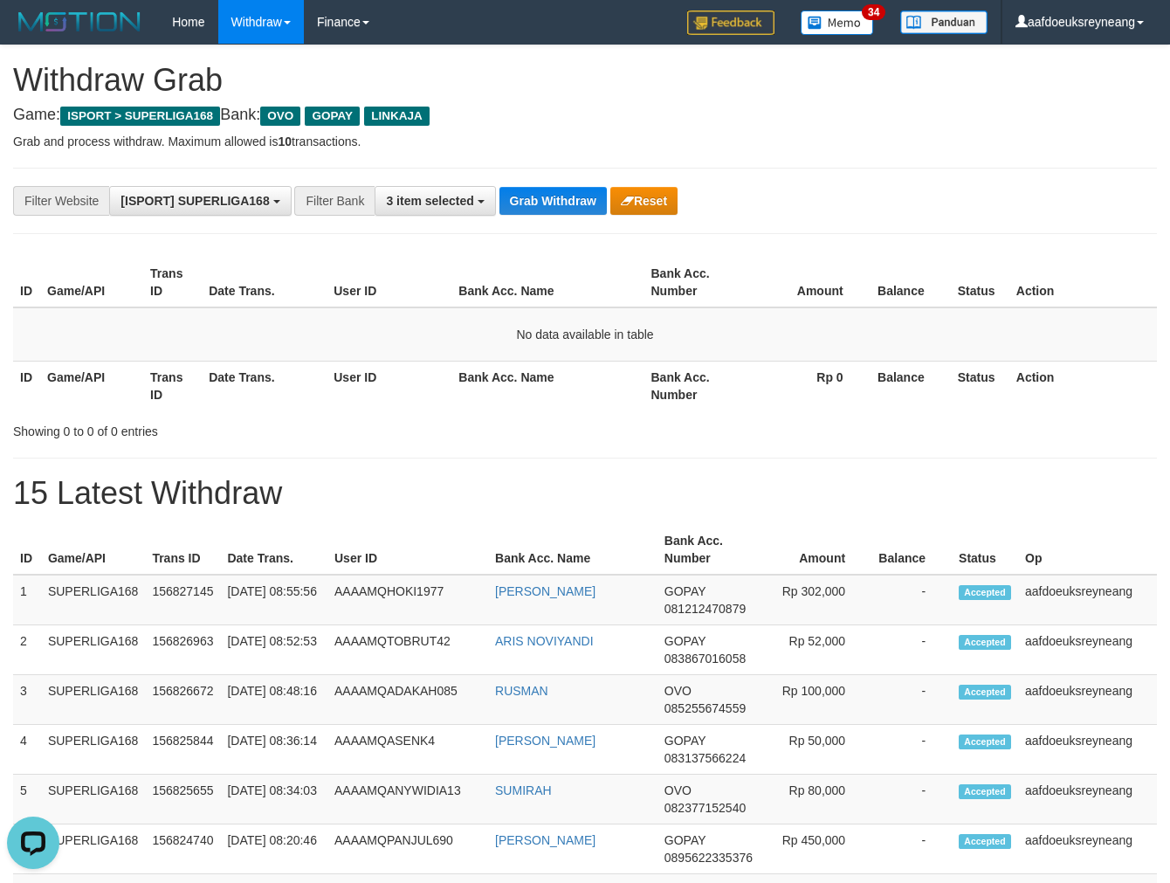
click at [500, 187] on button "Grab Withdraw" at bounding box center [553, 201] width 107 height 28
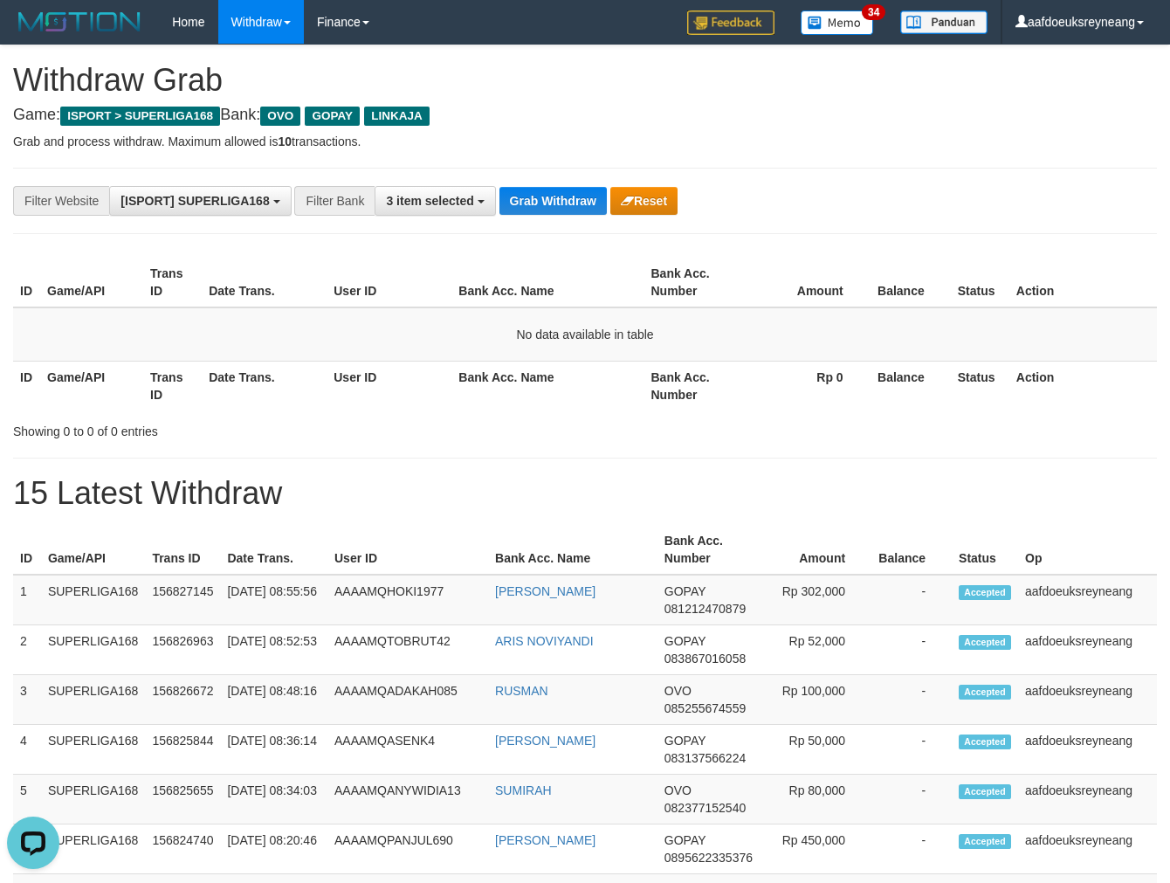
click at [500, 187] on button "Grab Withdraw" at bounding box center [553, 201] width 107 height 28
click at [569, 197] on button "Grab Withdraw" at bounding box center [553, 201] width 107 height 28
click at [500, 187] on button "Grab Withdraw" at bounding box center [553, 201] width 107 height 28
click at [569, 197] on button "Grab Withdraw" at bounding box center [553, 201] width 107 height 28
click at [500, 187] on button "Grab Withdraw" at bounding box center [553, 201] width 107 height 28
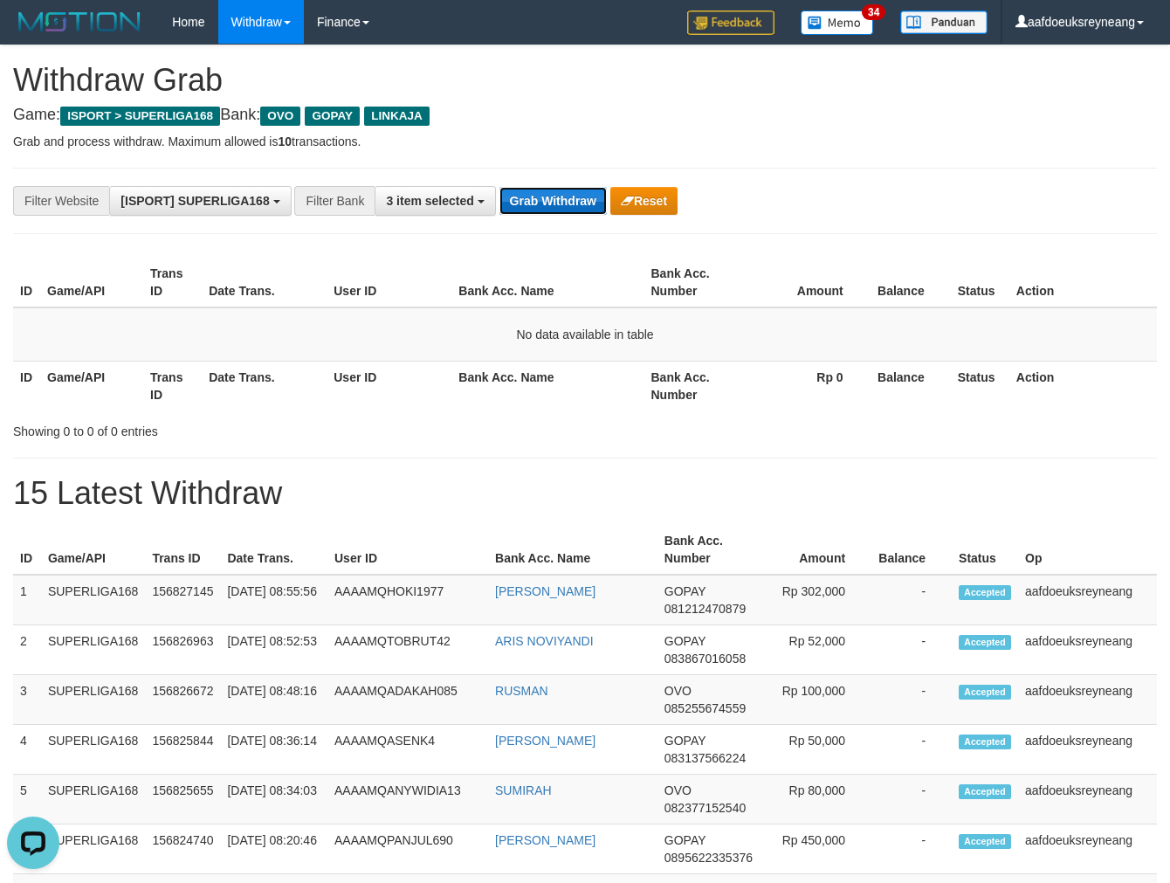
click at [569, 197] on button "Grab Withdraw" at bounding box center [553, 201] width 107 height 28
click at [500, 187] on button "Grab Withdraw" at bounding box center [553, 201] width 107 height 28
click at [569, 197] on button "Grab Withdraw" at bounding box center [553, 201] width 107 height 28
click at [500, 187] on button "Grab Withdraw" at bounding box center [553, 201] width 107 height 28
click at [569, 197] on button "Grab Withdraw" at bounding box center [553, 201] width 107 height 28
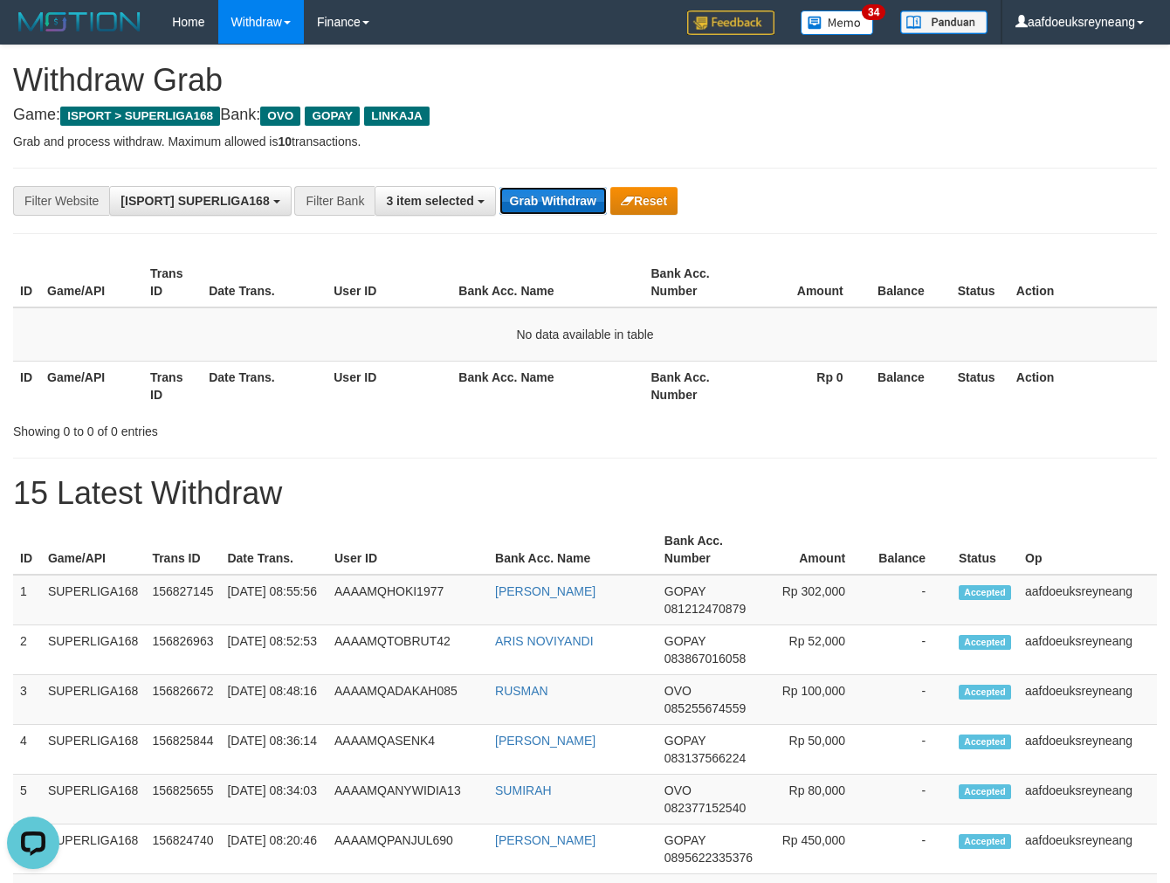
click at [500, 187] on button "Grab Withdraw" at bounding box center [553, 201] width 107 height 28
click at [569, 197] on button "Grab Withdraw" at bounding box center [553, 201] width 107 height 28
click at [500, 187] on button "Grab Withdraw" at bounding box center [553, 201] width 107 height 28
click at [569, 197] on button "Grab Withdraw" at bounding box center [553, 201] width 107 height 28
click at [500, 187] on button "Grab Withdraw" at bounding box center [553, 201] width 107 height 28
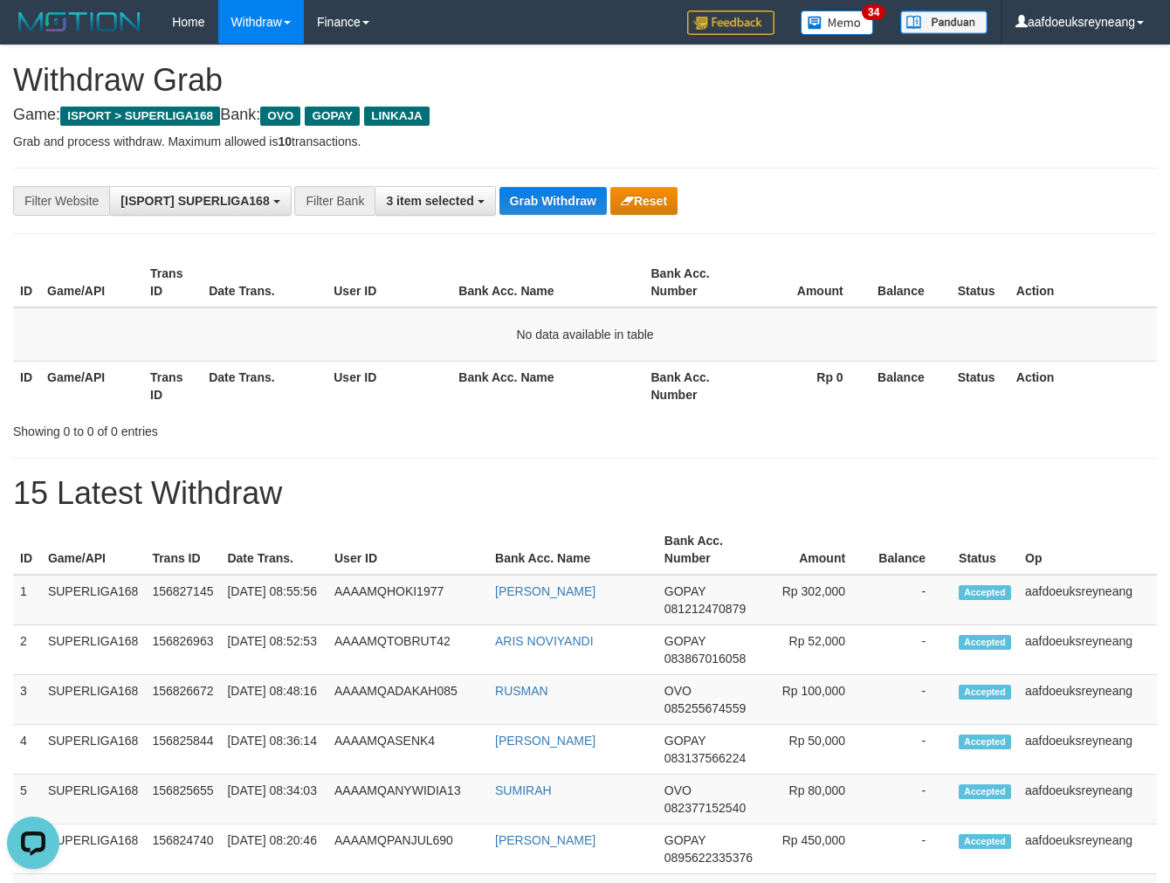
click at [559, 178] on div "**********" at bounding box center [585, 201] width 1144 height 66
click at [560, 178] on div "**********" at bounding box center [585, 201] width 1144 height 66
click at [562, 179] on div "**********" at bounding box center [585, 201] width 1144 height 66
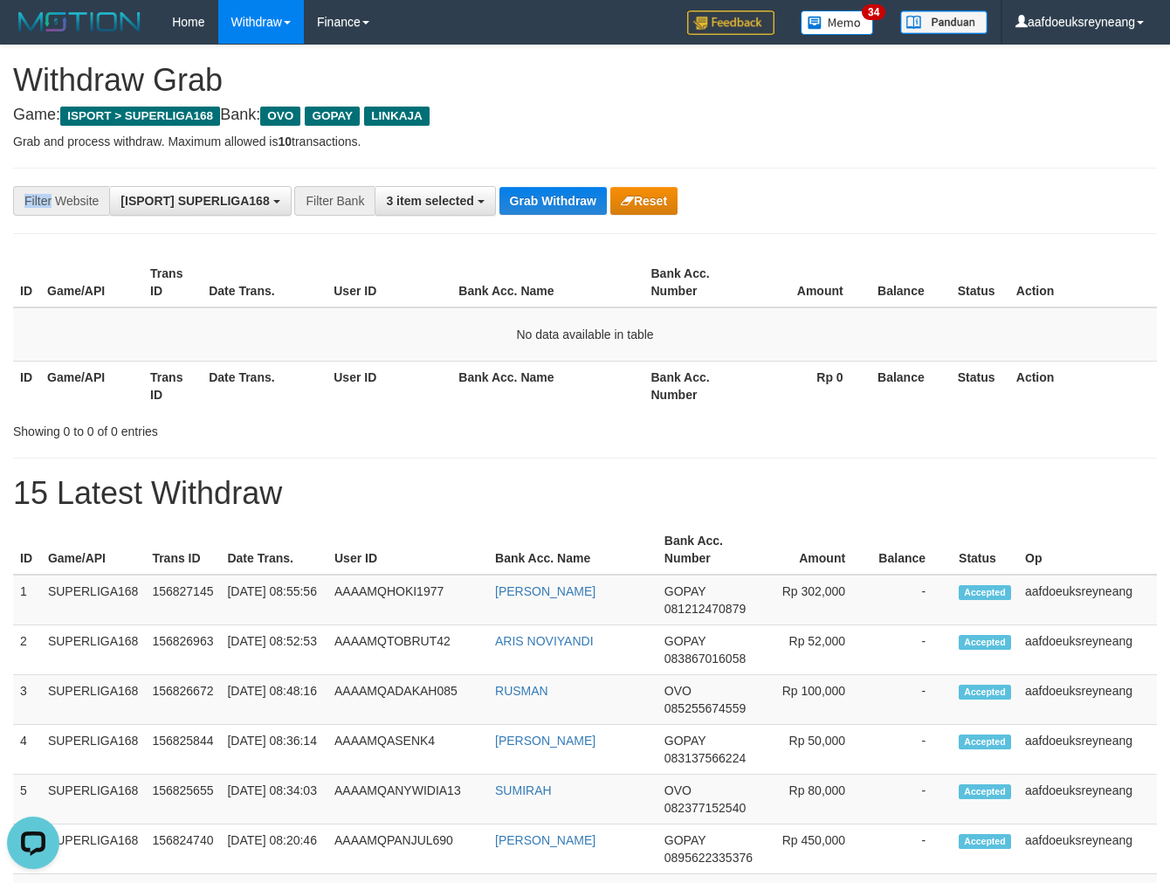
click at [563, 179] on div "**********" at bounding box center [585, 201] width 1144 height 66
click at [563, 176] on div "**********" at bounding box center [585, 201] width 1144 height 66
click at [563, 175] on div "**********" at bounding box center [585, 201] width 1144 height 66
click at [563, 172] on div "**********" at bounding box center [585, 201] width 1144 height 66
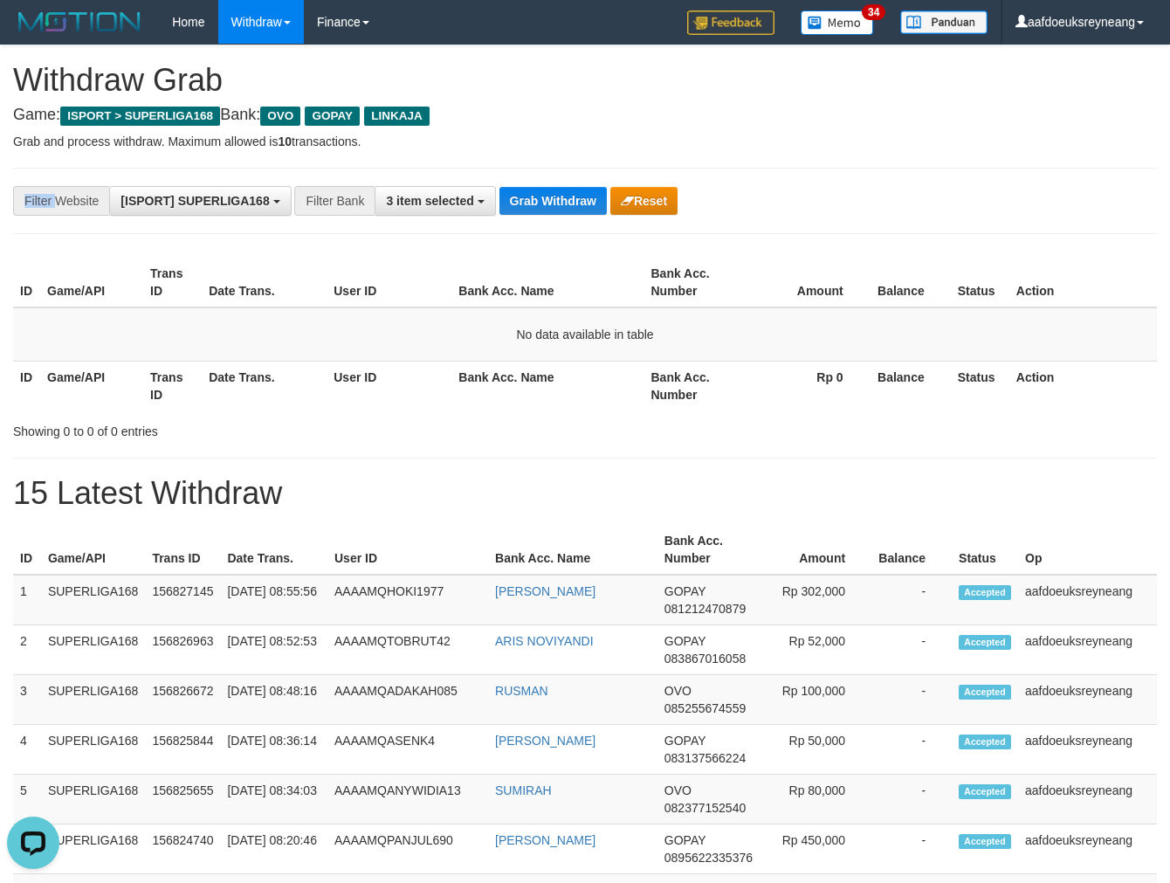
click at [563, 171] on div "**********" at bounding box center [585, 201] width 1144 height 66
click at [563, 170] on div "**********" at bounding box center [585, 201] width 1144 height 66
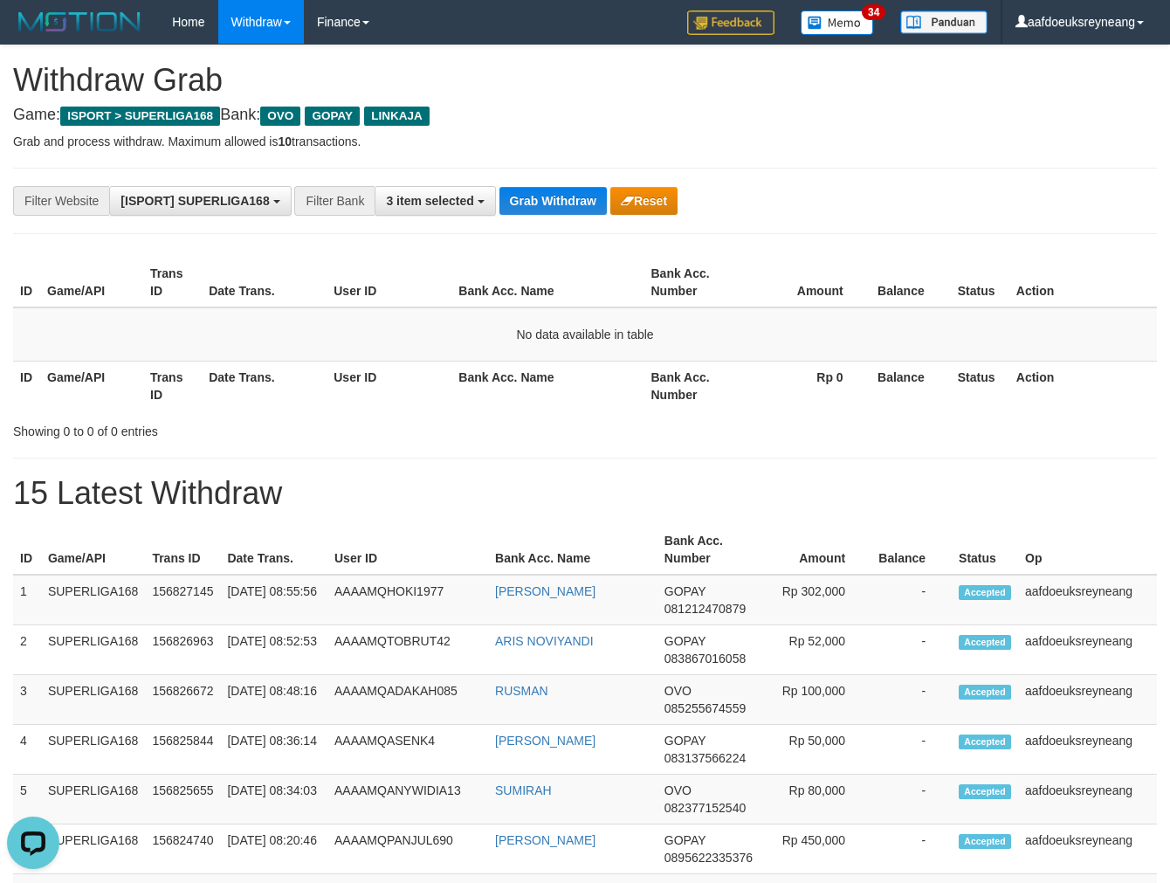
click at [562, 169] on div "**********" at bounding box center [585, 201] width 1144 height 66
click at [562, 168] on hr at bounding box center [585, 168] width 1144 height 1
click at [542, 193] on button "Grab Withdraw" at bounding box center [553, 201] width 107 height 28
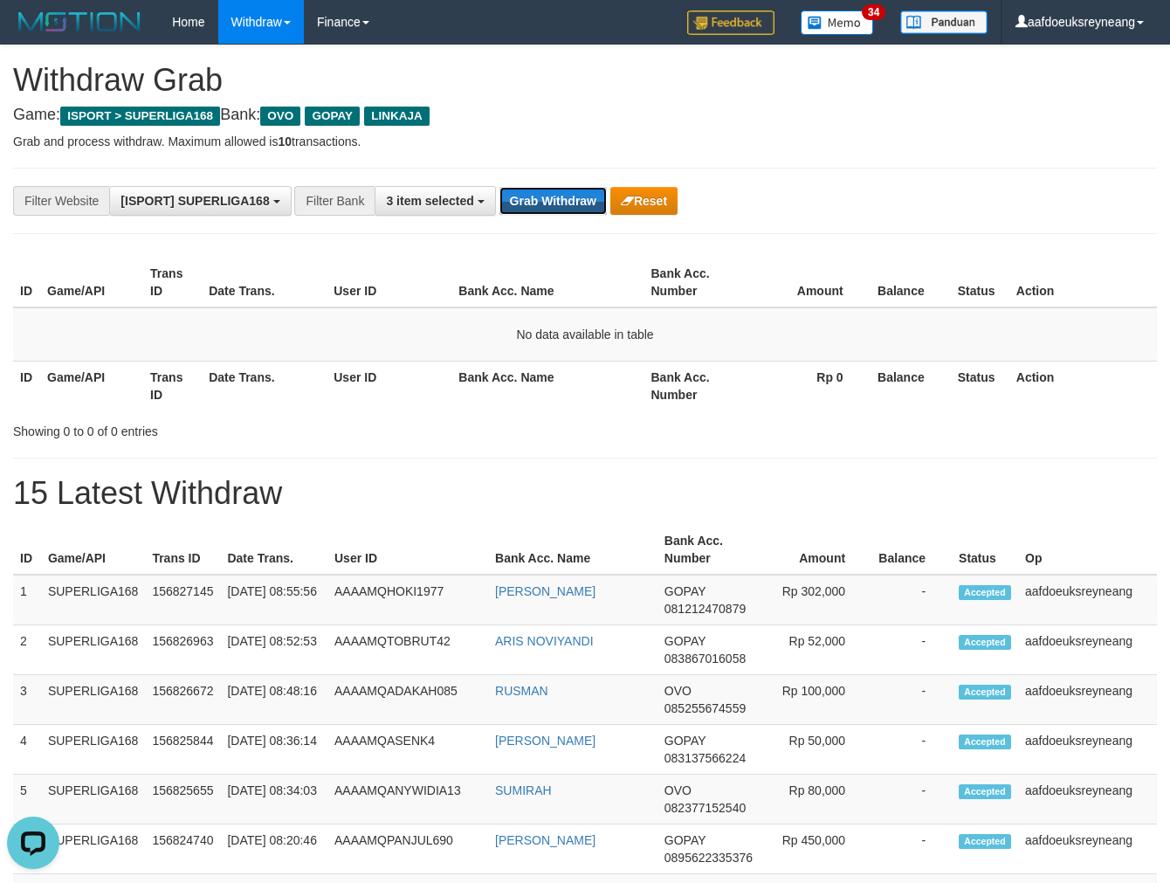
click at [500, 187] on button "Grab Withdraw" at bounding box center [553, 201] width 107 height 28
click at [528, 176] on div "**********" at bounding box center [585, 201] width 1144 height 66
click at [542, 202] on button "Grab Withdraw" at bounding box center [553, 201] width 107 height 28
click at [500, 187] on button "Grab Withdraw" at bounding box center [553, 201] width 107 height 28
drag, startPoint x: 0, startPoint y: 0, endPoint x: 542, endPoint y: 202, distance: 578.7
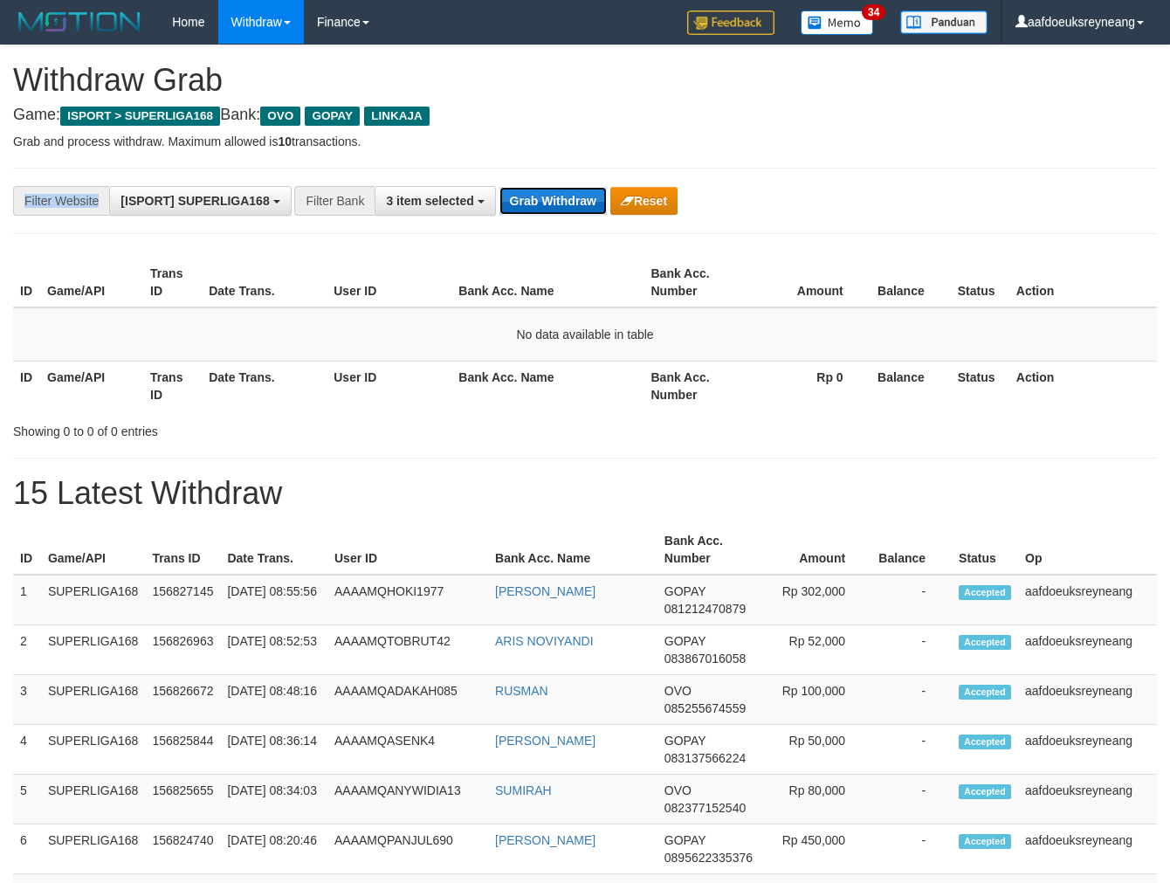
click at [542, 202] on button "Grab Withdraw" at bounding box center [553, 201] width 107 height 28
click at [500, 187] on button "Grab Withdraw" at bounding box center [553, 201] width 107 height 28
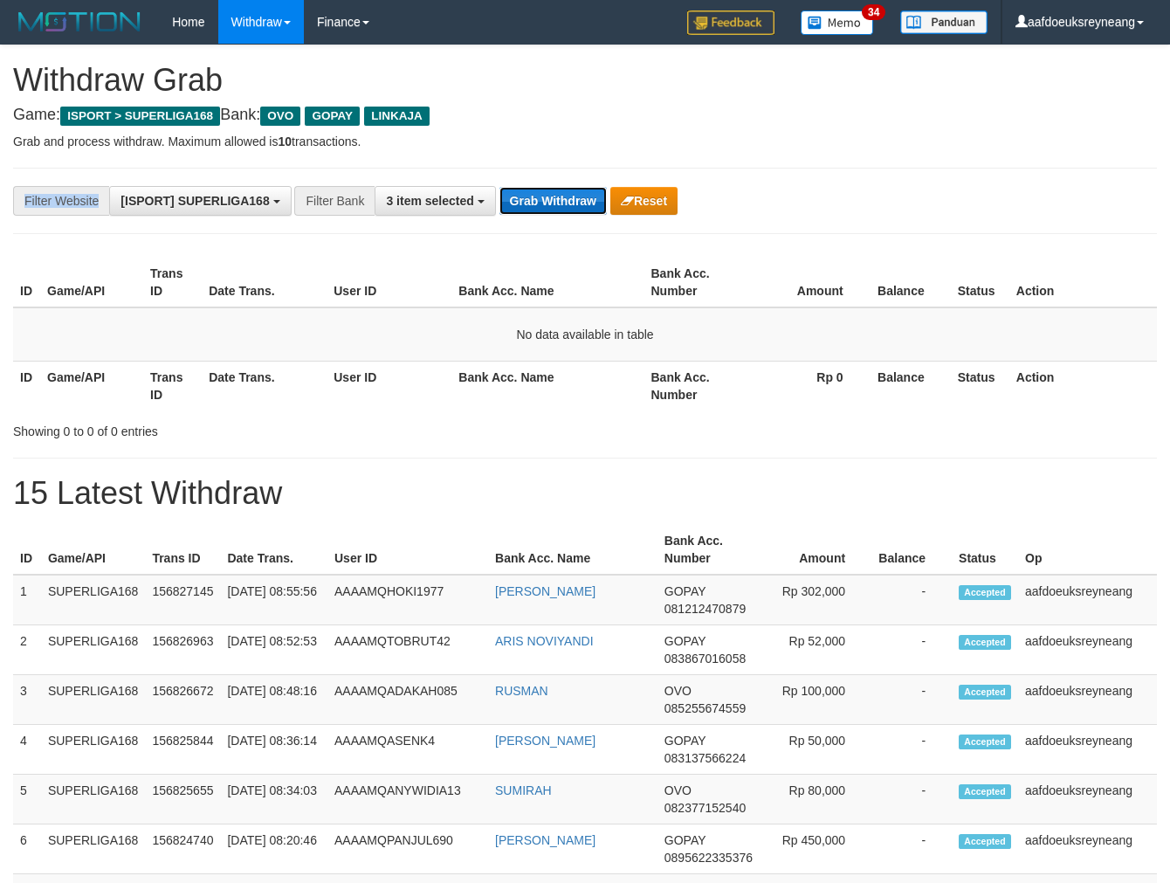
click at [500, 187] on button "Grab Withdraw" at bounding box center [553, 201] width 107 height 28
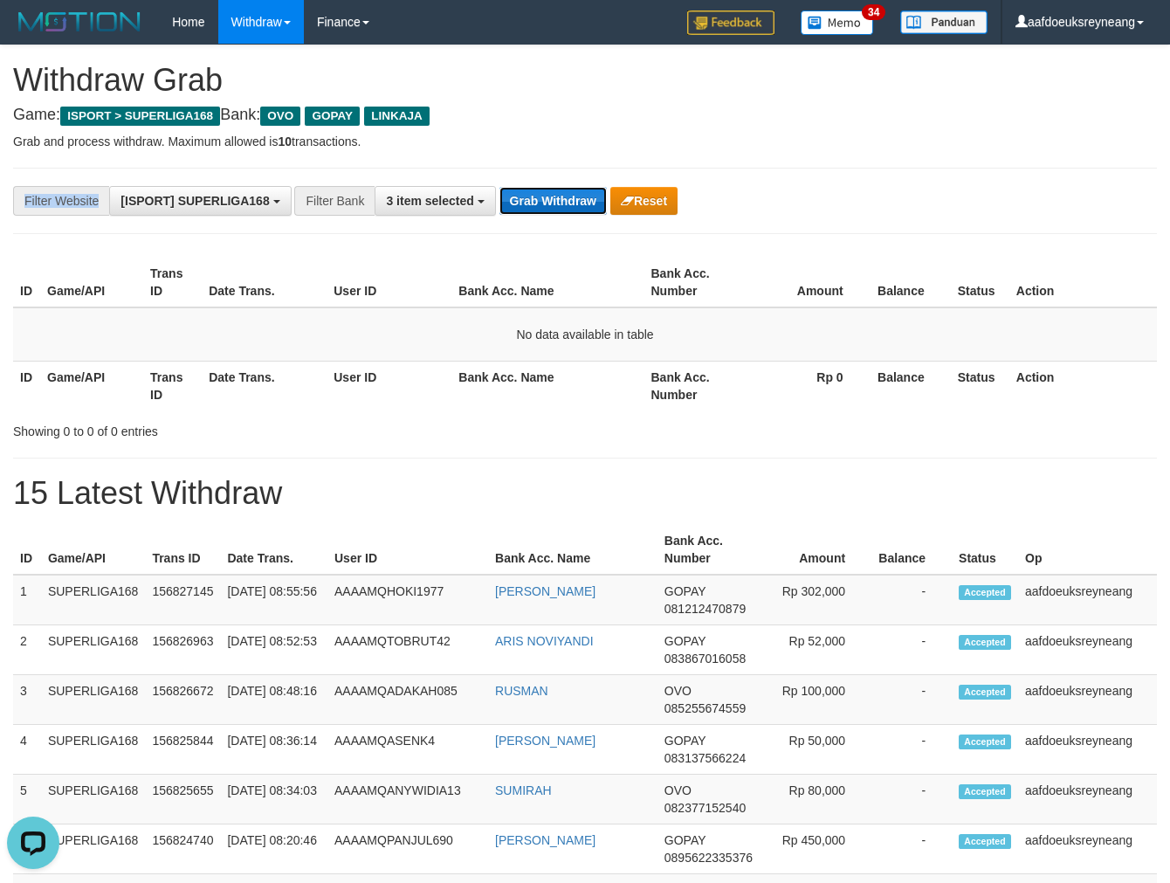
click at [500, 187] on button "Grab Withdraw" at bounding box center [553, 201] width 107 height 28
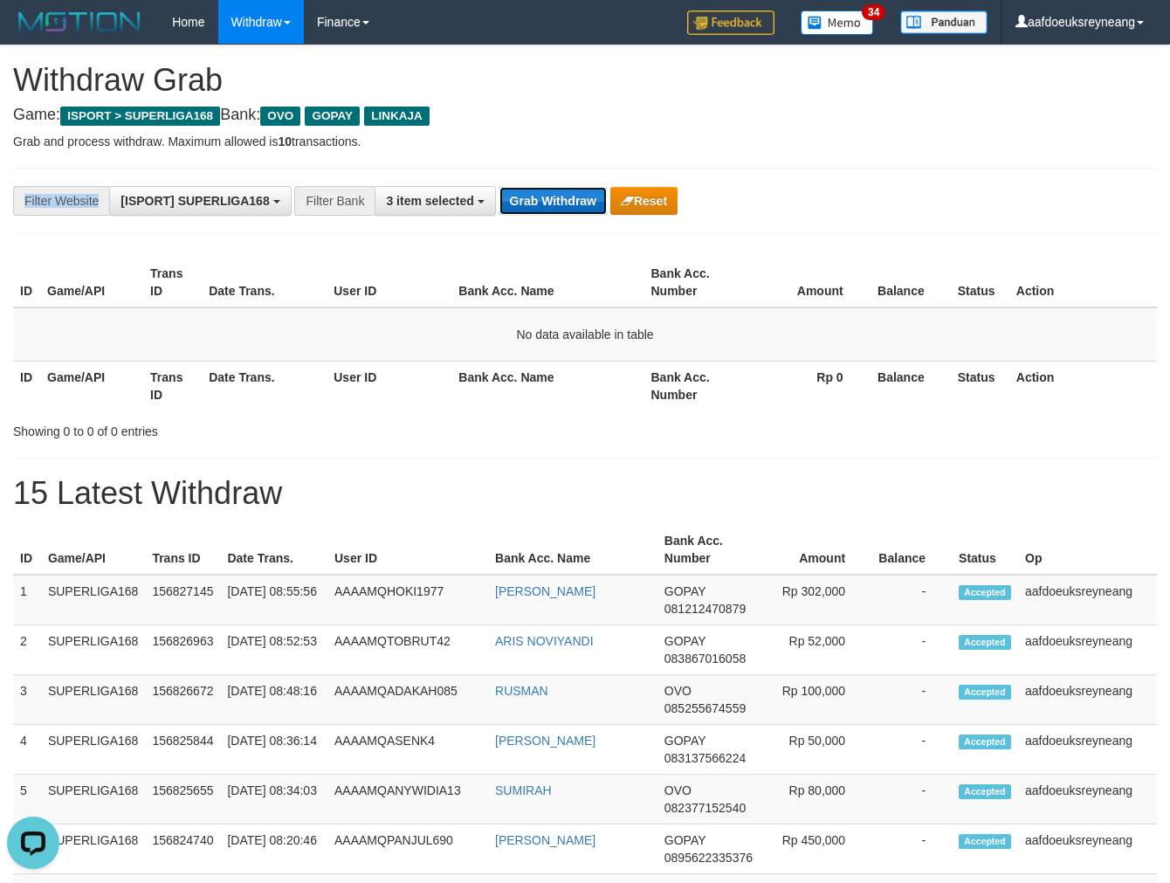
click at [500, 187] on button "Grab Withdraw" at bounding box center [553, 201] width 107 height 28
click at [550, 192] on button "Grab Withdraw" at bounding box center [553, 201] width 107 height 28
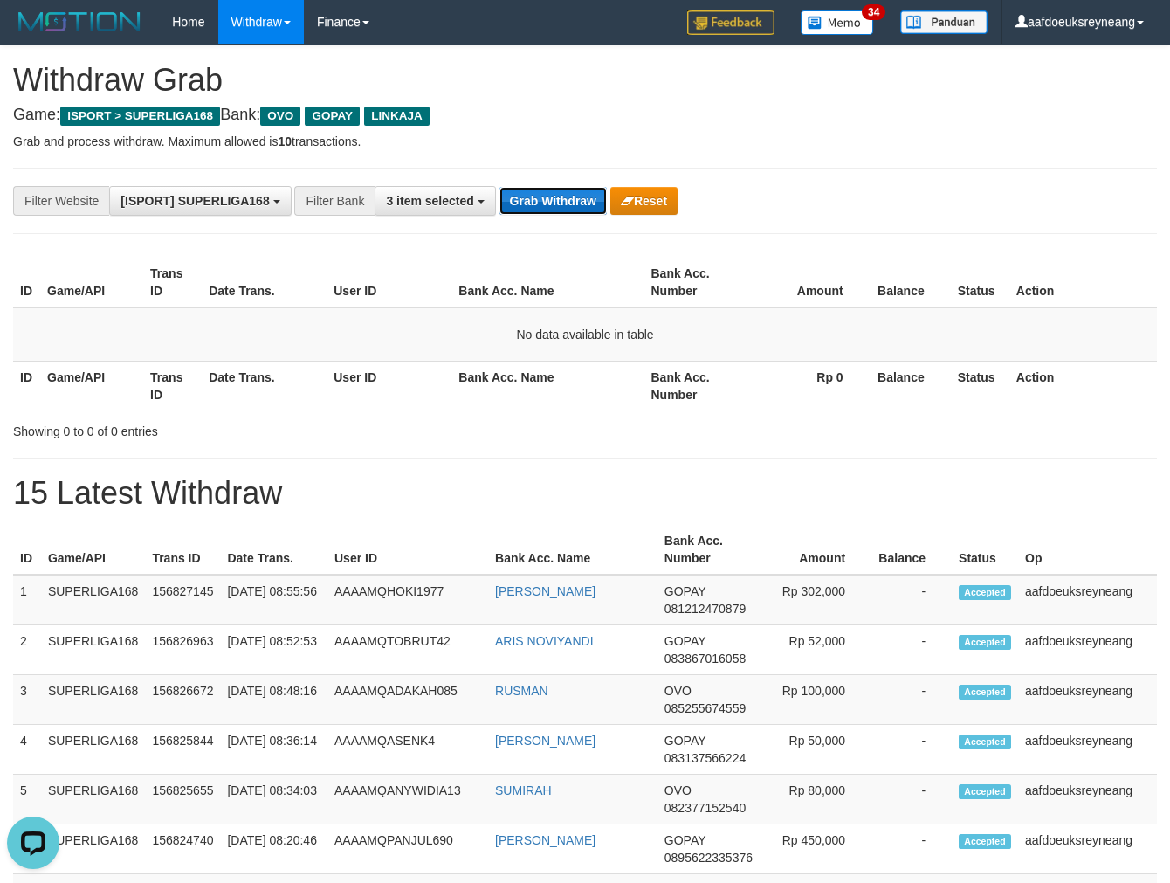
click at [500, 187] on button "Grab Withdraw" at bounding box center [553, 201] width 107 height 28
click at [550, 192] on button "Grab Withdraw" at bounding box center [553, 201] width 107 height 28
click at [500, 187] on button "Grab Withdraw" at bounding box center [553, 201] width 107 height 28
click at [550, 192] on button "Grab Withdraw" at bounding box center [553, 201] width 107 height 28
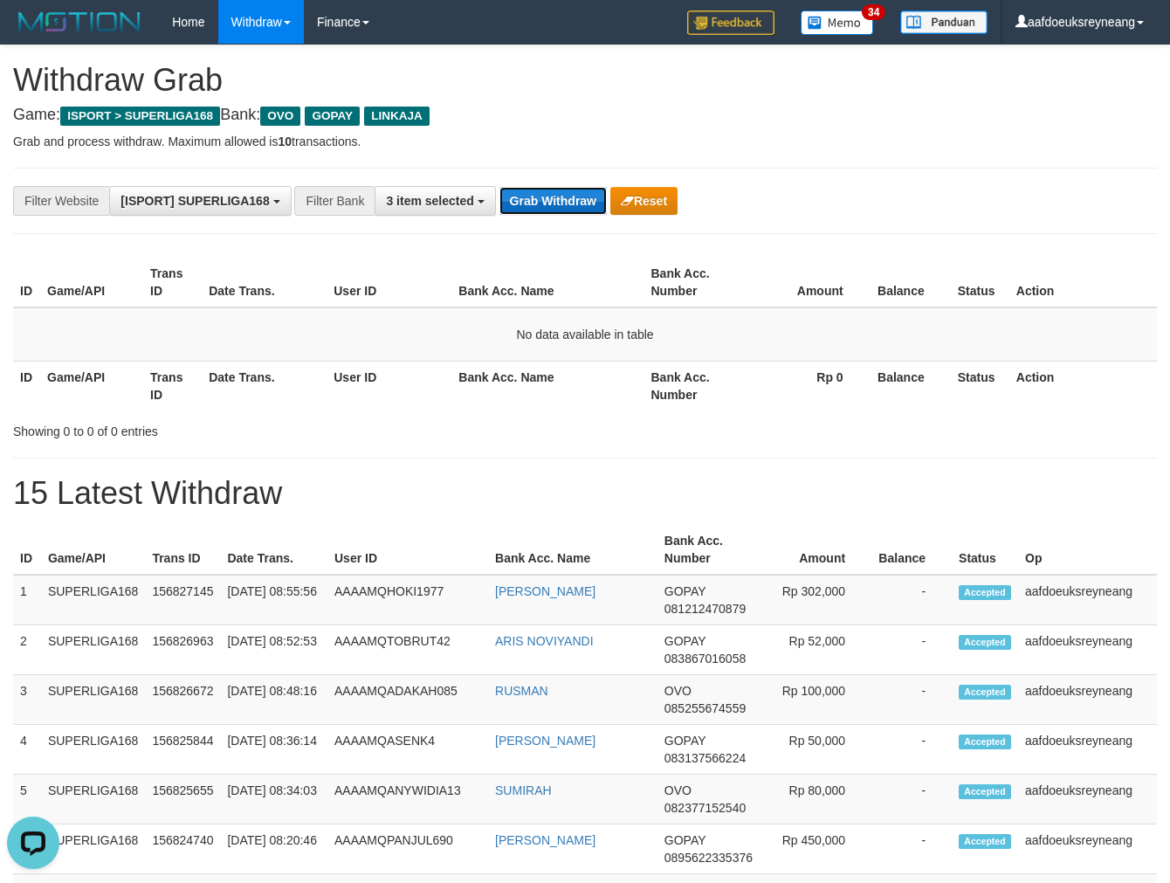
click at [500, 187] on button "Grab Withdraw" at bounding box center [553, 201] width 107 height 28
click at [550, 192] on button "Grab Withdraw" at bounding box center [553, 201] width 107 height 28
click at [500, 187] on button "Grab Withdraw" at bounding box center [553, 201] width 107 height 28
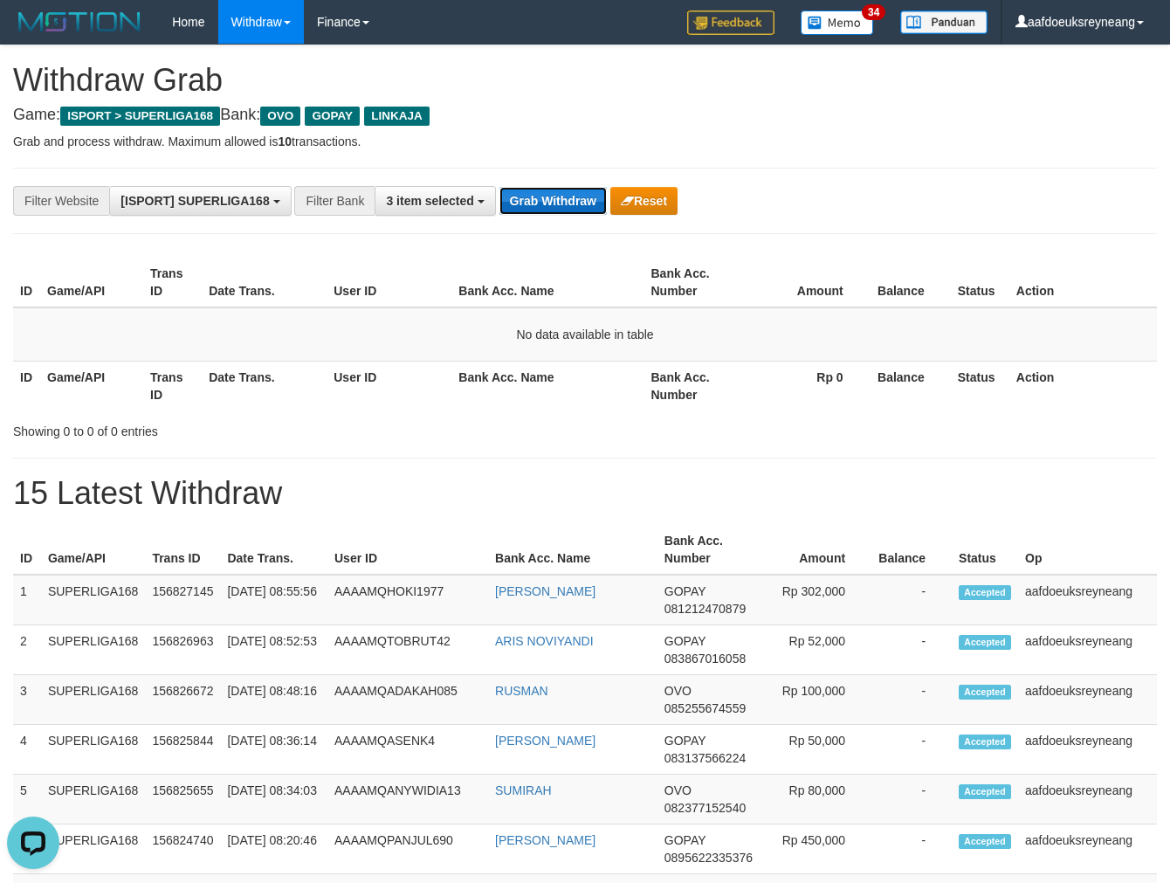
click at [500, 187] on button "Grab Withdraw" at bounding box center [553, 201] width 107 height 28
click at [551, 192] on button "Grab Withdraw" at bounding box center [553, 201] width 107 height 28
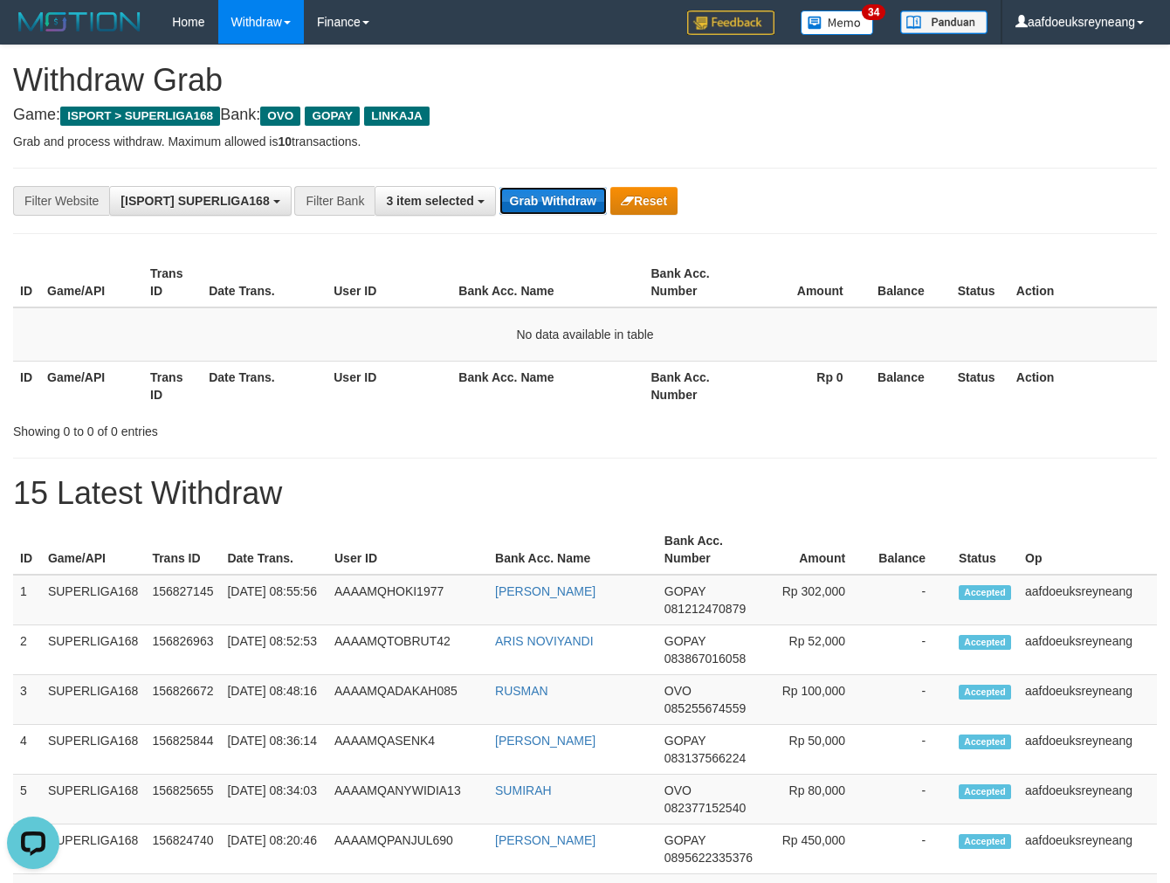
click at [500, 187] on button "Grab Withdraw" at bounding box center [553, 201] width 107 height 28
click at [552, 192] on button "Grab Withdraw" at bounding box center [553, 201] width 107 height 28
click at [500, 187] on button "Grab Withdraw" at bounding box center [553, 201] width 107 height 28
drag, startPoint x: 552, startPoint y: 192, endPoint x: 516, endPoint y: 274, distance: 89.6
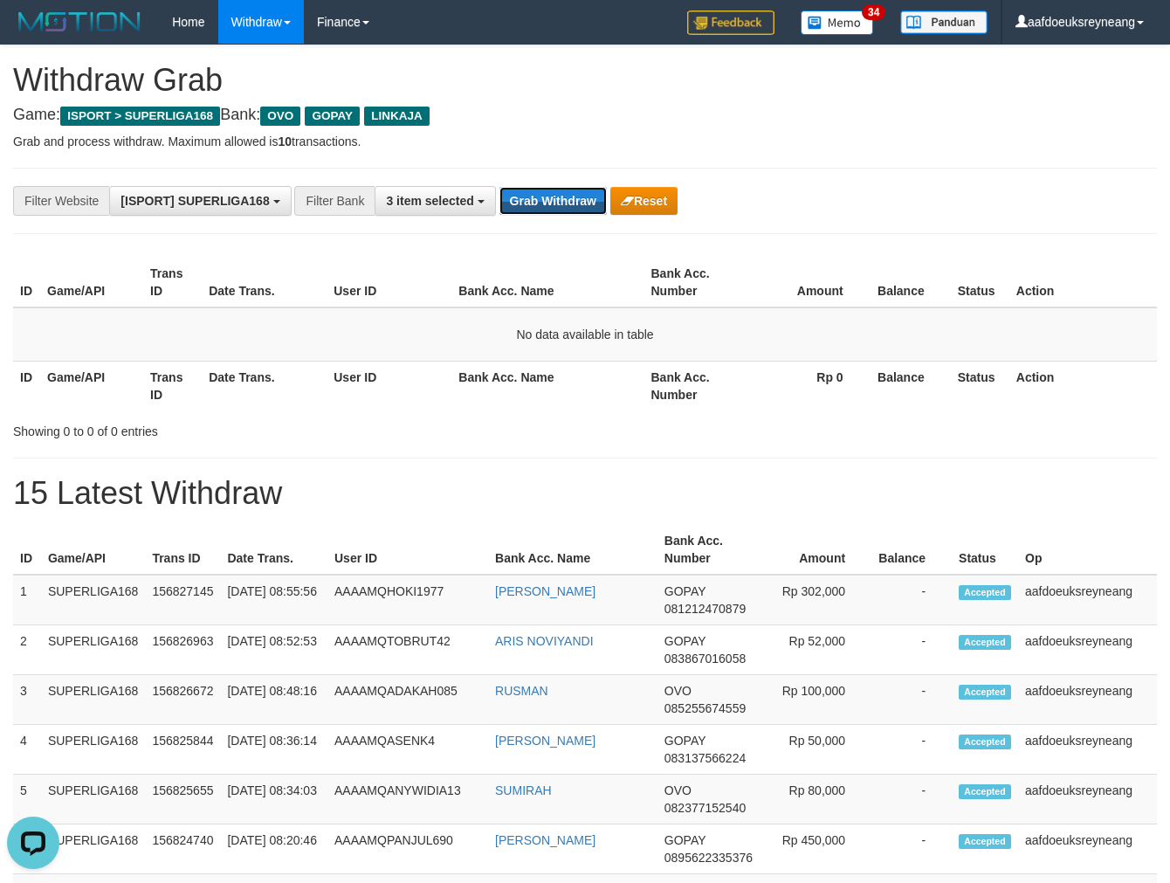
click at [552, 192] on button "Grab Withdraw" at bounding box center [553, 201] width 107 height 28
click at [500, 187] on button "Grab Withdraw" at bounding box center [553, 201] width 107 height 28
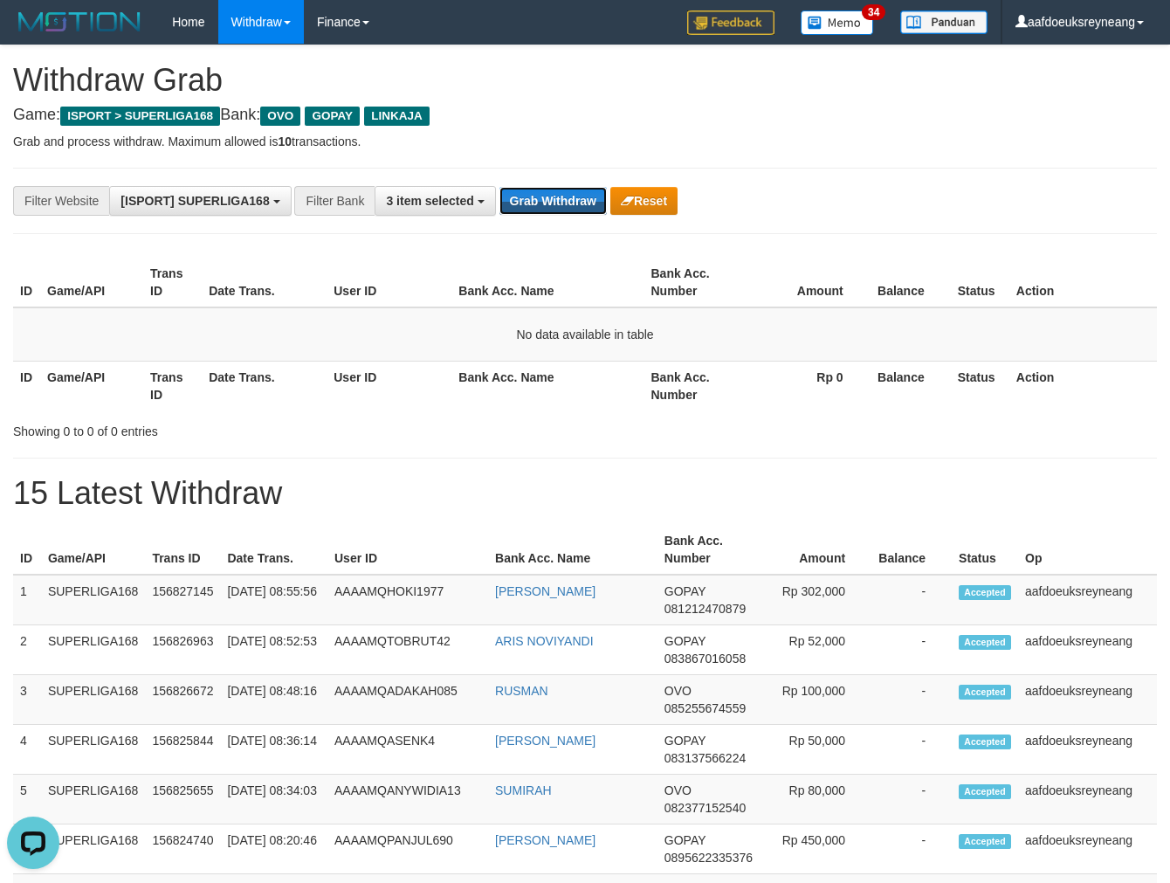
click at [500, 187] on button "Grab Withdraw" at bounding box center [553, 201] width 107 height 28
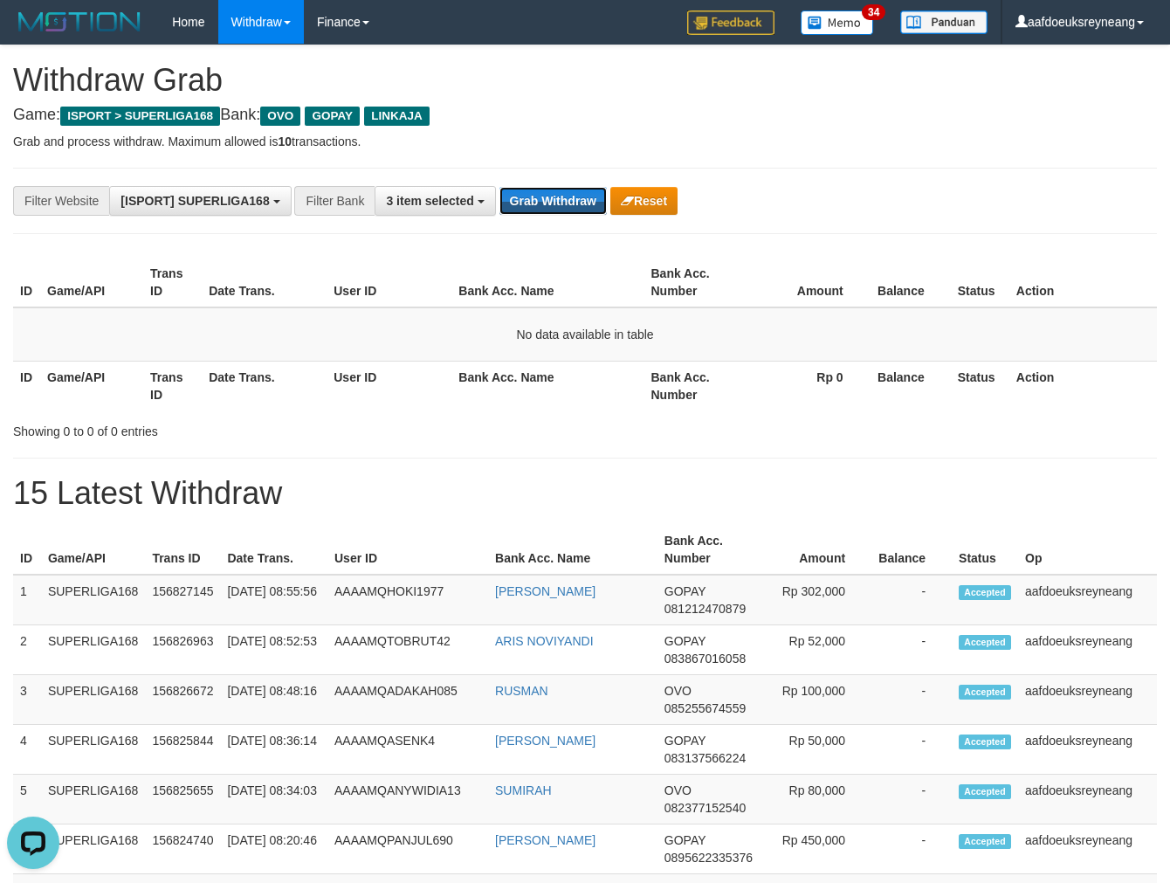
click at [500, 187] on button "Grab Withdraw" at bounding box center [553, 201] width 107 height 28
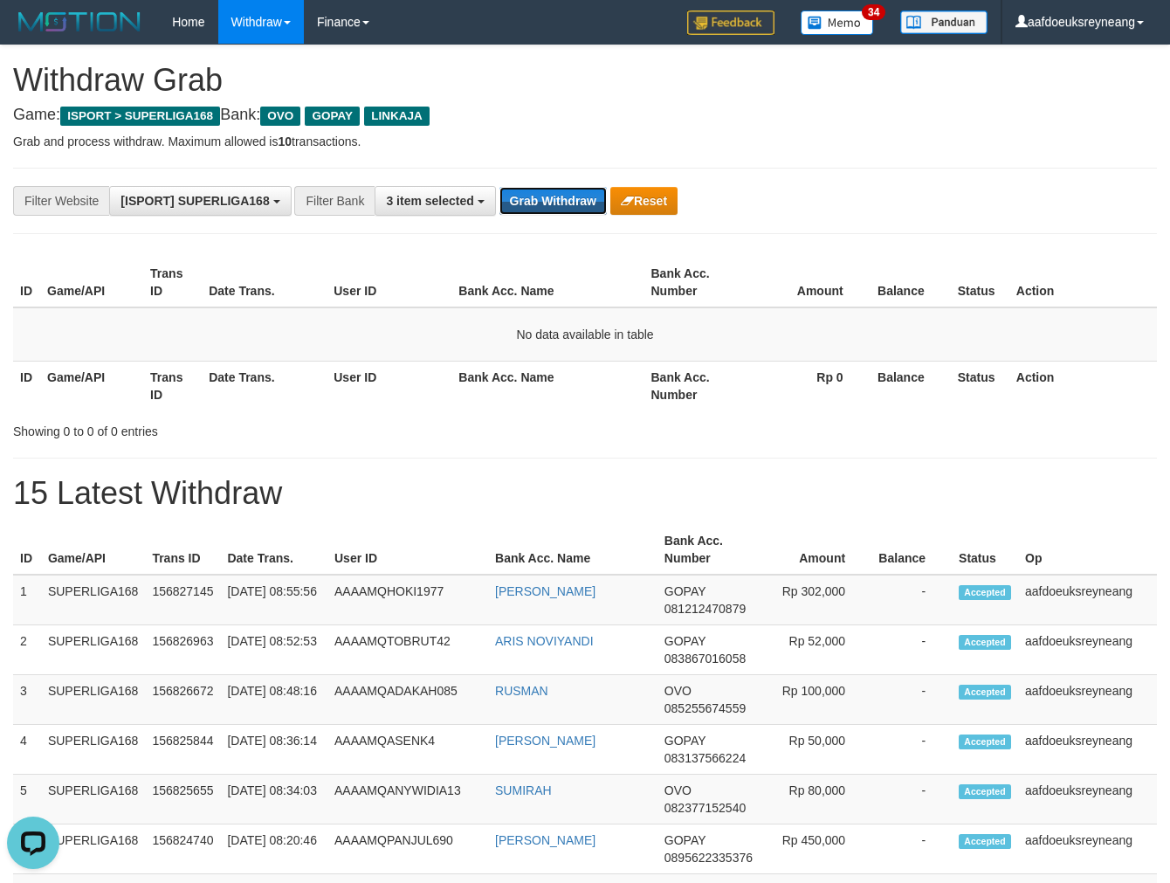
click at [500, 187] on button "Grab Withdraw" at bounding box center [553, 201] width 107 height 28
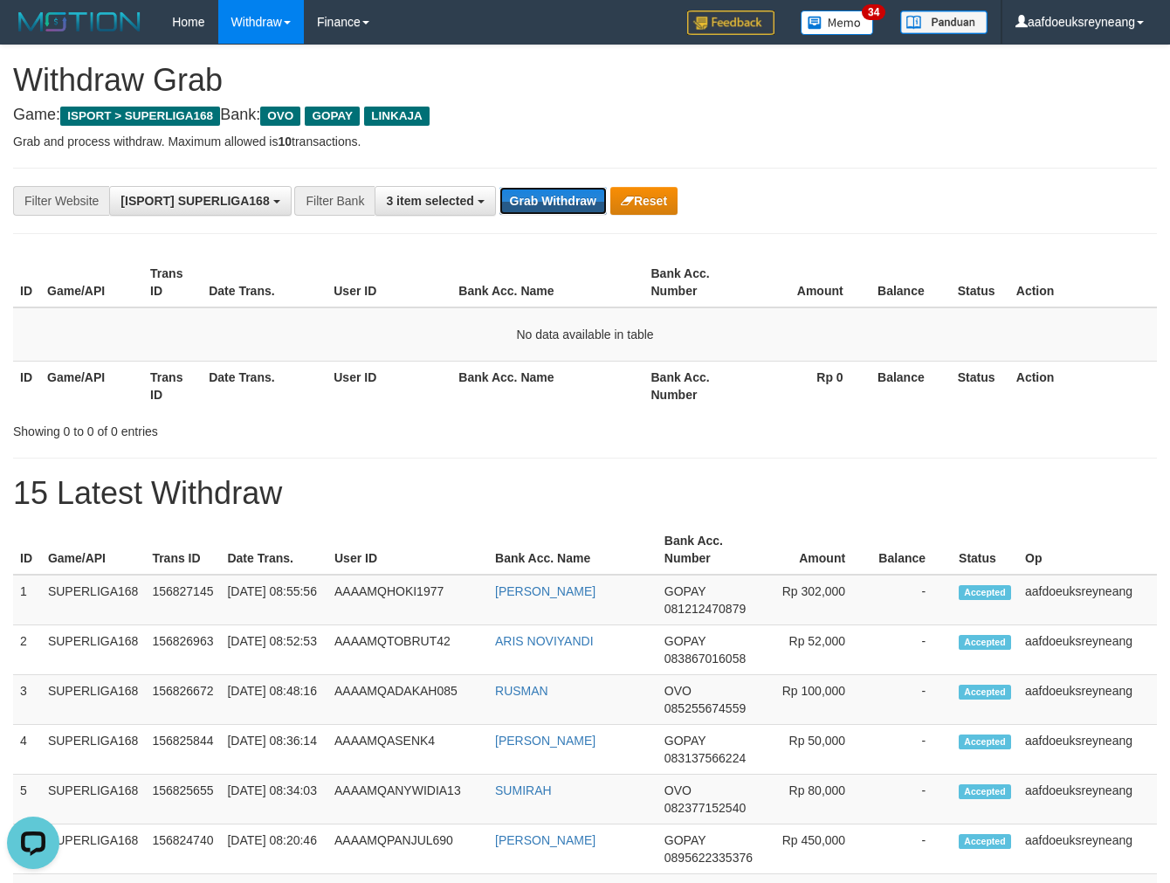
click at [500, 187] on button "Grab Withdraw" at bounding box center [553, 201] width 107 height 28
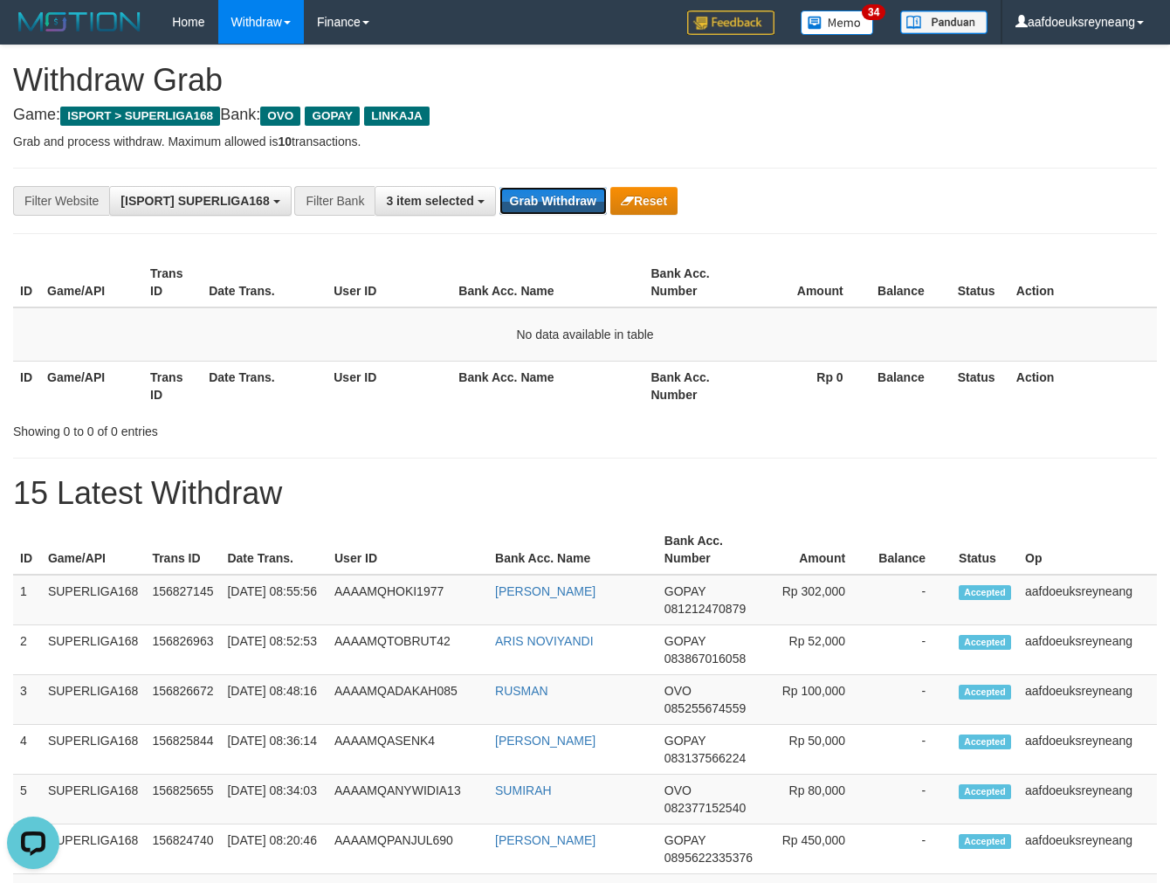
click at [500, 187] on button "Grab Withdraw" at bounding box center [553, 201] width 107 height 28
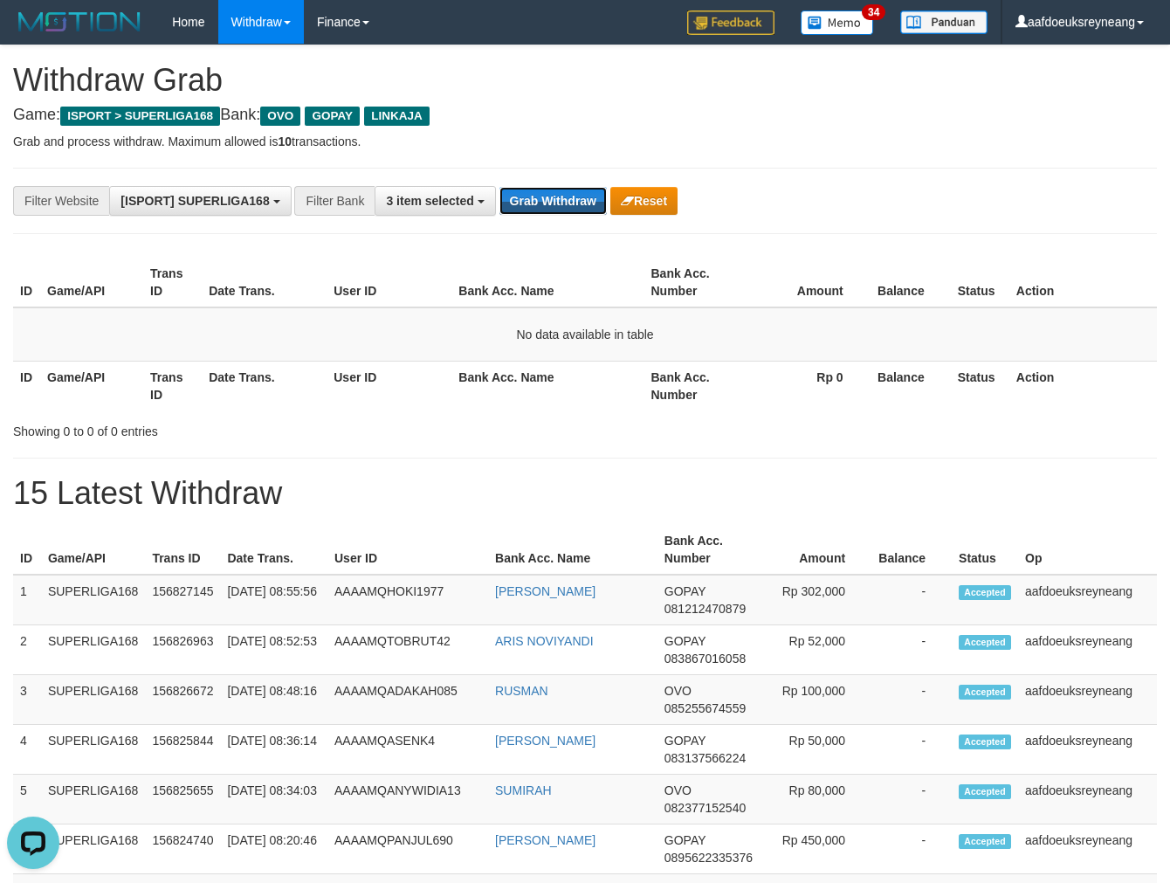
click at [500, 187] on button "Grab Withdraw" at bounding box center [553, 201] width 107 height 28
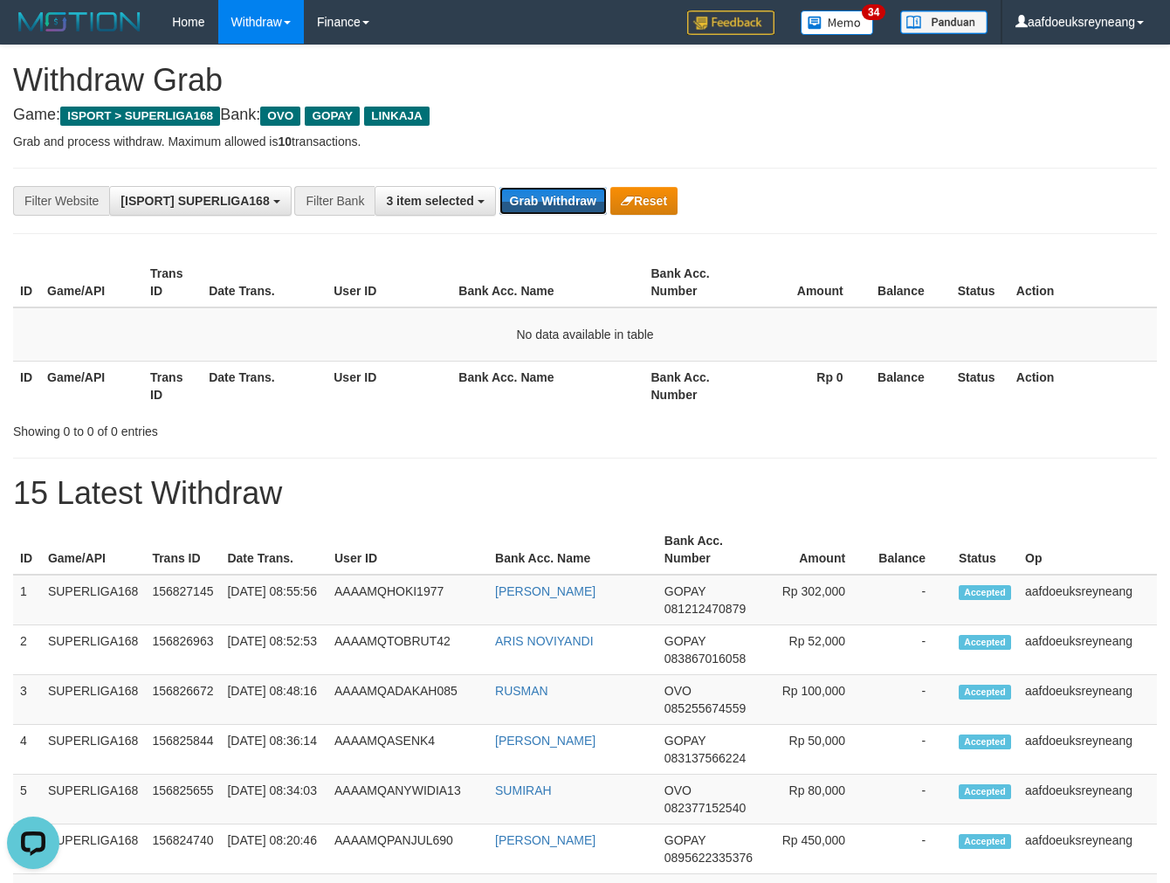
click at [500, 187] on button "Grab Withdraw" at bounding box center [553, 201] width 107 height 28
click at [560, 199] on button "Grab Withdraw" at bounding box center [553, 201] width 107 height 28
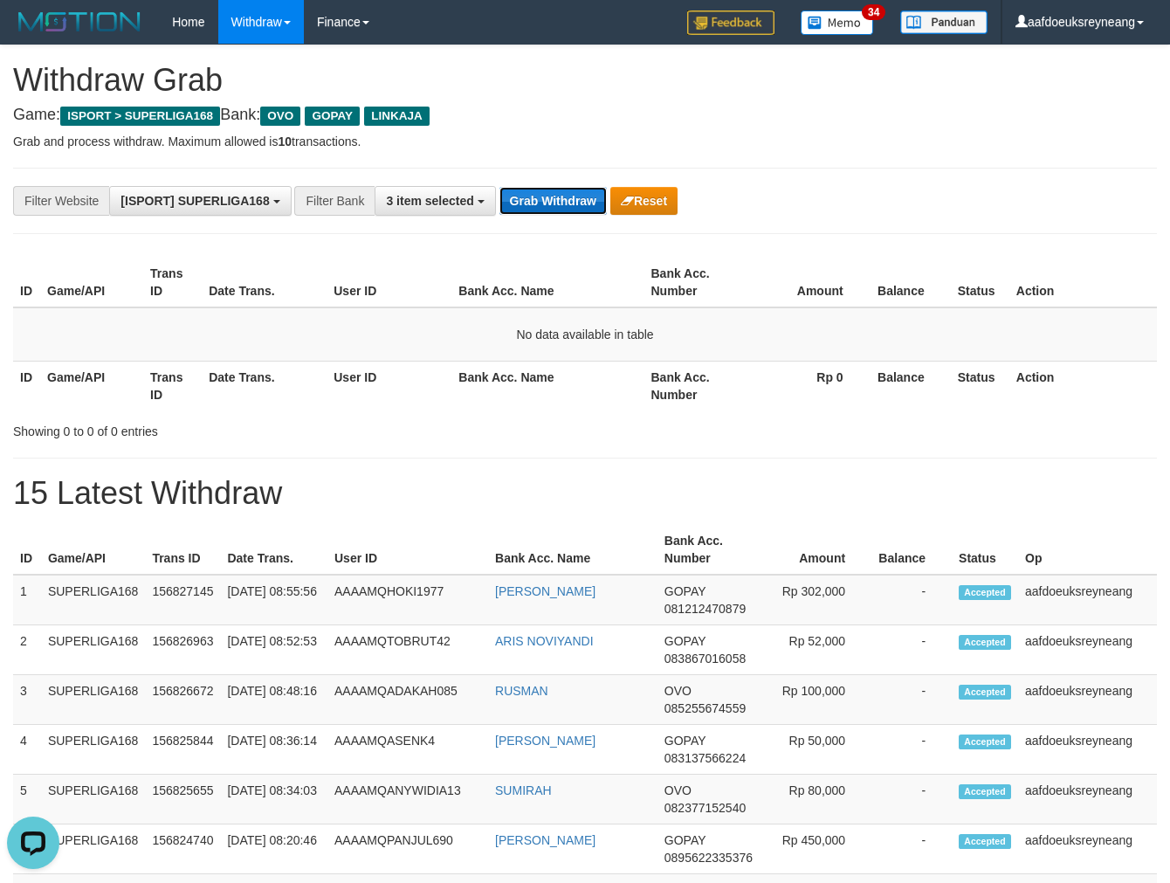
click at [560, 199] on button "Grab Withdraw" at bounding box center [553, 201] width 107 height 28
click at [557, 198] on button "Grab Withdraw" at bounding box center [553, 201] width 107 height 28
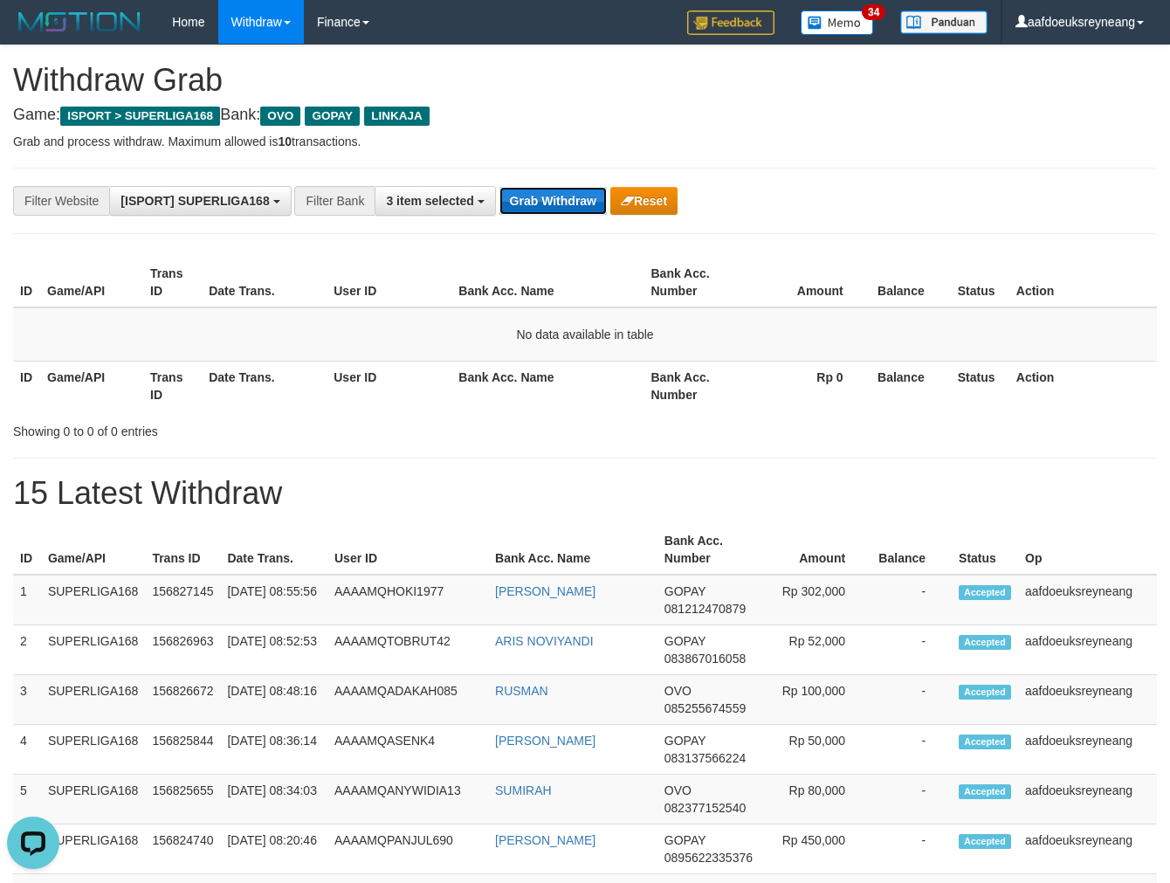
click at [557, 198] on button "Grab Withdraw" at bounding box center [553, 201] width 107 height 28
click at [536, 192] on button "Grab Withdraw" at bounding box center [553, 201] width 107 height 28
click at [536, 193] on button "Grab Withdraw" at bounding box center [553, 201] width 107 height 28
click at [535, 193] on button "Grab Withdraw" at bounding box center [553, 201] width 107 height 28
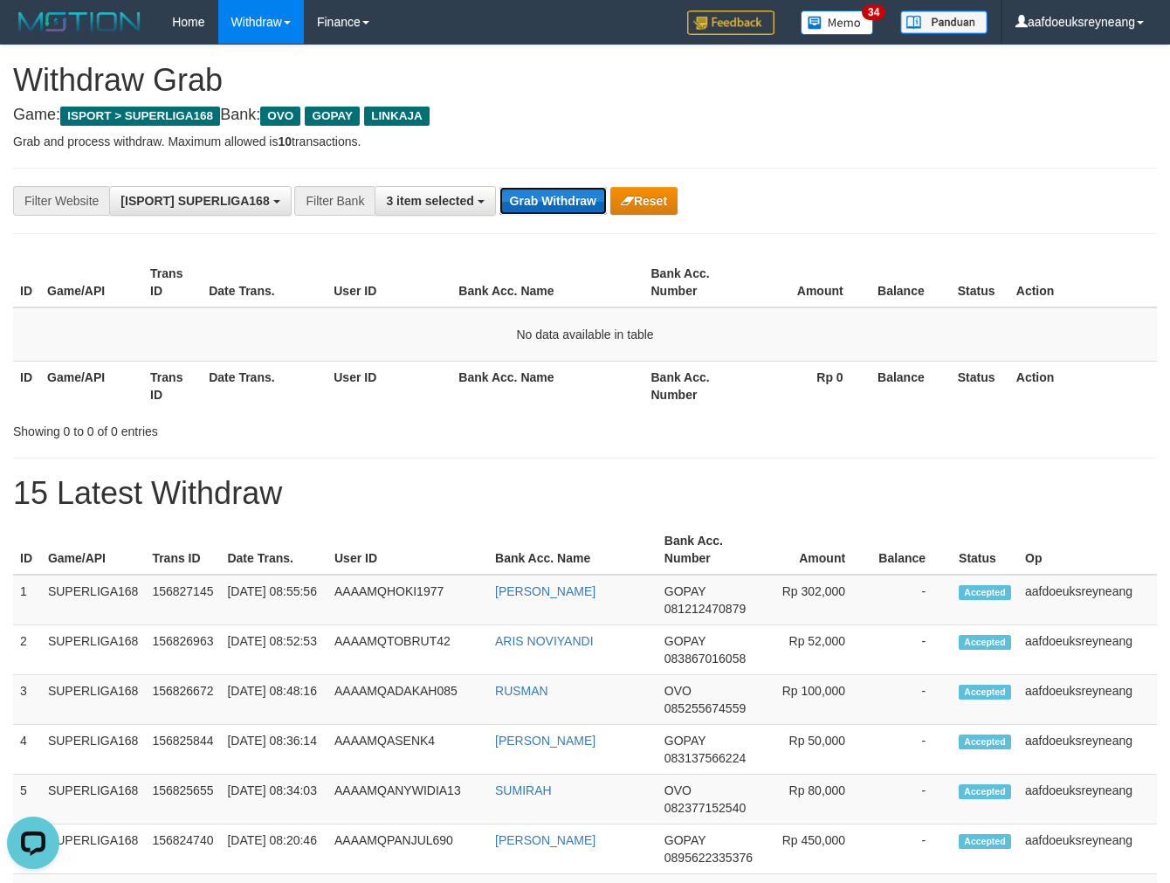
click at [535, 194] on button "Grab Withdraw" at bounding box center [553, 201] width 107 height 28
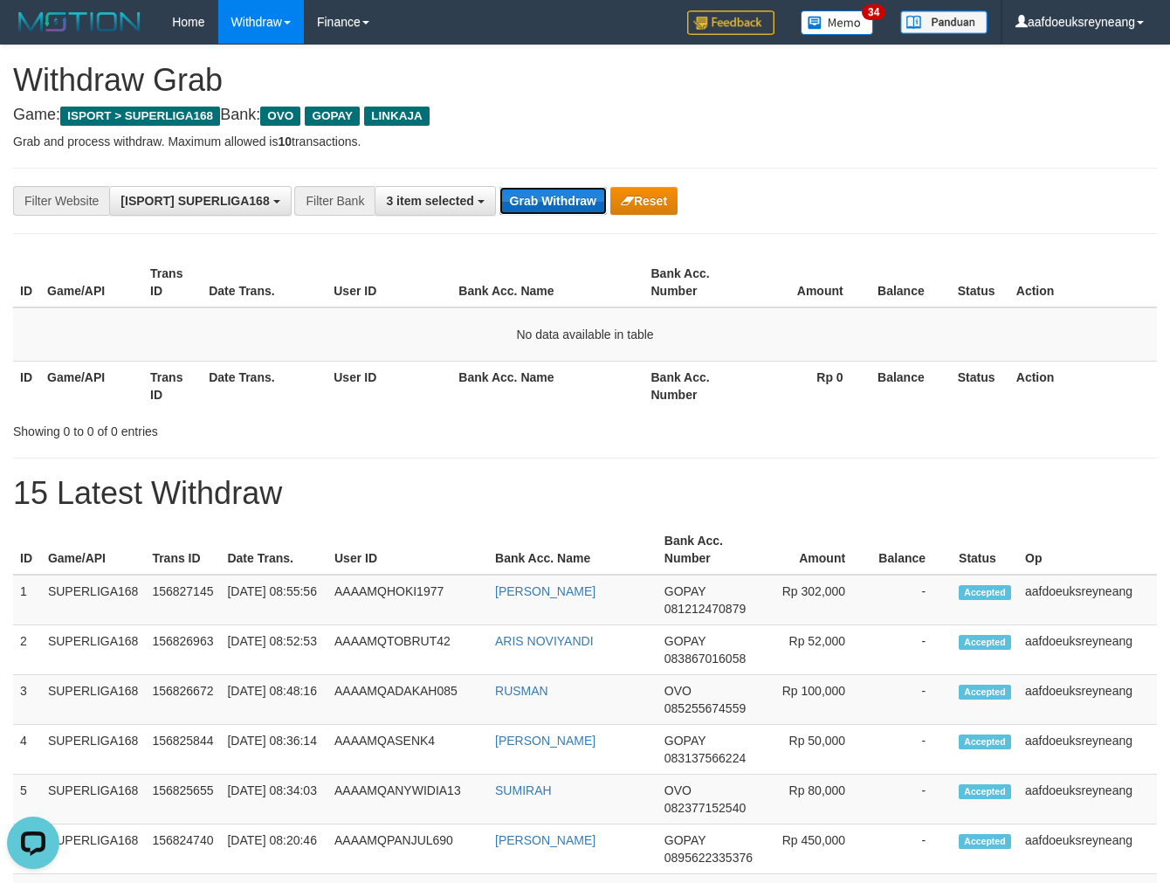
click at [535, 194] on button "Grab Withdraw" at bounding box center [553, 201] width 107 height 28
click at [543, 194] on button "Grab Withdraw" at bounding box center [553, 201] width 107 height 28
click at [545, 192] on button "Grab Withdraw" at bounding box center [553, 201] width 107 height 28
click at [545, 196] on button "Grab Withdraw" at bounding box center [553, 201] width 107 height 28
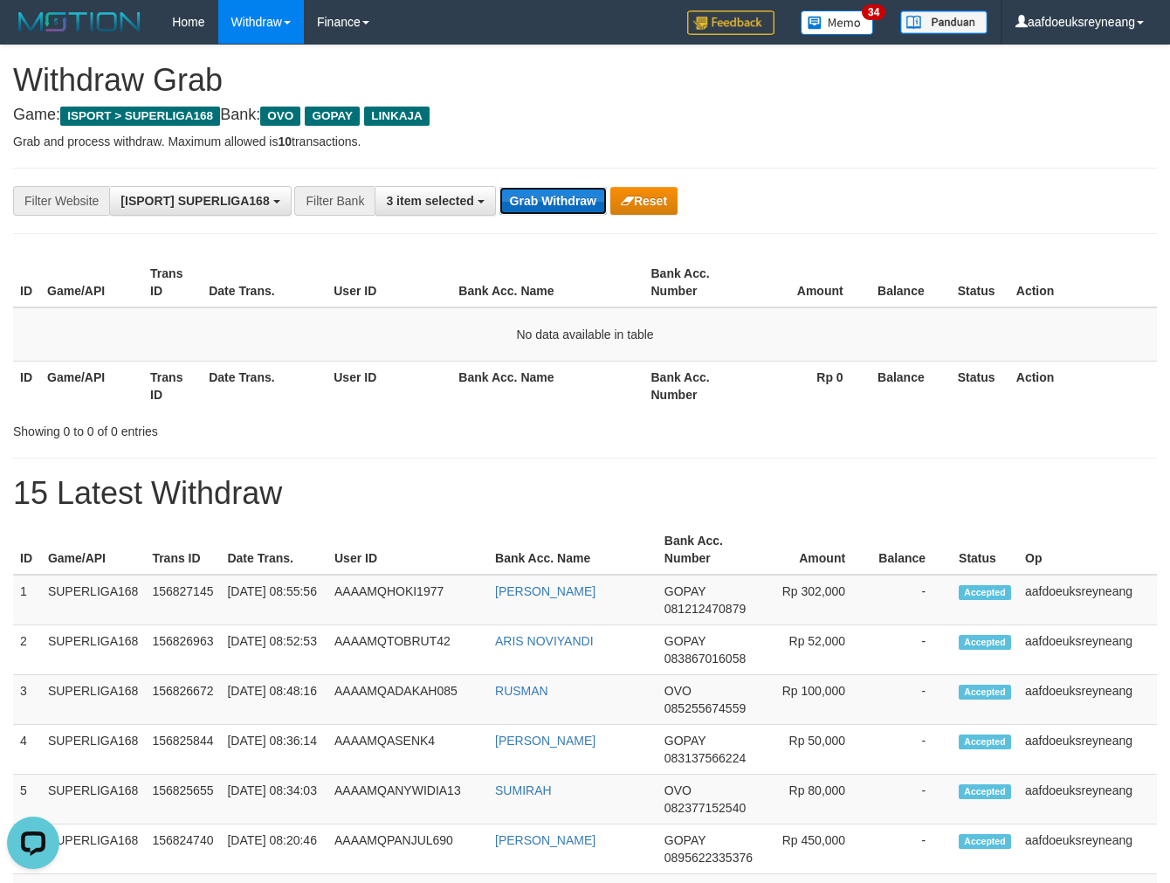
click at [545, 196] on button "Grab Withdraw" at bounding box center [553, 201] width 107 height 28
click at [519, 198] on button "Grab Withdraw" at bounding box center [553, 201] width 107 height 28
click at [520, 198] on button "Grab Withdraw" at bounding box center [553, 201] width 107 height 28
click at [562, 197] on button "Grab Withdraw" at bounding box center [553, 201] width 107 height 28
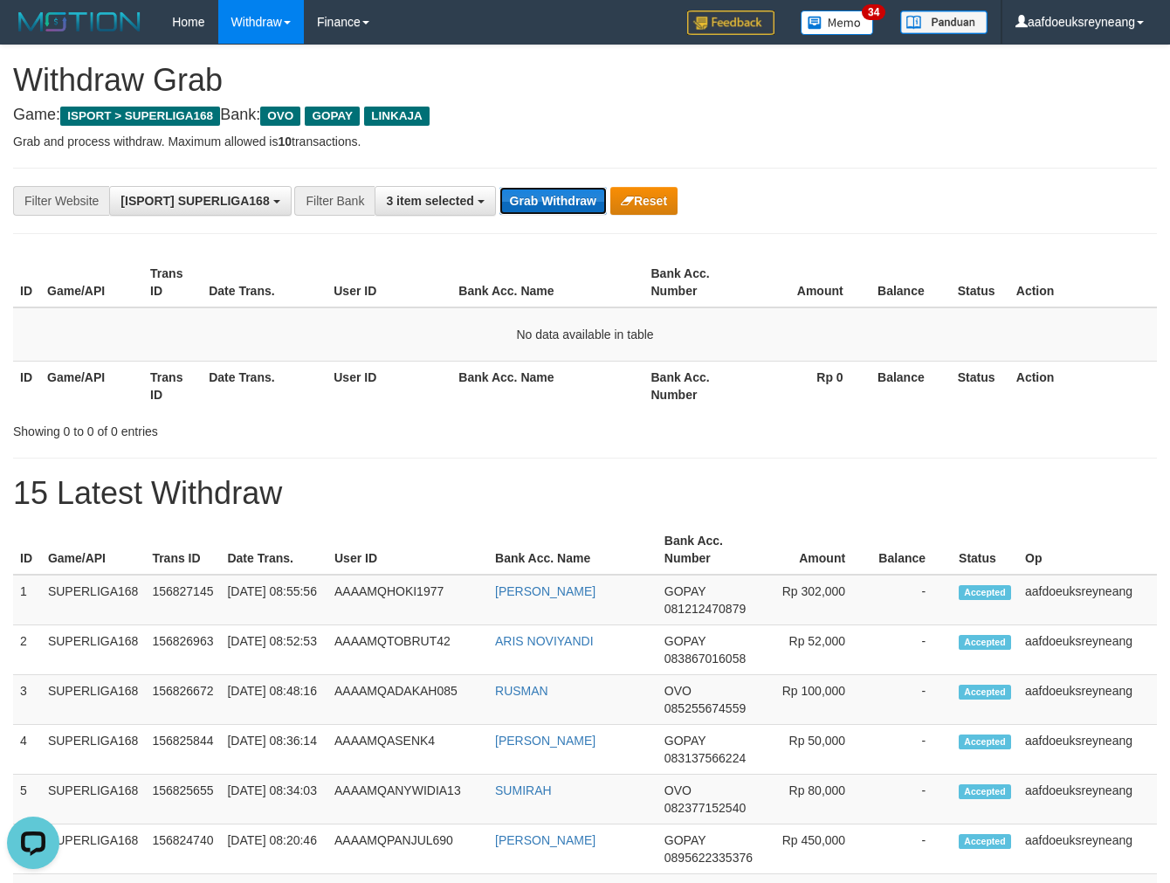
click at [562, 197] on button "Grab Withdraw" at bounding box center [553, 201] width 107 height 28
click at [500, 187] on button "Grab Withdraw" at bounding box center [553, 201] width 107 height 28
click at [562, 197] on button "Grab Withdraw" at bounding box center [553, 201] width 107 height 28
click at [500, 187] on button "Grab Withdraw" at bounding box center [553, 201] width 107 height 28
click at [562, 197] on button "Grab Withdraw" at bounding box center [553, 201] width 107 height 28
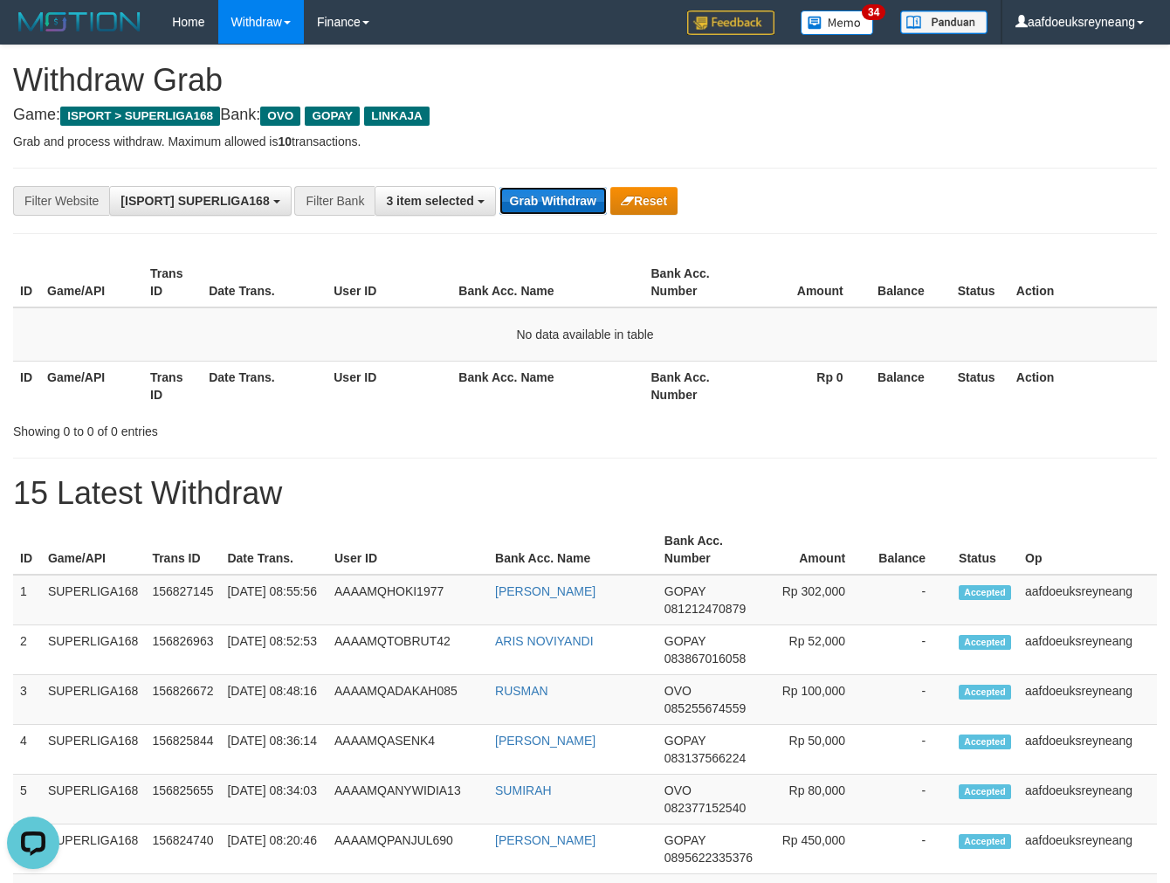
click at [500, 187] on button "Grab Withdraw" at bounding box center [553, 201] width 107 height 28
click at [562, 197] on button "Grab Withdraw" at bounding box center [553, 201] width 107 height 28
click at [500, 187] on button "Grab Withdraw" at bounding box center [553, 201] width 107 height 28
click at [562, 197] on button "Grab Withdraw" at bounding box center [553, 201] width 107 height 28
click at [500, 187] on button "Grab Withdraw" at bounding box center [553, 201] width 107 height 28
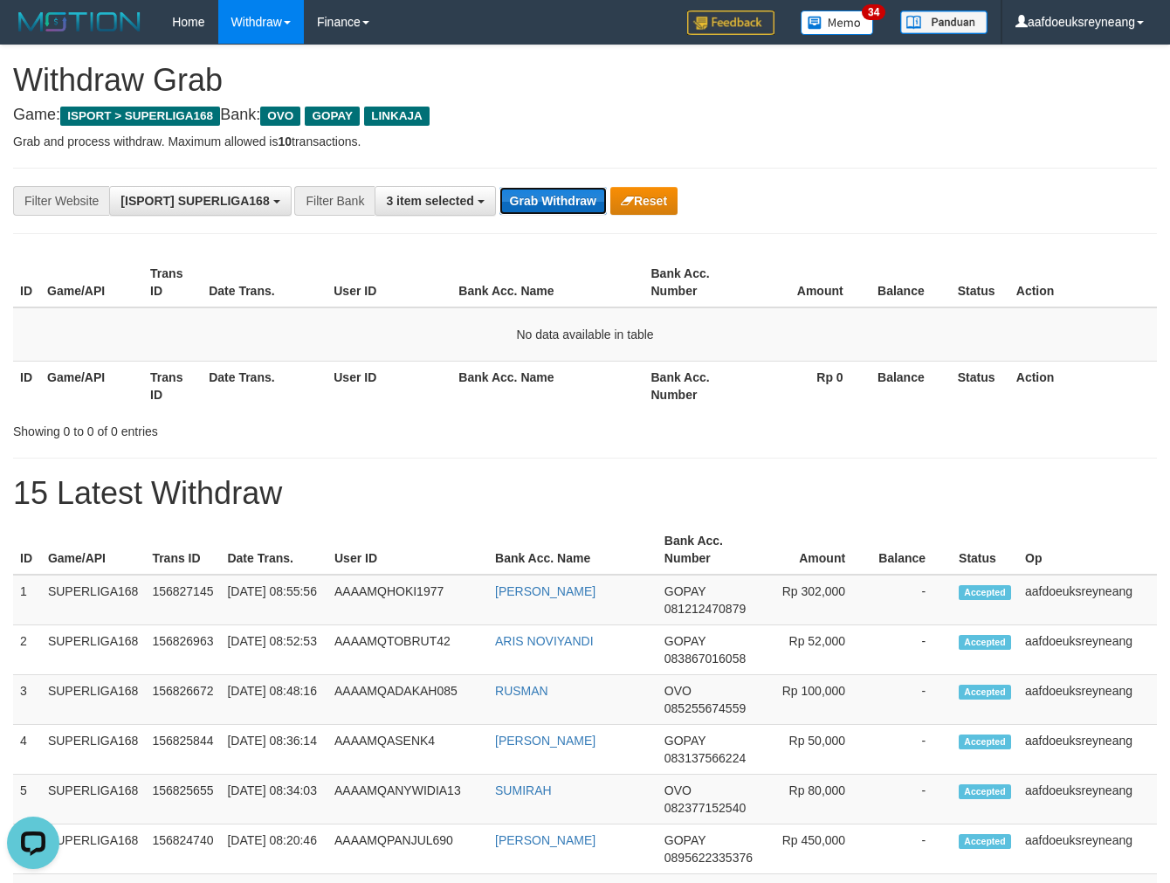
click at [562, 197] on button "Grab Withdraw" at bounding box center [553, 201] width 107 height 28
click at [500, 187] on button "Grab Withdraw" at bounding box center [553, 201] width 107 height 28
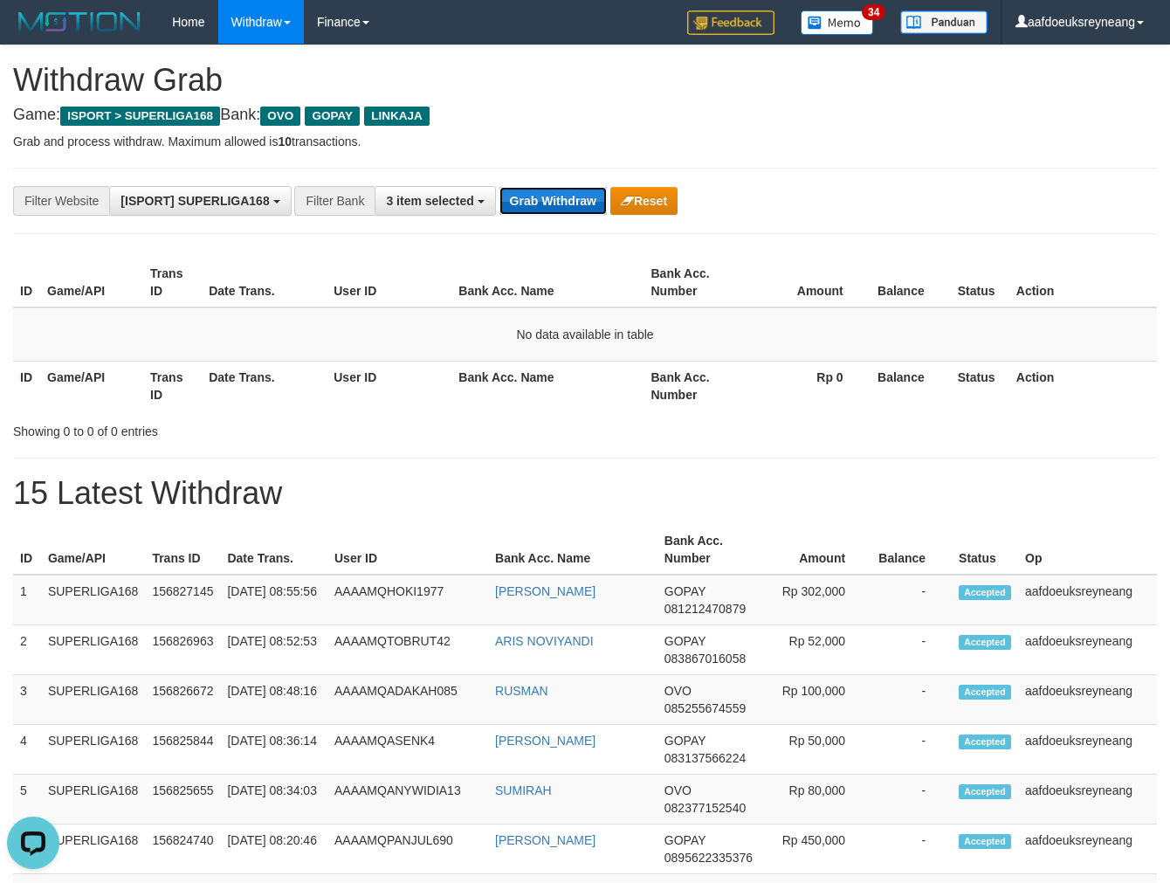
click at [500, 187] on button "Grab Withdraw" at bounding box center [553, 201] width 107 height 28
click at [543, 195] on button "Grab Withdraw" at bounding box center [553, 201] width 107 height 28
click at [500, 187] on button "Grab Withdraw" at bounding box center [553, 201] width 107 height 28
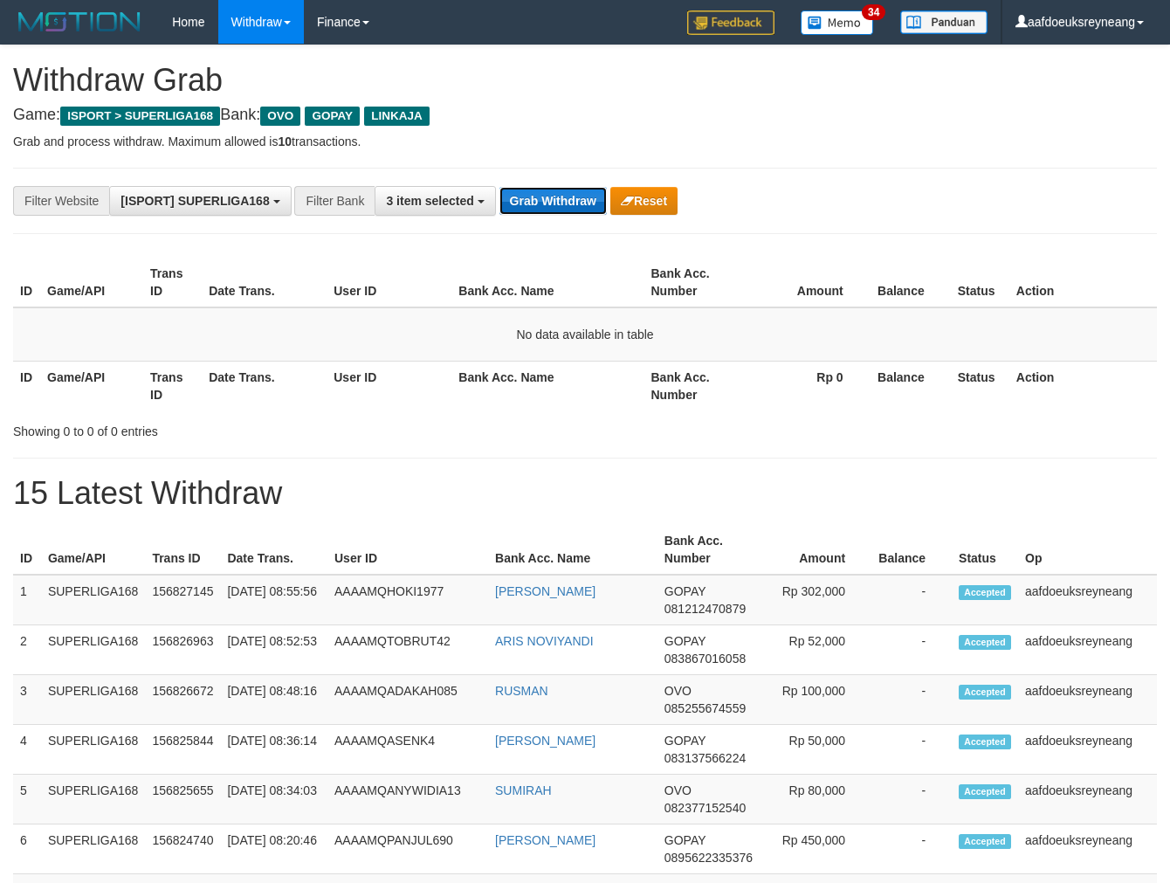
click at [500, 187] on button "Grab Withdraw" at bounding box center [553, 201] width 107 height 28
click at [543, 195] on button "Grab Withdraw" at bounding box center [553, 201] width 107 height 28
click at [500, 187] on button "Grab Withdraw" at bounding box center [553, 201] width 107 height 28
click at [543, 195] on button "Grab Withdraw" at bounding box center [553, 201] width 107 height 28
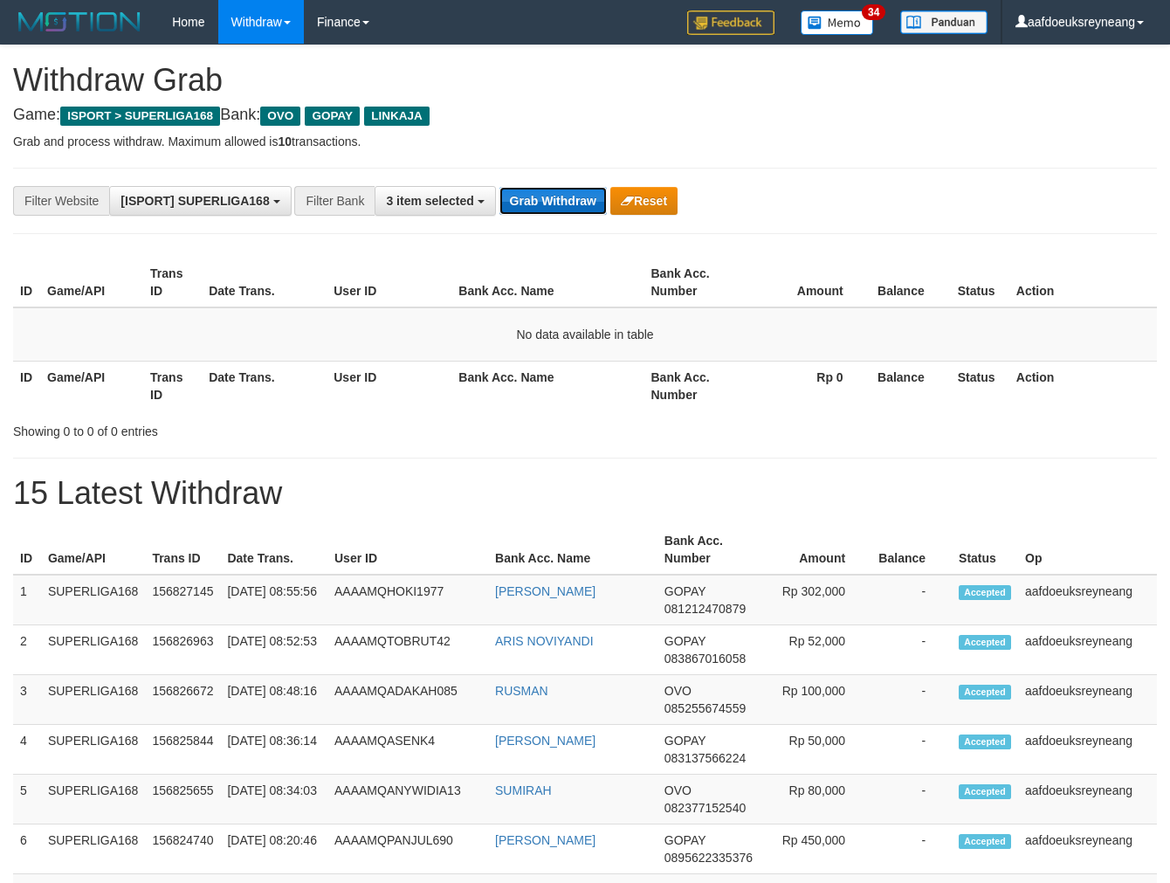
click at [500, 187] on button "Grab Withdraw" at bounding box center [553, 201] width 107 height 28
click at [543, 195] on button "Grab Withdraw" at bounding box center [553, 201] width 107 height 28
click at [500, 187] on button "Grab Withdraw" at bounding box center [553, 201] width 107 height 28
click at [543, 195] on button "Grab Withdraw" at bounding box center [553, 201] width 107 height 28
click at [500, 187] on button "Grab Withdraw" at bounding box center [553, 201] width 107 height 28
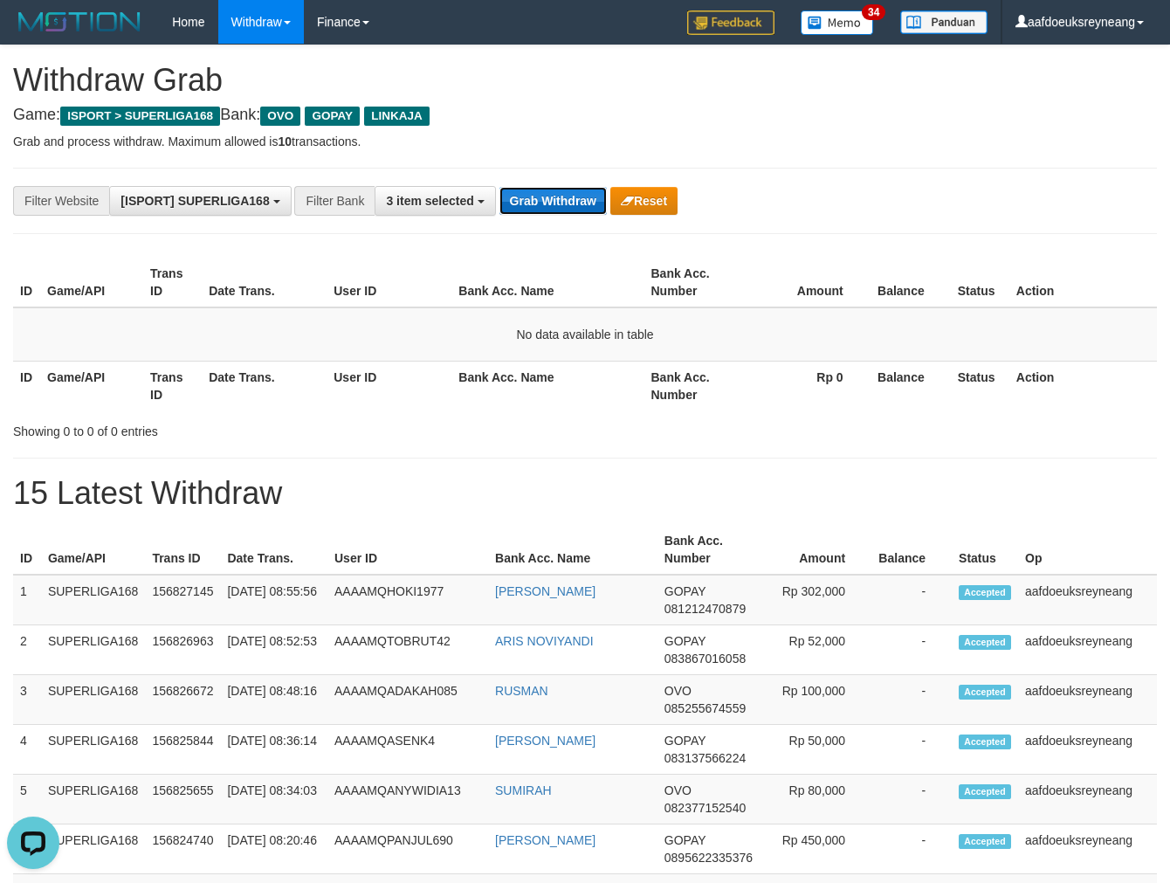
click at [542, 195] on button "Grab Withdraw" at bounding box center [553, 201] width 107 height 28
click at [500, 187] on button "Grab Withdraw" at bounding box center [553, 201] width 107 height 28
click at [542, 195] on button "Grab Withdraw" at bounding box center [553, 201] width 107 height 28
click at [500, 187] on button "Grab Withdraw" at bounding box center [553, 201] width 107 height 28
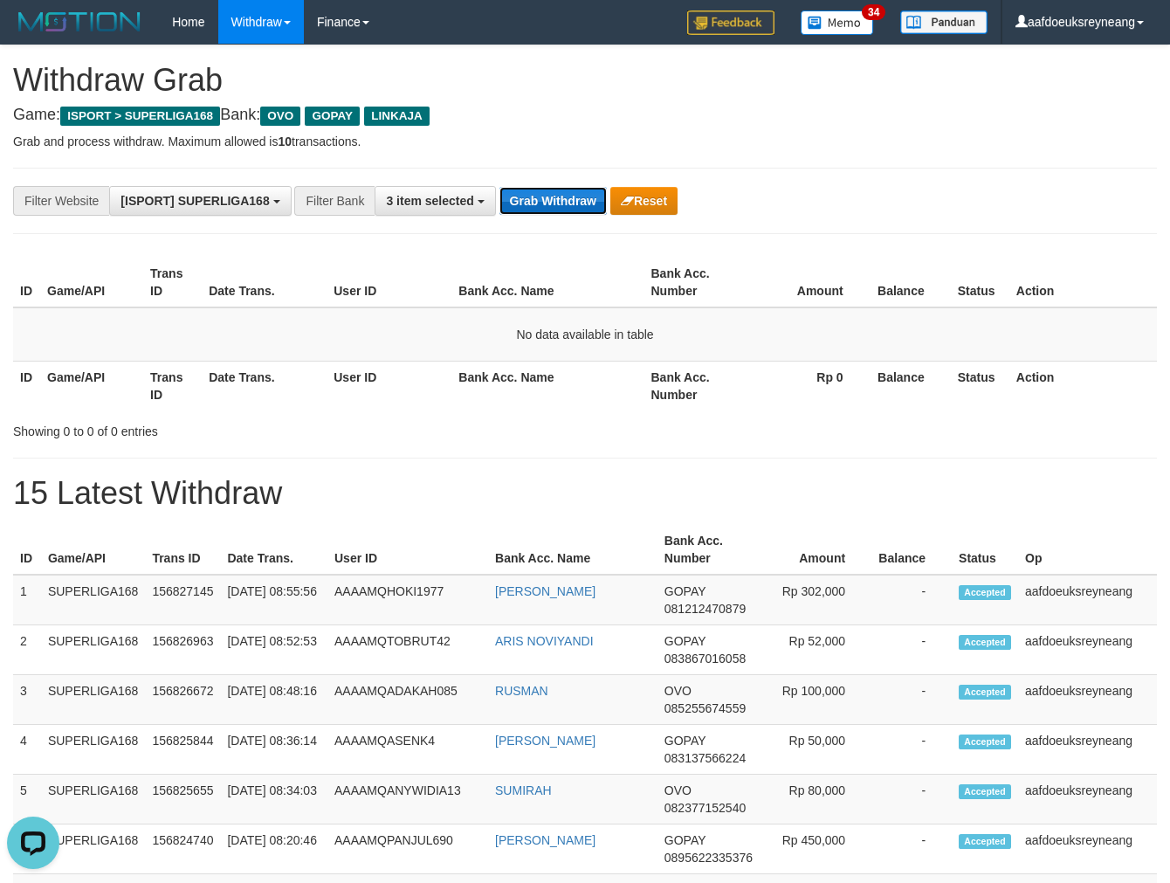
click at [542, 195] on button "Grab Withdraw" at bounding box center [553, 201] width 107 height 28
click at [500, 187] on button "Grab Withdraw" at bounding box center [553, 201] width 107 height 28
click at [542, 195] on button "Grab Withdraw" at bounding box center [553, 201] width 107 height 28
click at [500, 187] on button "Grab Withdraw" at bounding box center [553, 201] width 107 height 28
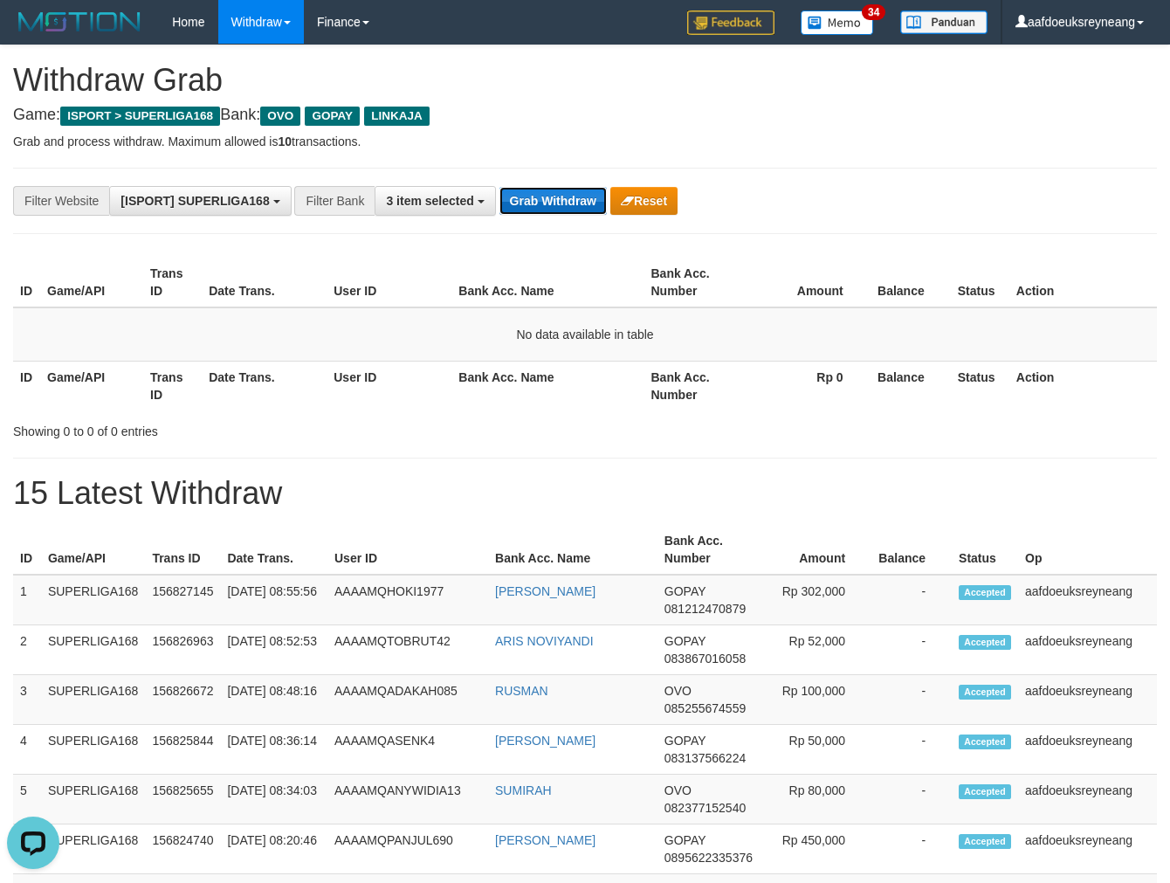
click at [500, 187] on button "Grab Withdraw" at bounding box center [553, 201] width 107 height 28
click at [542, 195] on button "Grab Withdraw" at bounding box center [553, 201] width 107 height 28
click at [500, 187] on button "Grab Withdraw" at bounding box center [553, 201] width 107 height 28
click at [542, 195] on button "Grab Withdraw" at bounding box center [553, 201] width 107 height 28
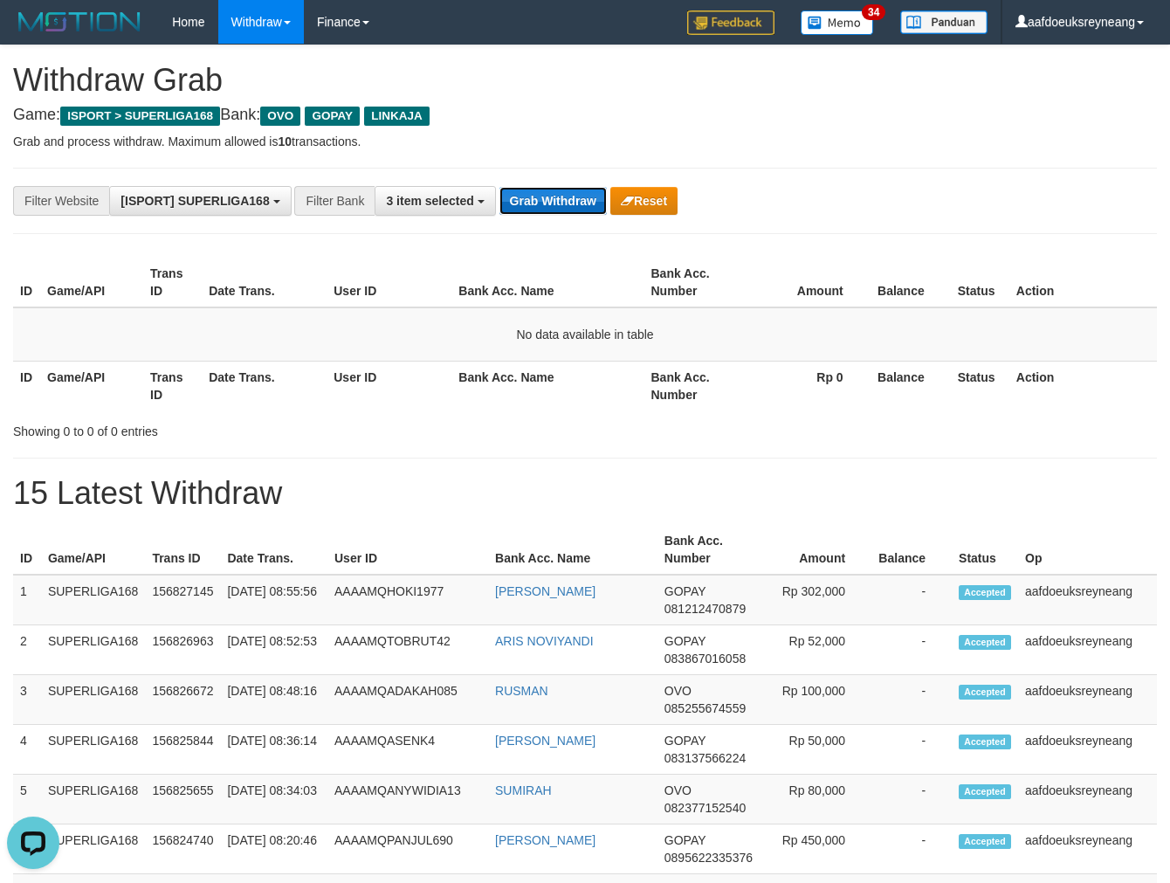
click at [500, 187] on button "Grab Withdraw" at bounding box center [553, 201] width 107 height 28
click at [542, 195] on button "Grab Withdraw" at bounding box center [553, 201] width 107 height 28
click at [500, 187] on button "Grab Withdraw" at bounding box center [553, 201] width 107 height 28
click at [539, 193] on button "Grab Withdraw" at bounding box center [553, 201] width 107 height 28
click at [500, 187] on button "Grab Withdraw" at bounding box center [553, 201] width 107 height 28
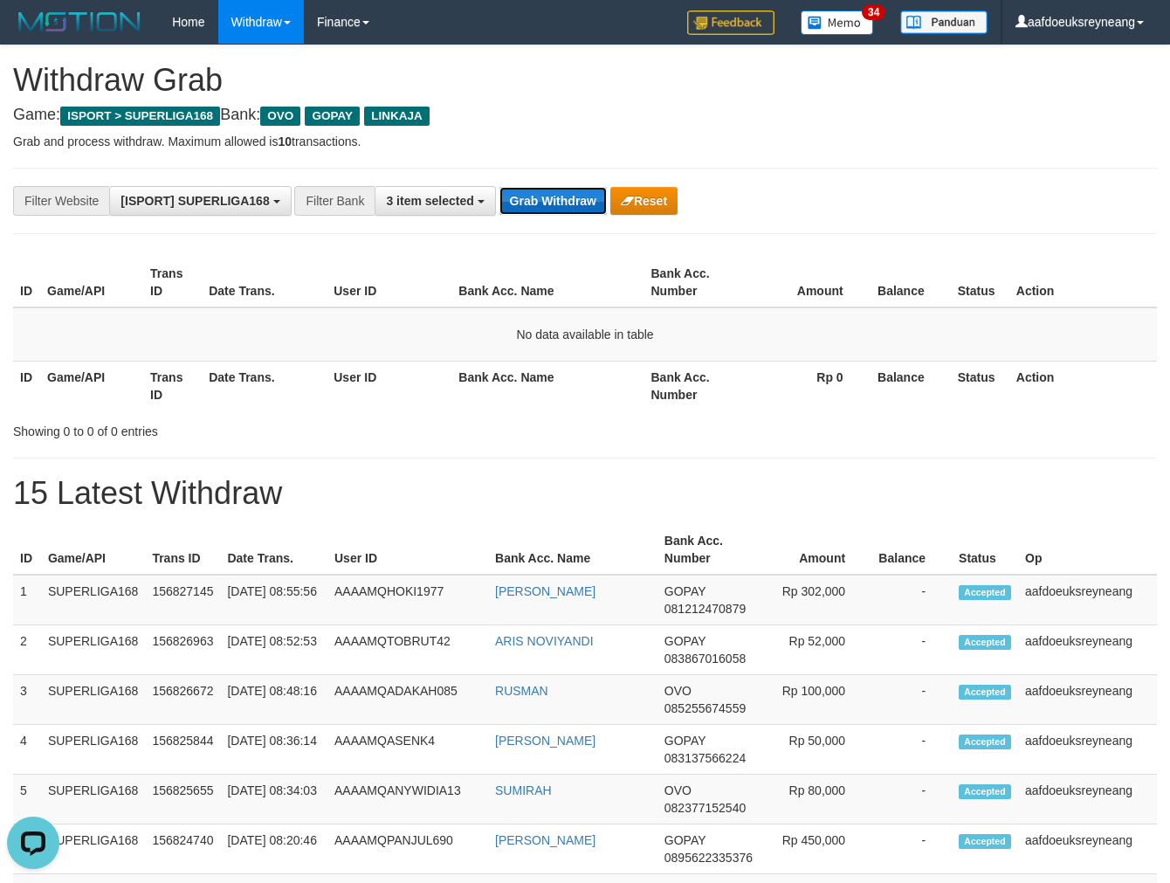
click at [534, 190] on button "Grab Withdraw" at bounding box center [553, 201] width 107 height 28
click at [500, 187] on button "Grab Withdraw" at bounding box center [553, 201] width 107 height 28
click at [534, 190] on button "Grab Withdraw" at bounding box center [553, 201] width 107 height 28
click at [500, 187] on button "Grab Withdraw" at bounding box center [553, 201] width 107 height 28
click at [534, 190] on button "Grab Withdraw" at bounding box center [553, 201] width 107 height 28
